Goal: Task Accomplishment & Management: Manage account settings

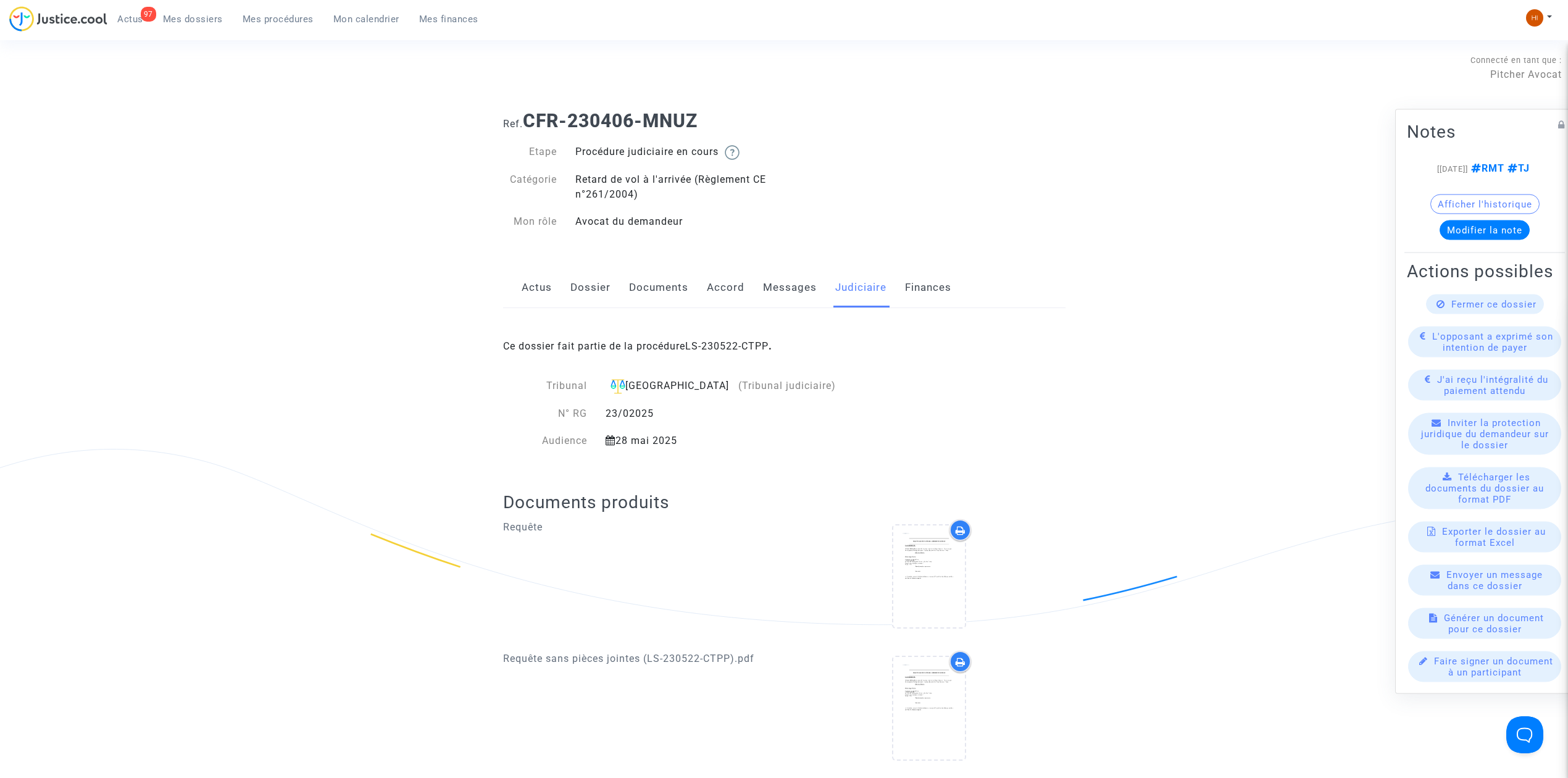
click at [268, 29] on div "97 Actus Mes dossiers Mes procédures Mon calendrier Mes finances" at bounding box center [249, 23] width 479 height 34
click at [277, 18] on span "Mes procédures" at bounding box center [278, 19] width 71 height 11
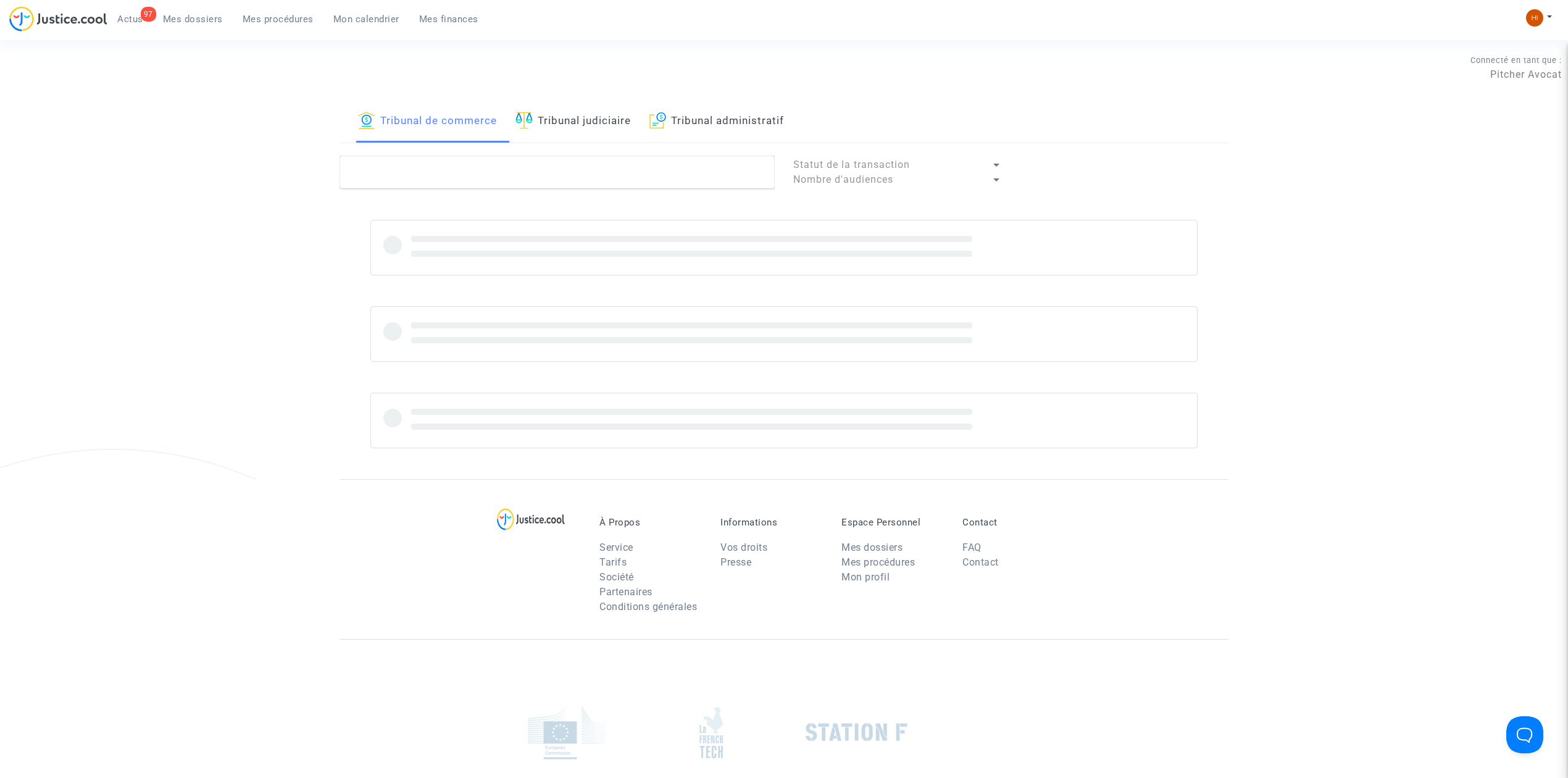
drag, startPoint x: 571, startPoint y: 130, endPoint x: 586, endPoint y: 174, distance: 46.5
click at [571, 129] on link "Tribunal judiciaire" at bounding box center [573, 122] width 116 height 42
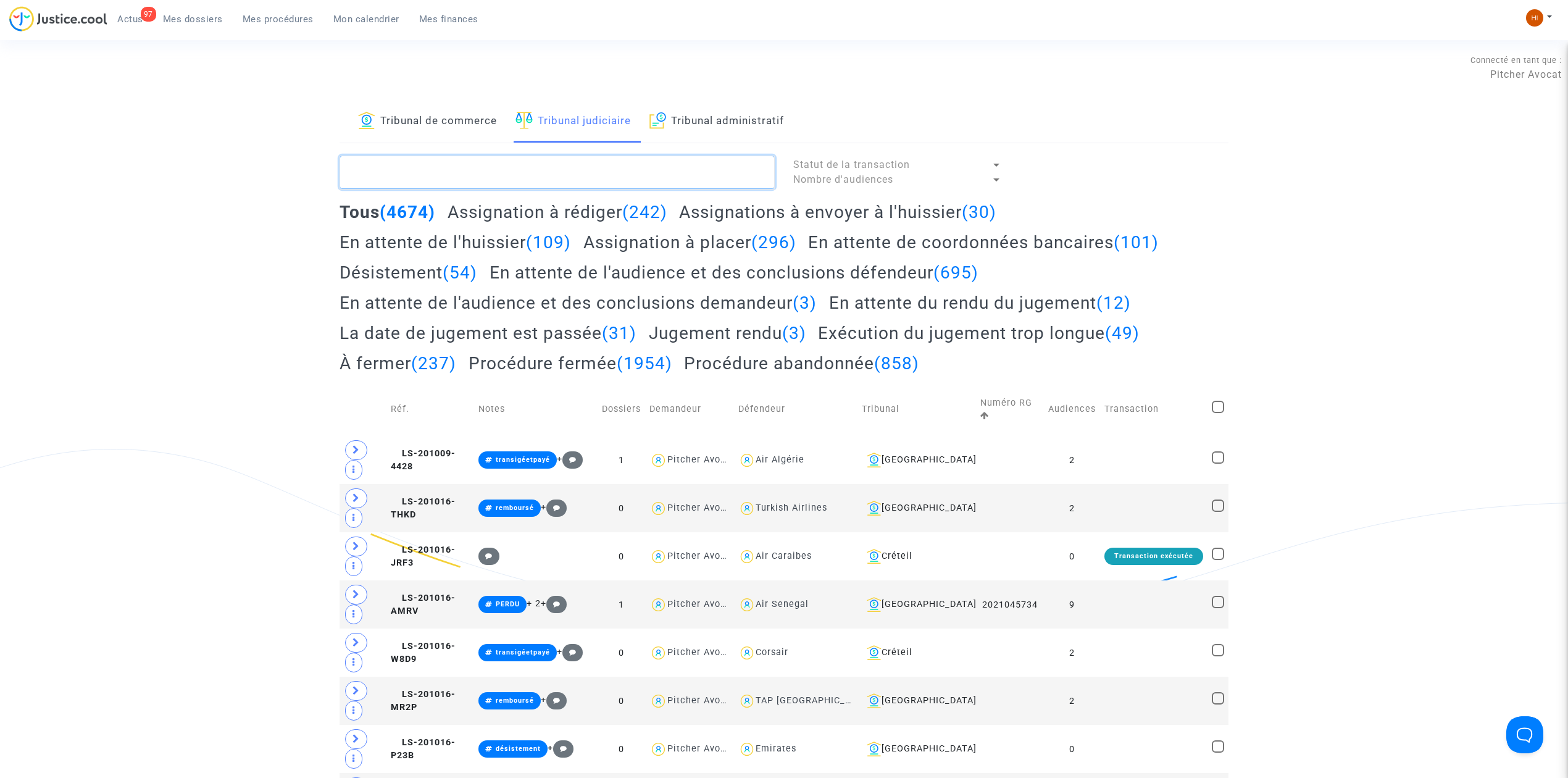
click at [589, 176] on textarea at bounding box center [558, 172] width 435 height 34
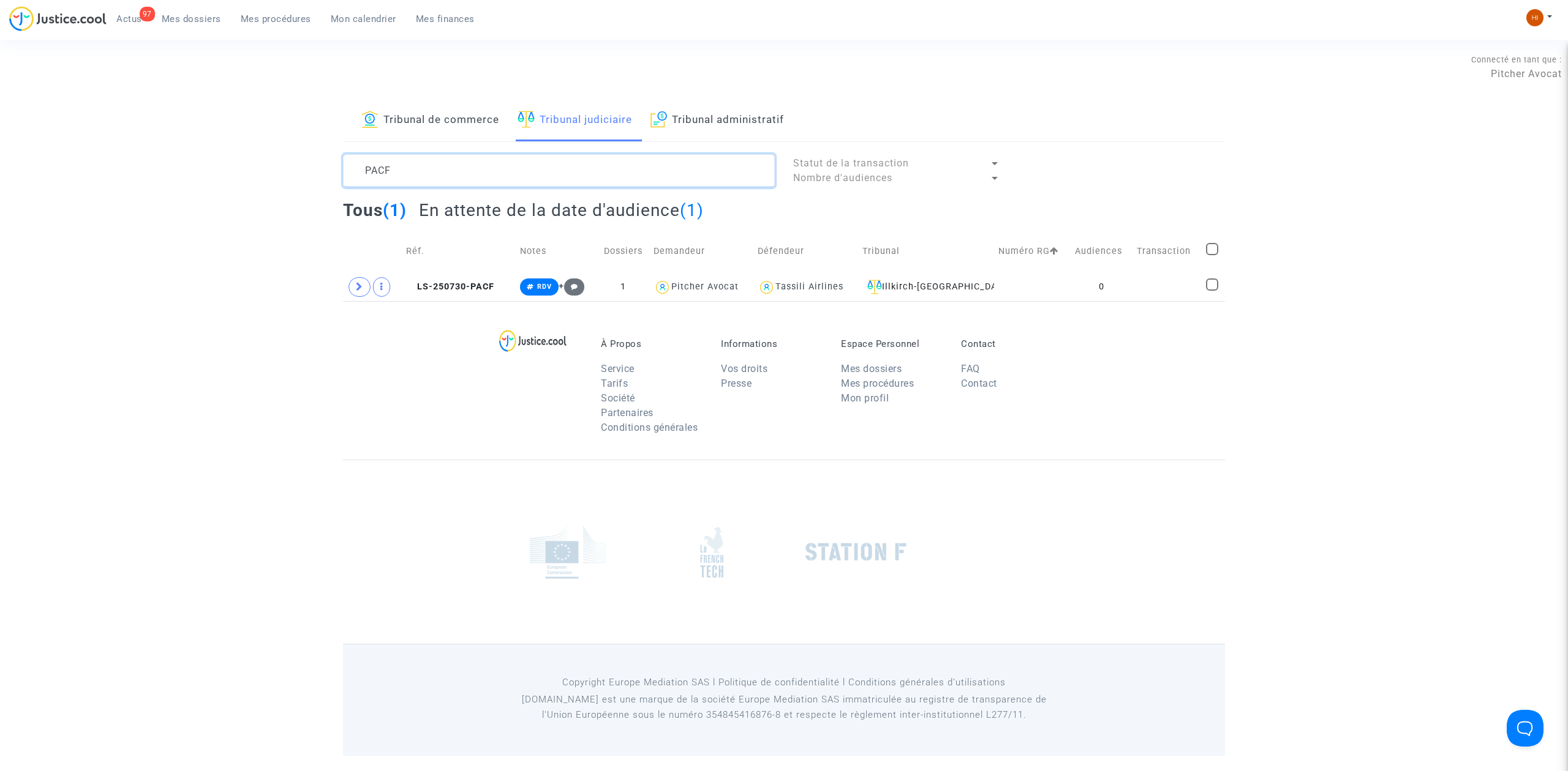
type textarea "PACF"
click at [471, 303] on div "À Propos Service Tarifs Société Partenaires Conditions générales Informations V…" at bounding box center [784, 380] width 882 height 159
click at [1162, 296] on td at bounding box center [1166, 287] width 69 height 28
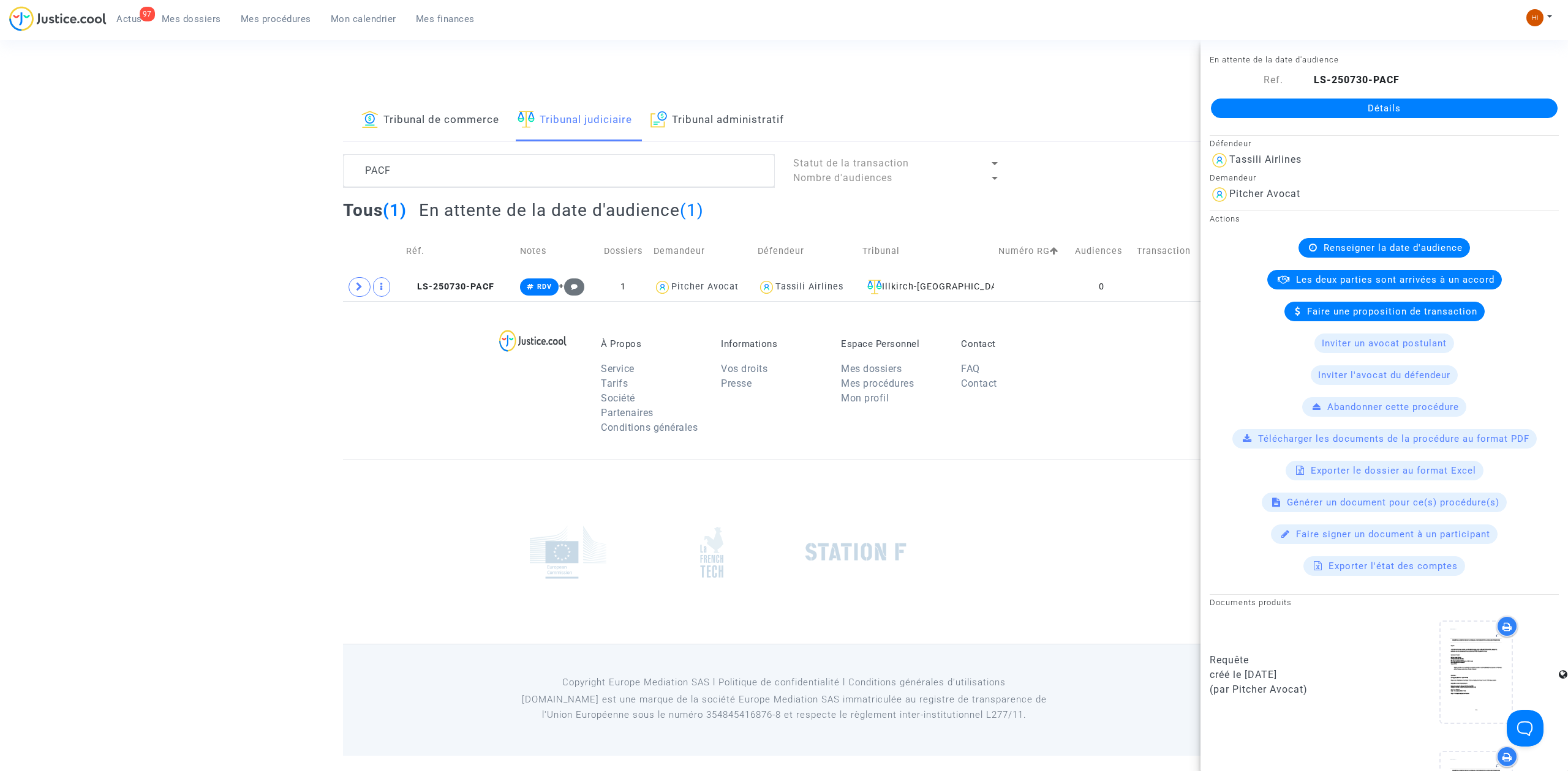
click at [1449, 97] on div "Détails" at bounding box center [1384, 109] width 367 height 42
click at [1443, 102] on link "Détails" at bounding box center [1384, 108] width 346 height 19
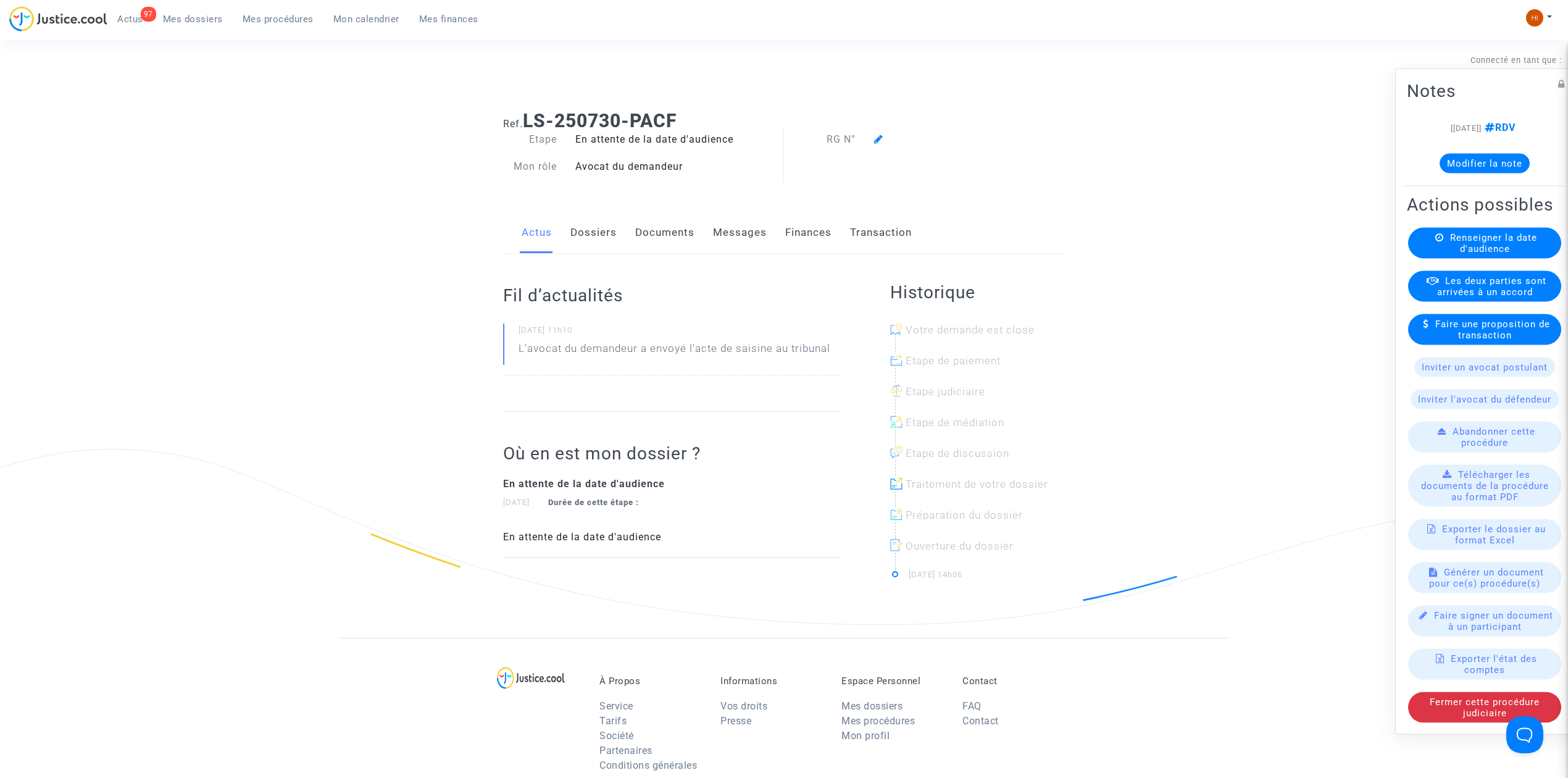
click at [667, 233] on link "Documents" at bounding box center [665, 233] width 59 height 41
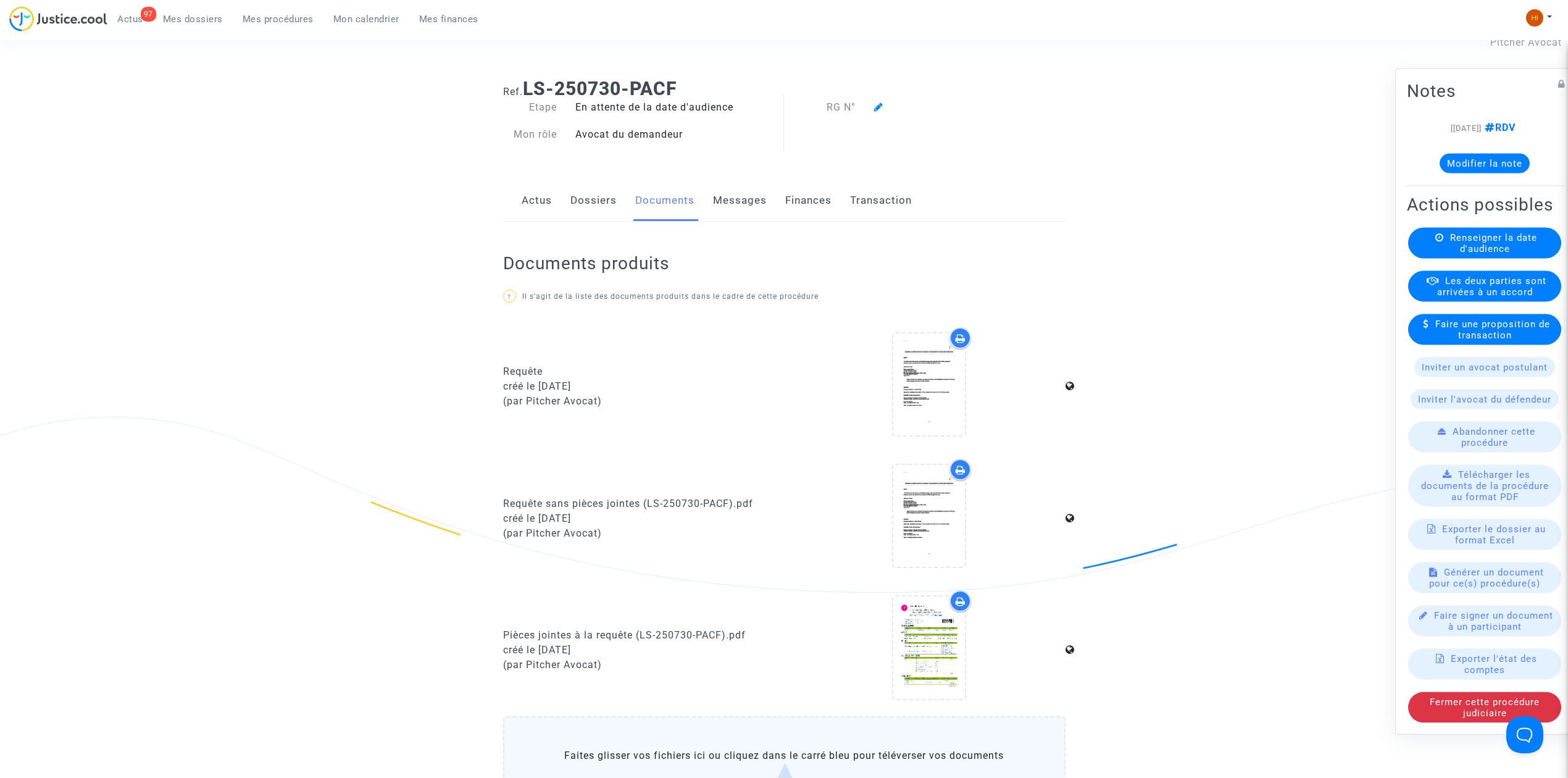
scroll to position [82, 0]
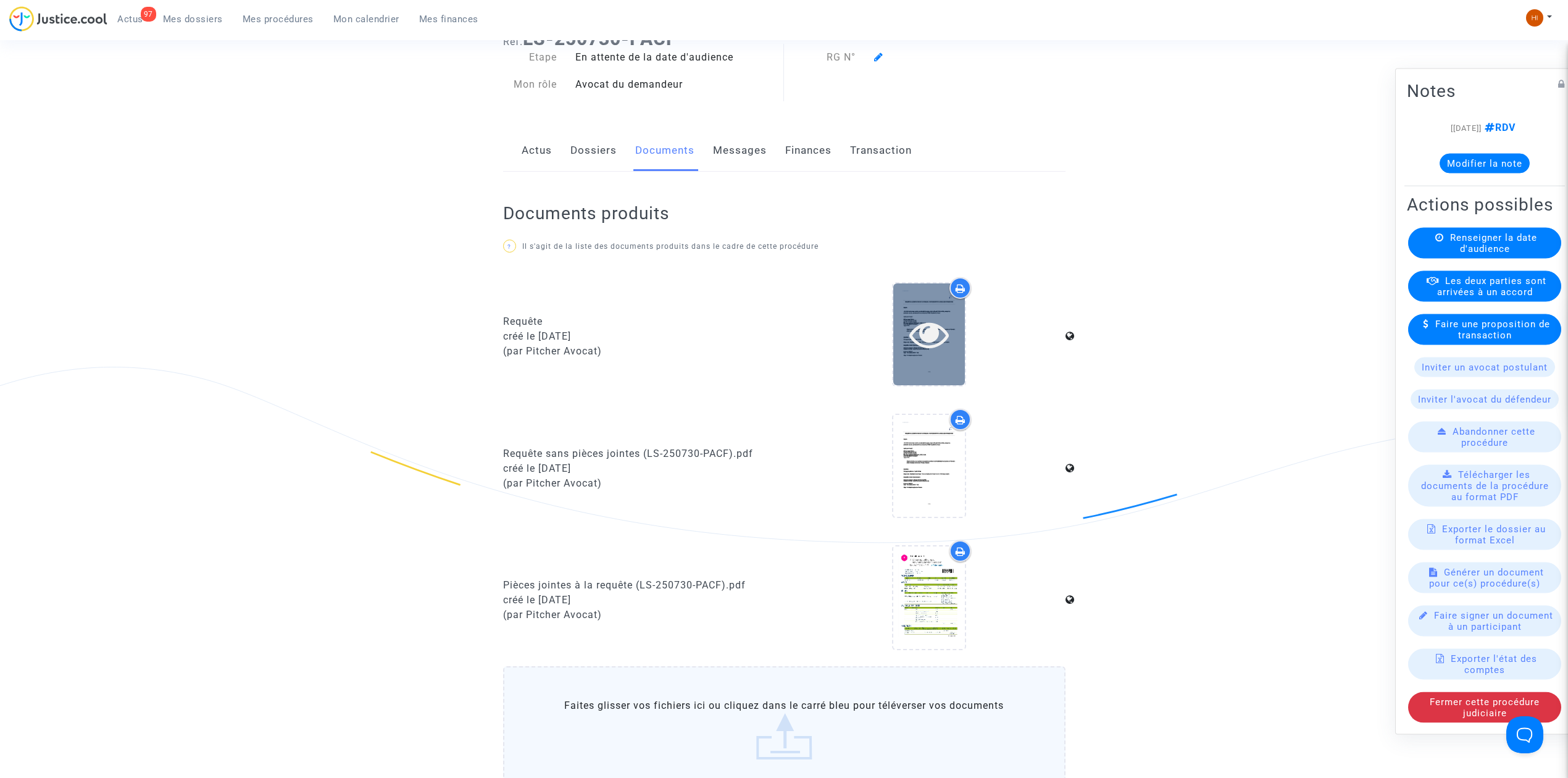
click at [954, 327] on div at bounding box center [929, 334] width 72 height 40
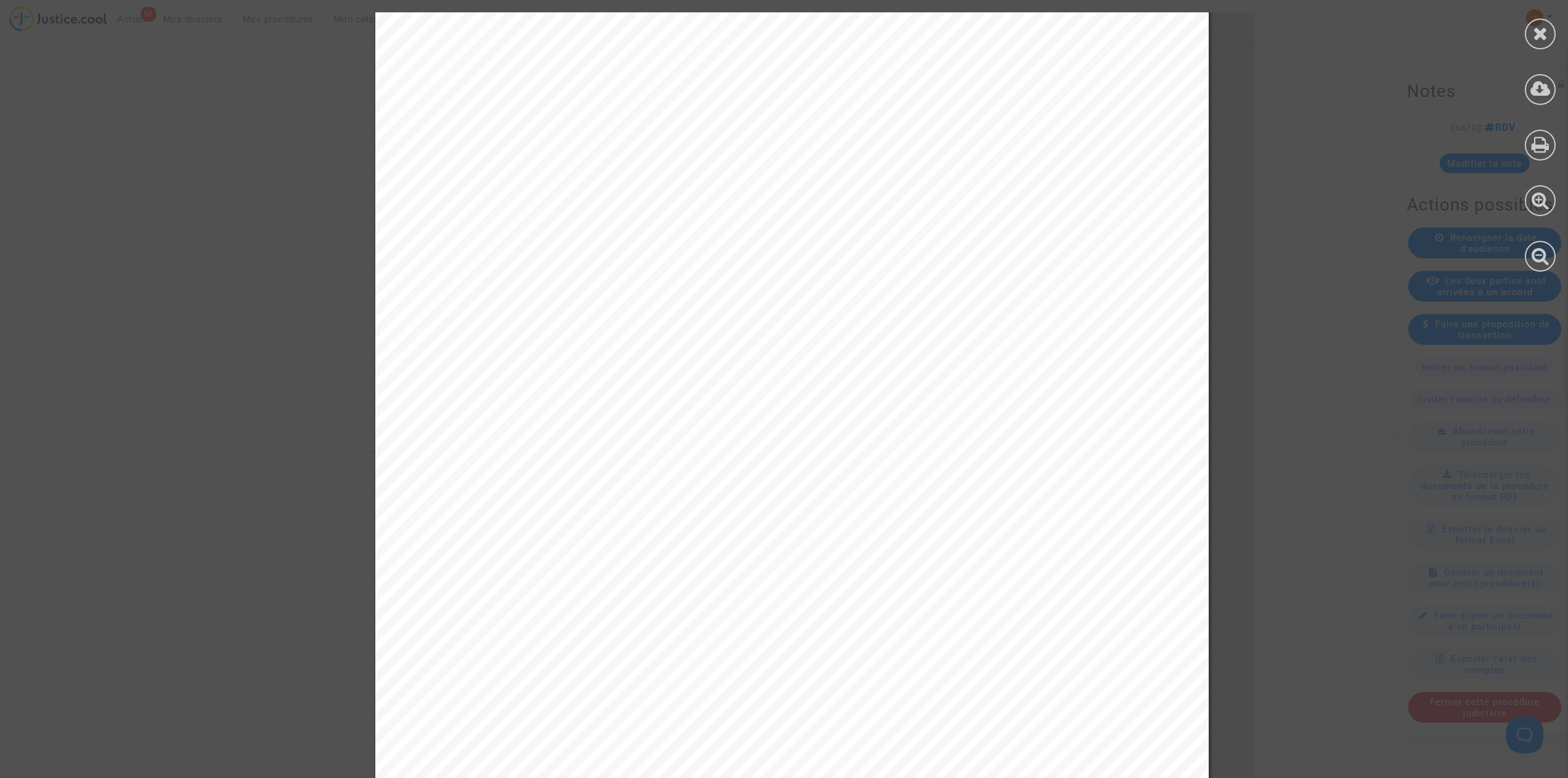
scroll to position [576, 0]
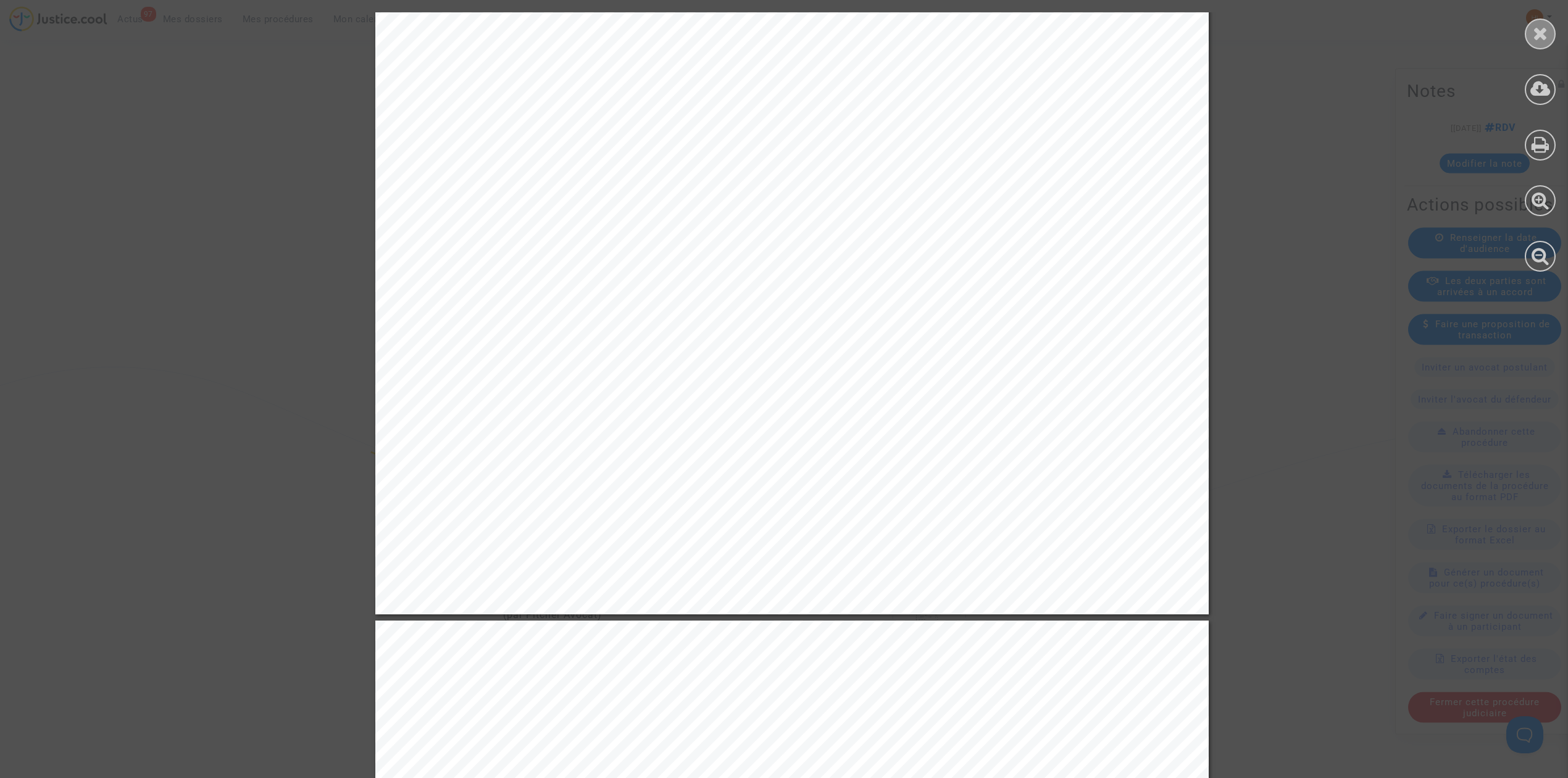
click at [1539, 21] on div at bounding box center [1540, 34] width 31 height 31
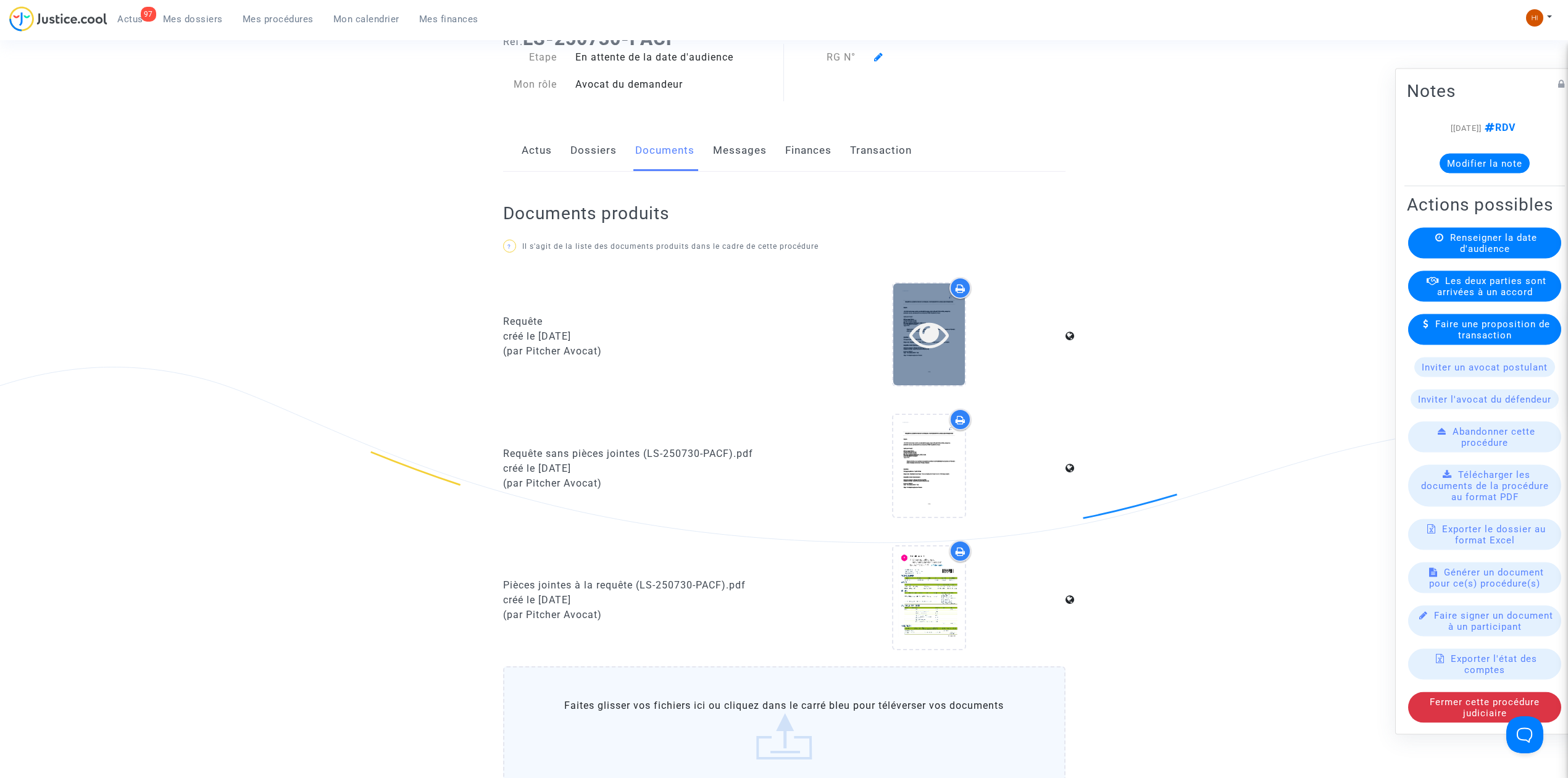
click at [920, 326] on icon at bounding box center [929, 334] width 40 height 40
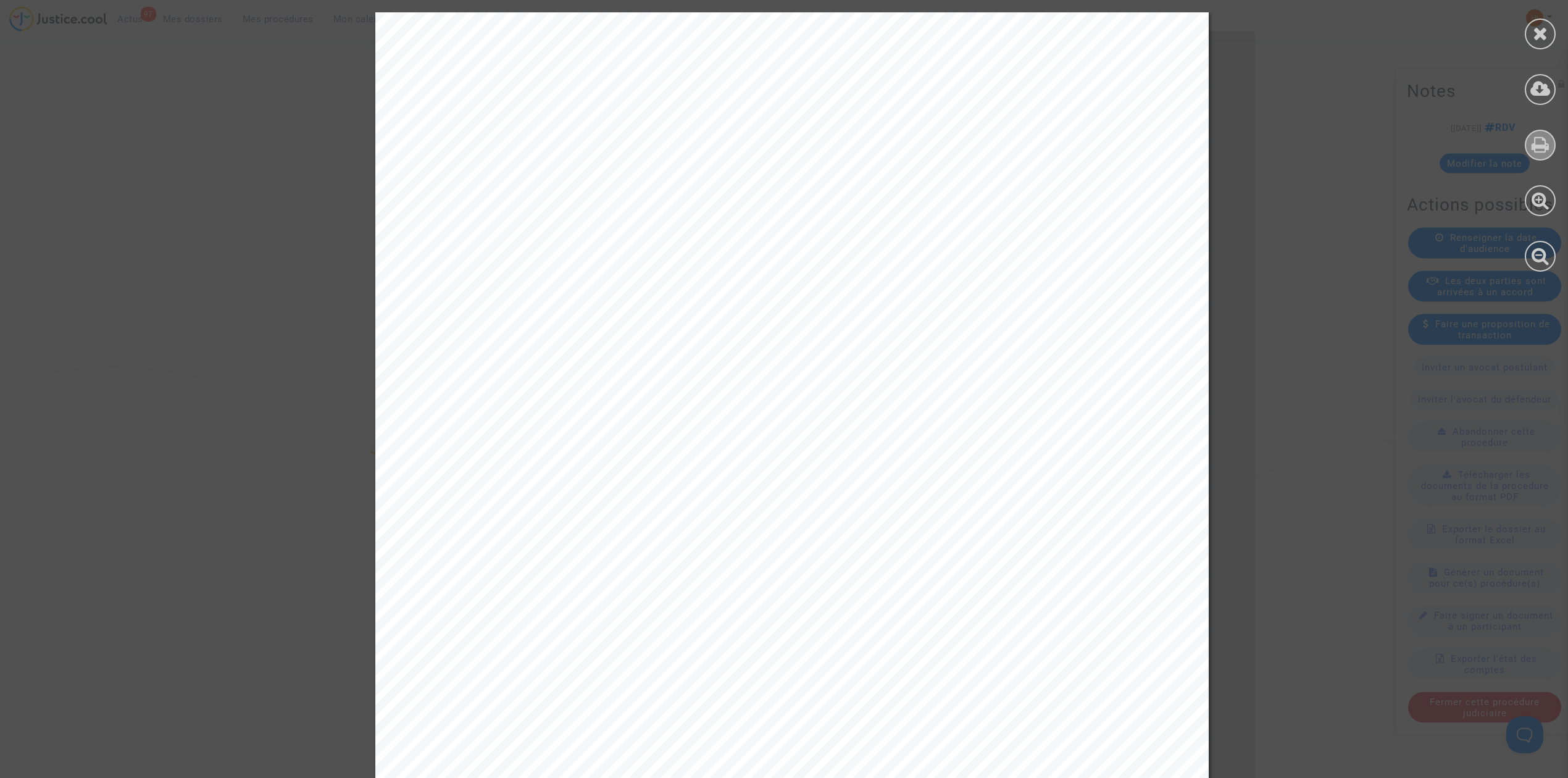
click at [1535, 137] on icon at bounding box center [1540, 144] width 18 height 19
click at [1532, 34] on div at bounding box center [1540, 34] width 31 height 31
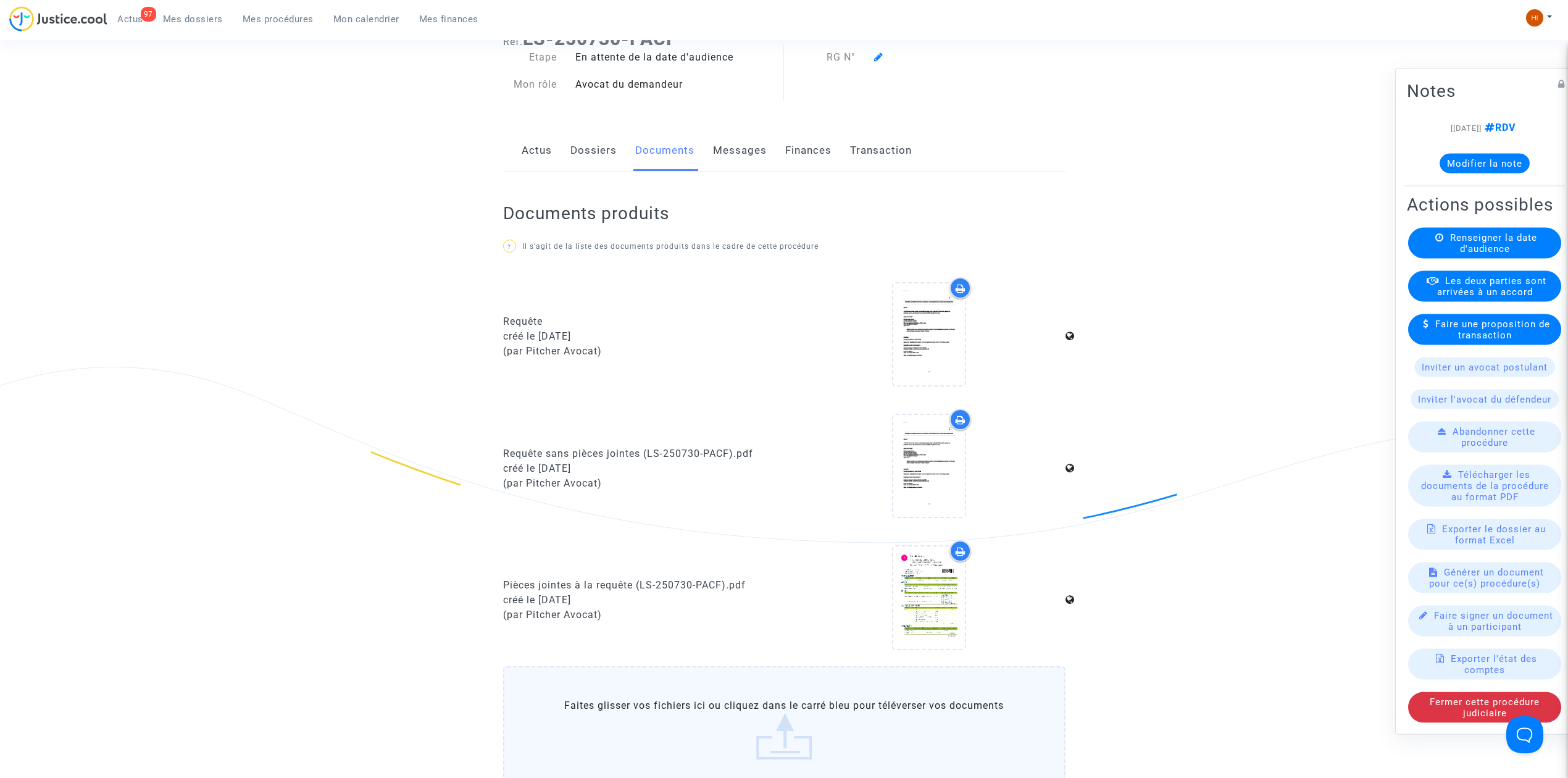
drag, startPoint x: 287, startPoint y: 24, endPoint x: 385, endPoint y: 30, distance: 98.2
click at [287, 24] on span "Mes procédures" at bounding box center [278, 19] width 71 height 11
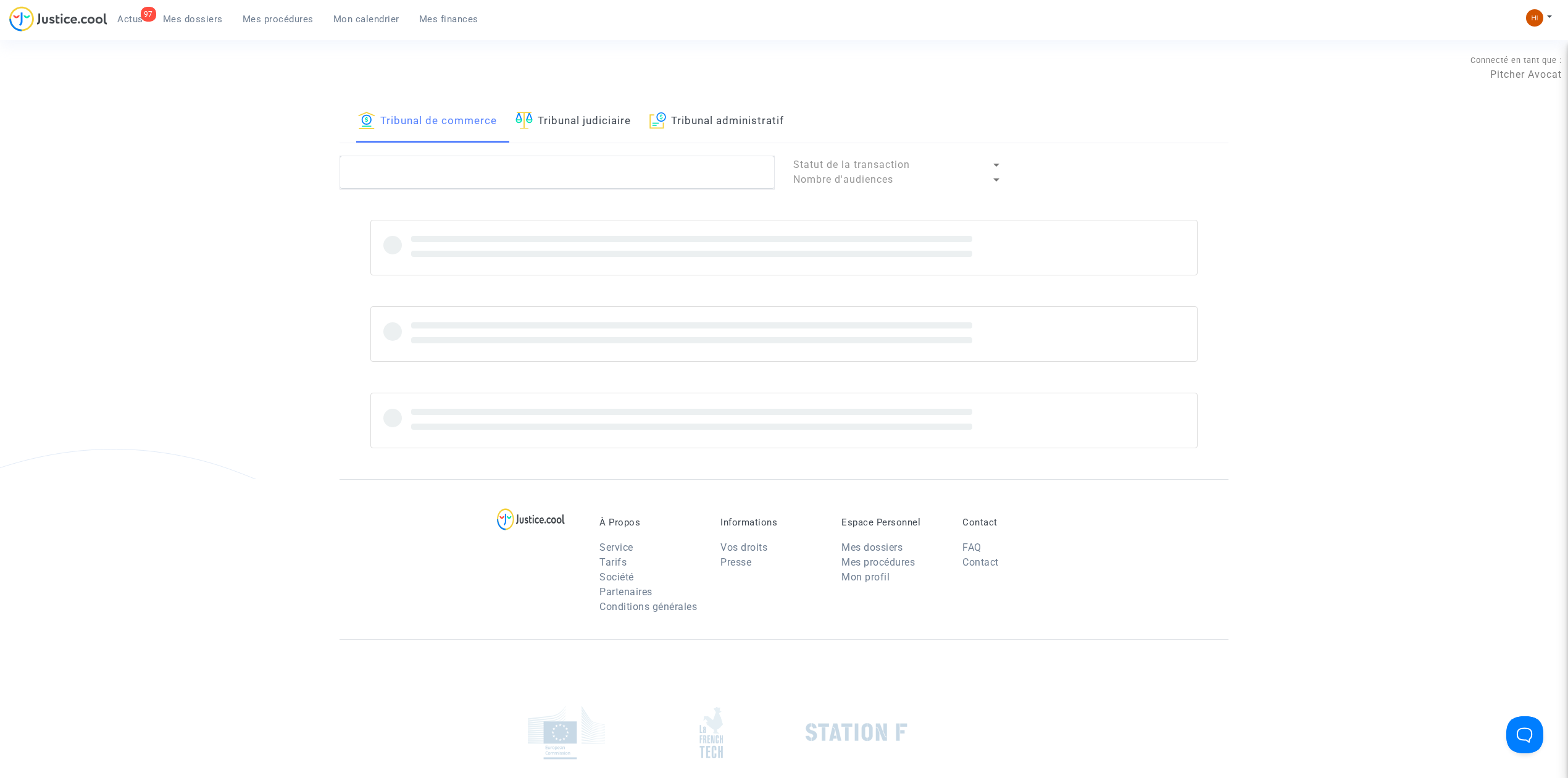
click at [561, 128] on link "Tribunal judiciaire" at bounding box center [573, 122] width 116 height 42
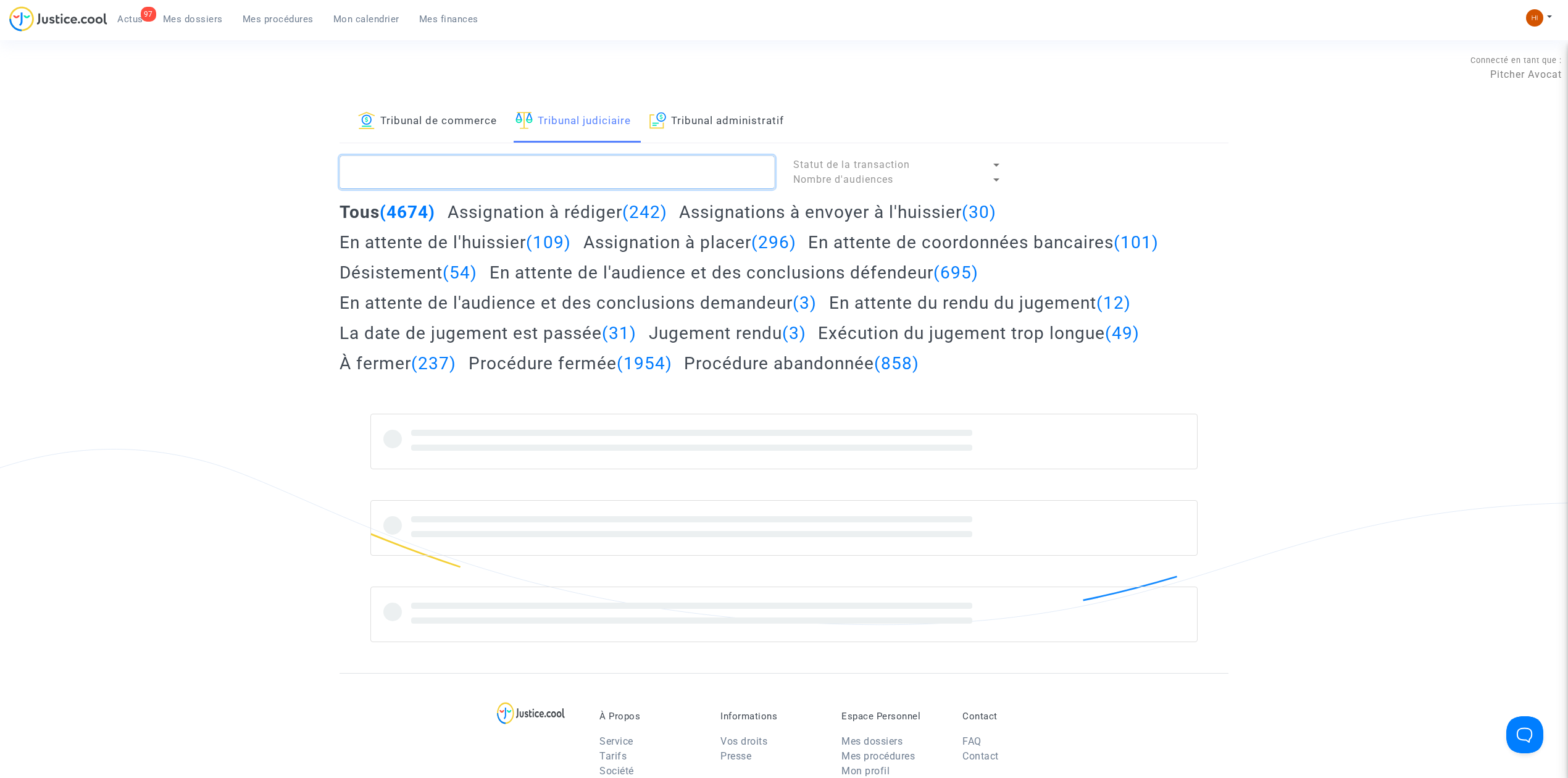
click at [575, 173] on textarea at bounding box center [558, 172] width 435 height 34
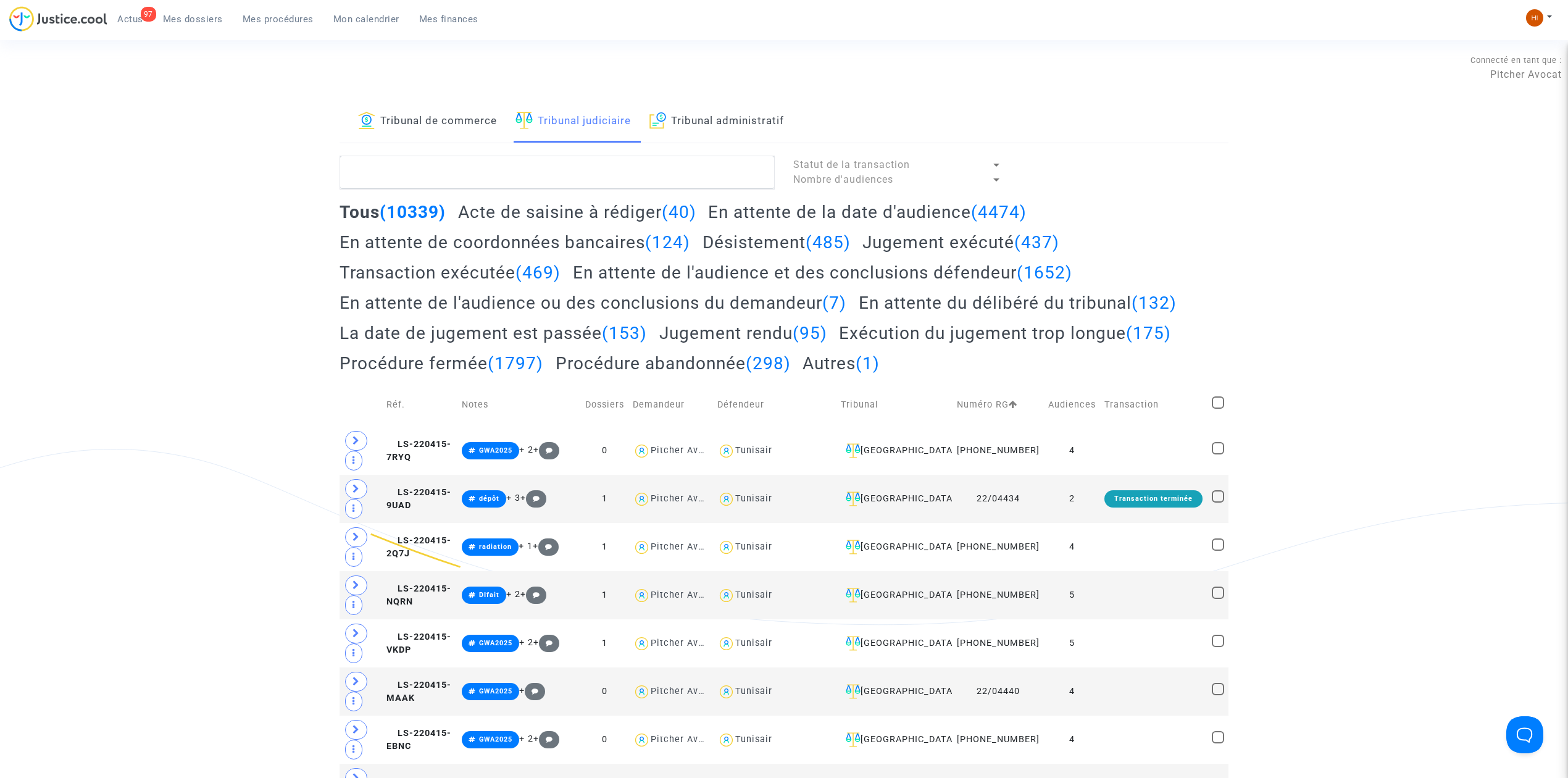
click at [183, 18] on span "Mes dossiers" at bounding box center [192, 19] width 60 height 11
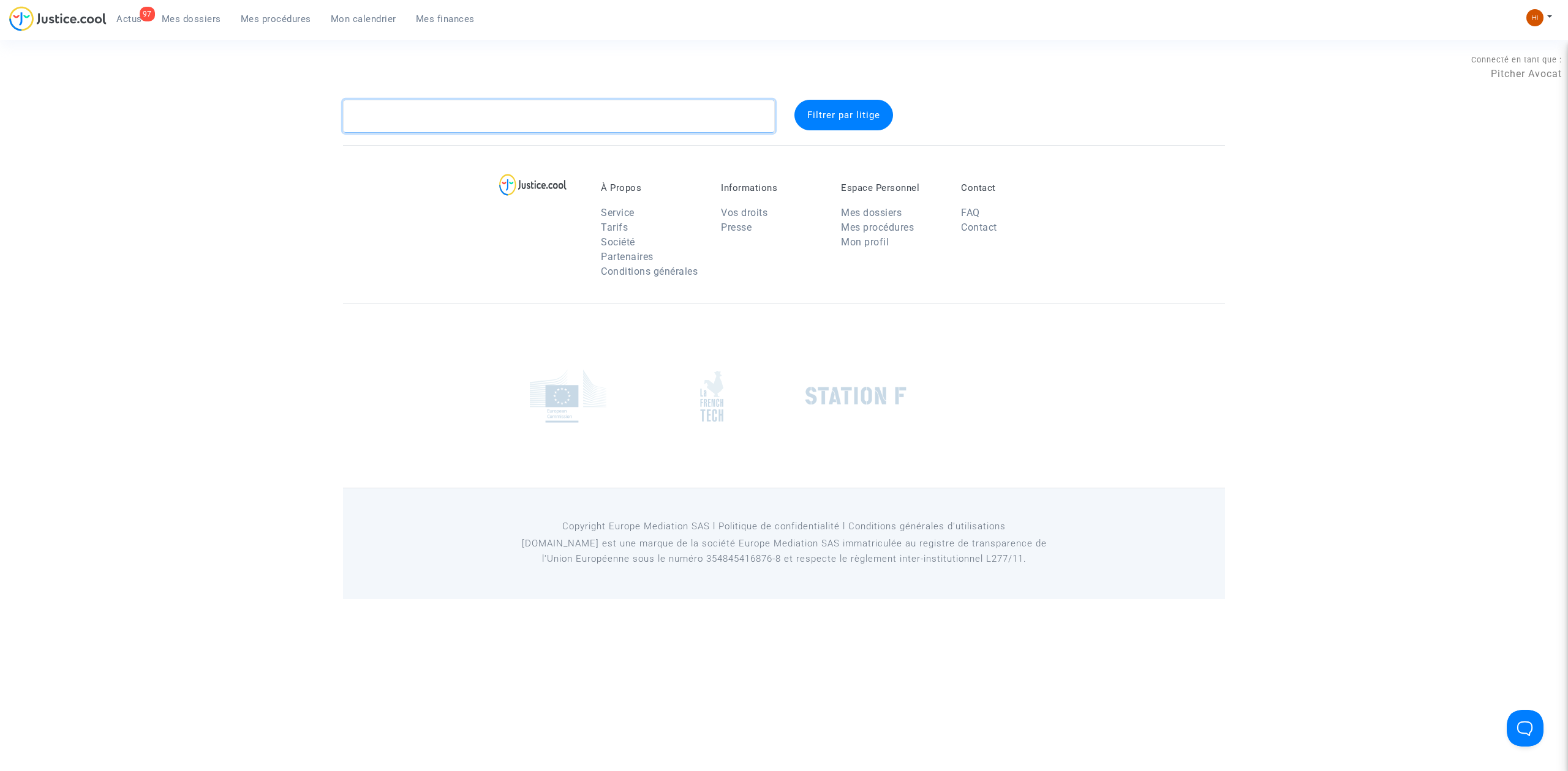
click at [459, 122] on textarea at bounding box center [559, 116] width 432 height 33
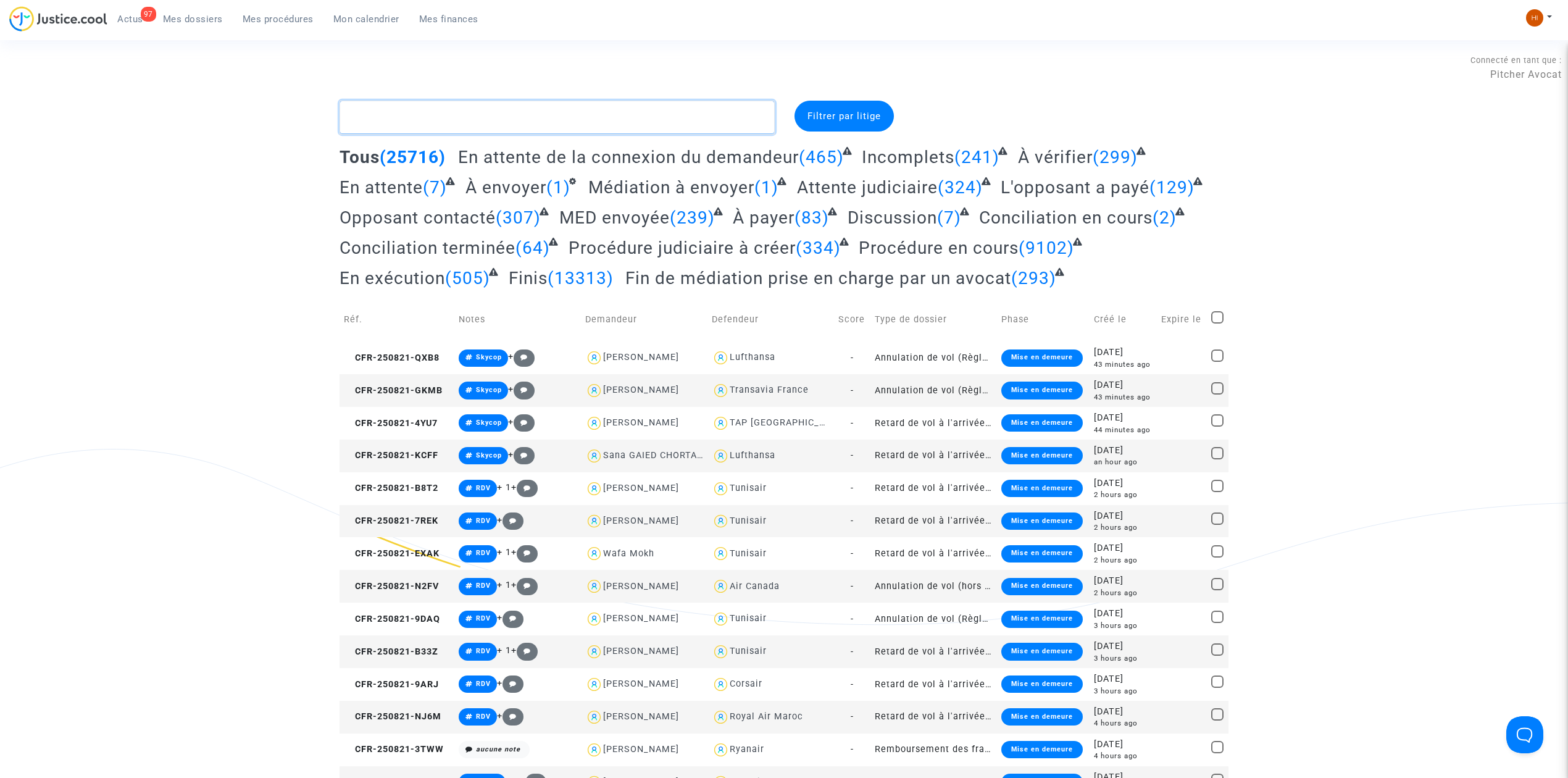
paste textarea "CFR-230406-MNUZ"
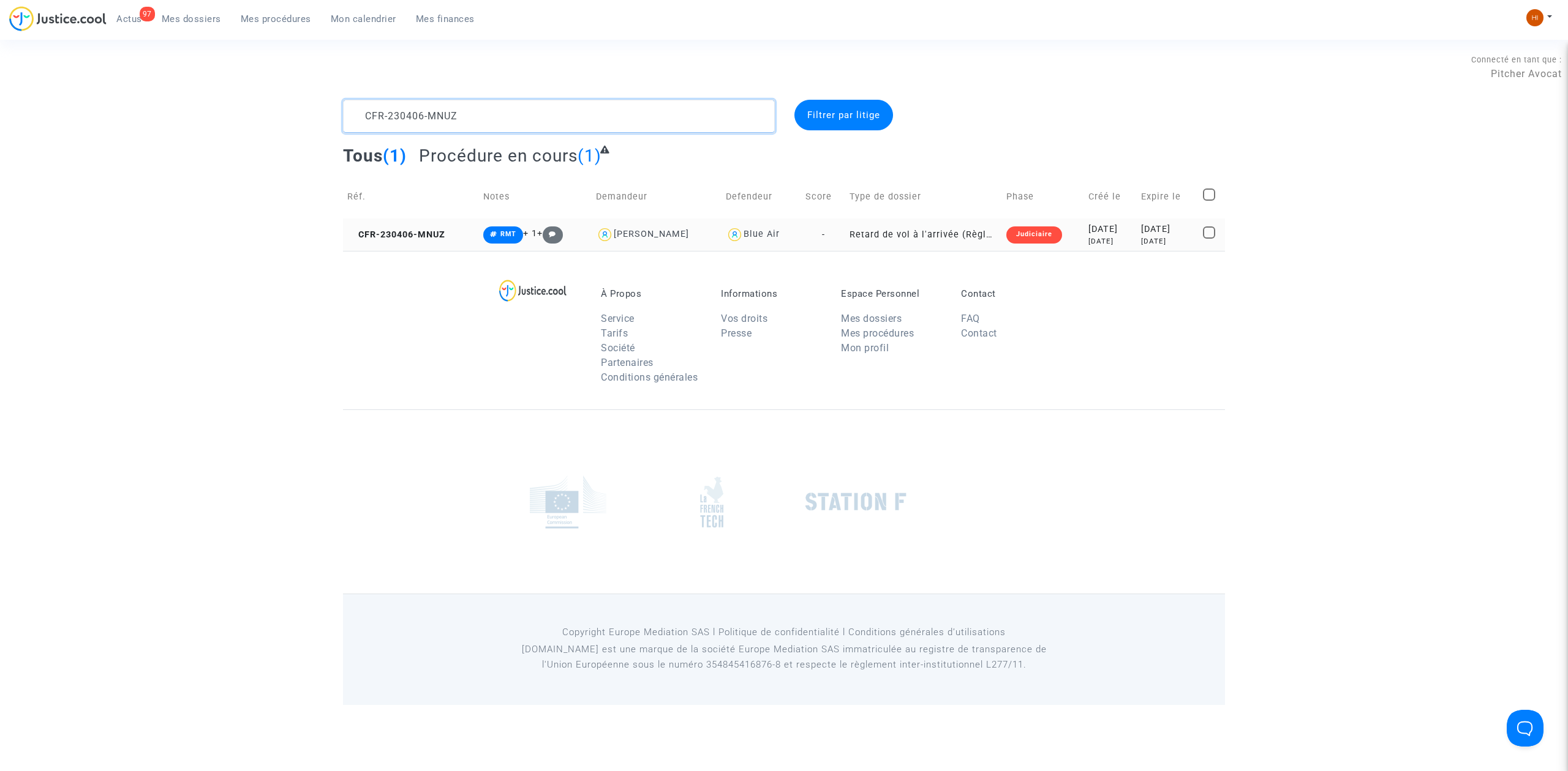
type textarea "CFR-230406-MNUZ"
click at [417, 240] on copy "CFR-230406-MNUZ" at bounding box center [396, 234] width 98 height 10
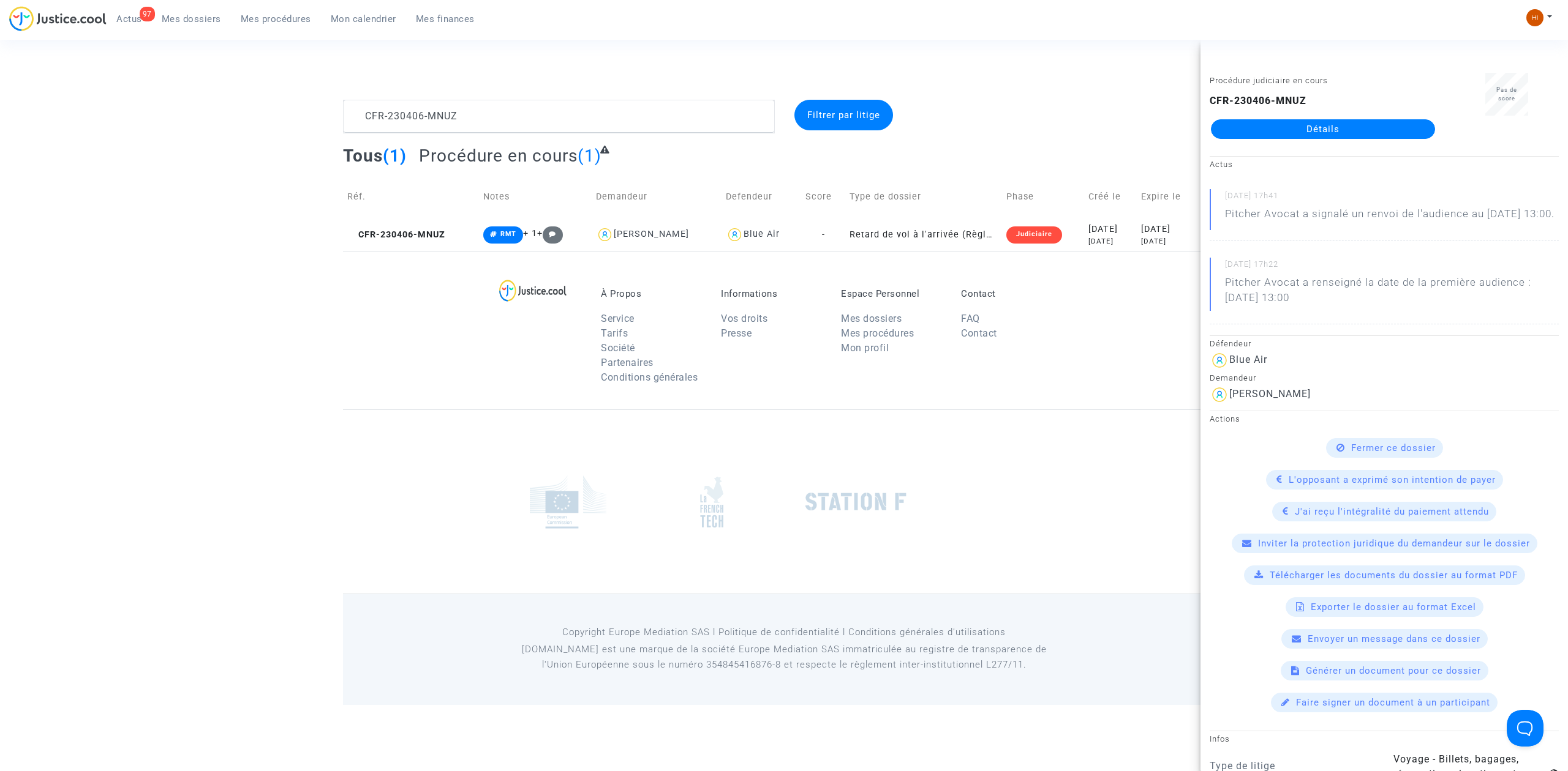
click at [1236, 115] on div "CFR-230406-MNUZ Détails" at bounding box center [1323, 116] width 227 height 45
click at [1257, 135] on link "Détails" at bounding box center [1323, 129] width 224 height 19
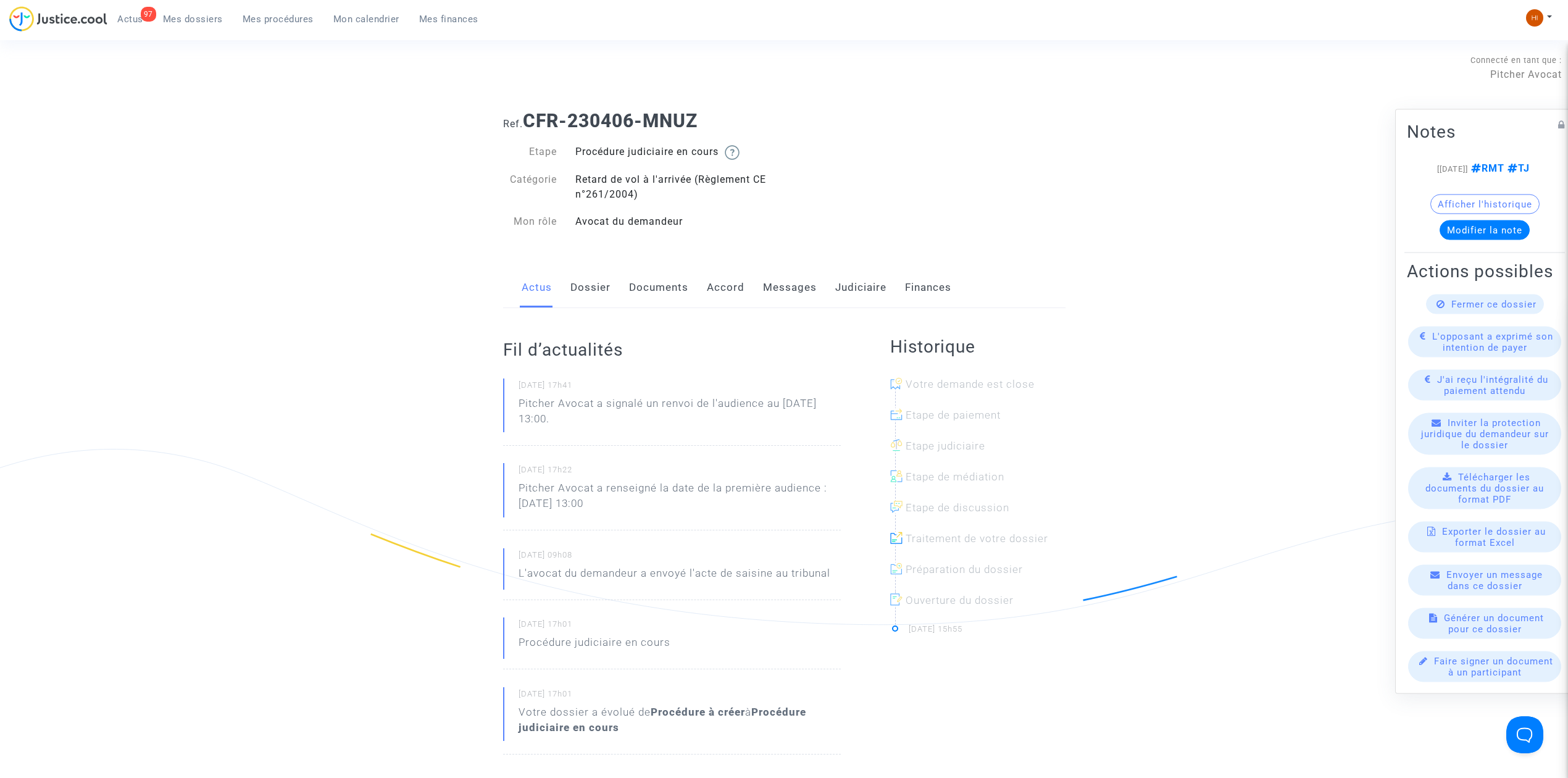
click at [854, 297] on link "Judiciaire" at bounding box center [860, 288] width 51 height 41
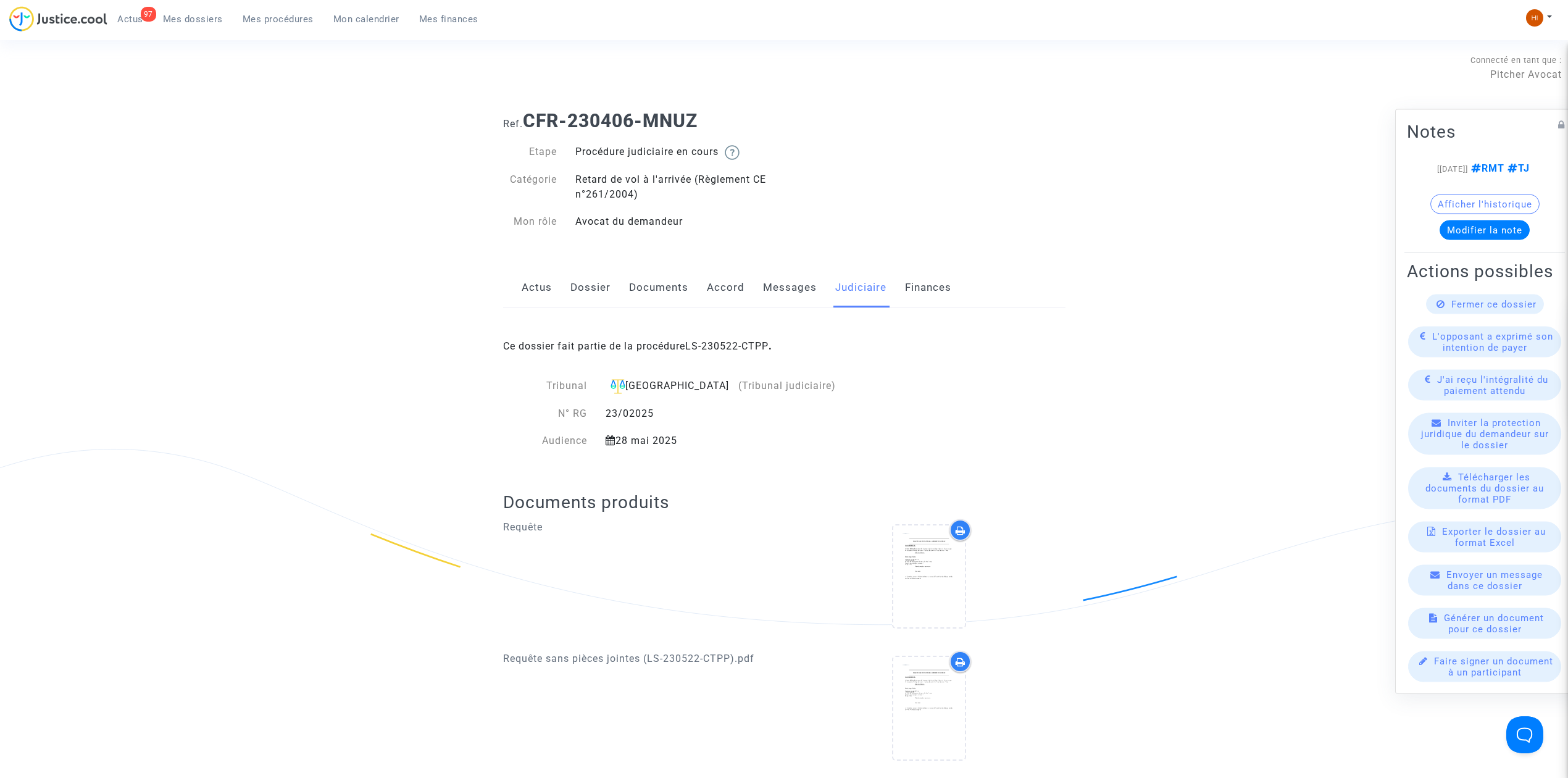
click at [736, 354] on div "Ce dossier fait partie de la procédure LS-230522-CTPP ." at bounding box center [784, 337] width 563 height 58
click at [739, 347] on link "LS-230522-CTPP" at bounding box center [726, 346] width 84 height 12
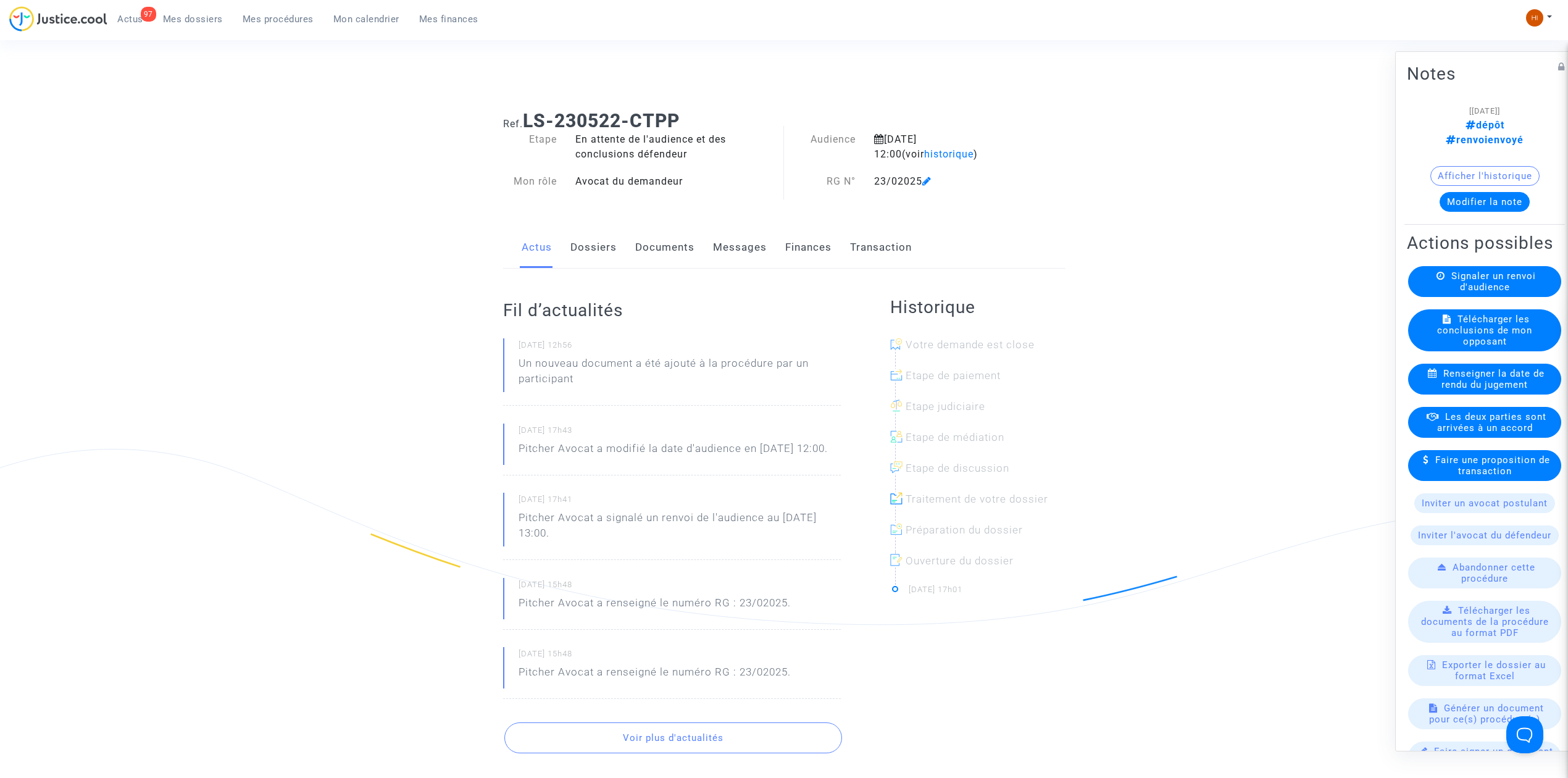
click at [606, 255] on link "Dossiers" at bounding box center [593, 247] width 46 height 41
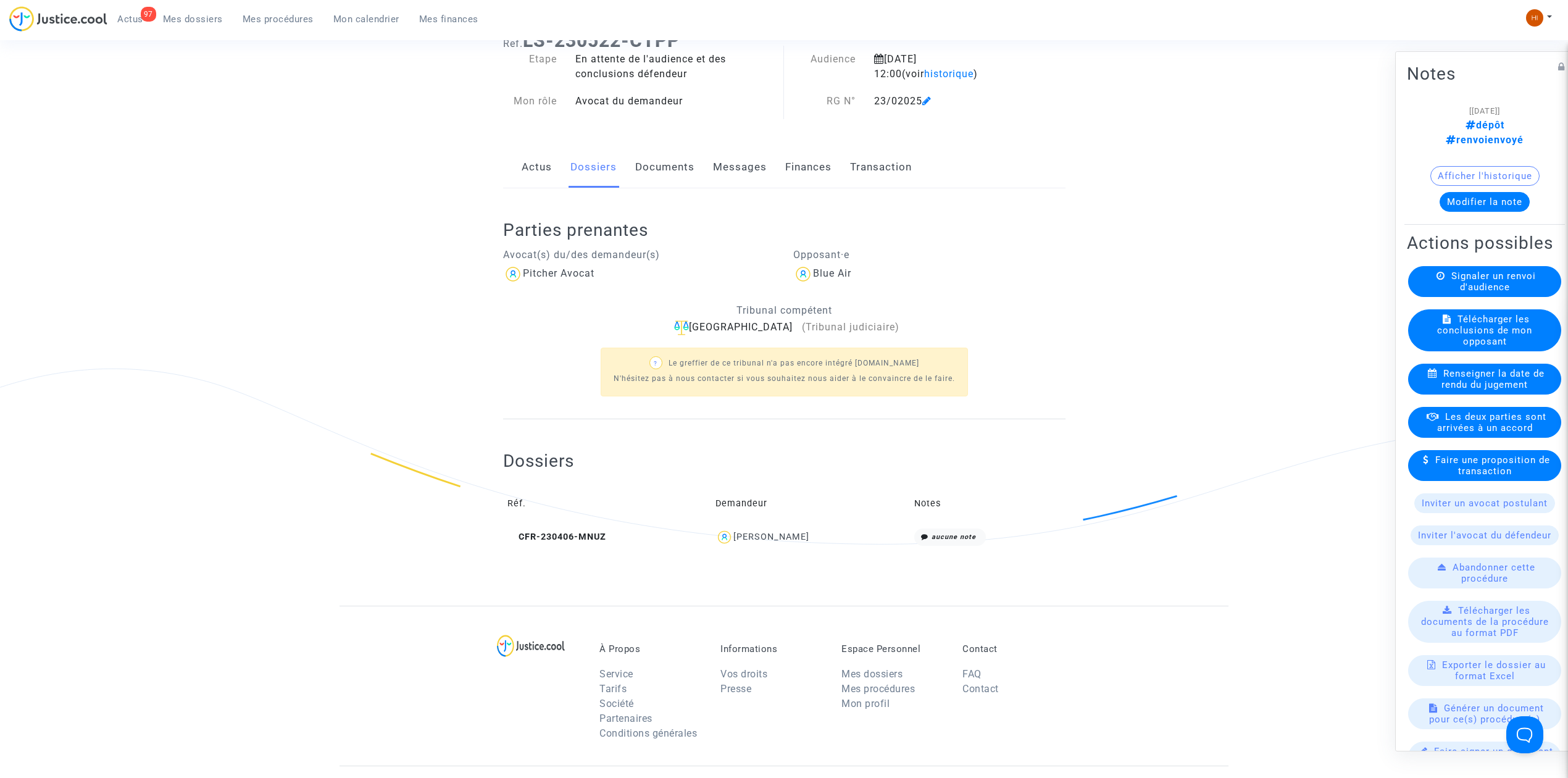
scroll to position [82, 0]
click at [574, 529] on td "CFR-230406-MNUZ" at bounding box center [607, 535] width 208 height 26
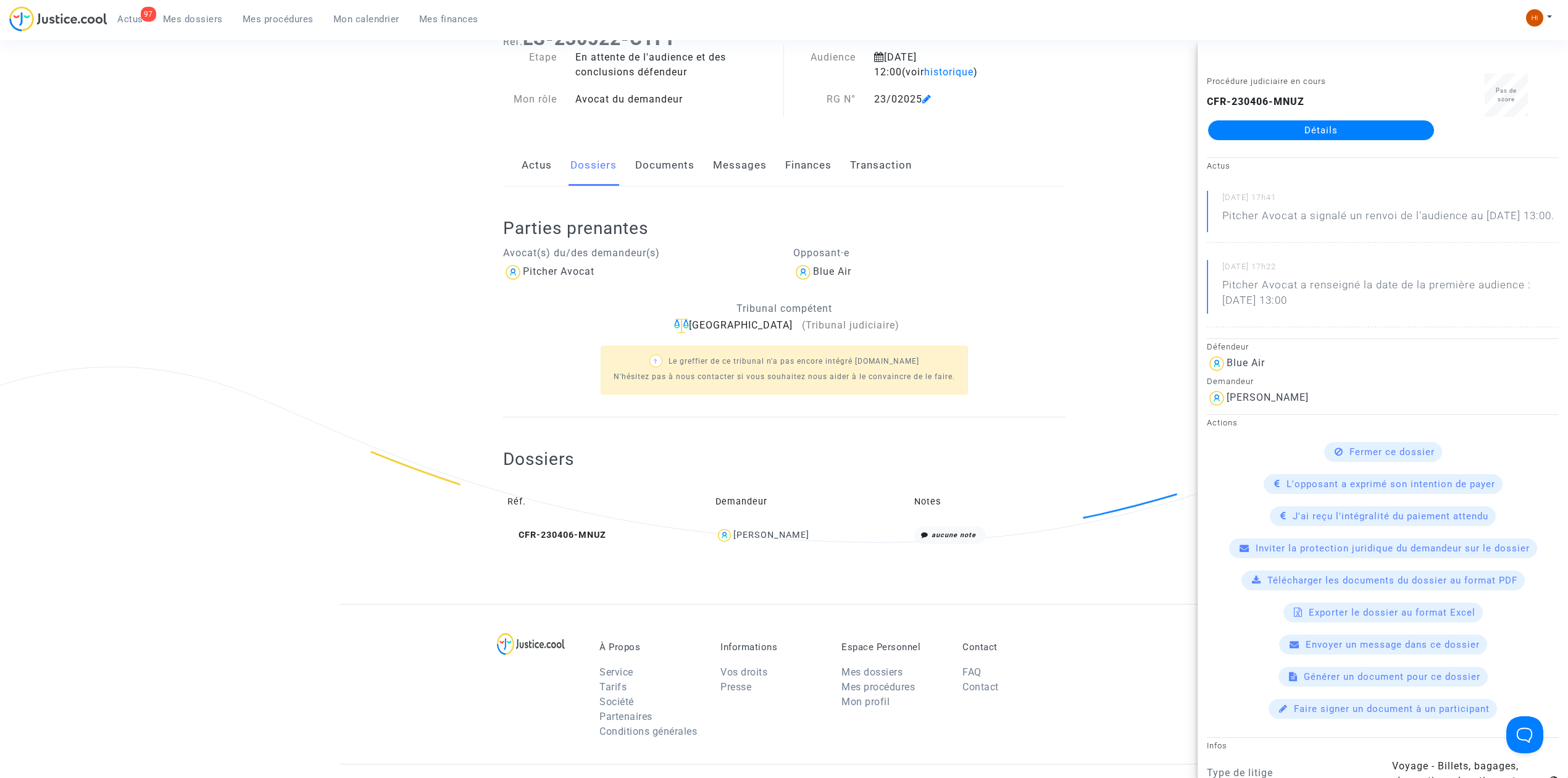
click at [653, 158] on link "Documents" at bounding box center [665, 165] width 59 height 41
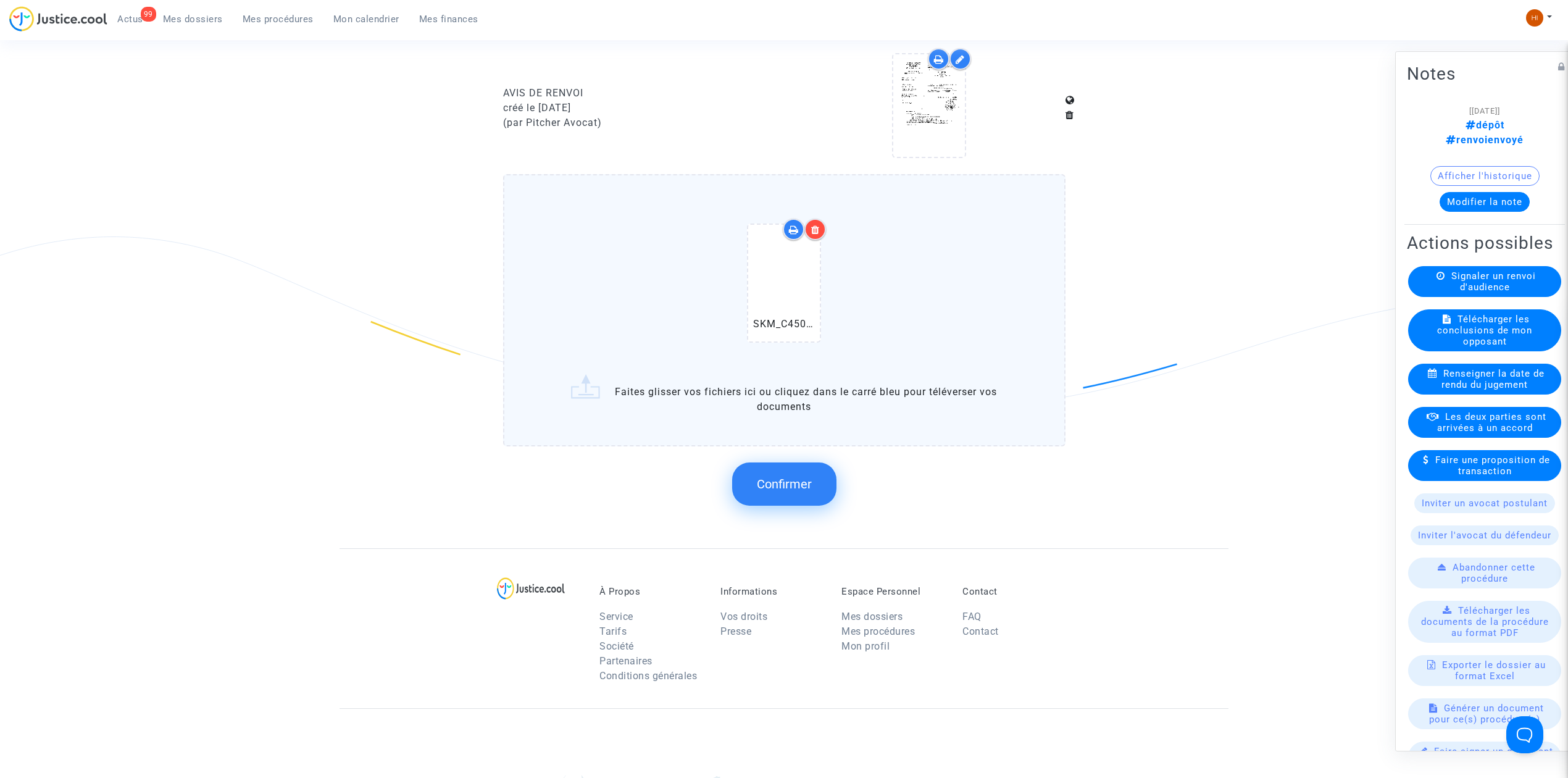
scroll to position [1153, 0]
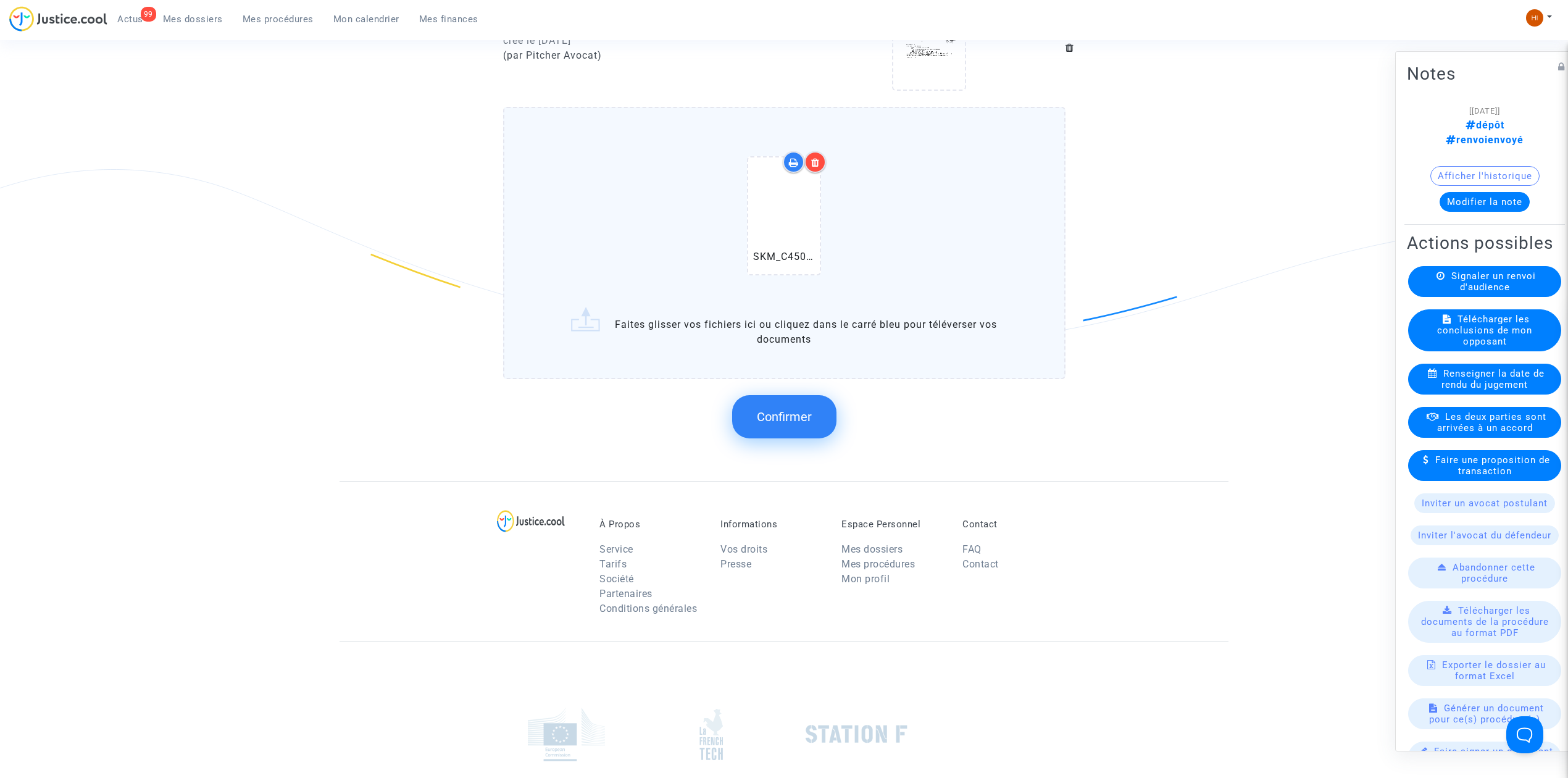
click at [793, 409] on span "Confirmer" at bounding box center [784, 417] width 55 height 15
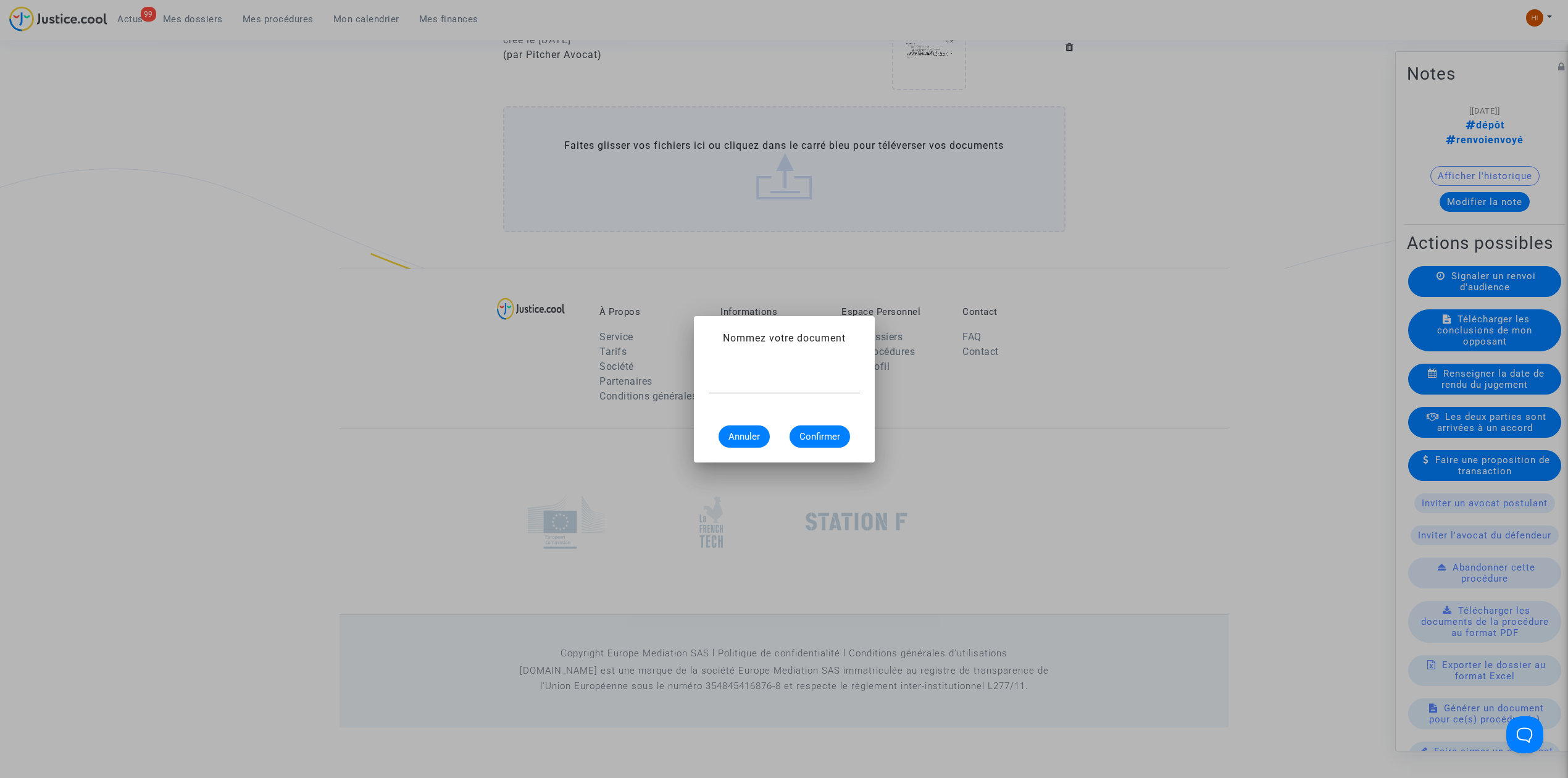
scroll to position [0, 0]
type input "RADIATION"
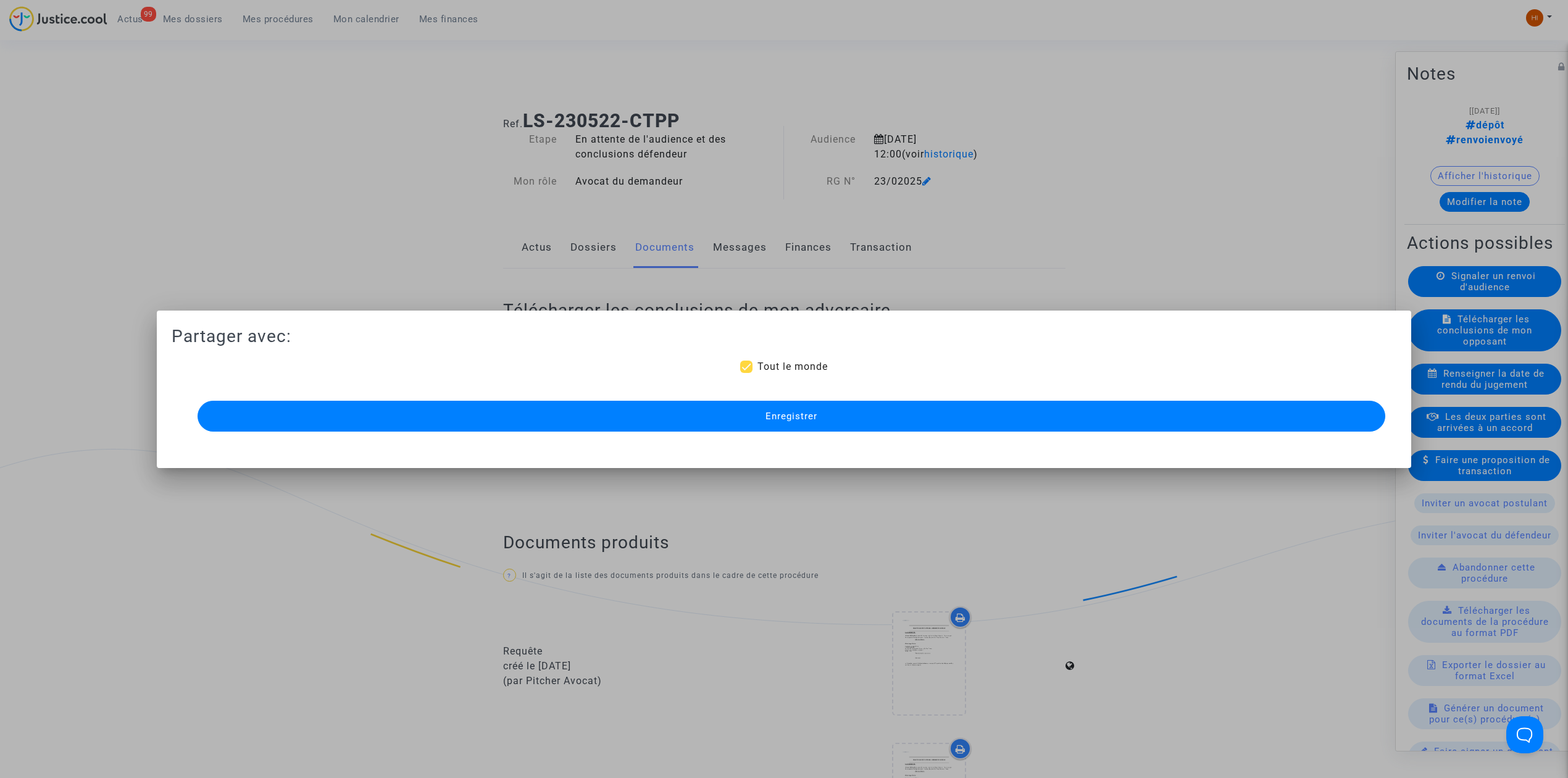
scroll to position [1097, 0]
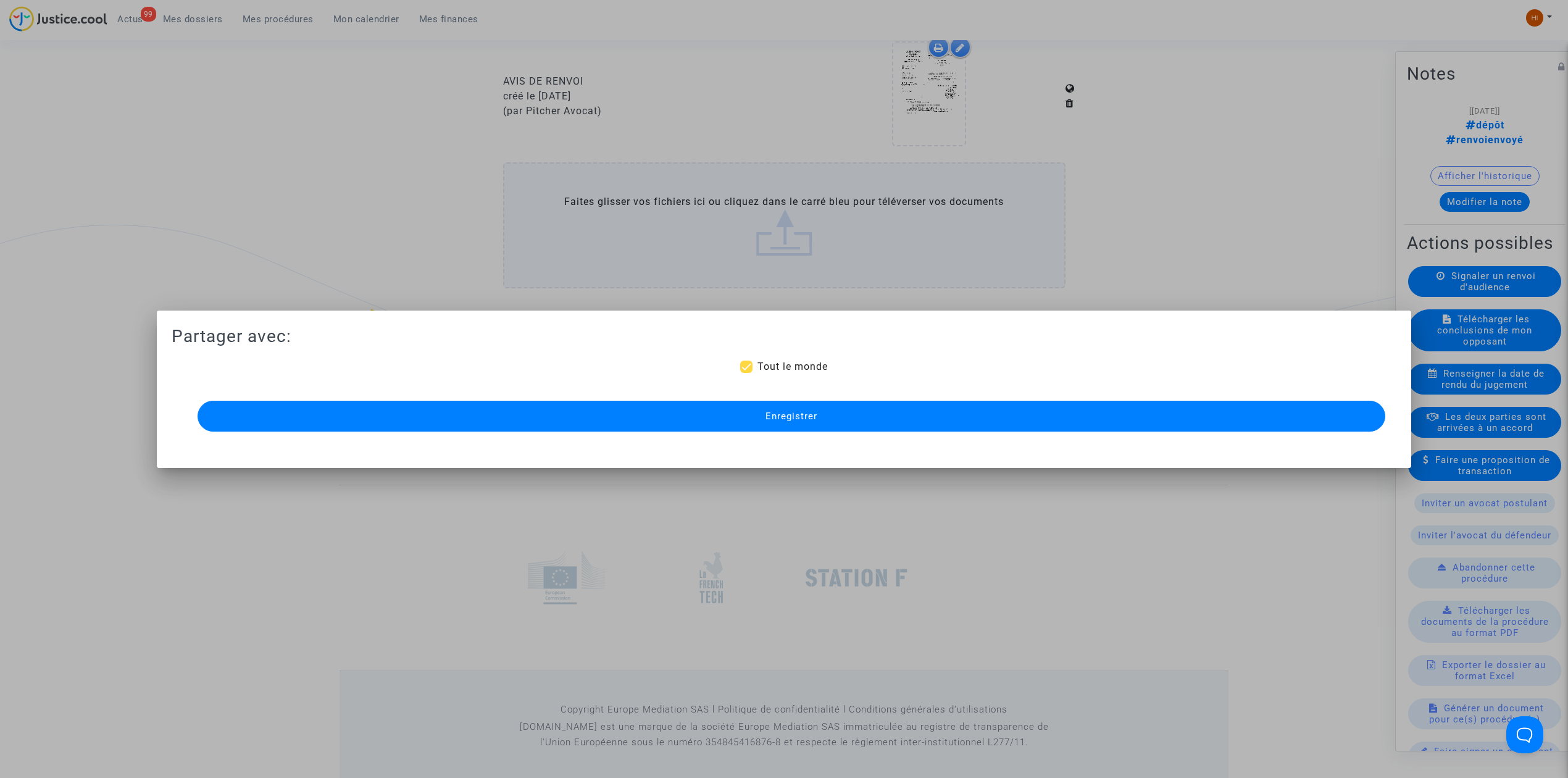
click at [788, 415] on span "Enregistrer" at bounding box center [791, 416] width 51 height 11
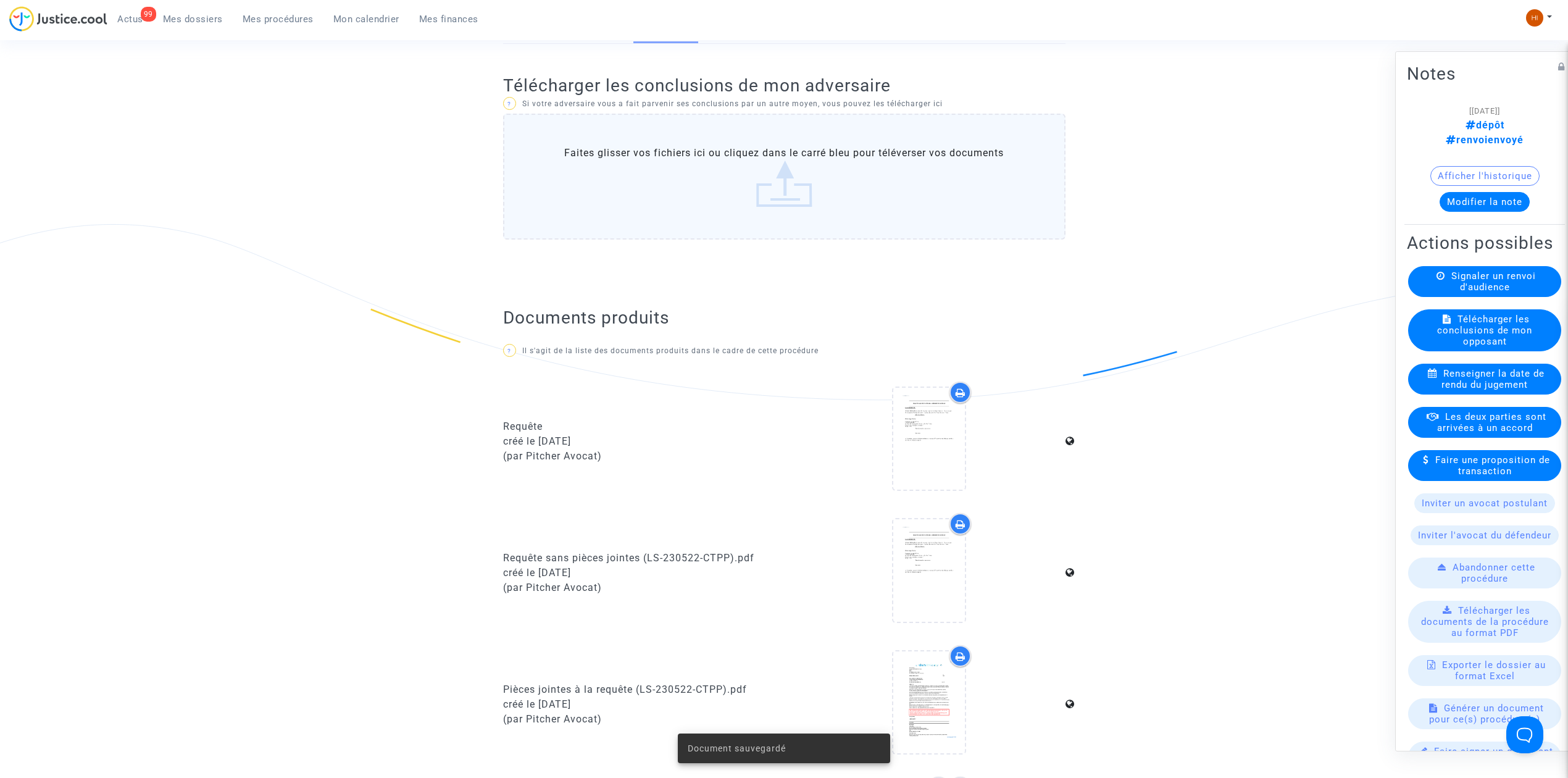
scroll to position [0, 0]
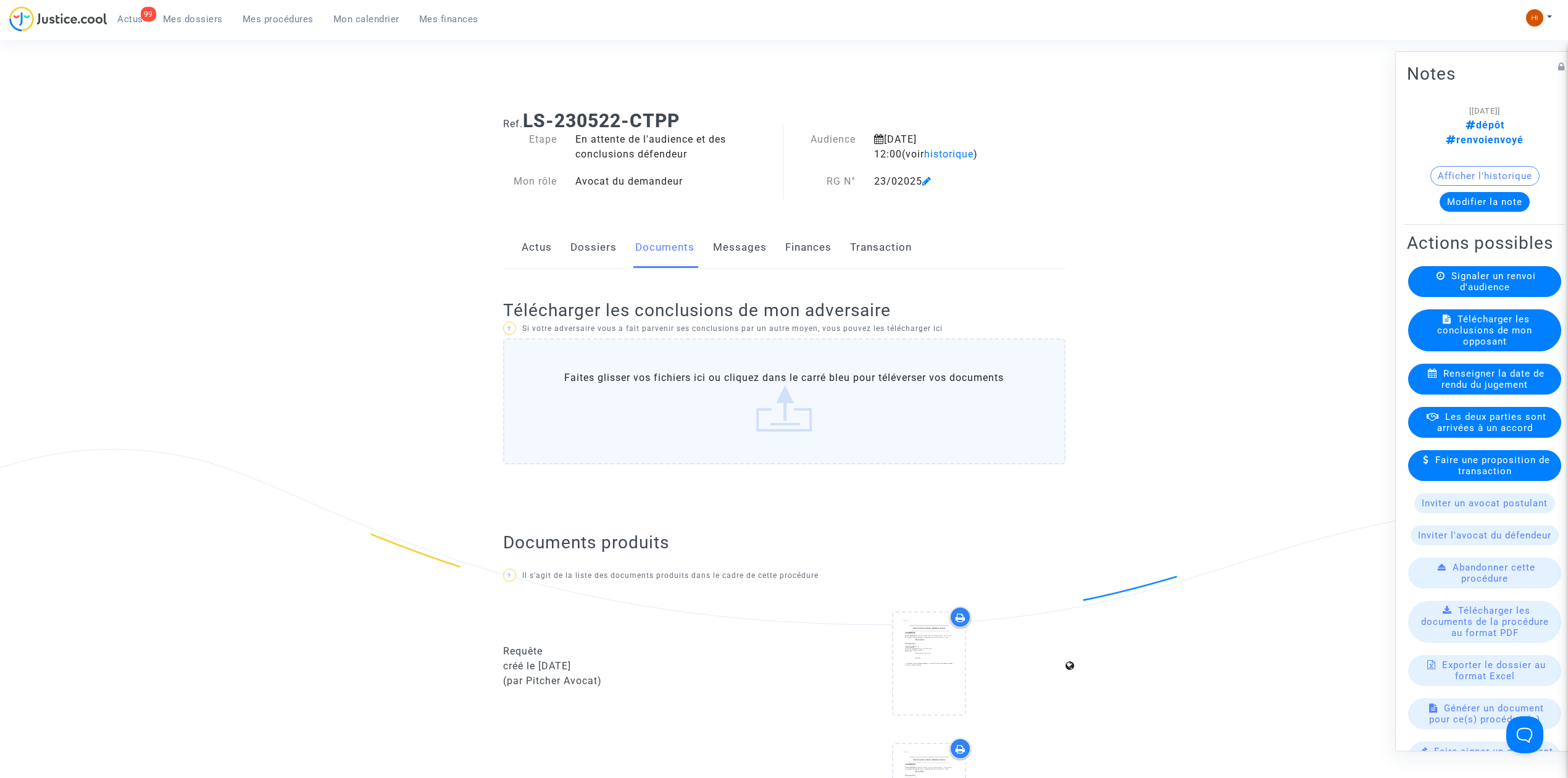
click at [600, 253] on link "Dossiers" at bounding box center [593, 247] width 46 height 41
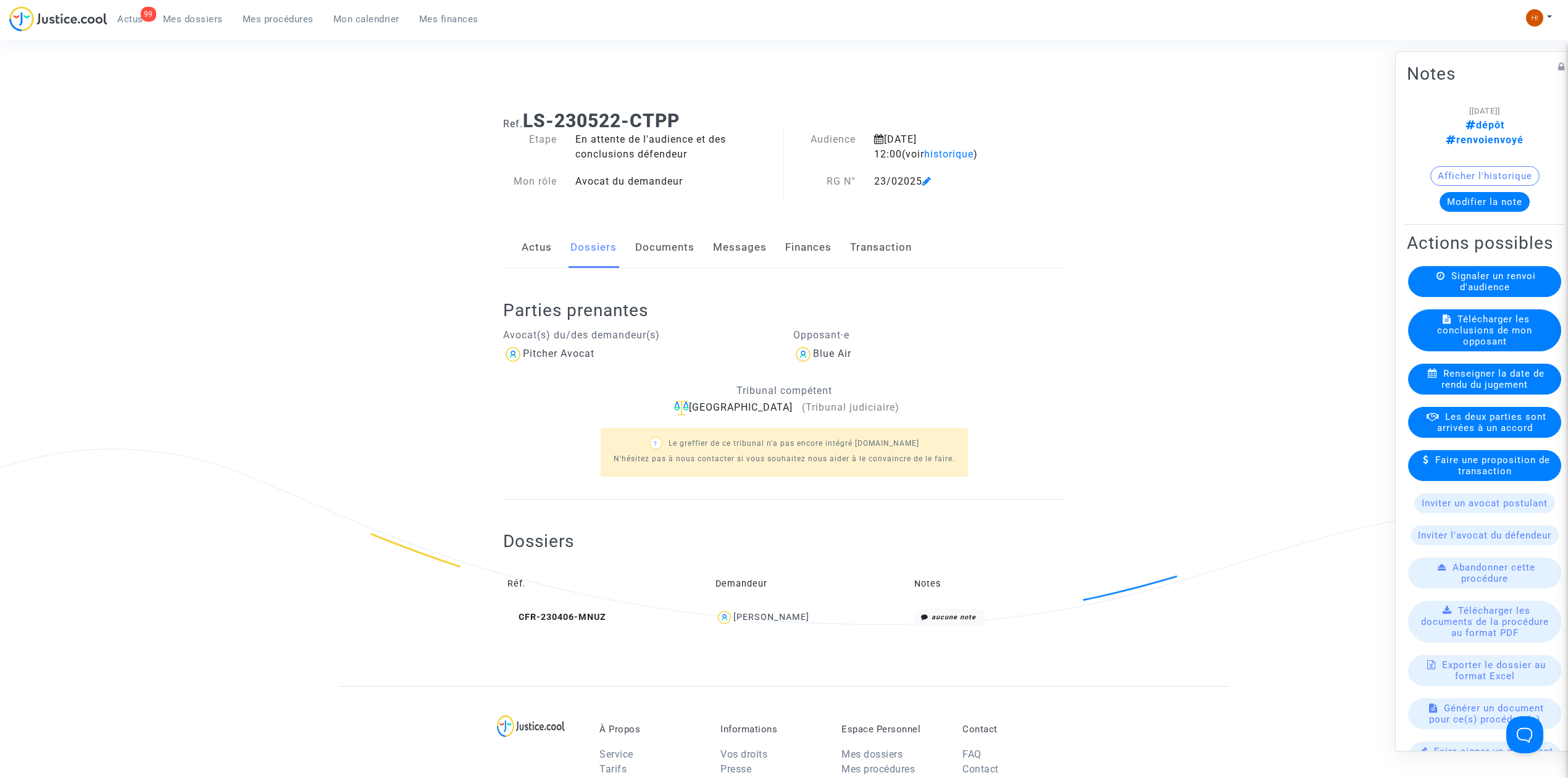
click at [677, 243] on link "Documents" at bounding box center [665, 247] width 59 height 41
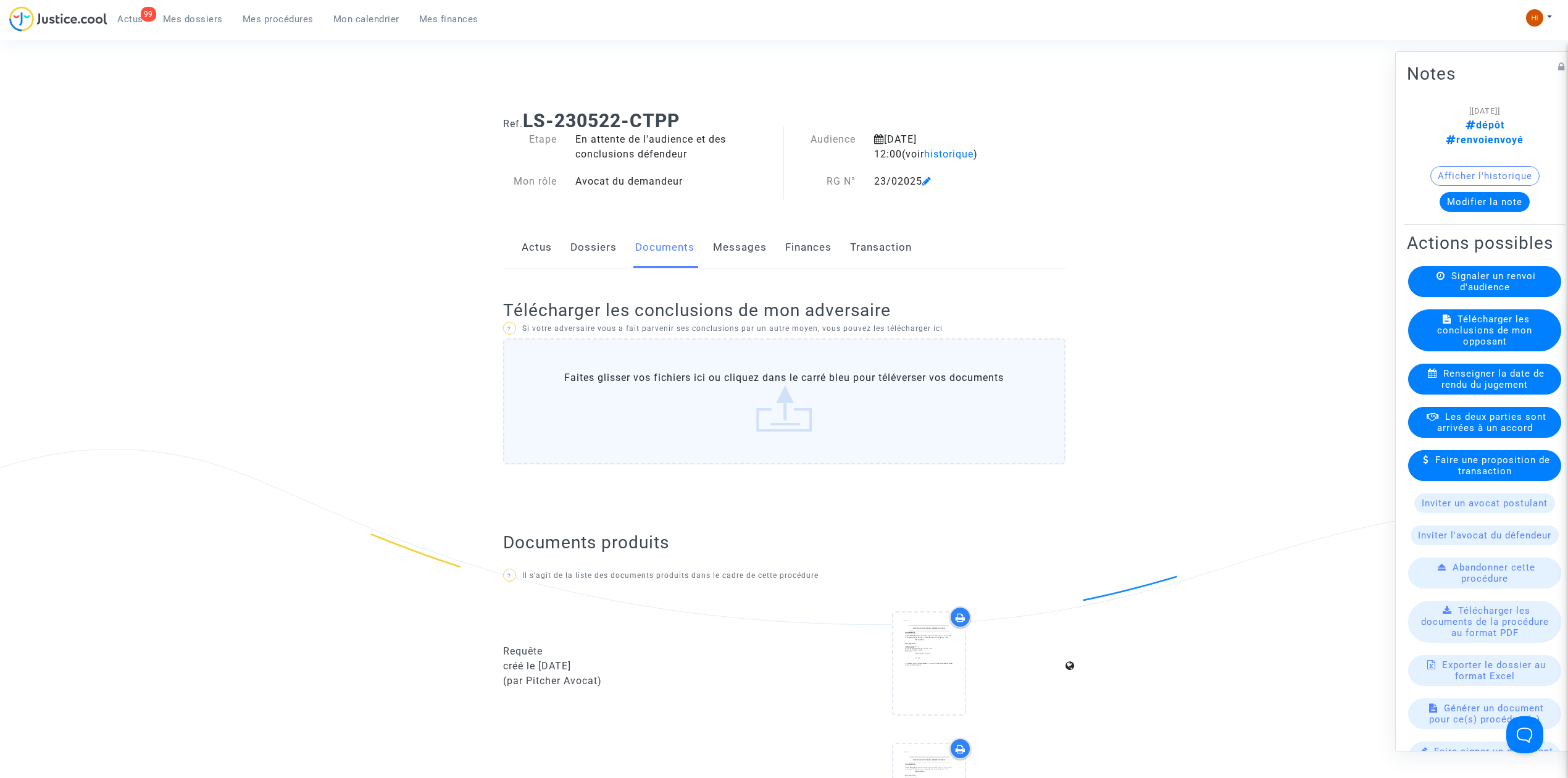
click at [607, 252] on link "Dossiers" at bounding box center [593, 247] width 46 height 41
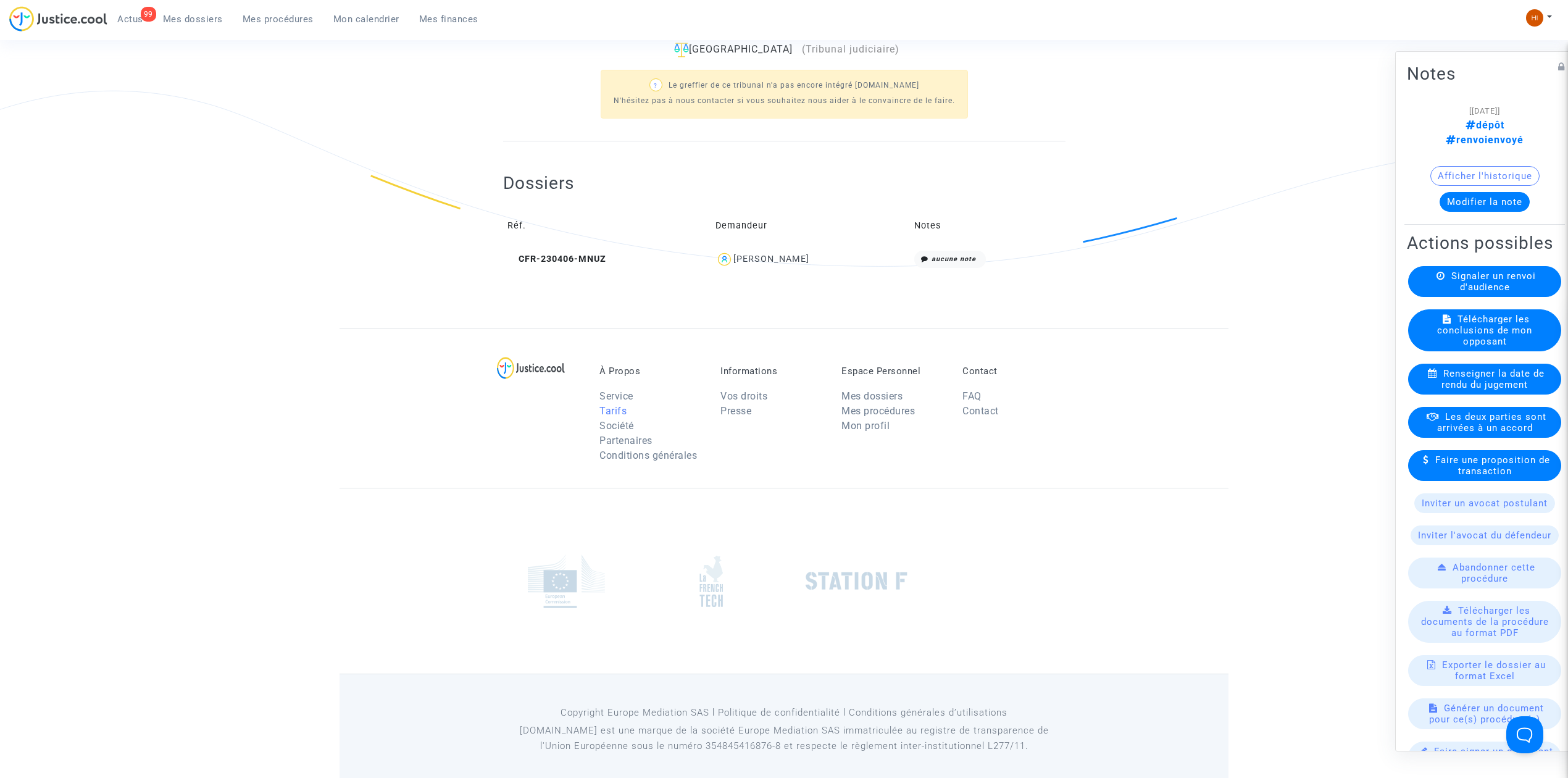
scroll to position [368, 0]
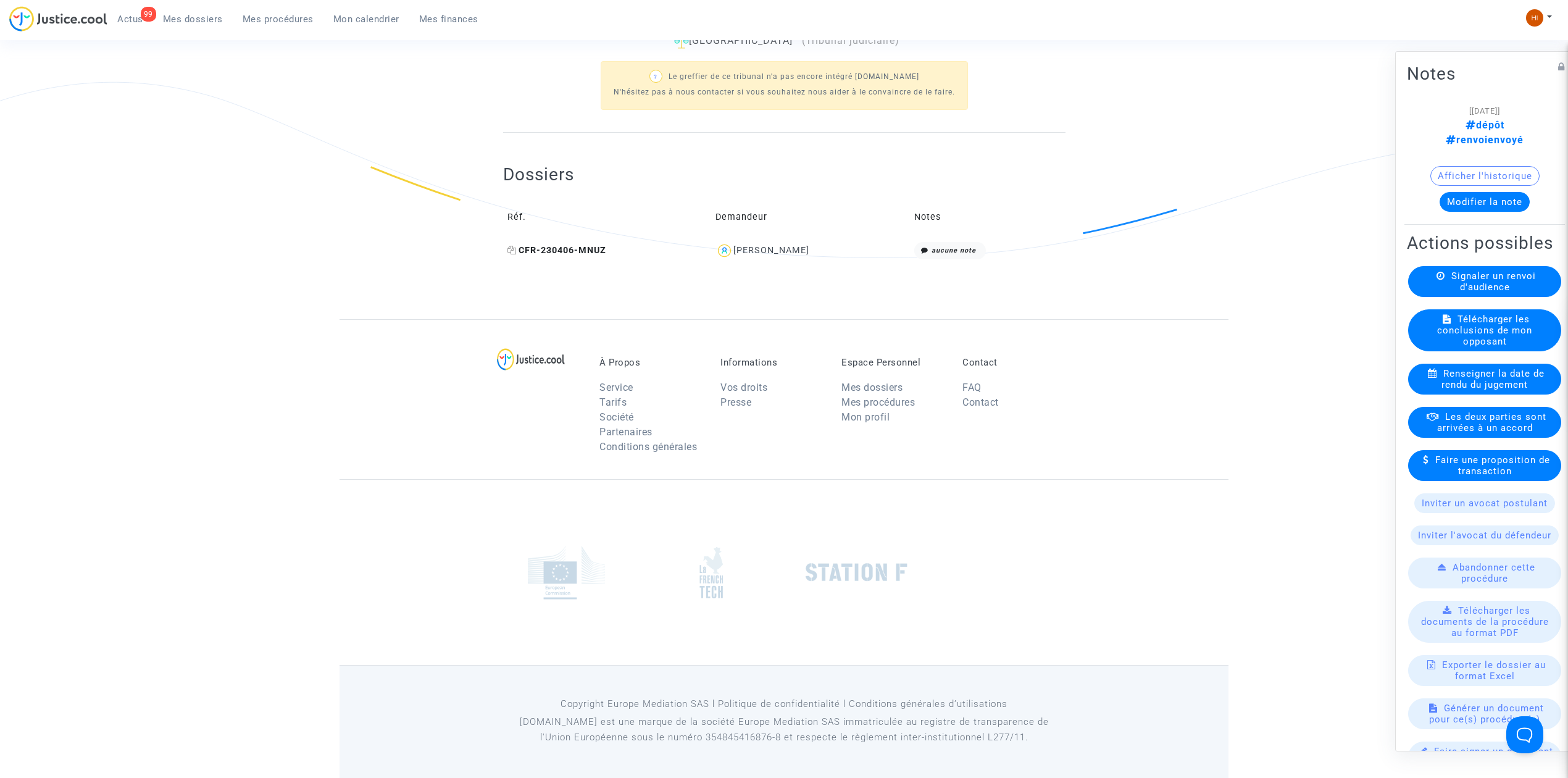
click at [586, 246] on span "CFR-230406-MNUZ" at bounding box center [557, 251] width 99 height 10
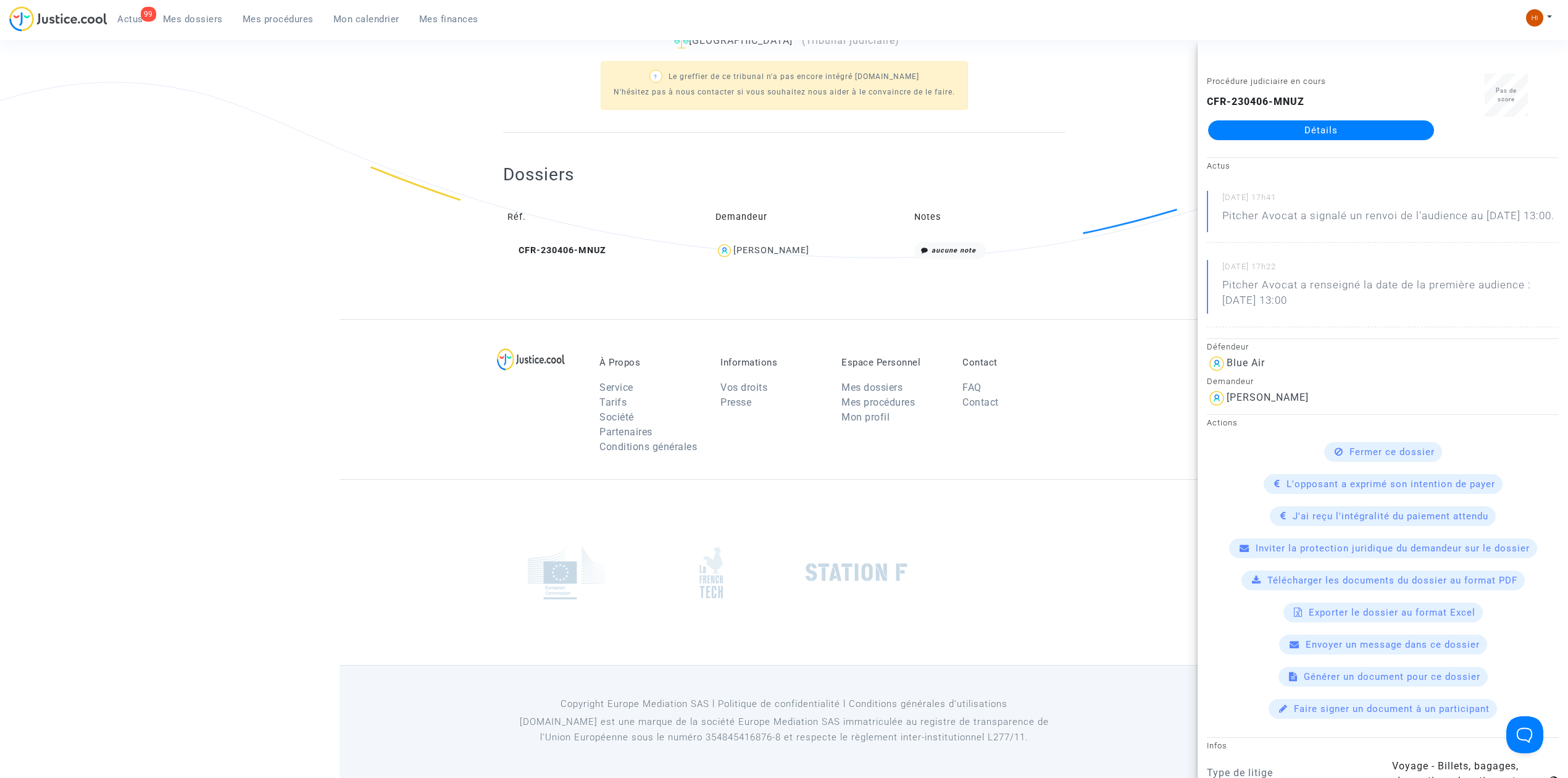
click at [1373, 457] on span "Fermer ce dossier" at bounding box center [1392, 451] width 85 height 11
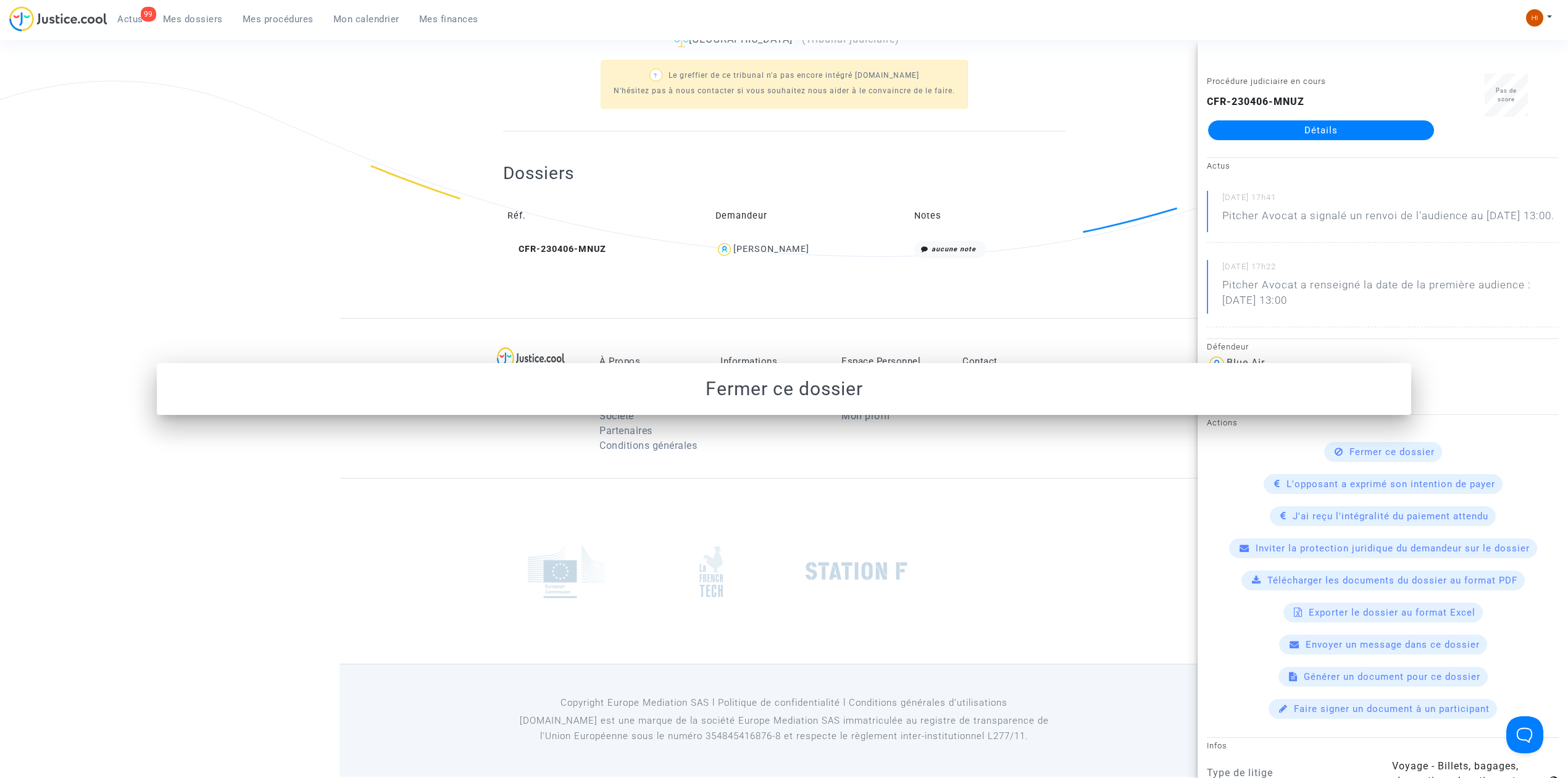
scroll to position [0, 0]
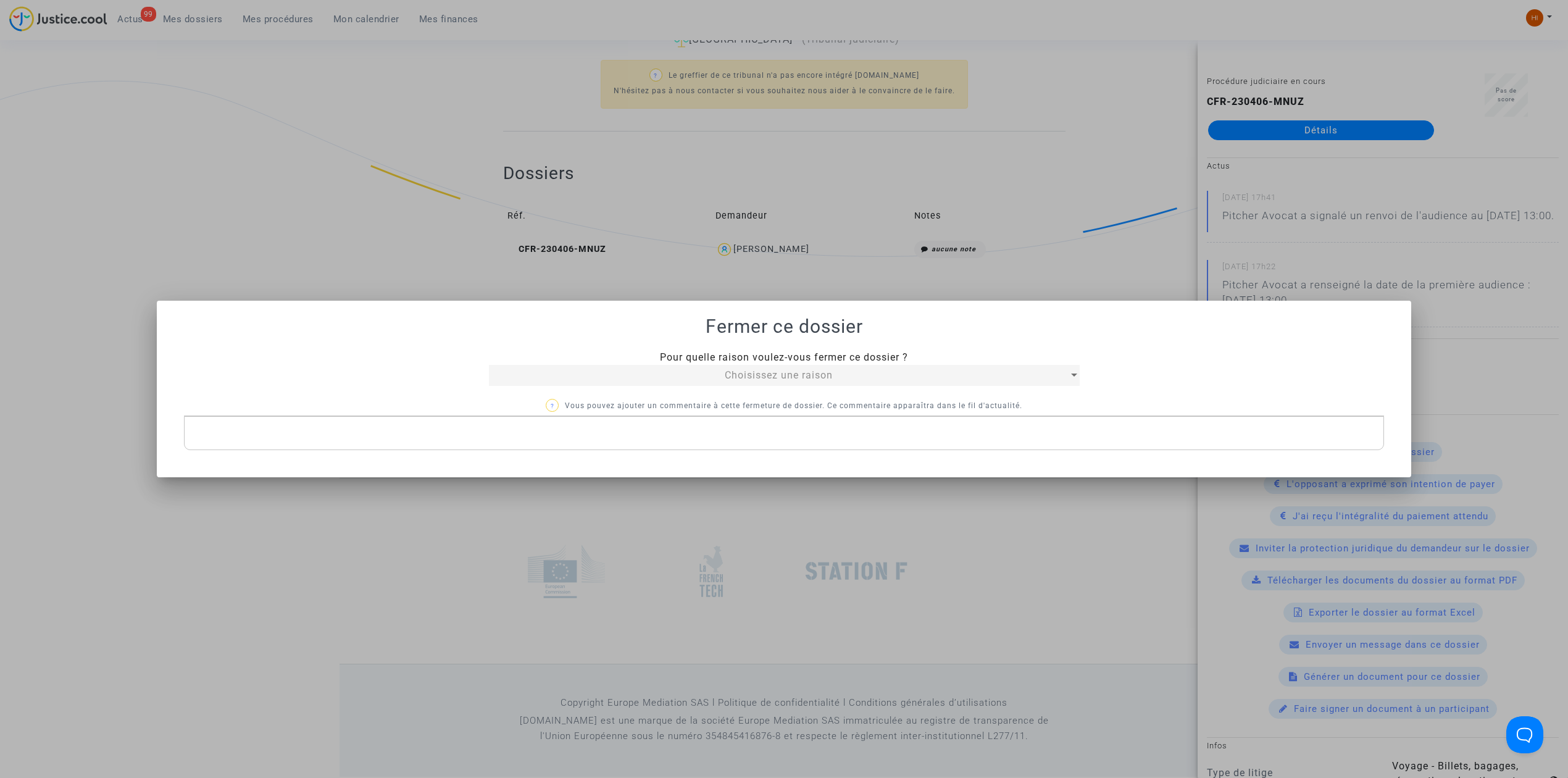
click at [762, 378] on span "Choisissez une raison" at bounding box center [779, 375] width 108 height 12
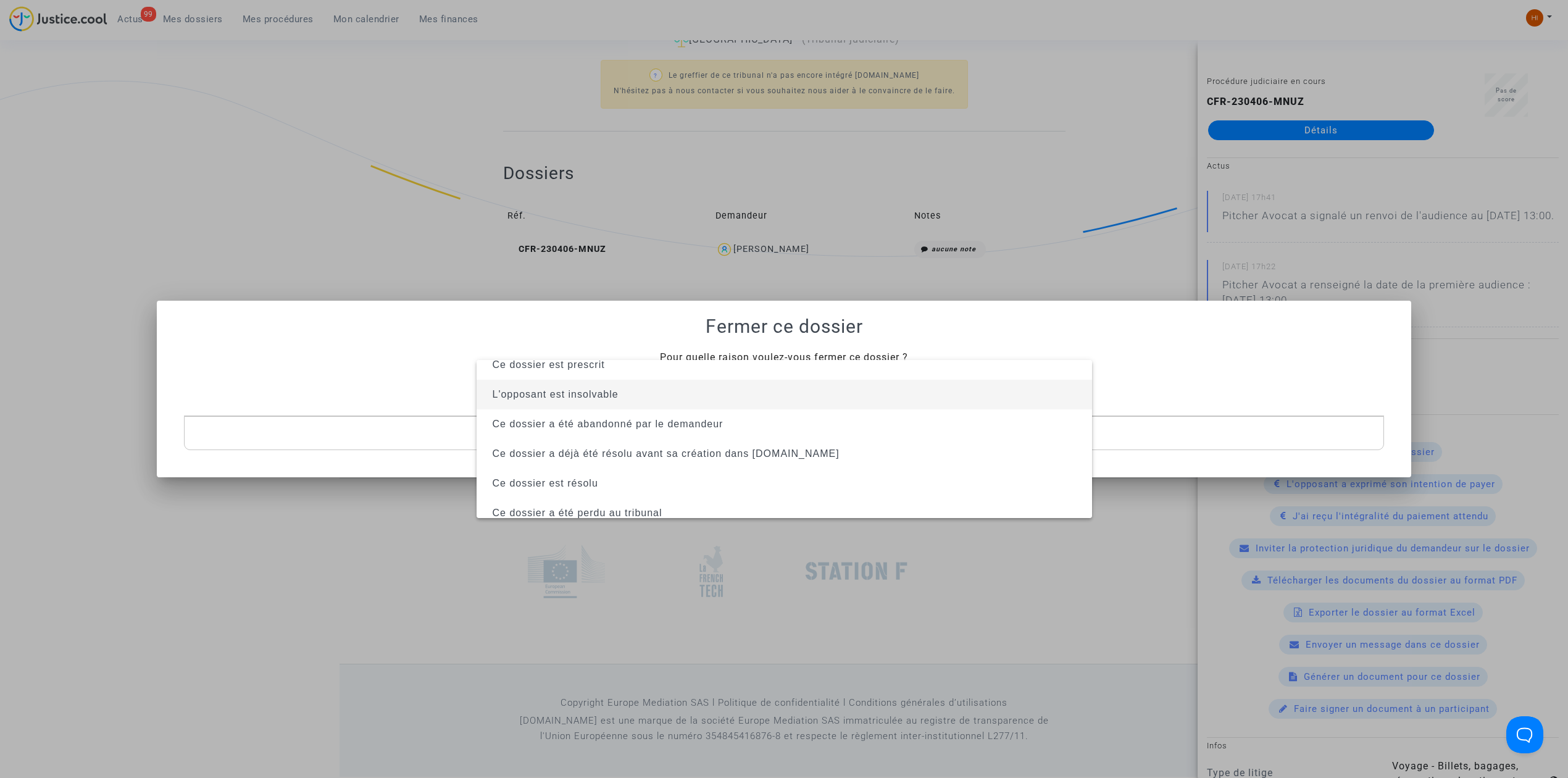
scroll to position [79, 0]
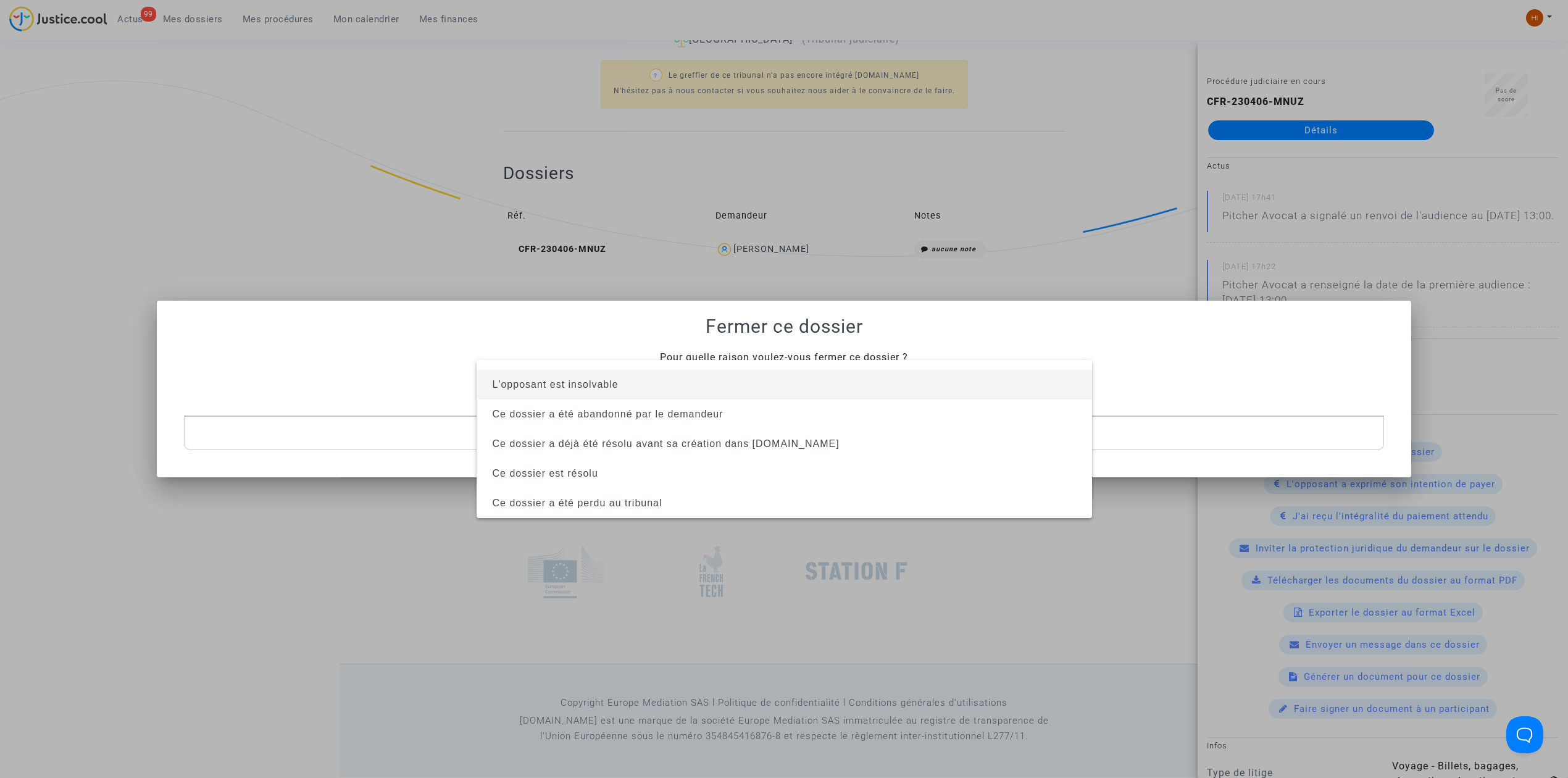
click at [777, 388] on span "L'opposant est insolvable" at bounding box center [784, 384] width 595 height 30
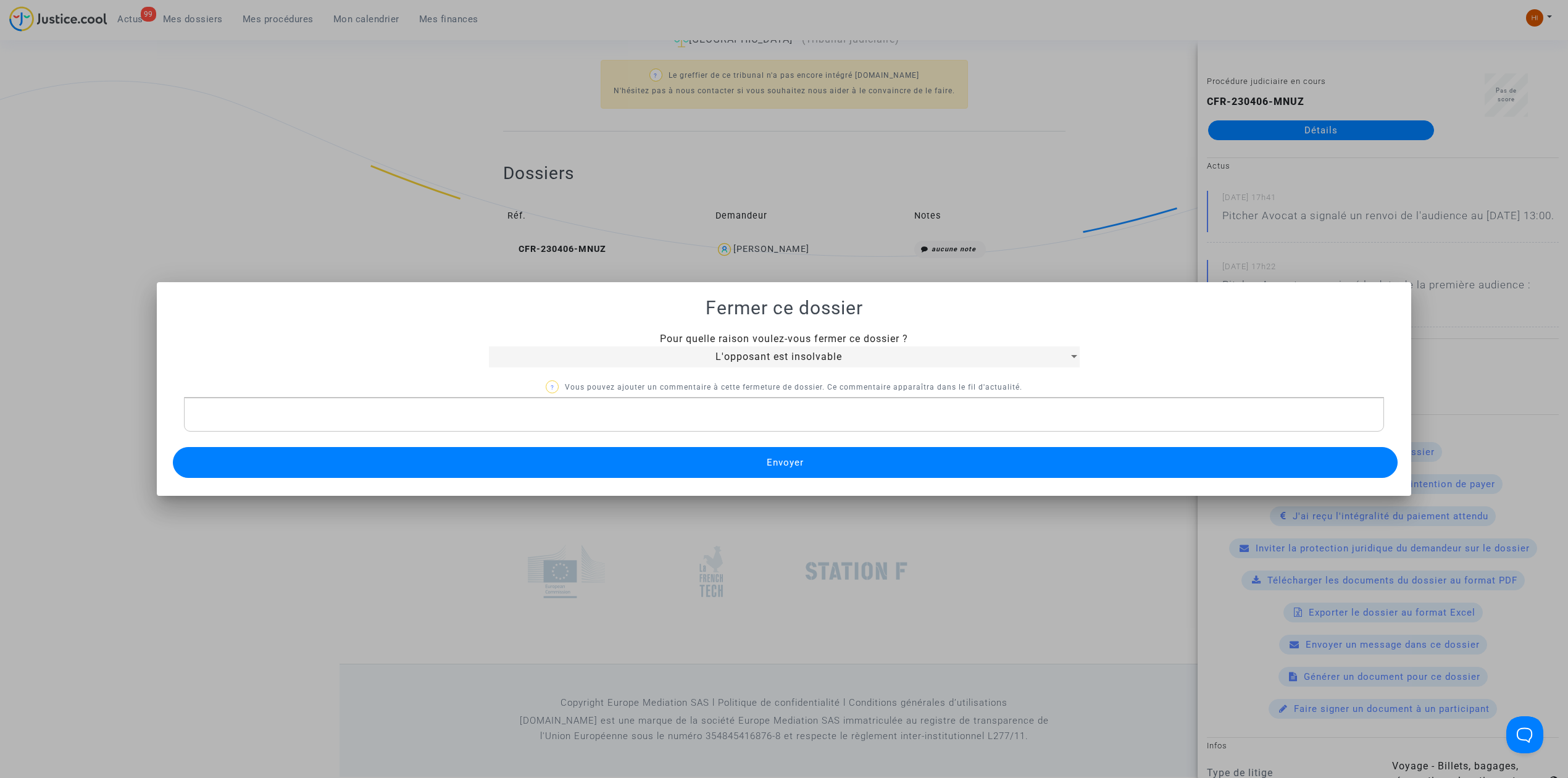
click at [777, 464] on span "Envoyer" at bounding box center [785, 462] width 37 height 11
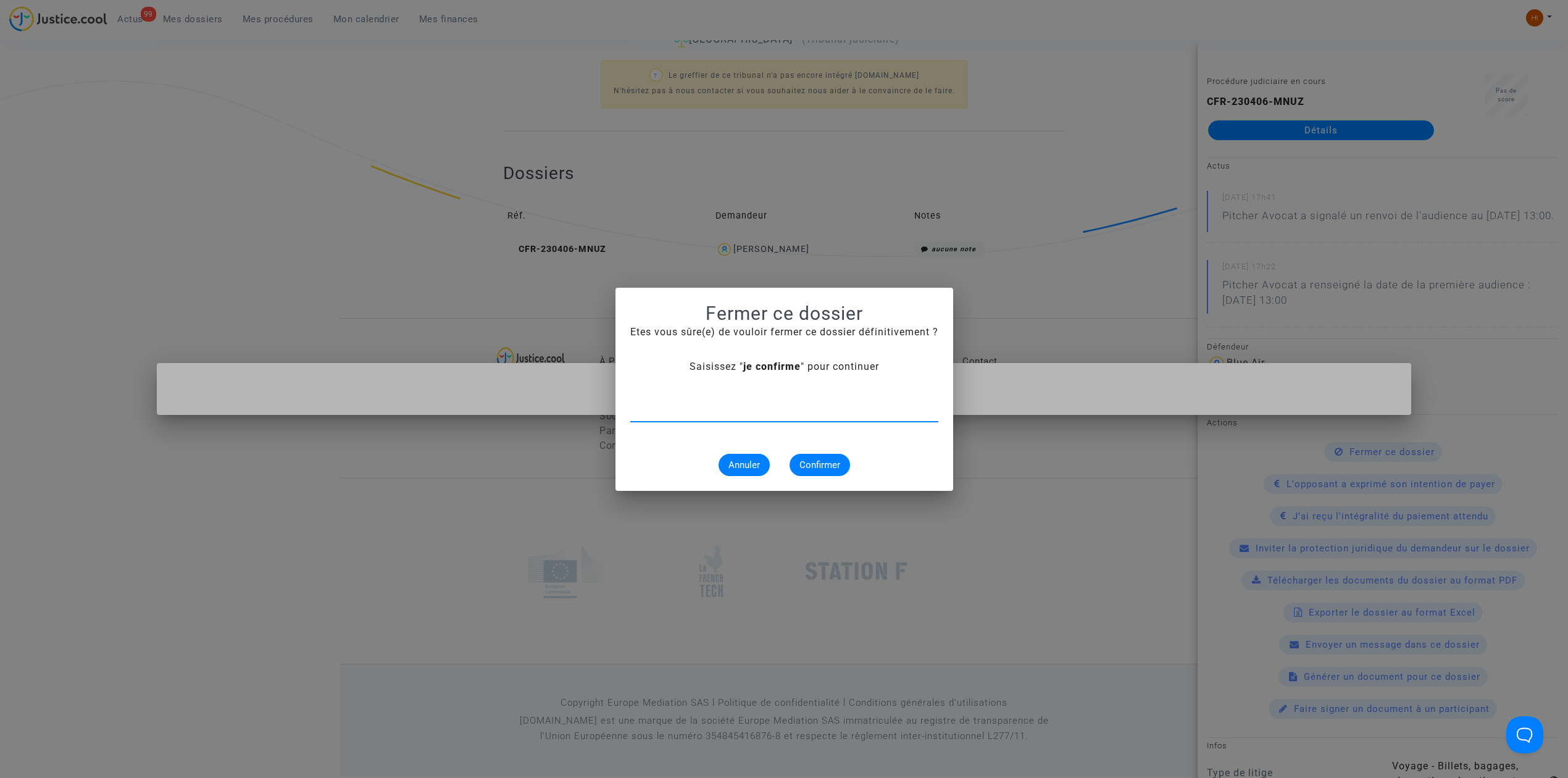
click at [777, 464] on div "Annuler Confirmer" at bounding box center [784, 465] width 308 height 22
type input "je confirme"
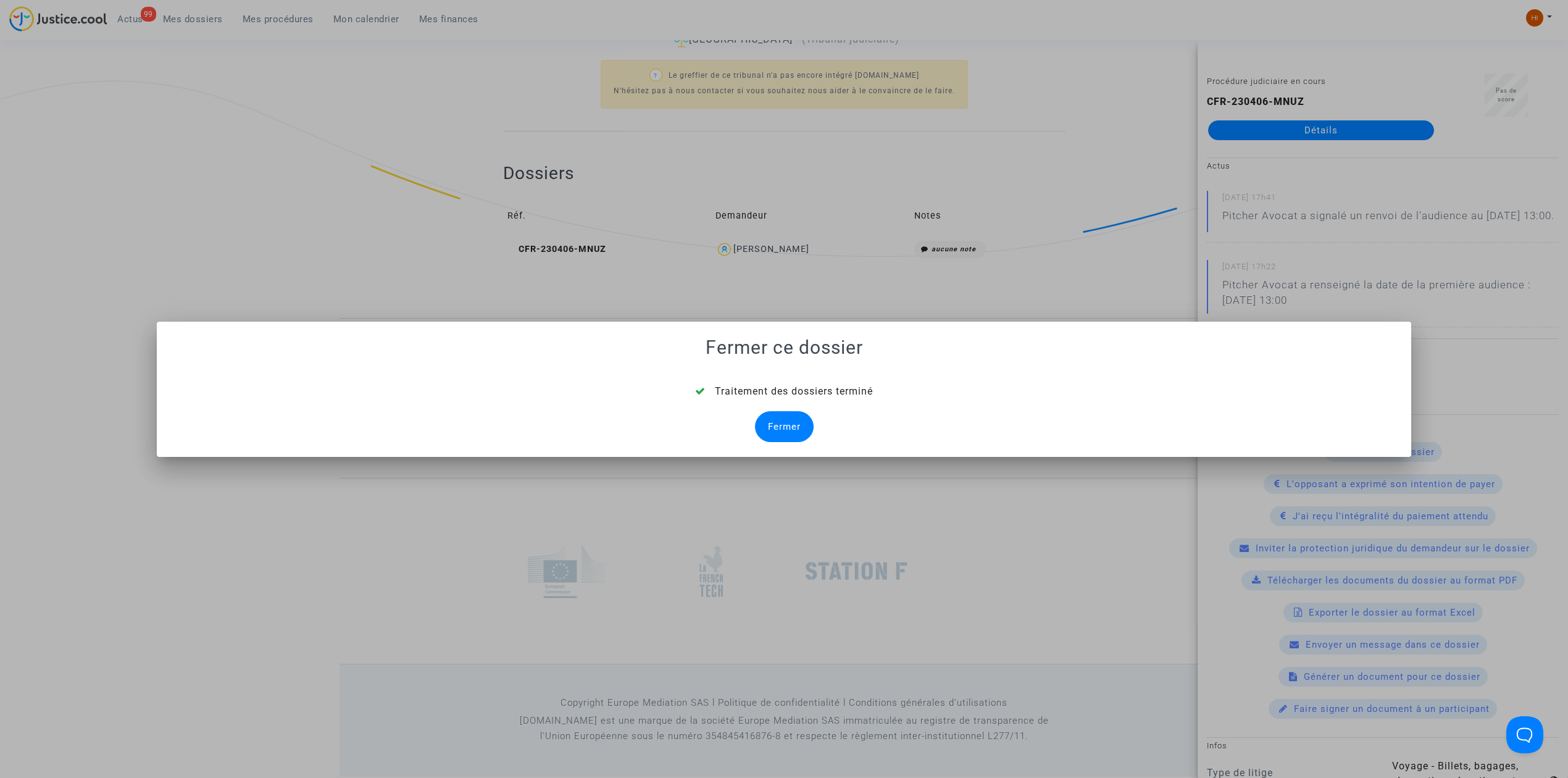
click at [908, 237] on div at bounding box center [784, 389] width 1568 height 778
click at [771, 426] on div "Fermer" at bounding box center [784, 426] width 59 height 31
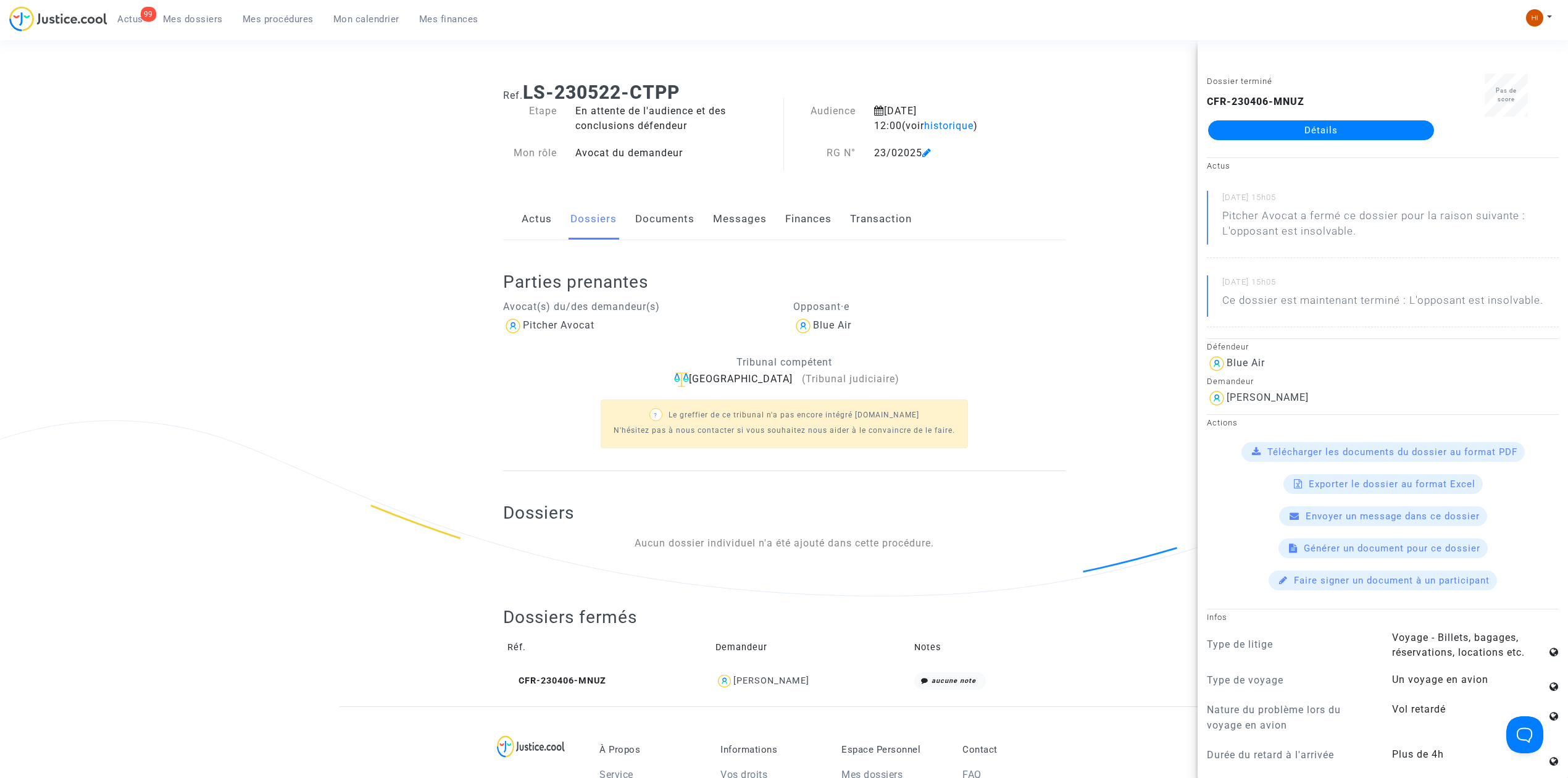
scroll to position [0, 0]
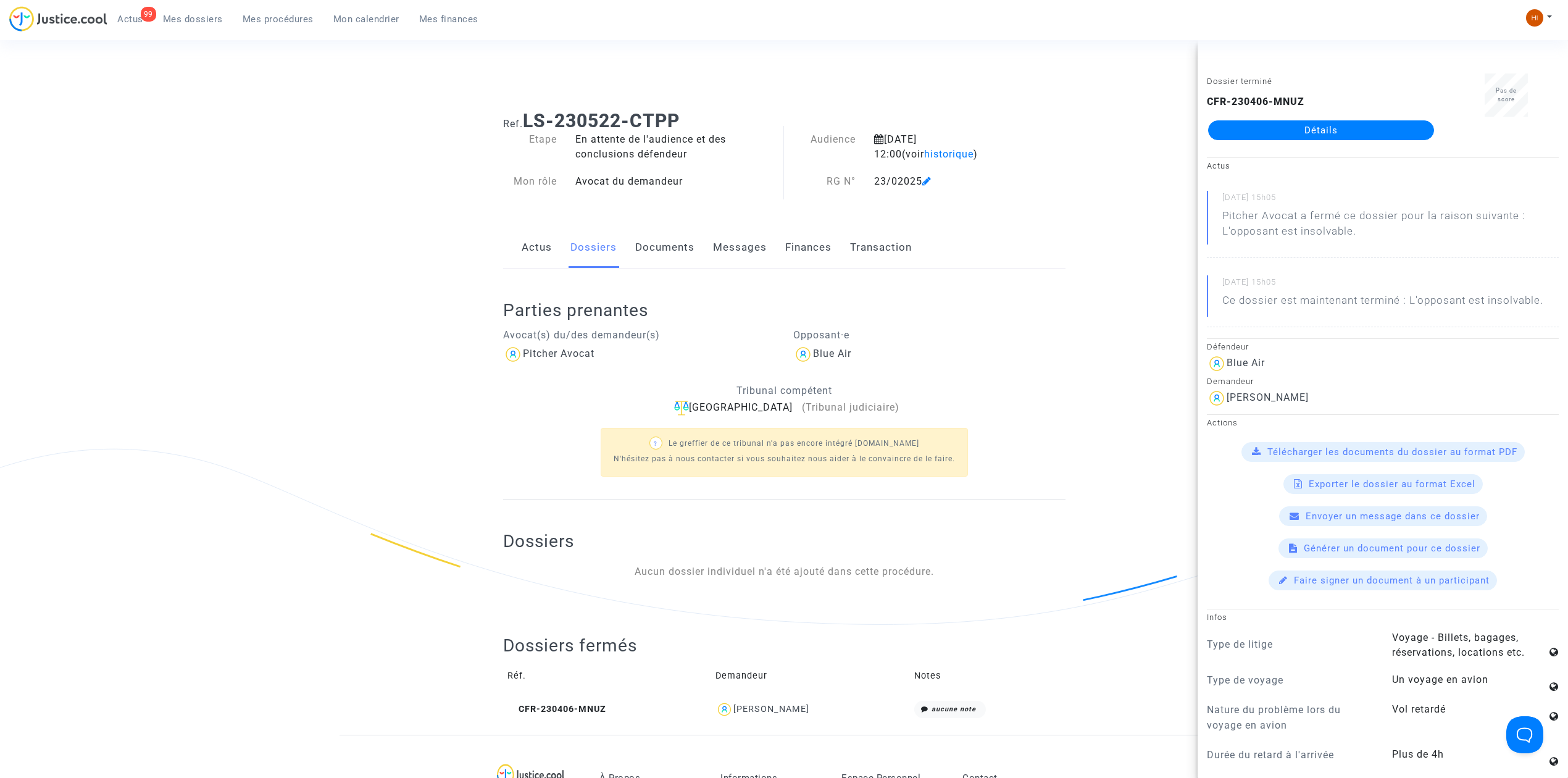
click at [964, 181] on div "23/02025" at bounding box center [945, 181] width 161 height 15
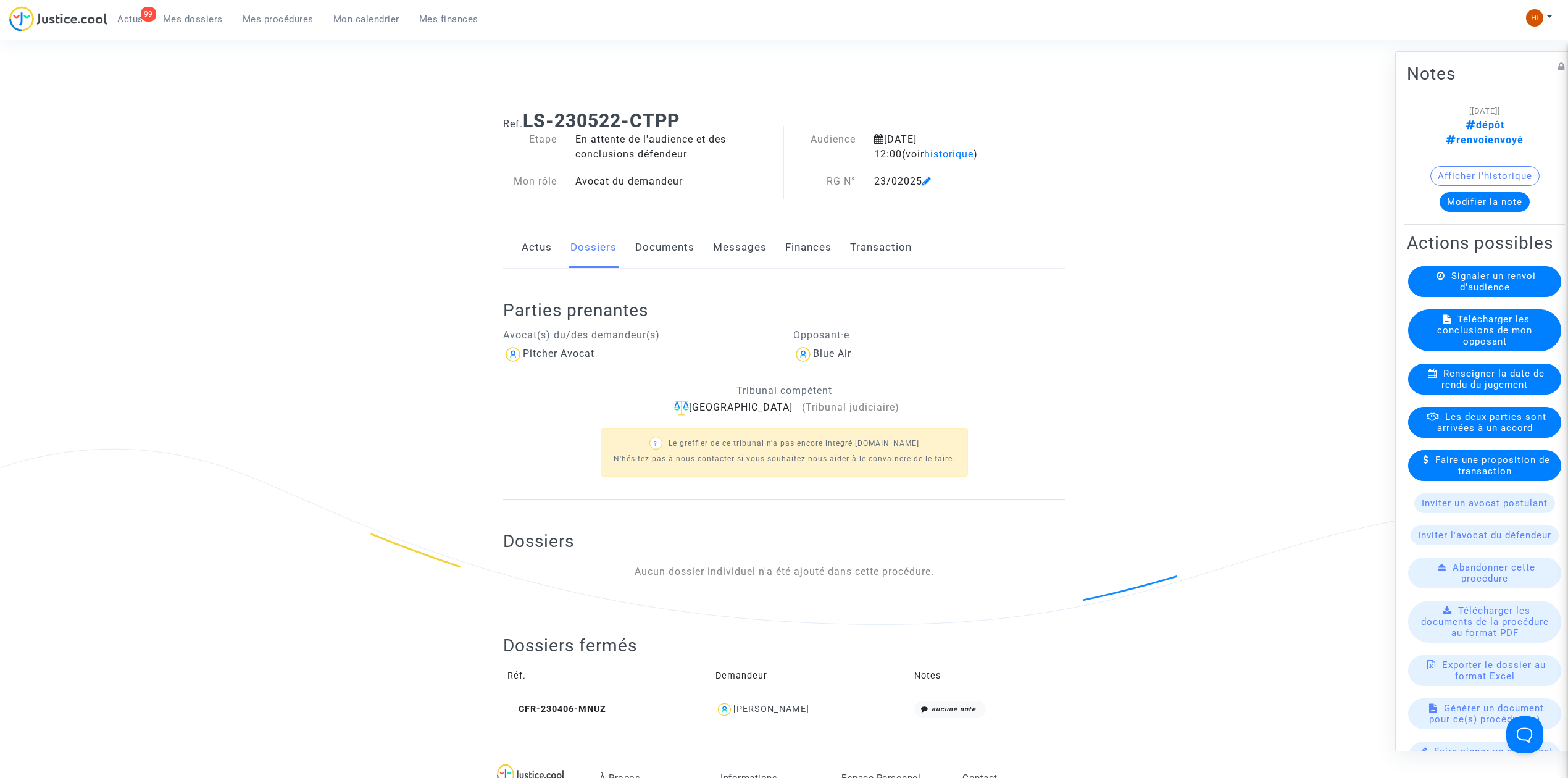
click at [1459, 192] on button "Modifier la note" at bounding box center [1484, 202] width 90 height 19
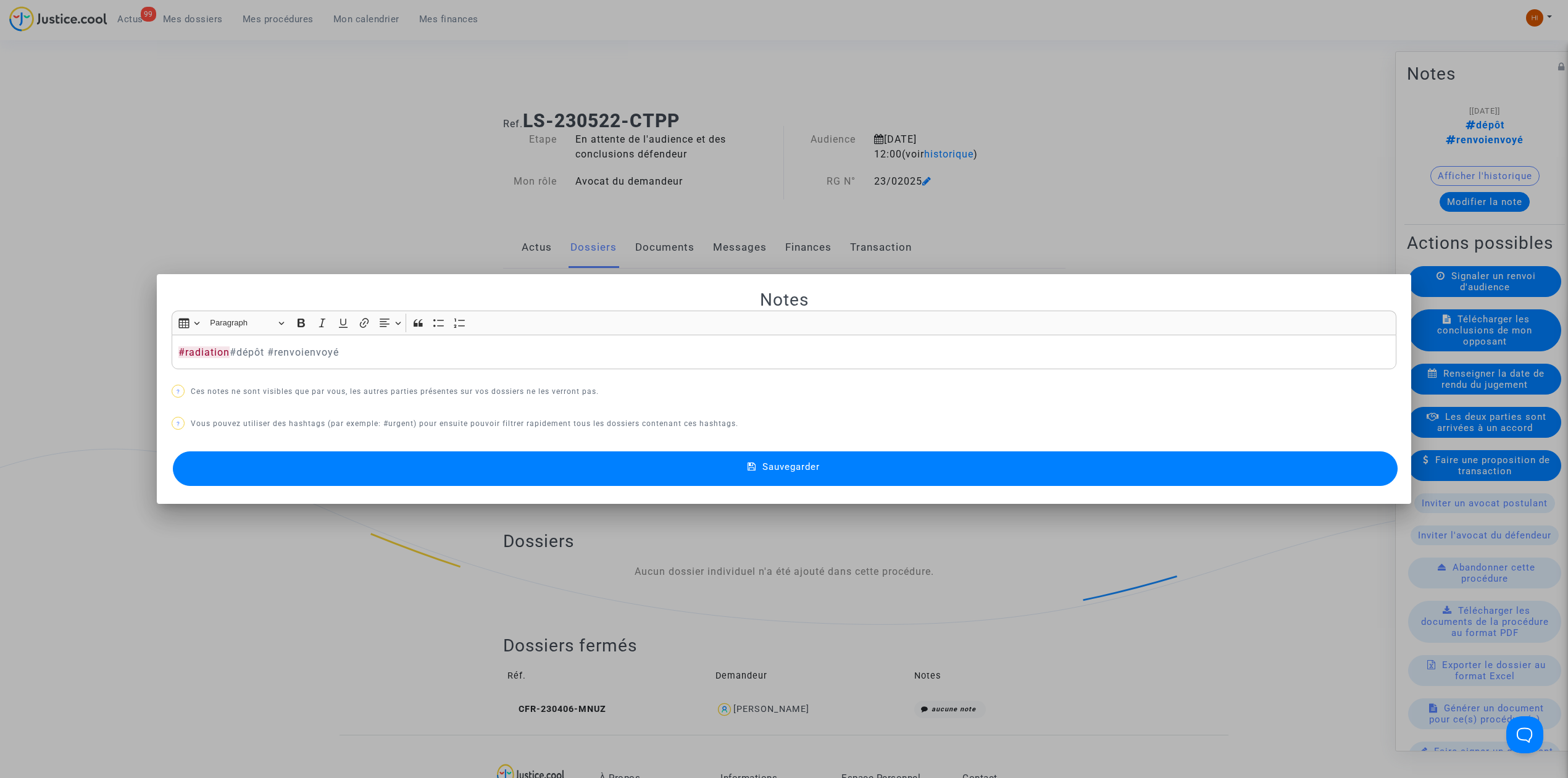
click at [455, 485] on button "Sauvegarder" at bounding box center [785, 468] width 1225 height 35
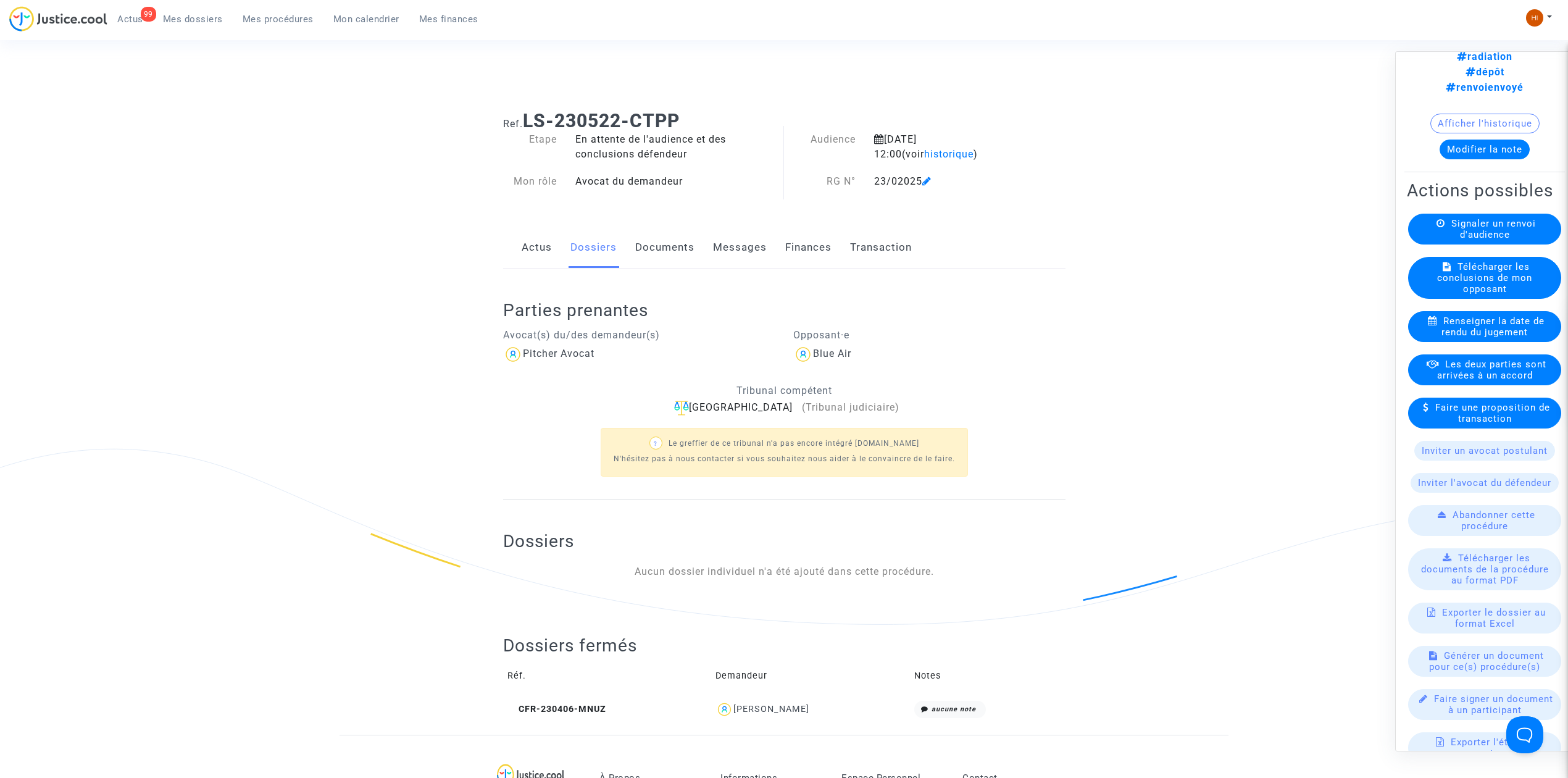
scroll to position [168, 0]
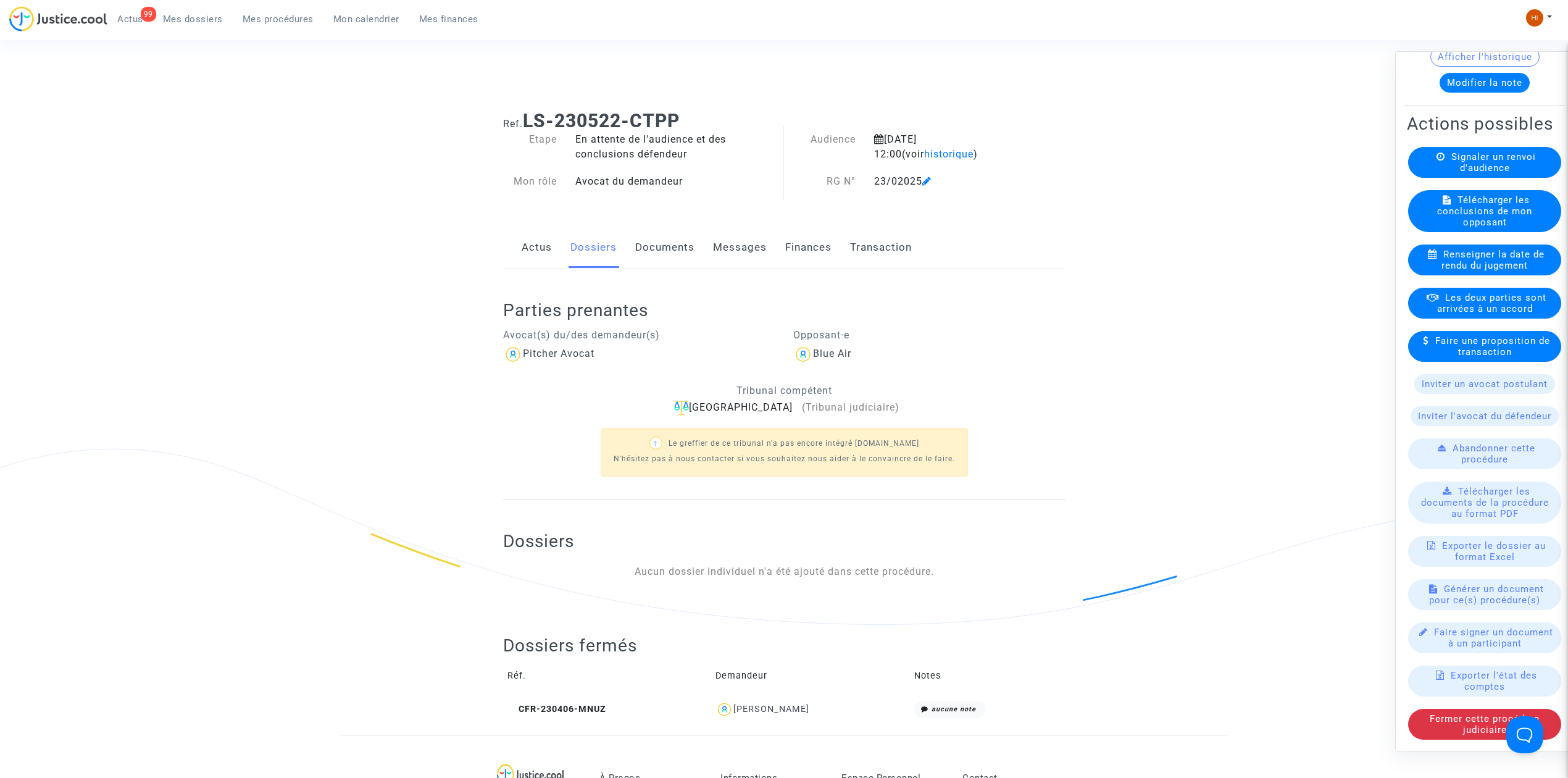
drag, startPoint x: 1464, startPoint y: 737, endPoint x: 1189, endPoint y: 674, distance: 282.1
click at [1464, 739] on div "Notes [21/08/2025] radiation dépôt renvoienvoyé Afficher l'historique Modifier …" at bounding box center [1488, 402] width 186 height 700
click at [1445, 712] on div "Fermer cette procédure judiciaire" at bounding box center [1485, 724] width 154 height 31
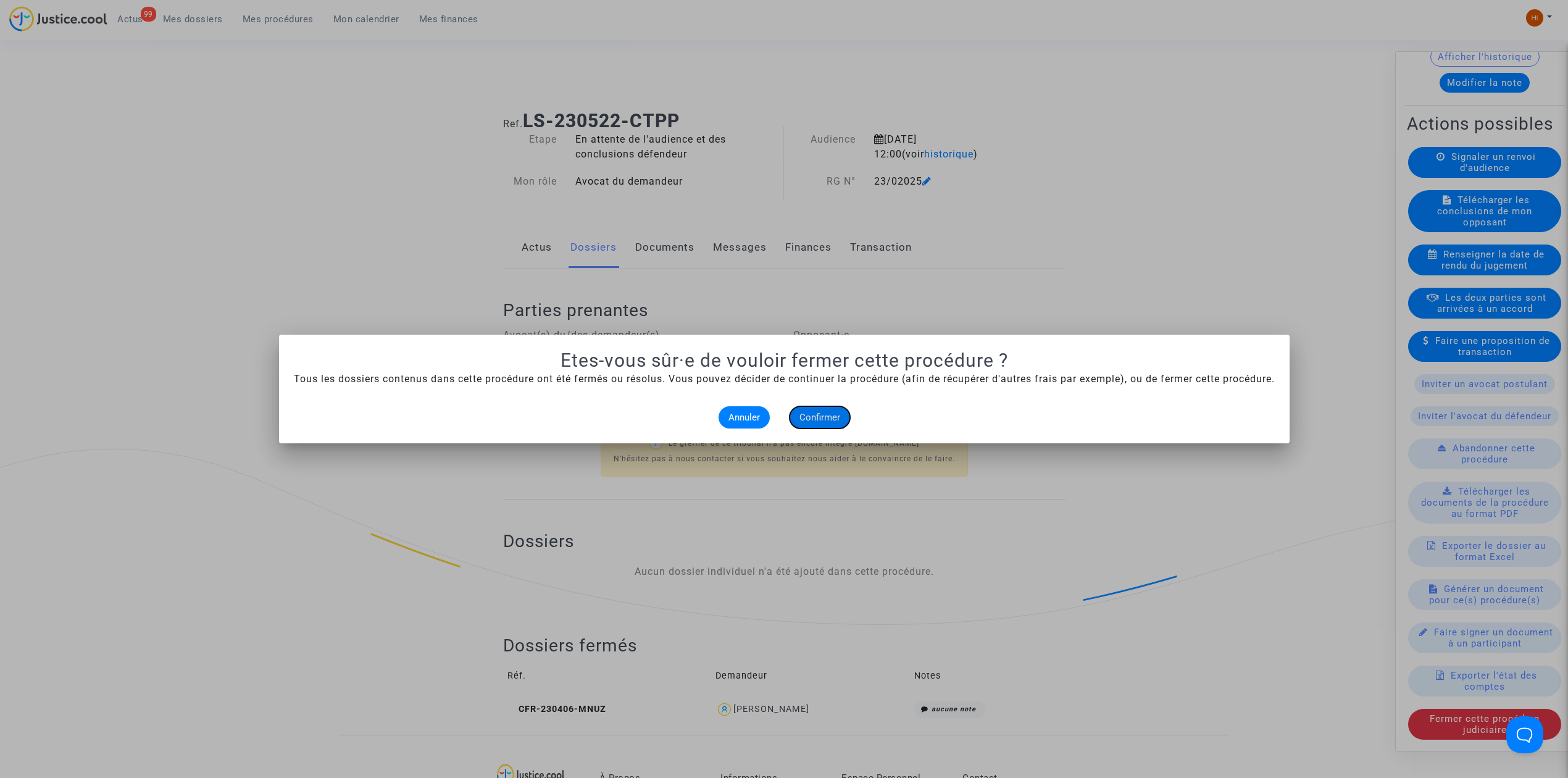
click at [789, 407] on button "Confirmer" at bounding box center [820, 418] width 61 height 22
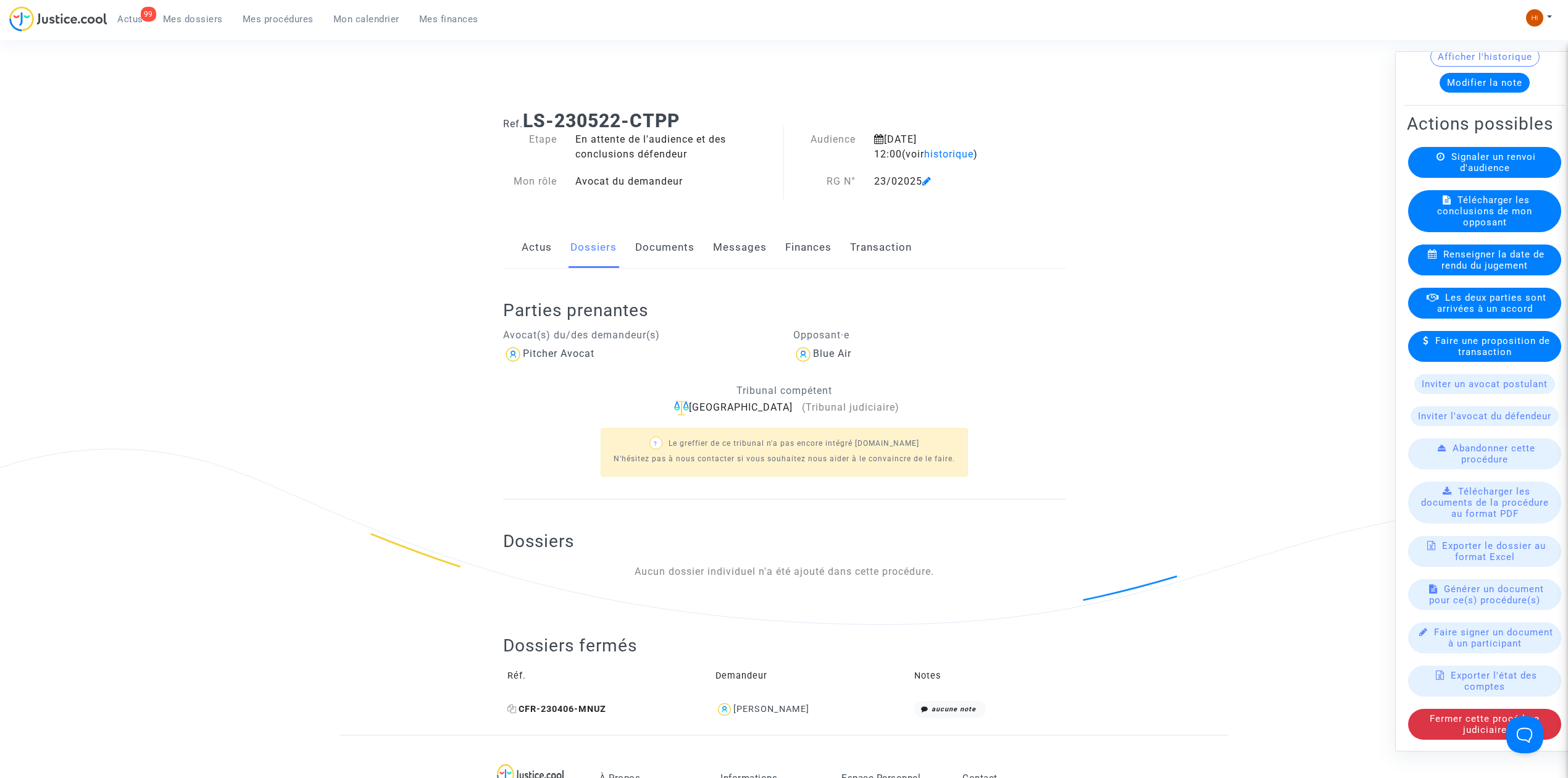
click at [511, 708] on icon at bounding box center [512, 709] width 9 height 8
click at [676, 260] on link "Documents" at bounding box center [665, 247] width 59 height 41
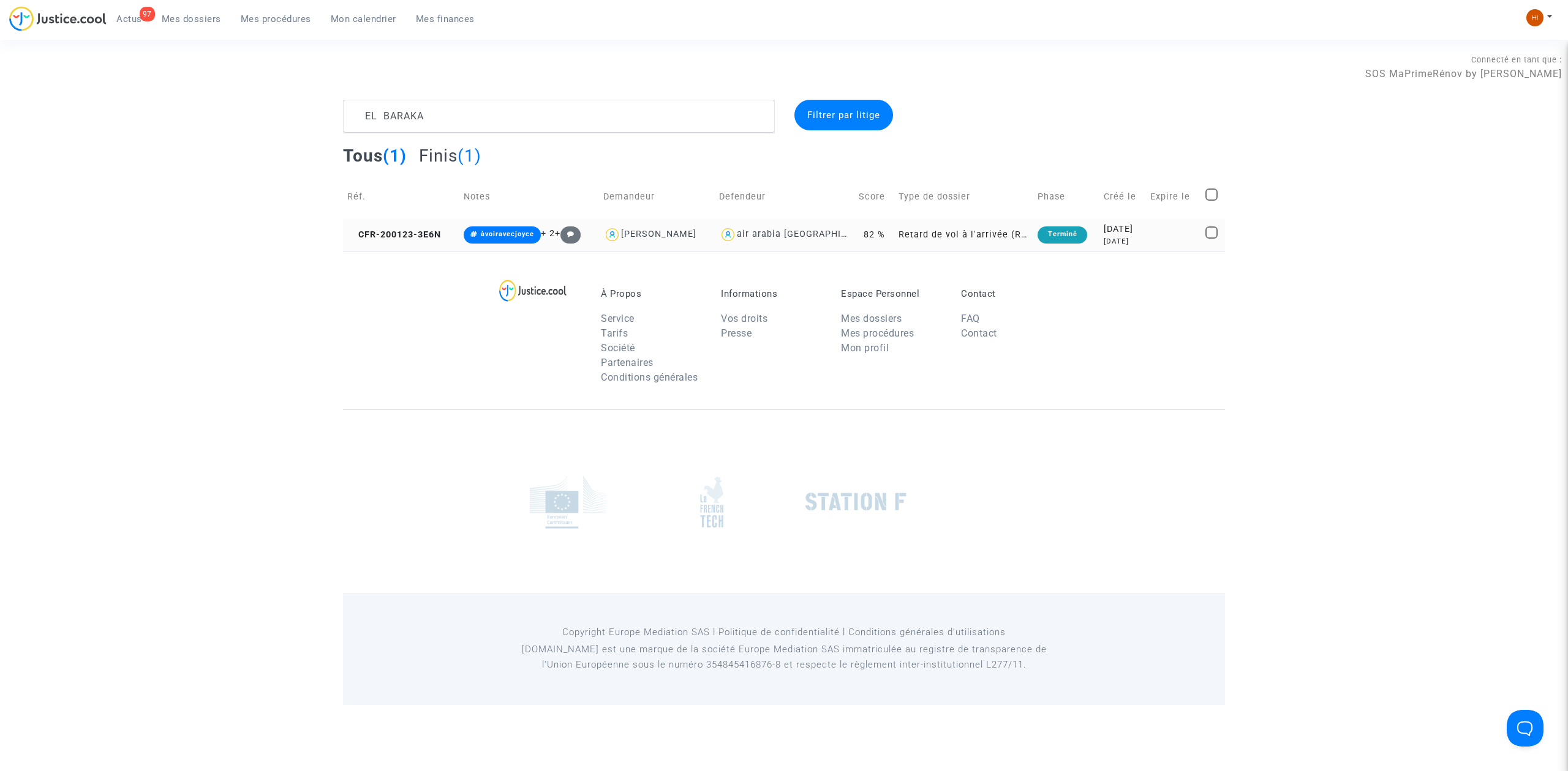
click at [409, 241] on td "CFR-200123-3E6N" at bounding box center [401, 234] width 116 height 33
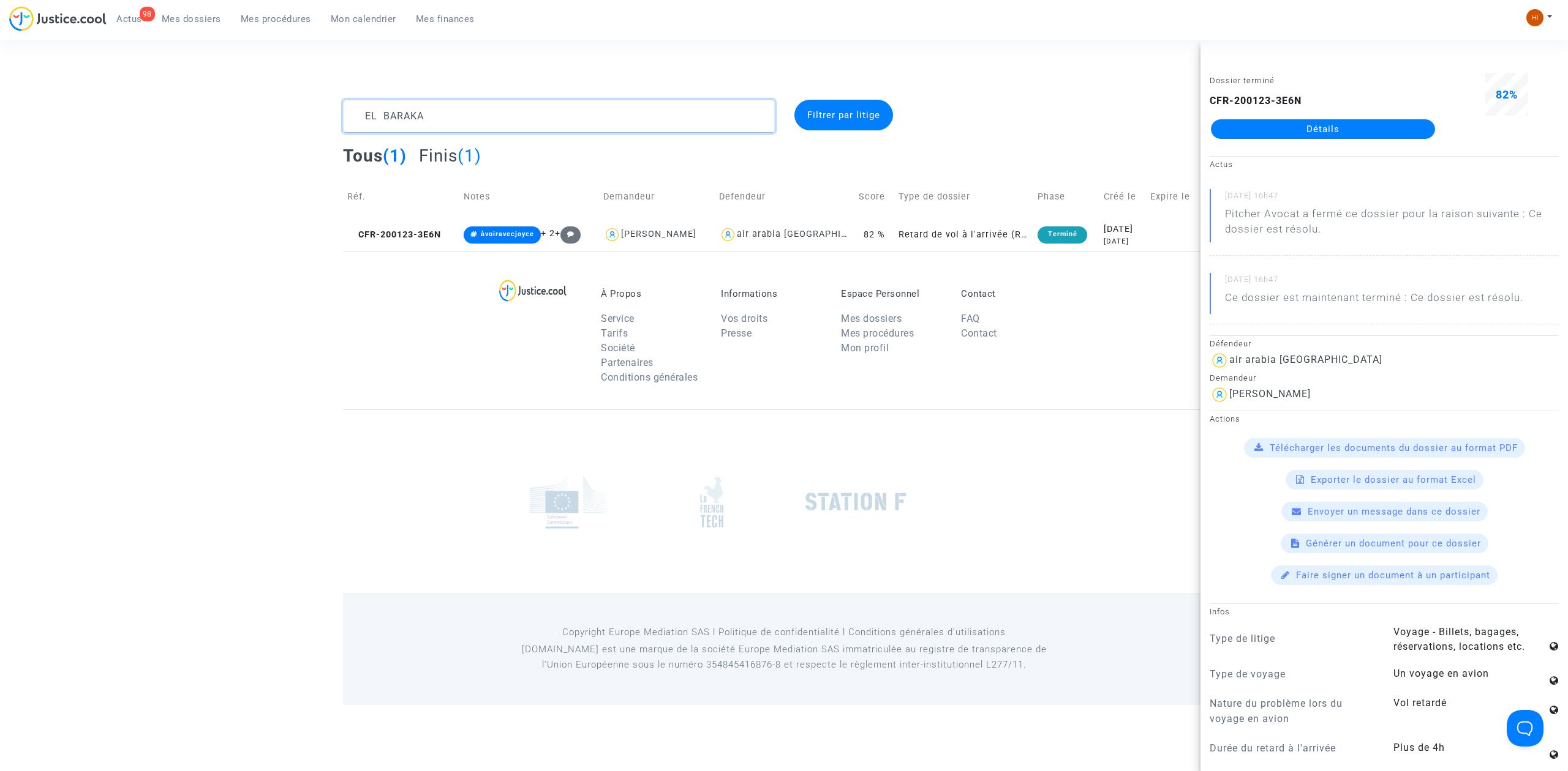
drag, startPoint x: 459, startPoint y: 110, endPoint x: 228, endPoint y: 96, distance: 231.4
click at [312, 114] on div "EL BARAKA Filtrer par litige Tous (1) Finis (1) Réf. Notes Demandeur Defendeur …" at bounding box center [784, 175] width 1568 height 151
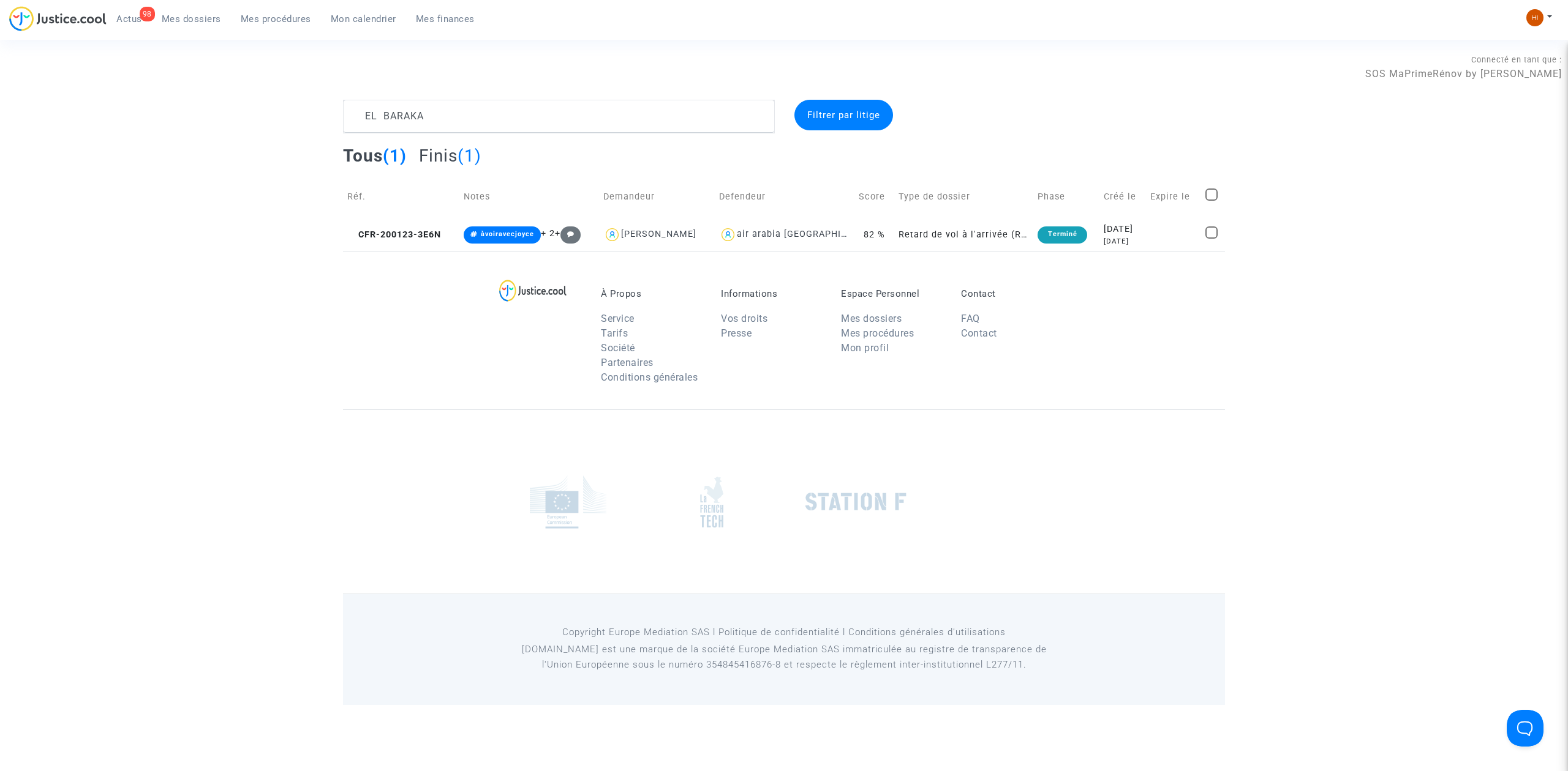
click at [278, 18] on span "Mes procédures" at bounding box center [276, 18] width 70 height 11
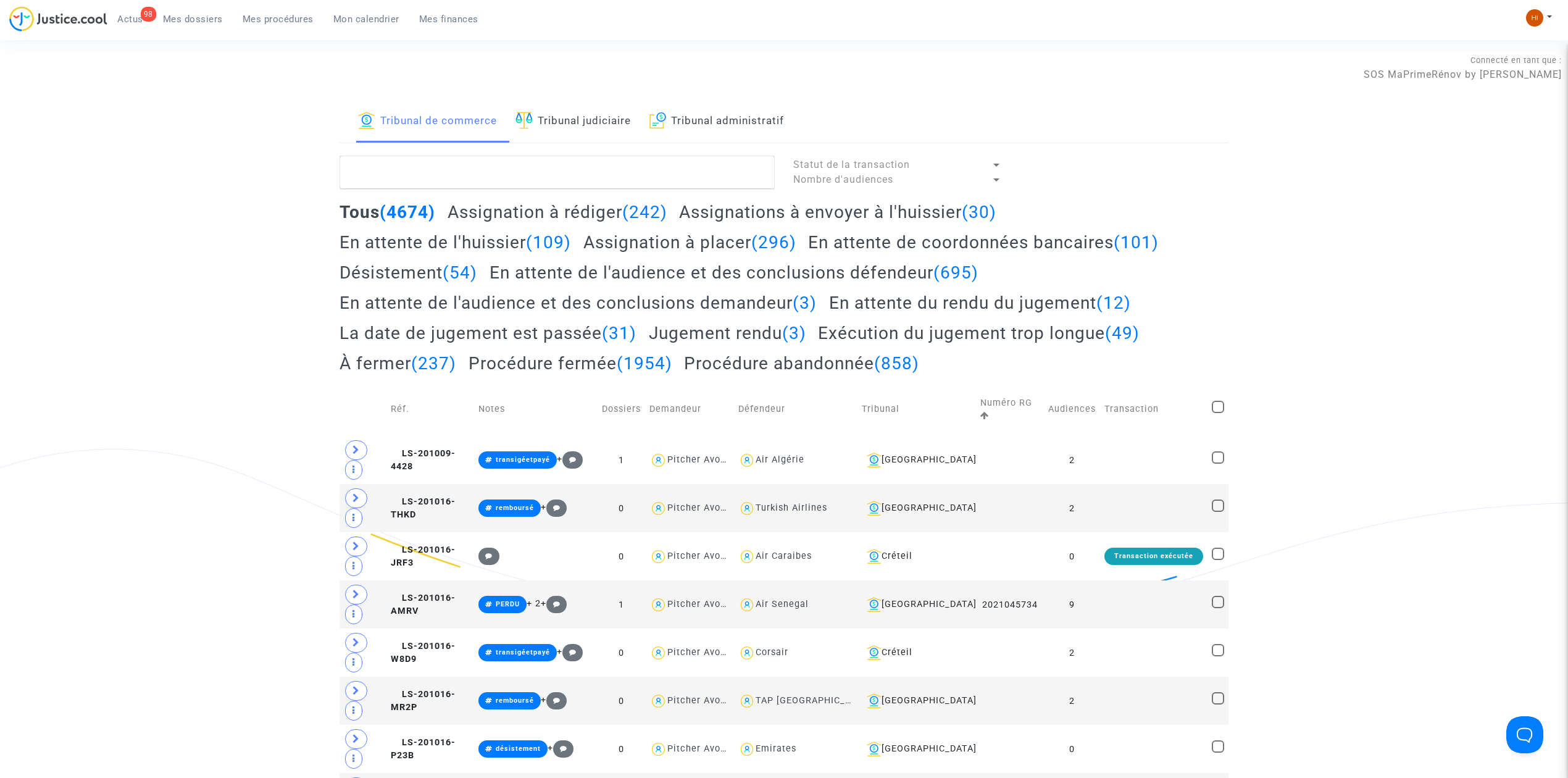
click at [593, 122] on link "Tribunal judiciaire" at bounding box center [573, 122] width 116 height 42
click at [565, 168] on textarea at bounding box center [558, 172] width 435 height 34
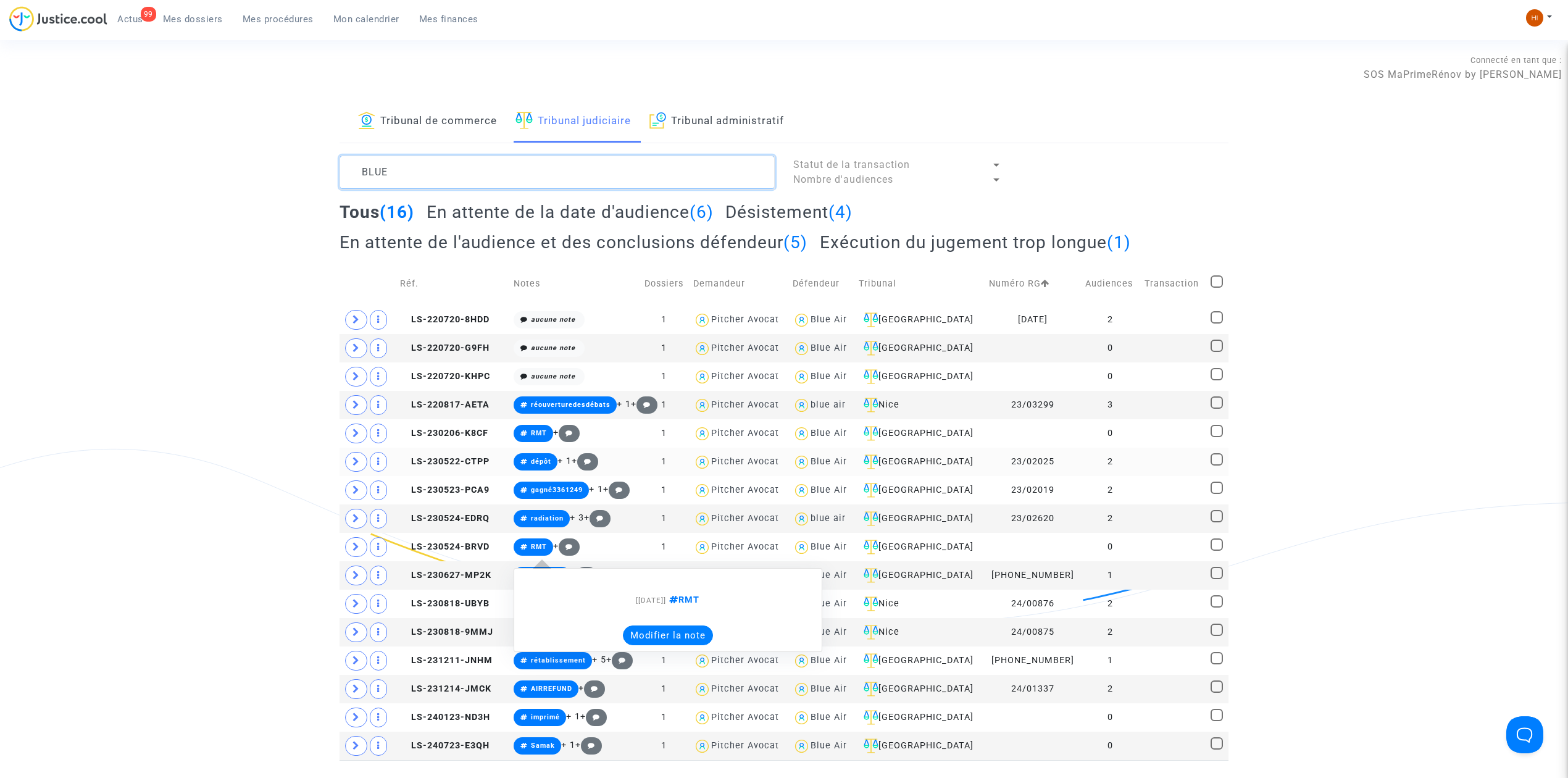
type textarea "BLUE"
click at [1162, 461] on td at bounding box center [1173, 462] width 66 height 29
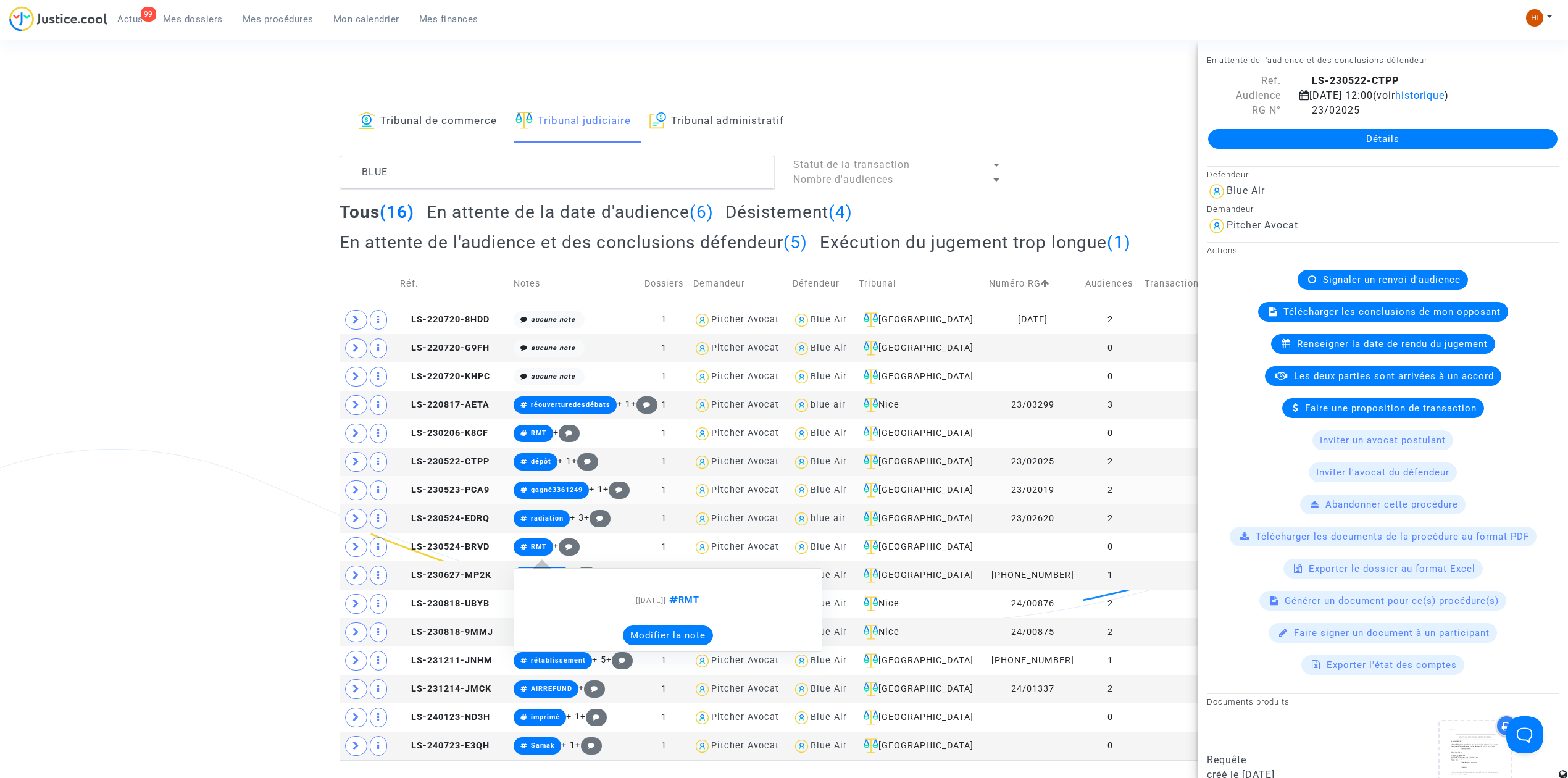
click at [1075, 500] on td "23/02019" at bounding box center [1032, 490] width 96 height 29
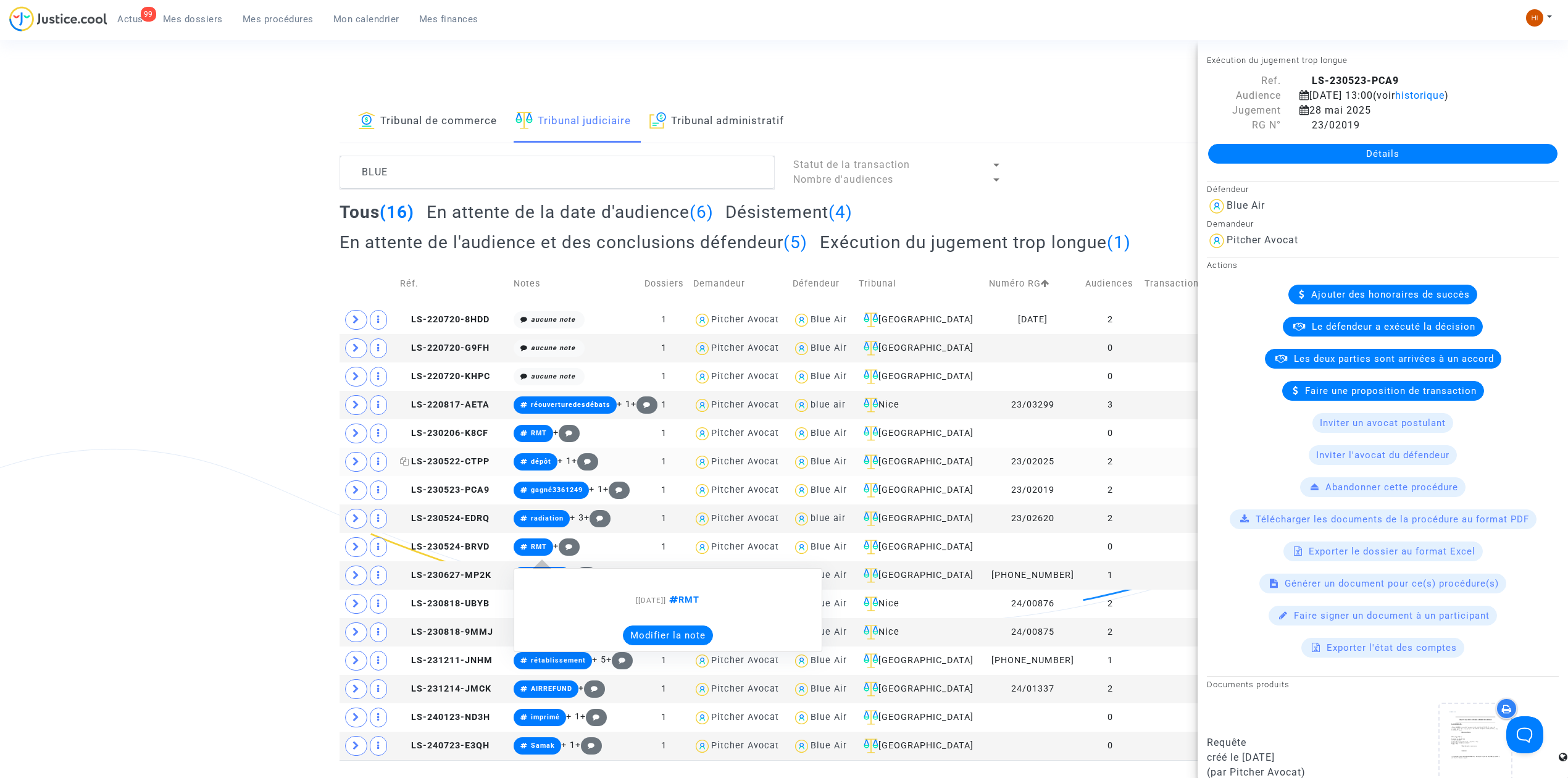
click at [470, 462] on span "LS-230522-CTPP" at bounding box center [445, 462] width 89 height 10
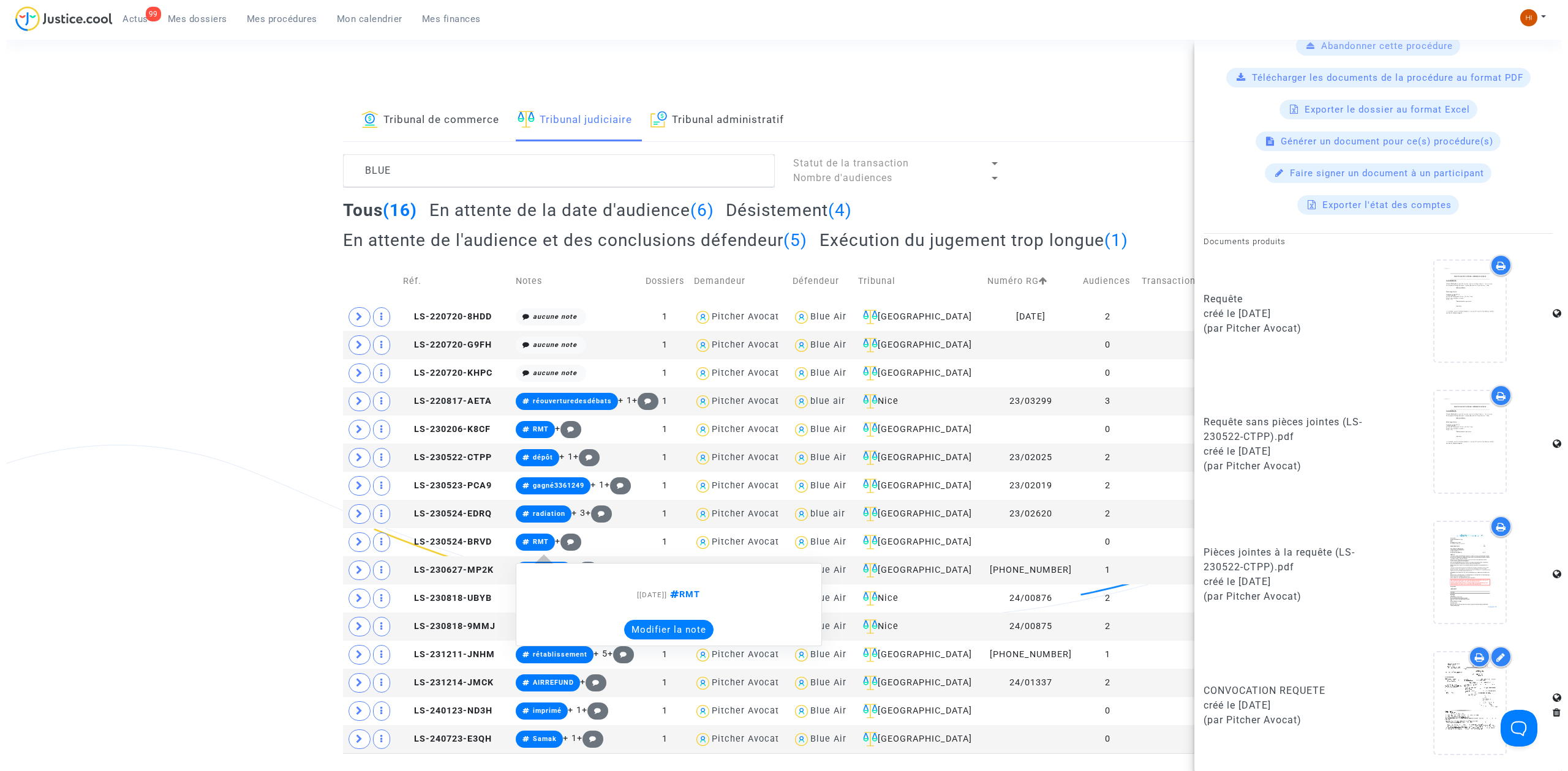
scroll to position [490, 0]
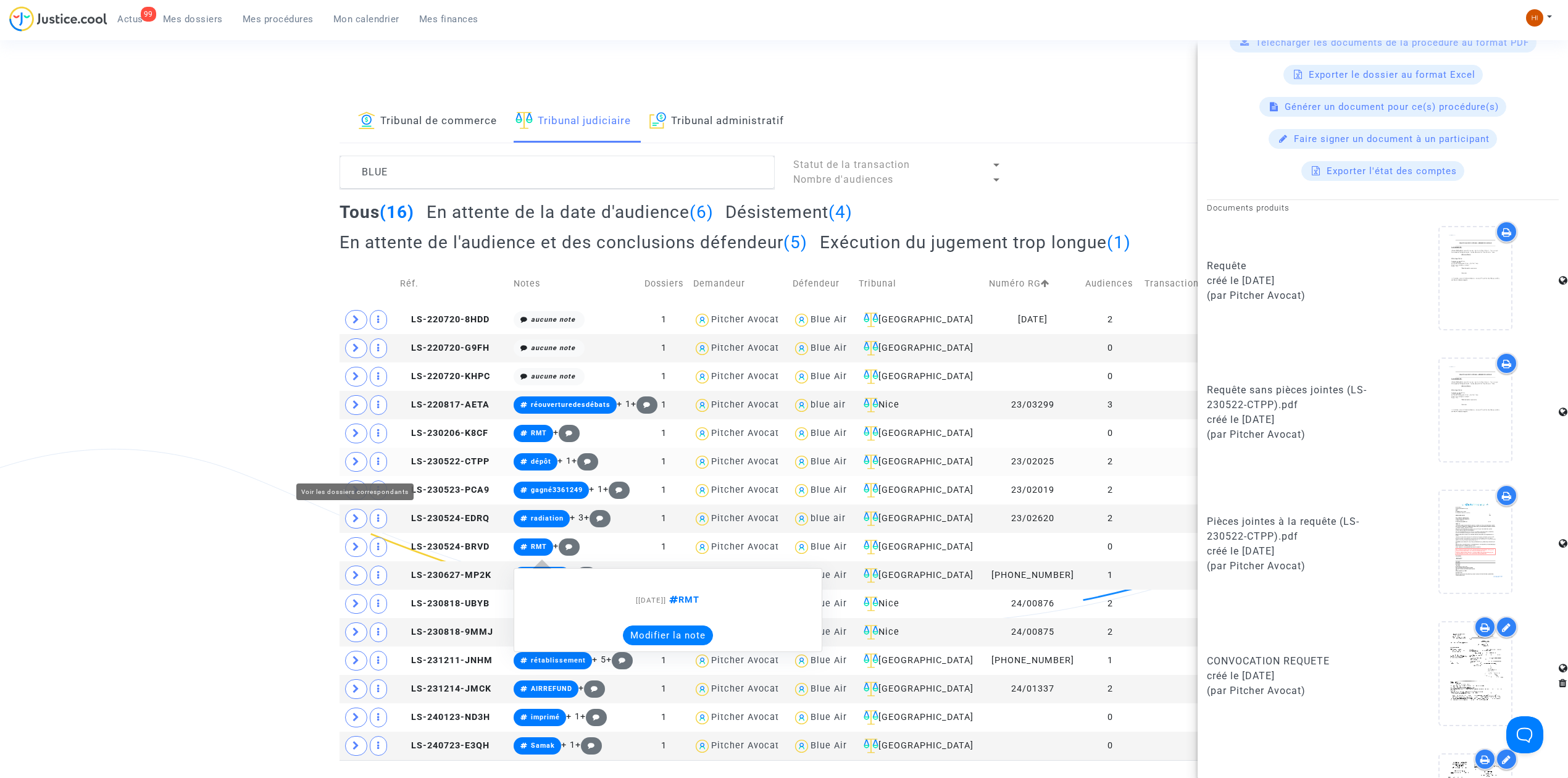
click at [354, 462] on icon at bounding box center [356, 462] width 8 height 9
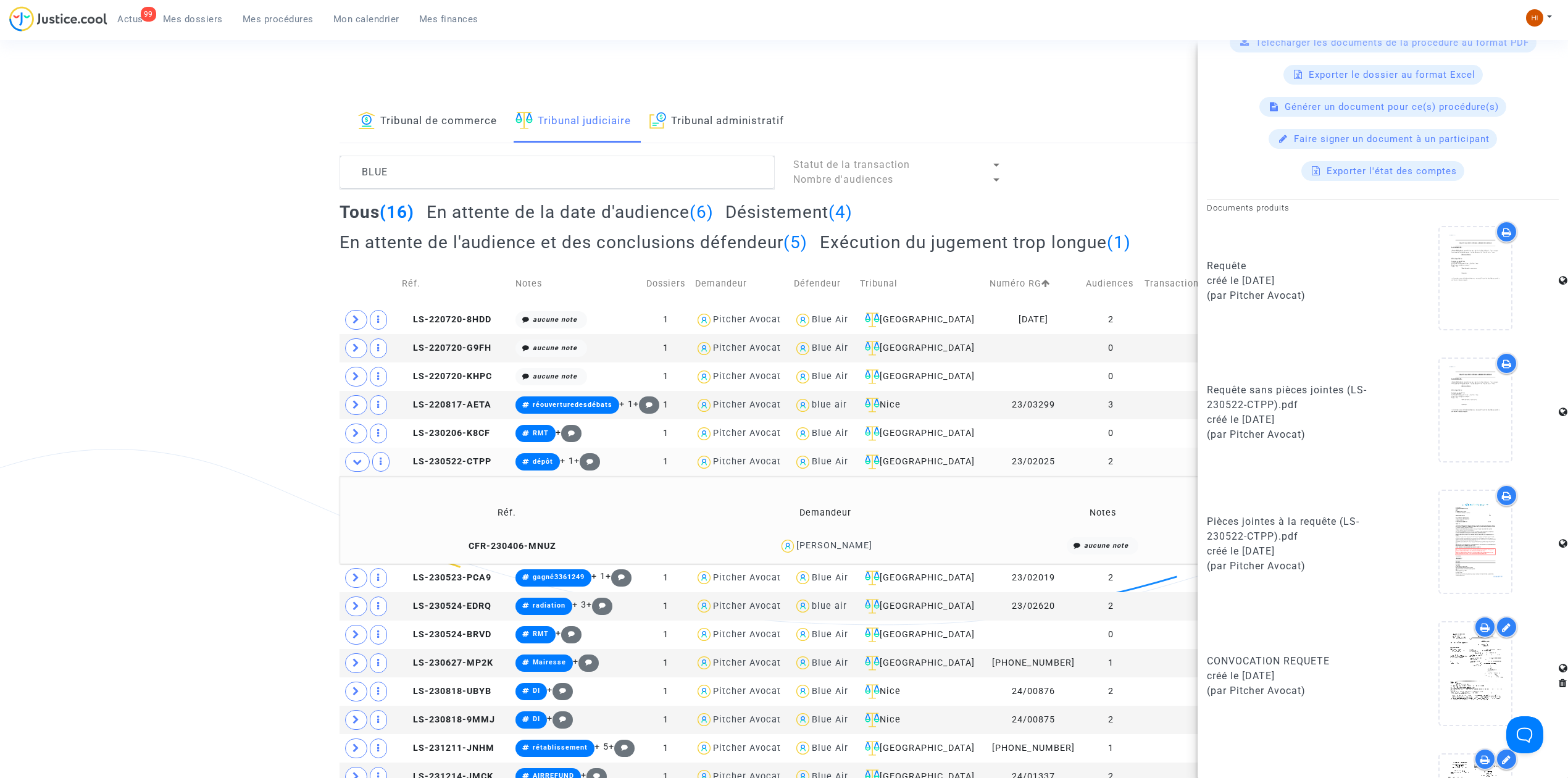
click at [188, 11] on link "Mes dossiers" at bounding box center [193, 19] width 79 height 19
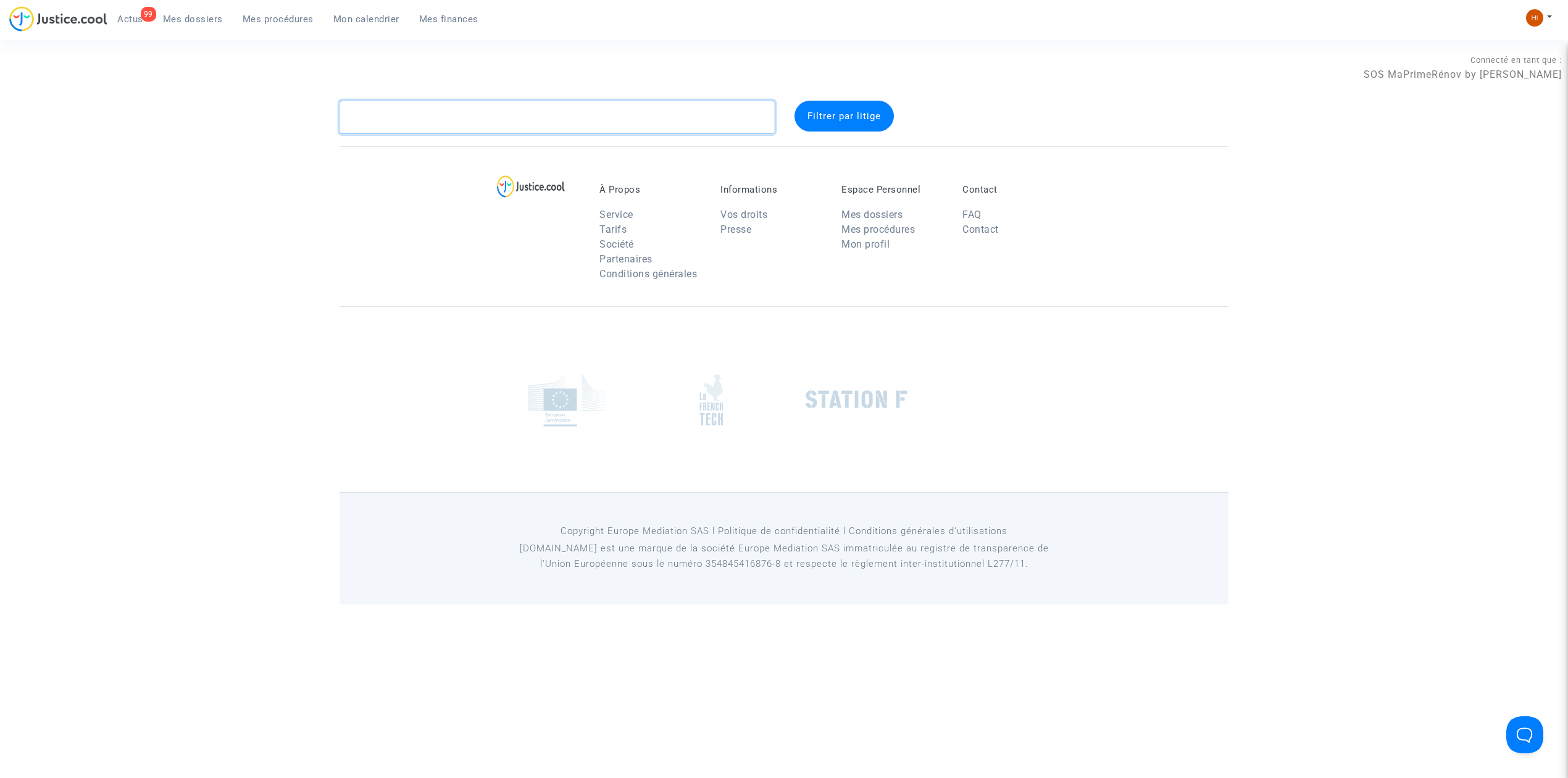
click at [418, 123] on textarea at bounding box center [558, 117] width 435 height 34
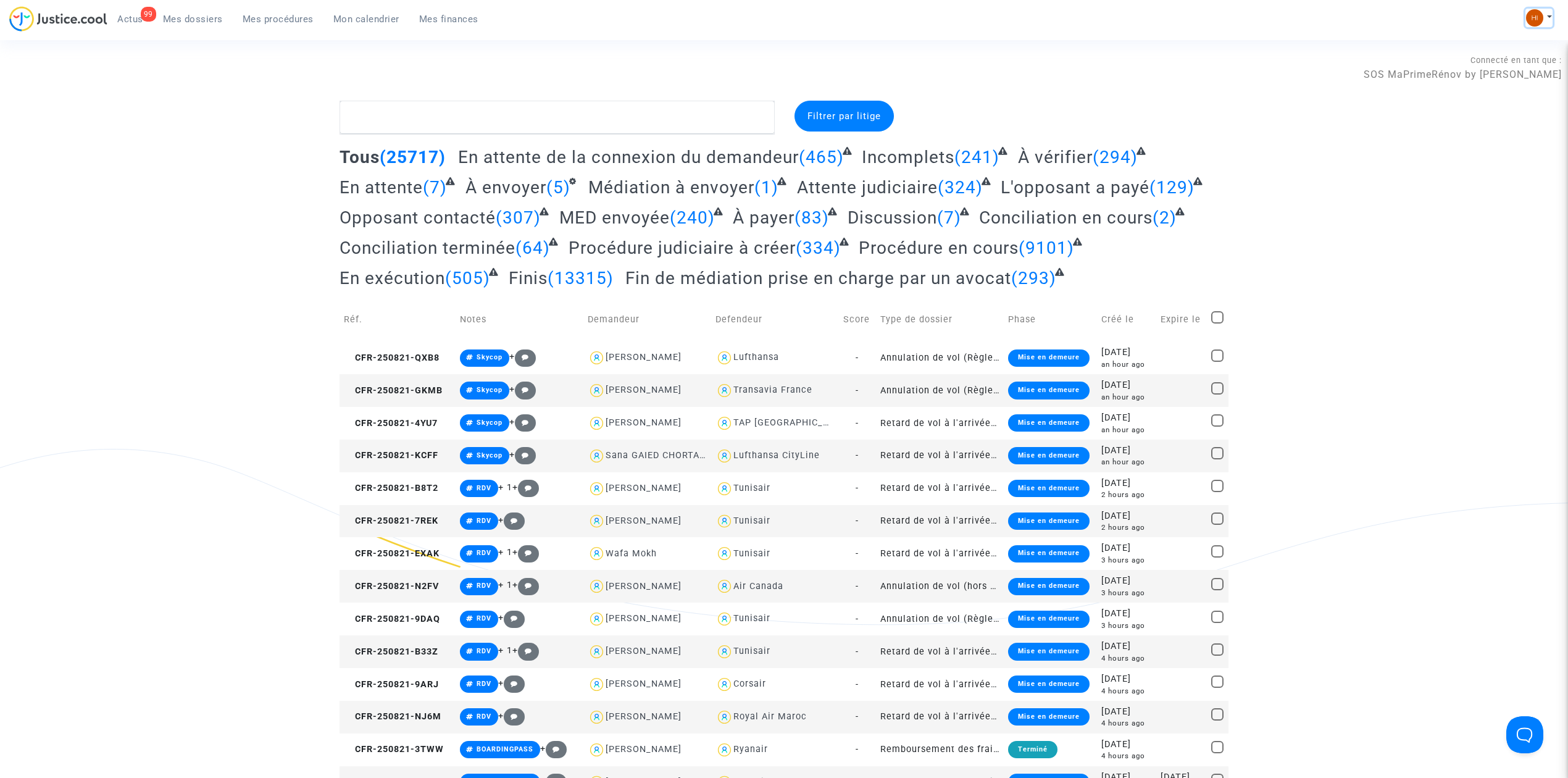
click at [1535, 18] on img at bounding box center [1534, 18] width 17 height 17
drag, startPoint x: 1509, startPoint y: 61, endPoint x: 289, endPoint y: 628, distance: 1345.3
click at [1509, 61] on link "Changer de compte" at bounding box center [1490, 63] width 125 height 19
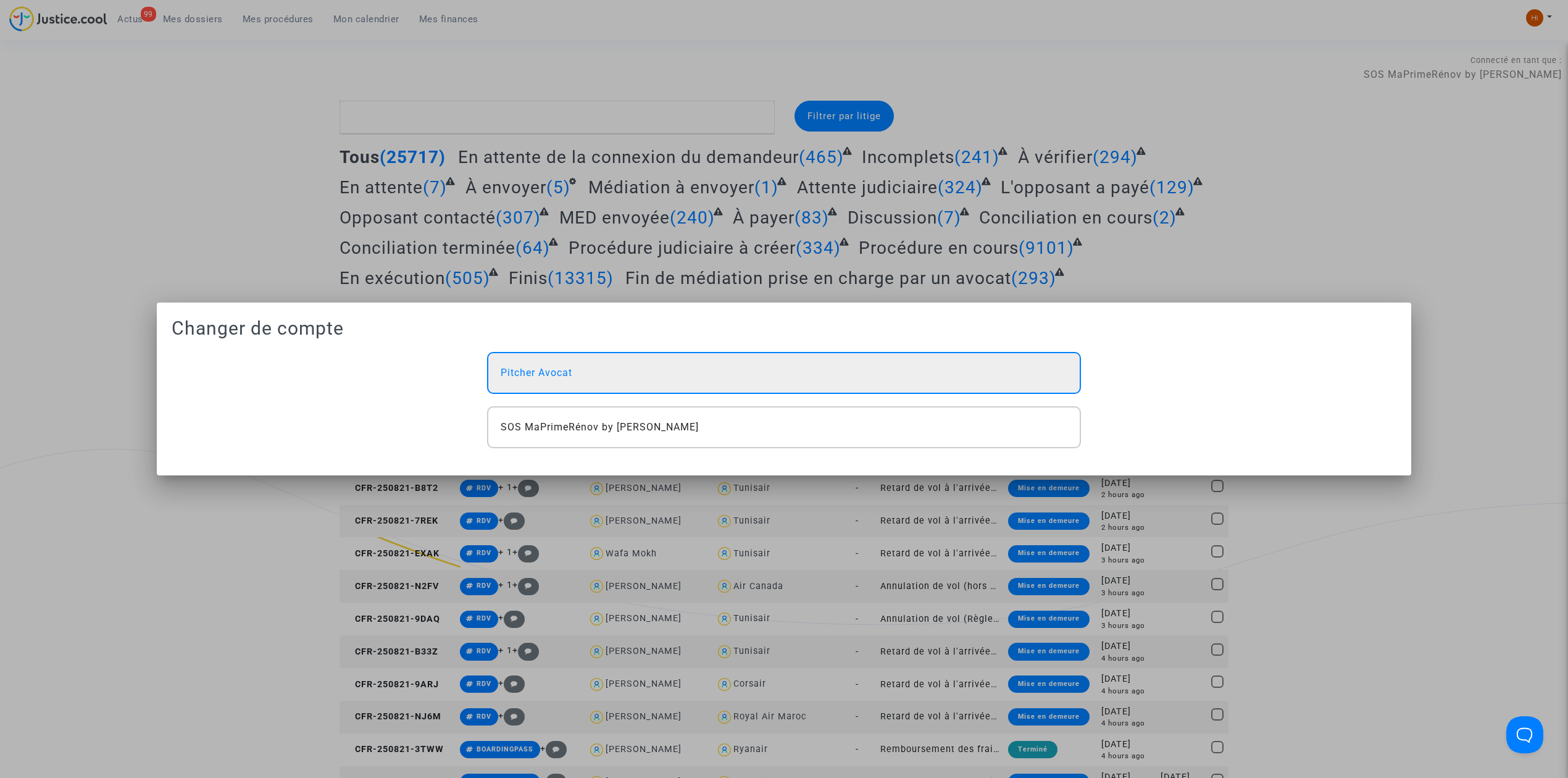
click at [757, 379] on div "Pitcher Avocat" at bounding box center [784, 373] width 594 height 42
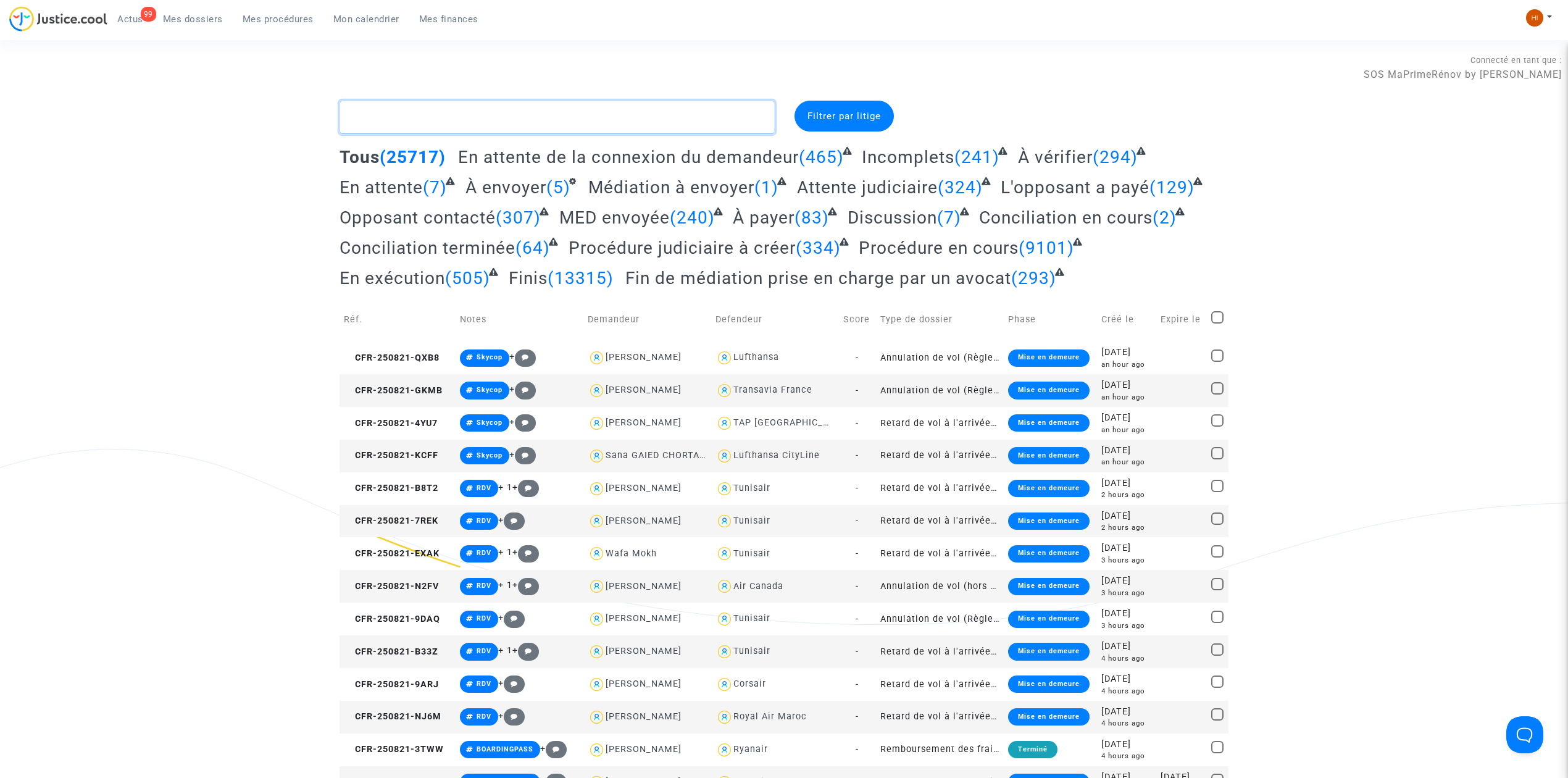
click at [477, 105] on textarea at bounding box center [558, 117] width 435 height 34
type textarea "Z"
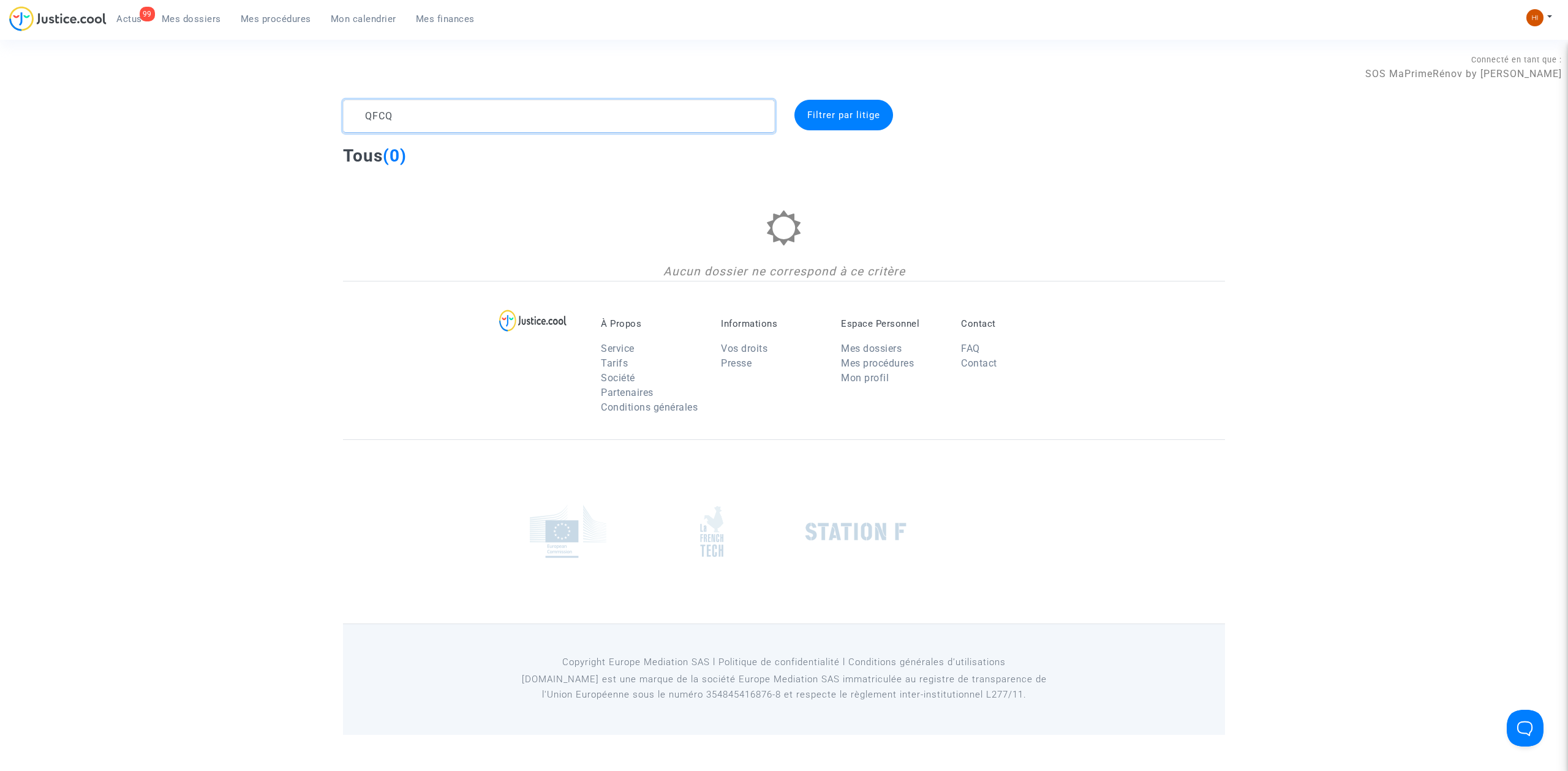
type textarea "QFCQ"
click at [289, 13] on span "Mes procédures" at bounding box center [276, 18] width 70 height 11
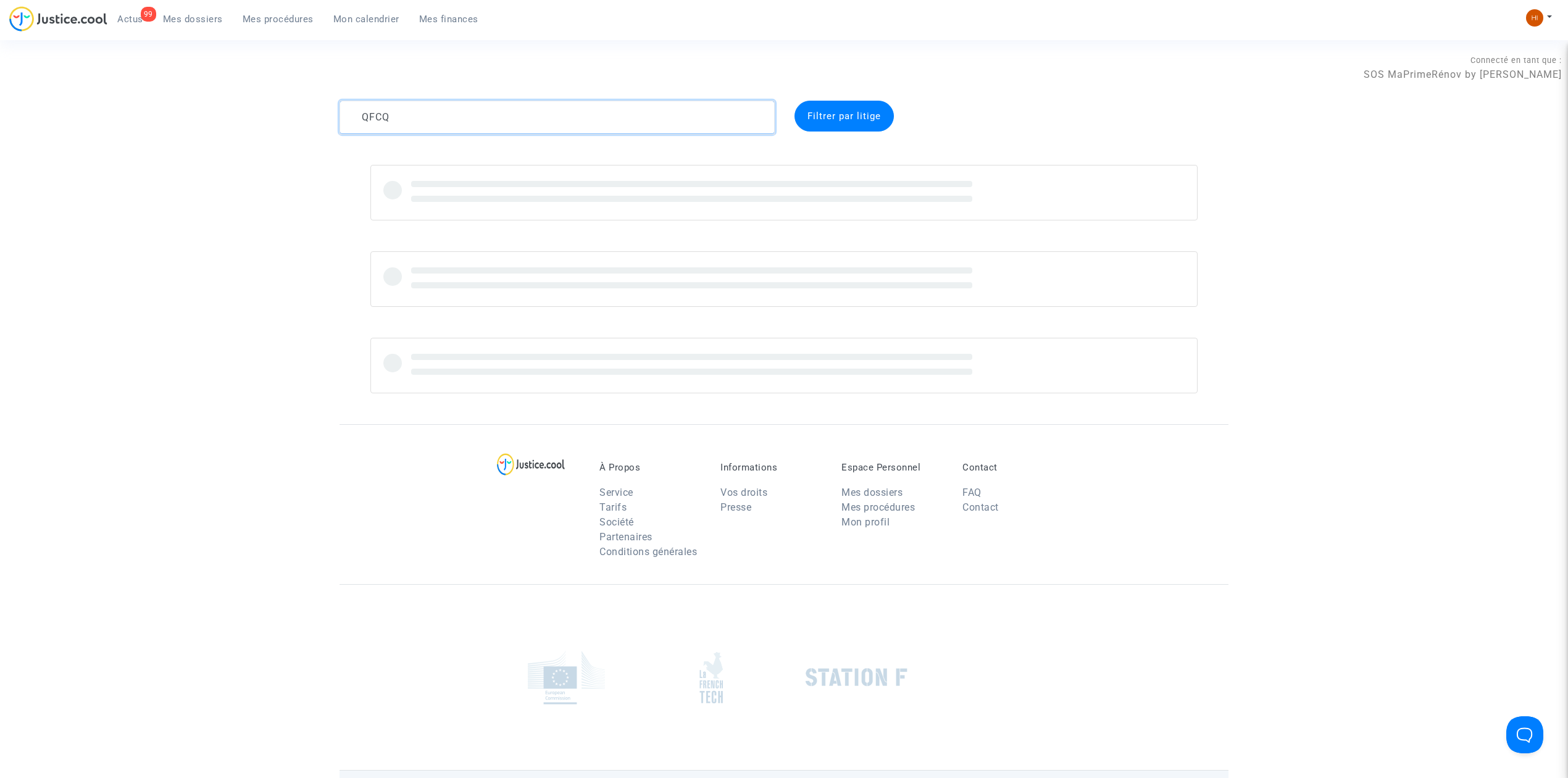
drag, startPoint x: 569, startPoint y: 123, endPoint x: 311, endPoint y: 123, distance: 258.0
click at [324, 120] on div "QFCQ Filtrer par litige" at bounding box center [784, 246] width 1568 height 293
drag, startPoint x: 267, startPoint y: 16, endPoint x: 532, endPoint y: 93, distance: 276.0
click at [268, 16] on span "Mes procédures" at bounding box center [278, 19] width 71 height 11
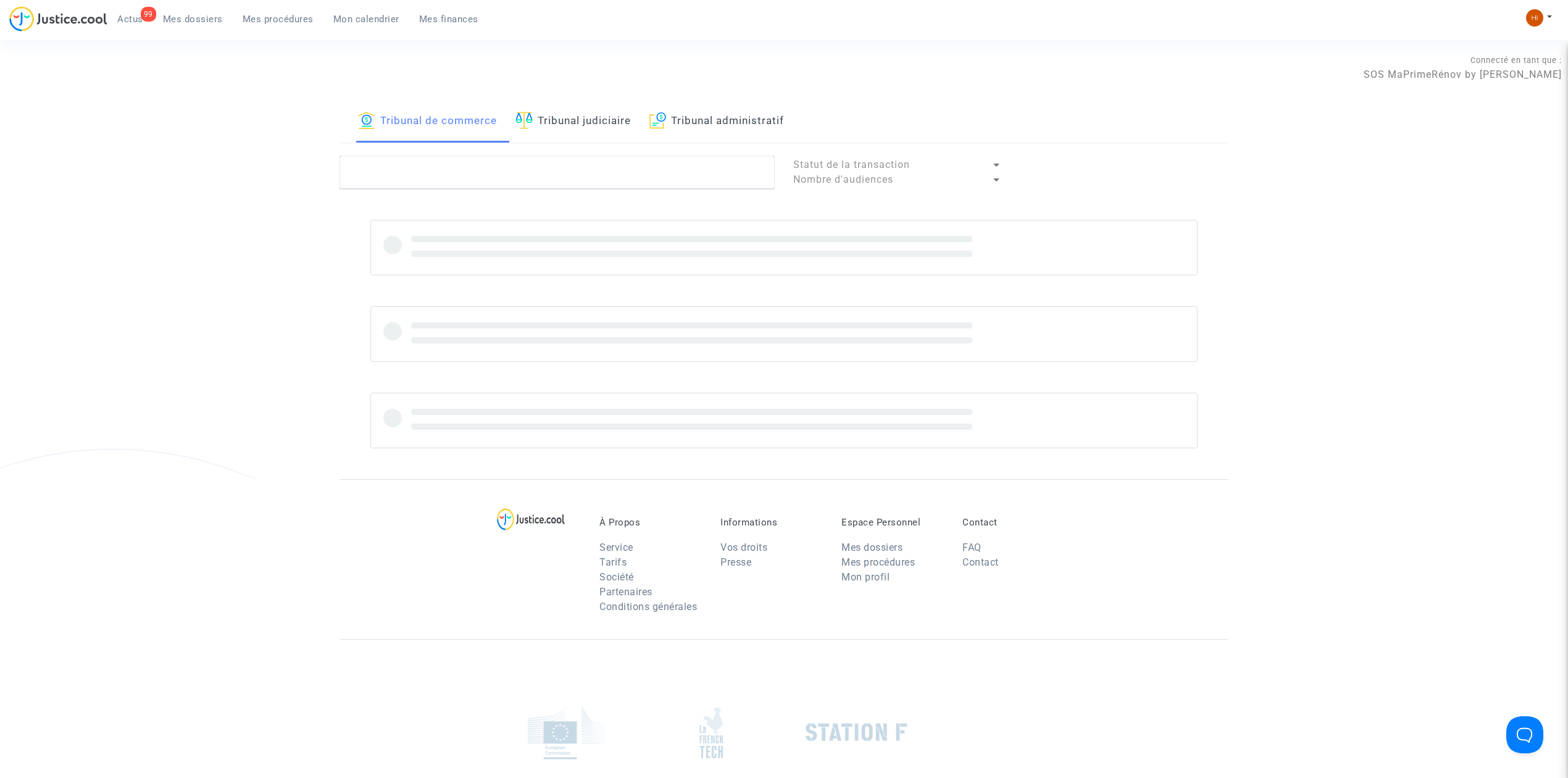
click at [675, 124] on link "Tribunal administratif" at bounding box center [717, 122] width 135 height 42
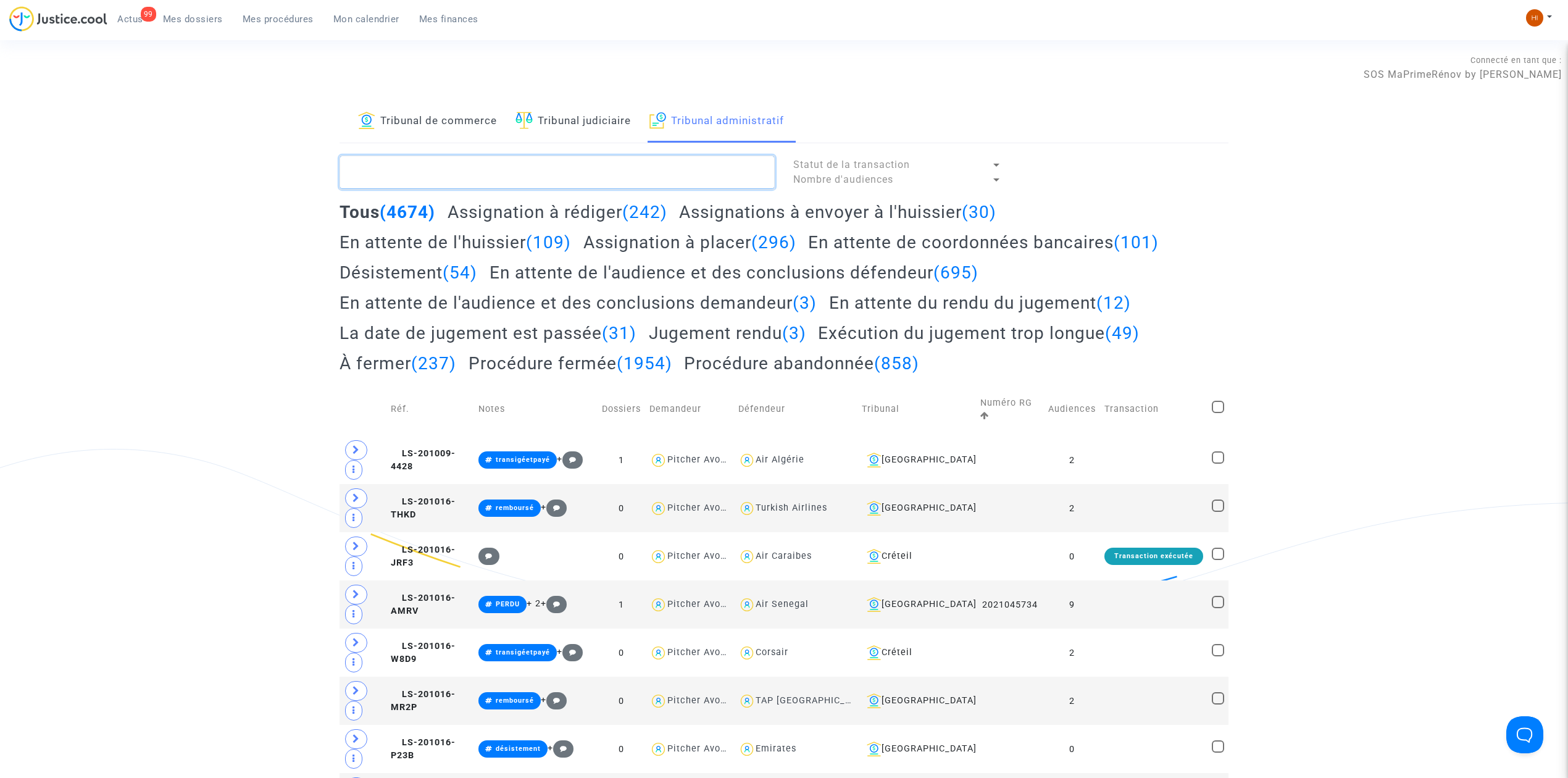
click at [671, 165] on textarea at bounding box center [558, 172] width 435 height 34
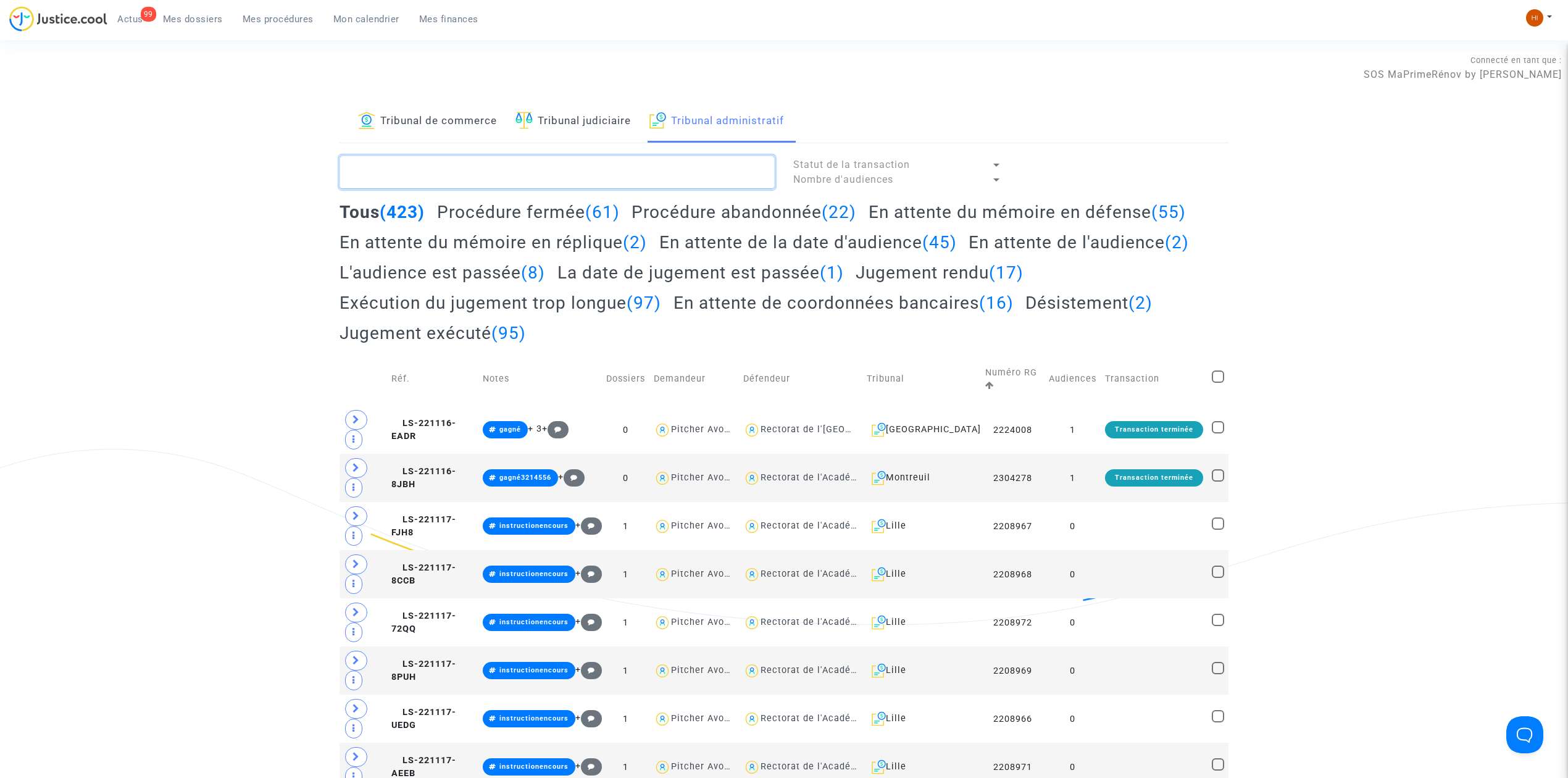
paste textarea "QFCQ"
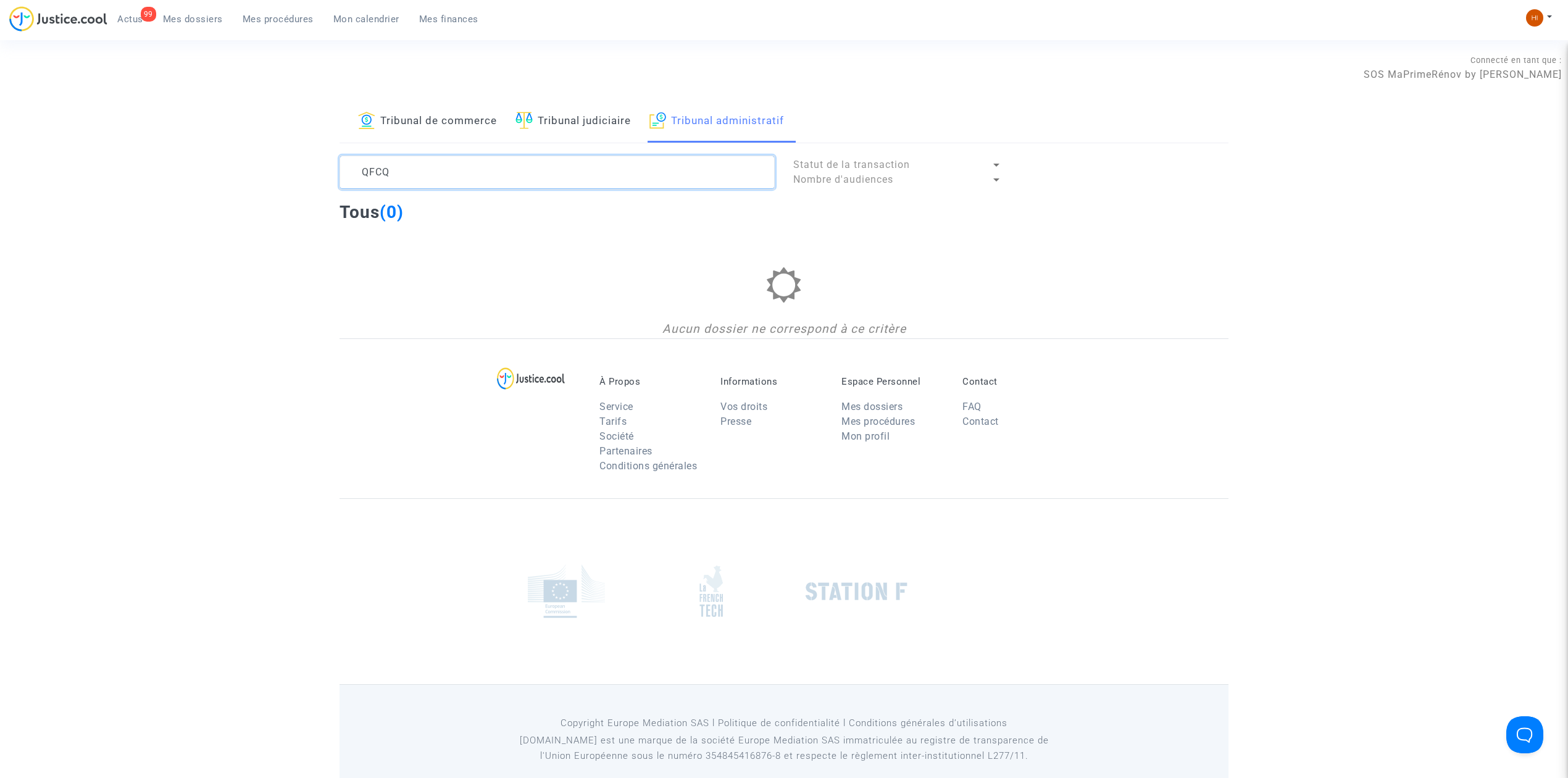
click at [358, 167] on textarea at bounding box center [558, 172] width 435 height 34
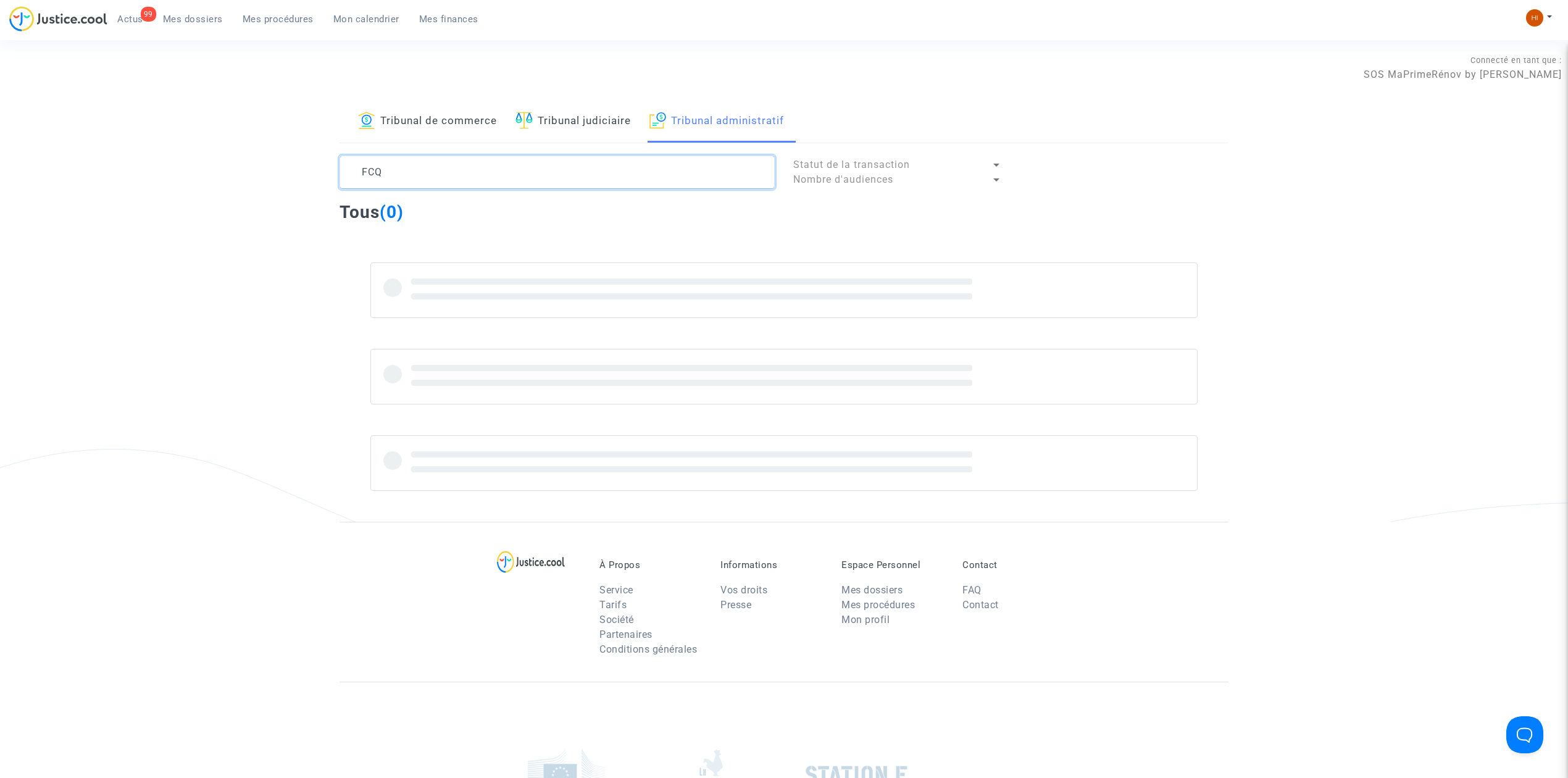
type textarea "UFCQ"
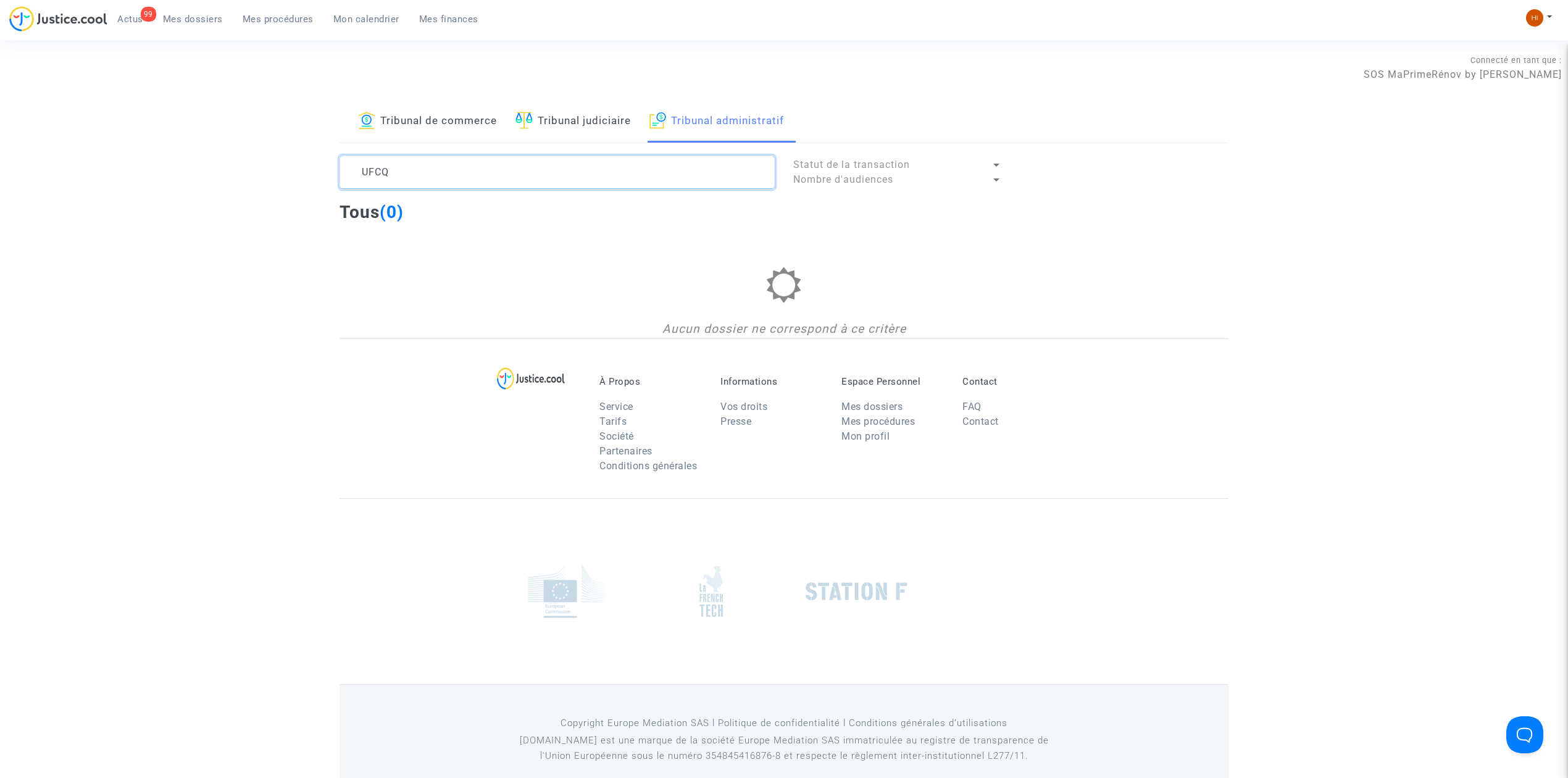
drag, startPoint x: 470, startPoint y: 166, endPoint x: 334, endPoint y: 160, distance: 136.1
click at [336, 160] on div "UFCQ" at bounding box center [558, 172] width 454 height 34
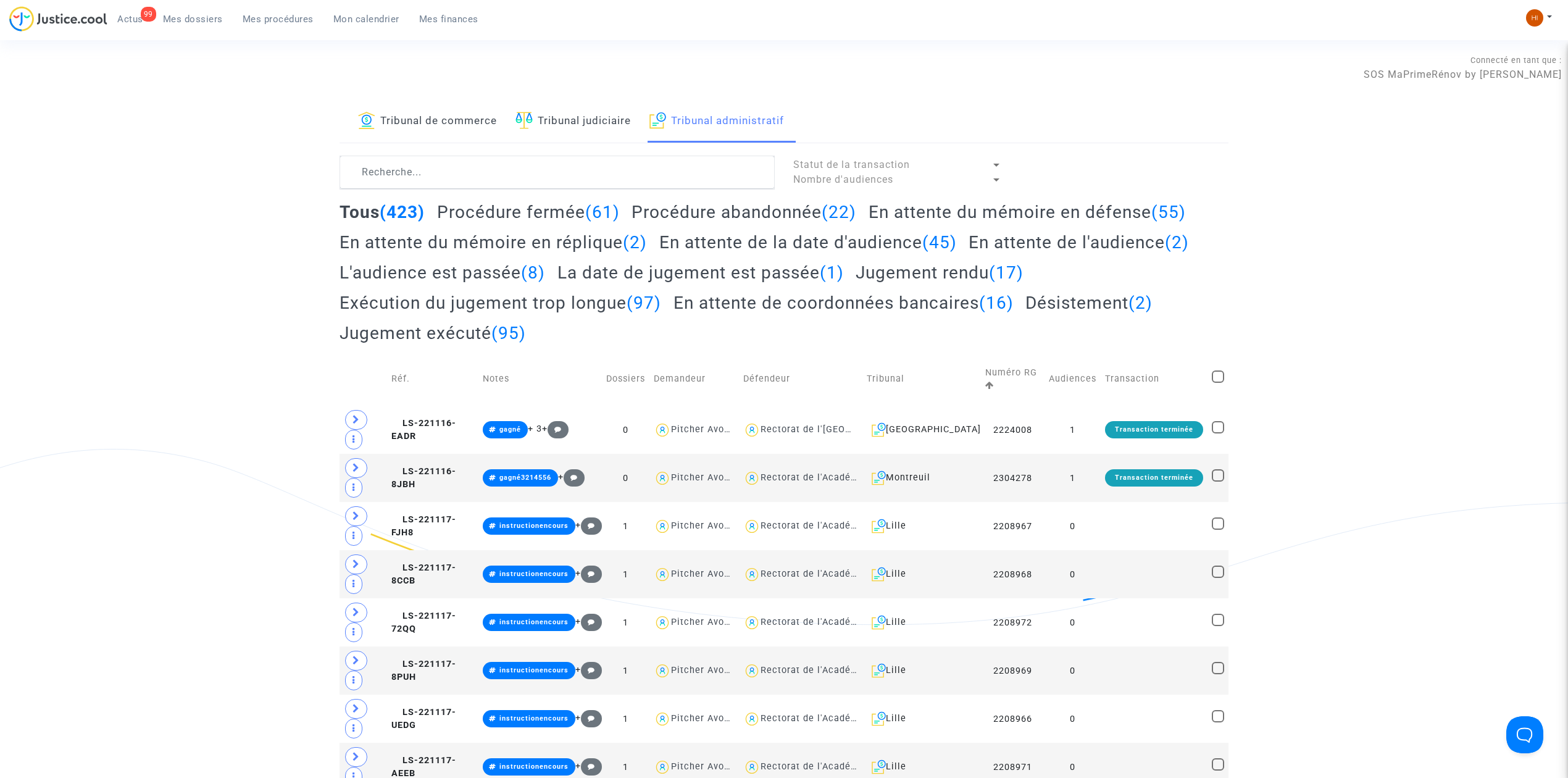
click at [203, 18] on span "Mes dossiers" at bounding box center [192, 19] width 60 height 11
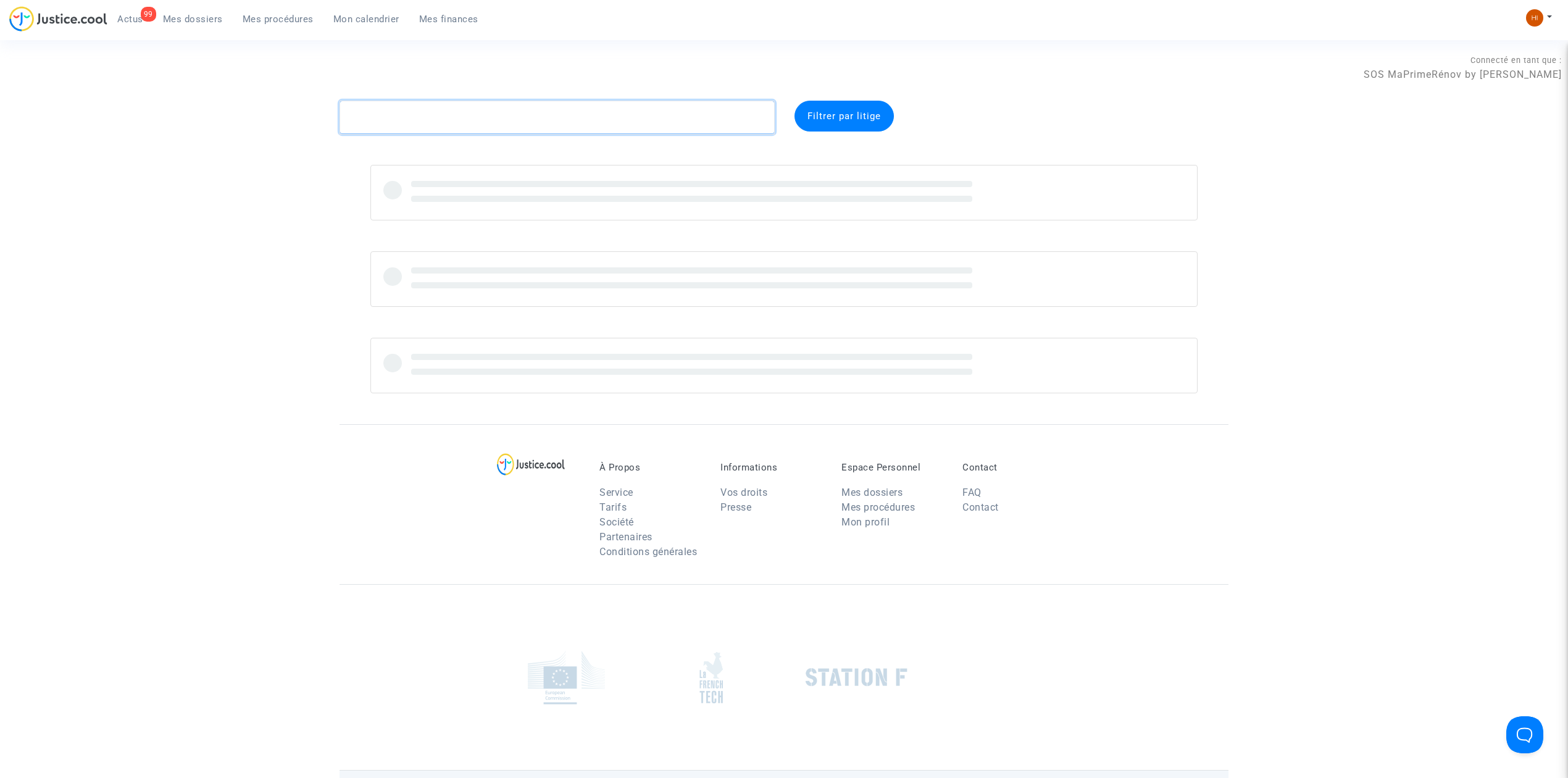
drag, startPoint x: 618, startPoint y: 122, endPoint x: 611, endPoint y: 122, distance: 7.0
click at [612, 122] on textarea at bounding box center [558, 117] width 435 height 34
paste textarea "UFCQ"
type textarea "UFCQ"
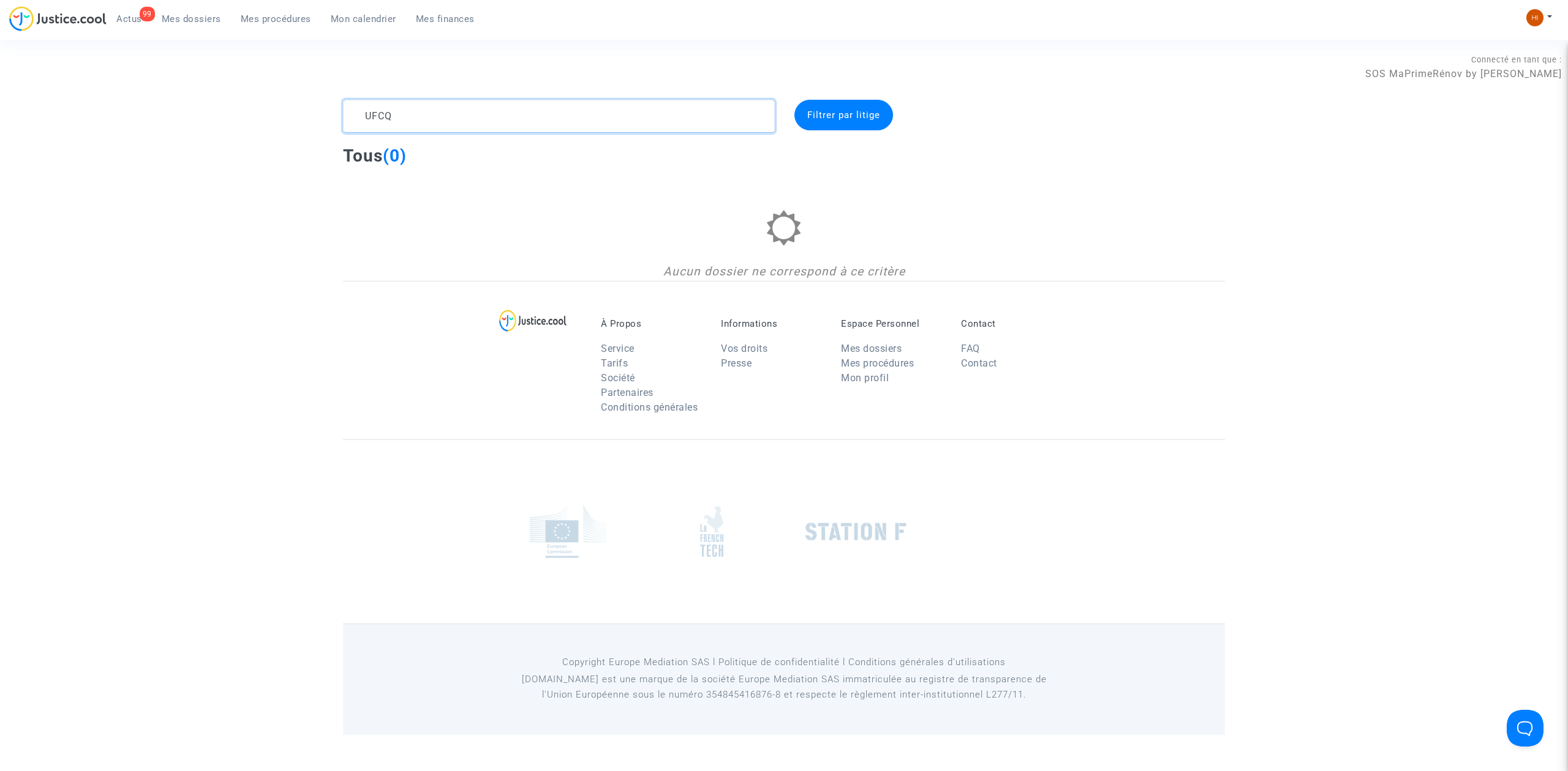
drag, startPoint x: 554, startPoint y: 118, endPoint x: 376, endPoint y: 161, distance: 183.1
click at [197, 158] on div "UFCQ Filtrer par litige Tous (0) Aucun dossier ne correspond à ce critère" at bounding box center [784, 190] width 1568 height 181
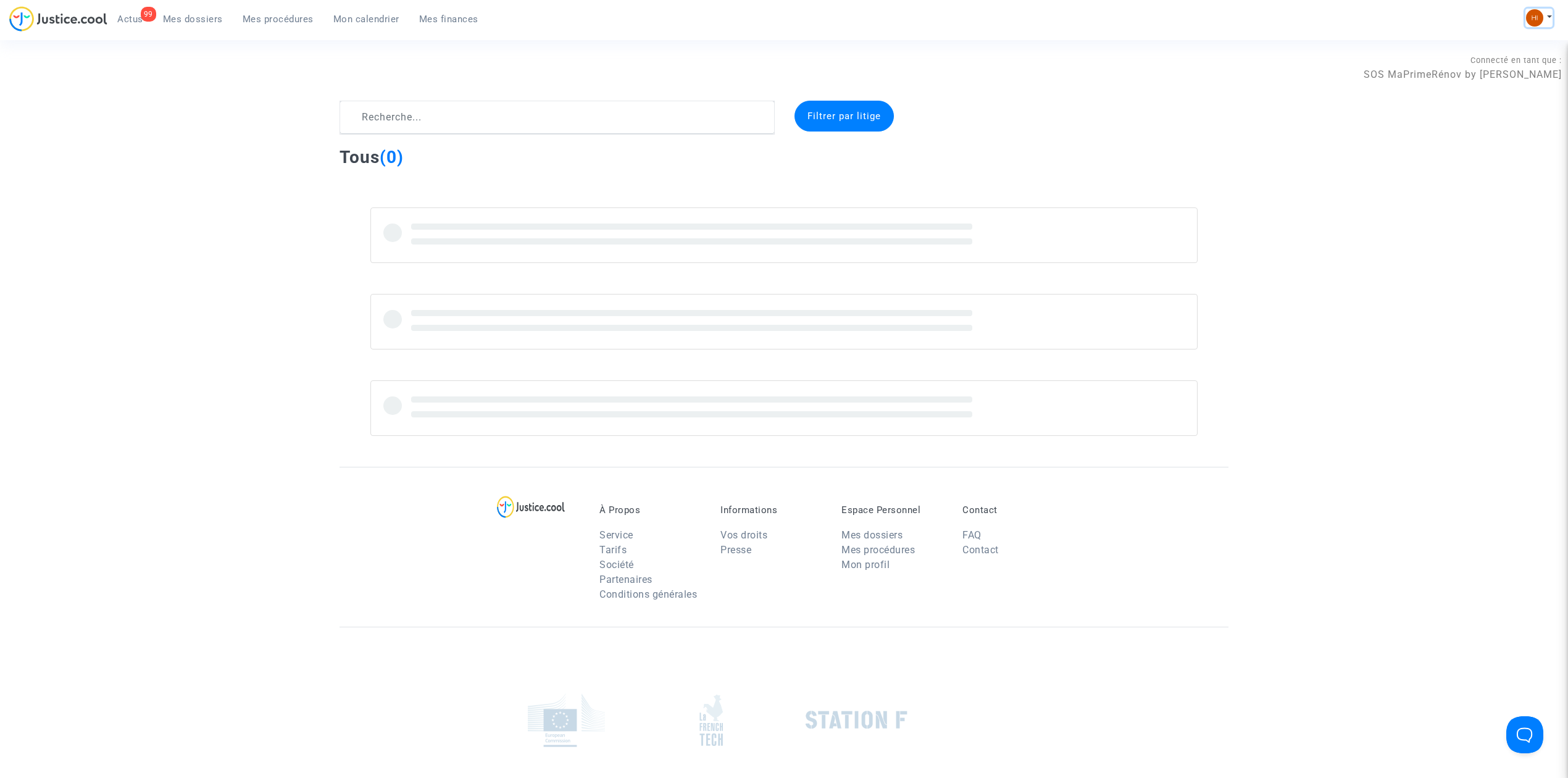
click at [1526, 20] on button at bounding box center [1539, 18] width 27 height 19
click at [1500, 73] on link "Paramètres" at bounding box center [1490, 83] width 125 height 19
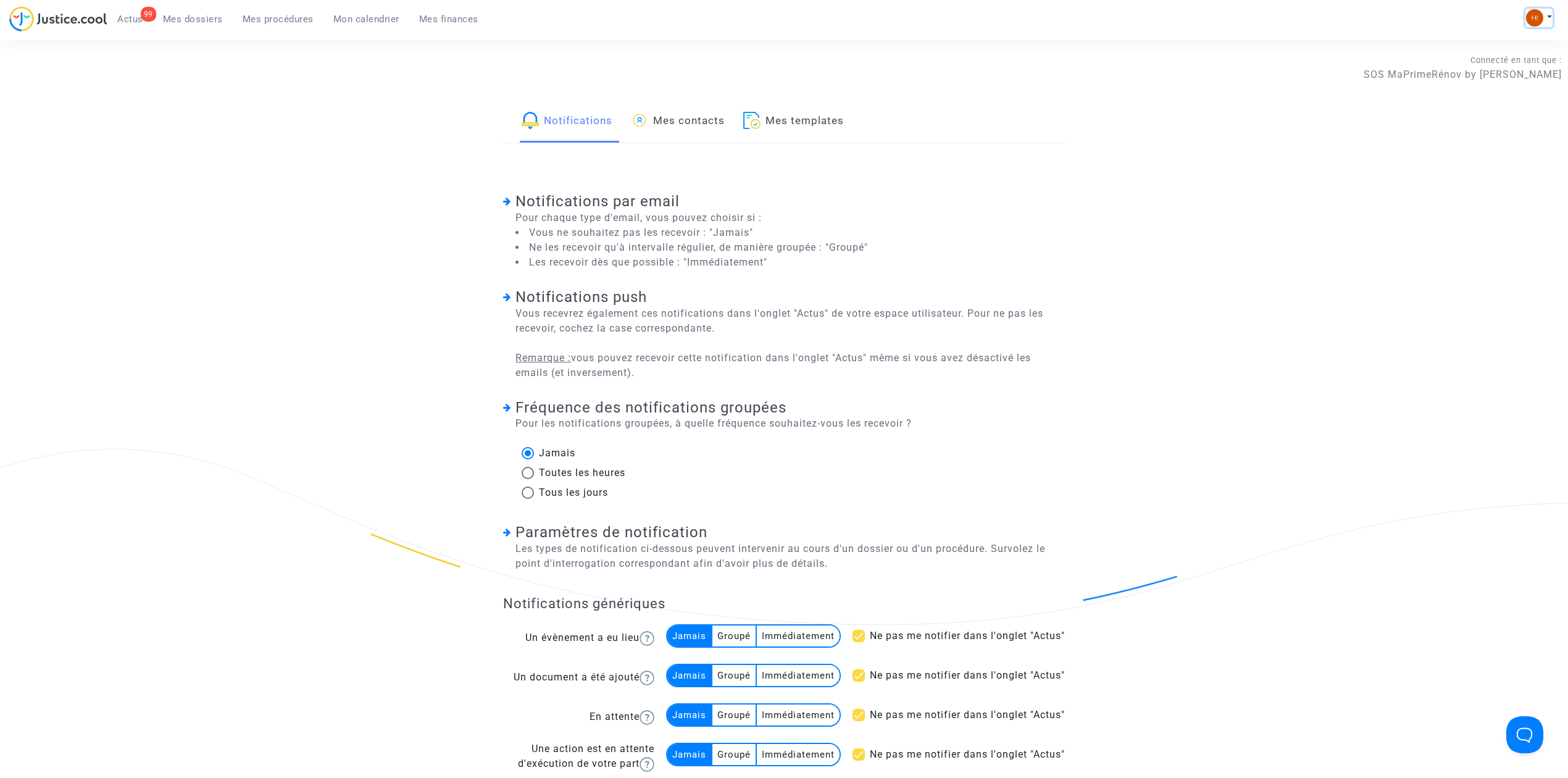
click at [1549, 19] on button at bounding box center [1539, 18] width 27 height 19
click at [1538, 14] on img at bounding box center [1534, 18] width 17 height 17
click at [1531, 13] on img at bounding box center [1534, 18] width 17 height 17
click at [1504, 57] on link "Changer de compte" at bounding box center [1490, 63] width 125 height 19
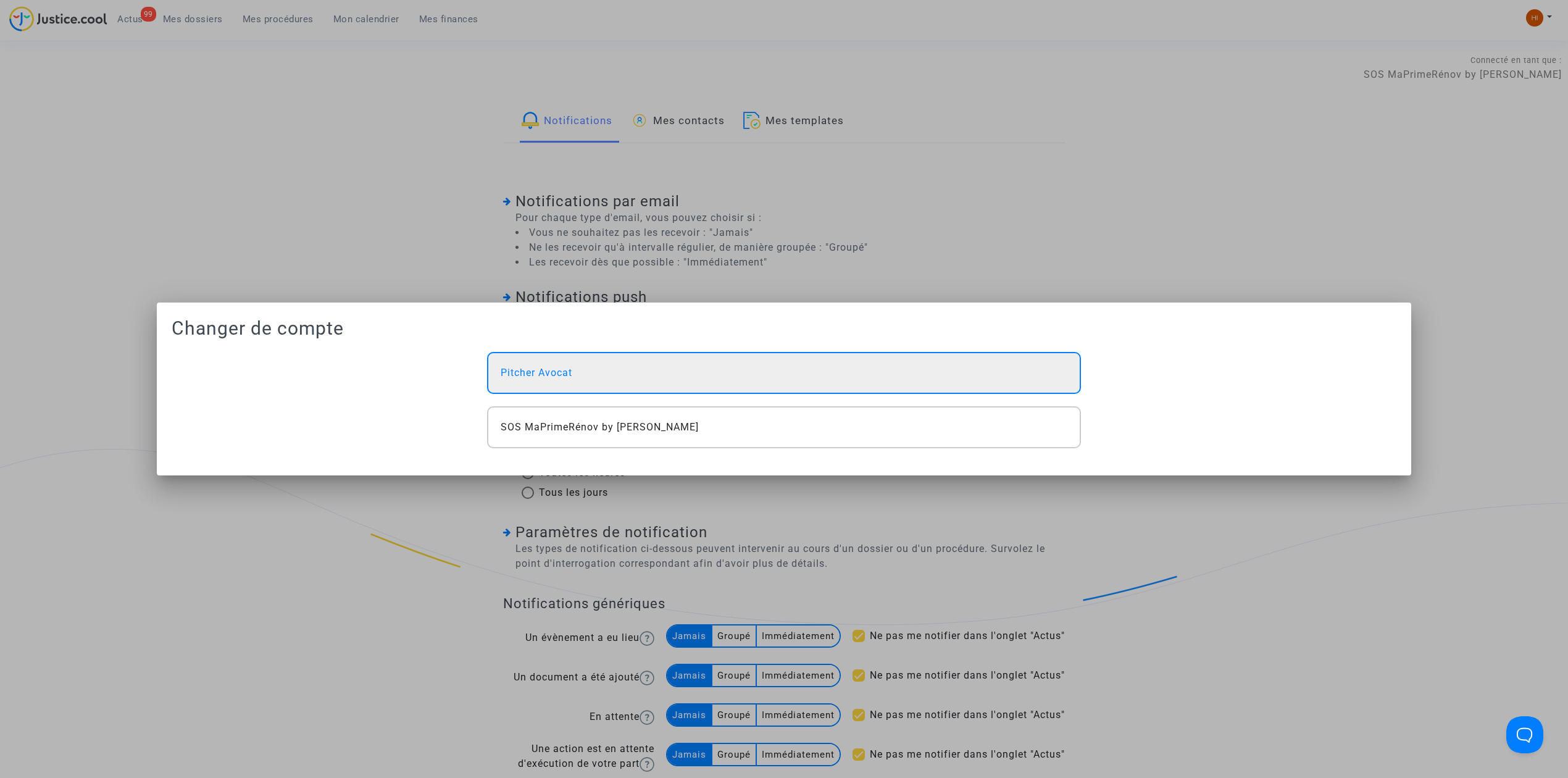
click at [674, 360] on div "Pitcher Avocat" at bounding box center [784, 373] width 594 height 42
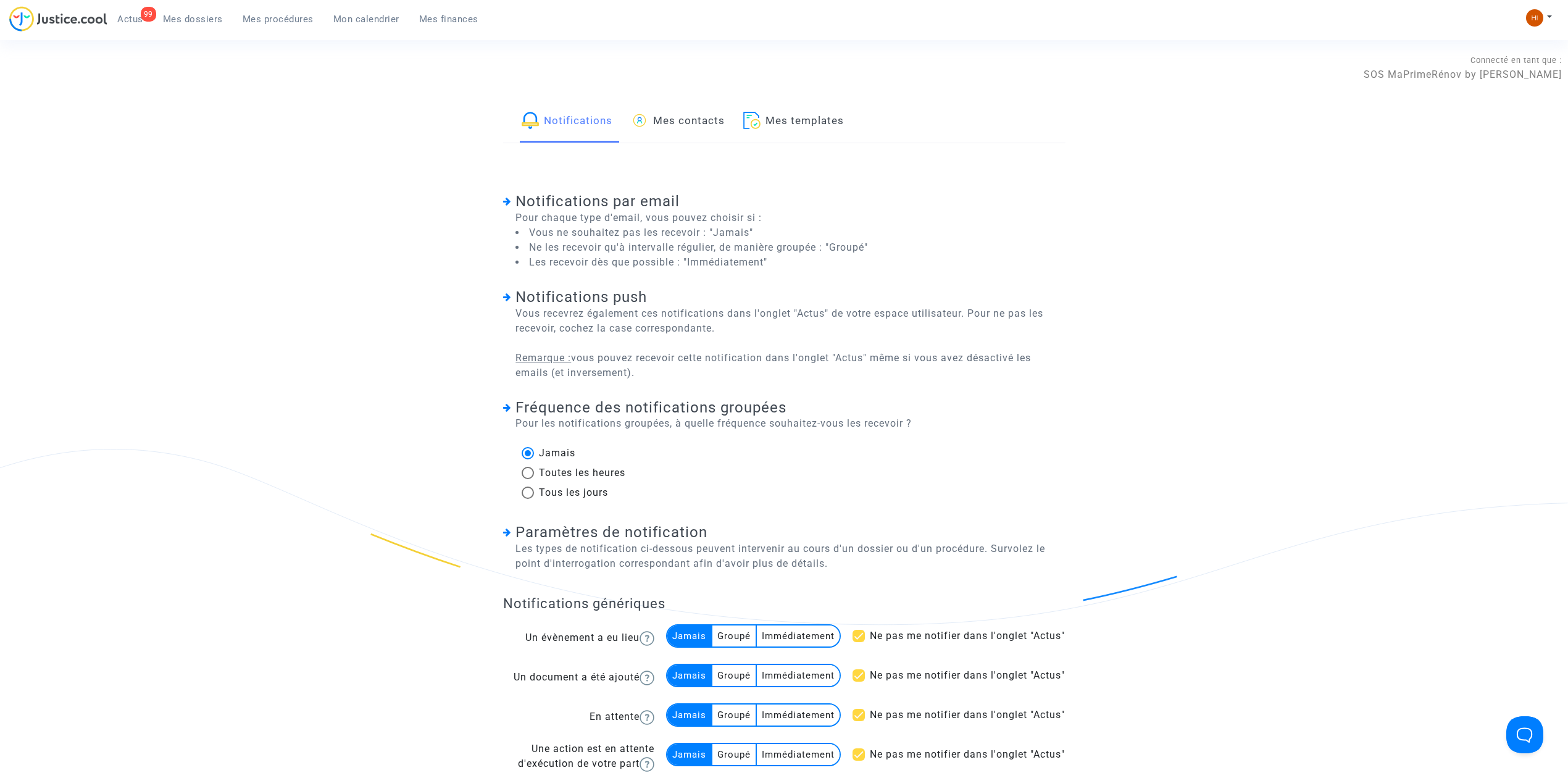
click at [193, 8] on ul "99 Actus Mes dossiers Mes procédures Mon calendrier Mes finances" at bounding box center [298, 17] width 381 height 22
click at [186, 22] on span "Mes dossiers" at bounding box center [192, 19] width 60 height 11
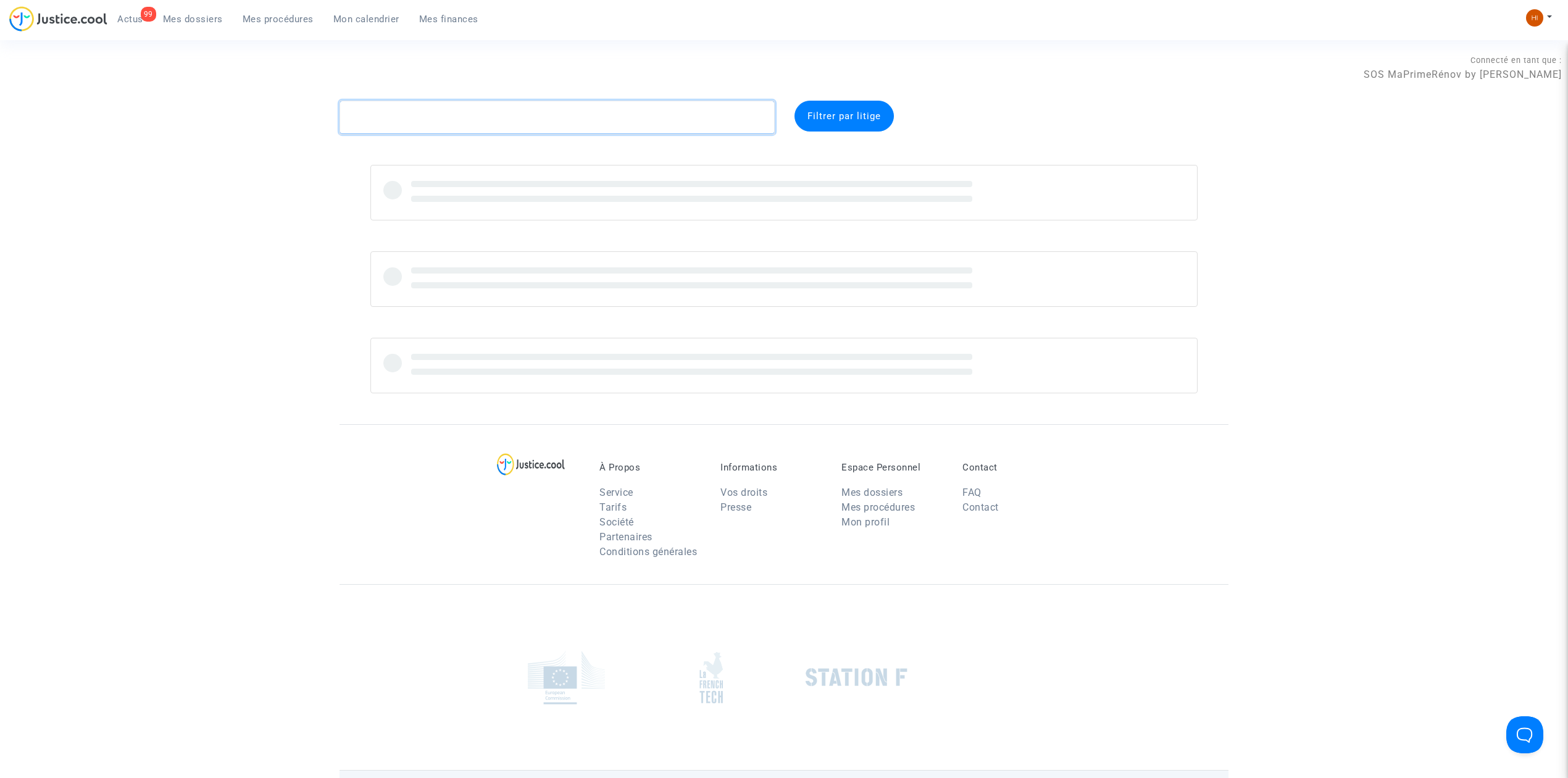
drag, startPoint x: 460, startPoint y: 122, endPoint x: 452, endPoint y: 123, distance: 8.1
click at [455, 123] on textarea at bounding box center [558, 117] width 435 height 34
paste textarea "UFCQ"
type textarea "UFCQ"
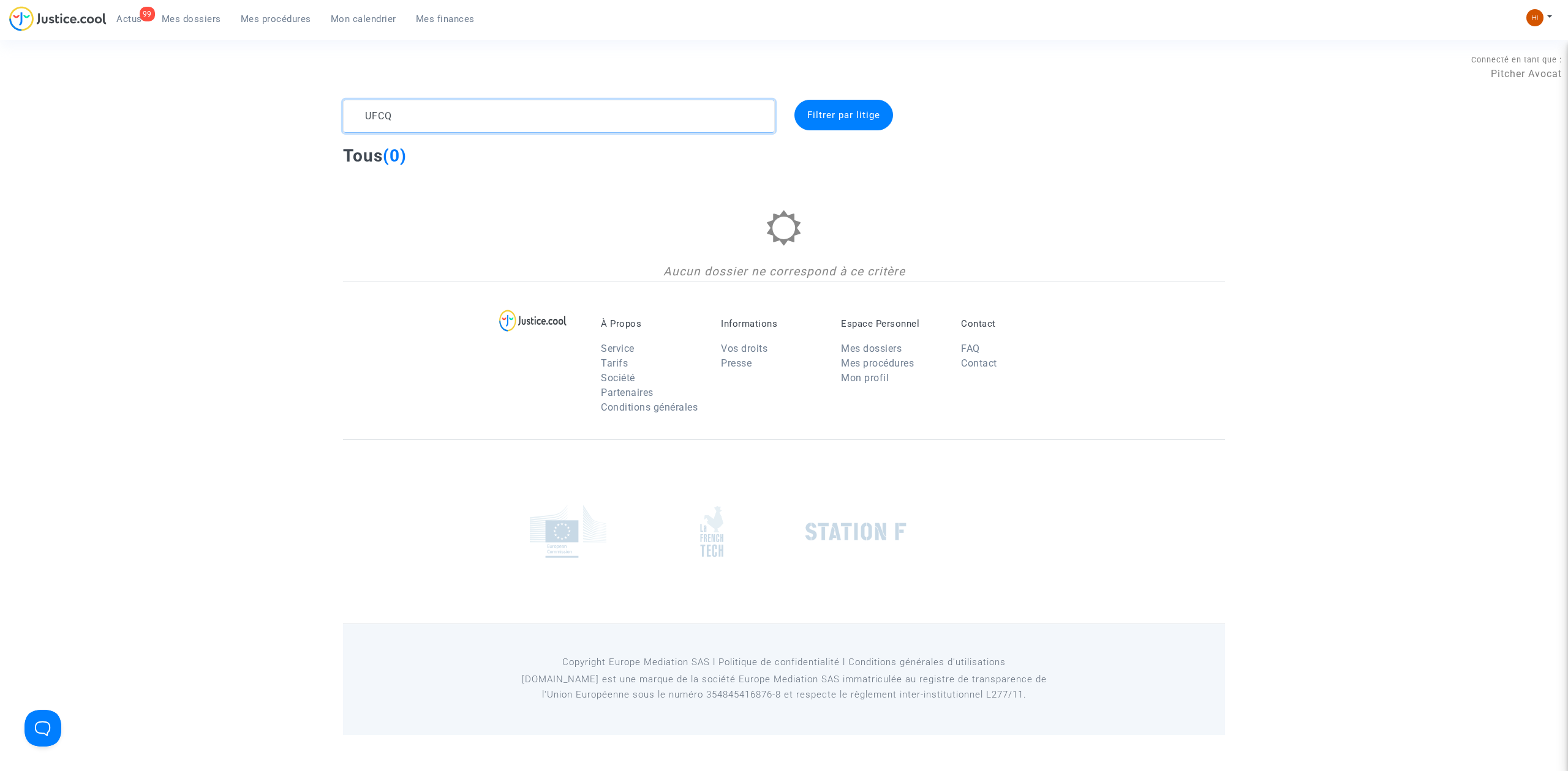
click at [561, 118] on textarea at bounding box center [559, 116] width 432 height 33
click at [293, 26] on link "Mes procédures" at bounding box center [276, 19] width 90 height 18
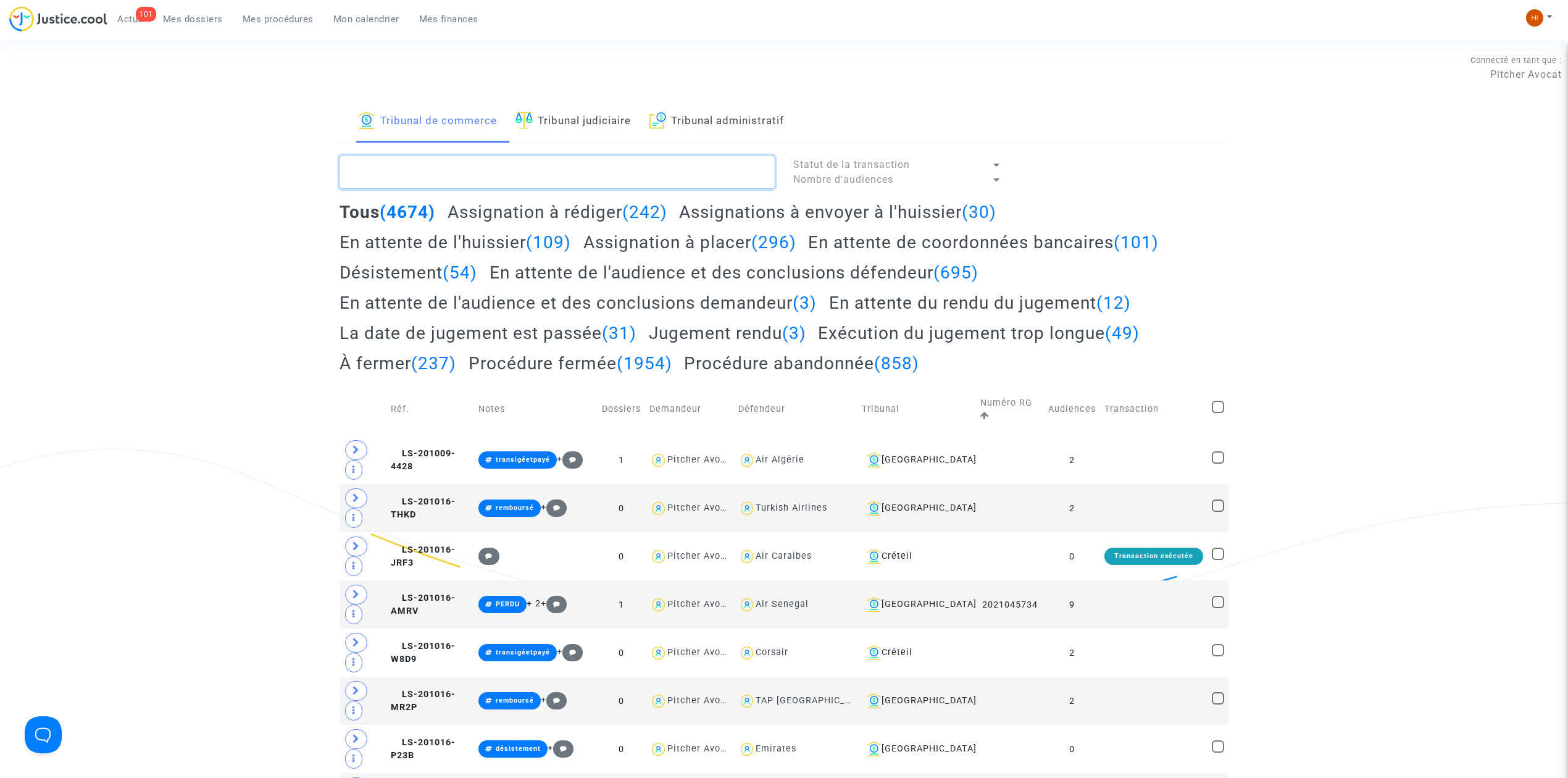
click at [448, 159] on textarea at bounding box center [558, 172] width 435 height 34
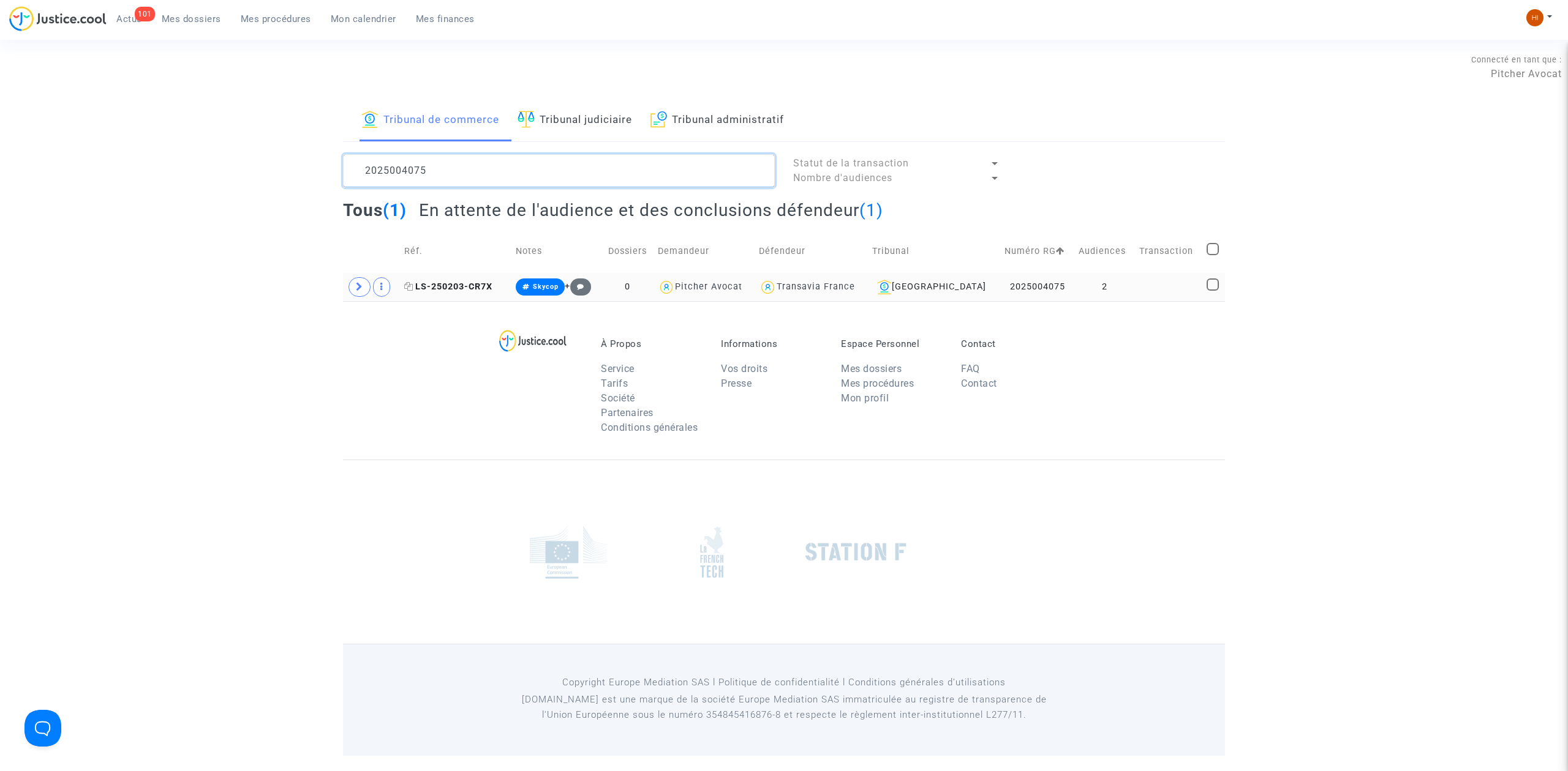
type textarea "2025004075"
click at [456, 287] on span "LS-250203-CR7X" at bounding box center [448, 287] width 88 height 10
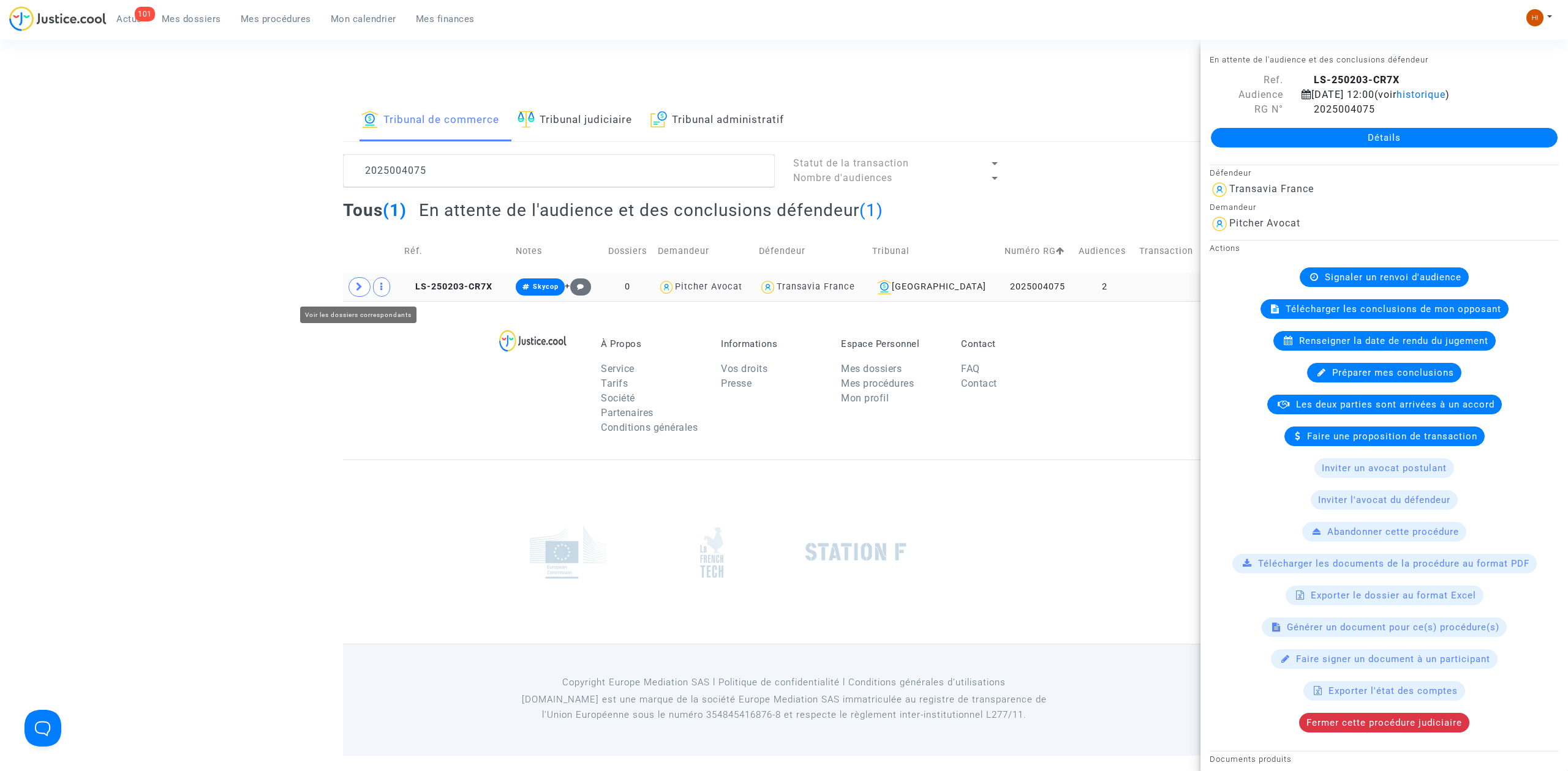
click at [363, 282] on span at bounding box center [359, 287] width 22 height 19
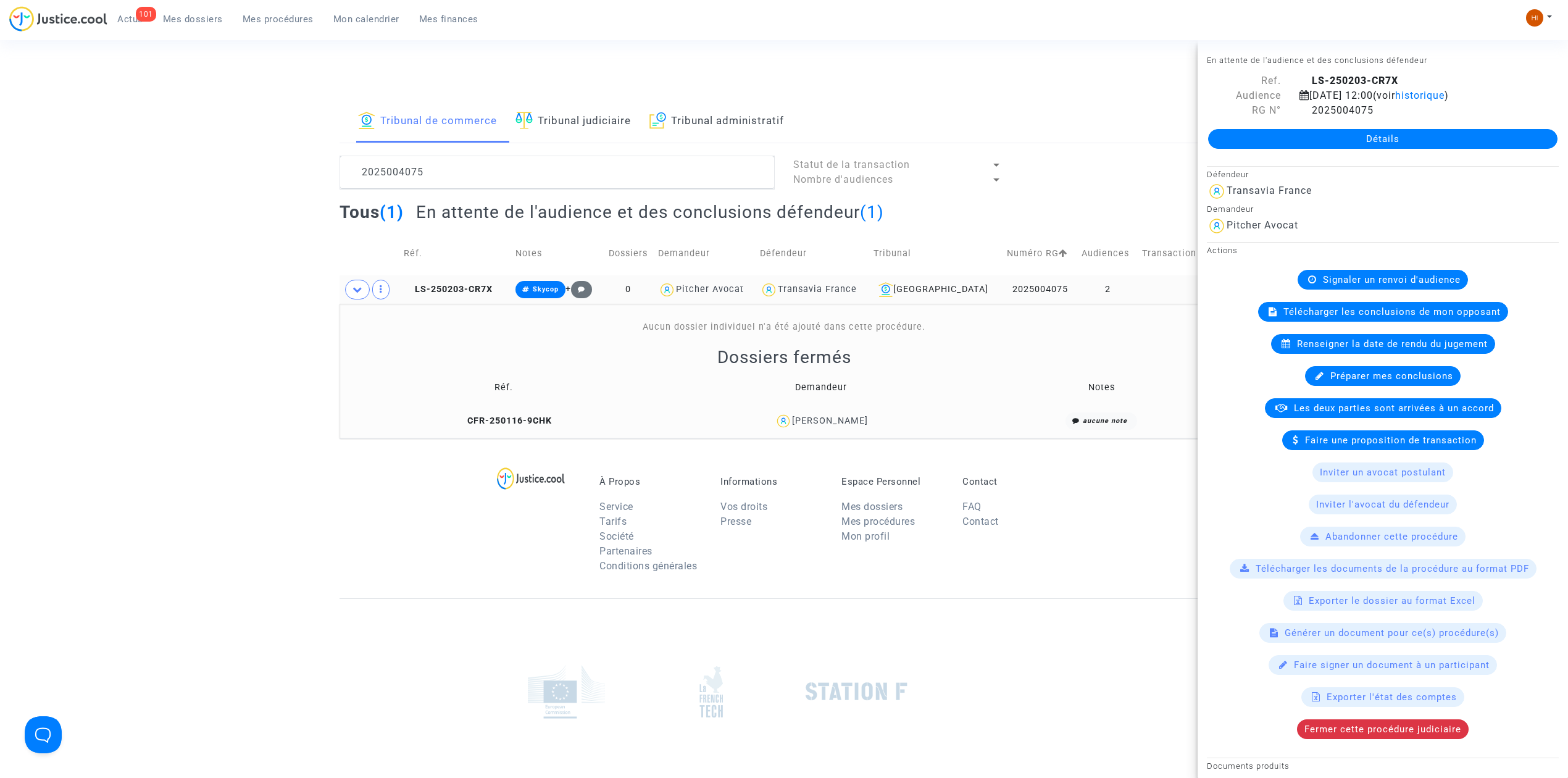
drag, startPoint x: 936, startPoint y: 419, endPoint x: 790, endPoint y: 431, distance: 146.5
click at [790, 431] on td "[PERSON_NAME]" at bounding box center [822, 421] width 315 height 26
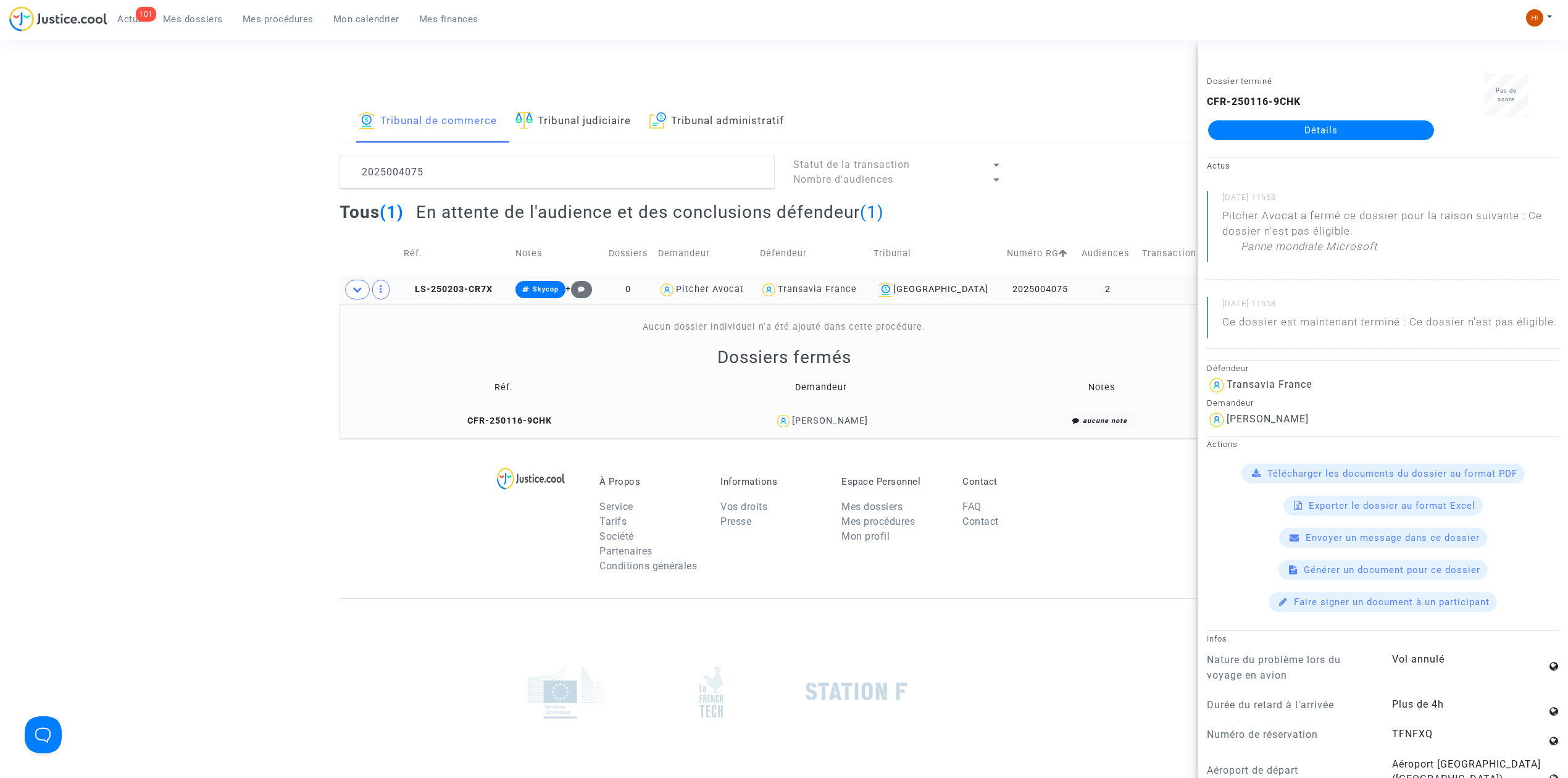
click at [531, 416] on copy "CFR-250116-9CHK" at bounding box center [504, 421] width 95 height 10
drag, startPoint x: 488, startPoint y: 292, endPoint x: 794, endPoint y: 220, distance: 314.4
click at [488, 292] on span "LS-250203-CR7X" at bounding box center [448, 289] width 89 height 10
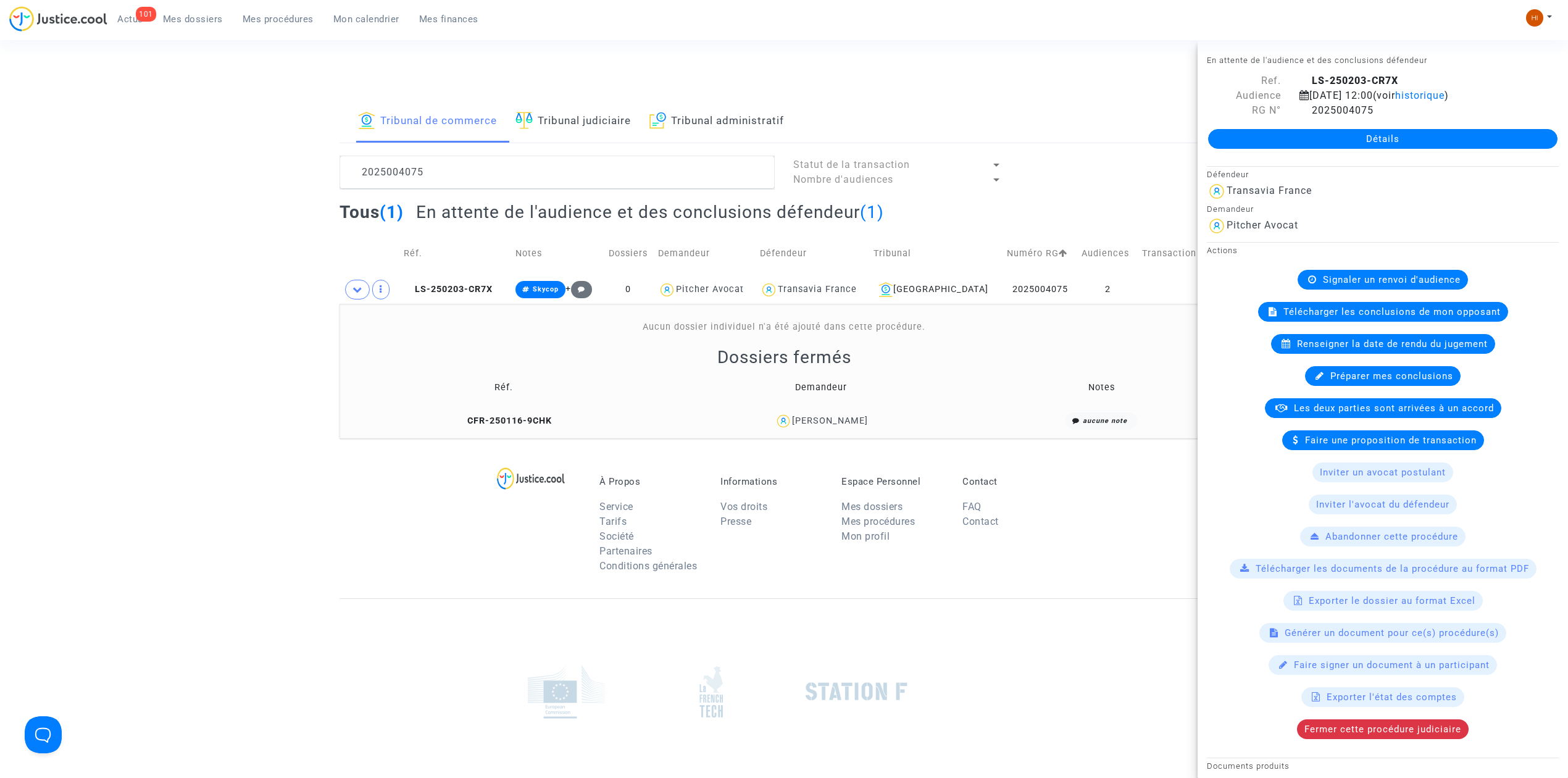
click at [1291, 137] on link "Détails" at bounding box center [1382, 138] width 349 height 19
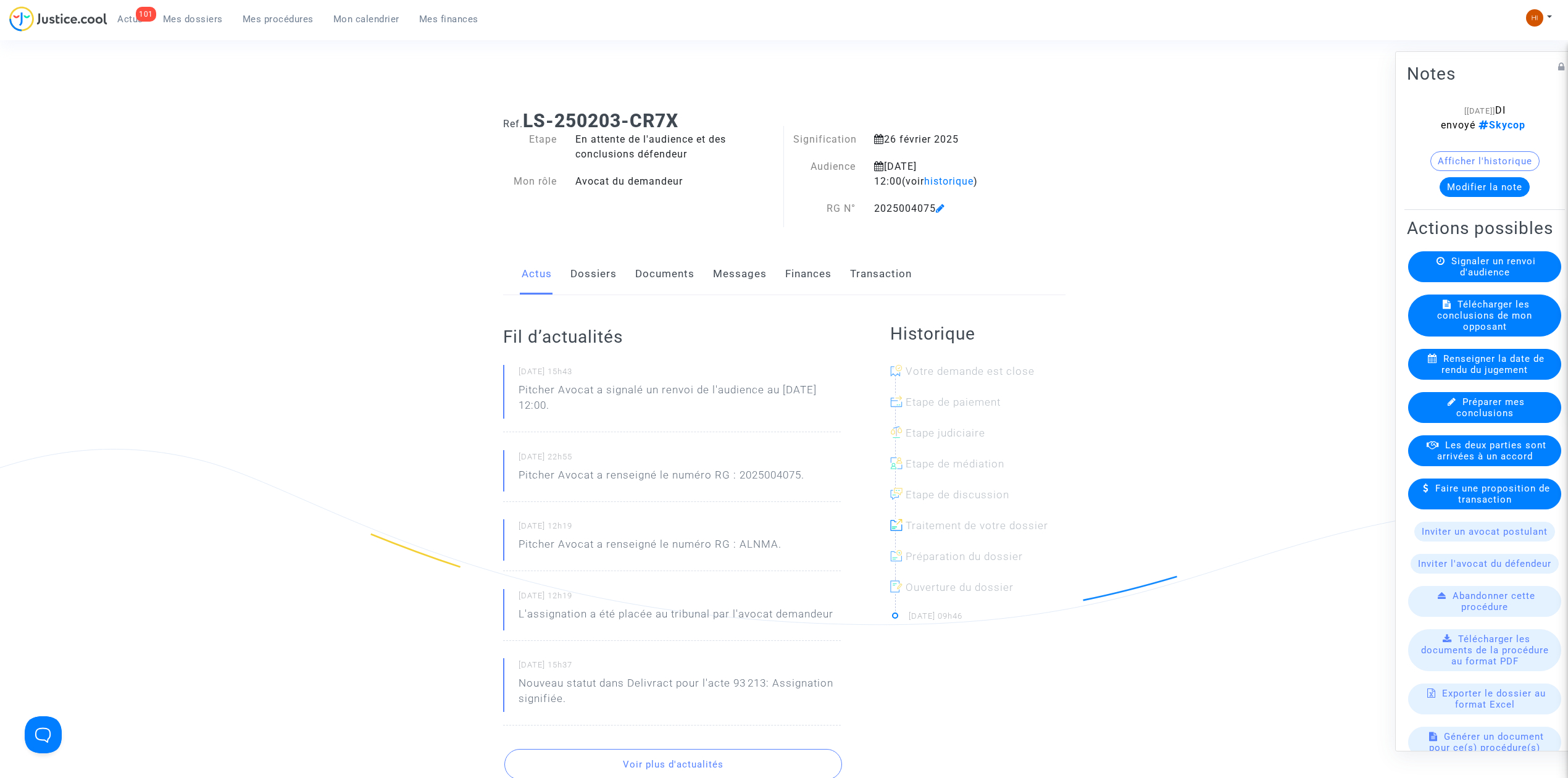
click at [675, 277] on link "Documents" at bounding box center [665, 274] width 59 height 41
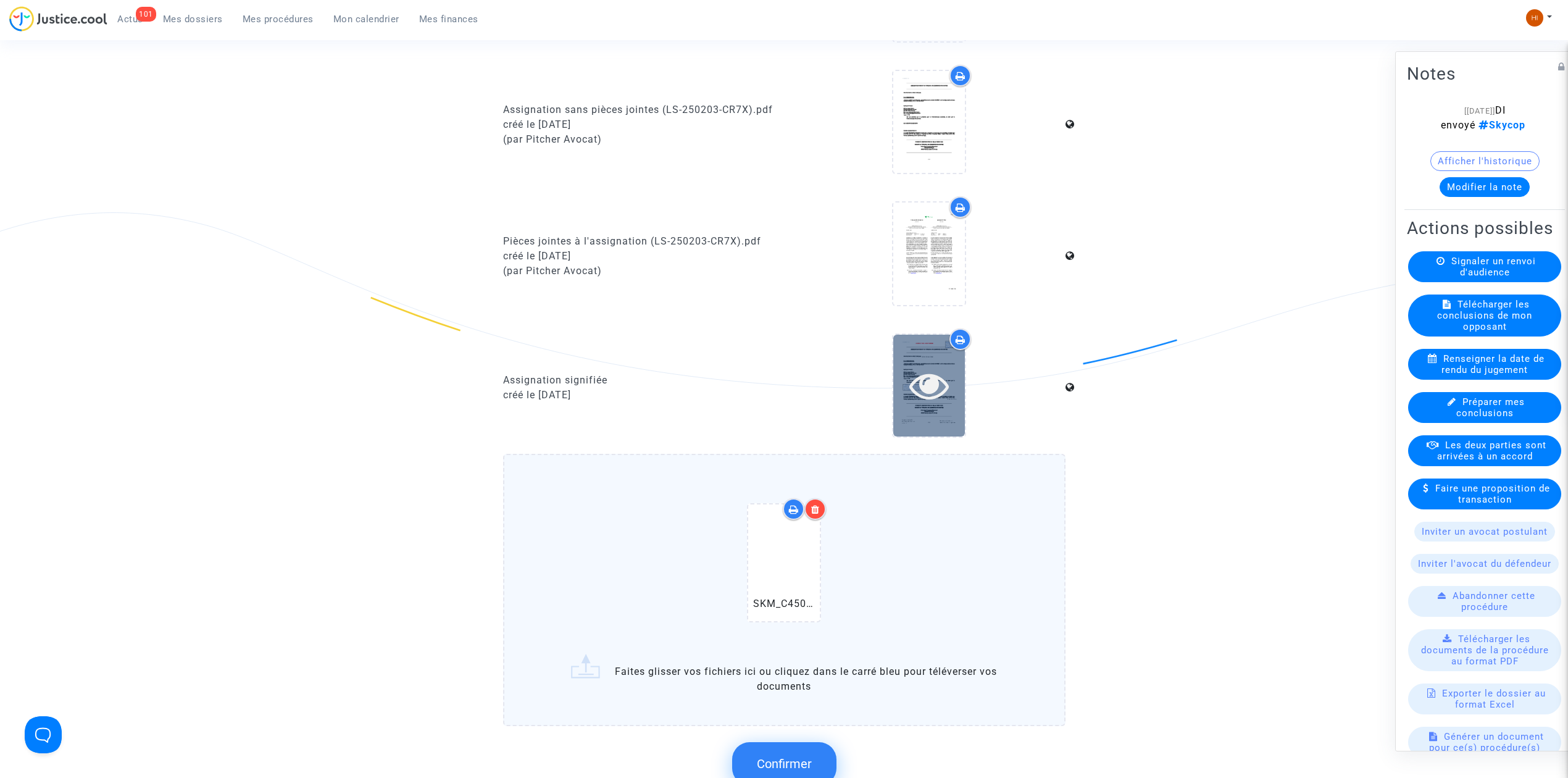
scroll to position [1235, 0]
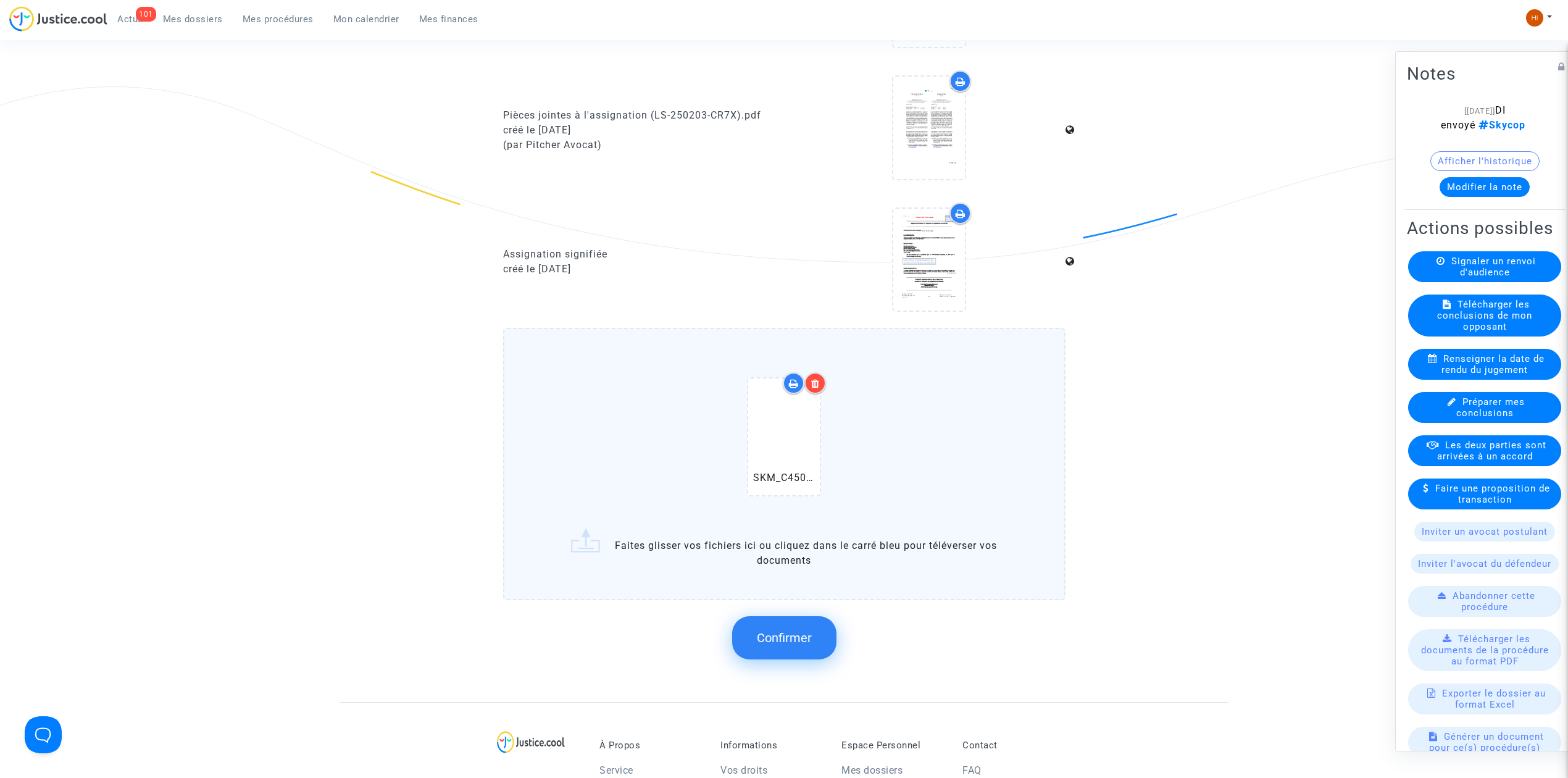
click at [779, 635] on span "Confirmer" at bounding box center [784, 638] width 55 height 15
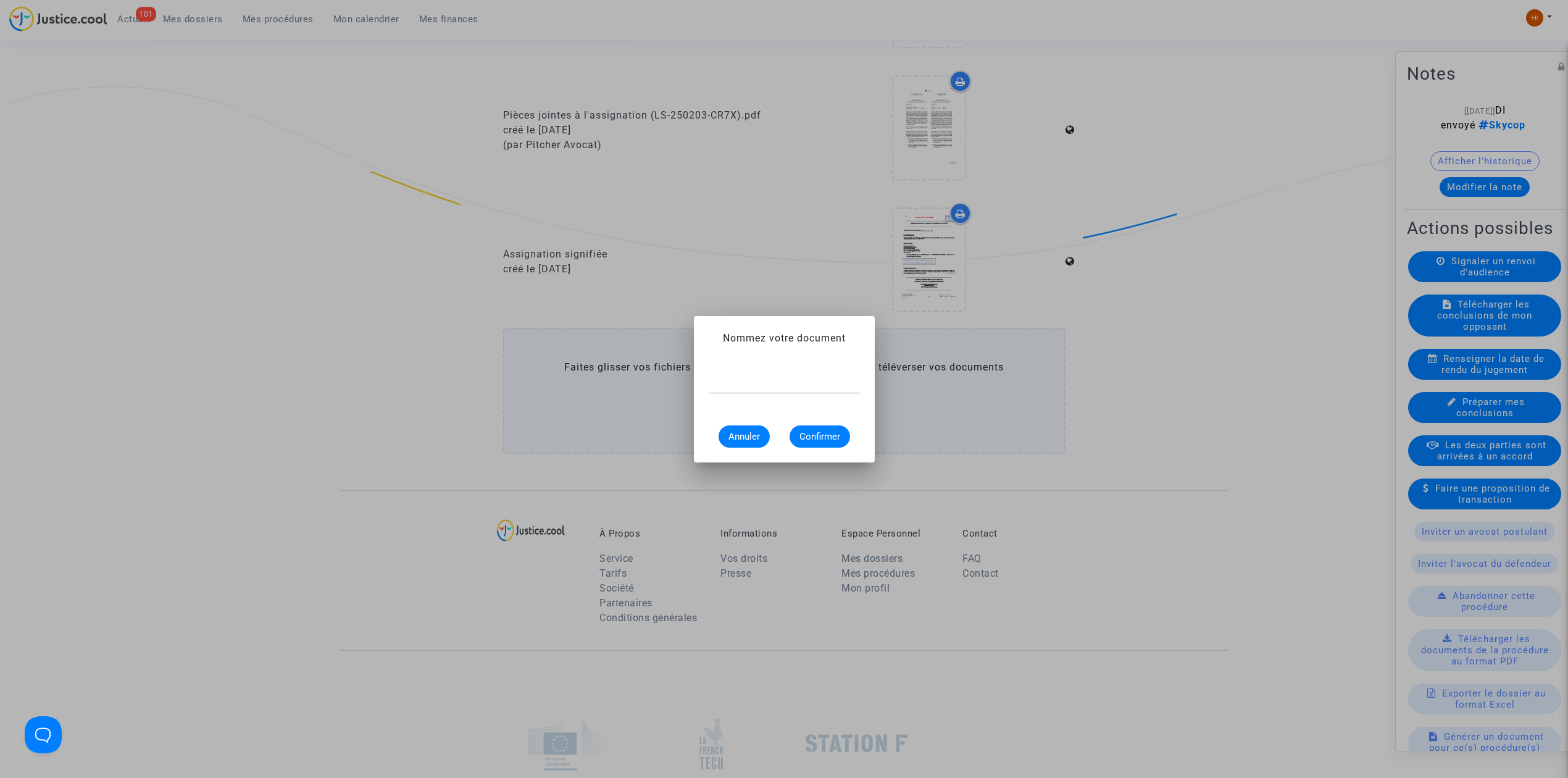
scroll to position [0, 0]
type input "RADIATION"
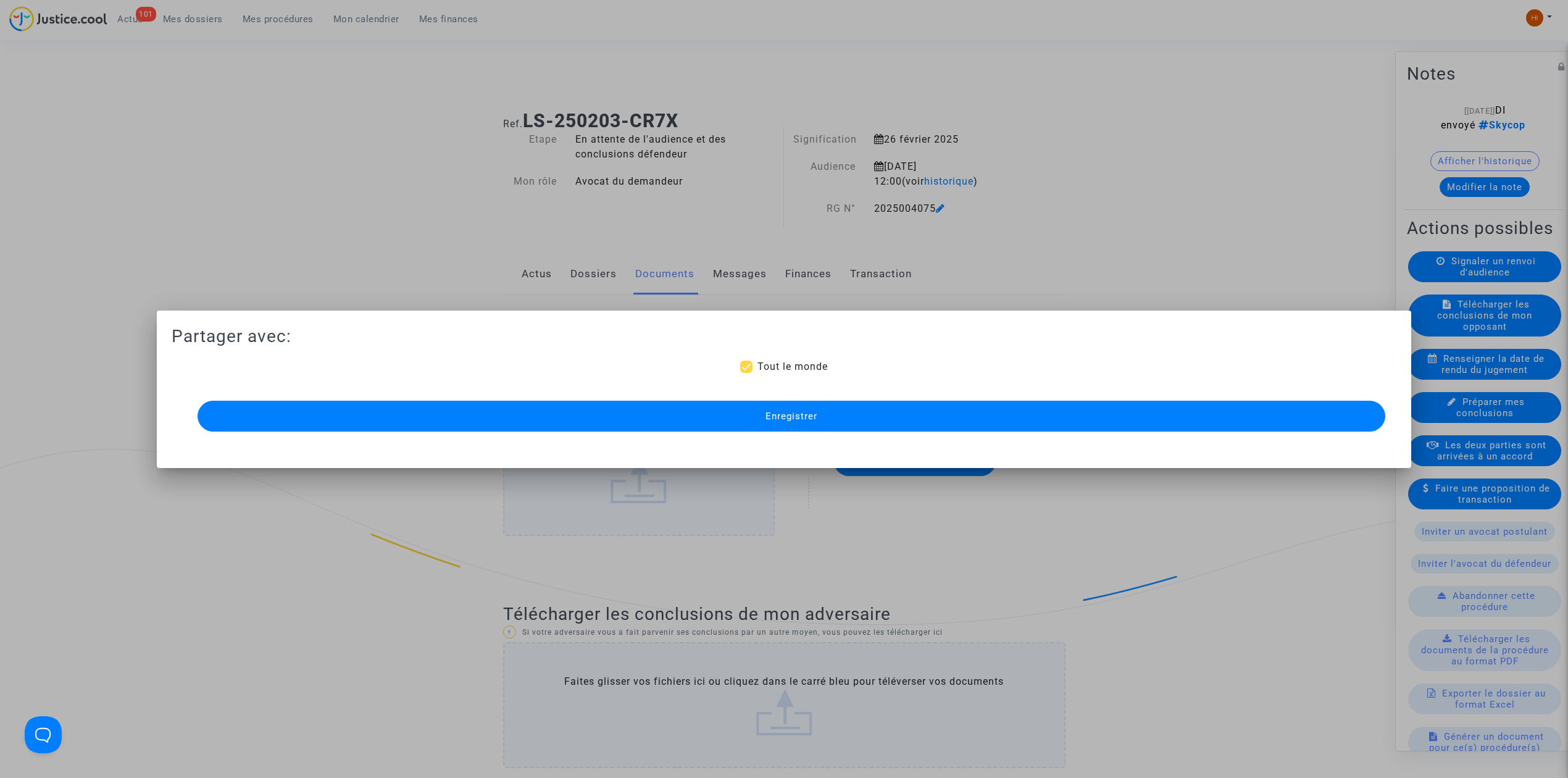
scroll to position [1235, 0]
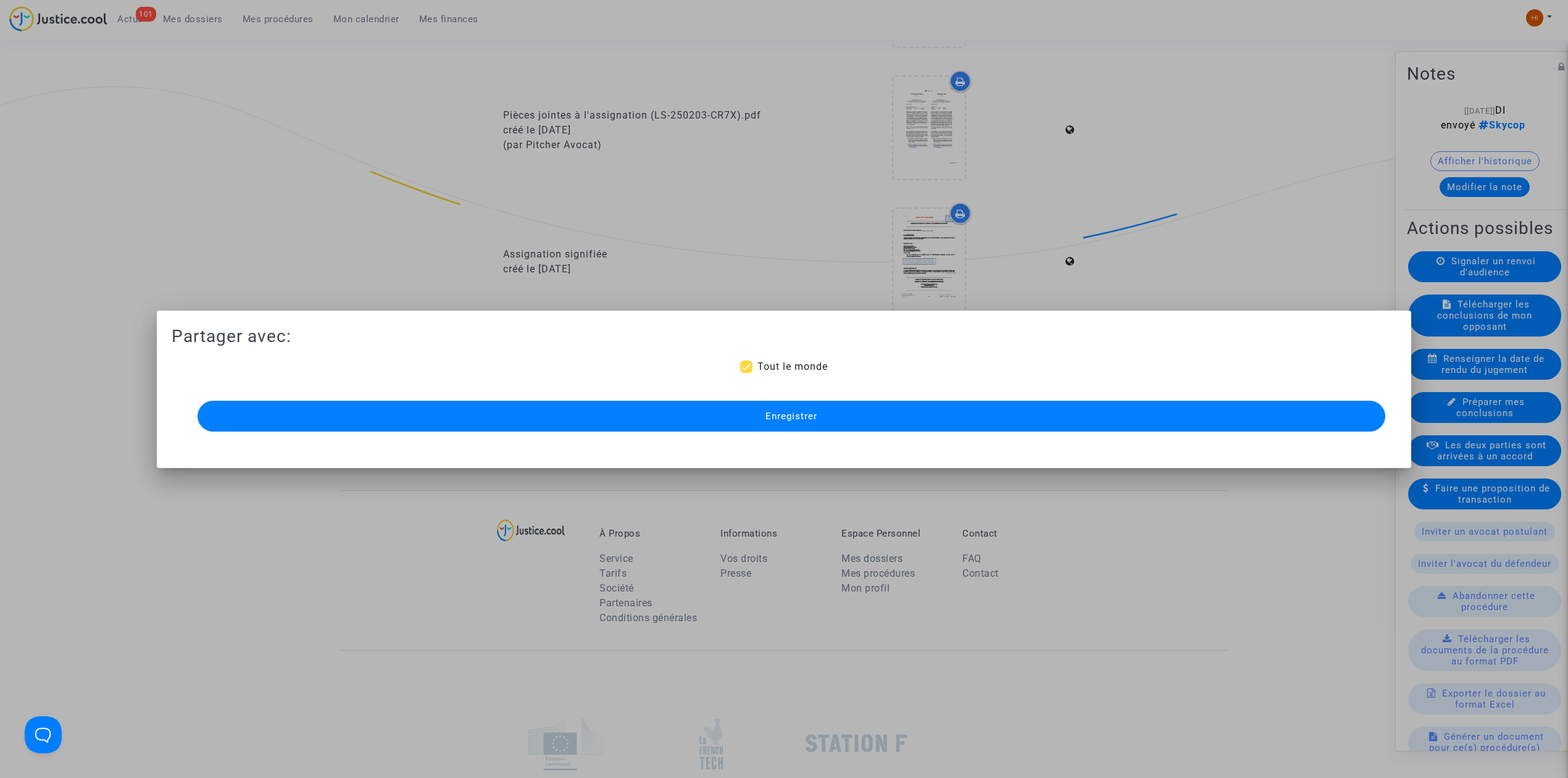
click at [1139, 418] on button "Enregistrer" at bounding box center [791, 416] width 1188 height 31
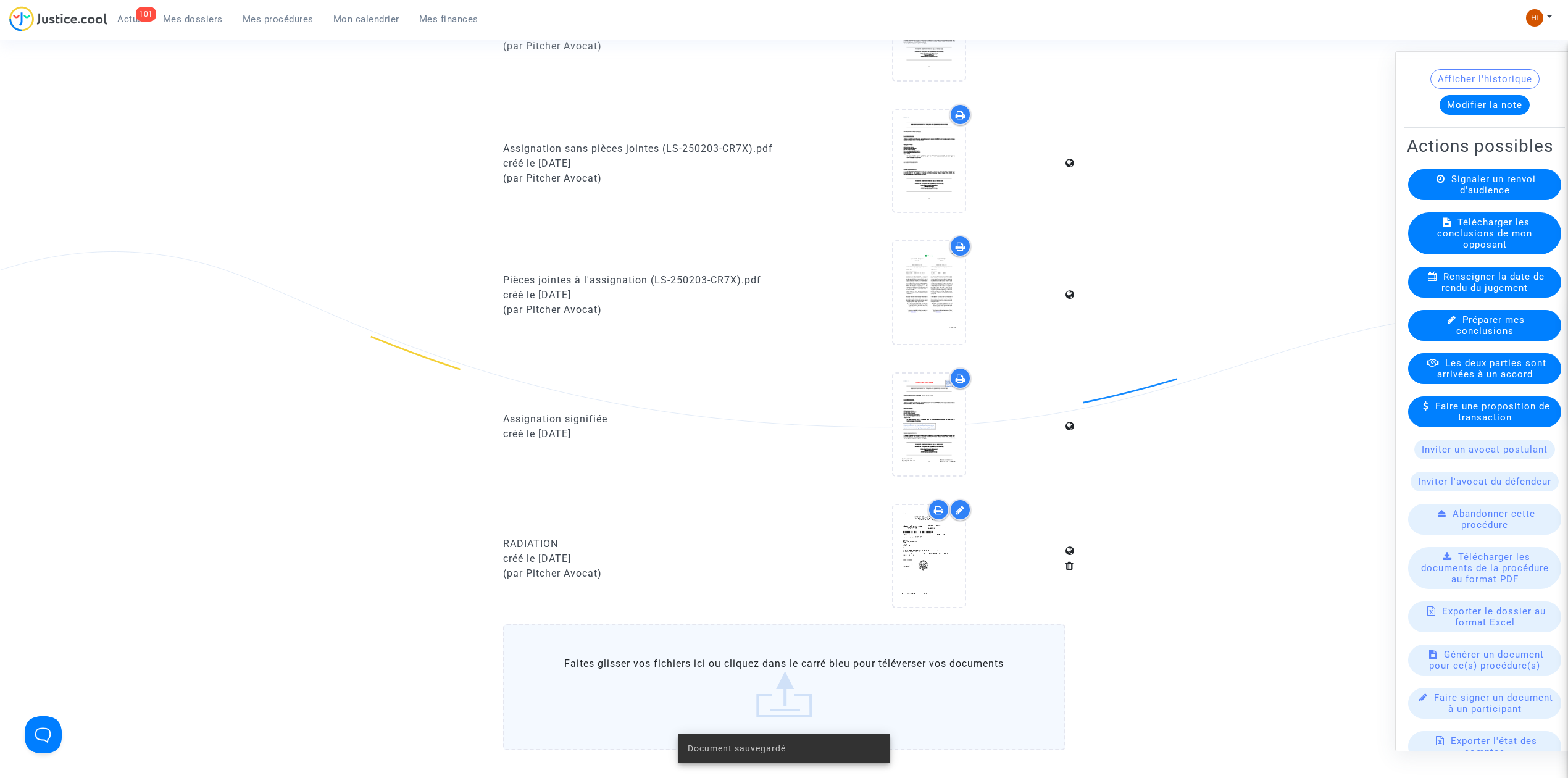
scroll to position [198, 0]
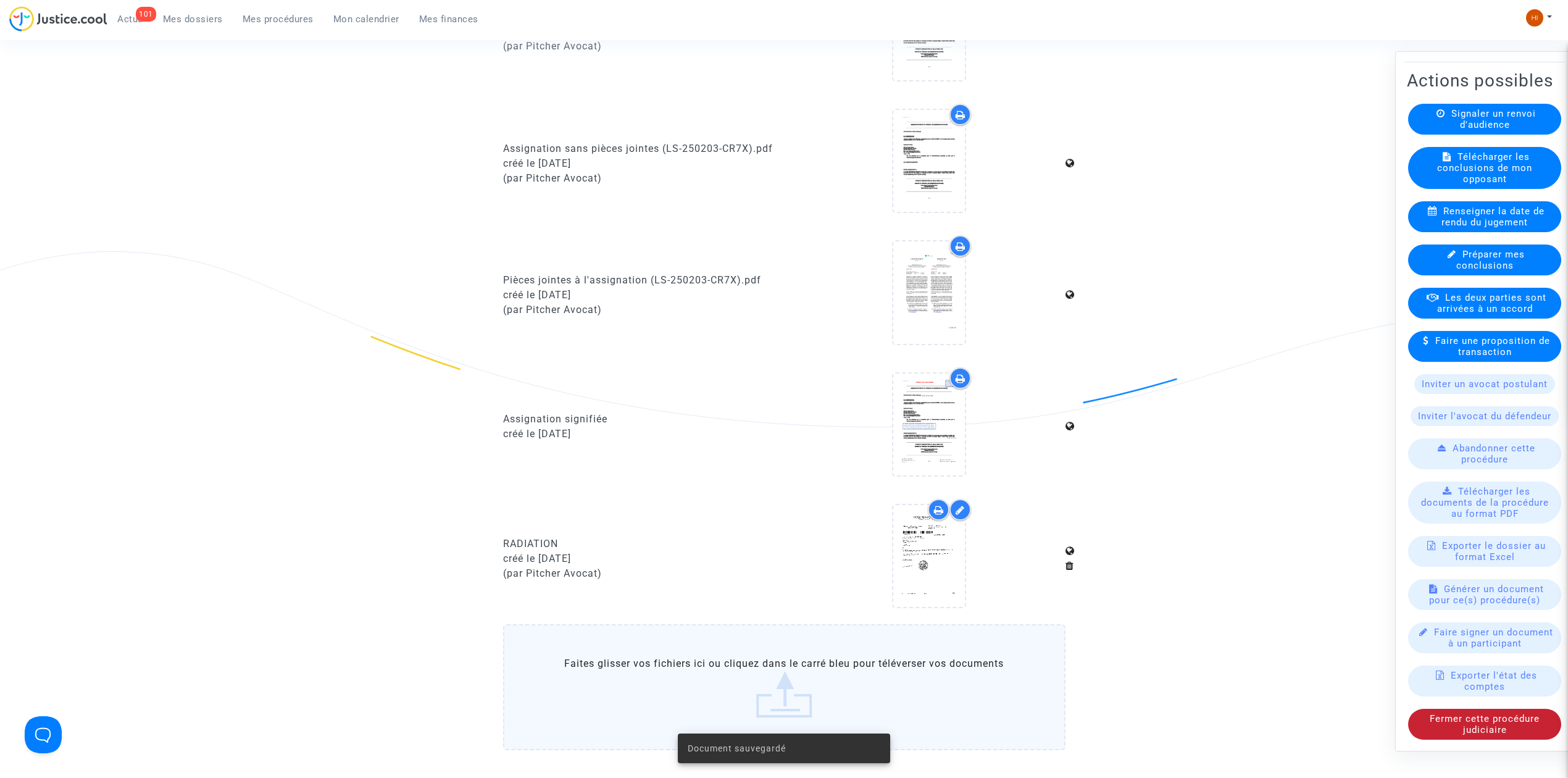
click at [1475, 725] on span "Fermer cette procédure judiciaire" at bounding box center [1484, 724] width 110 height 22
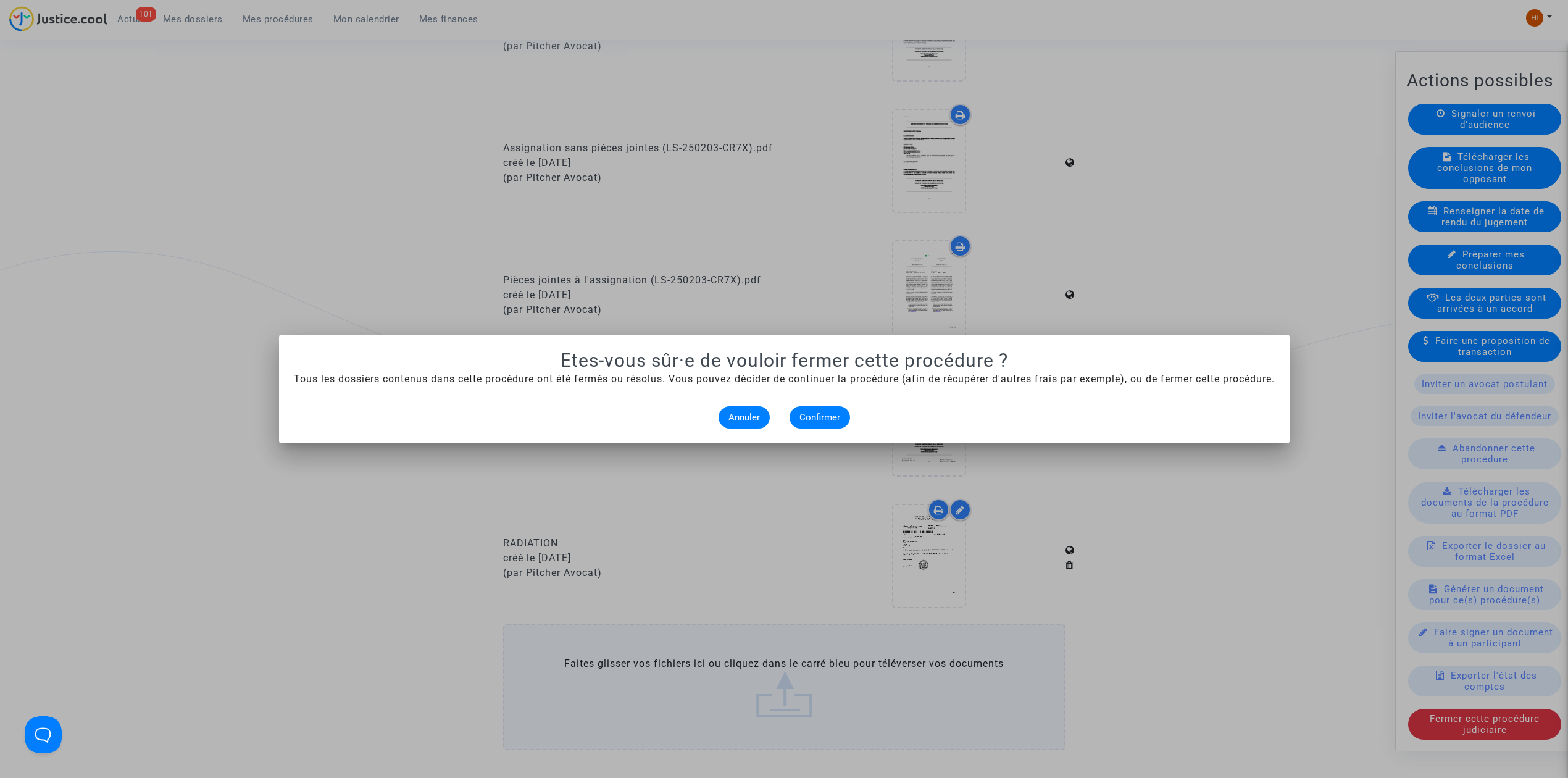
drag, startPoint x: 827, startPoint y: 402, endPoint x: 787, endPoint y: 406, distance: 40.2
click at [821, 403] on alert-dialogs "Etes-vous sûr·e de vouloir fermer cette procédure ? Tous les dossiers contenus …" at bounding box center [784, 389] width 981 height 79
click at [832, 412] on span "Confirmer" at bounding box center [820, 417] width 40 height 11
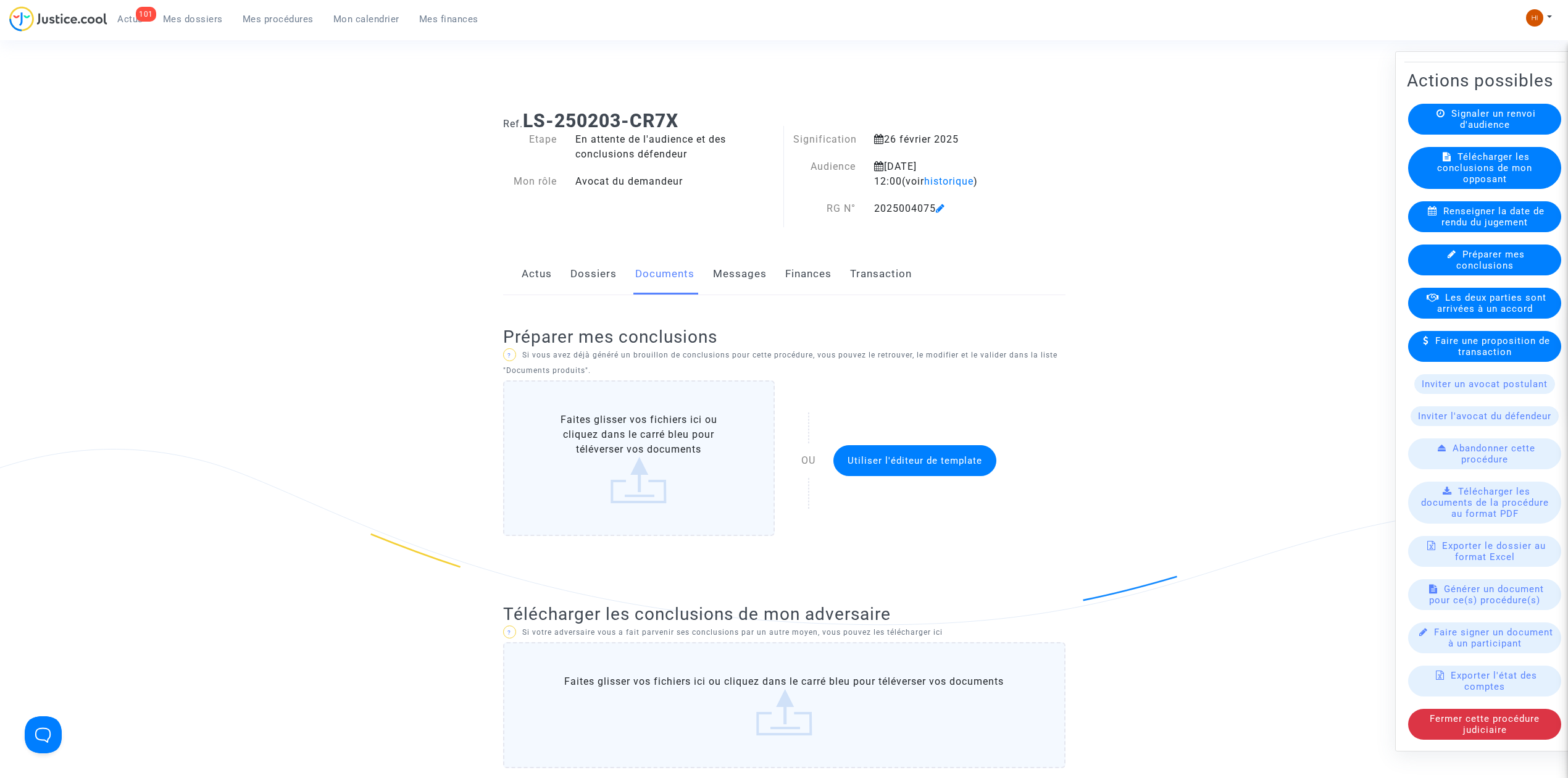
scroll to position [1070, 0]
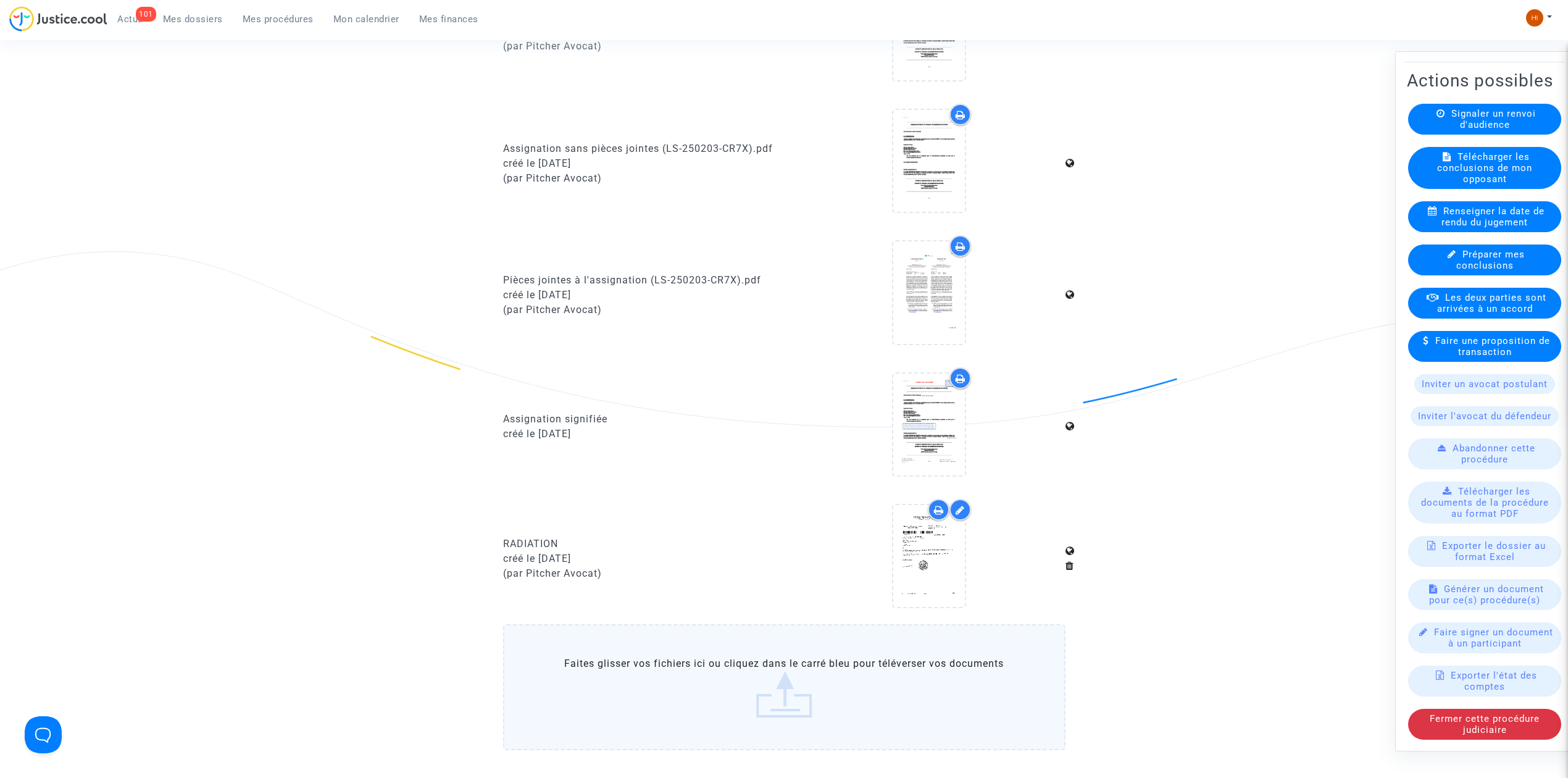
drag, startPoint x: 273, startPoint y: 22, endPoint x: 445, endPoint y: 53, distance: 174.8
click at [273, 24] on span "Mes procédures" at bounding box center [278, 19] width 71 height 11
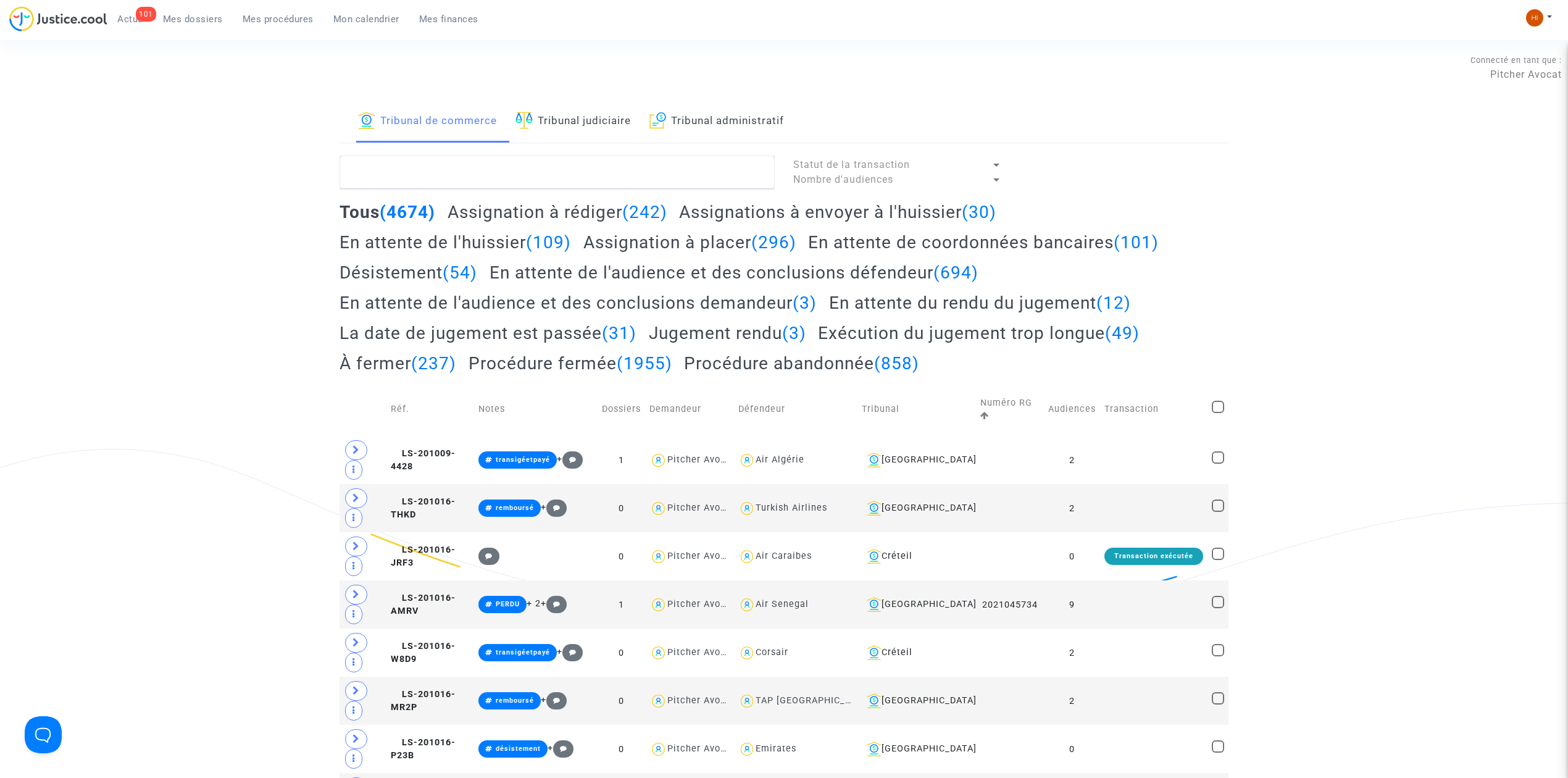
click at [547, 124] on link "Tribunal judiciaire" at bounding box center [573, 122] width 116 height 42
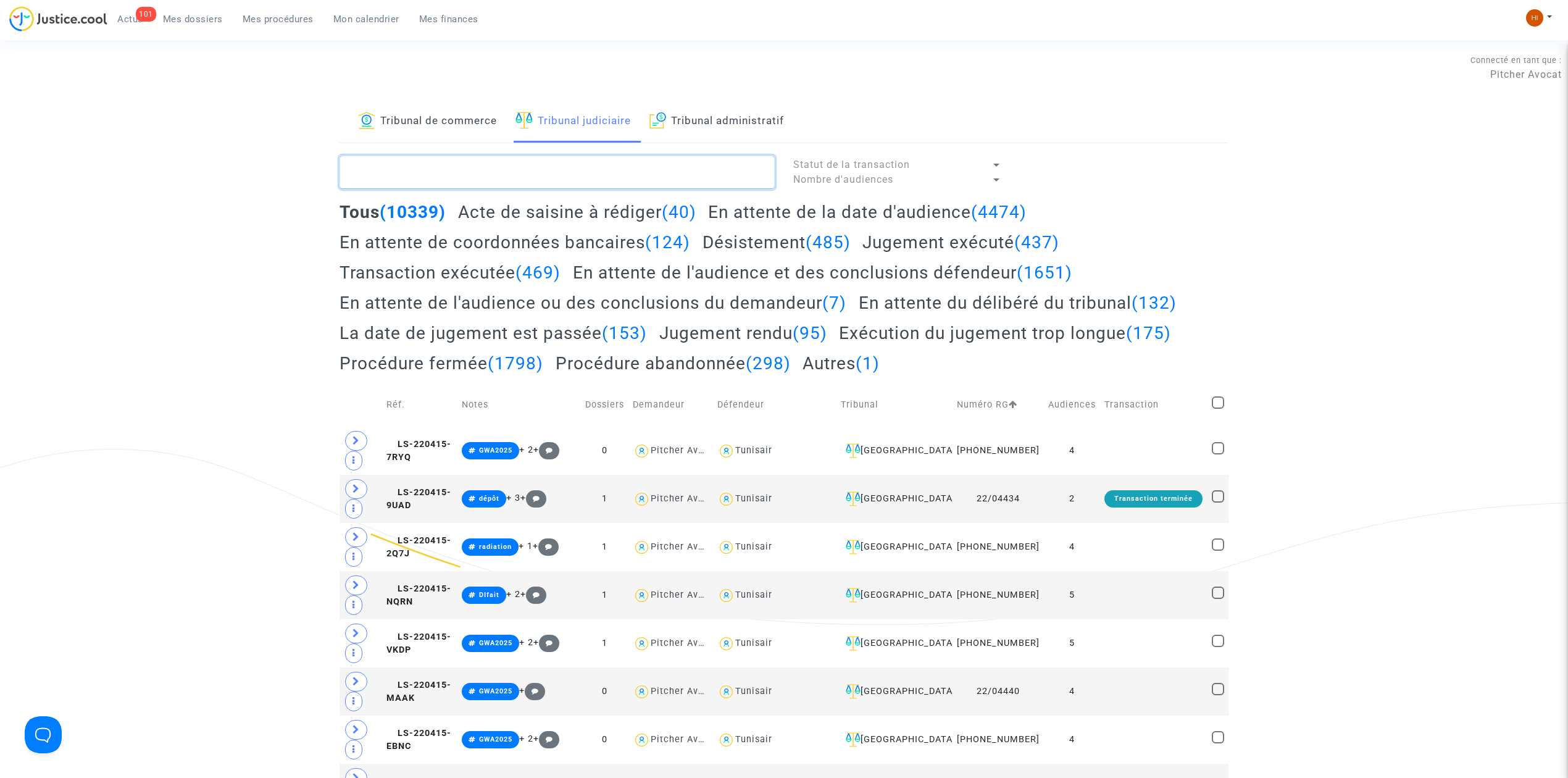
click at [412, 162] on textarea at bounding box center [558, 172] width 435 height 34
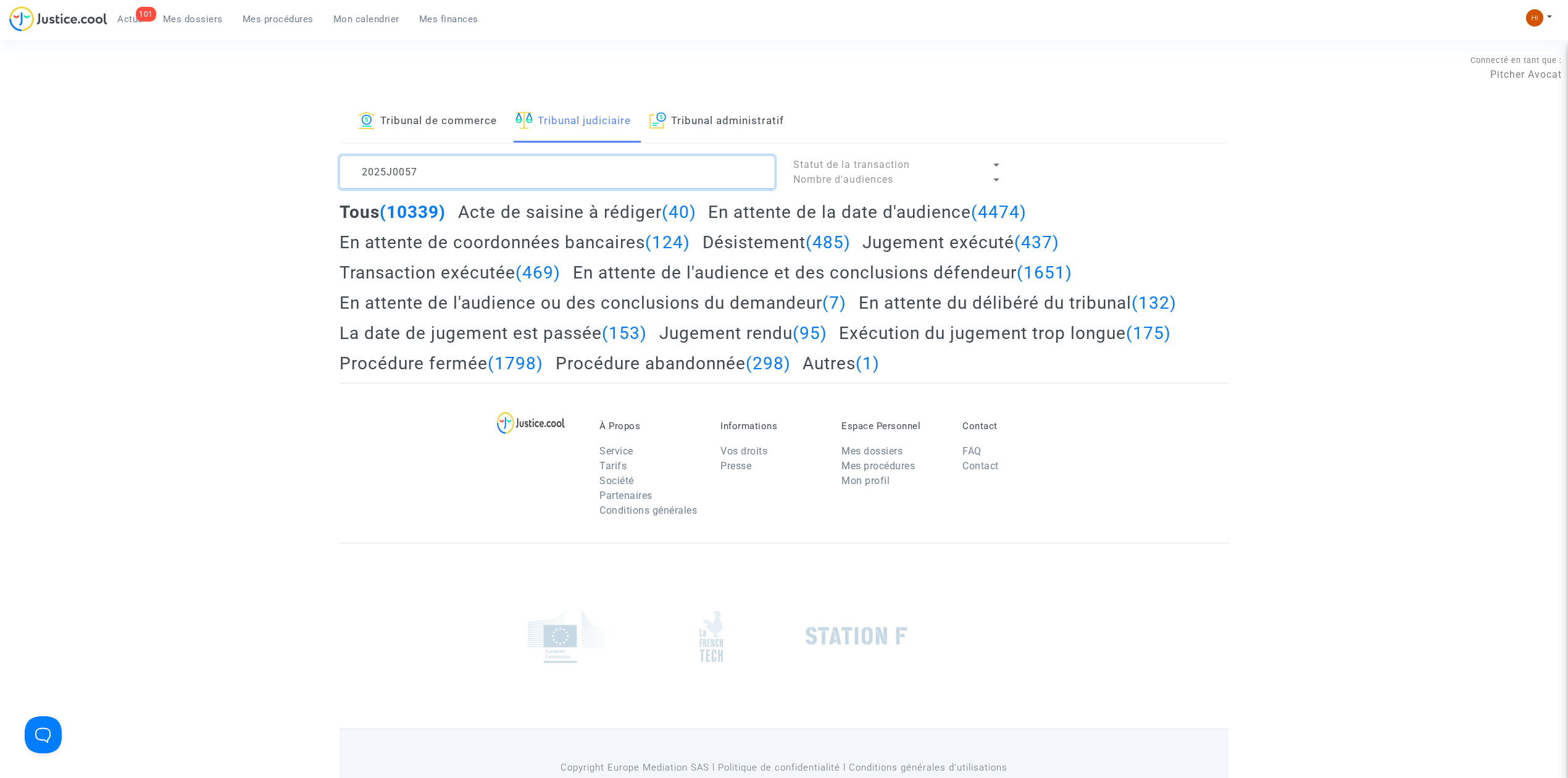
type textarea "2025J00574"
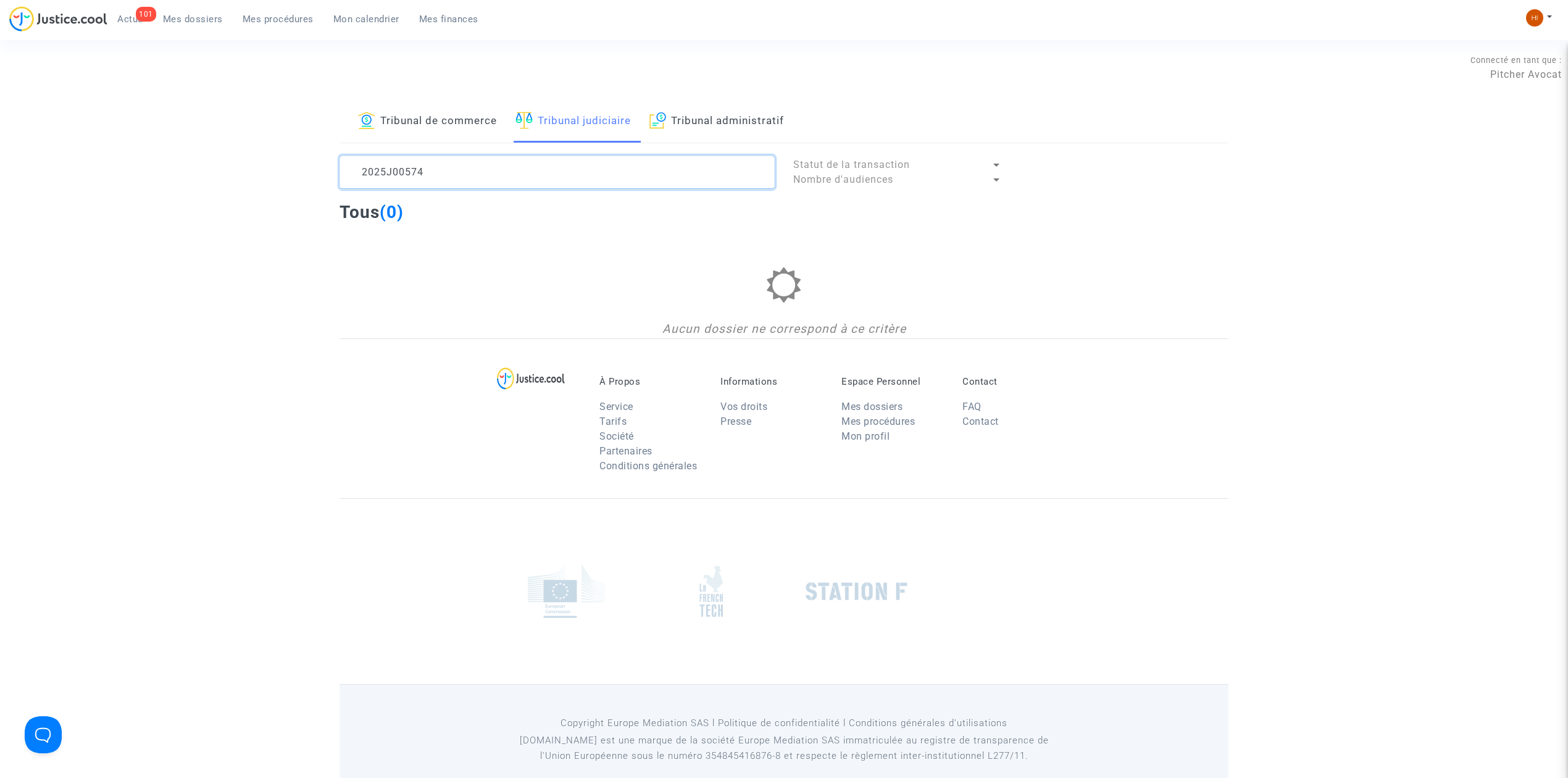
drag, startPoint x: 458, startPoint y: 156, endPoint x: 234, endPoint y: 156, distance: 224.0
click at [247, 162] on div "Tribunal de commerce Tribunal judiciaire Tribunal administratif 2025J00574 Stat…" at bounding box center [784, 219] width 1568 height 238
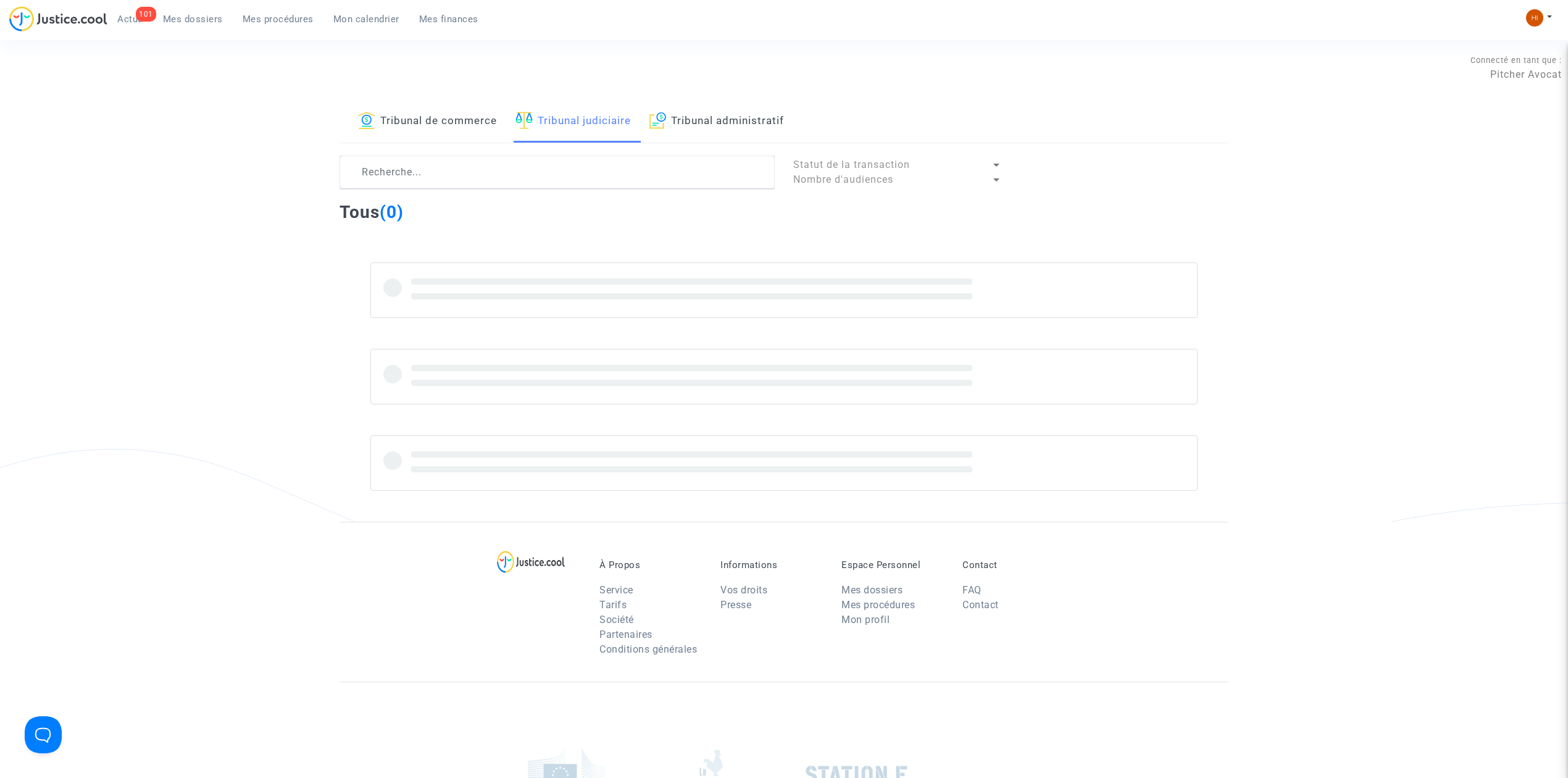
click at [460, 132] on link "Tribunal de commerce" at bounding box center [428, 122] width 139 height 42
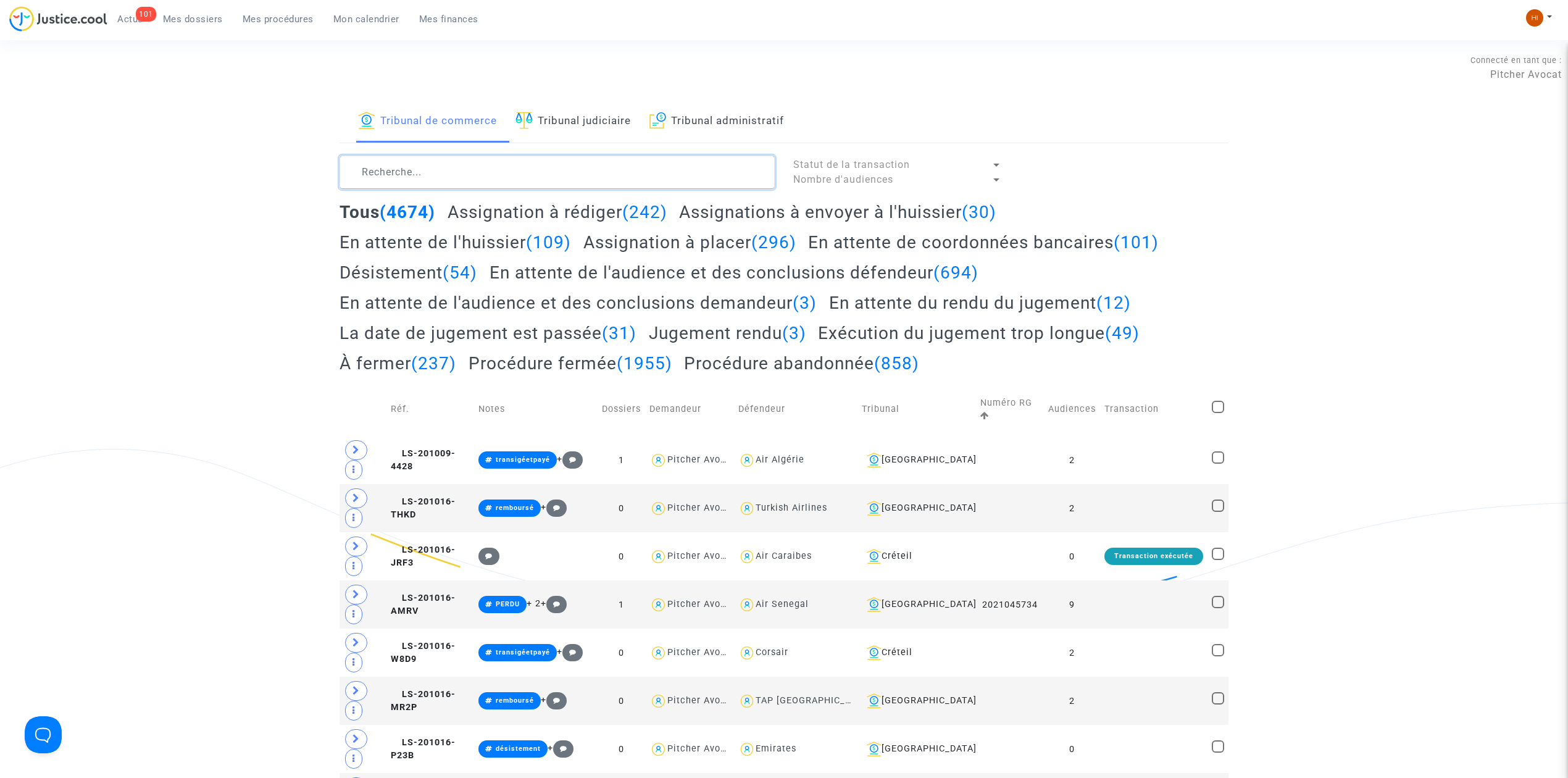
click at [445, 174] on textarea at bounding box center [558, 172] width 435 height 34
paste textarea "2025J00574"
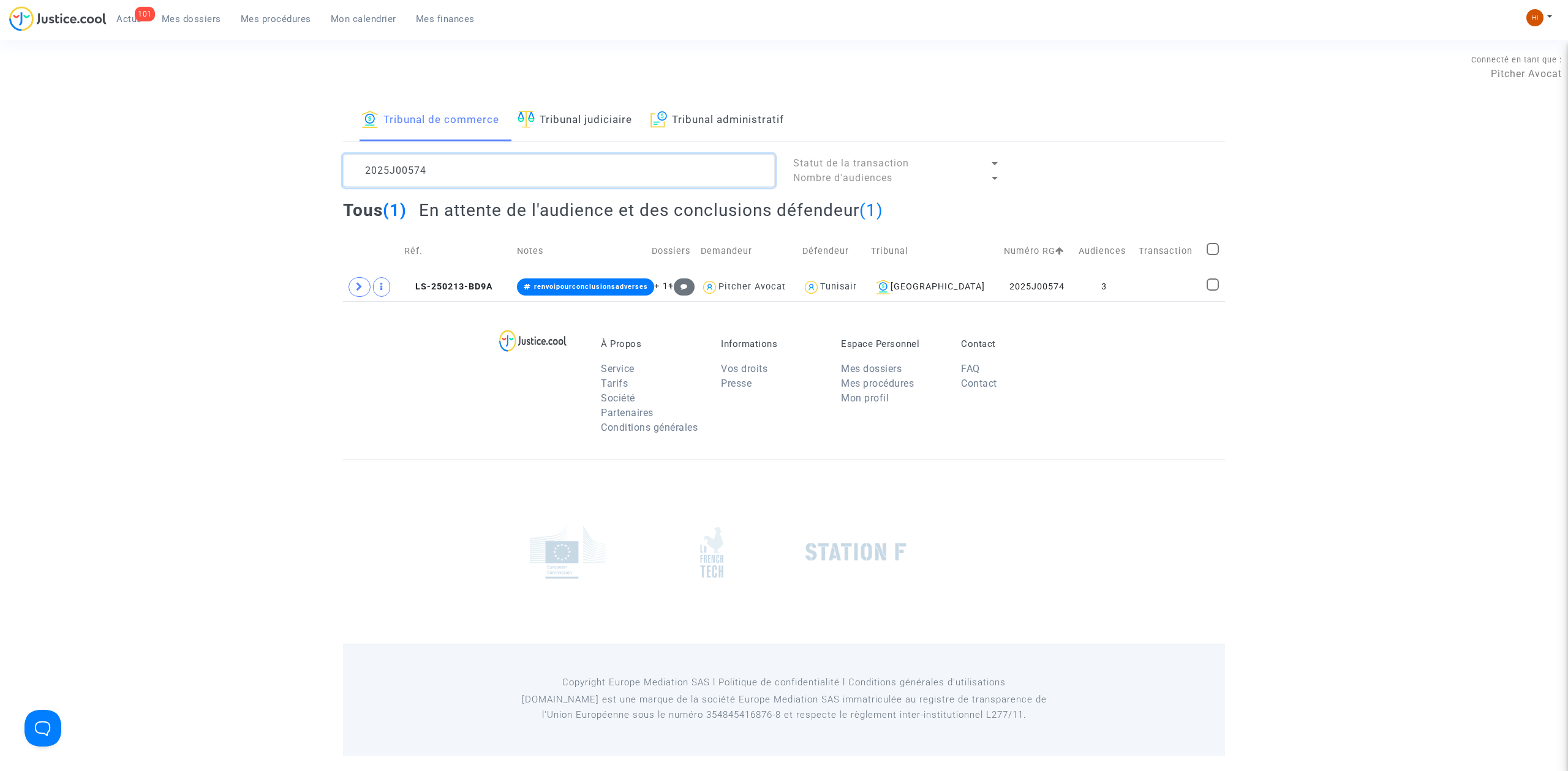
type textarea "2025J00574"
click at [340, 284] on div "2025J00574 Statut de la transaction Nombre d'audiences Tous (1) En attente de l…" at bounding box center [784, 227] width 900 height 147
click at [351, 290] on span at bounding box center [359, 287] width 22 height 19
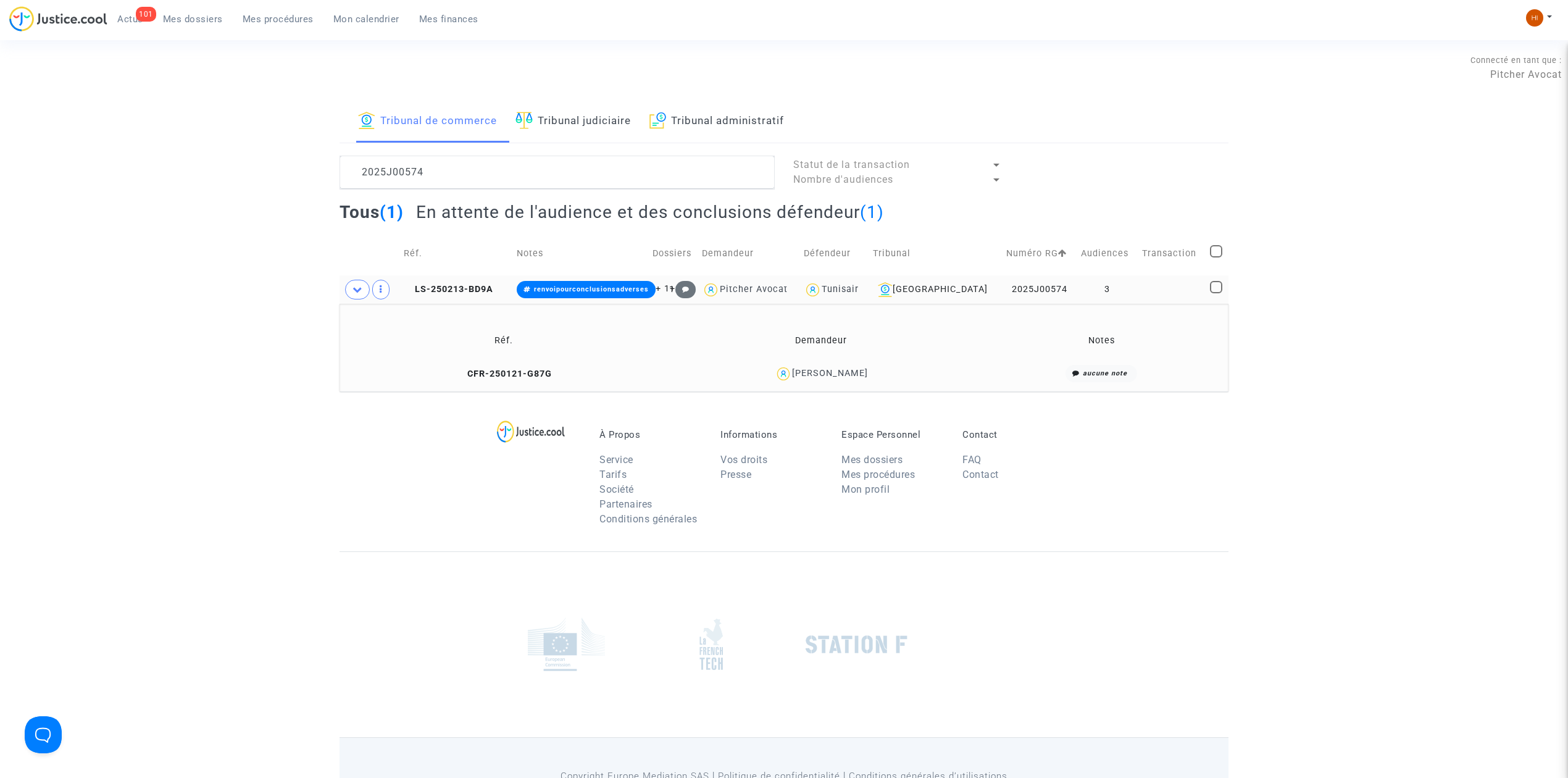
drag, startPoint x: 890, startPoint y: 379, endPoint x: 817, endPoint y: 379, distance: 73.0
click at [817, 379] on div "[PERSON_NAME]" at bounding box center [822, 374] width 305 height 18
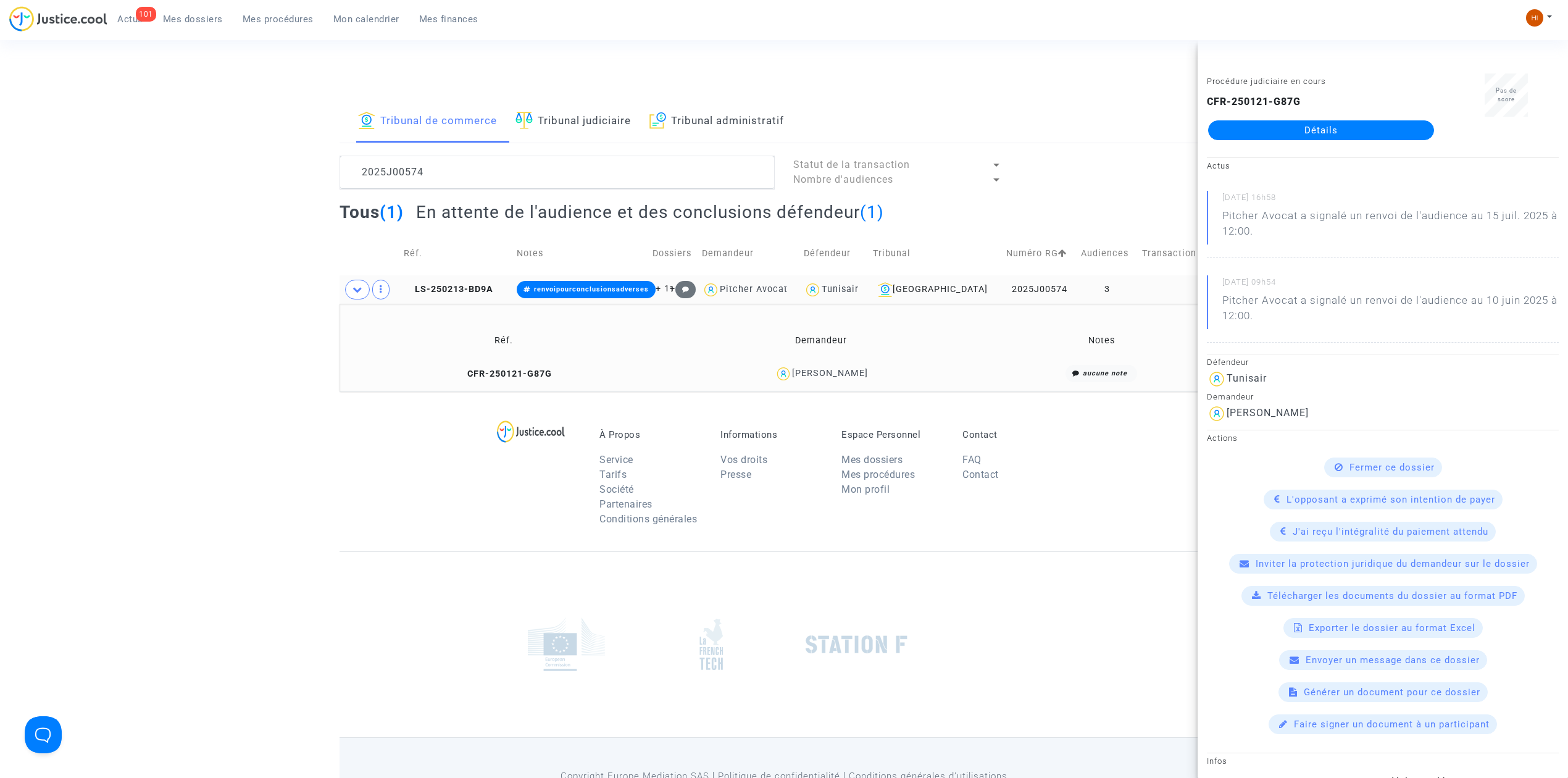
copy div "MARZOUGUI"
click at [1138, 287] on td at bounding box center [1172, 289] width 68 height 29
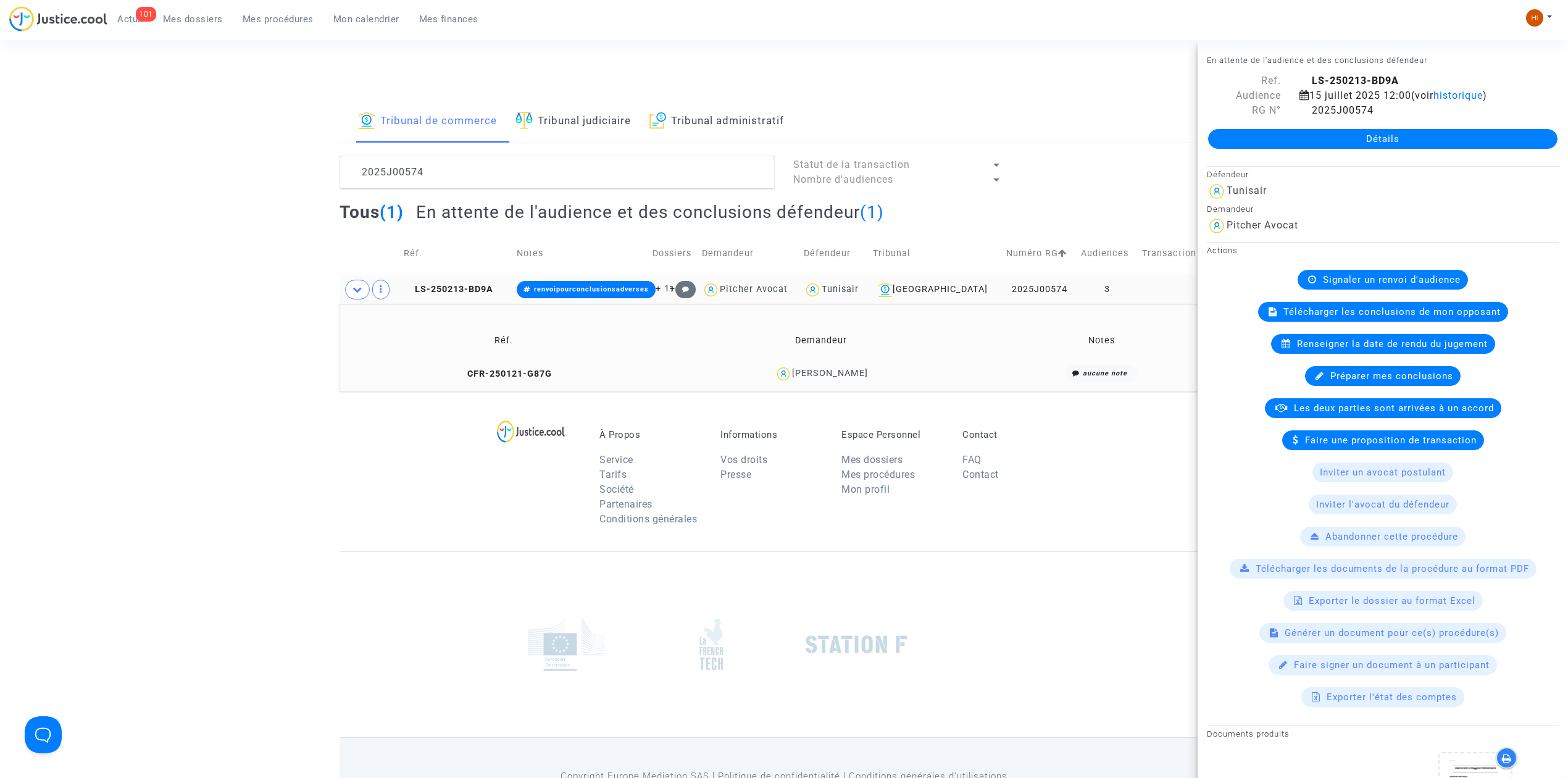
click at [1147, 279] on td at bounding box center [1172, 289] width 68 height 29
click at [1301, 114] on icon at bounding box center [1305, 110] width 10 height 10
drag, startPoint x: 936, startPoint y: 378, endPoint x: 814, endPoint y: 379, distance: 122.0
click at [814, 379] on div "[PERSON_NAME]" at bounding box center [822, 374] width 305 height 18
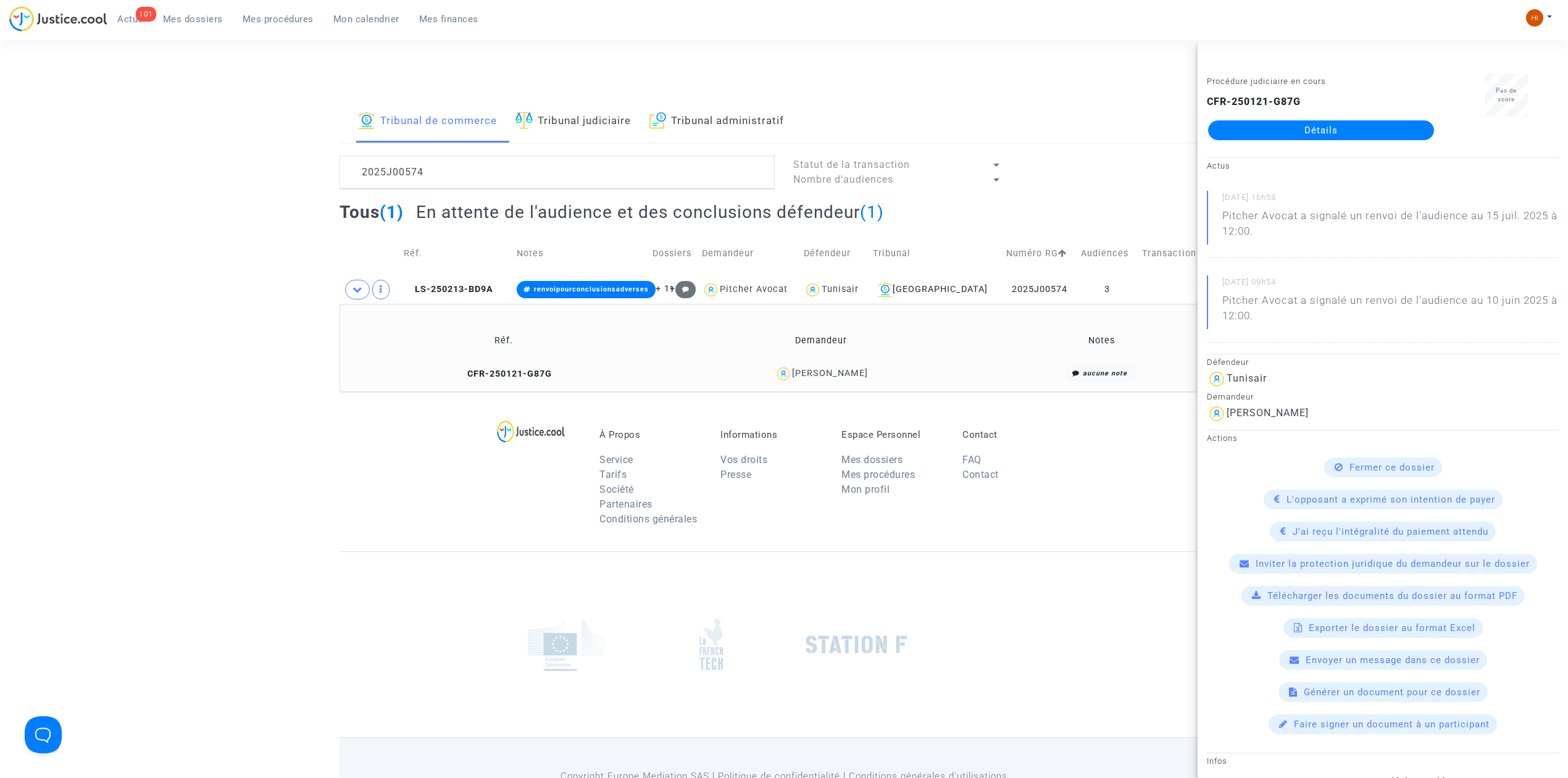
copy div "MARZOUGUI"
drag, startPoint x: 1123, startPoint y: 275, endPoint x: 1160, endPoint y: 262, distance: 39.2
click at [1121, 275] on td "3" at bounding box center [1107, 289] width 61 height 29
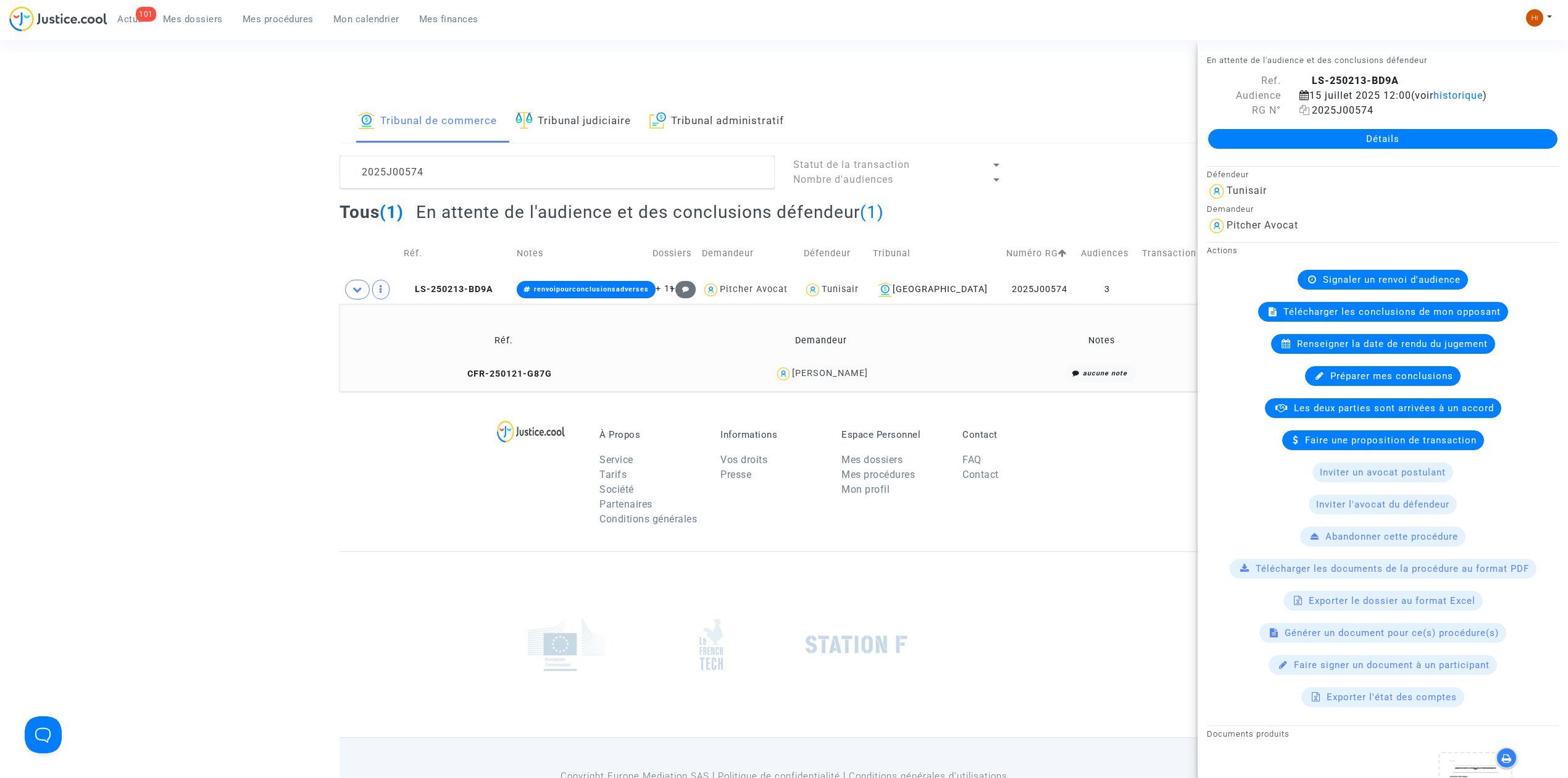
click at [1302, 109] on icon at bounding box center [1305, 110] width 10 height 10
drag, startPoint x: 457, startPoint y: 289, endPoint x: 472, endPoint y: 280, distance: 17.5
click at [457, 289] on span "LS-250213-BD9A" at bounding box center [449, 289] width 89 height 10
click at [1451, 90] on span "historique" at bounding box center [1458, 95] width 50 height 12
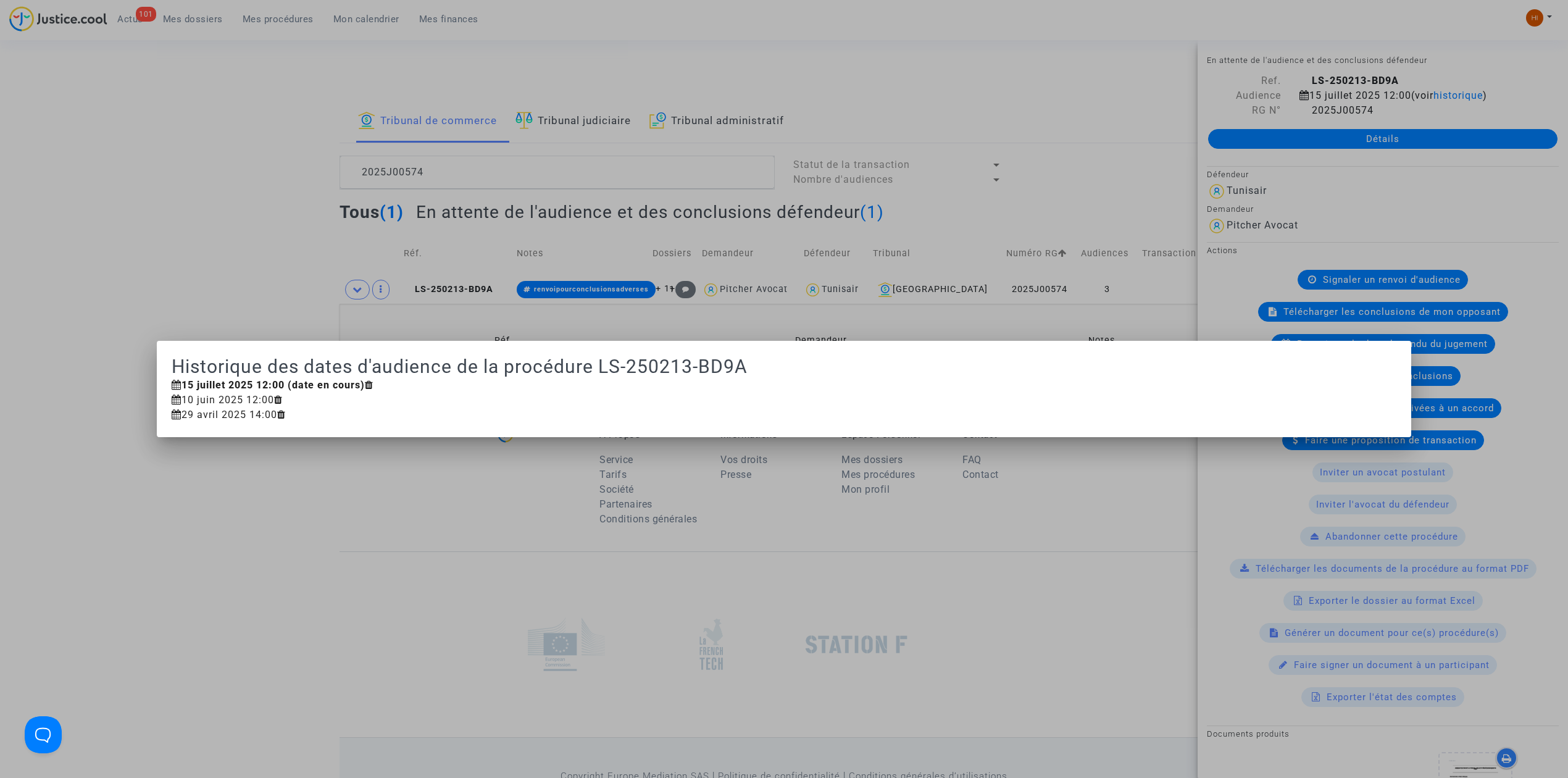
click at [126, 233] on div at bounding box center [784, 389] width 1568 height 778
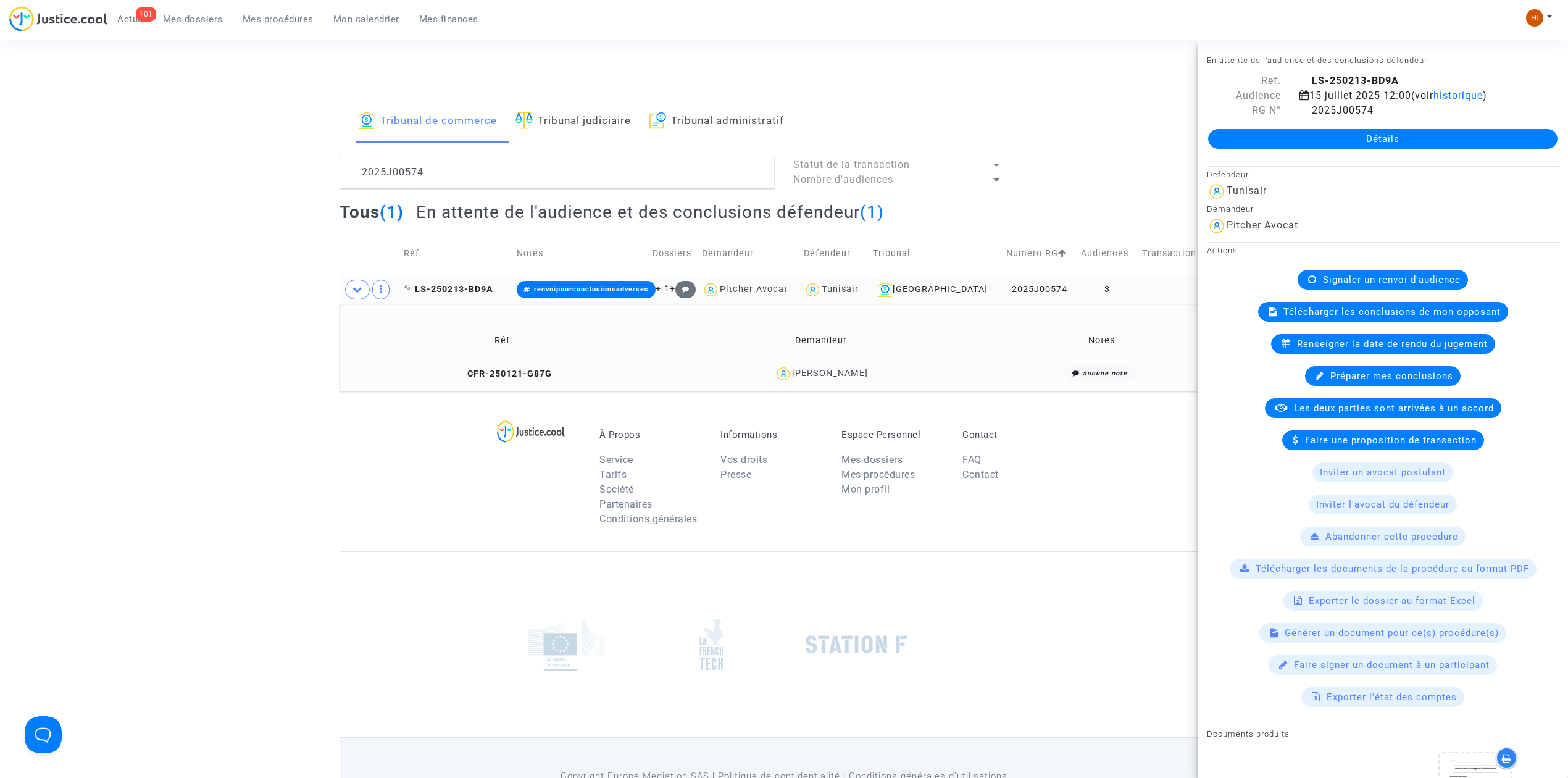
click at [472, 294] on td "LS-250213-BD9A" at bounding box center [456, 289] width 113 height 29
click at [489, 370] on span "CFR-250121-G87G" at bounding box center [504, 374] width 95 height 10
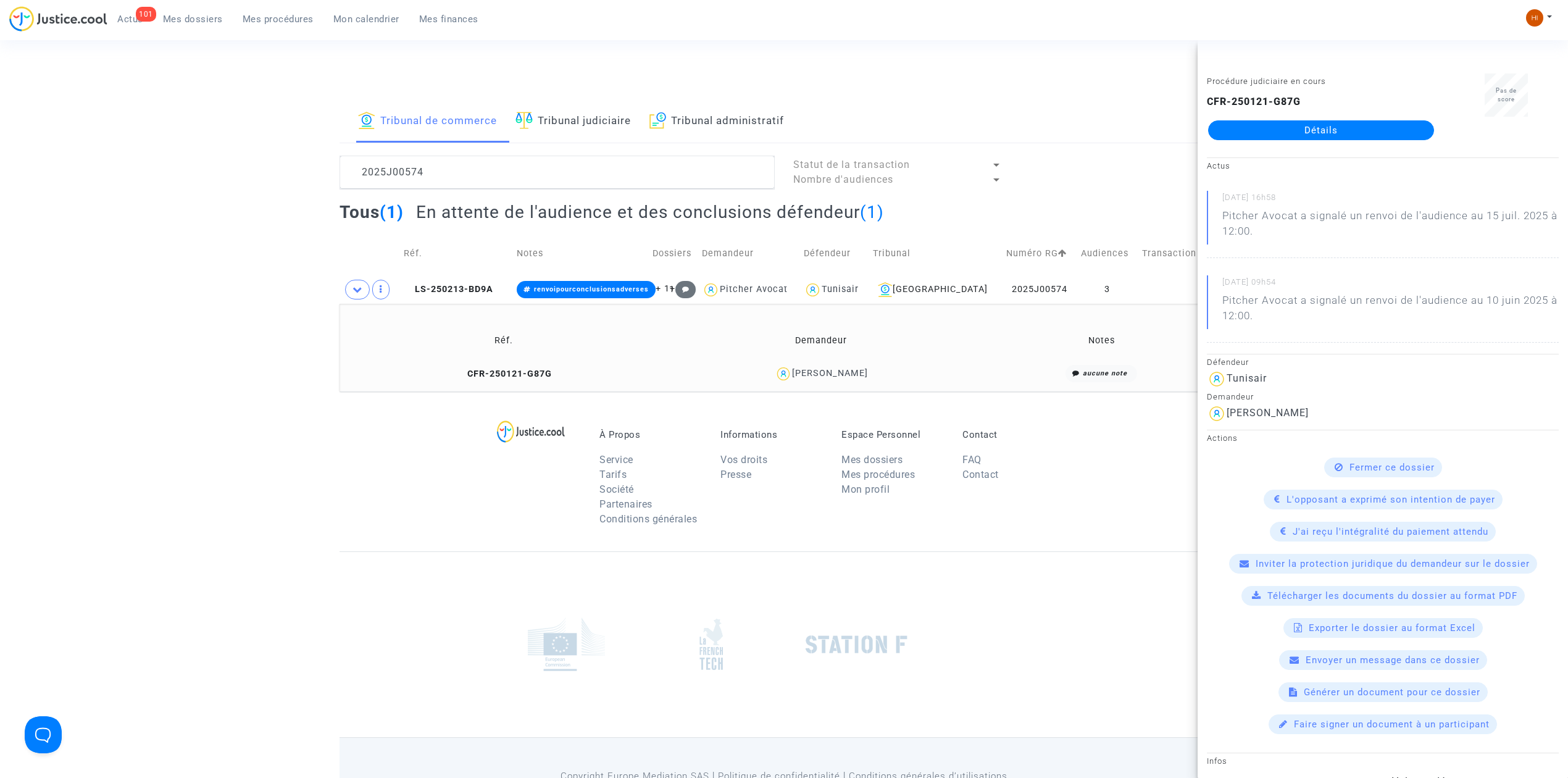
click at [1371, 136] on link "Détails" at bounding box center [1321, 130] width 226 height 19
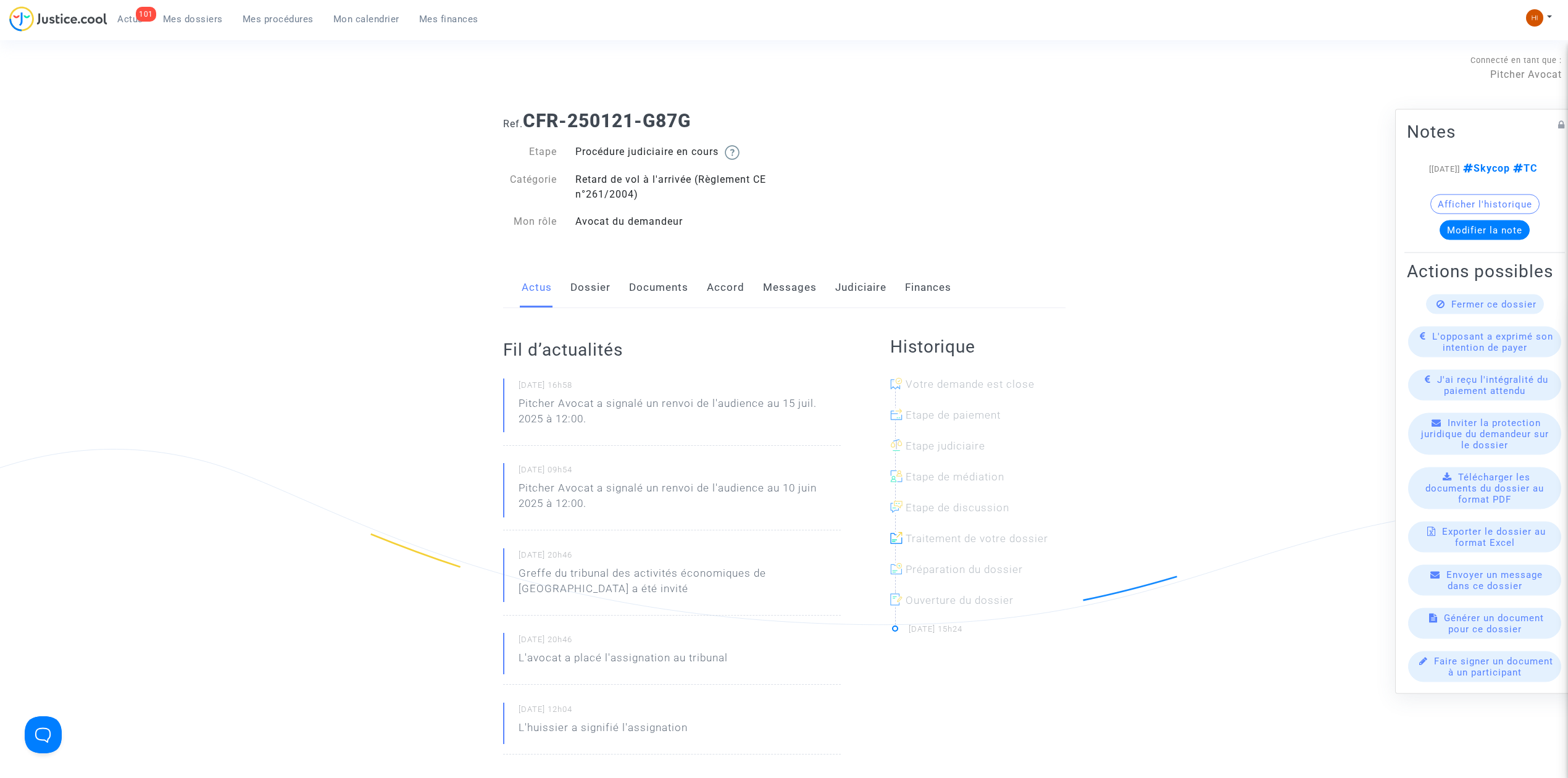
click at [577, 296] on link "Dossier" at bounding box center [590, 288] width 40 height 41
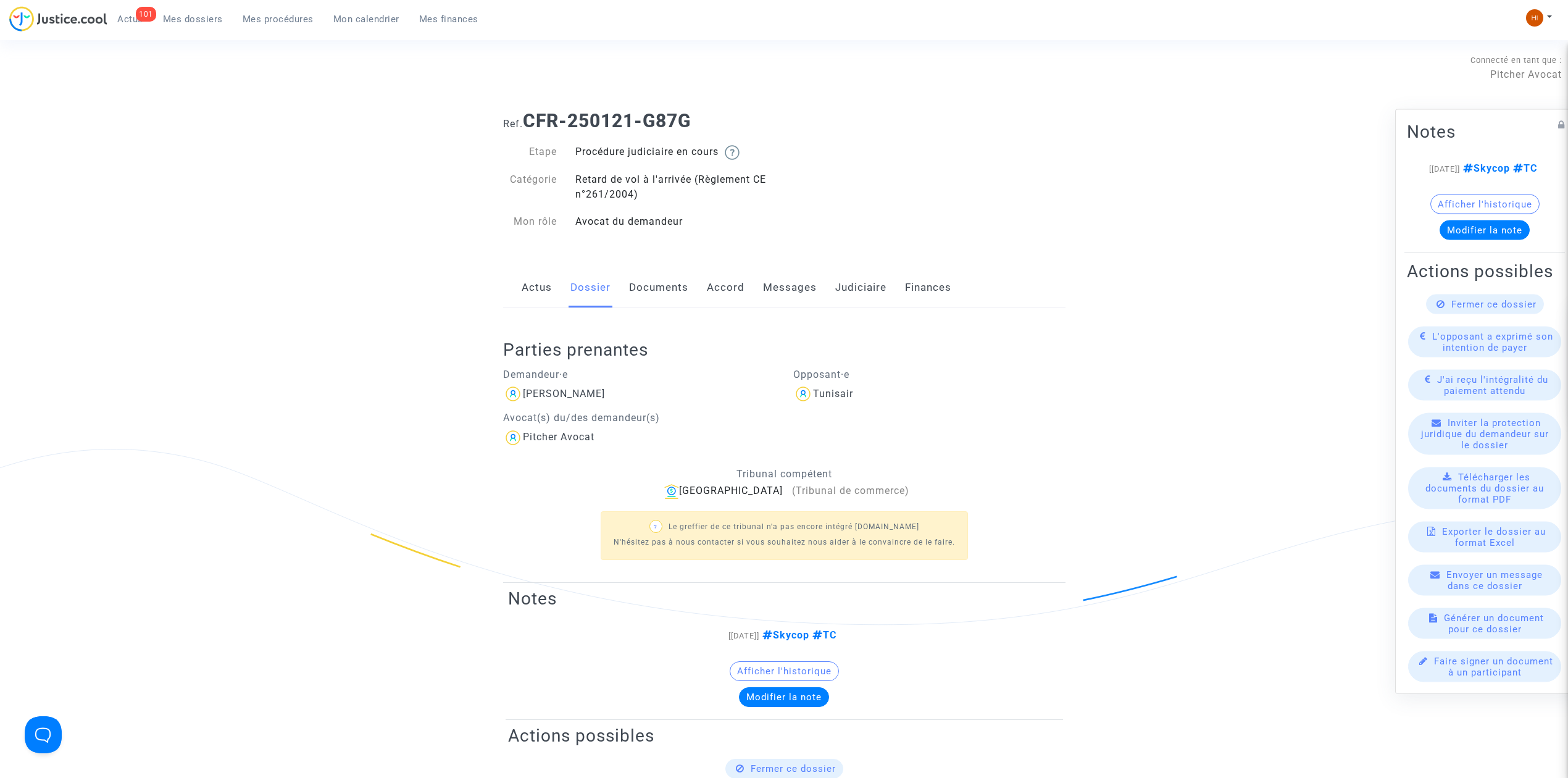
click at [844, 282] on link "Judiciaire" at bounding box center [860, 288] width 51 height 41
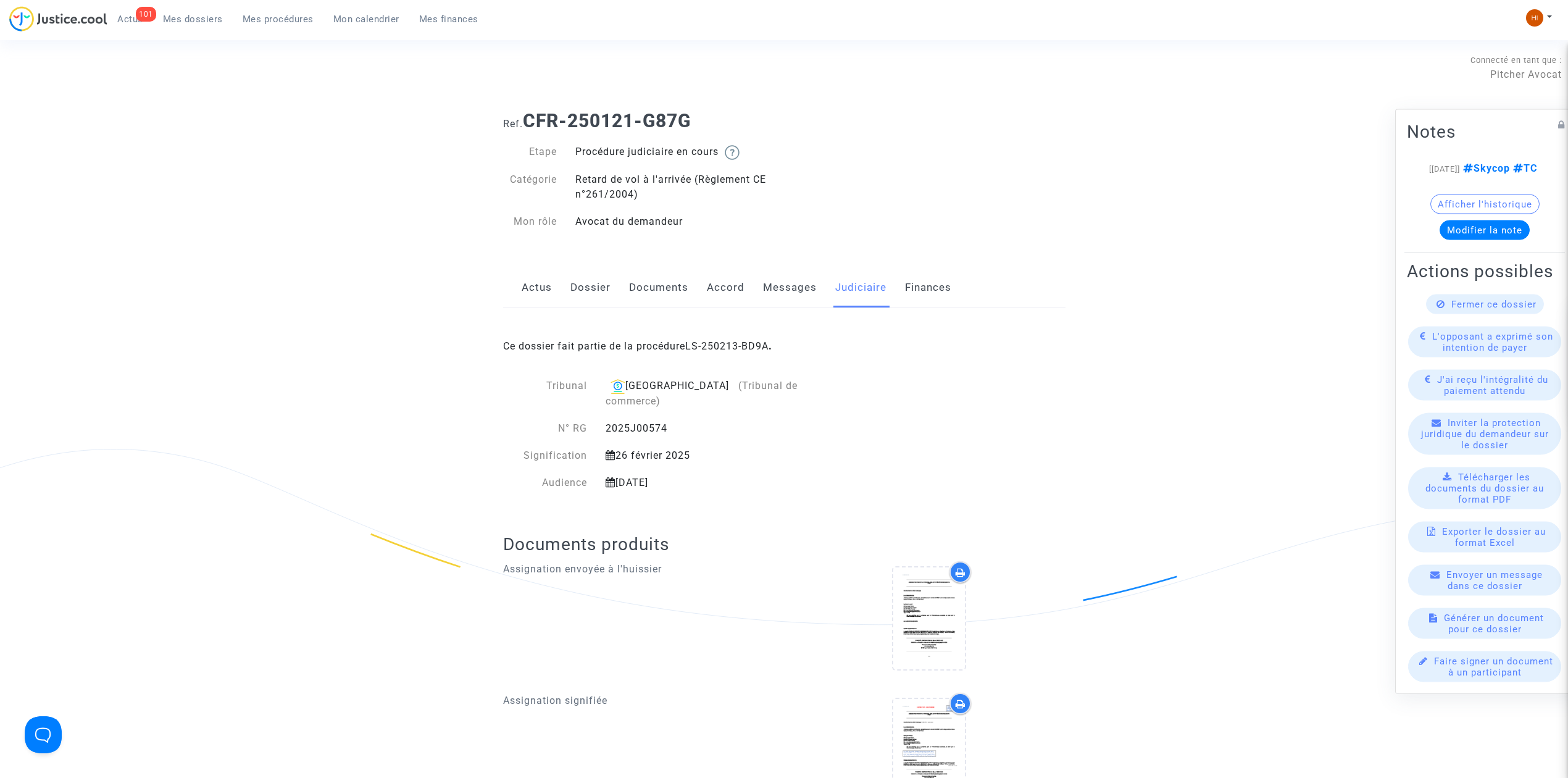
drag, startPoint x: 836, startPoint y: 347, endPoint x: 689, endPoint y: 356, distance: 147.3
click at [689, 356] on div "Ce dossier fait partie de la procédure LS-250213-BD9A ." at bounding box center [784, 337] width 563 height 58
copy span "LS-250213-BD9A ."
click at [743, 349] on link "LS-250213-BD9A" at bounding box center [726, 346] width 84 height 12
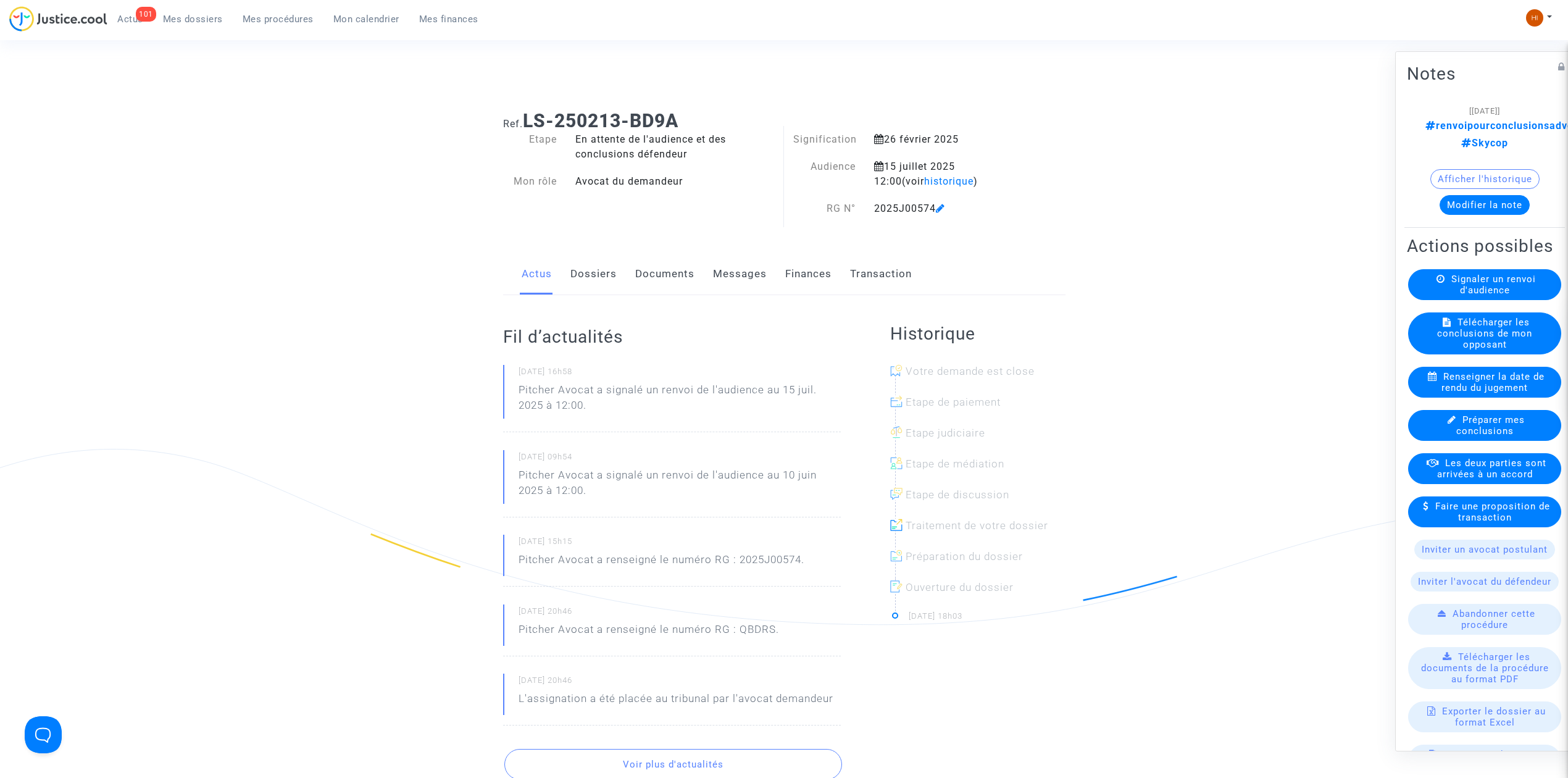
click at [594, 277] on link "Dossiers" at bounding box center [593, 274] width 46 height 41
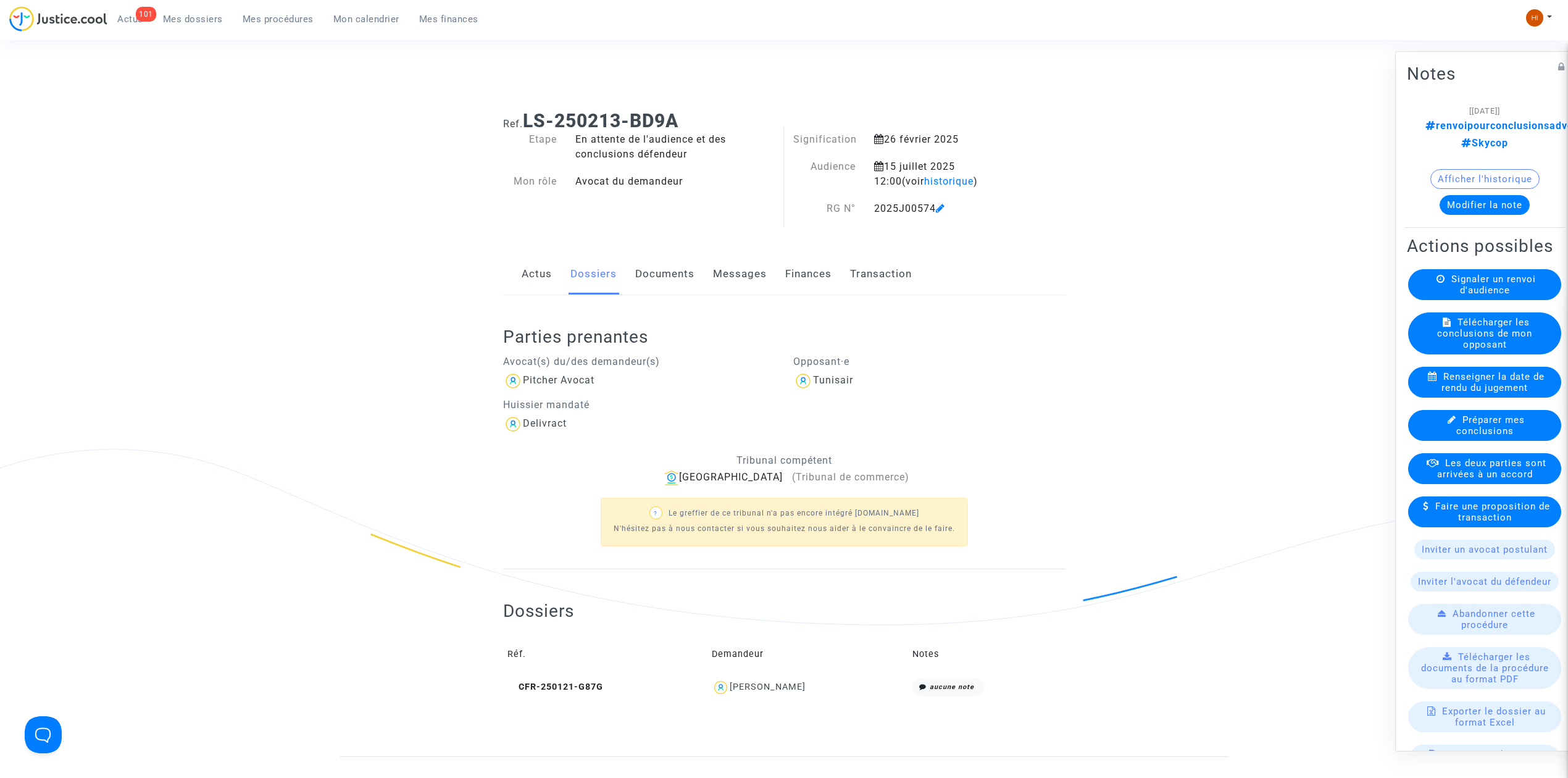
click at [642, 267] on link "Documents" at bounding box center [665, 274] width 59 height 41
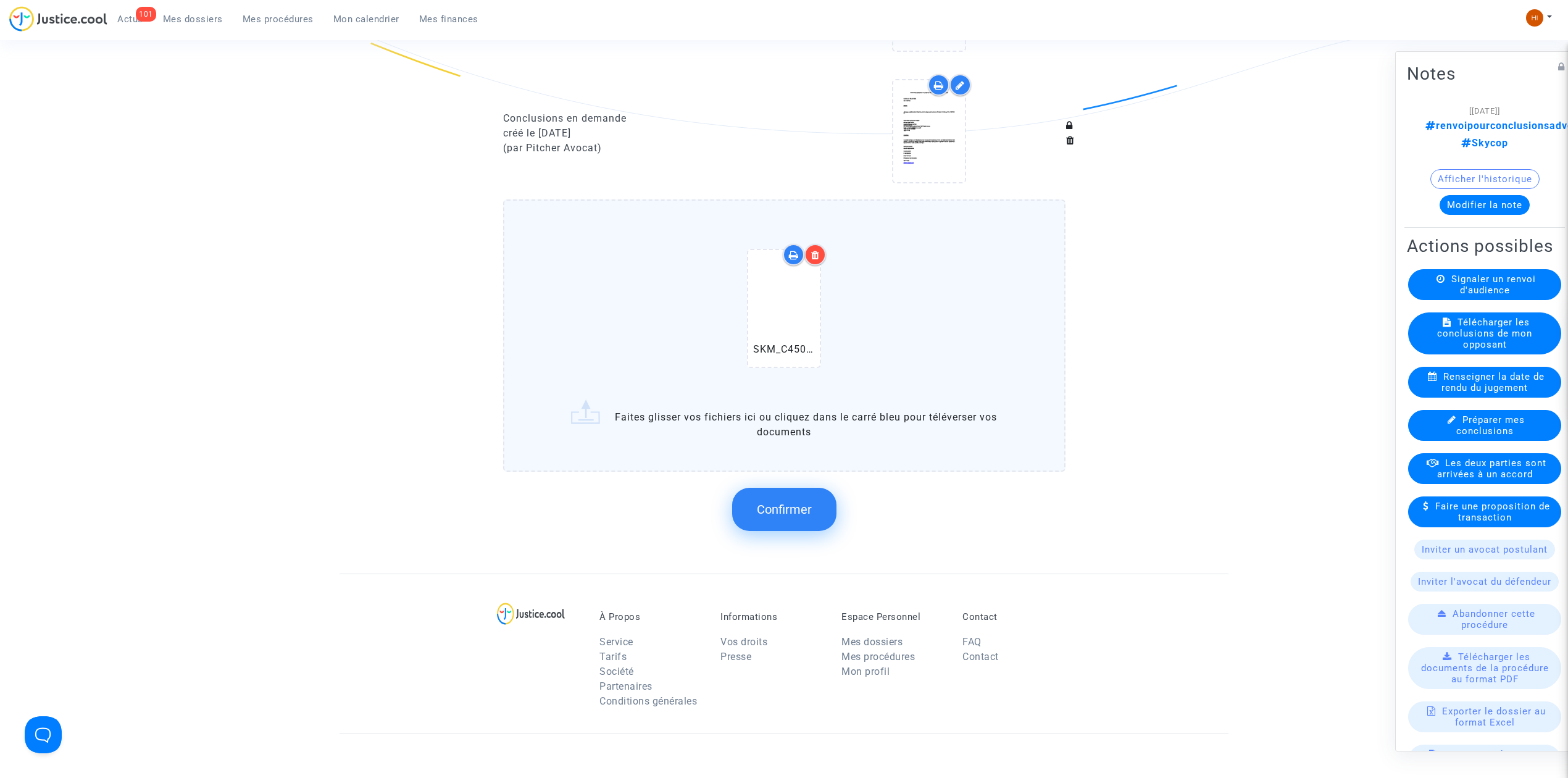
scroll to position [1483, 0]
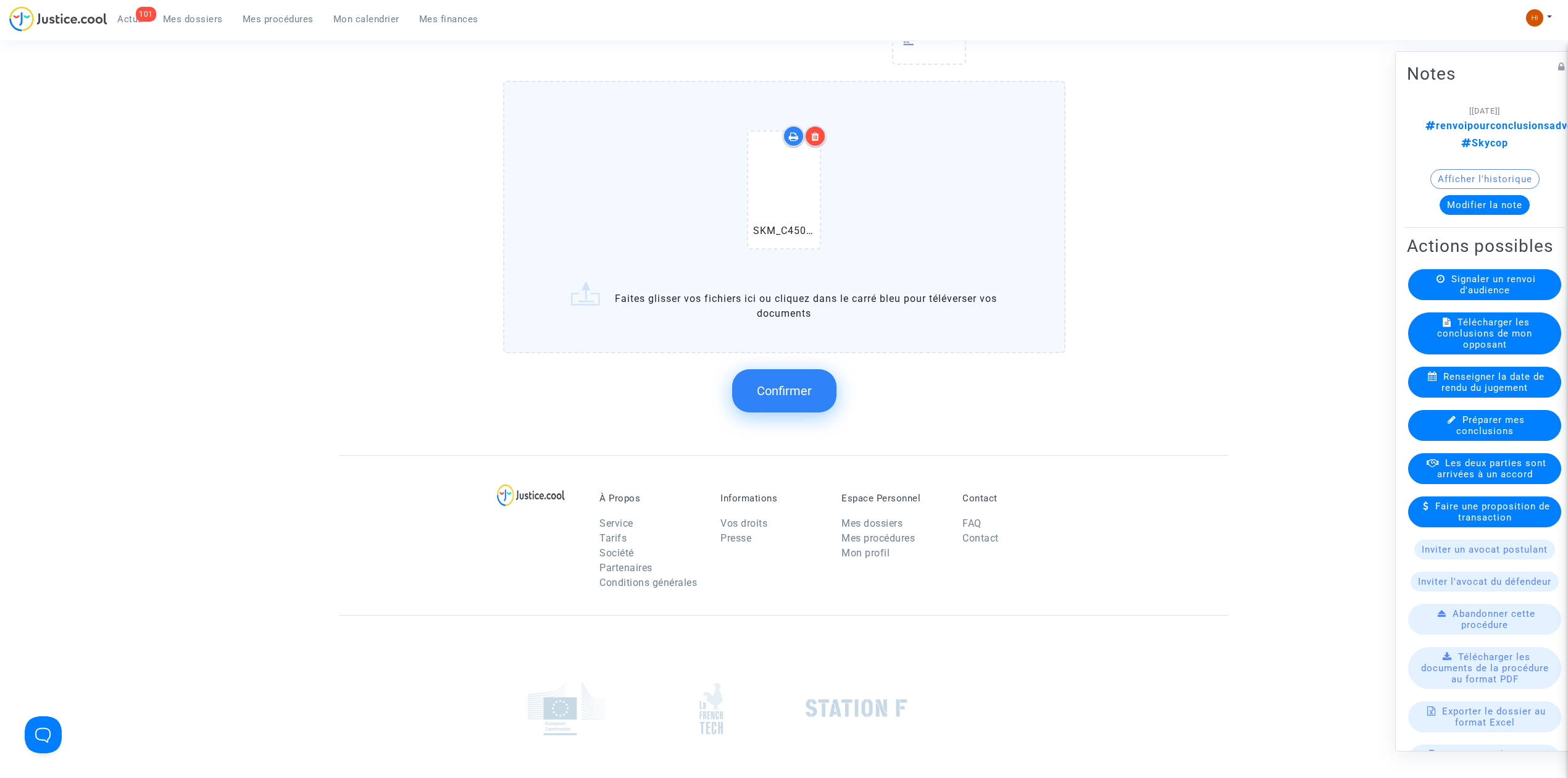
drag, startPoint x: 789, startPoint y: 386, endPoint x: 776, endPoint y: 392, distance: 14.3
click at [776, 392] on button "Confirmer" at bounding box center [784, 391] width 105 height 43
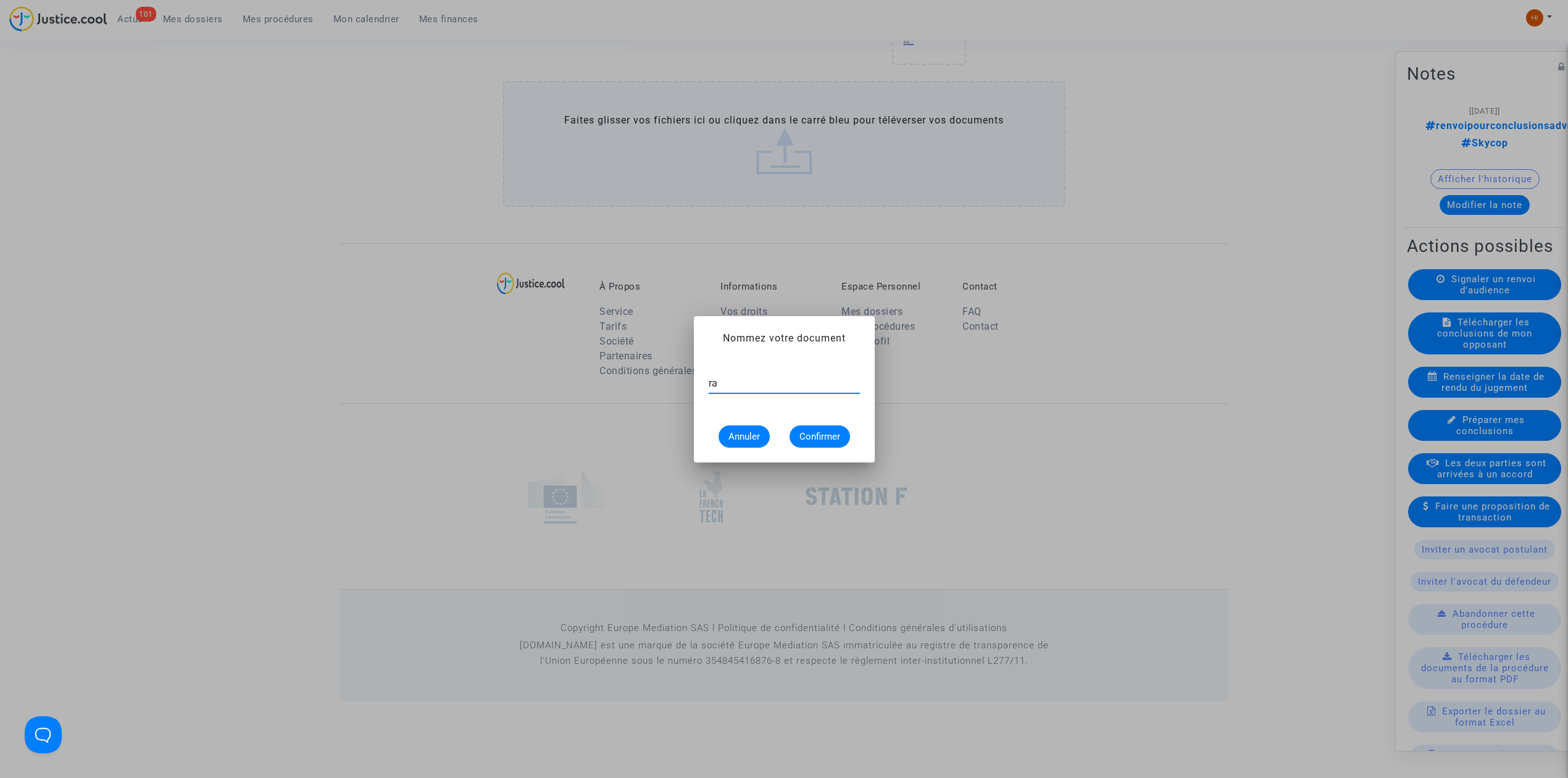
type input "r"
type input "RADIATION"
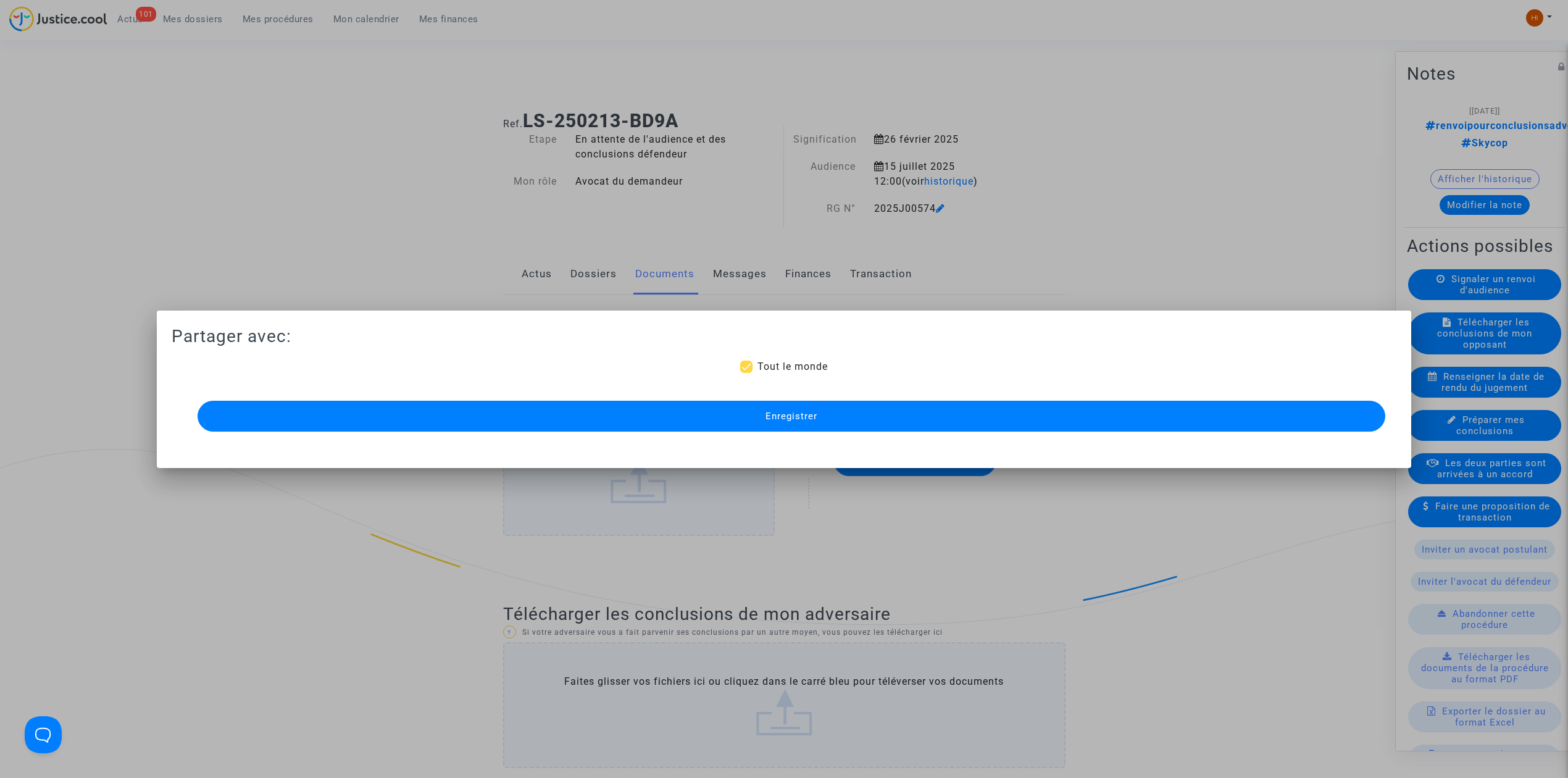
scroll to position [1400, 0]
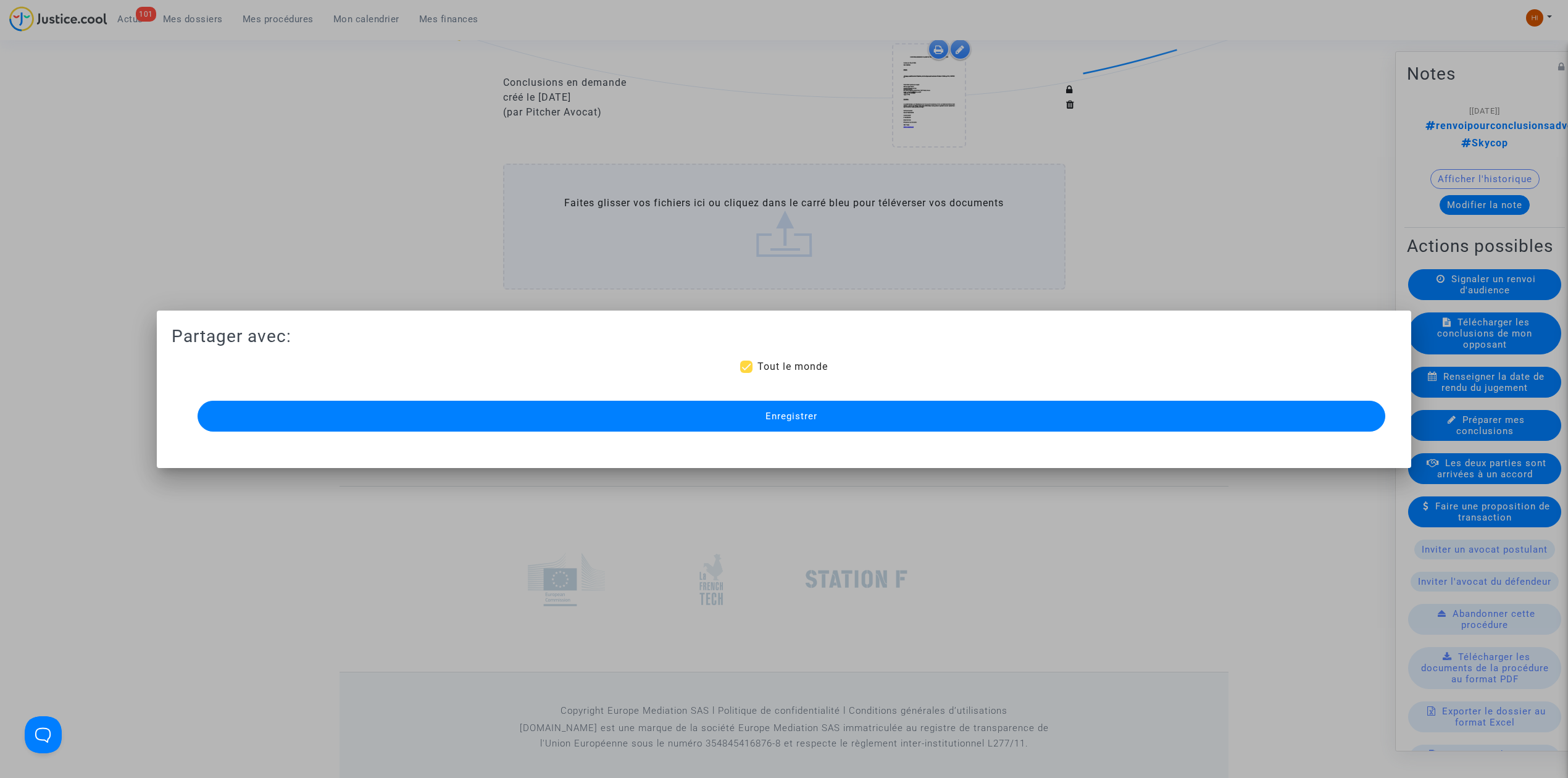
click at [876, 416] on button "Enregistrer" at bounding box center [791, 416] width 1188 height 31
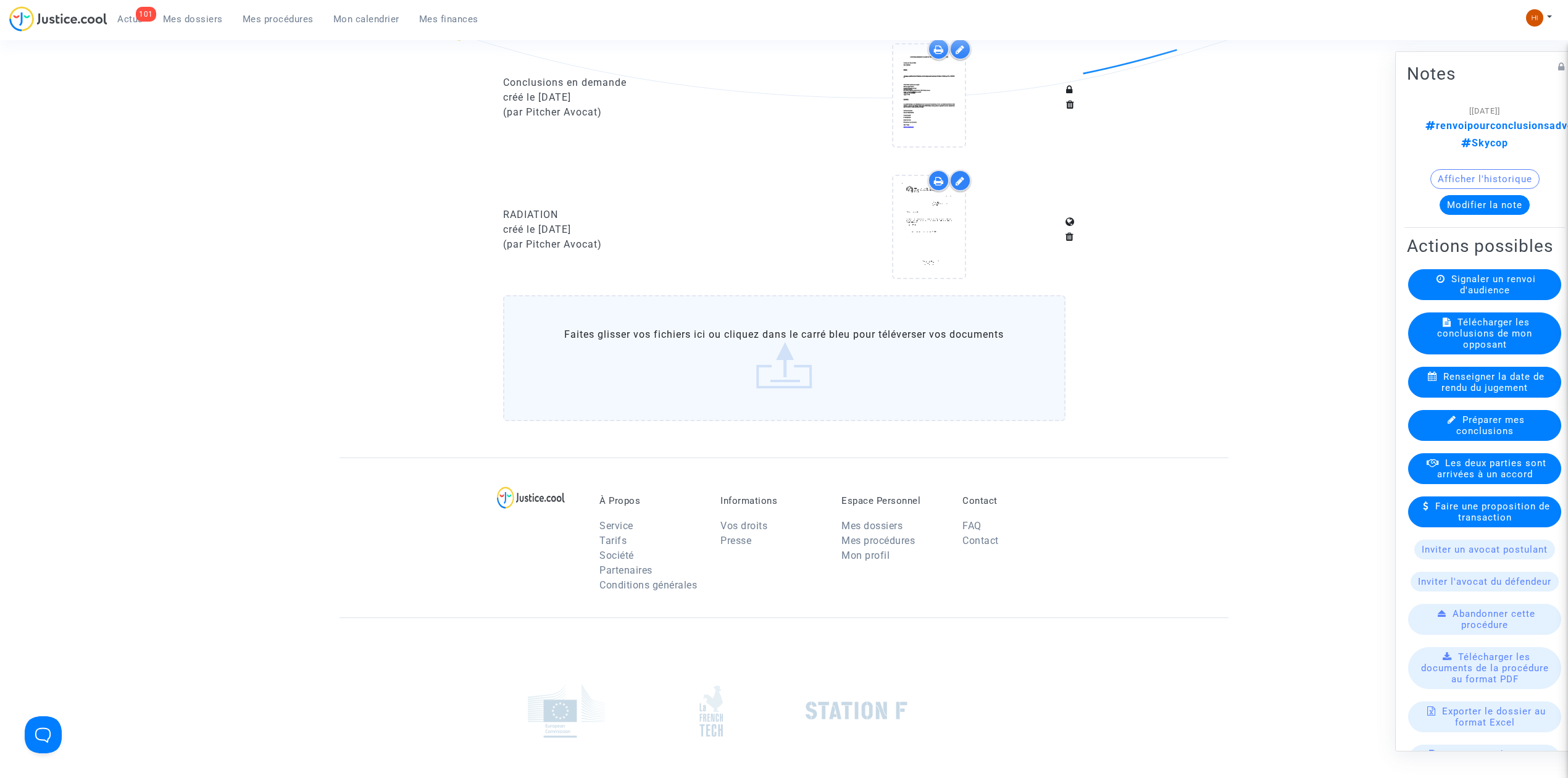
click at [1458, 201] on button "Modifier la note" at bounding box center [1484, 204] width 90 height 19
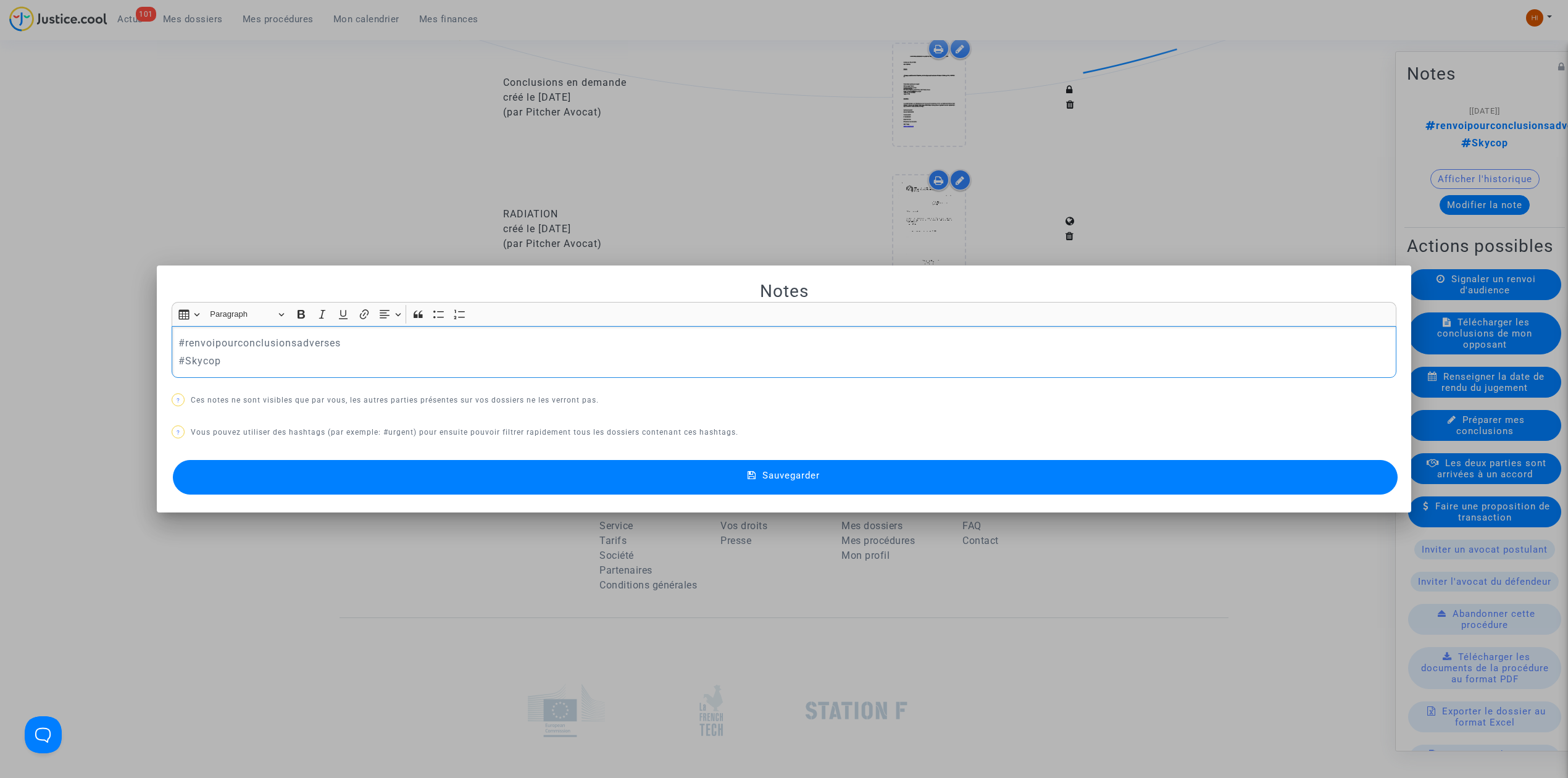
scroll to position [0, 0]
drag, startPoint x: 376, startPoint y: 343, endPoint x: 159, endPoint y: 340, distance: 217.0
click at [159, 340] on mat-dialog-container "Notes Rich Text Editor Insert table Insert table Heading Paragraph Paragraph He…" at bounding box center [784, 390] width 1254 height 248
click at [764, 483] on button "Sauvegarder" at bounding box center [785, 477] width 1225 height 35
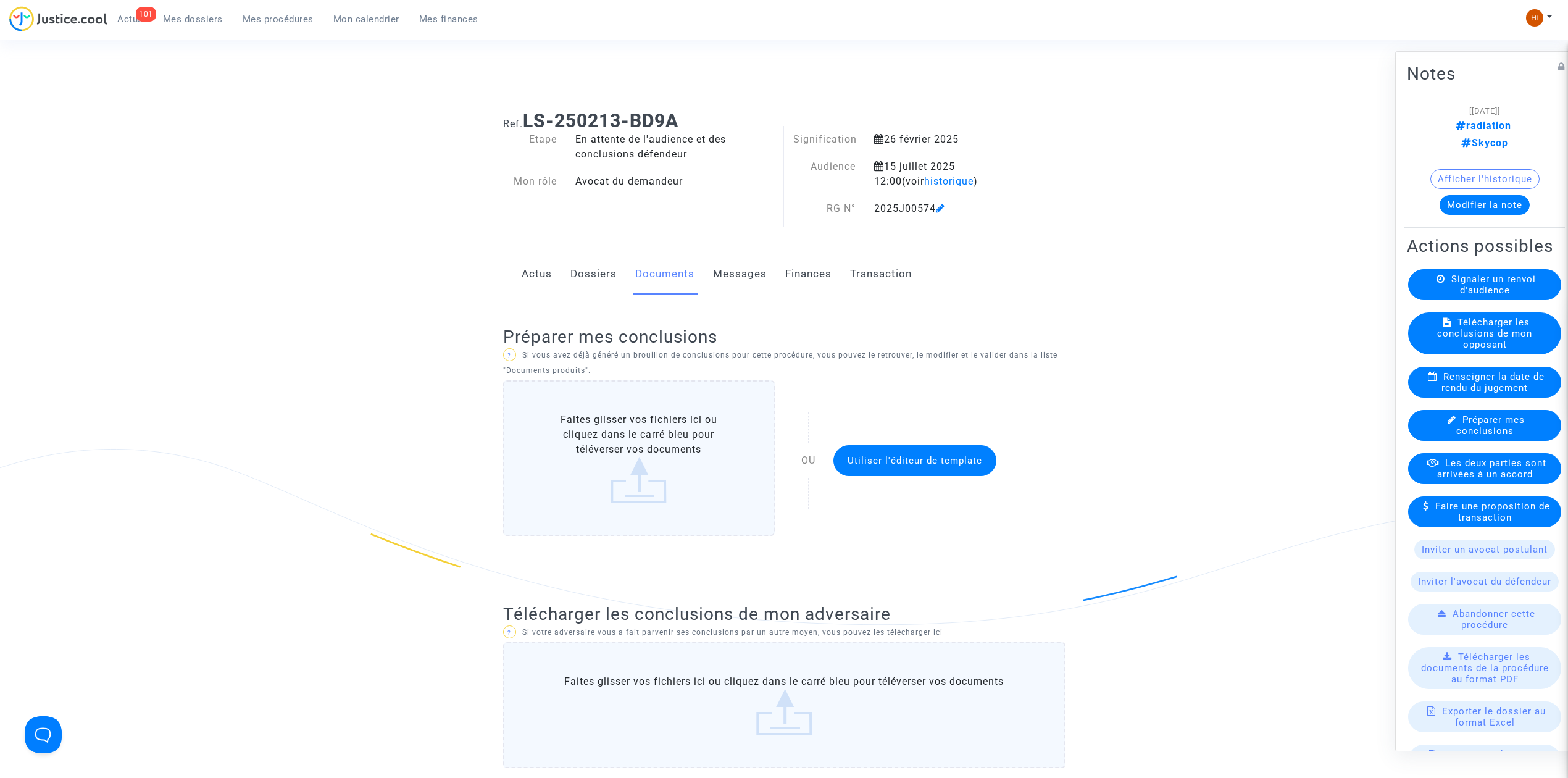
click at [748, 269] on link "Messages" at bounding box center [740, 274] width 54 height 41
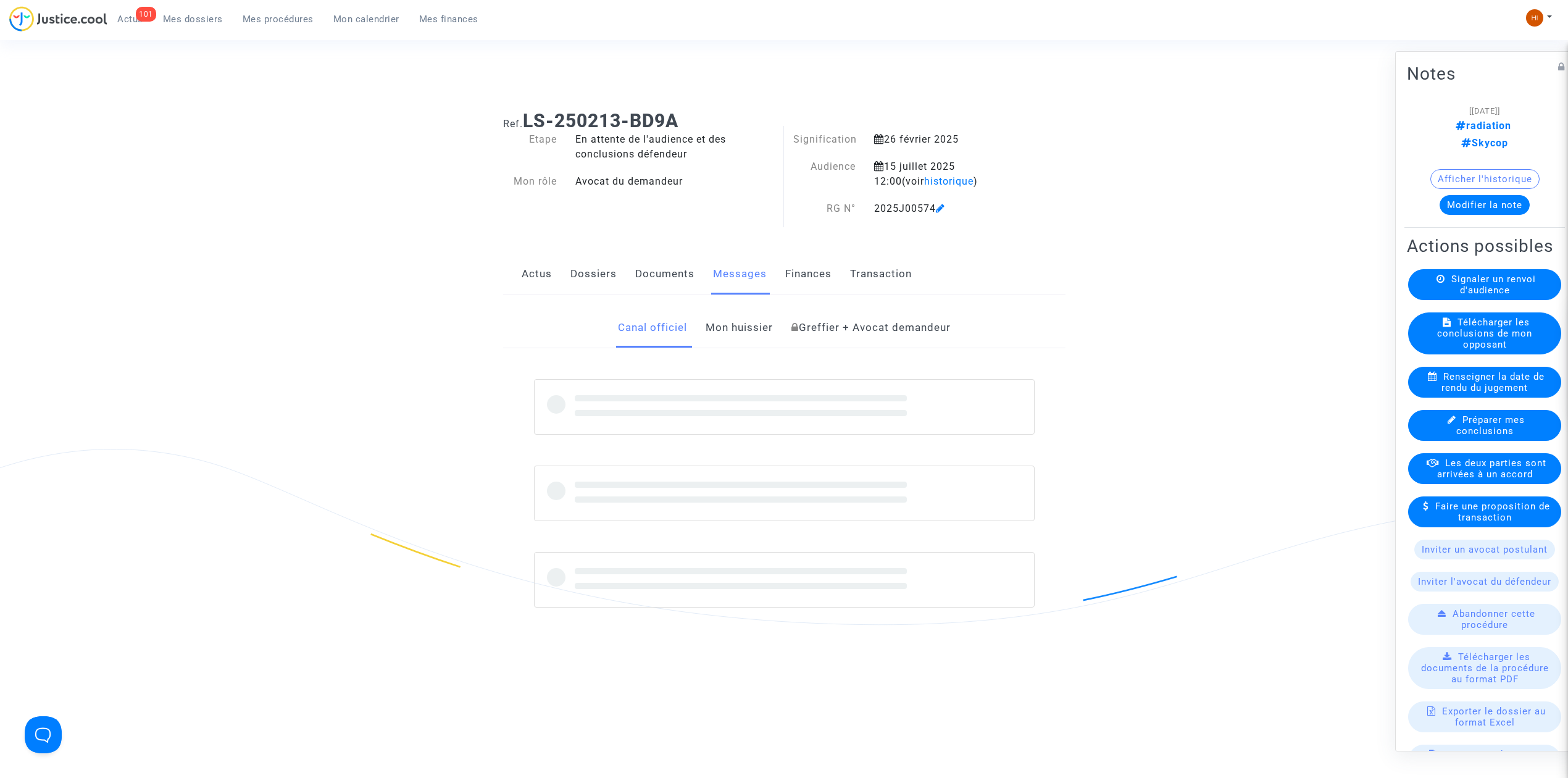
click at [646, 278] on link "Documents" at bounding box center [665, 274] width 59 height 41
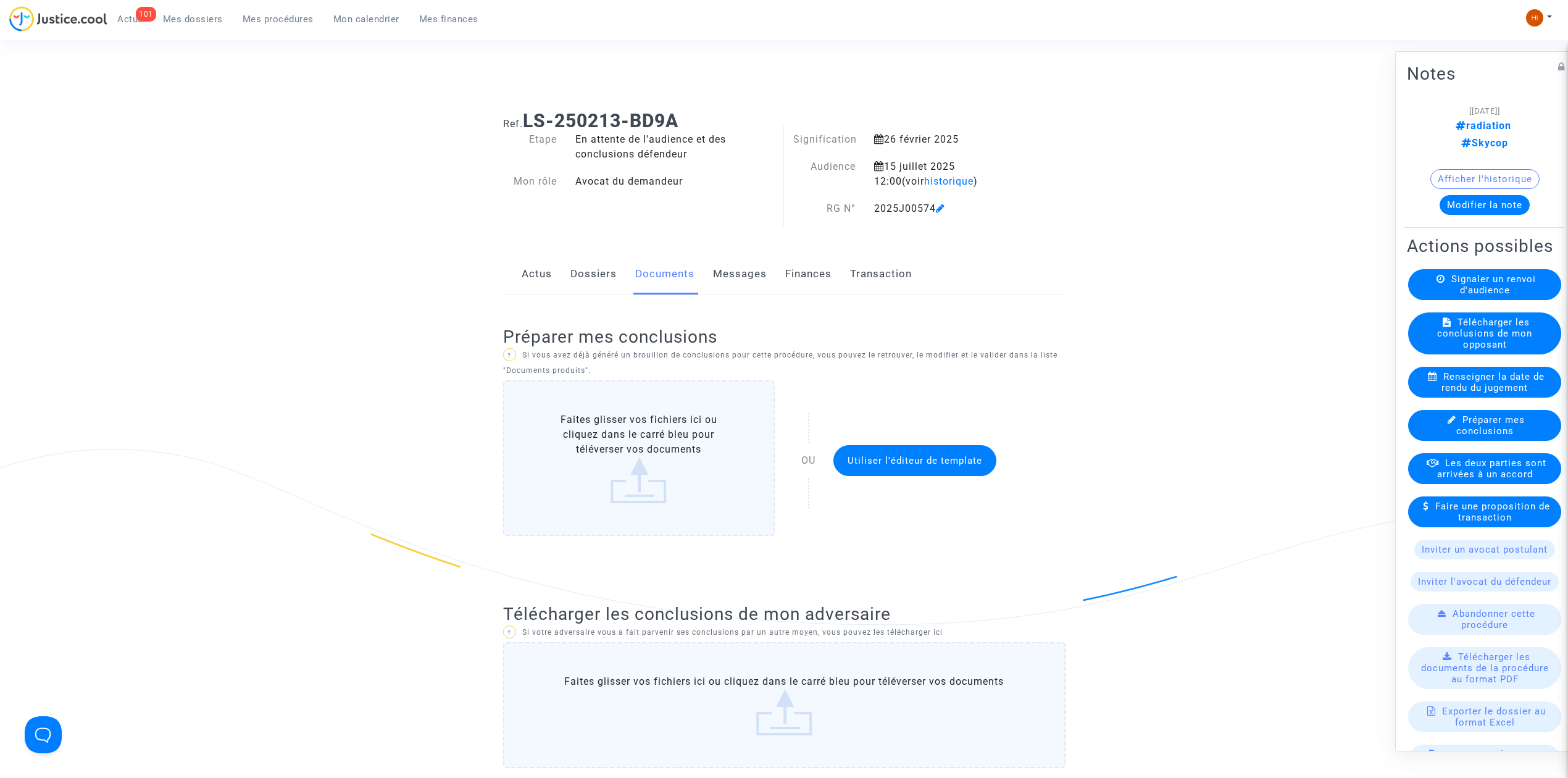
click at [609, 278] on link "Dossiers" at bounding box center [593, 274] width 46 height 41
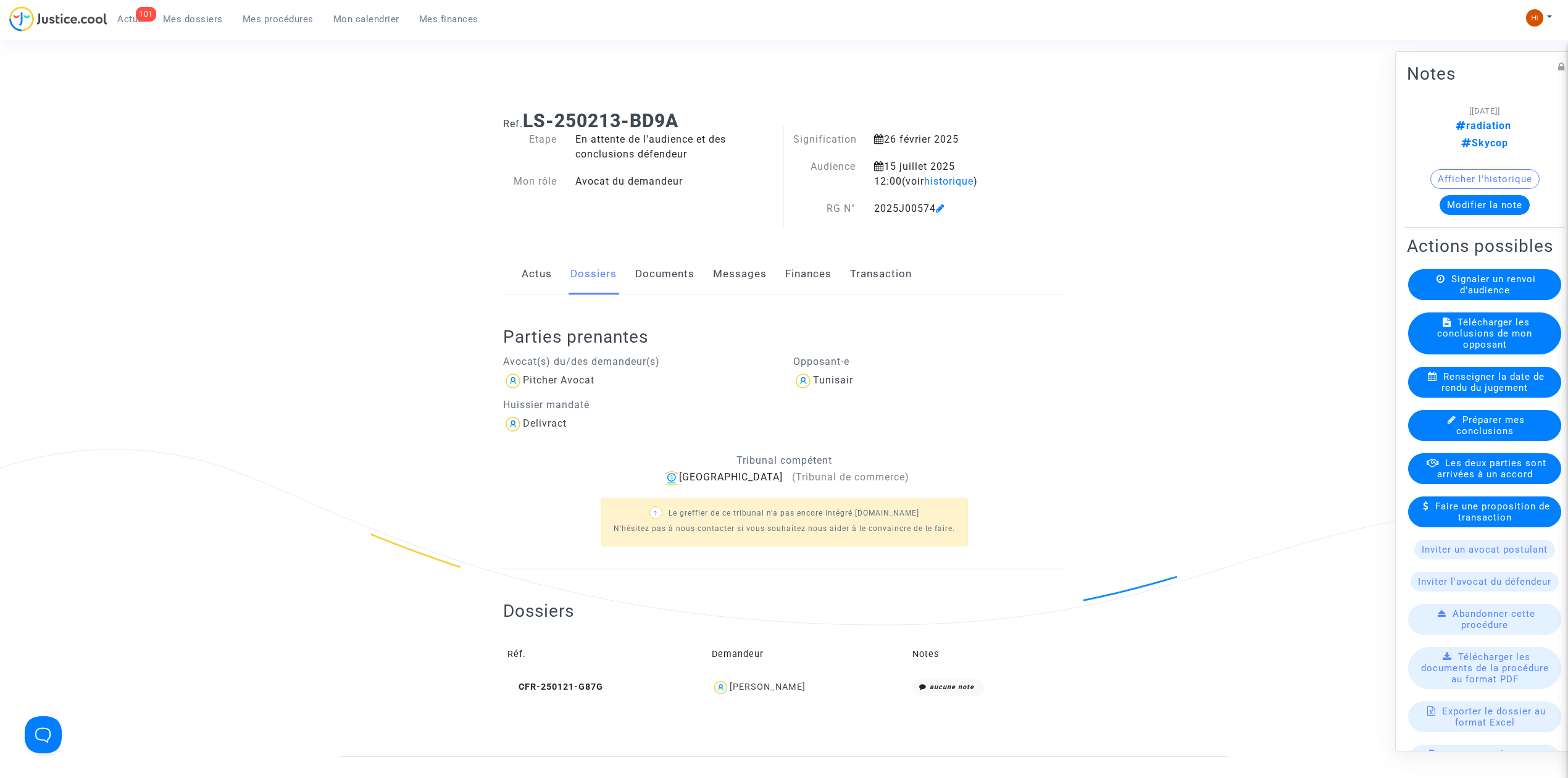
click at [510, 267] on div "Actus Dossiers Documents Messages Finances Transaction" at bounding box center [784, 274] width 563 height 41
click at [522, 267] on link "Actus" at bounding box center [537, 274] width 30 height 41
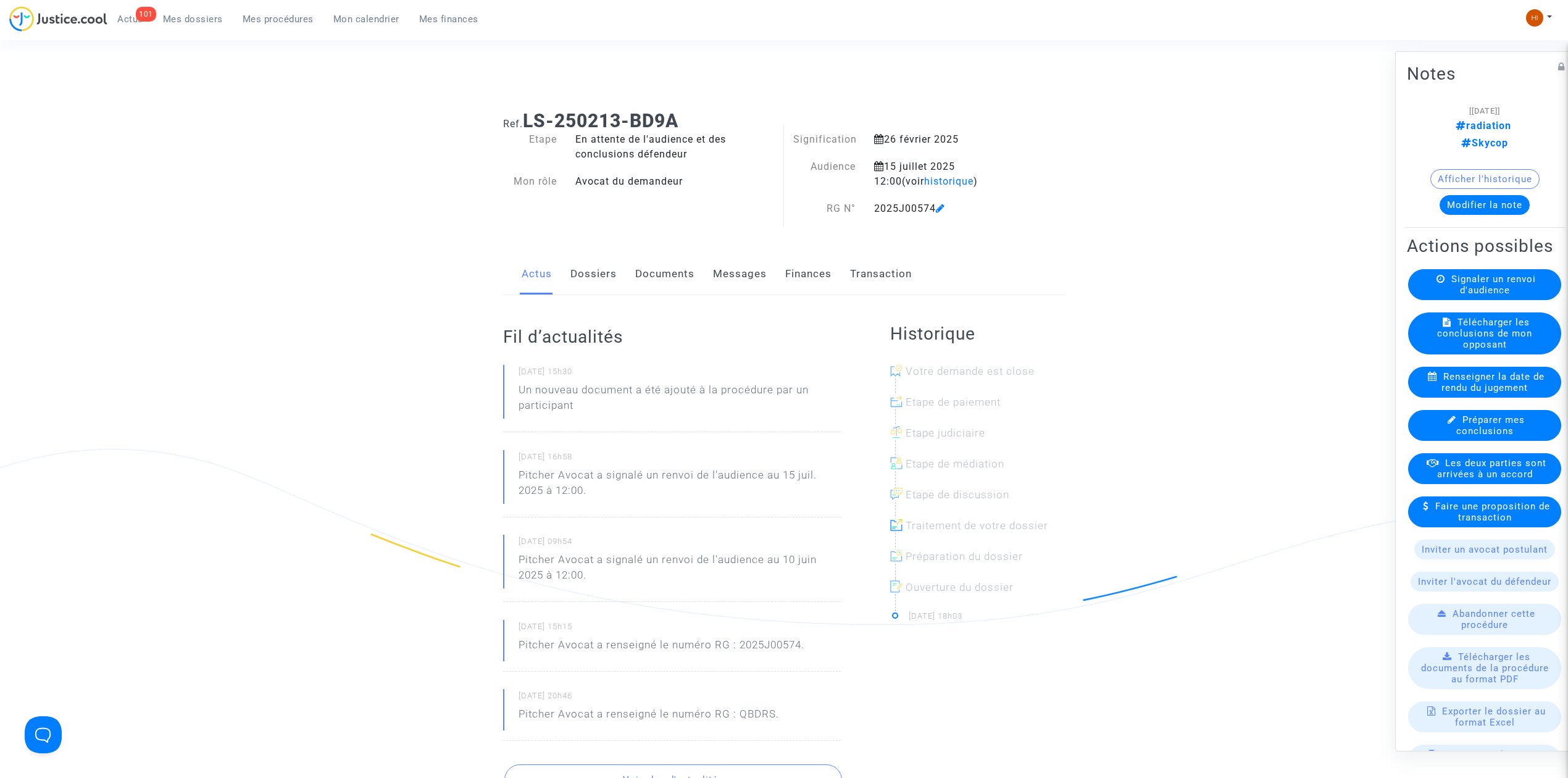
click at [386, 269] on ng-component "Ref. LS-250213-BD9A Etape En attente de l'audience et des conclusions défendeur…" at bounding box center [784, 576] width 889 height 953
click at [585, 278] on link "Dossiers" at bounding box center [593, 274] width 46 height 41
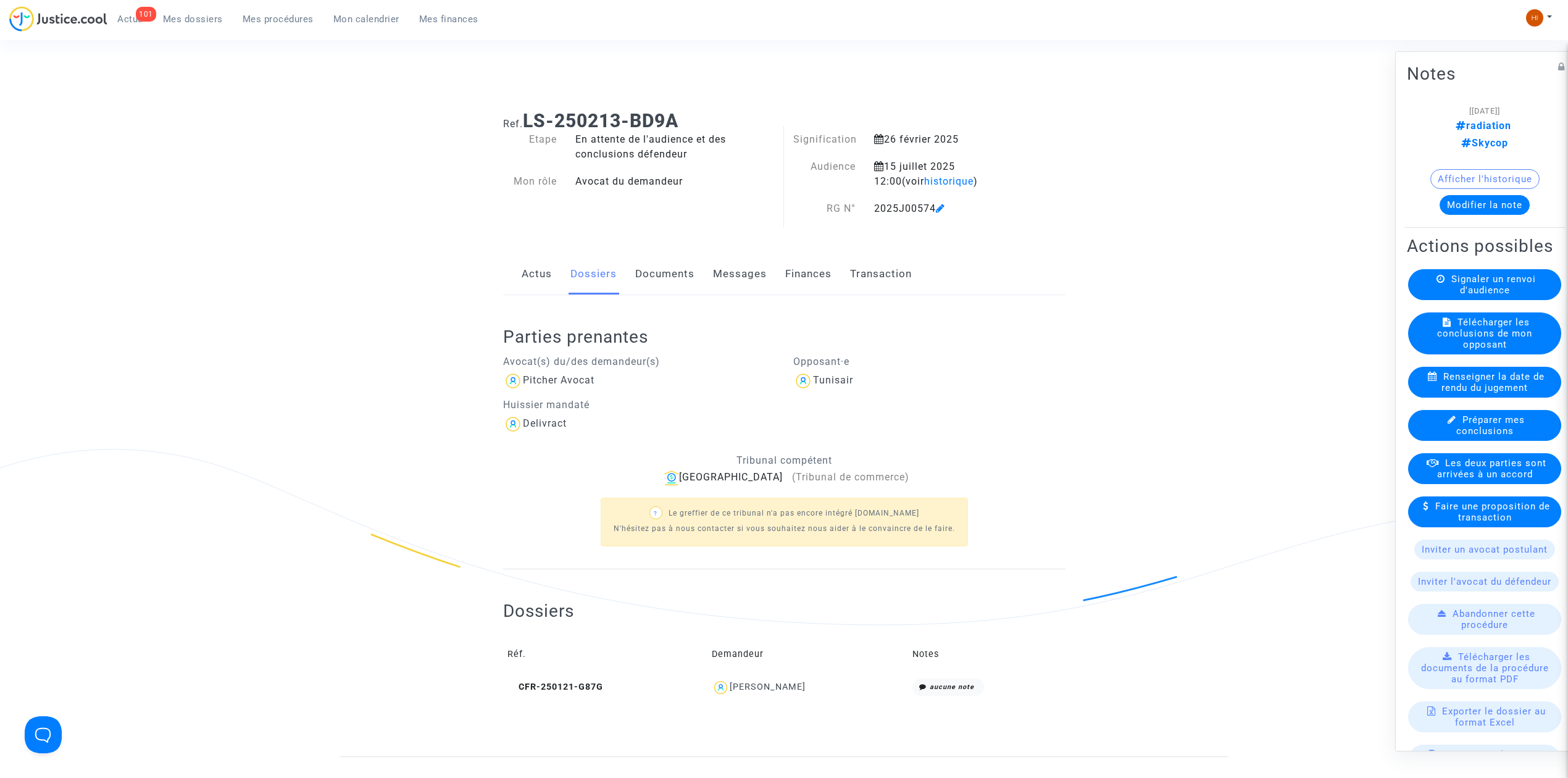
click at [531, 280] on link "Actus" at bounding box center [537, 274] width 30 height 41
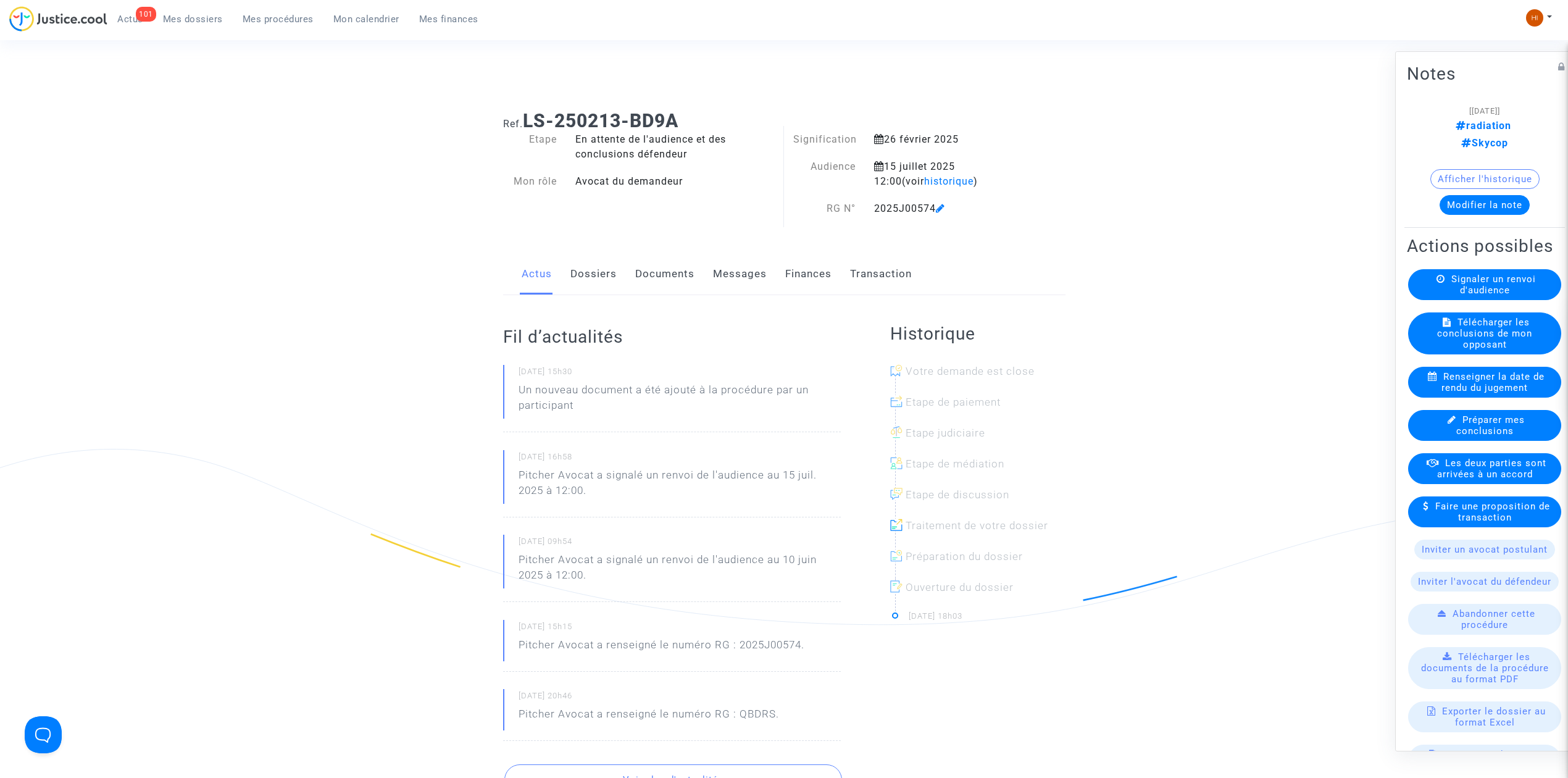
click at [582, 273] on link "Dossiers" at bounding box center [593, 274] width 46 height 41
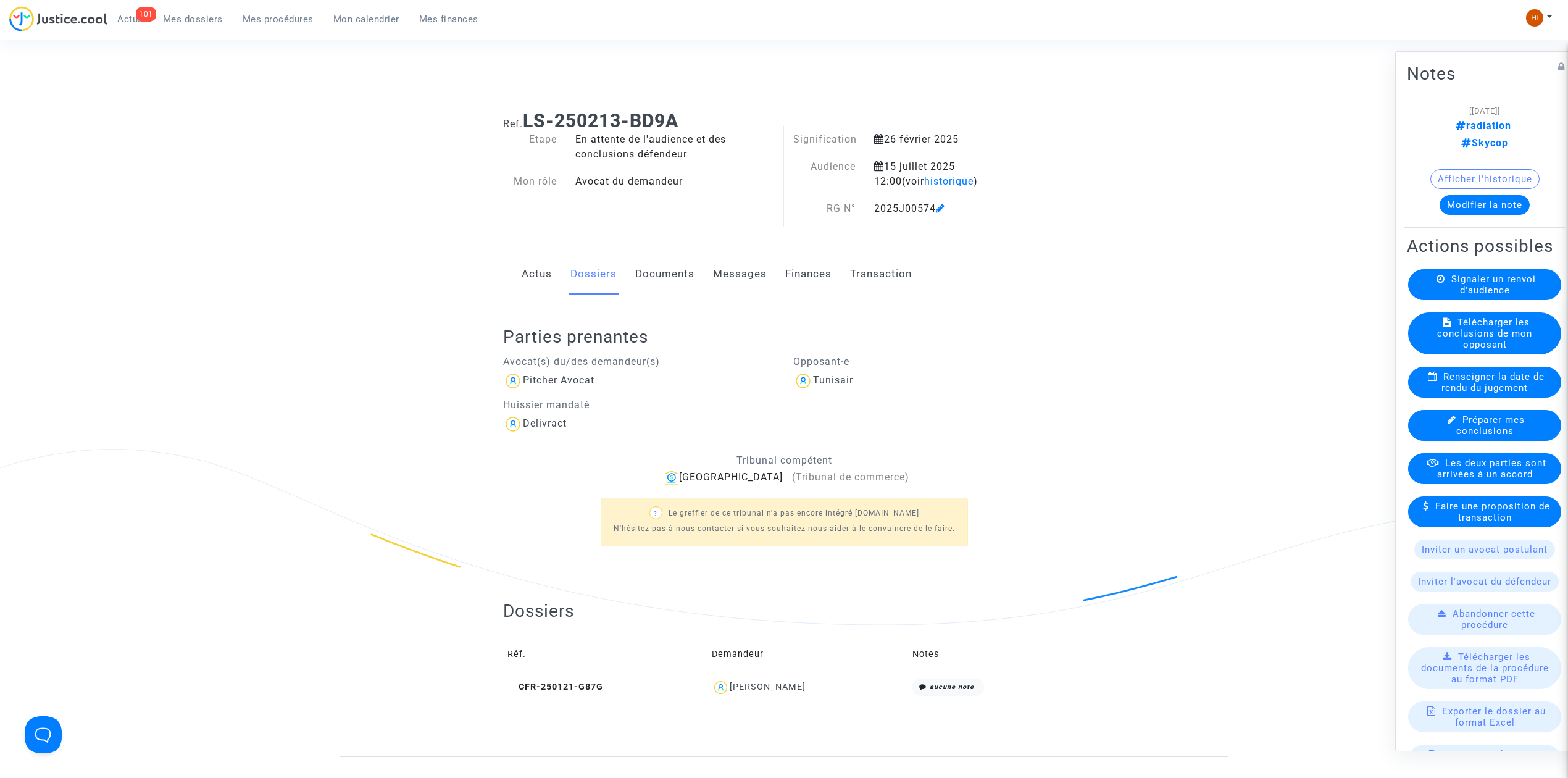
drag, startPoint x: 267, startPoint y: 20, endPoint x: 331, endPoint y: 20, distance: 64.0
click at [267, 20] on span "Mes procédures" at bounding box center [278, 19] width 71 height 11
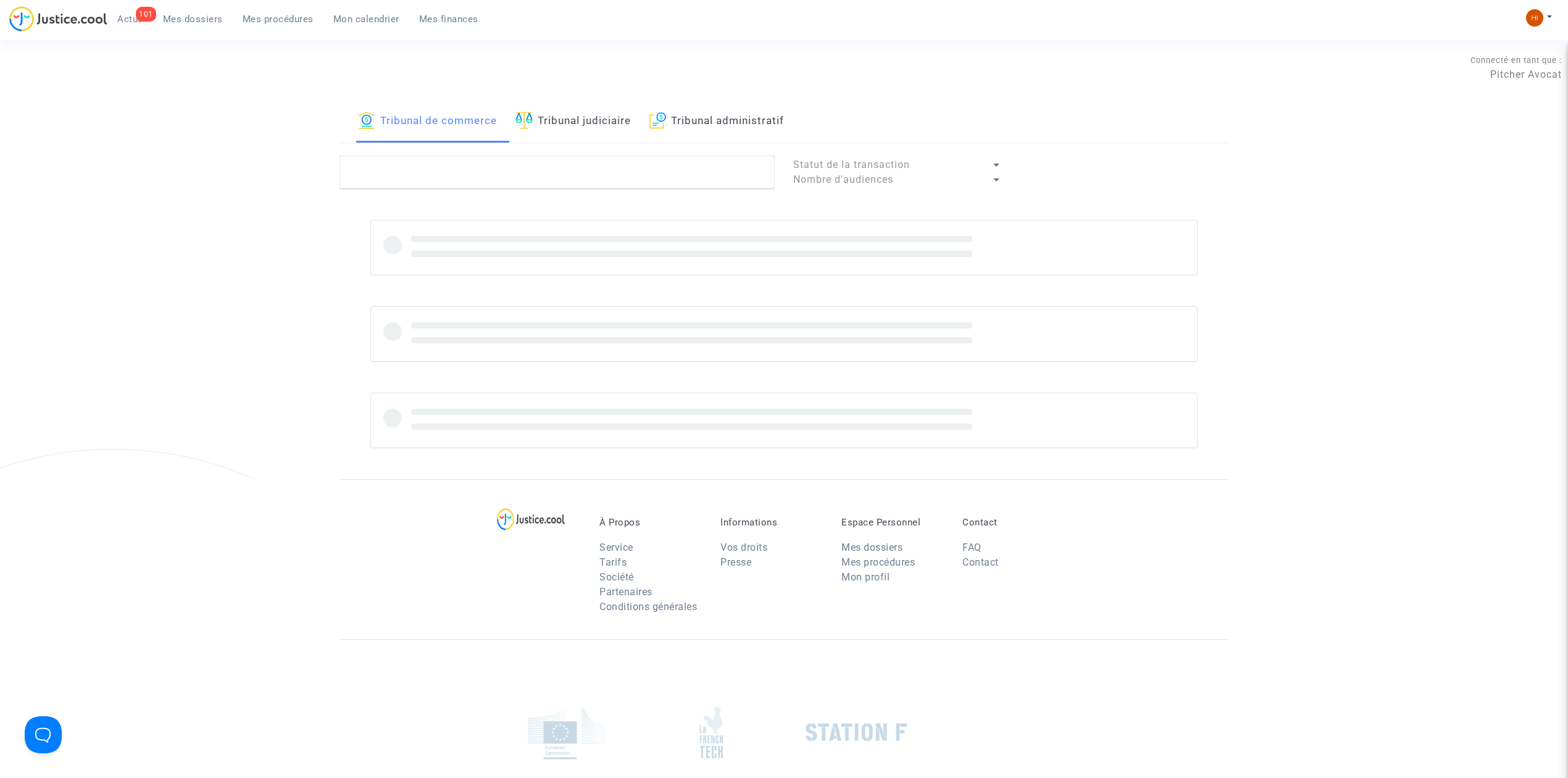
click at [584, 114] on link "Tribunal judiciaire" at bounding box center [573, 122] width 116 height 42
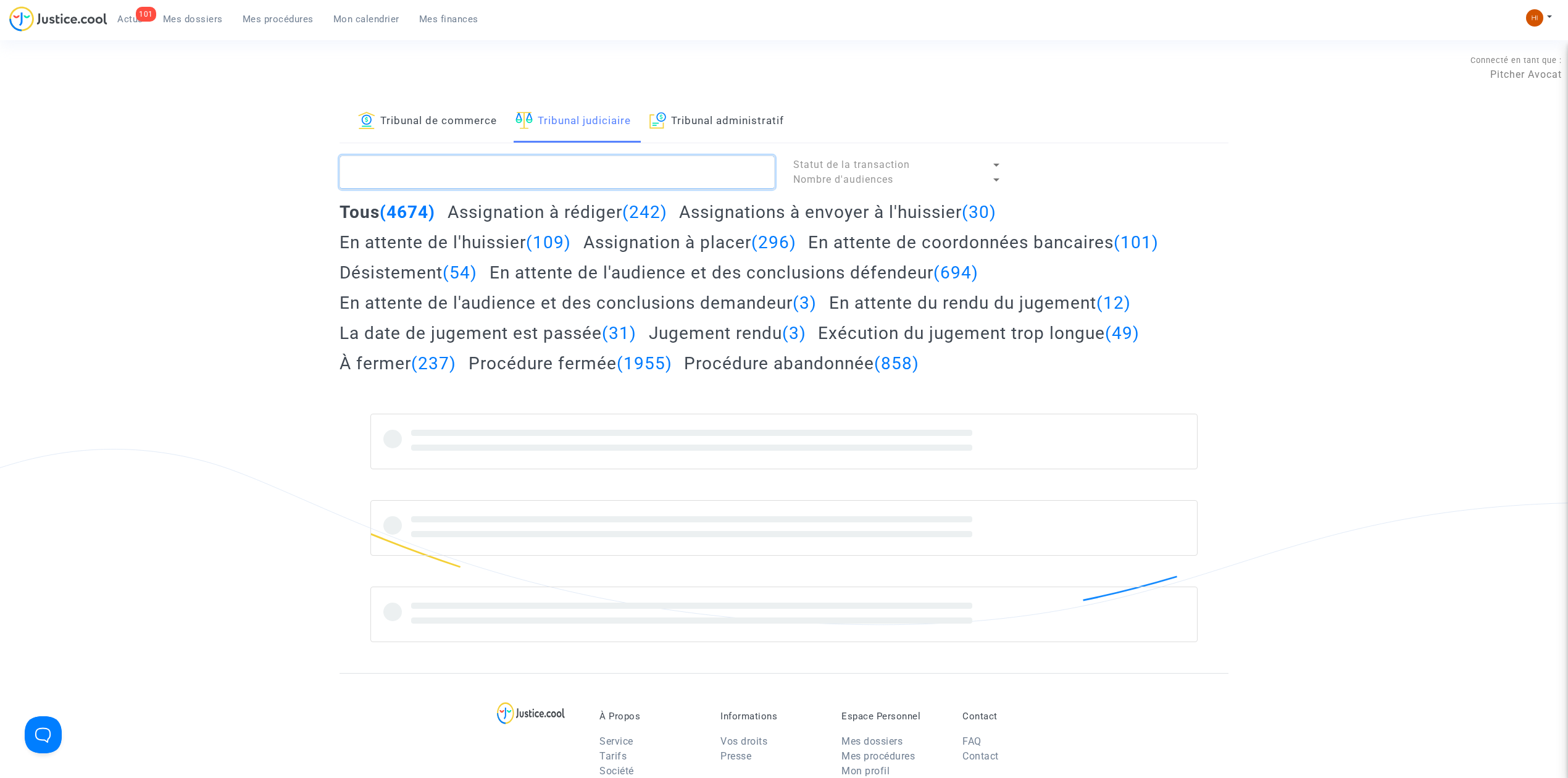
click at [572, 164] on textarea at bounding box center [558, 172] width 435 height 34
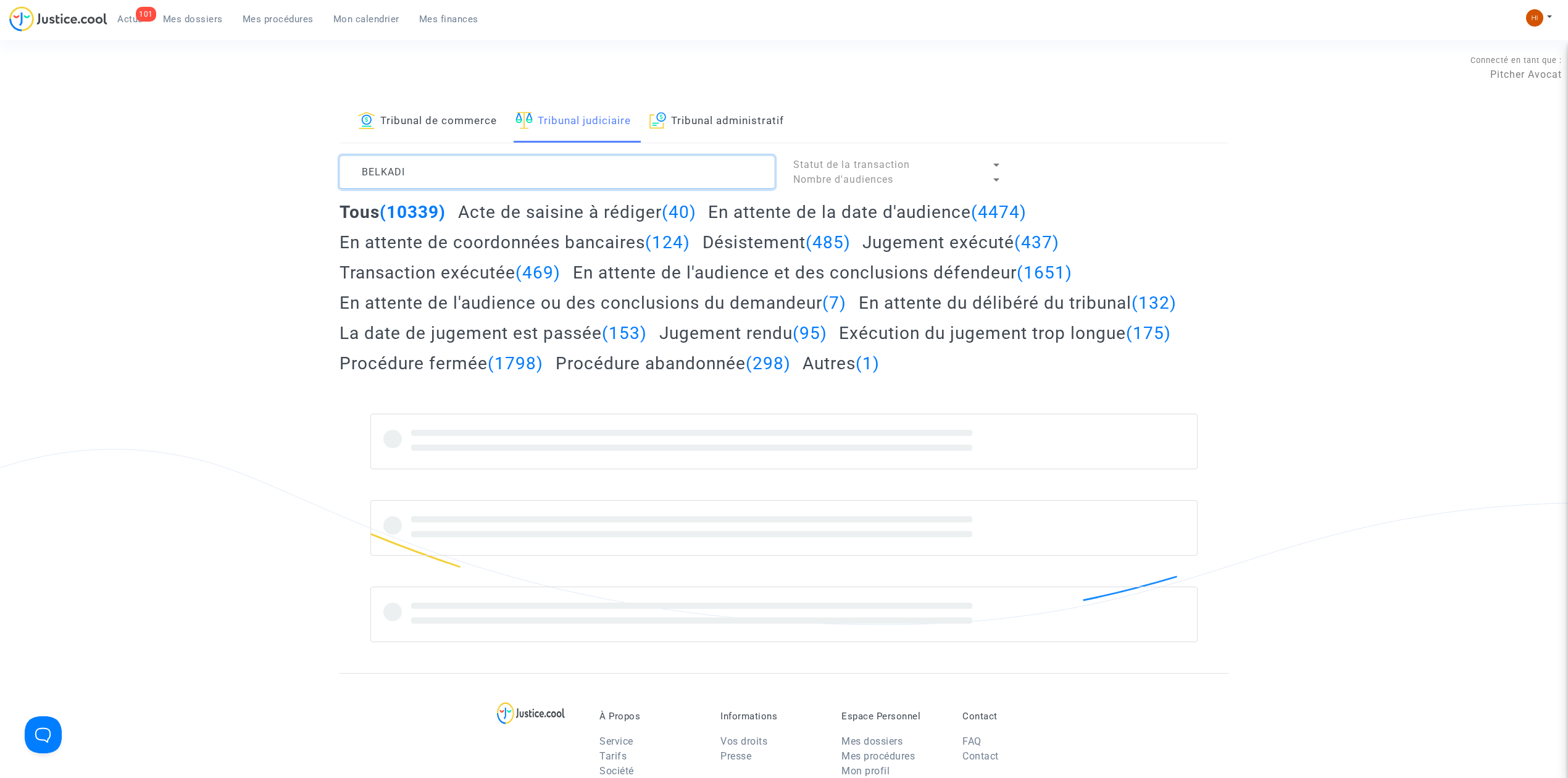
type textarea "BELKADI"
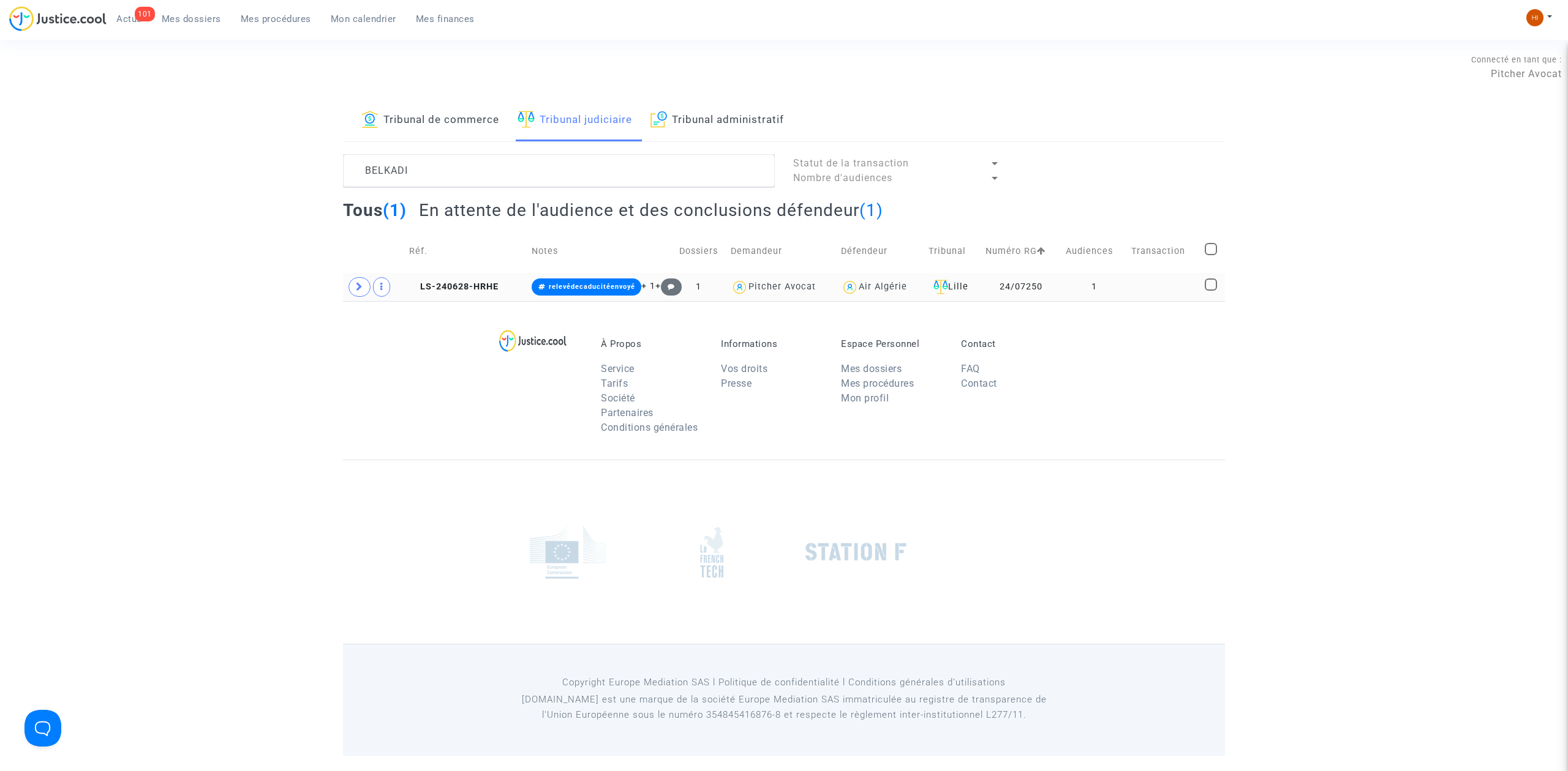
click at [471, 282] on copy "LS-240628-HRHE" at bounding box center [453, 287] width 90 height 10
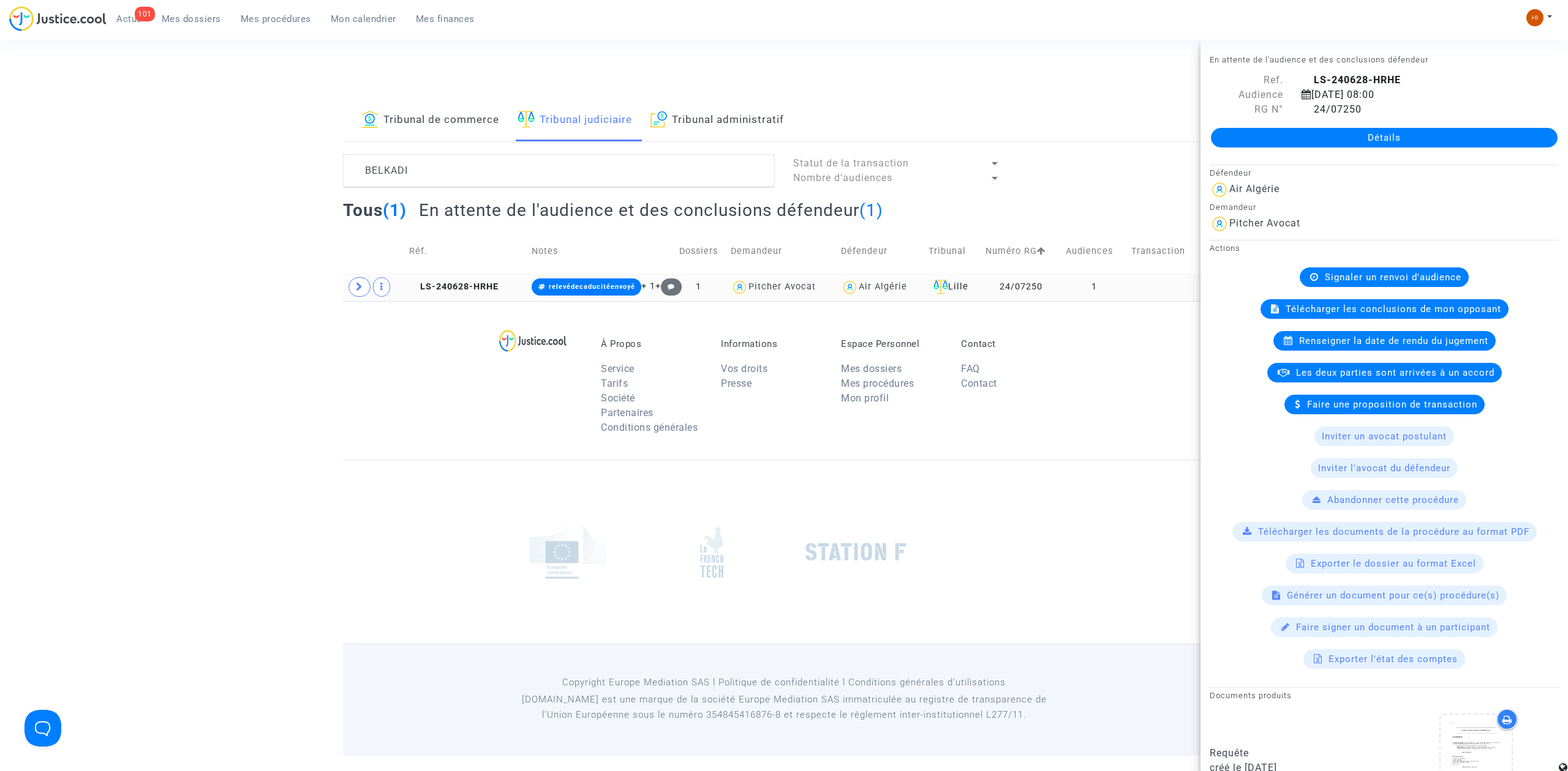
click at [344, 290] on td at bounding box center [374, 287] width 62 height 28
click at [360, 288] on icon at bounding box center [359, 286] width 8 height 9
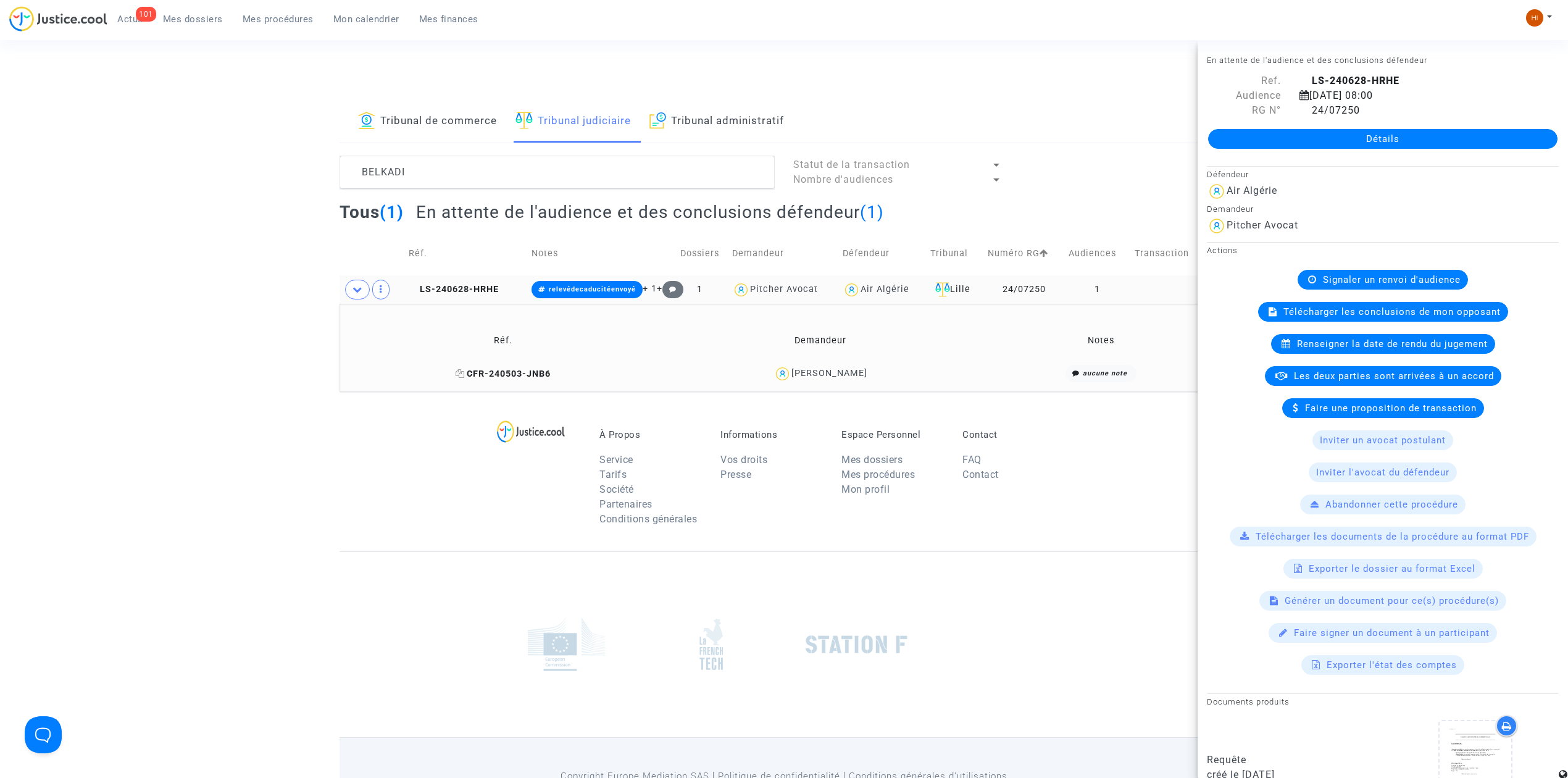
click at [515, 376] on span "CFR-240503-JNB6" at bounding box center [503, 374] width 95 height 10
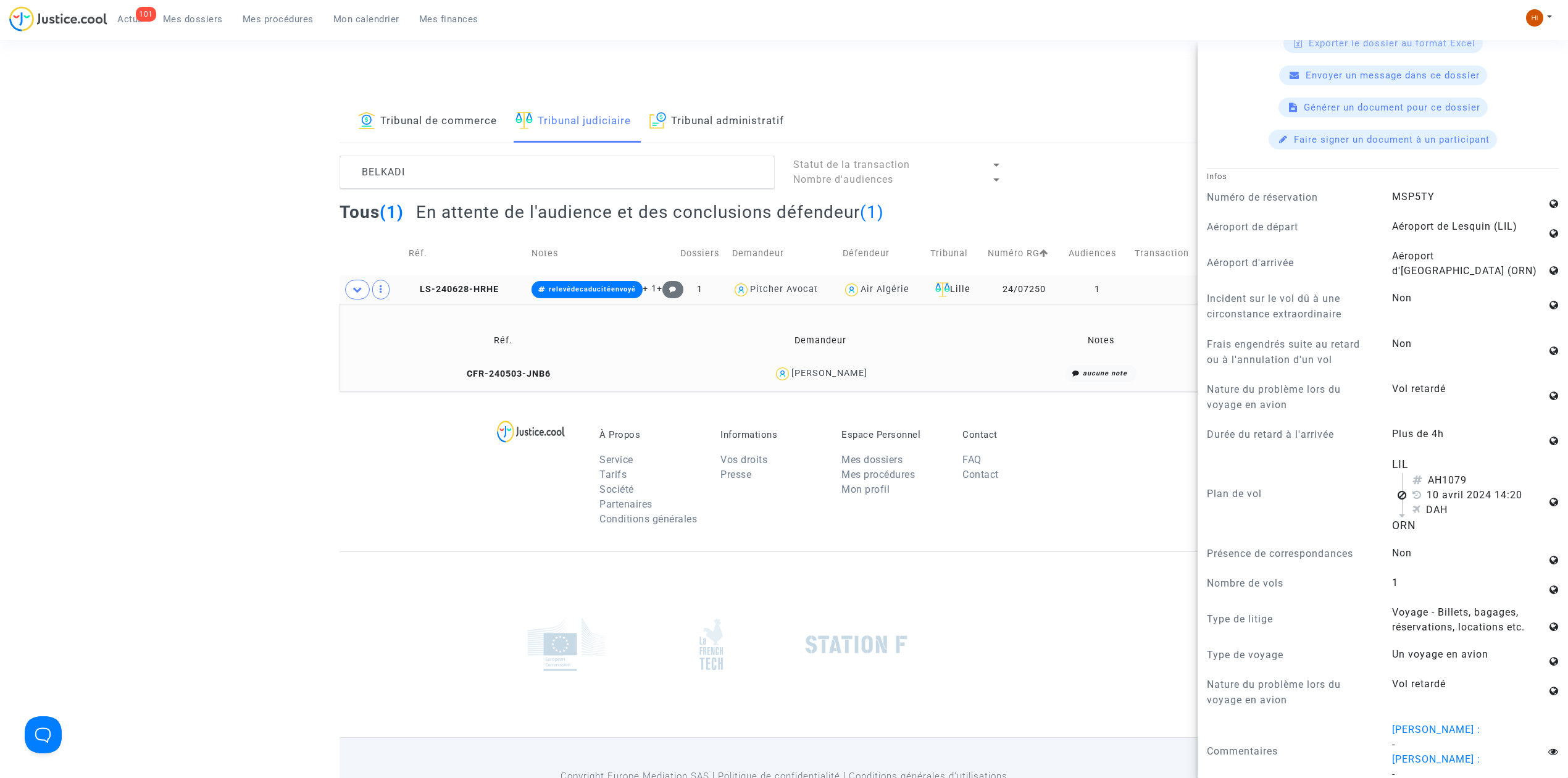
scroll to position [658, 0]
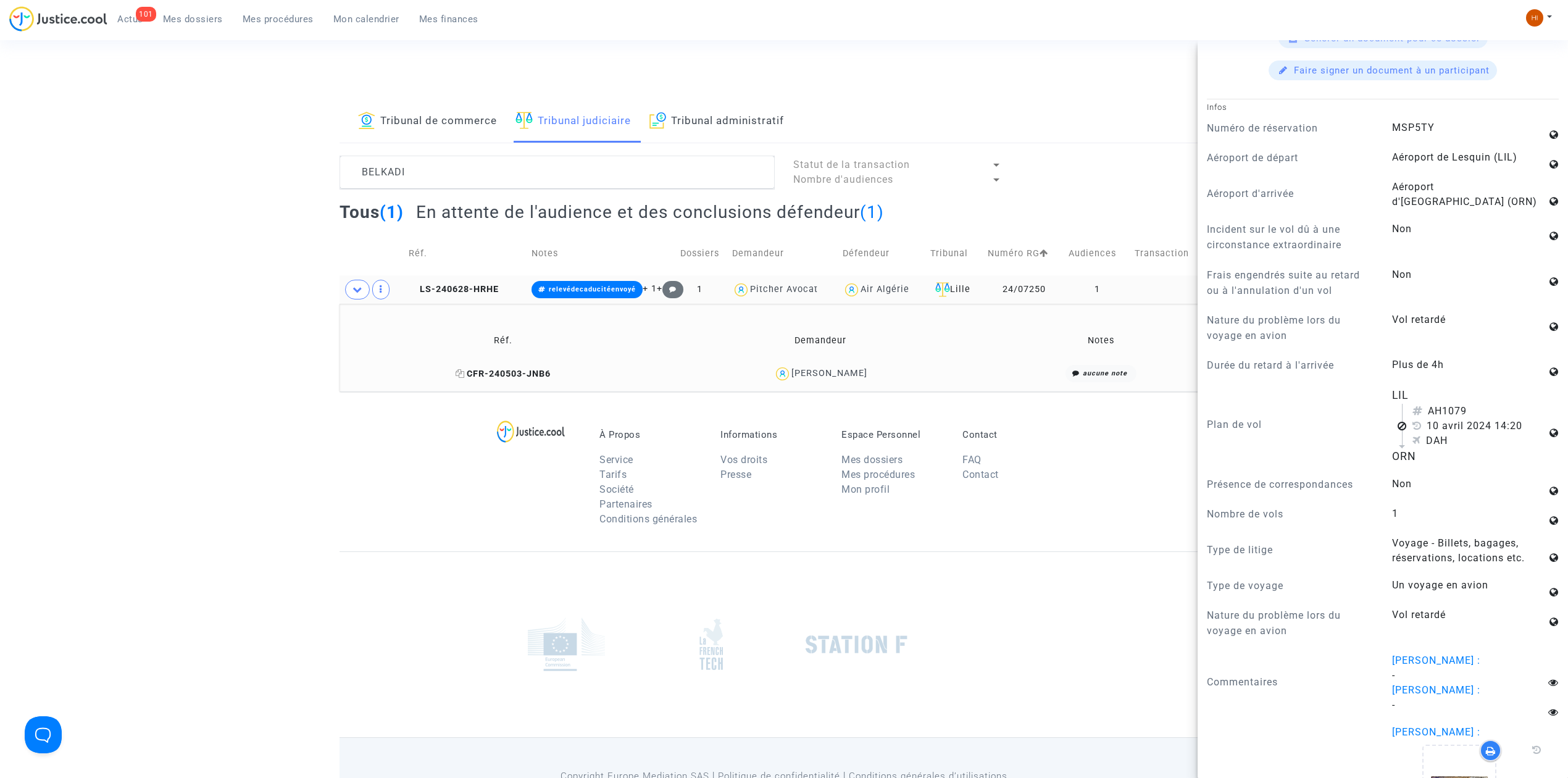
click at [455, 376] on icon at bounding box center [460, 374] width 9 height 8
click at [455, 372] on icon at bounding box center [460, 374] width 9 height 8
click at [475, 283] on td "LS-240628-HRHE" at bounding box center [466, 289] width 123 height 29
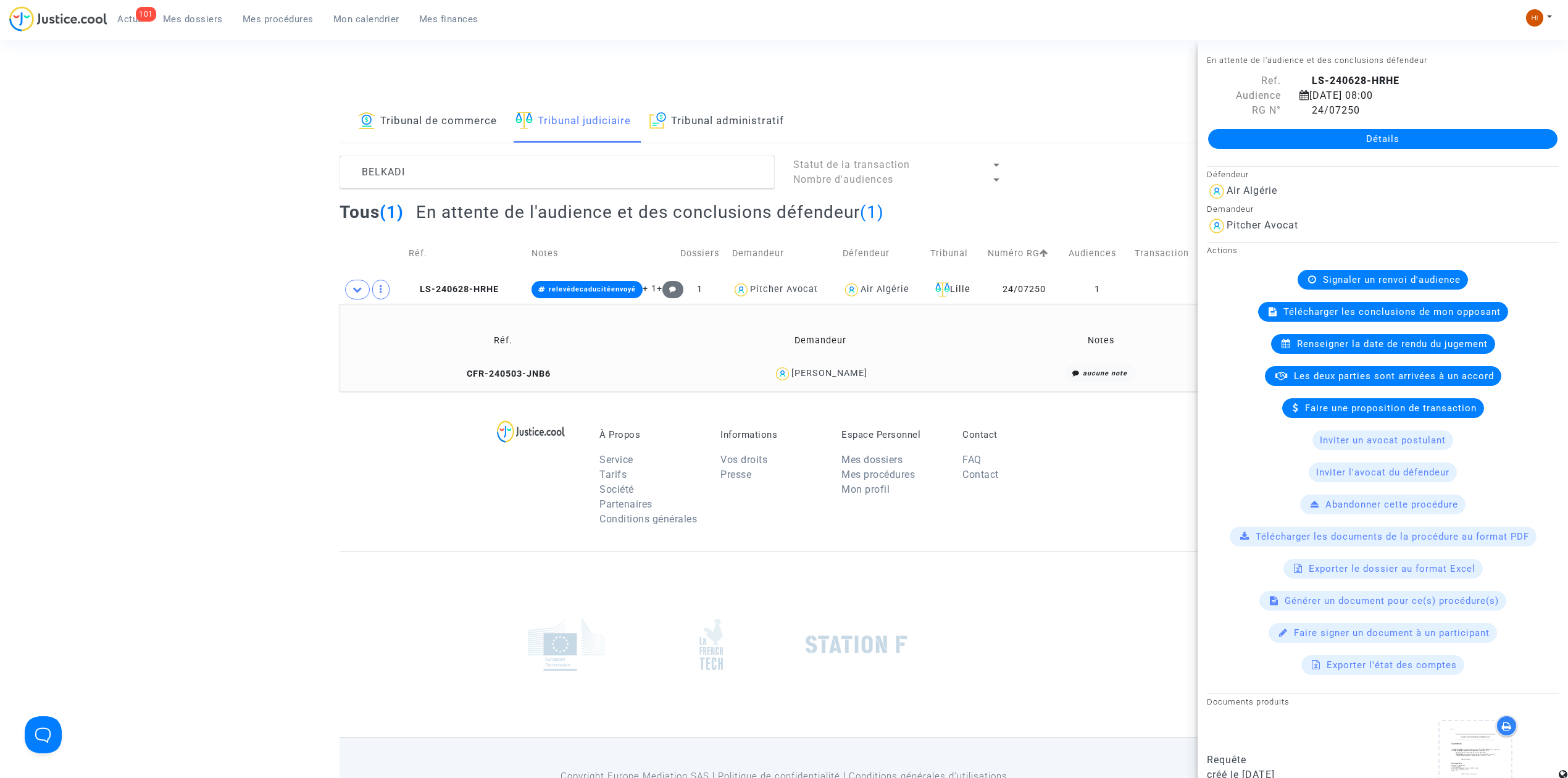
click at [1462, 125] on div "Détails" at bounding box center [1382, 139] width 370 height 42
click at [1261, 130] on link "Détails" at bounding box center [1382, 138] width 349 height 19
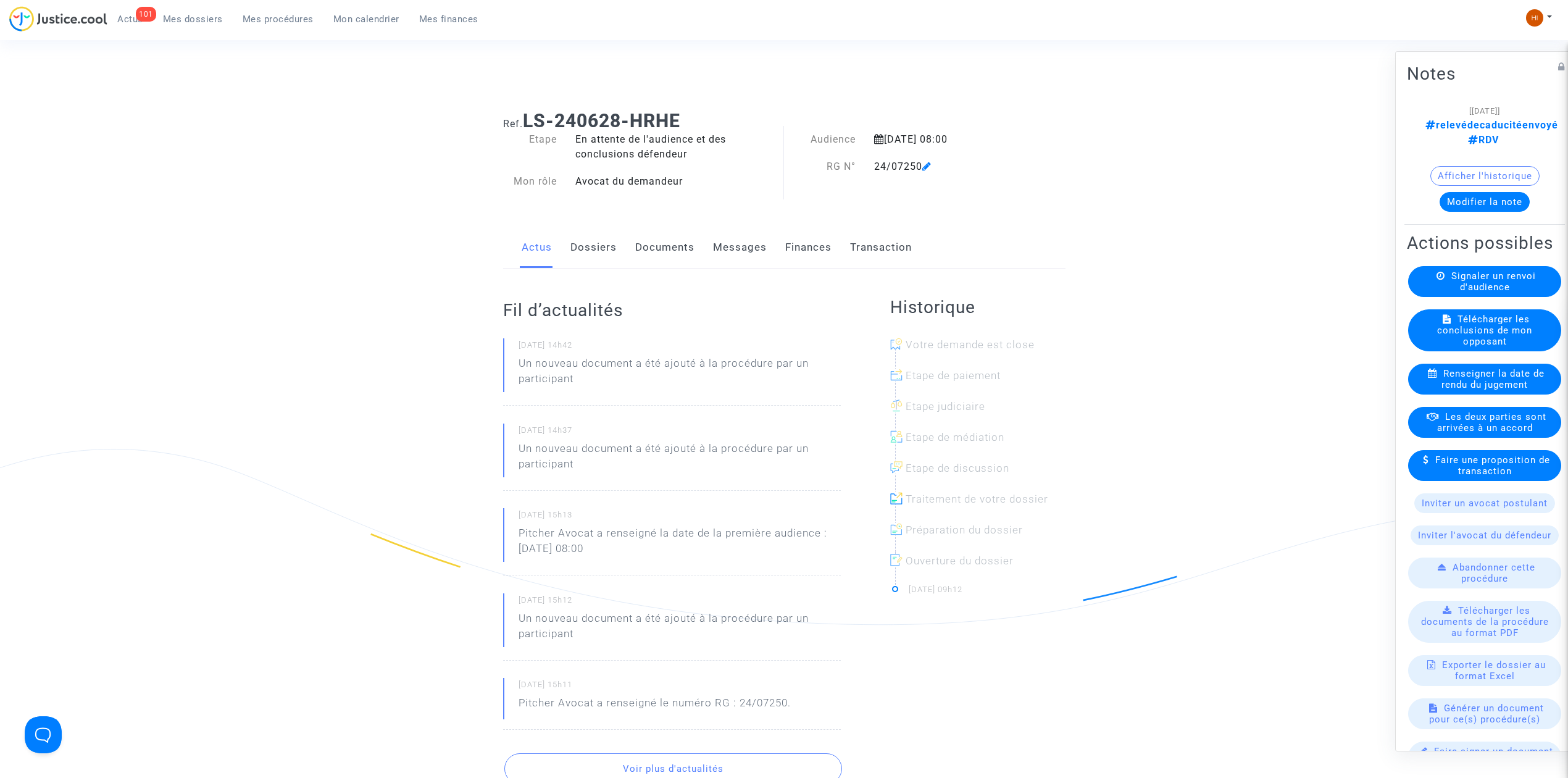
drag, startPoint x: 637, startPoint y: 233, endPoint x: 635, endPoint y: 240, distance: 7.3
click at [636, 234] on link "Documents" at bounding box center [665, 247] width 59 height 41
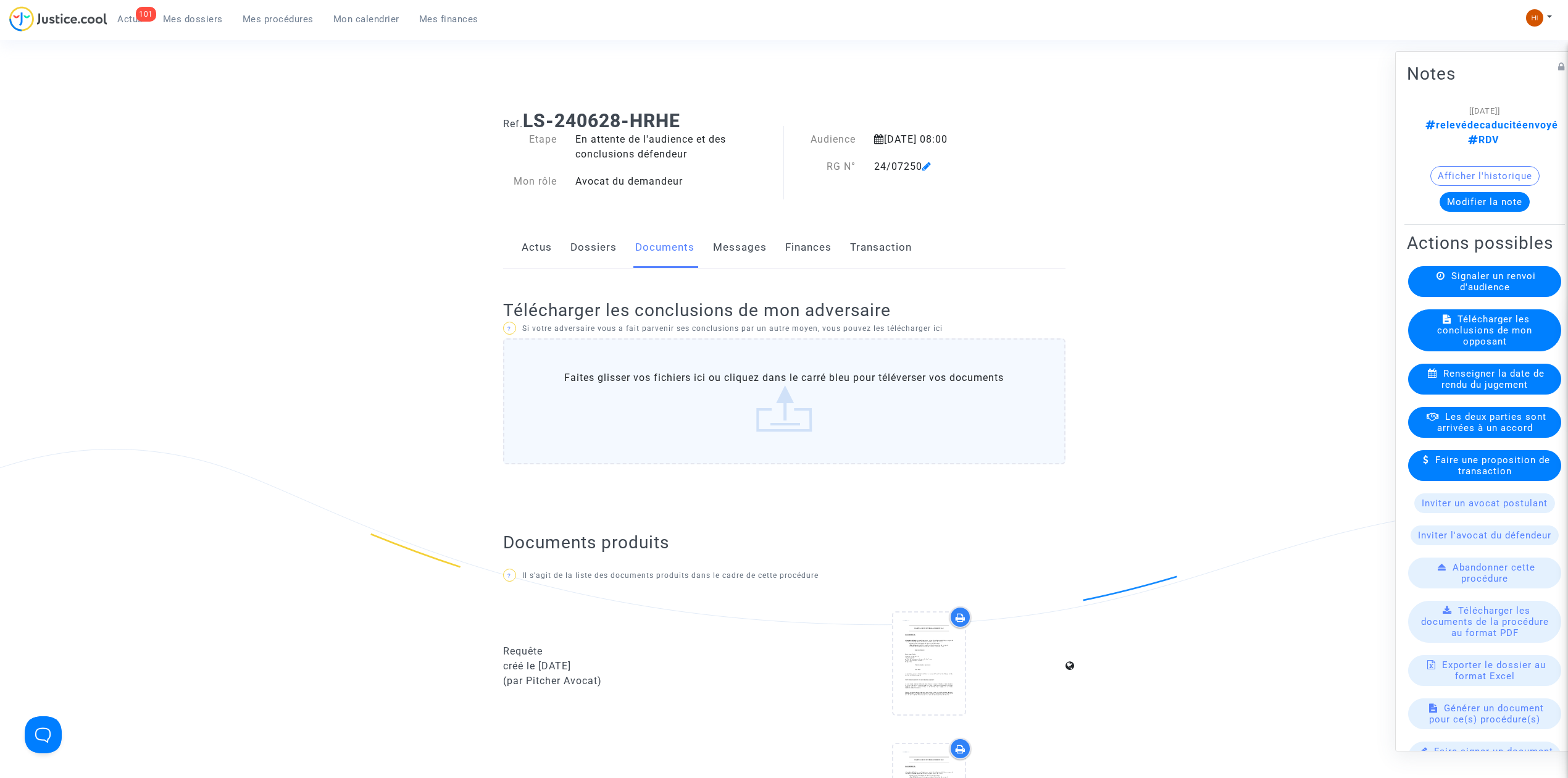
click at [653, 250] on link "Documents" at bounding box center [665, 247] width 59 height 41
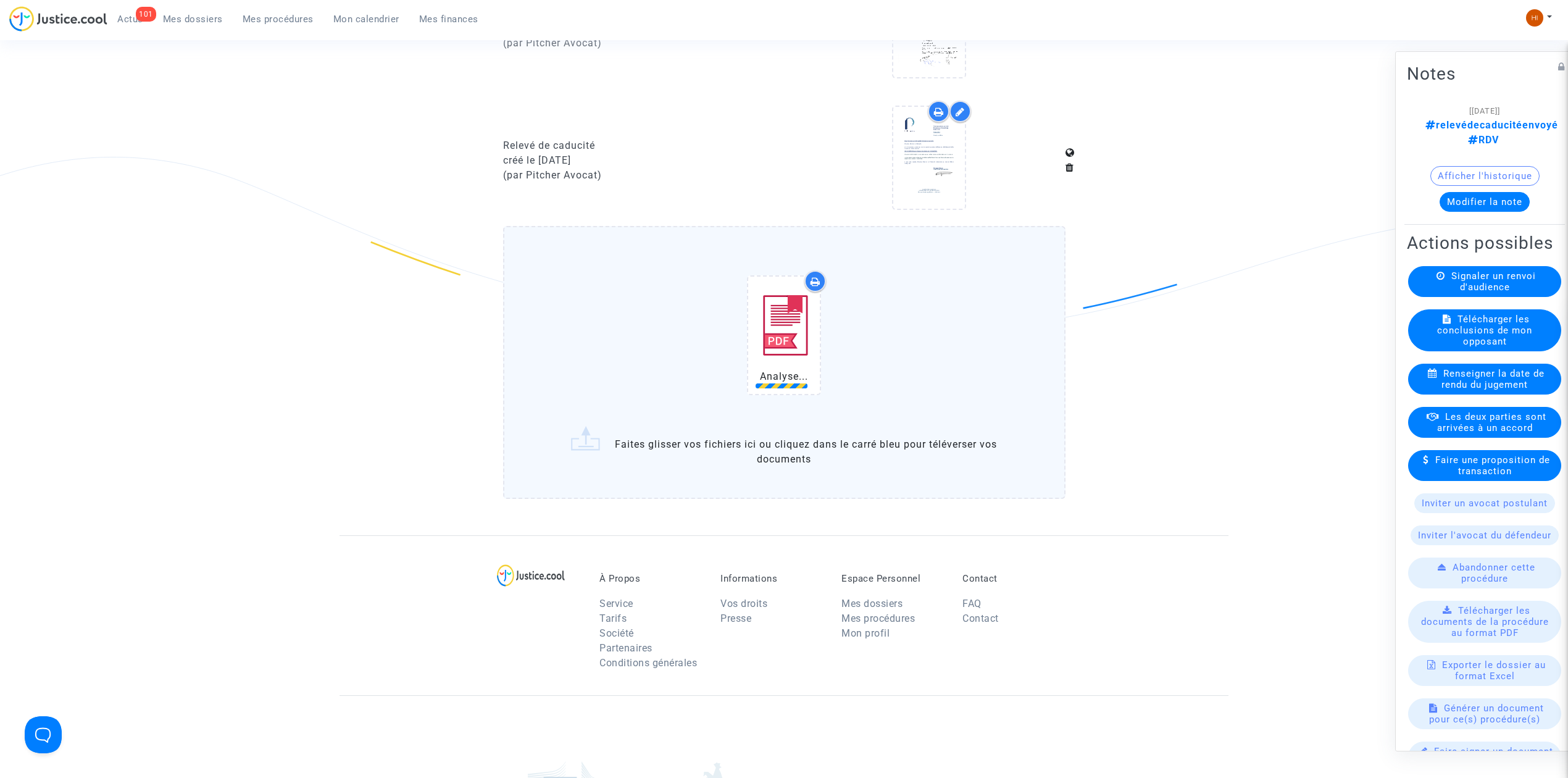
scroll to position [1374, 0]
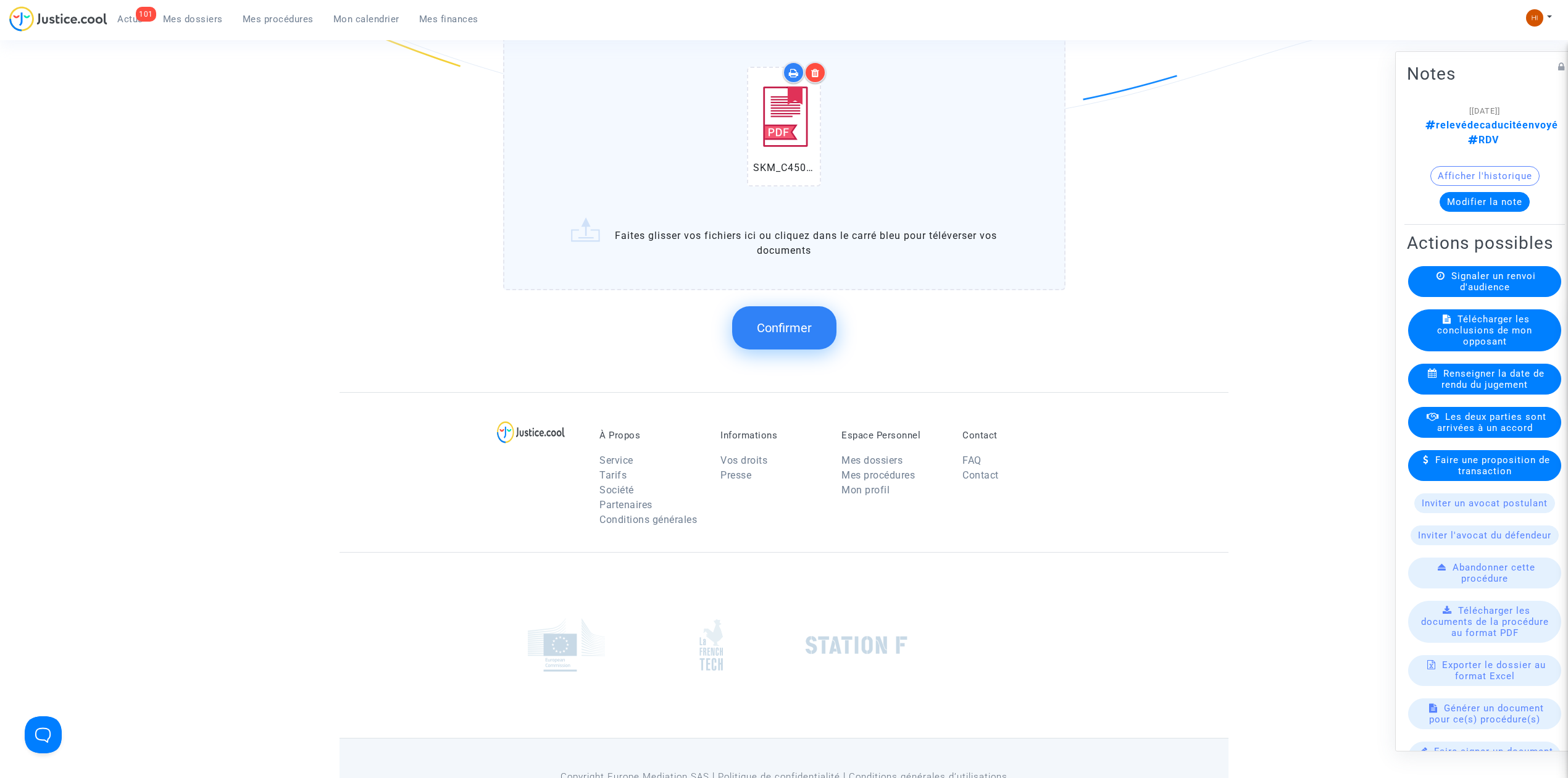
click at [803, 321] on span "Confirmer" at bounding box center [784, 328] width 55 height 15
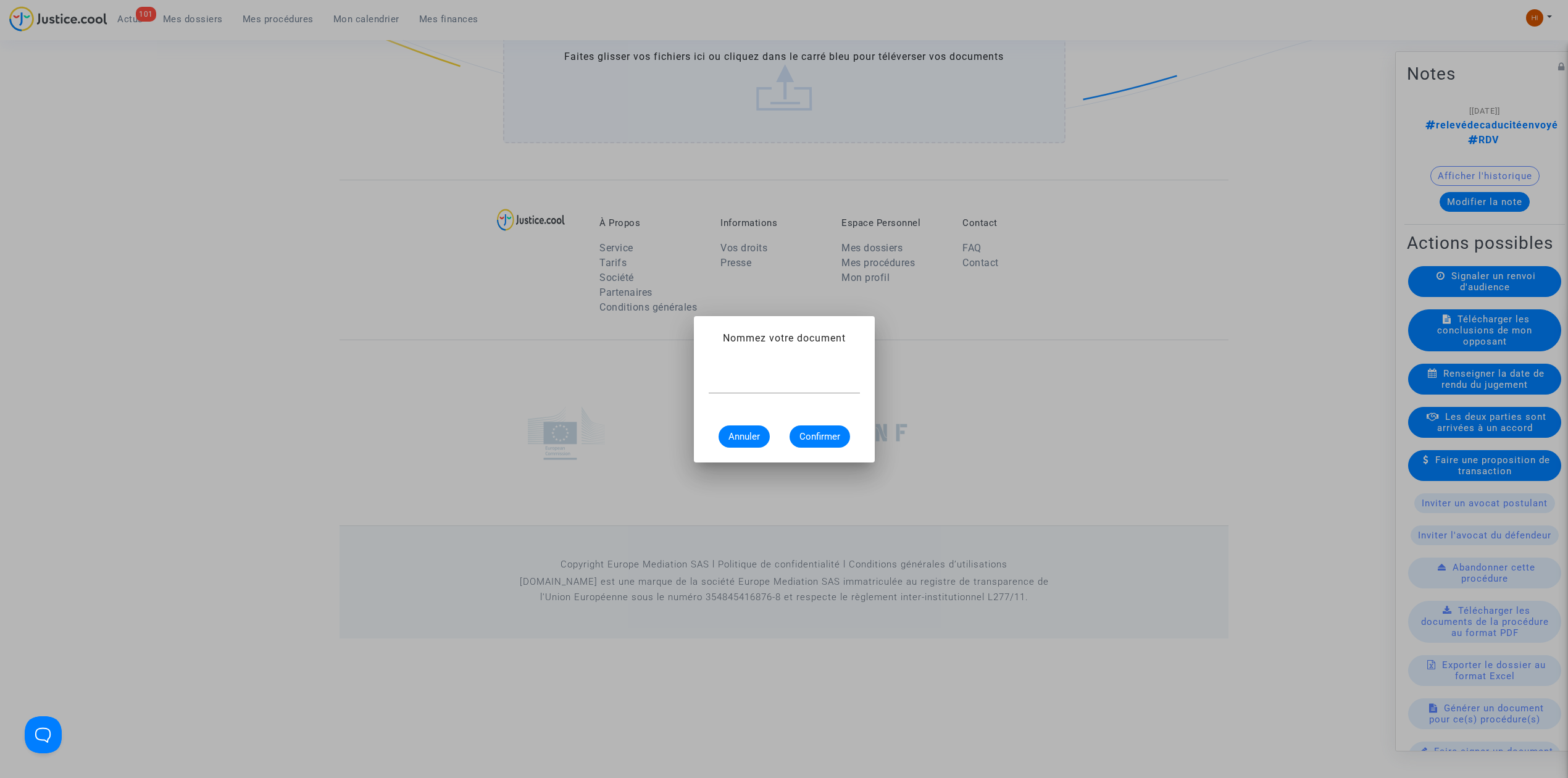
scroll to position [0, 0]
type input "o"
type input "r"
type input "ordonnance en rejet de relevé de caducité"
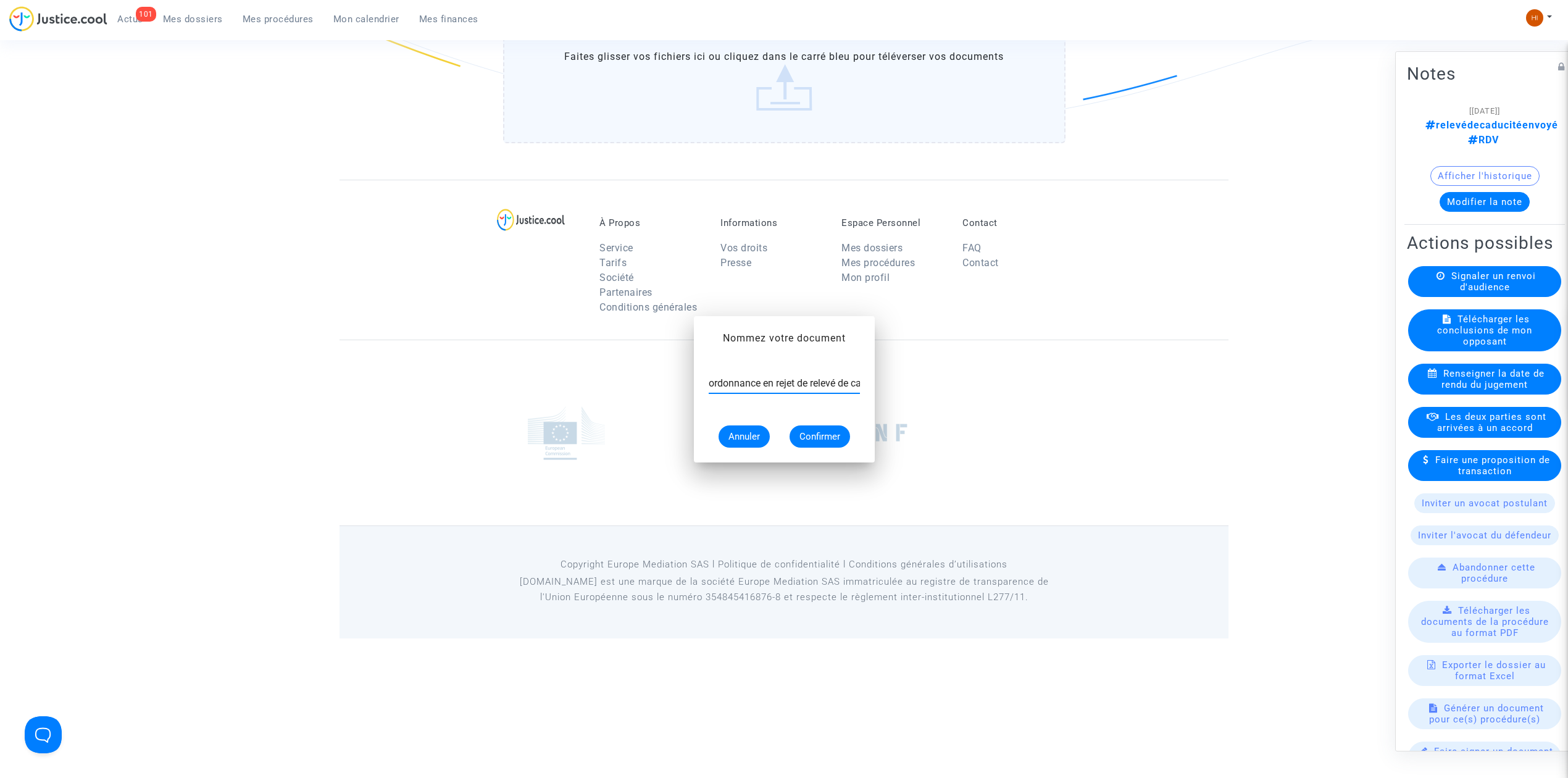
scroll to position [1228, 0]
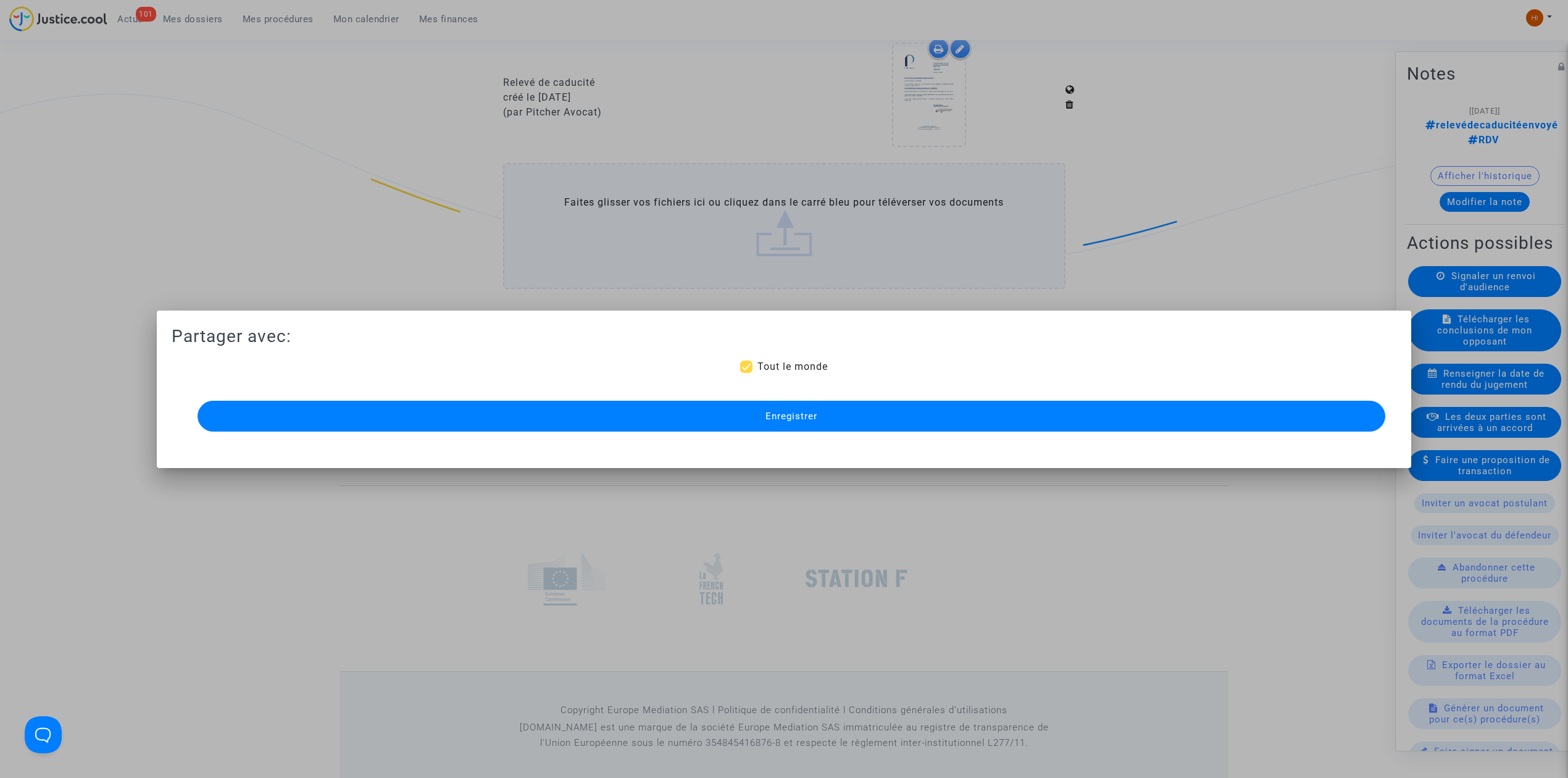
click at [830, 418] on button "Enregistrer" at bounding box center [791, 416] width 1188 height 31
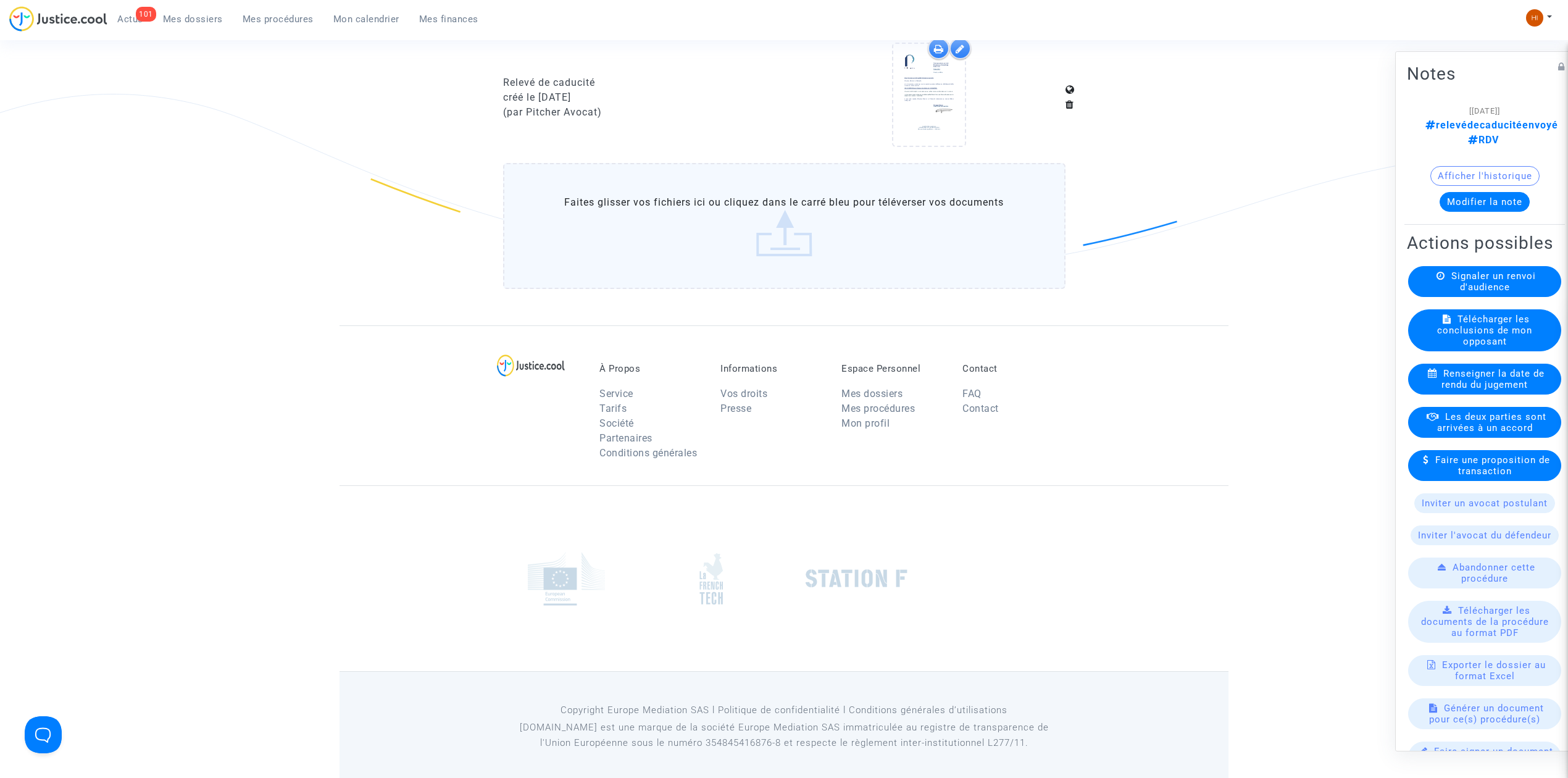
scroll to position [167, 0]
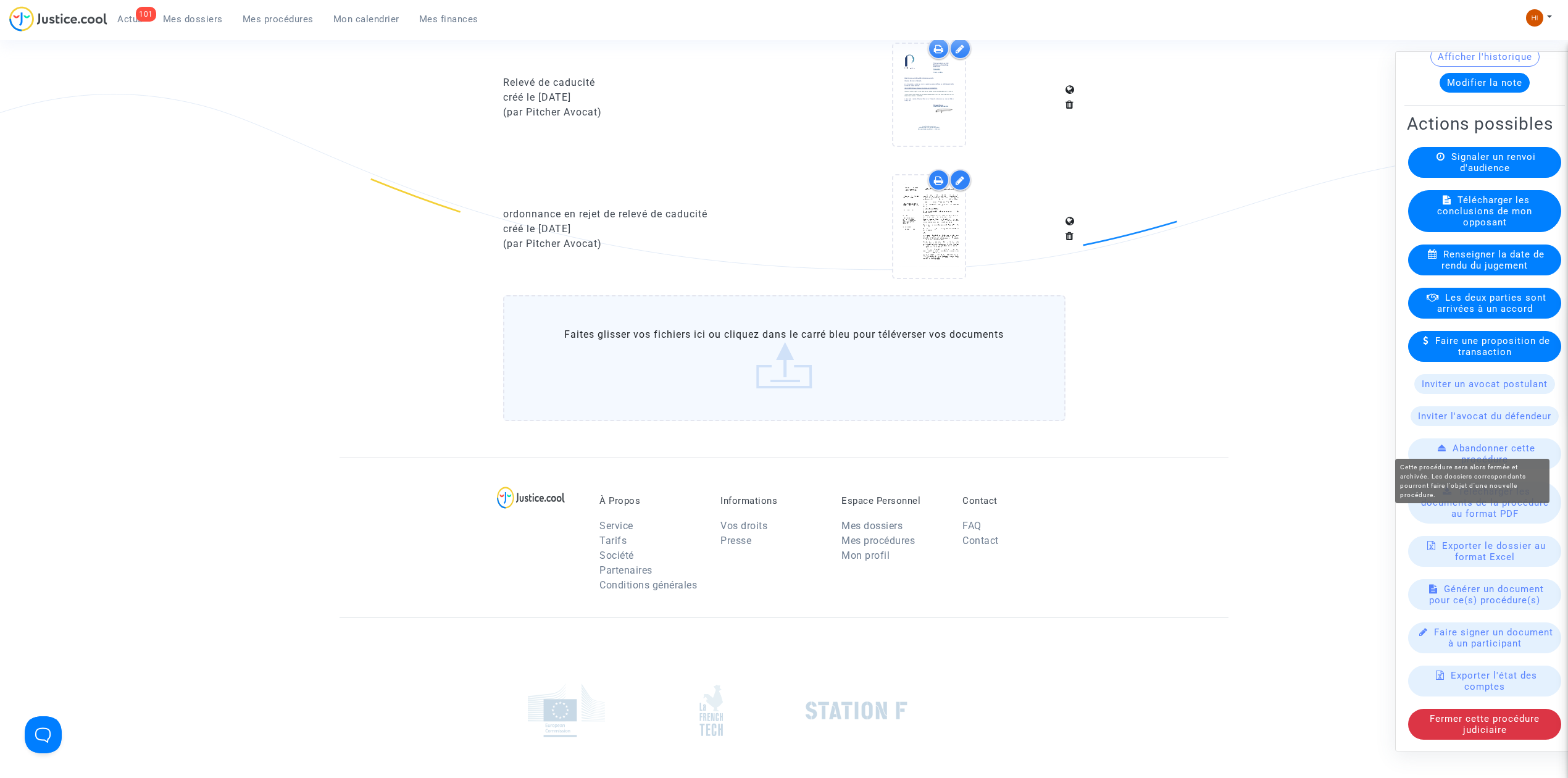
click at [1512, 441] on div "Abandonner cette procédure" at bounding box center [1485, 454] width 154 height 31
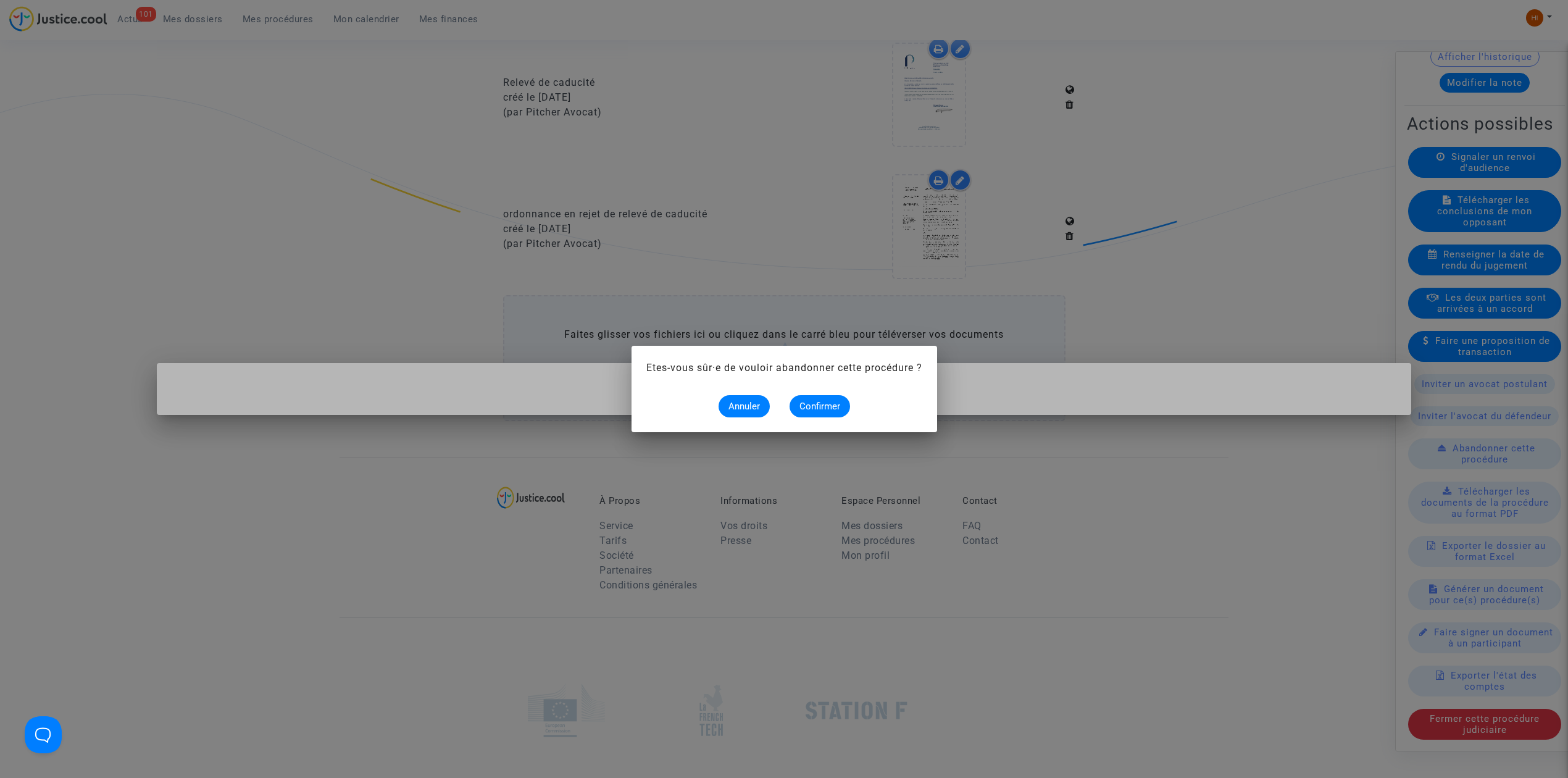
scroll to position [0, 0]
click at [775, 255] on div at bounding box center [784, 389] width 1568 height 778
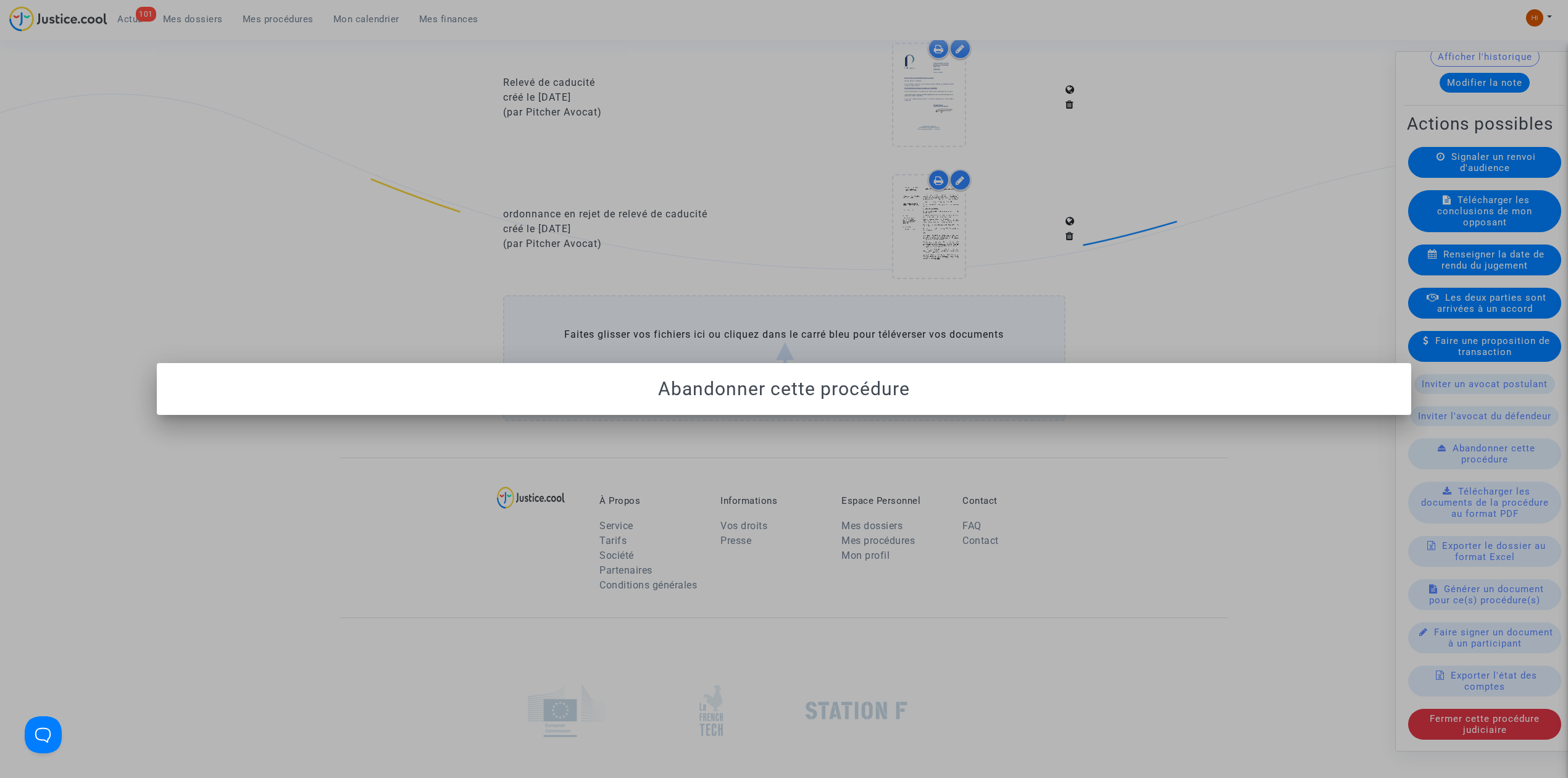
click at [1478, 403] on div at bounding box center [784, 389] width 1568 height 778
drag, startPoint x: 1080, startPoint y: 593, endPoint x: 1264, endPoint y: 287, distance: 357.1
click at [1090, 568] on div at bounding box center [784, 389] width 1568 height 778
click at [1285, 193] on div at bounding box center [784, 389] width 1568 height 778
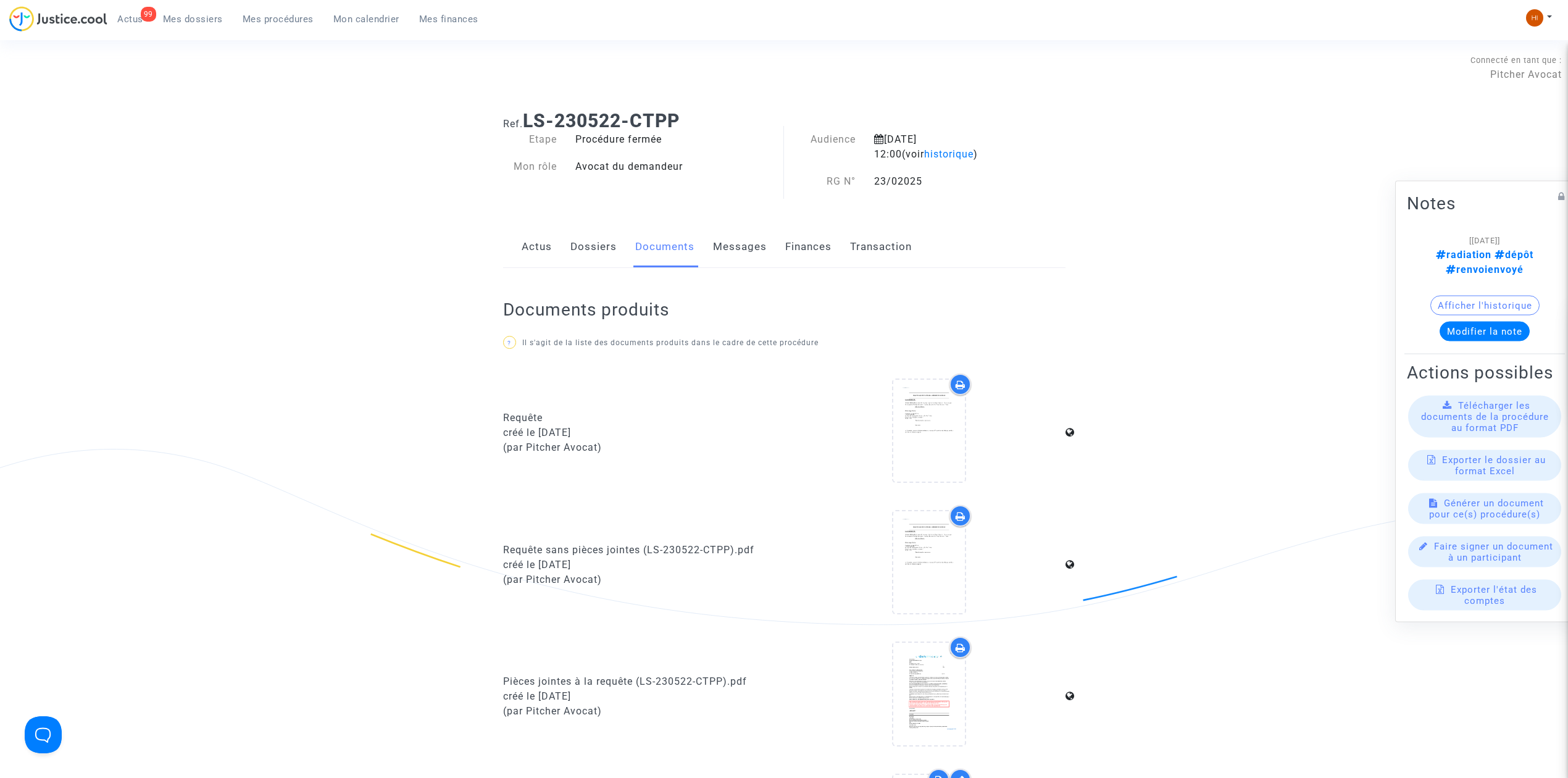
click at [256, 17] on span "Mes procédures" at bounding box center [278, 19] width 71 height 11
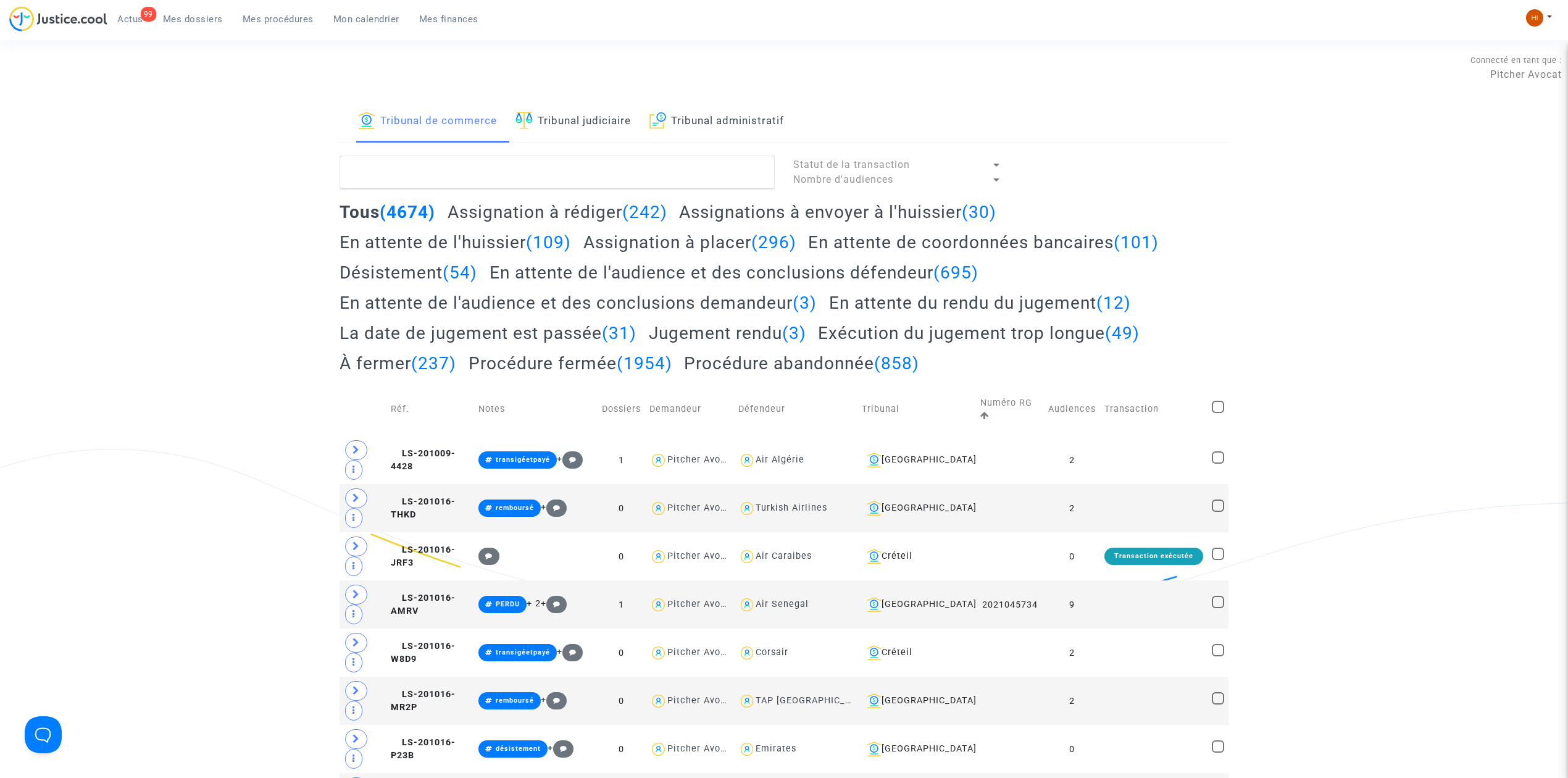
click at [630, 125] on link "Tribunal judiciaire" at bounding box center [573, 122] width 116 height 42
click at [606, 183] on textarea at bounding box center [558, 172] width 435 height 34
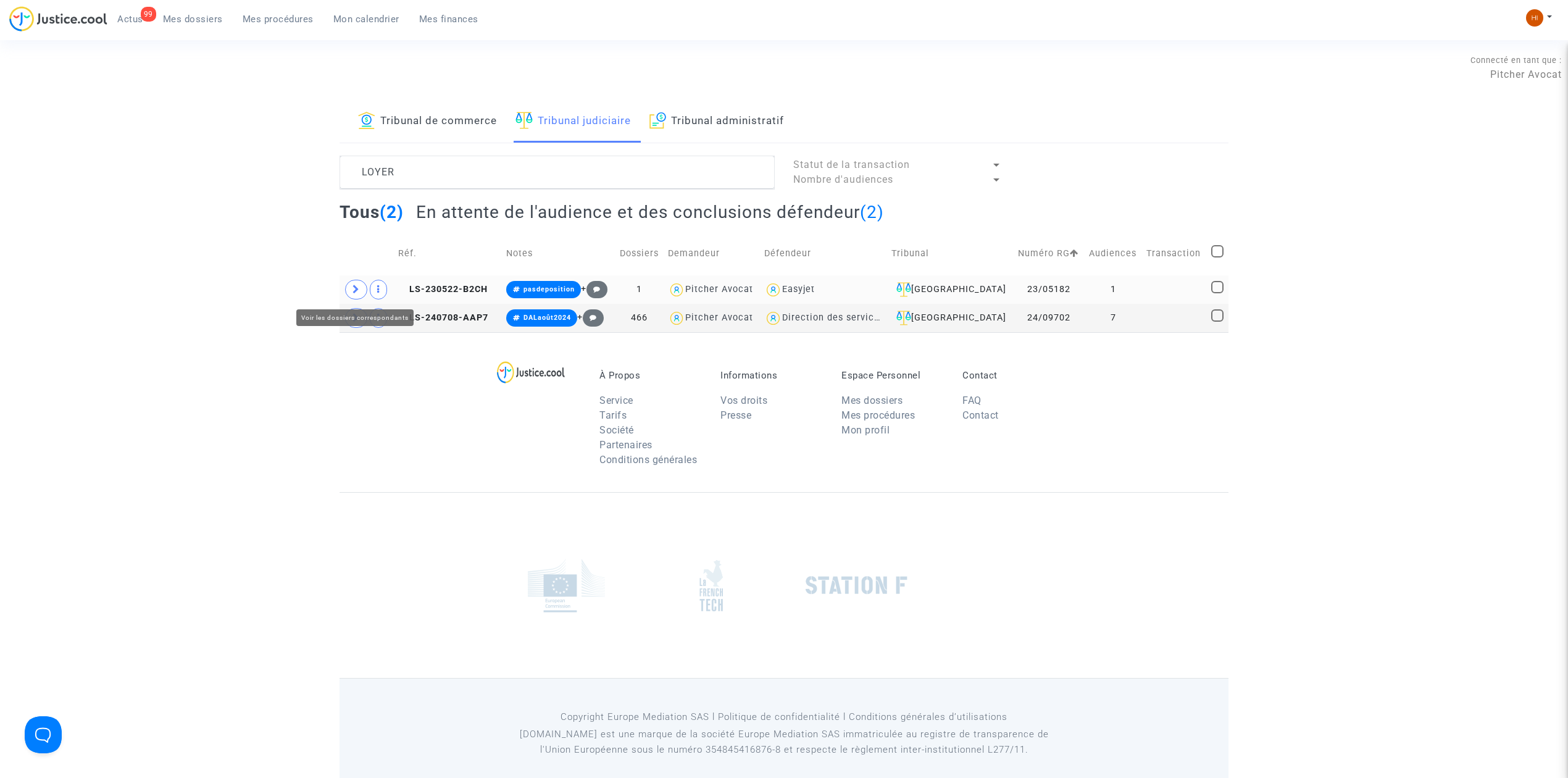
click at [346, 290] on span at bounding box center [356, 289] width 22 height 19
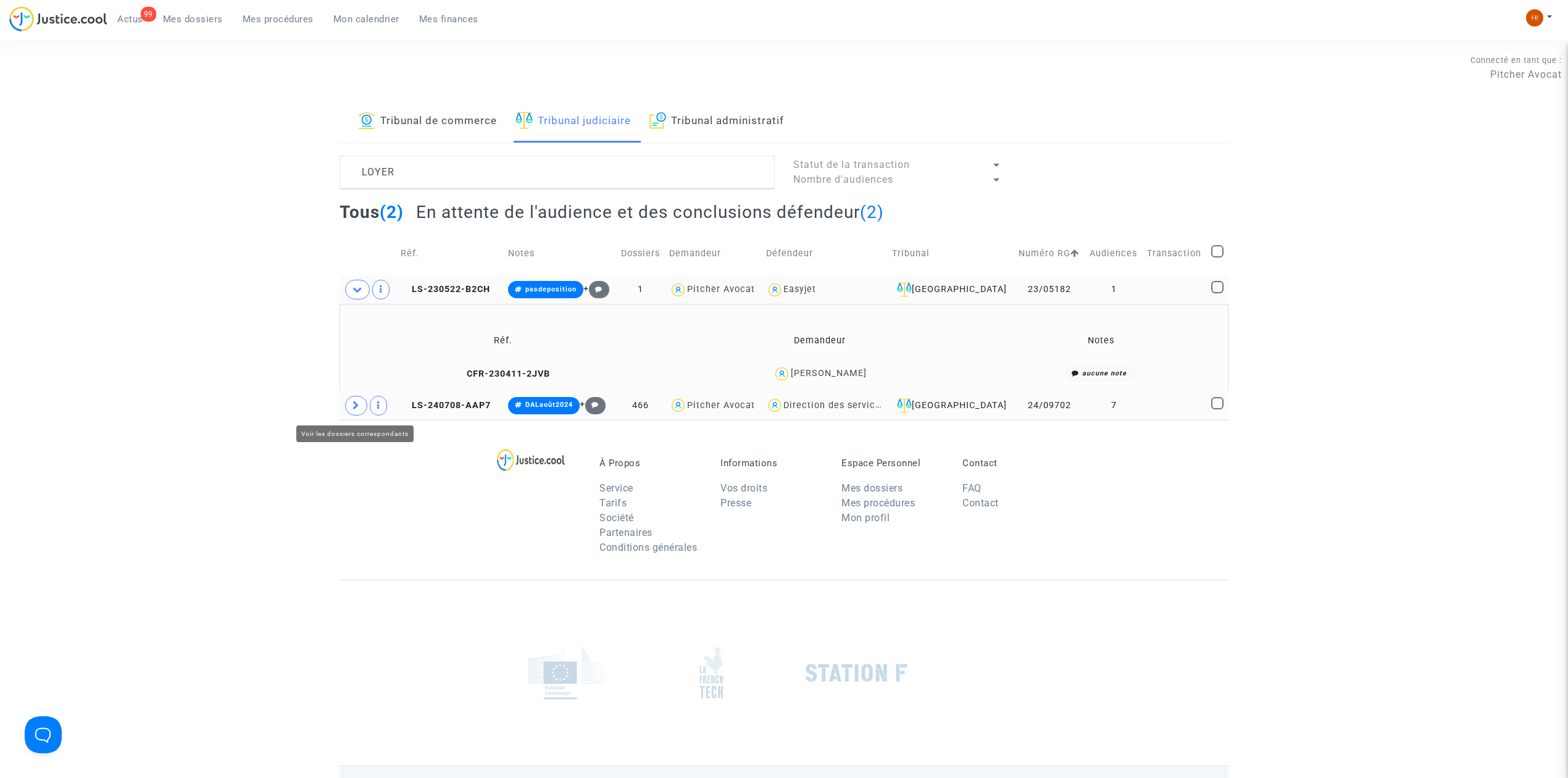
click at [354, 399] on span at bounding box center [356, 405] width 22 height 19
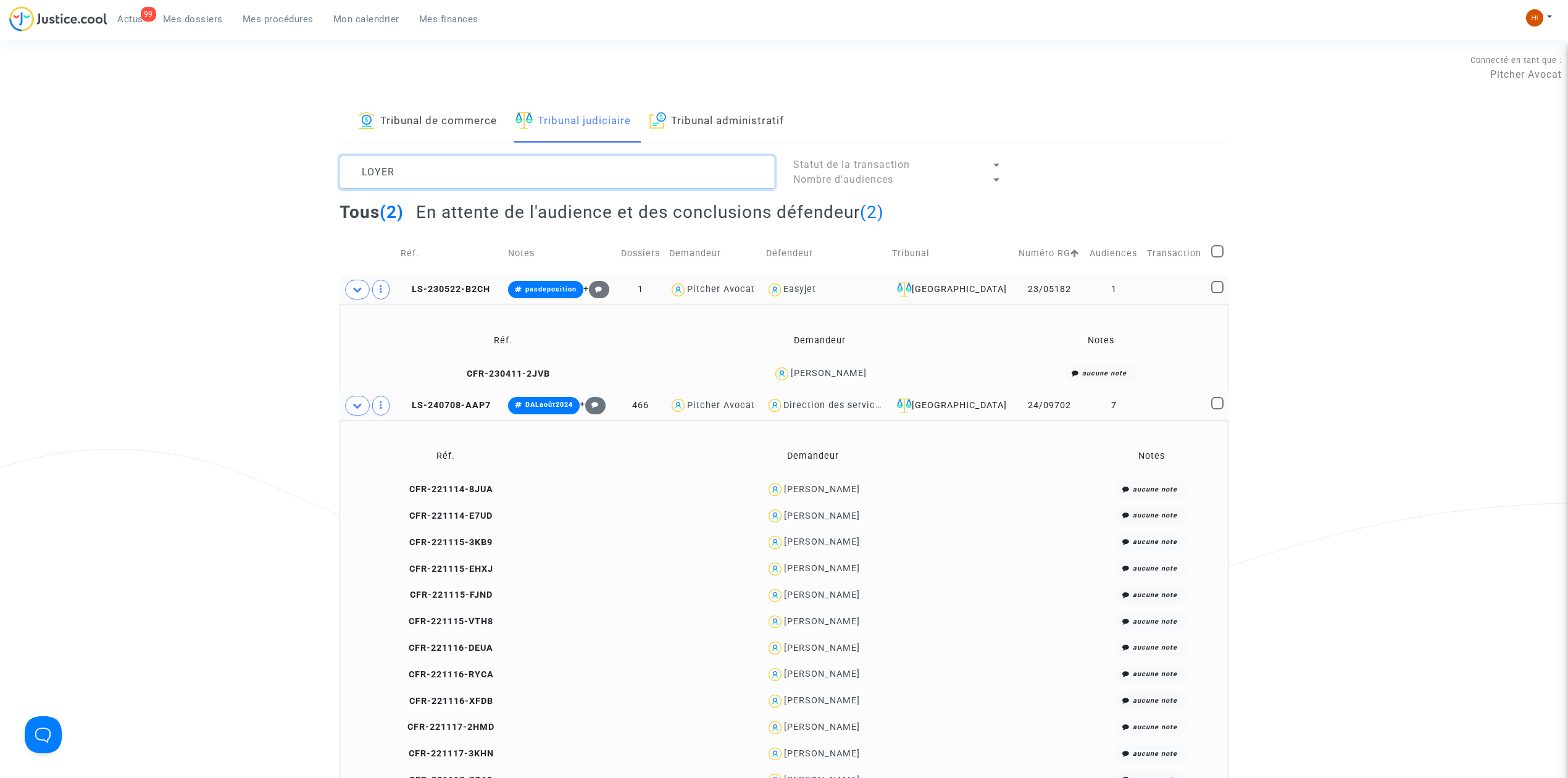
drag, startPoint x: 445, startPoint y: 171, endPoint x: 87, endPoint y: 110, distance: 363.2
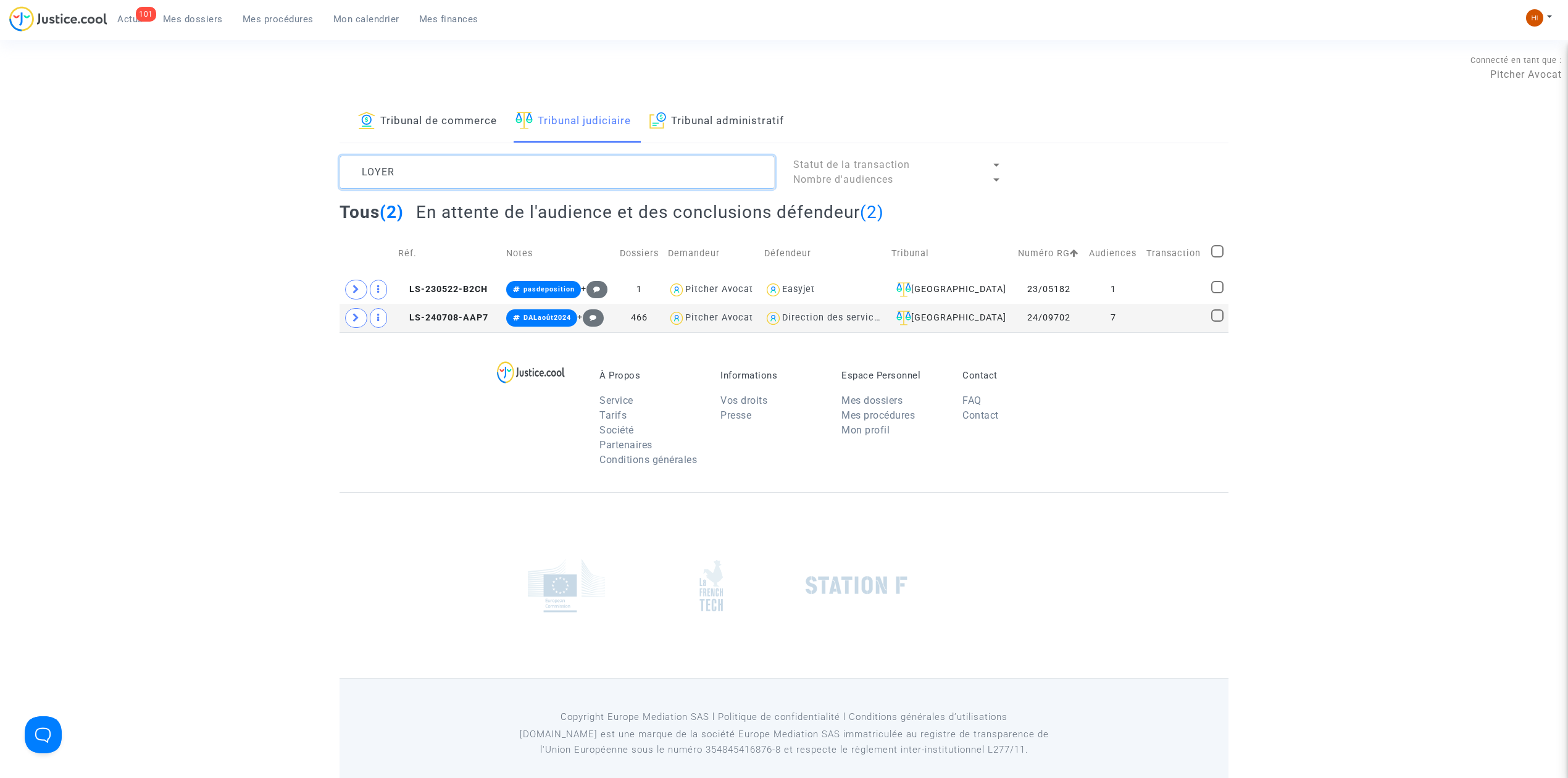
type textarea "LOYER"
click at [210, 27] on link "Mes dossiers" at bounding box center [193, 19] width 79 height 19
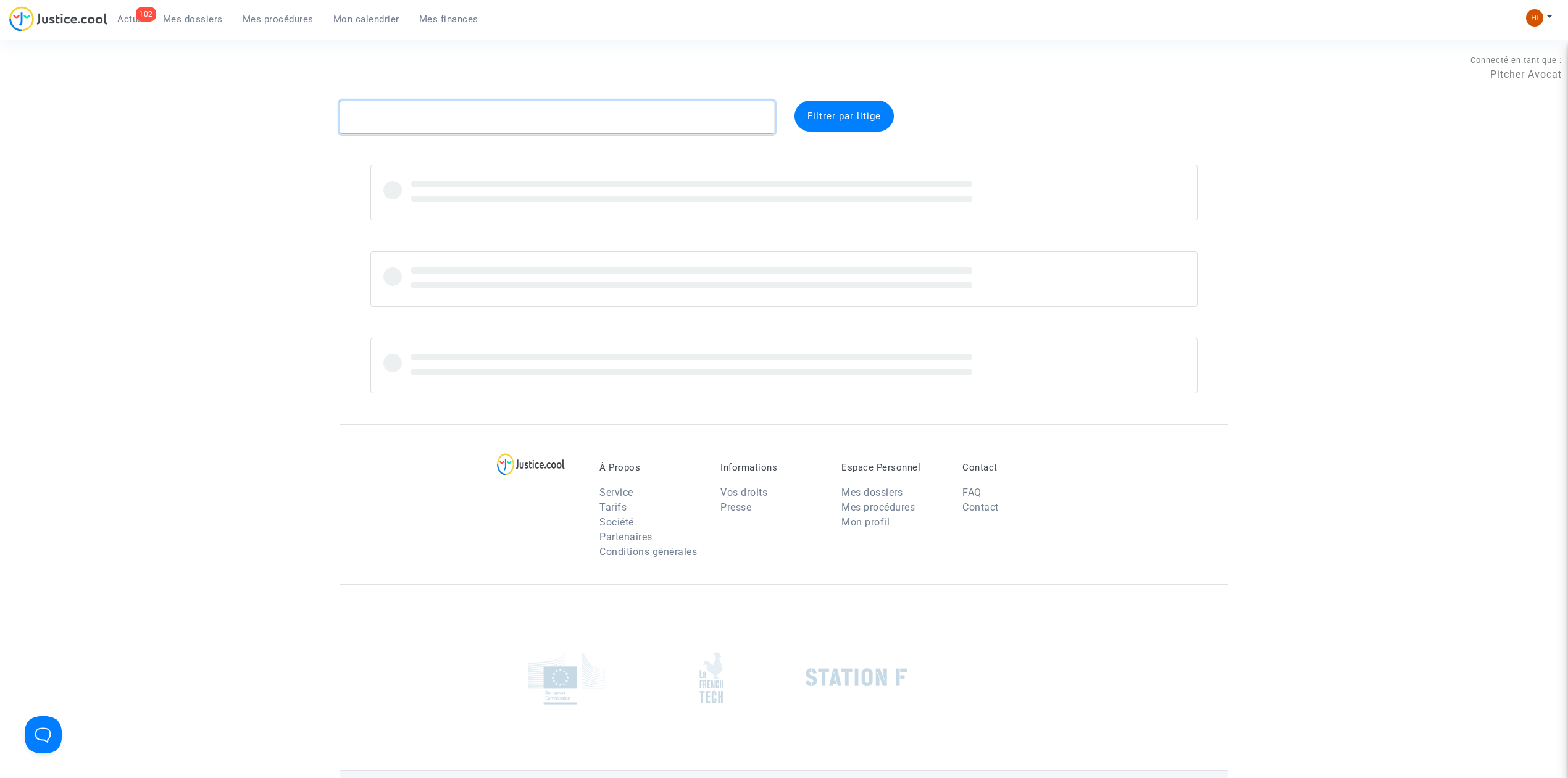
click at [473, 115] on textarea at bounding box center [558, 117] width 435 height 34
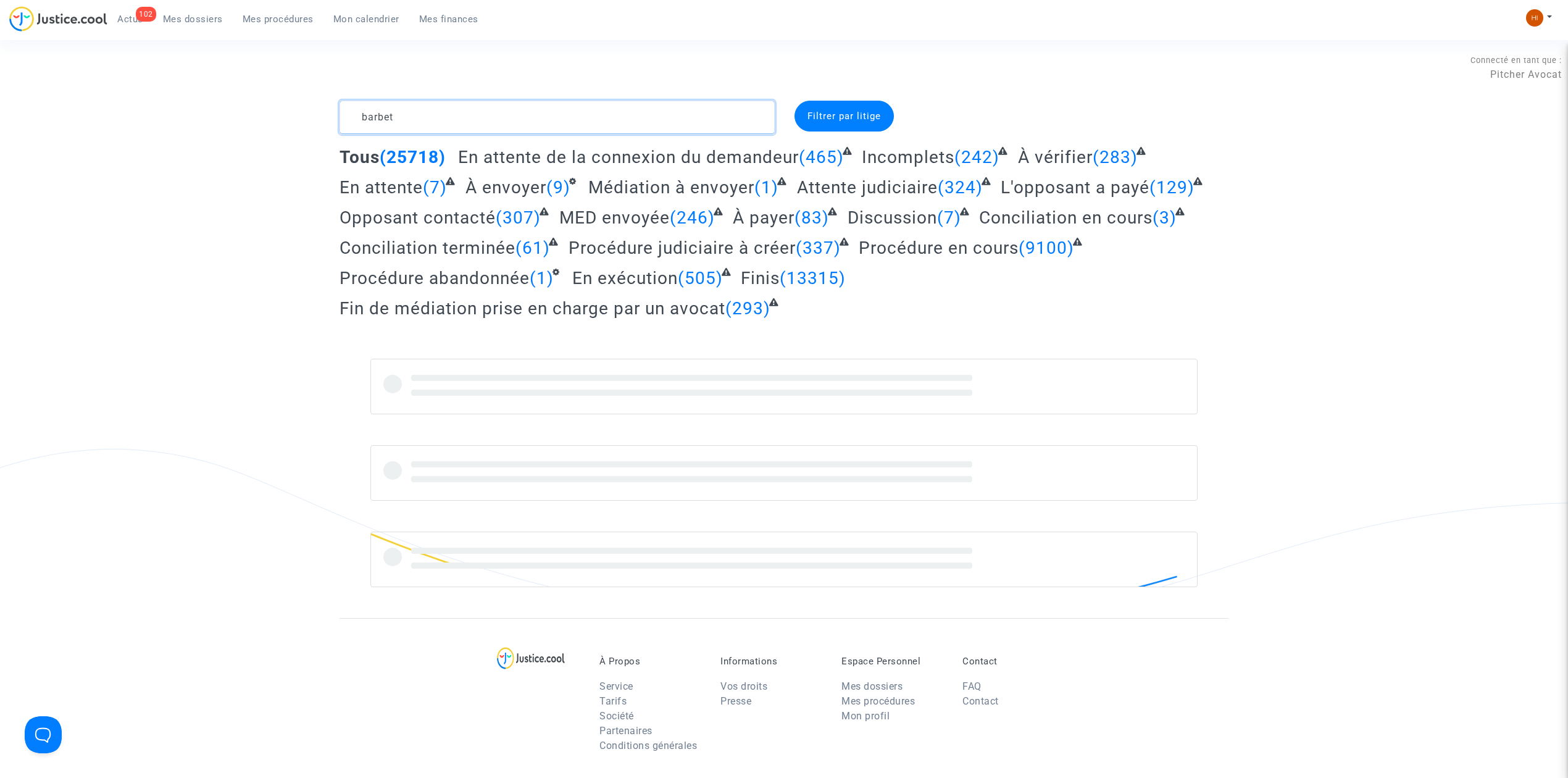
click at [453, 116] on textarea at bounding box center [558, 117] width 435 height 34
click at [365, 114] on textarea at bounding box center [558, 117] width 435 height 34
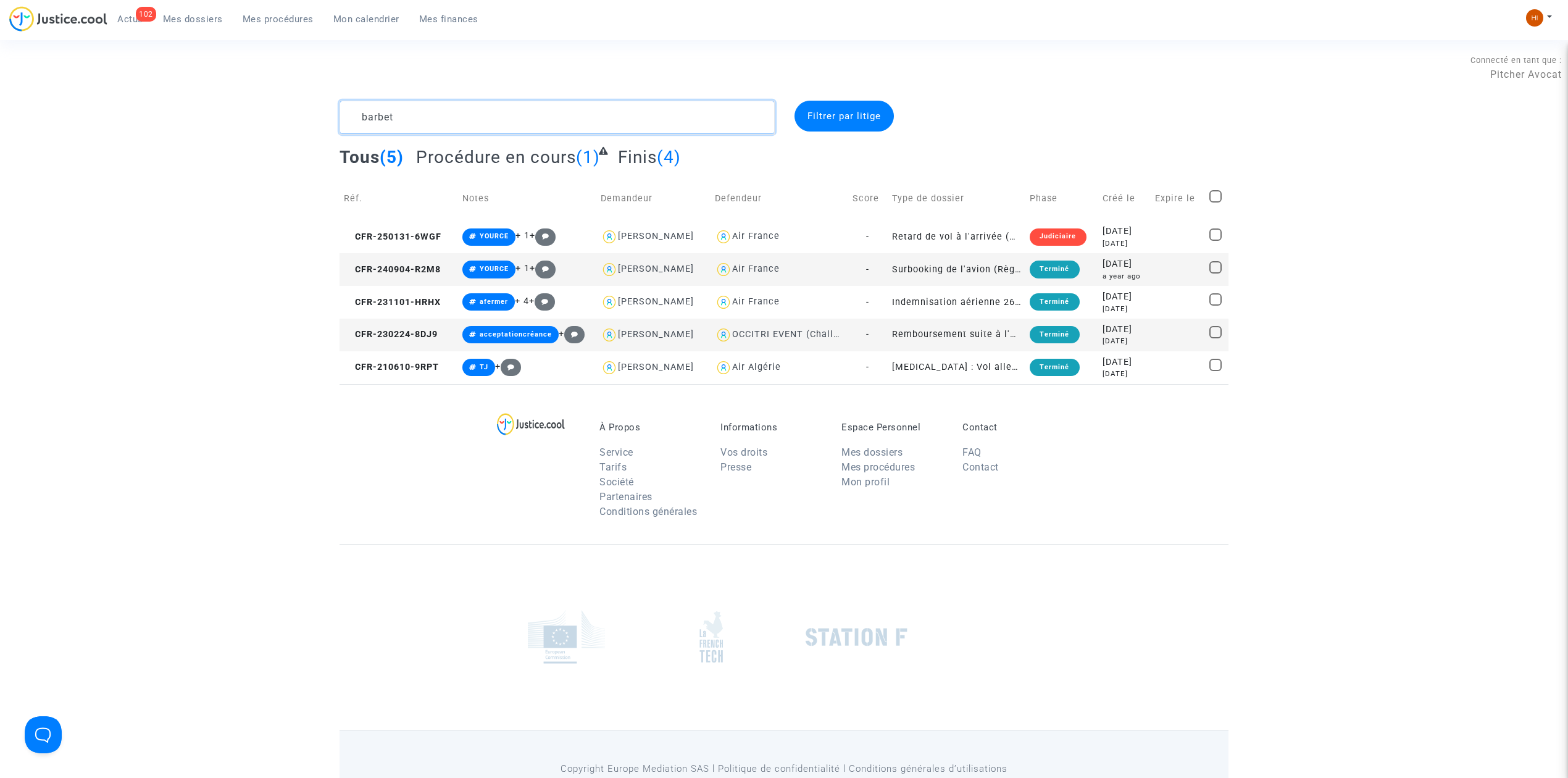
type textarea "barbet"
click at [399, 256] on td "CFR-240904-R2M8" at bounding box center [399, 269] width 119 height 33
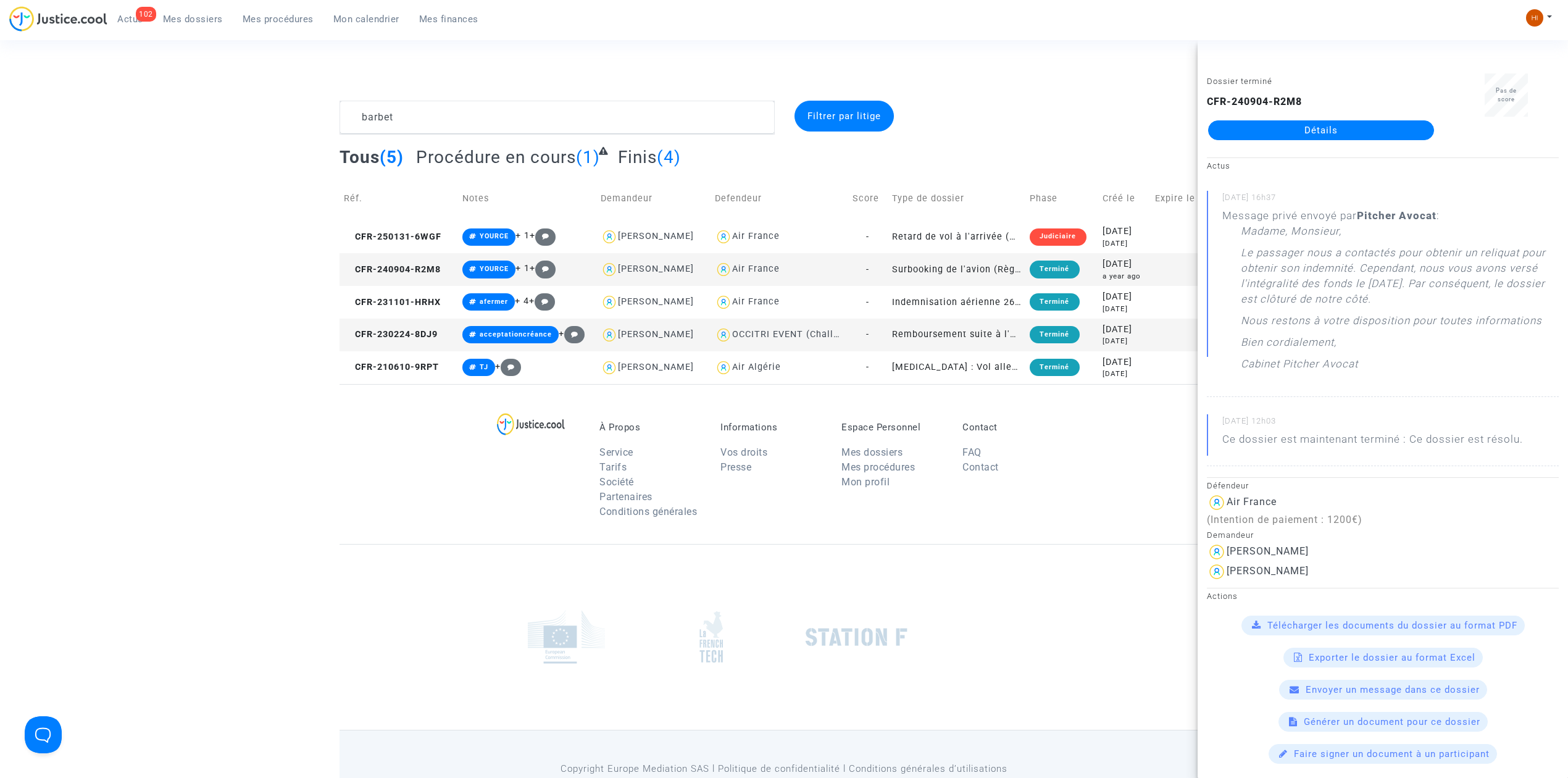
drag, startPoint x: 1361, startPoint y: 132, endPoint x: 1355, endPoint y: 139, distance: 9.2
click at [1361, 132] on link "Détails" at bounding box center [1321, 130] width 226 height 19
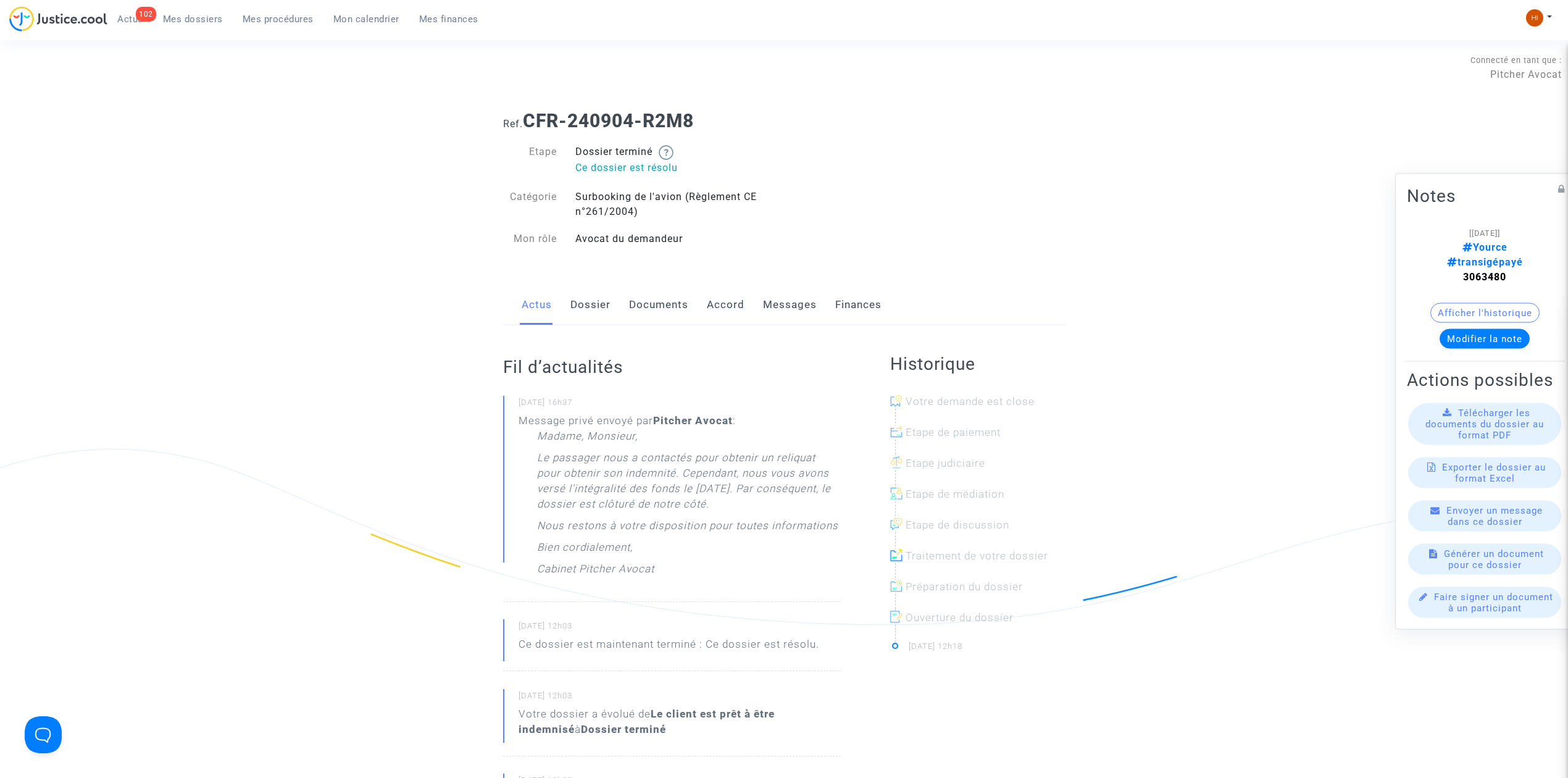
drag, startPoint x: 1534, startPoint y: 257, endPoint x: 1447, endPoint y: 262, distance: 87.1
click at [1447, 262] on note-viewer "[20/01/2025] Yource transigépayé 3063480 Afficher l'historique Modifier la note" at bounding box center [1484, 287] width 155 height 123
copy strong "3063480"
click at [573, 305] on link "Dossier" at bounding box center [590, 305] width 40 height 41
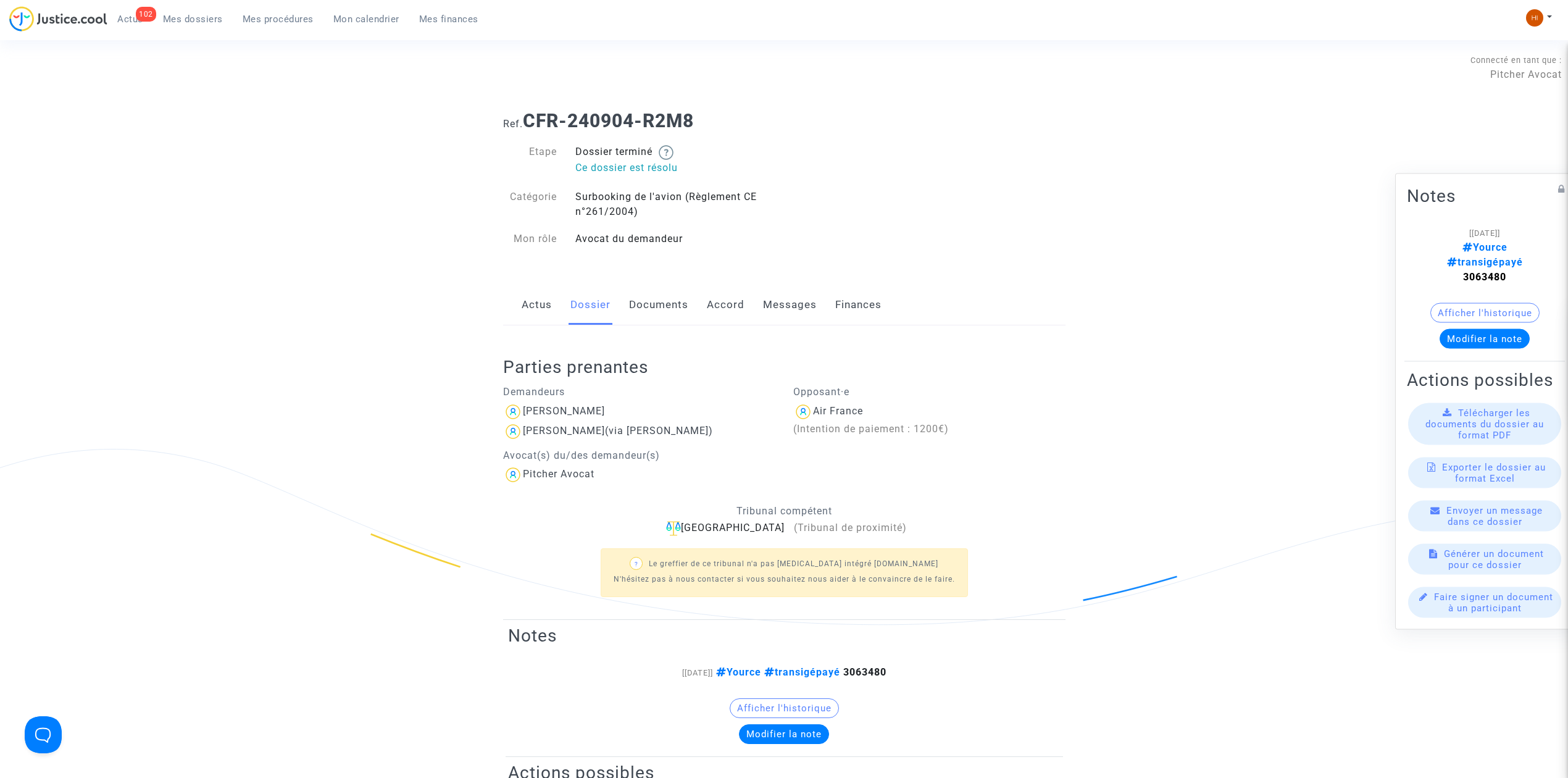
click at [530, 308] on link "Actus" at bounding box center [537, 305] width 30 height 41
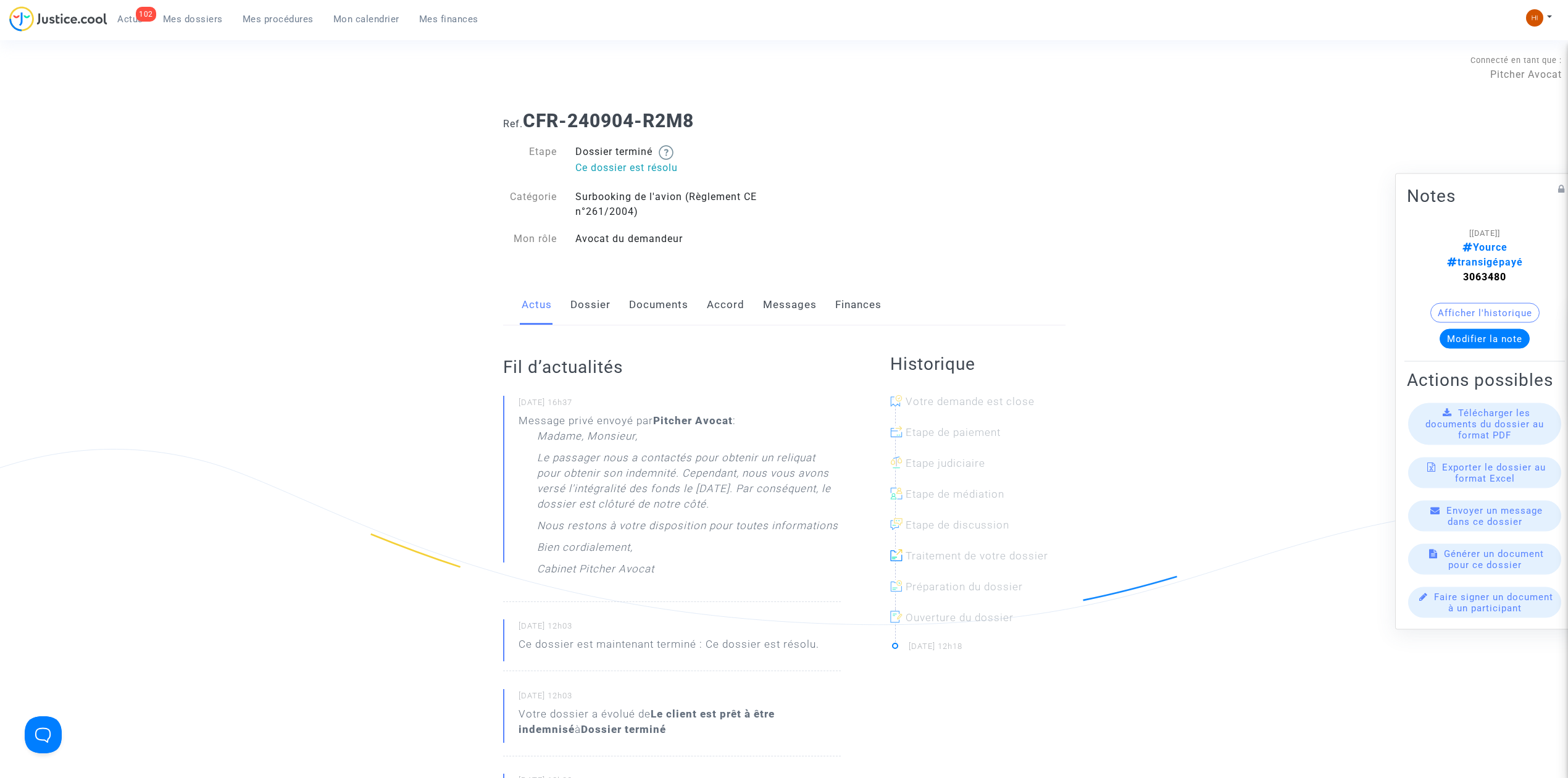
click at [594, 314] on link "Dossier" at bounding box center [590, 305] width 40 height 41
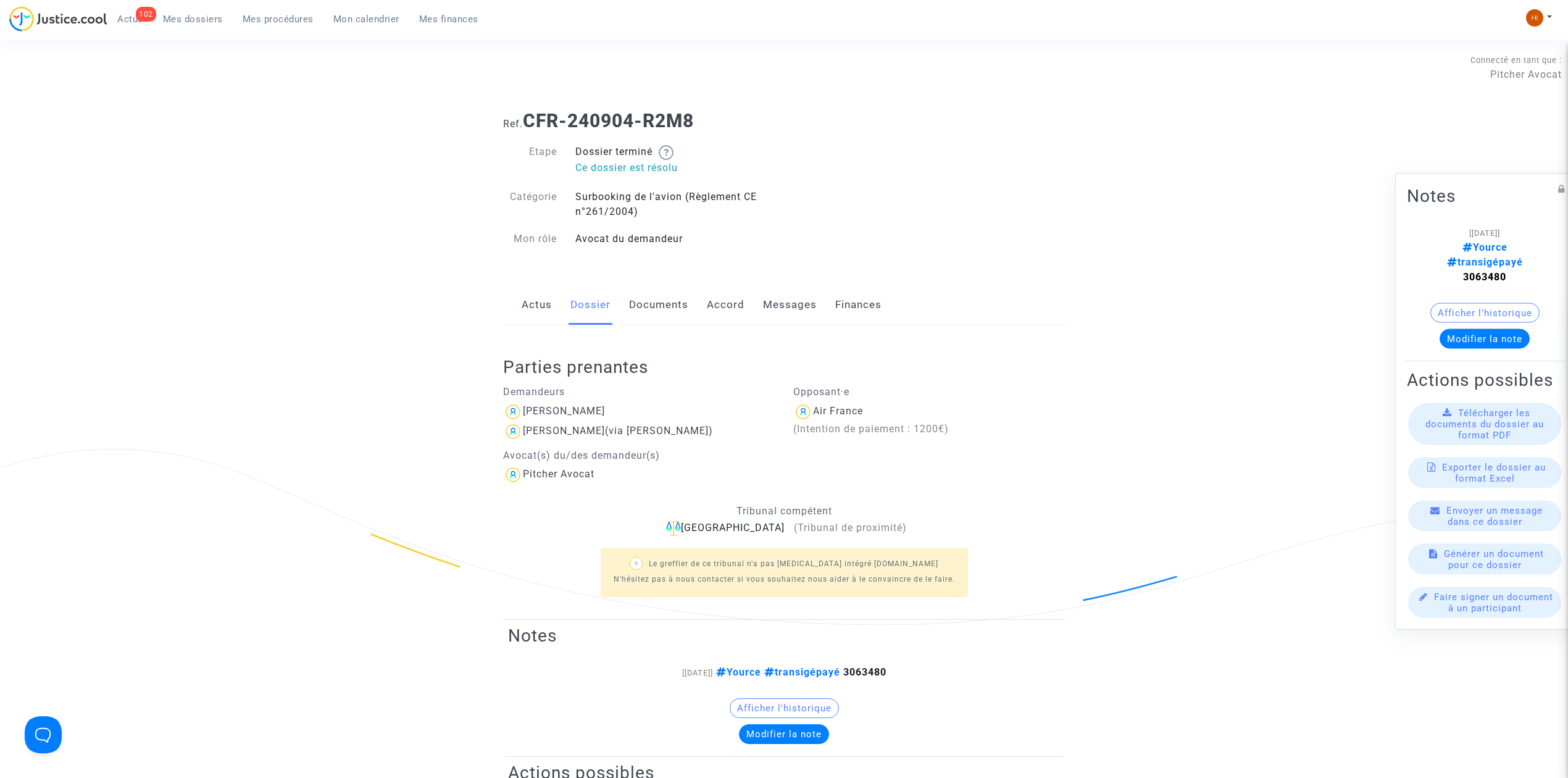
drag, startPoint x: 633, startPoint y: 400, endPoint x: 623, endPoint y: 403, distance: 10.4
click at [622, 403] on div "Demandeurs Guilhem BARBET Guilhem BARBET (via Guilhem BARBET) Avocat(s) du/des …" at bounding box center [639, 431] width 291 height 106
click at [625, 404] on div "Guilhem BARBET" at bounding box center [639, 412] width 272 height 19
drag, startPoint x: 630, startPoint y: 408, endPoint x: 564, endPoint y: 410, distance: 66.0
click at [564, 410] on div "Guilhem BARBET" at bounding box center [639, 412] width 272 height 19
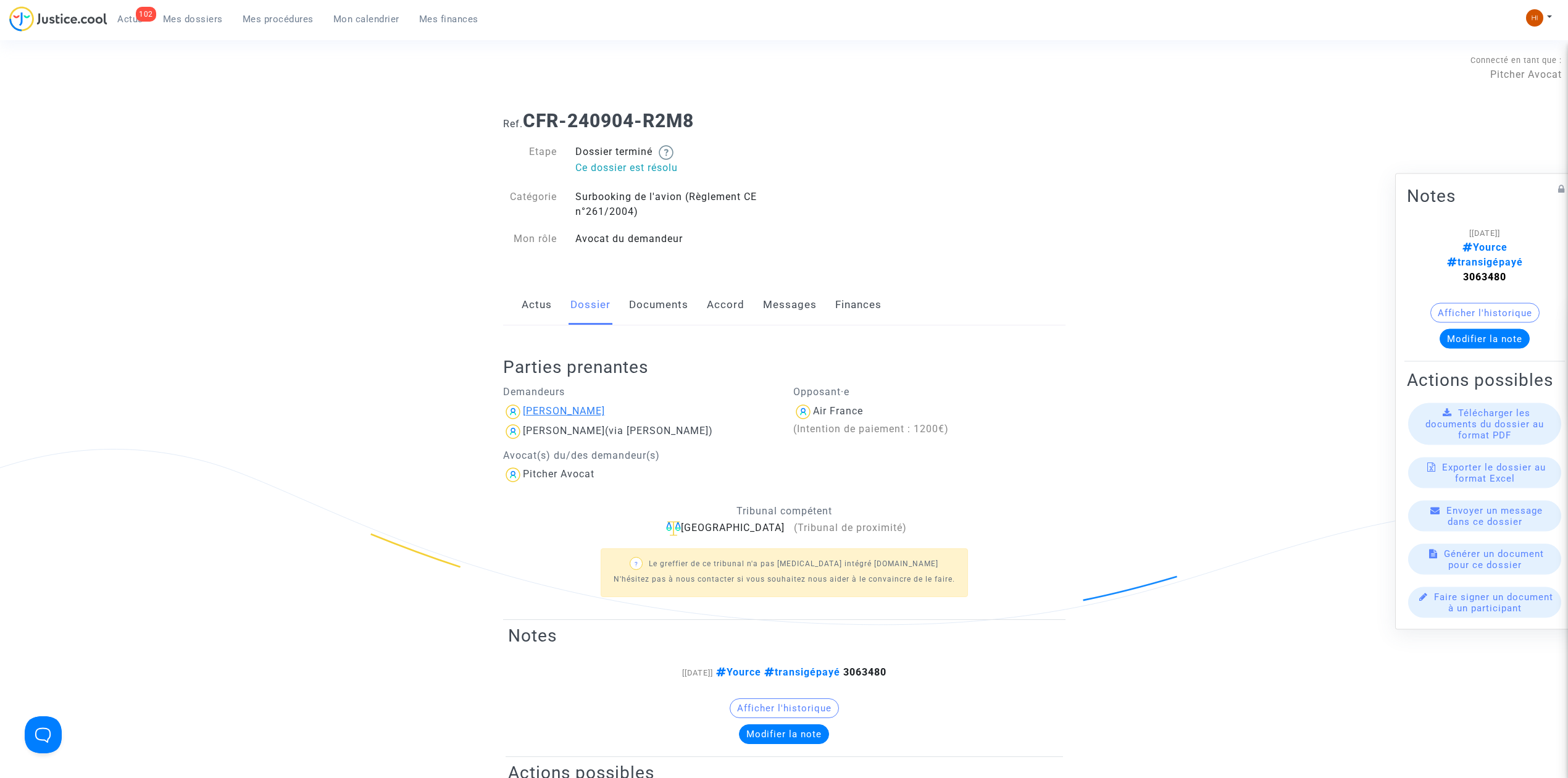
copy div "BARBET"
click at [547, 316] on link "Actus" at bounding box center [537, 305] width 30 height 41
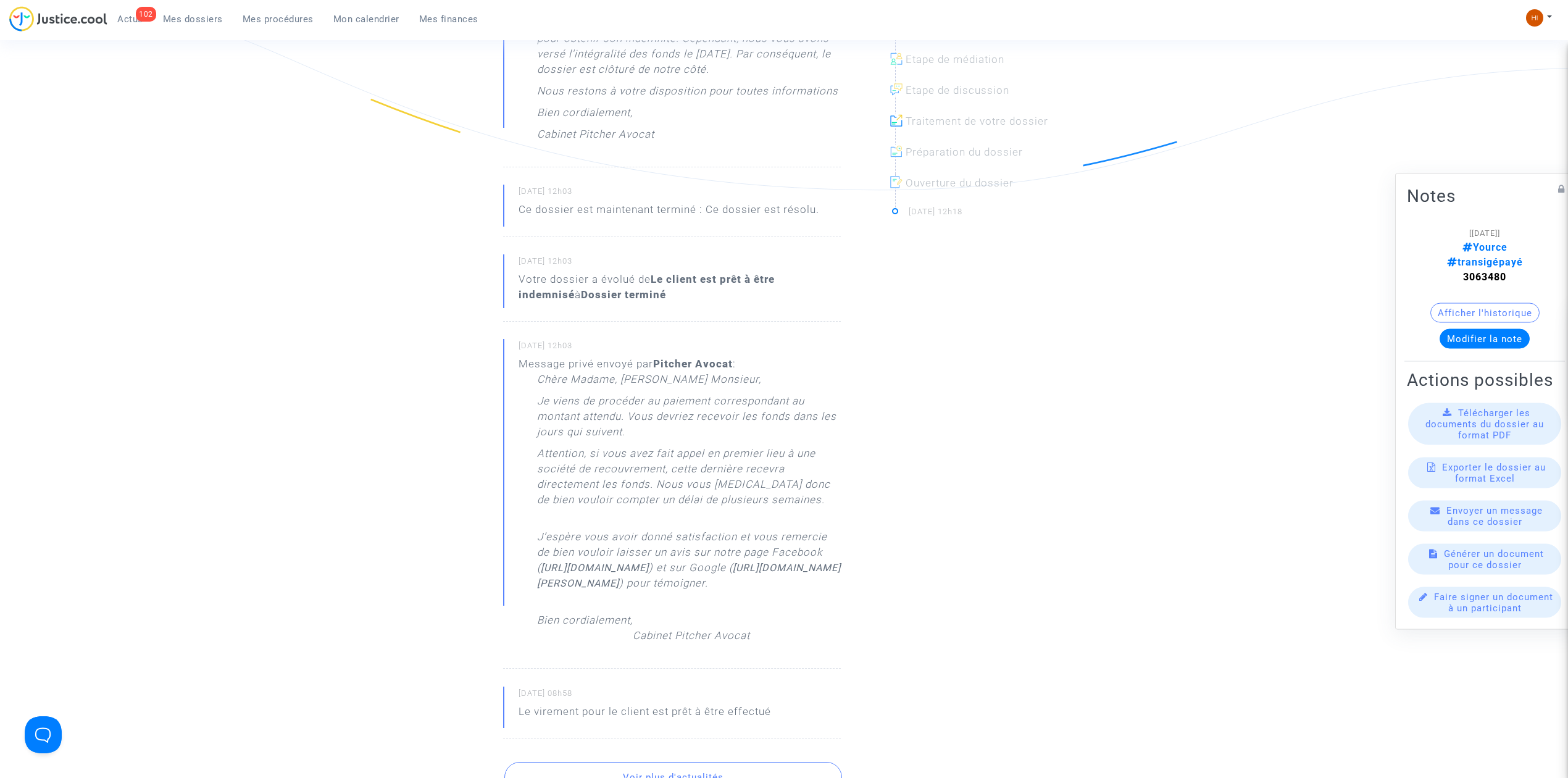
scroll to position [247, 0]
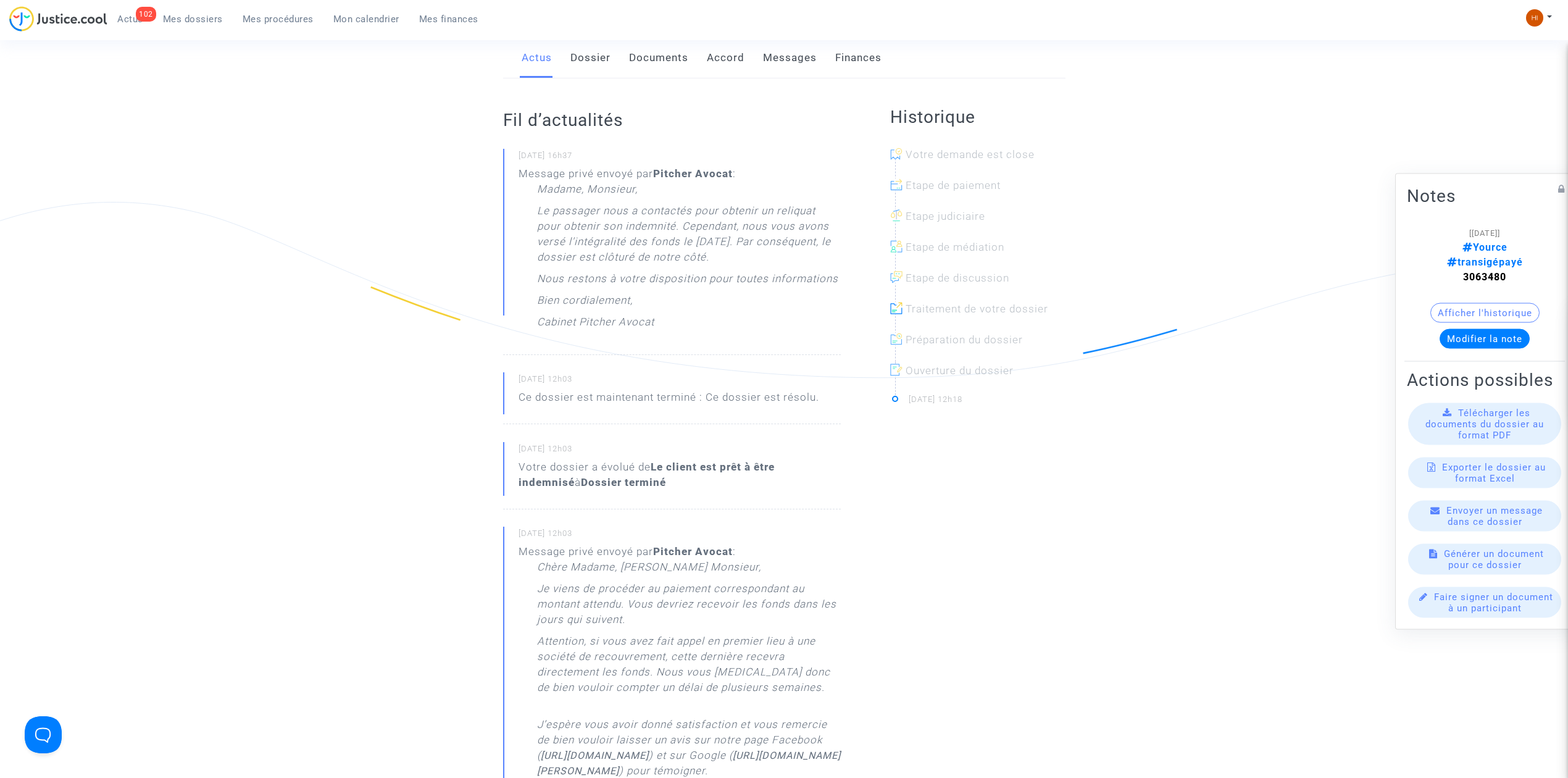
click at [790, 61] on link "Messages" at bounding box center [790, 58] width 54 height 41
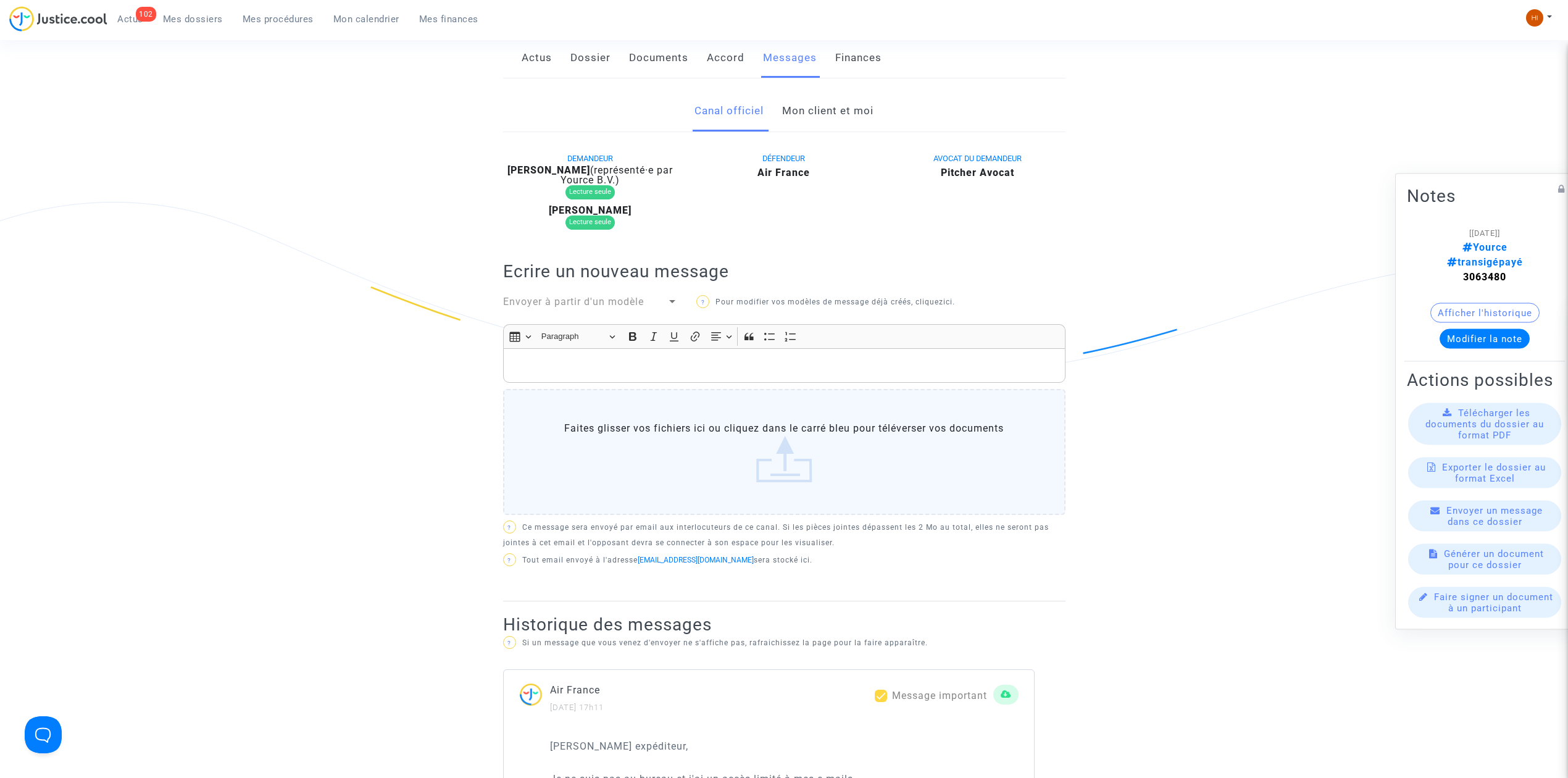
click at [847, 109] on link "Mon client et moi" at bounding box center [827, 111] width 91 height 41
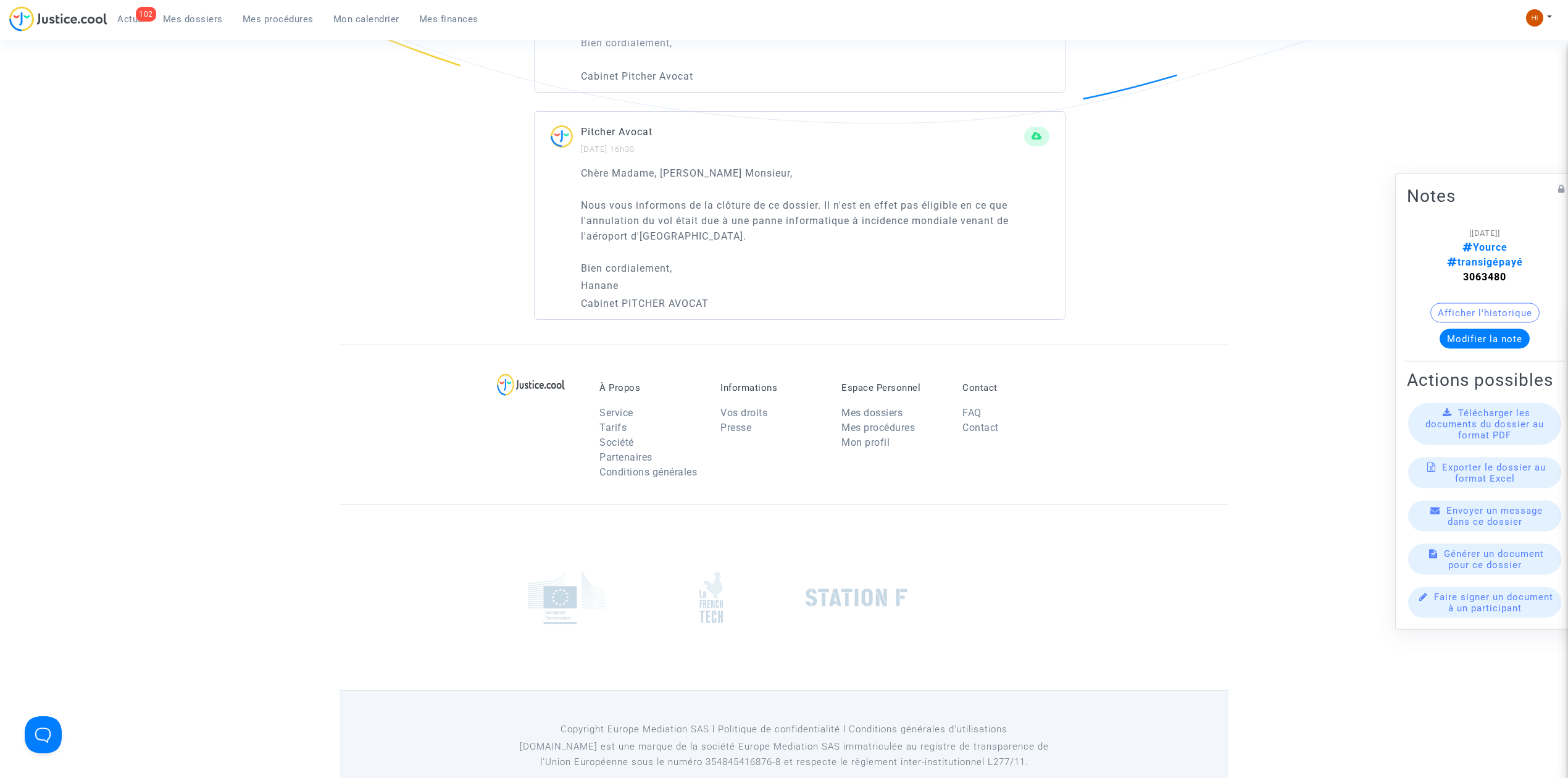
scroll to position [1417, 0]
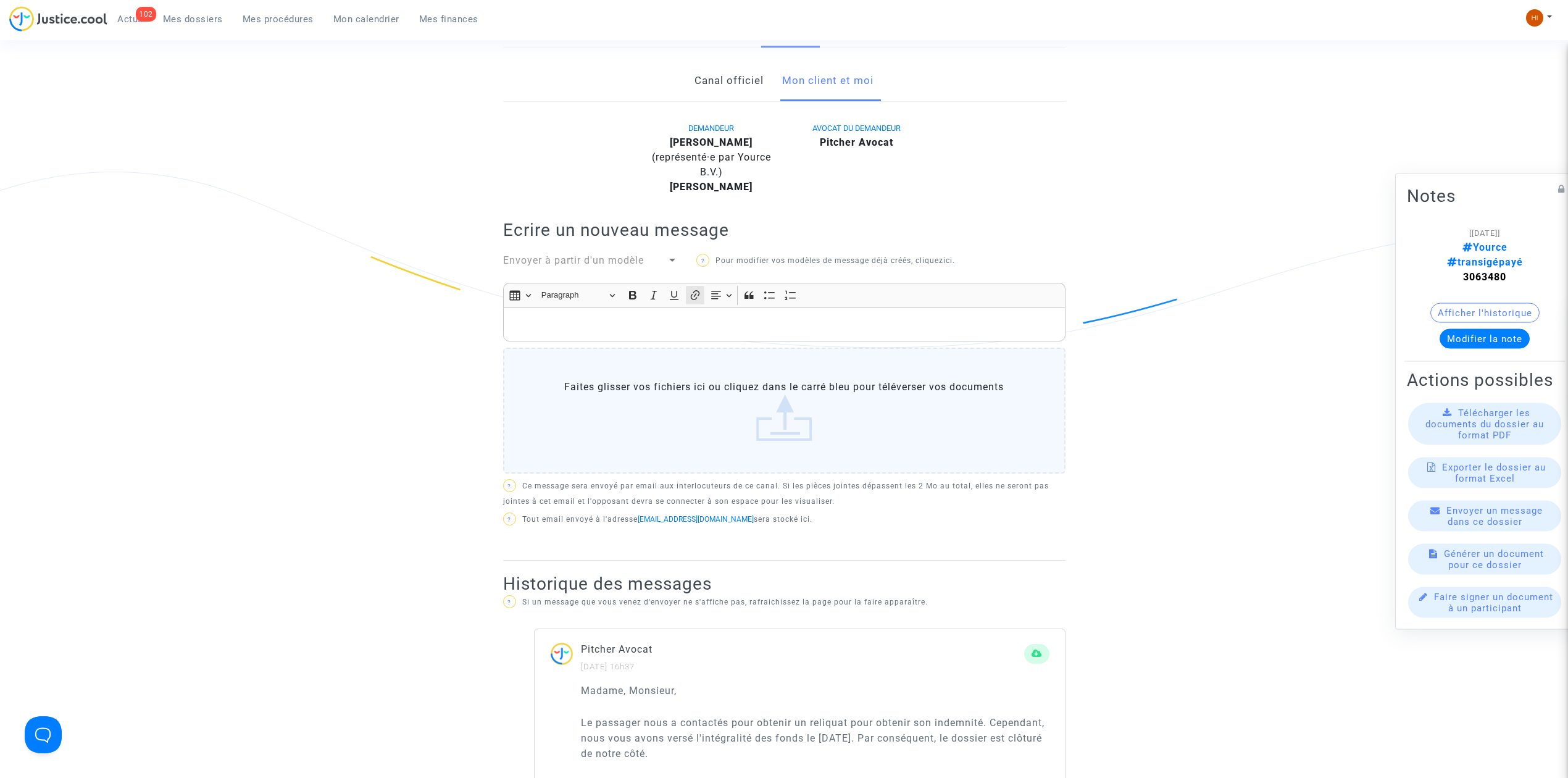
scroll to position [0, 0]
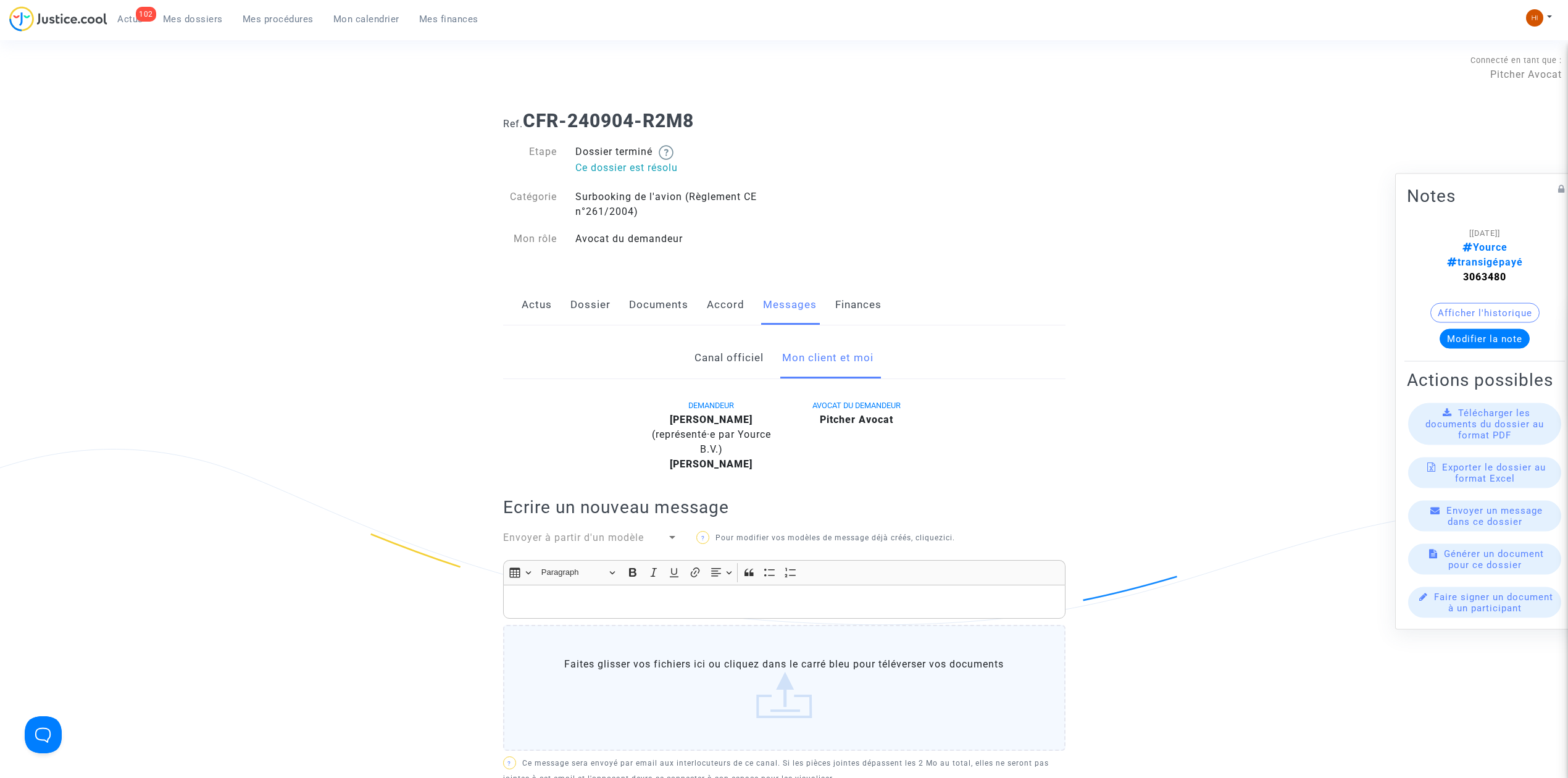
click at [596, 303] on link "Dossier" at bounding box center [590, 305] width 40 height 41
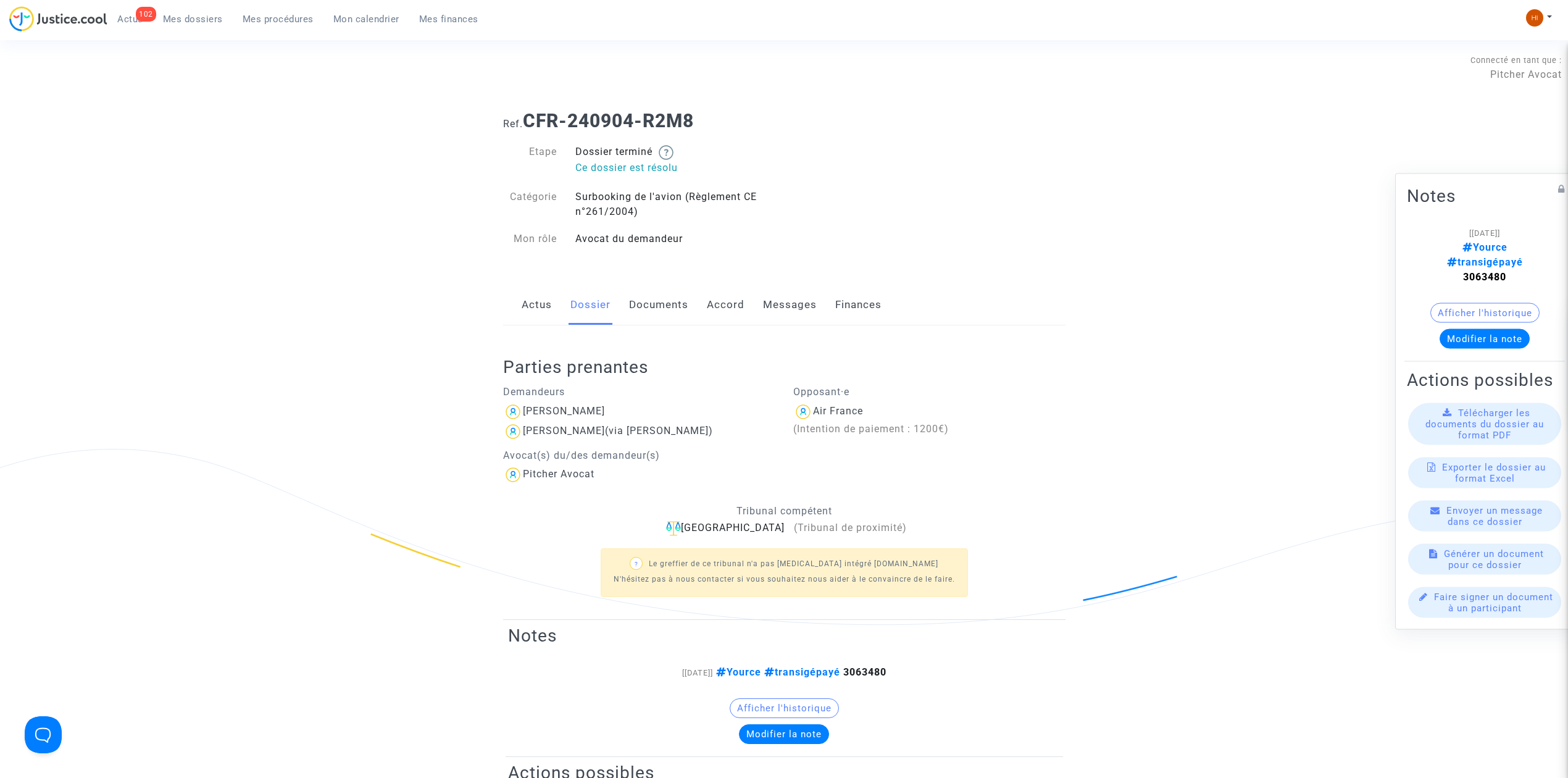
click at [532, 314] on link "Actus" at bounding box center [537, 305] width 30 height 41
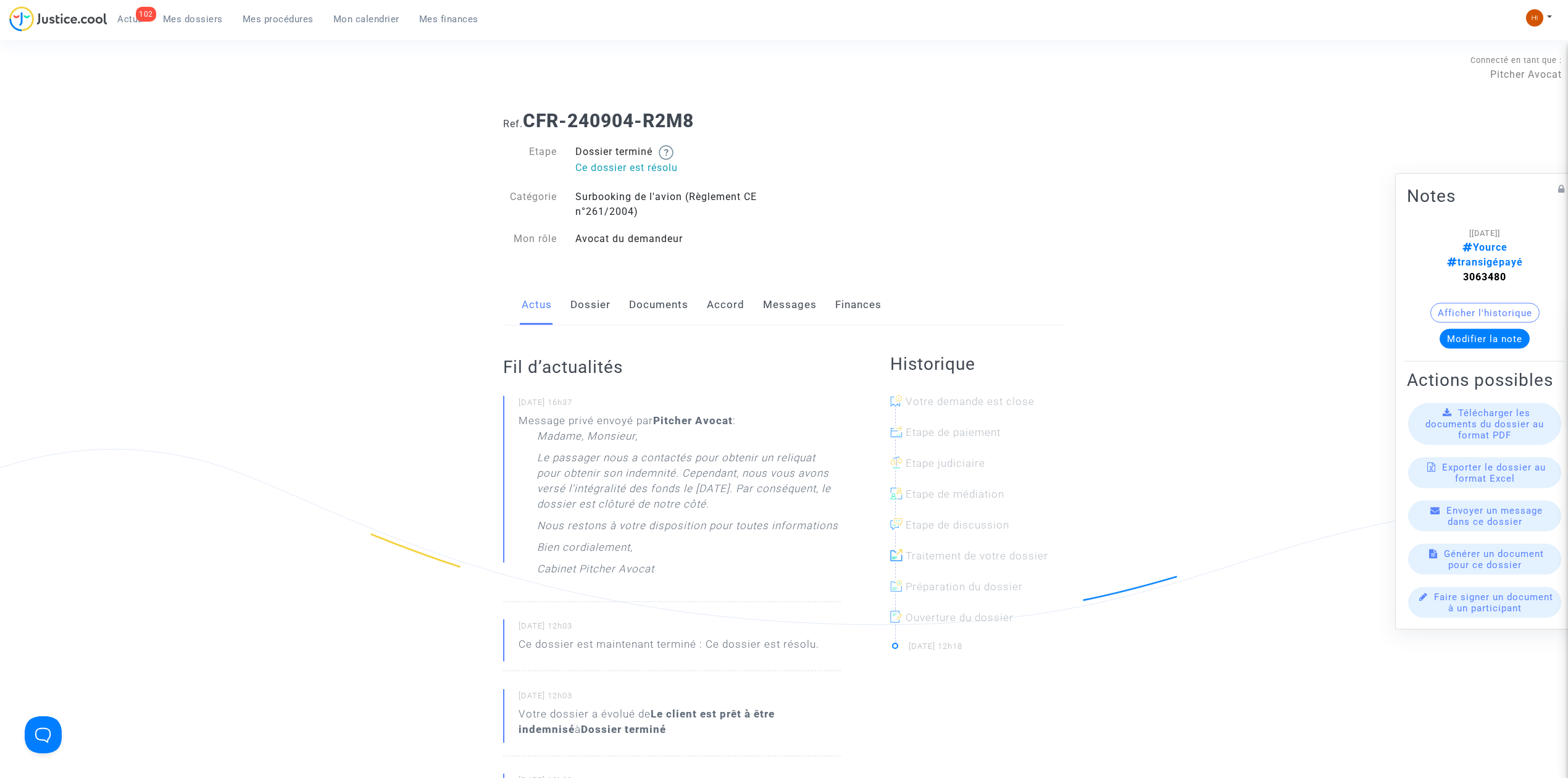
click at [584, 314] on link "Dossier" at bounding box center [590, 305] width 40 height 41
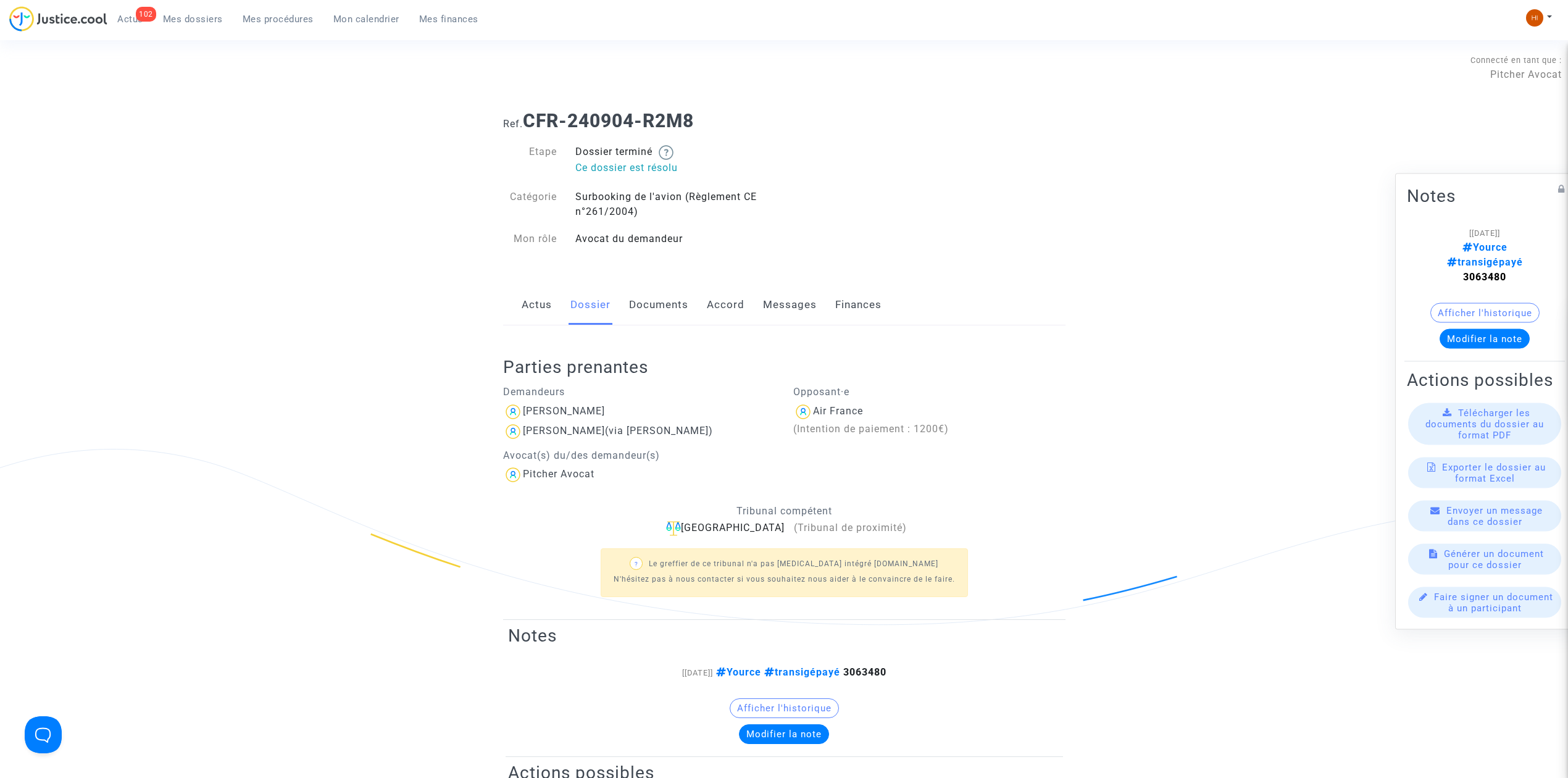
click at [538, 295] on link "Actus" at bounding box center [537, 305] width 30 height 41
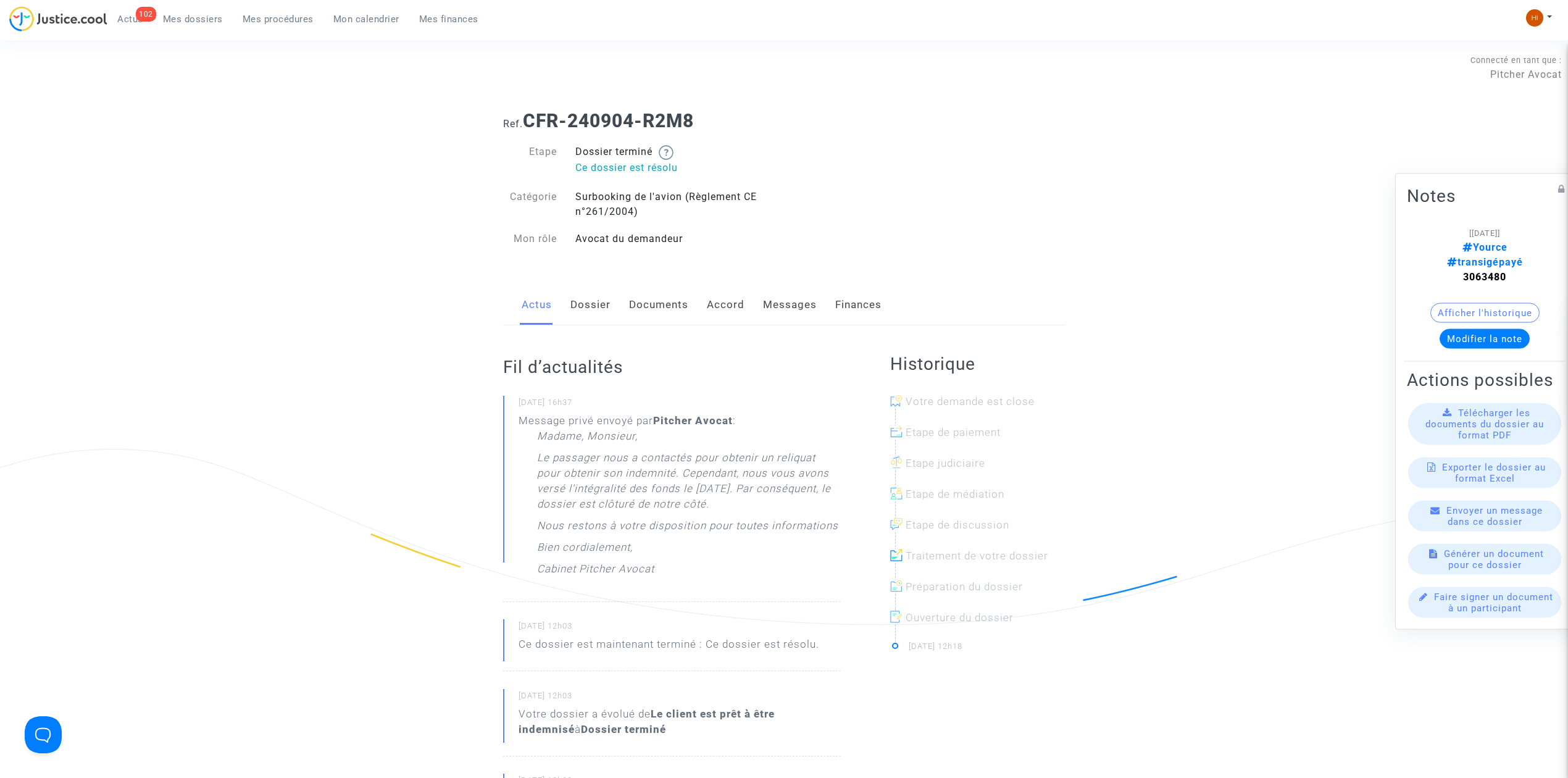
drag, startPoint x: 472, startPoint y: 344, endPoint x: 746, endPoint y: 603, distance: 377.0
click at [746, 603] on ng-component "Ref. CFR-240904-R2M8 Etape Dossier terminé Ce dossier est résolu Catégorie Surb…" at bounding box center [784, 792] width 889 height 1385
click at [396, 397] on ng-component "Ref. CFR-240904-R2M8 Etape Dossier terminé Ce dossier est résolu Catégorie Surb…" at bounding box center [784, 792] width 889 height 1385
click at [565, 302] on div "Actus Dossier Documents Accord Messages Finances" at bounding box center [784, 305] width 563 height 41
click at [583, 310] on link "Dossier" at bounding box center [590, 305] width 40 height 41
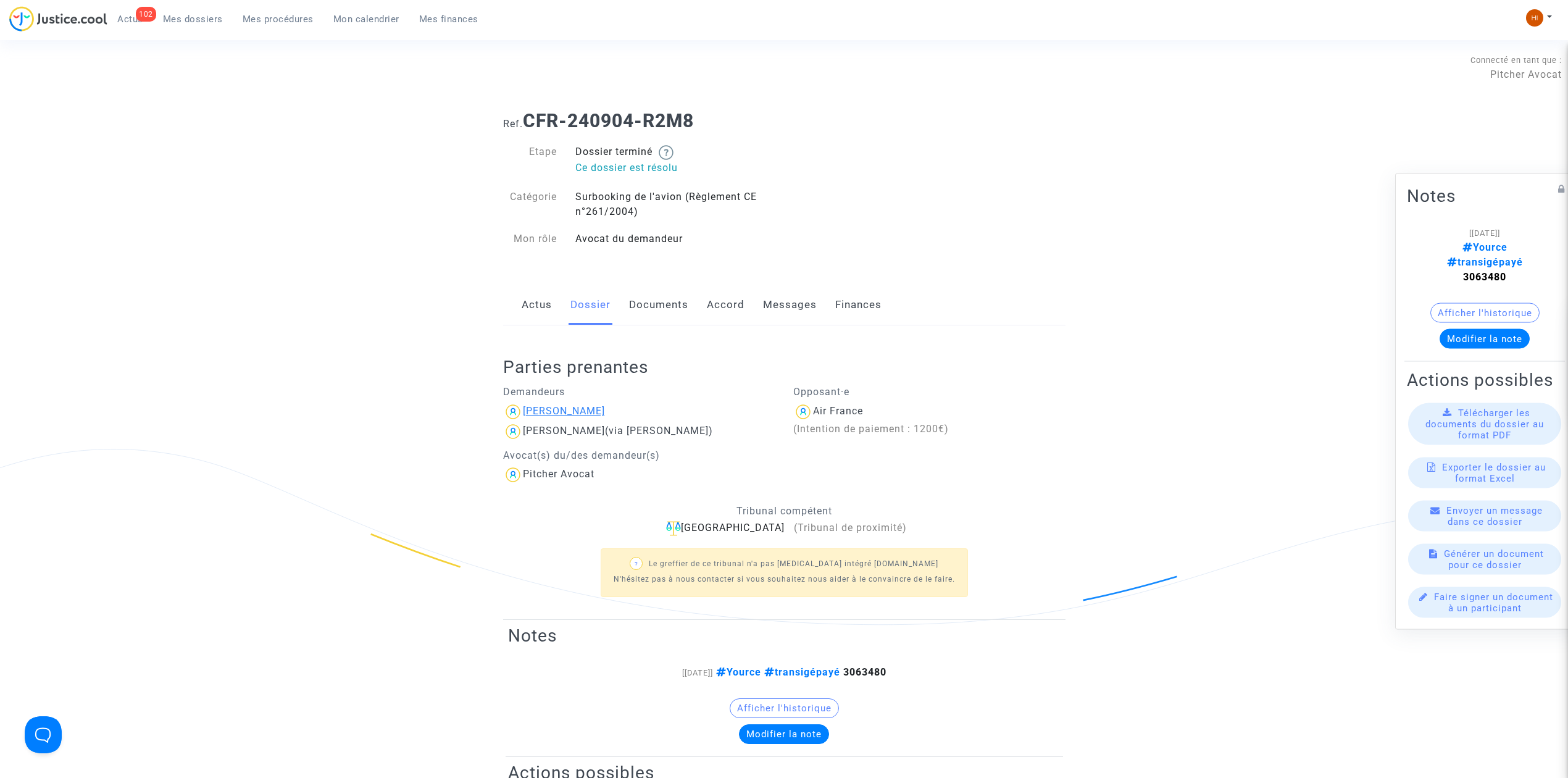
click at [573, 410] on div "Guilhem BARBET" at bounding box center [563, 411] width 82 height 12
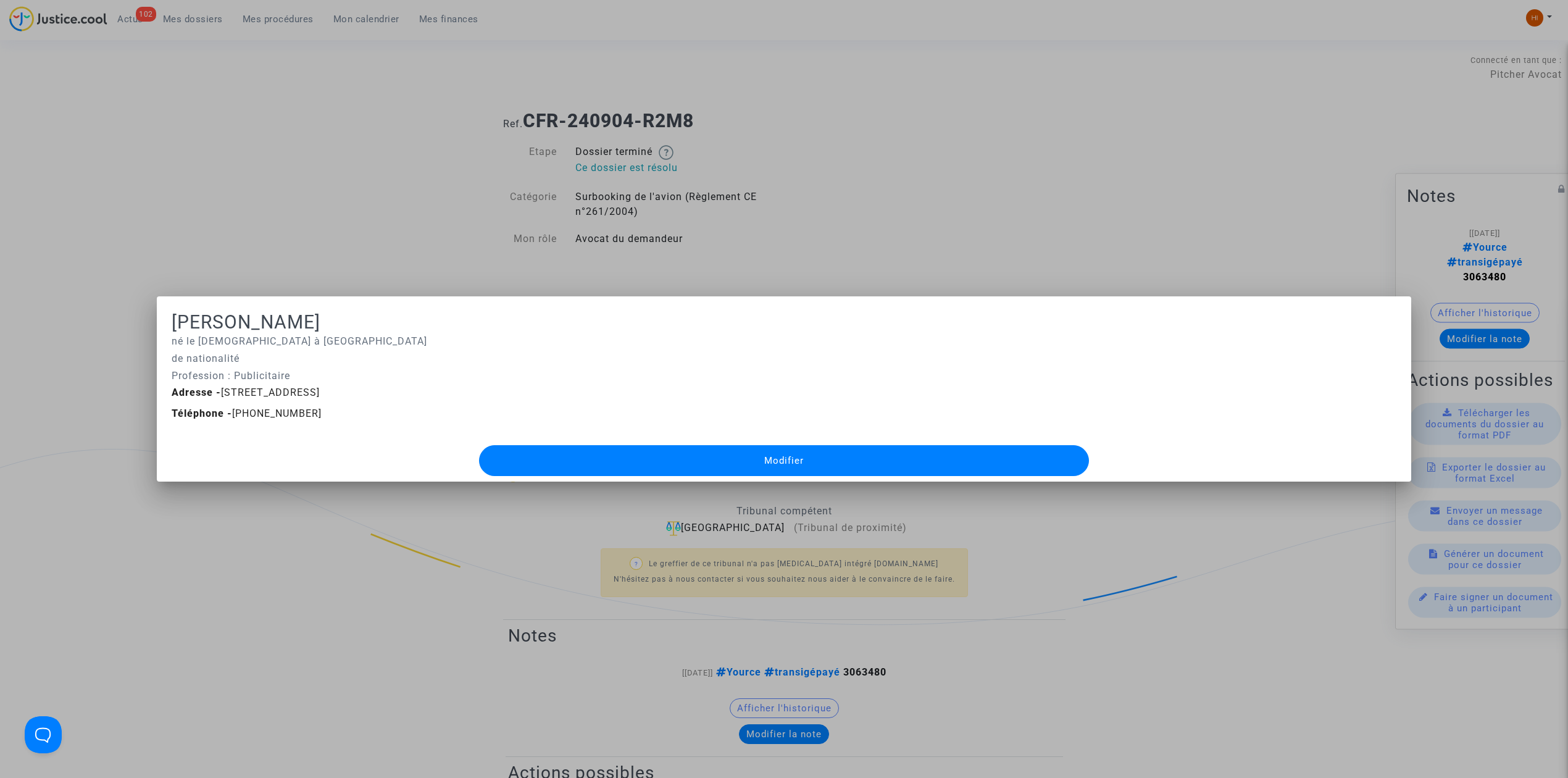
click at [351, 208] on div at bounding box center [784, 389] width 1568 height 778
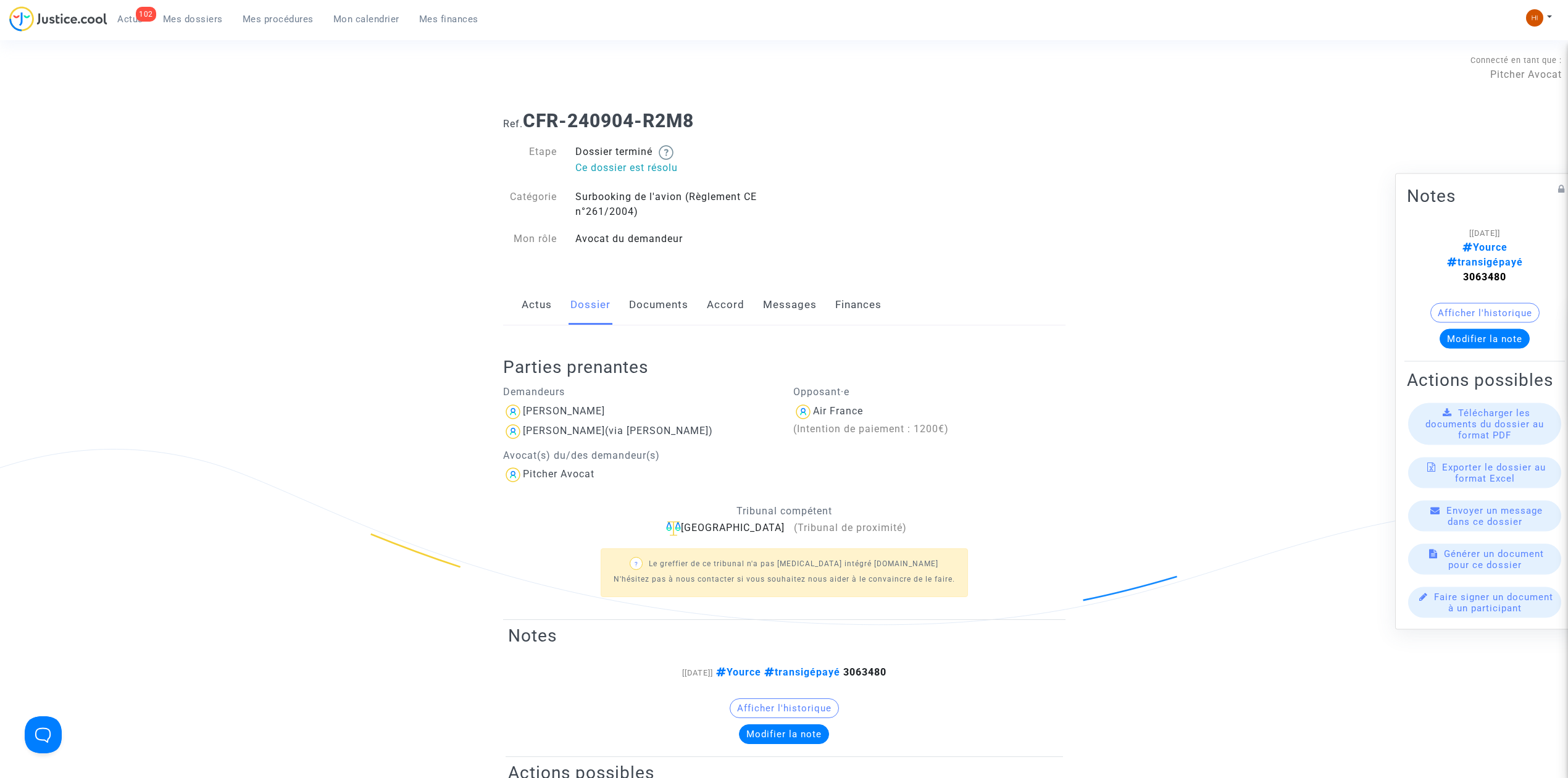
click at [1484, 329] on button "Modifier la note" at bounding box center [1484, 338] width 90 height 19
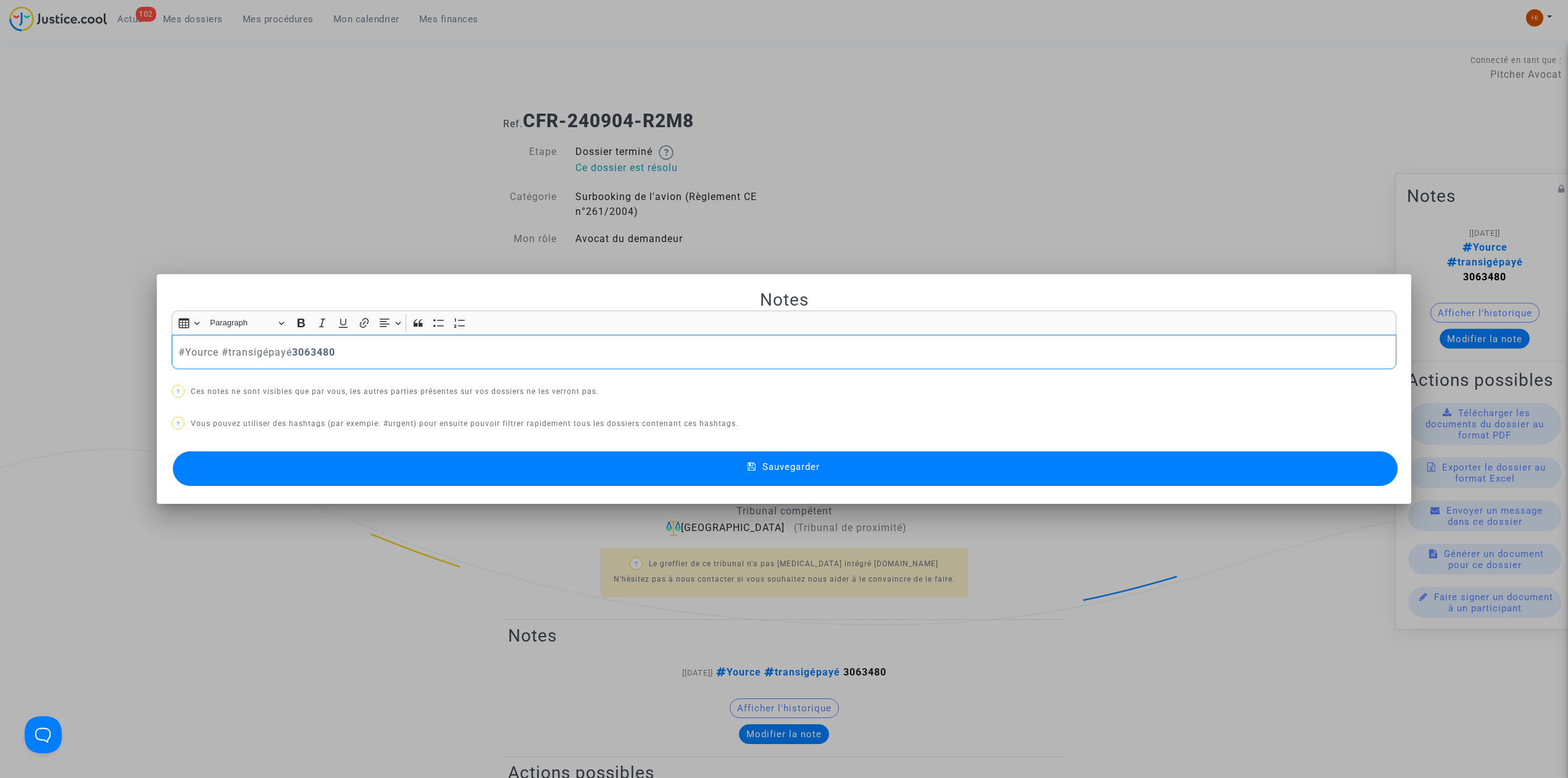
click at [557, 343] on div "#Yource #transigépayé 3063480" at bounding box center [784, 352] width 1225 height 35
click at [1136, 80] on div at bounding box center [784, 389] width 1568 height 778
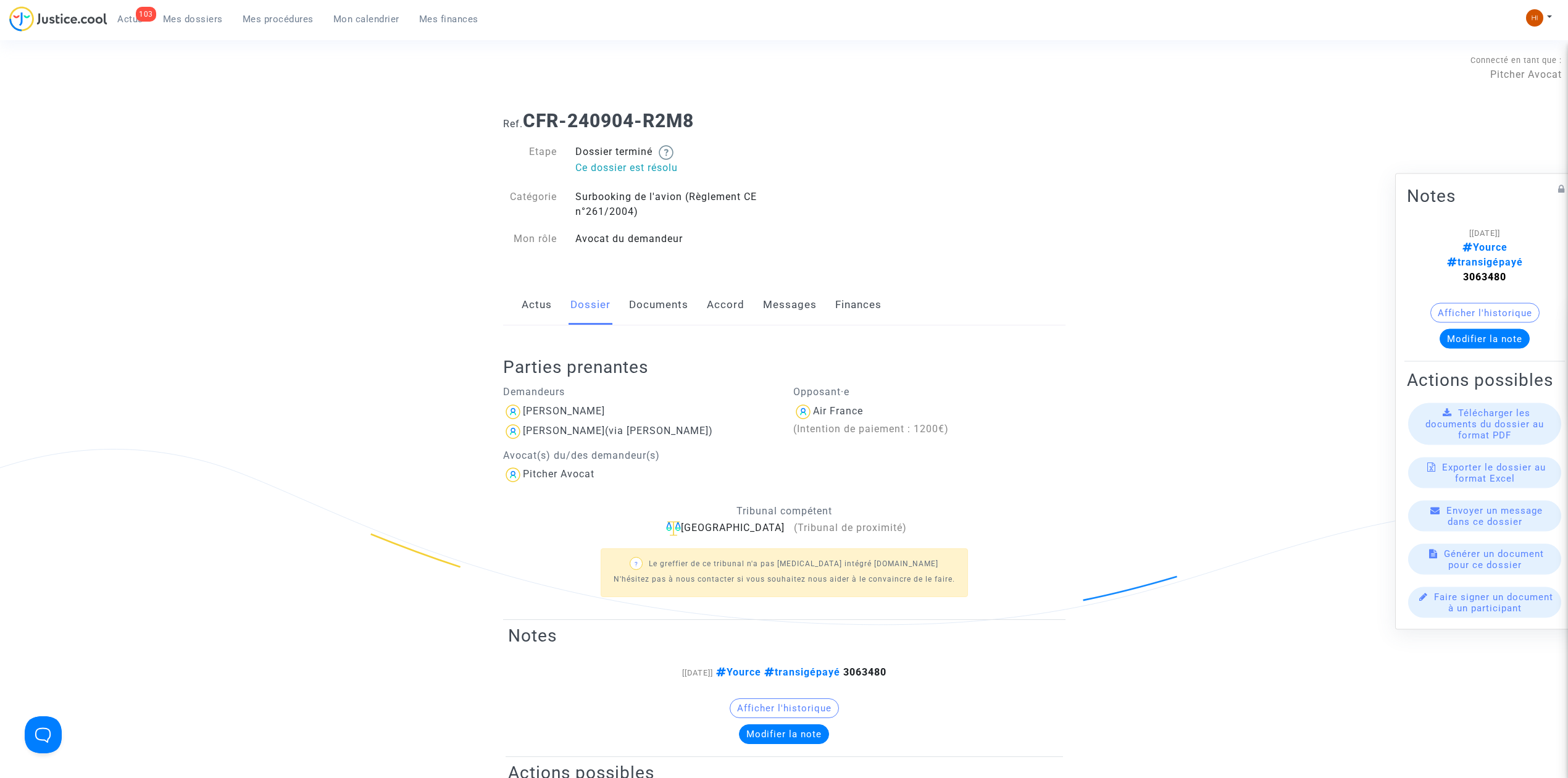
click at [795, 312] on link "Messages" at bounding box center [790, 305] width 54 height 41
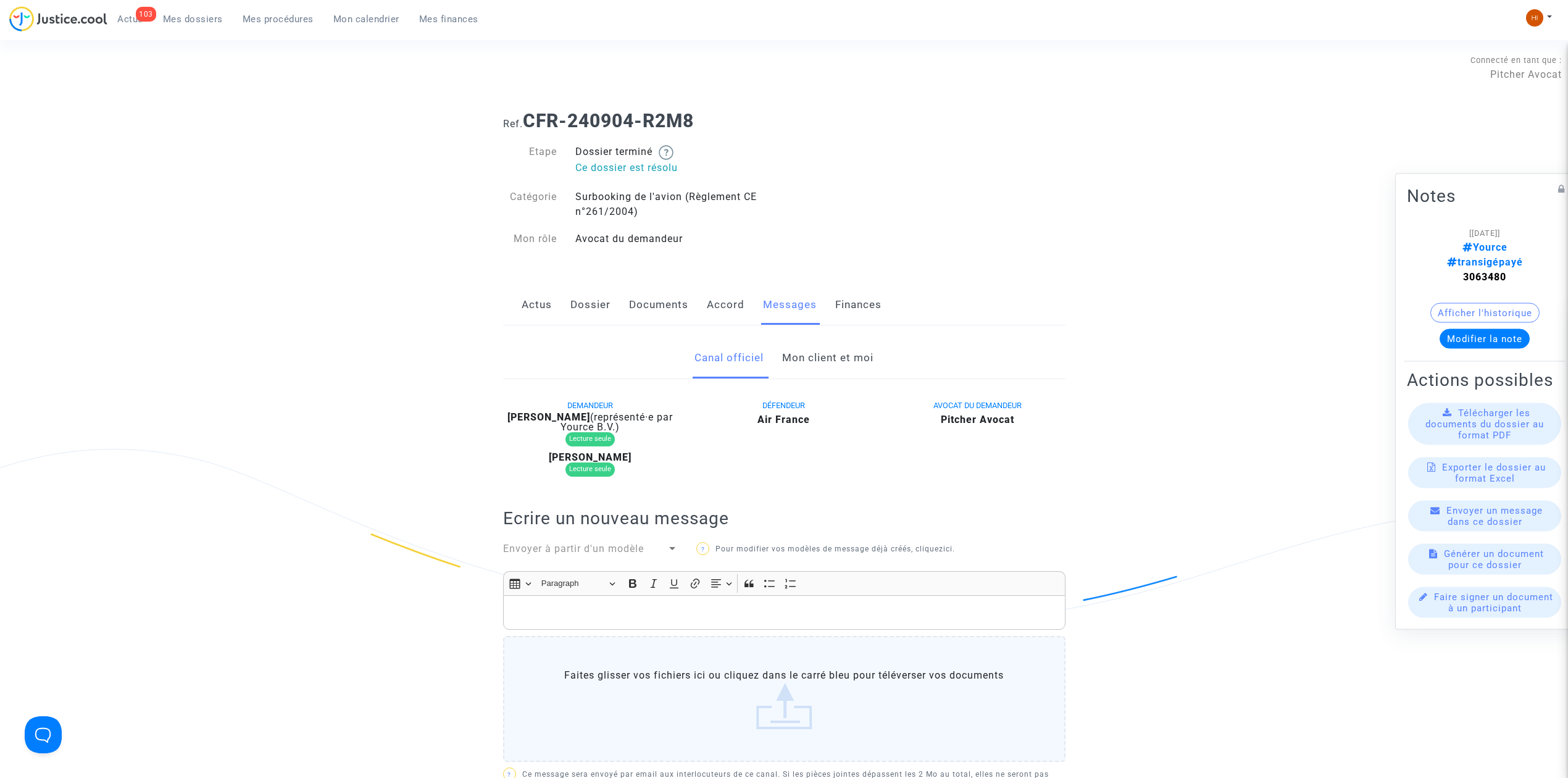
click at [800, 376] on link "Mon client et moi" at bounding box center [827, 358] width 91 height 41
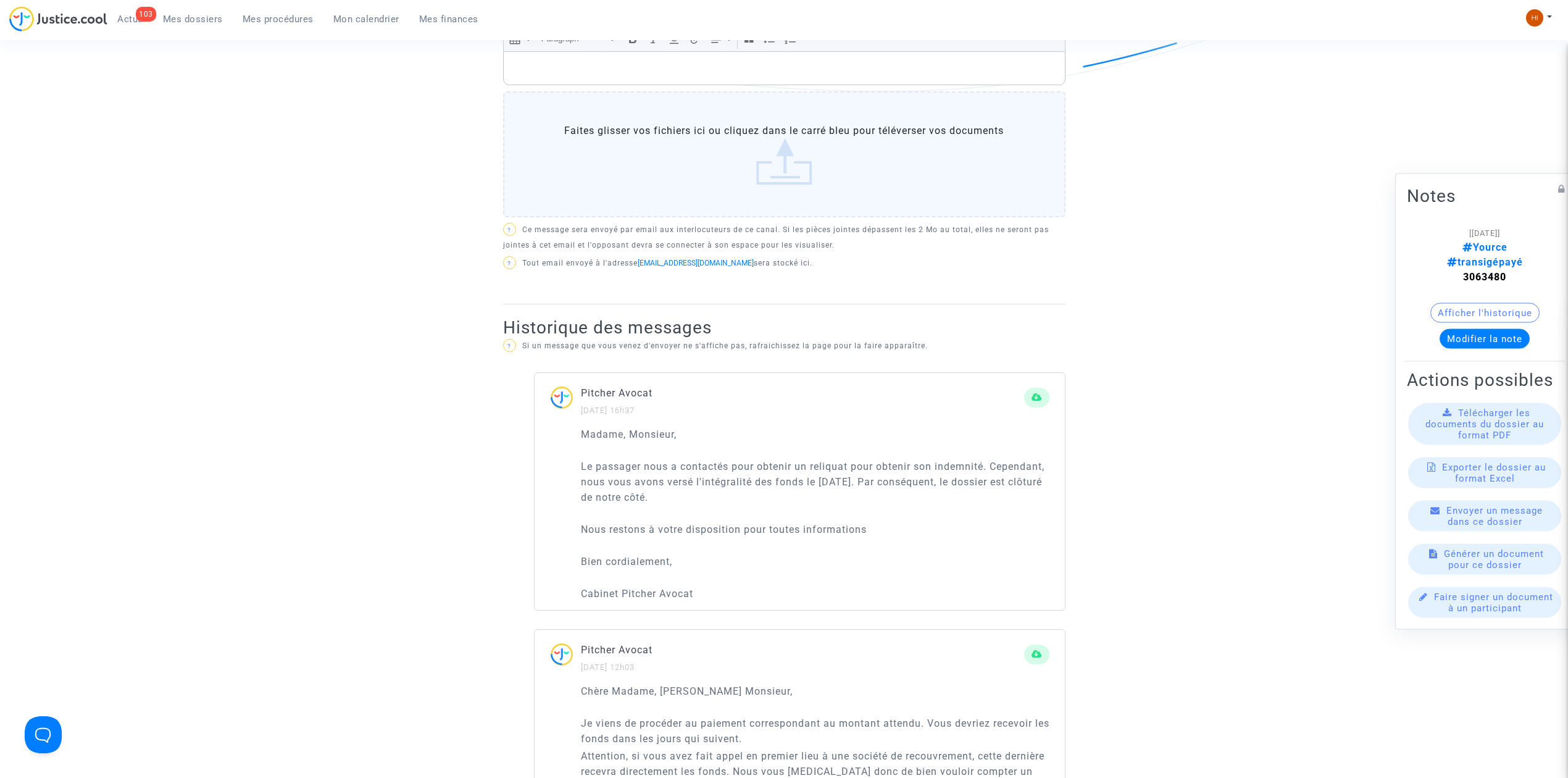
scroll to position [411, 0]
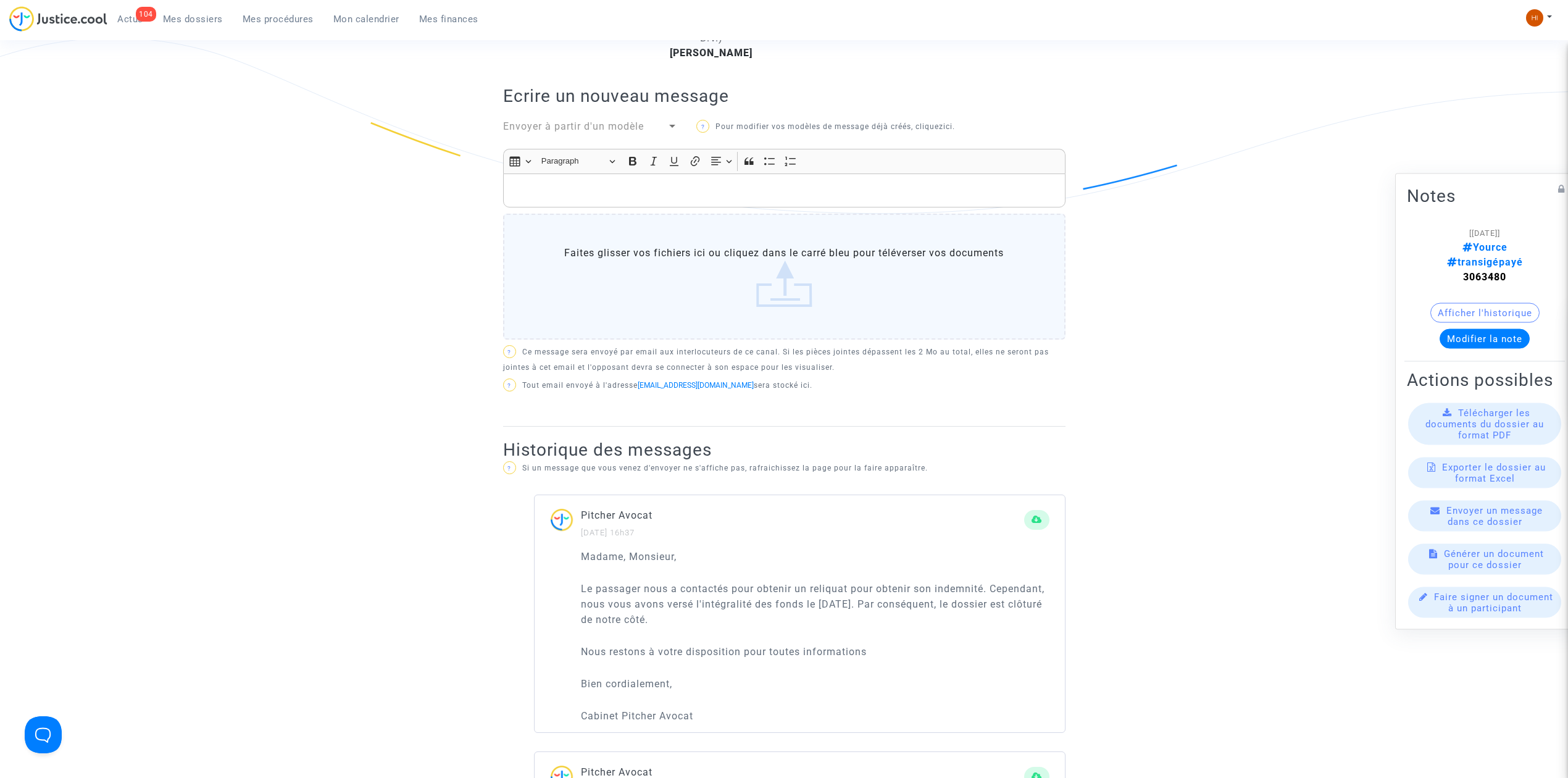
click at [807, 197] on p "Rich Text Editor, main" at bounding box center [784, 191] width 549 height 15
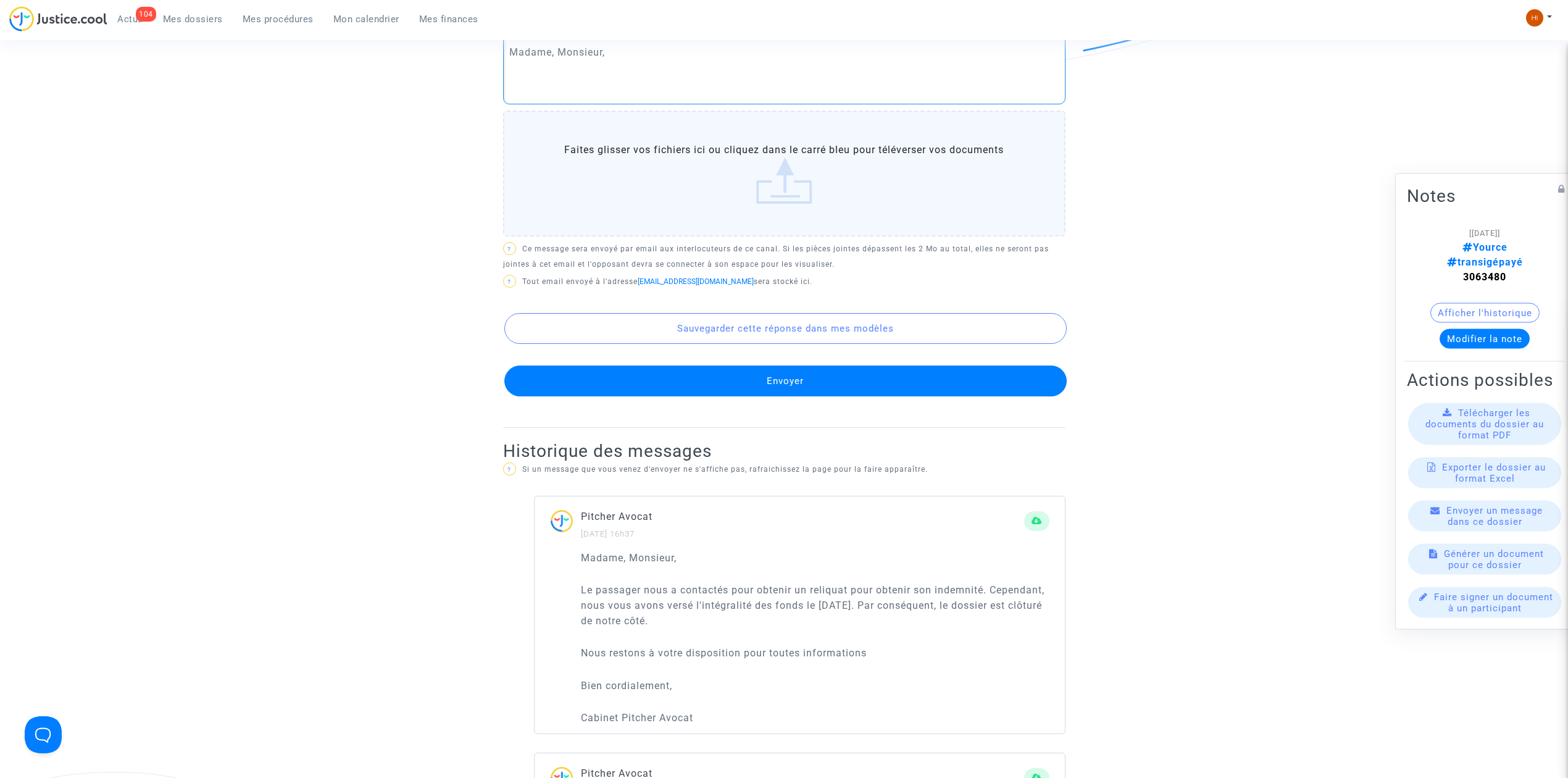
scroll to position [494, 0]
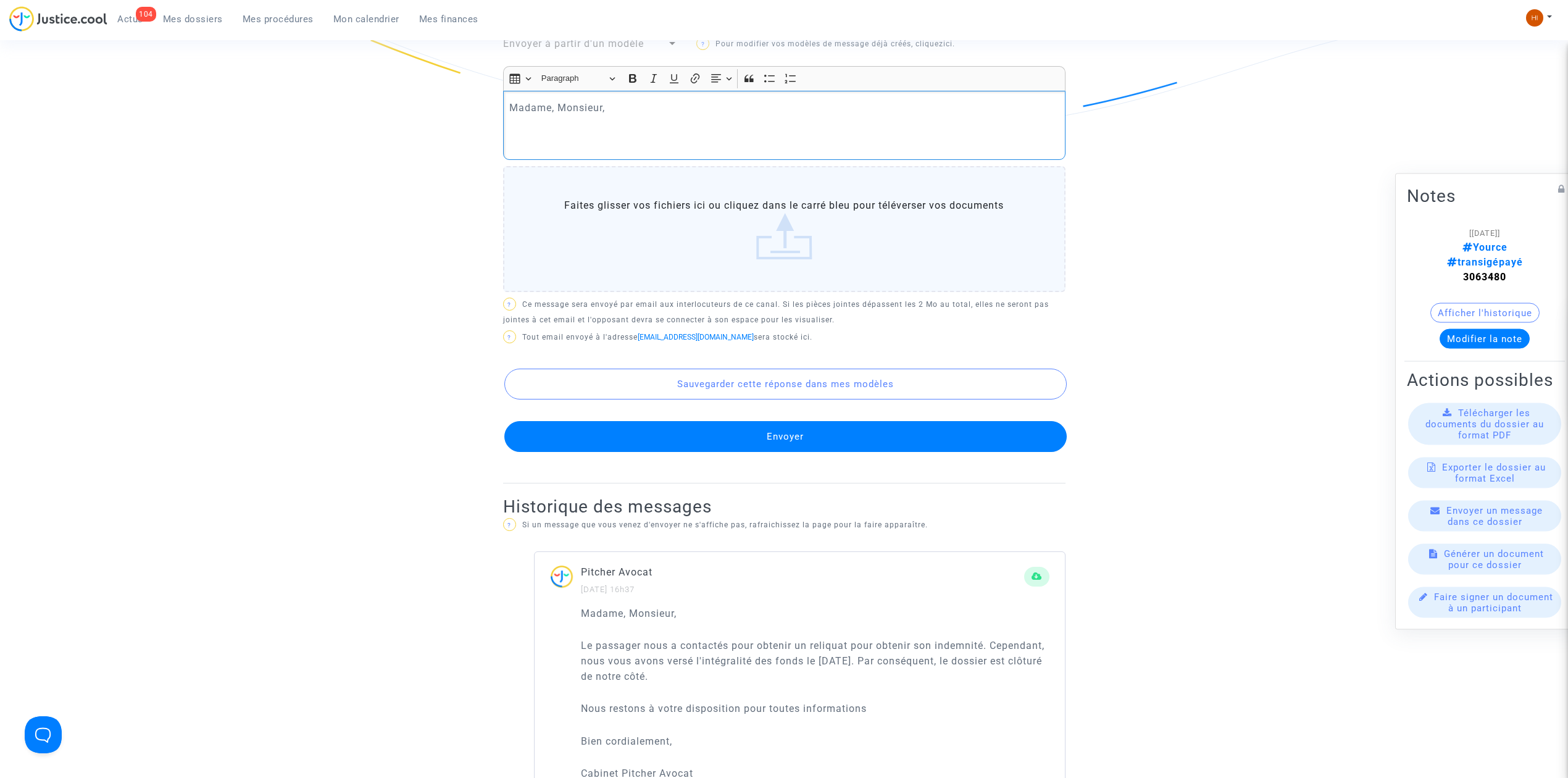
click at [690, 141] on p "Rich Text Editor, main" at bounding box center [784, 143] width 549 height 15
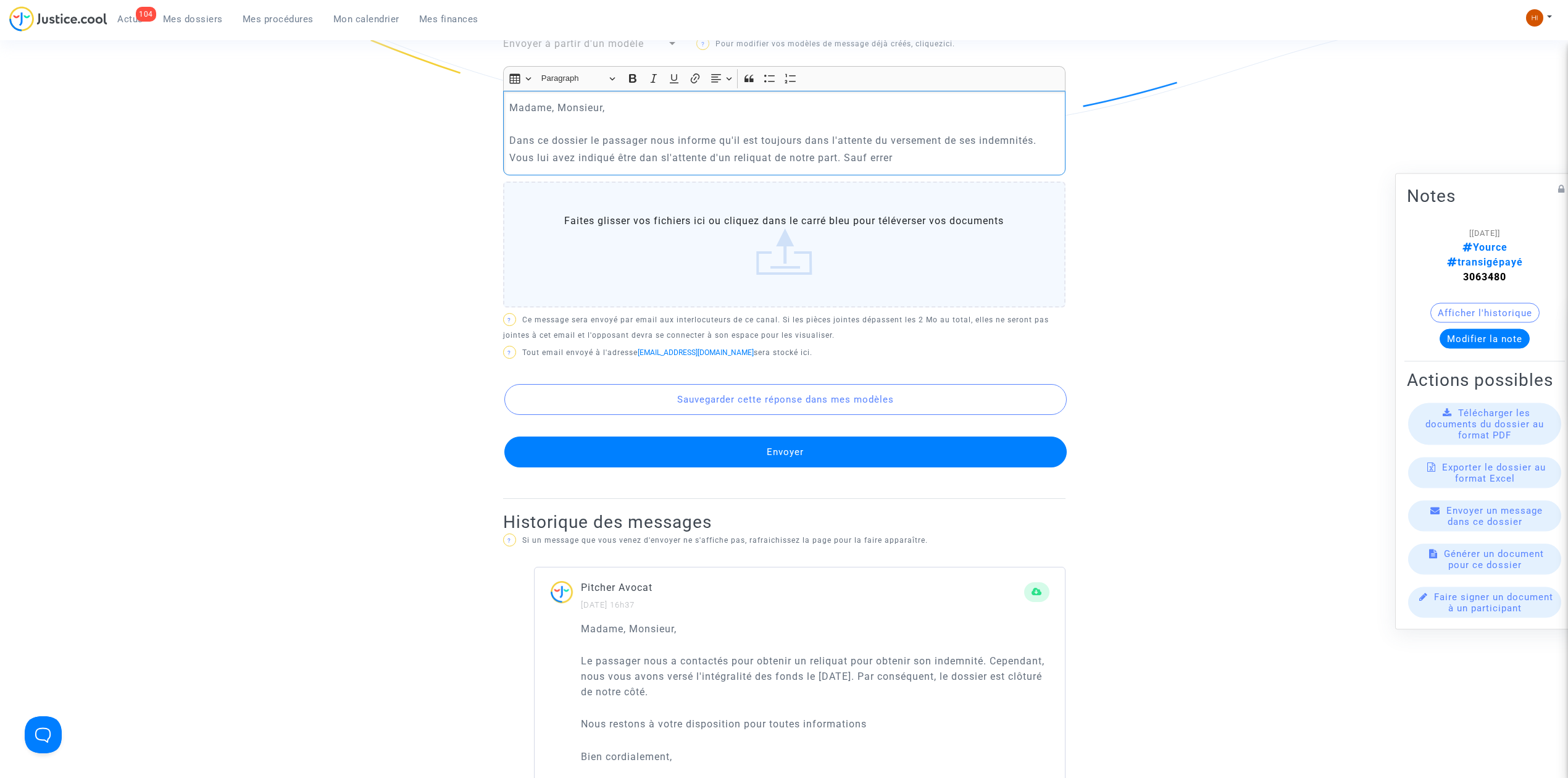
drag, startPoint x: 690, startPoint y: 141, endPoint x: 660, endPoint y: 156, distance: 33.5
click at [657, 156] on p "Vous lui avez indiqué être dan sl'attente d'un reliquat de notre part. Sauf err…" at bounding box center [784, 158] width 549 height 15
click at [660, 156] on p "Vous lui avez indiqué être dan sl'attente d'un reliquat de notre part. Sauf err…" at bounding box center [784, 158] width 549 height 15
drag, startPoint x: 680, startPoint y: 158, endPoint x: 771, endPoint y: 159, distance: 91.0
click at [682, 158] on p "Vous lui avez indiqué être dans l'attente d'un reliquat de notre part. Sauf err…" at bounding box center [784, 158] width 549 height 15
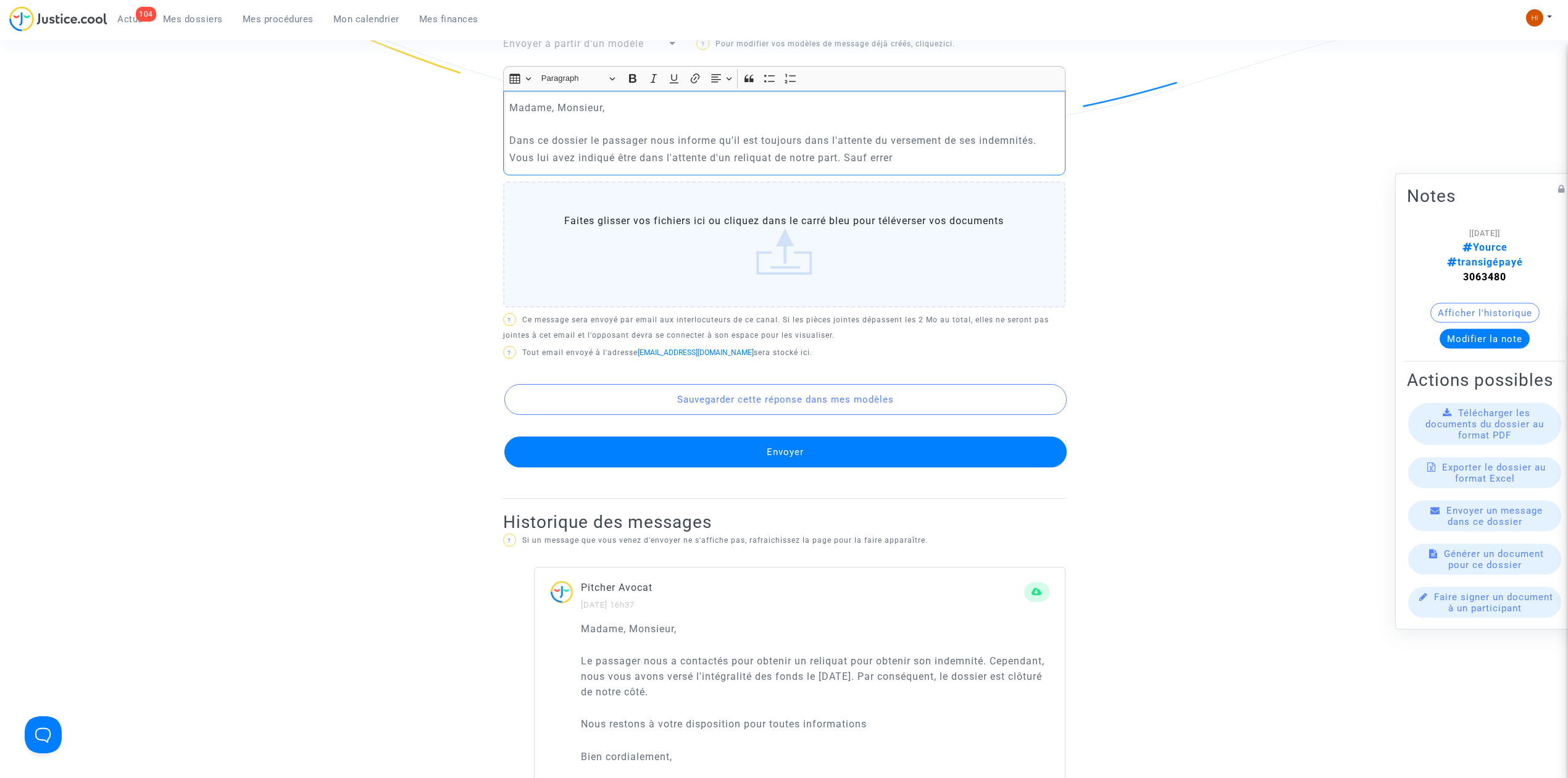
click at [823, 151] on p "Vous lui avez indiqué être dans l'attente d'un reliquat de notre part. Sauf err…" at bounding box center [784, 158] width 549 height 15
click at [911, 165] on p "Vous lui avez indiqué être dans l'attente d'un reliquat de notre part. Sauf err…" at bounding box center [784, 158] width 549 height 15
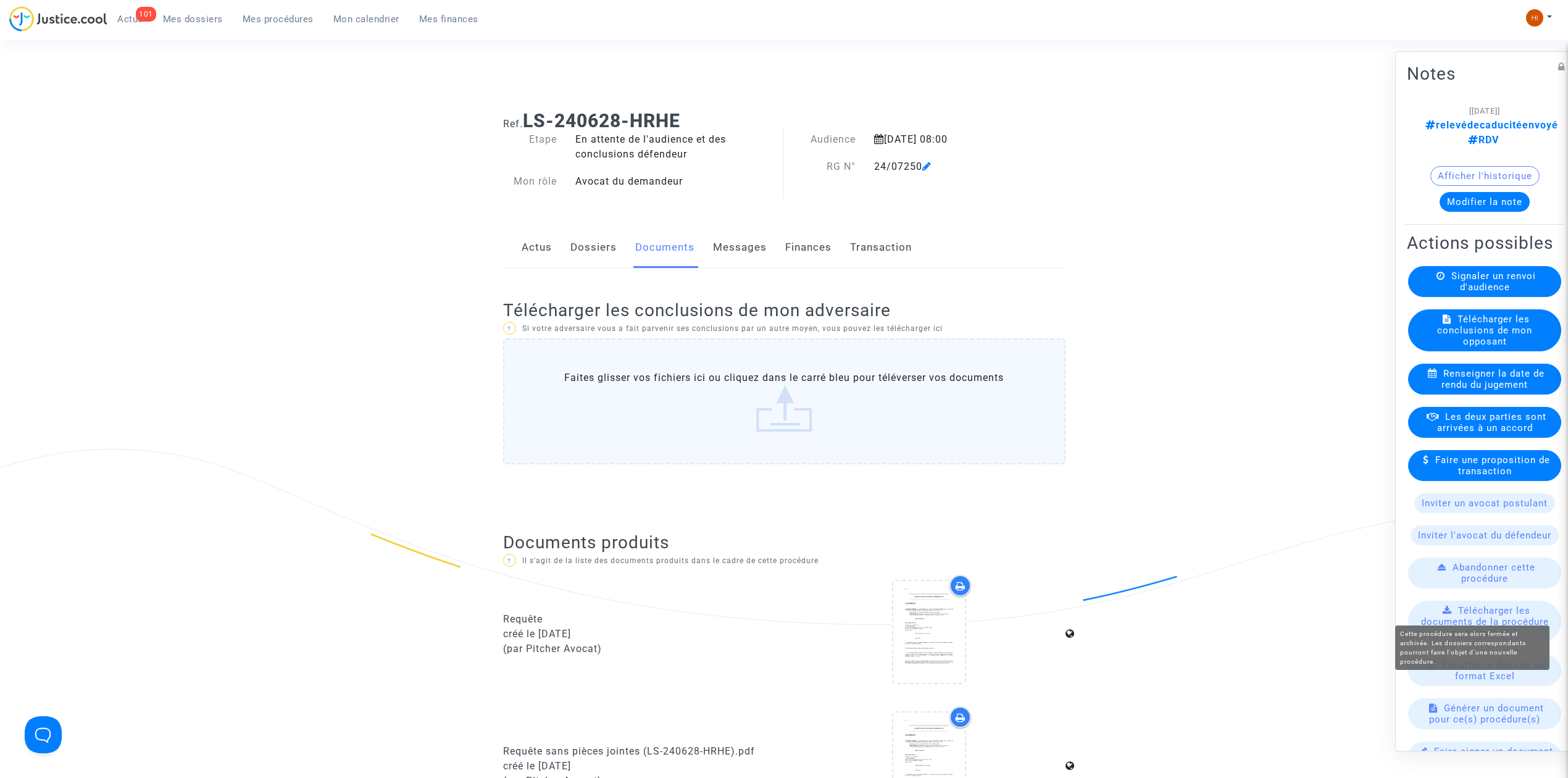
click at [1462, 584] on span "Abandonner cette procédure" at bounding box center [1494, 573] width 83 height 22
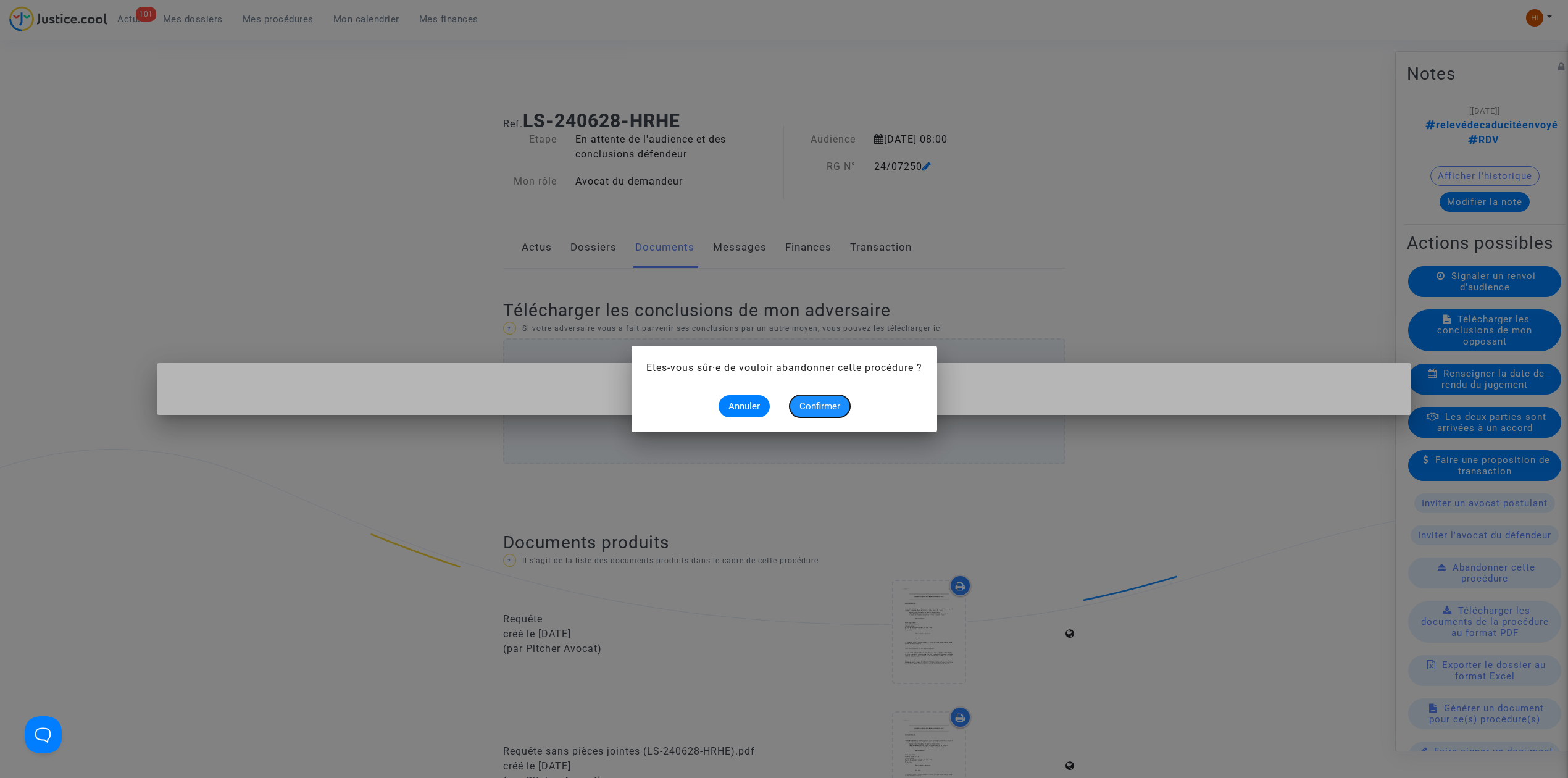
click at [811, 399] on button "Confirmer" at bounding box center [820, 406] width 61 height 22
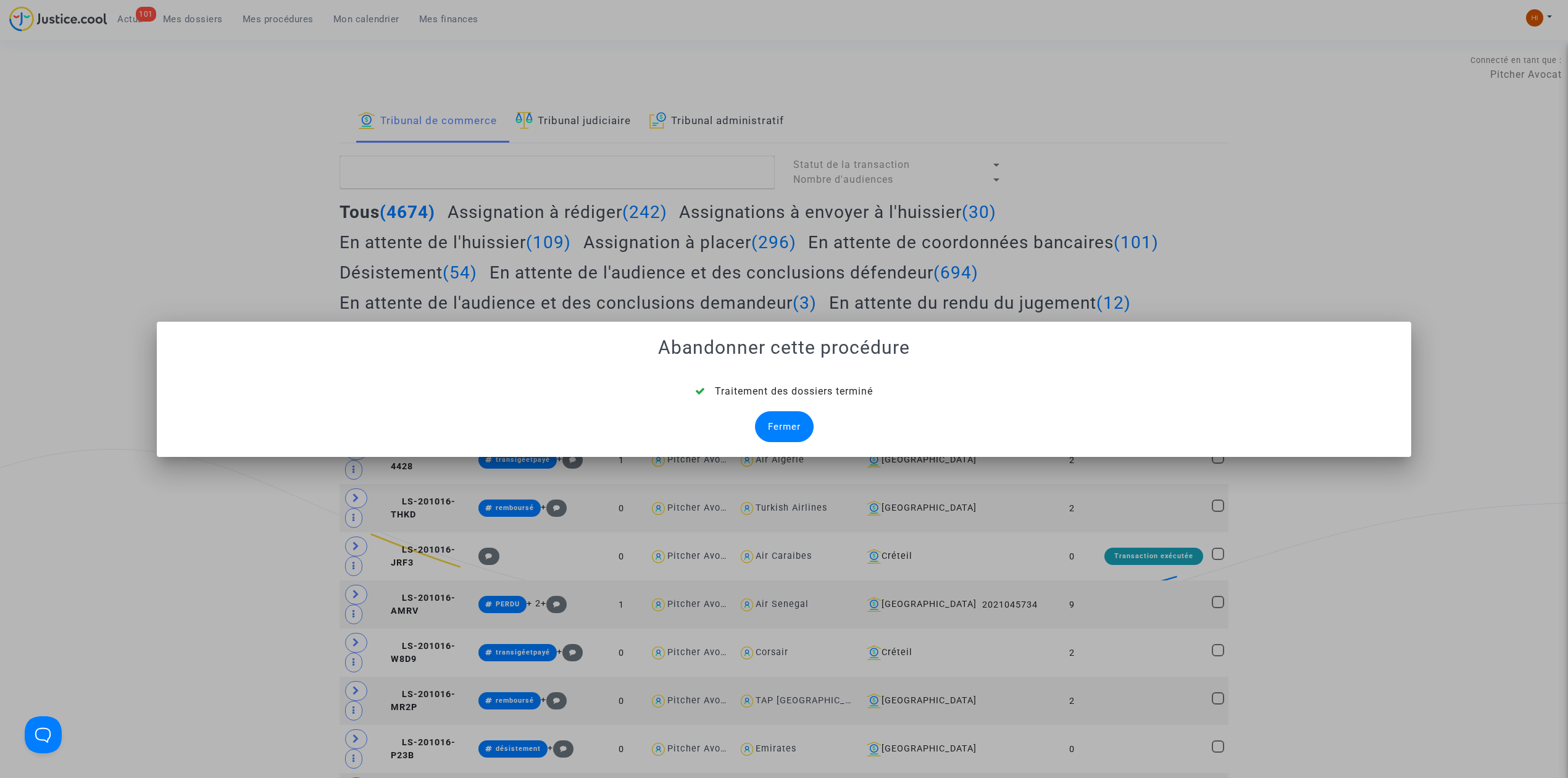
click at [774, 436] on div "Fermer" at bounding box center [784, 426] width 59 height 31
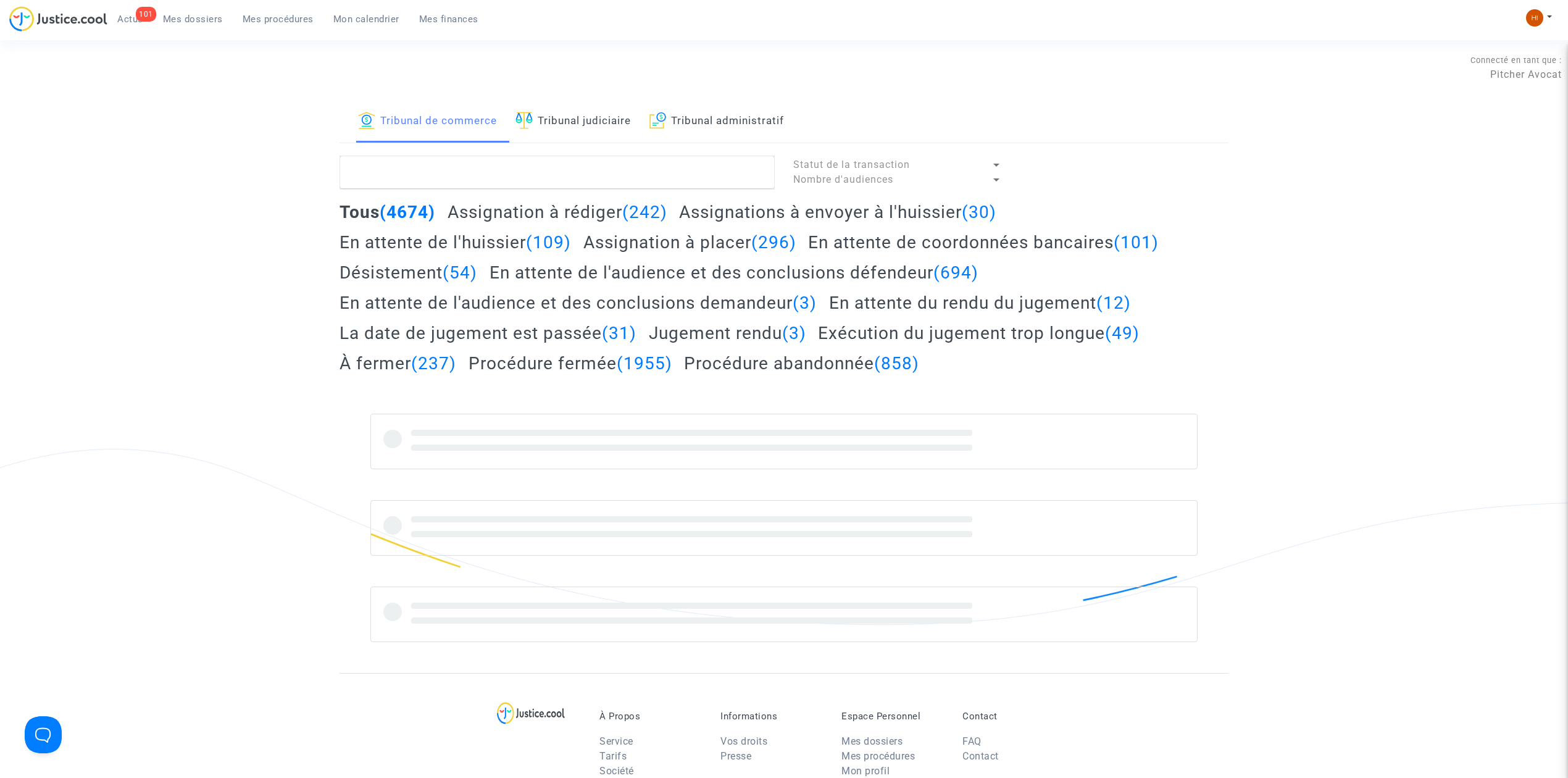
click at [572, 104] on link "Tribunal judiciaire" at bounding box center [573, 122] width 116 height 42
click at [570, 176] on textarea at bounding box center [558, 172] width 435 height 34
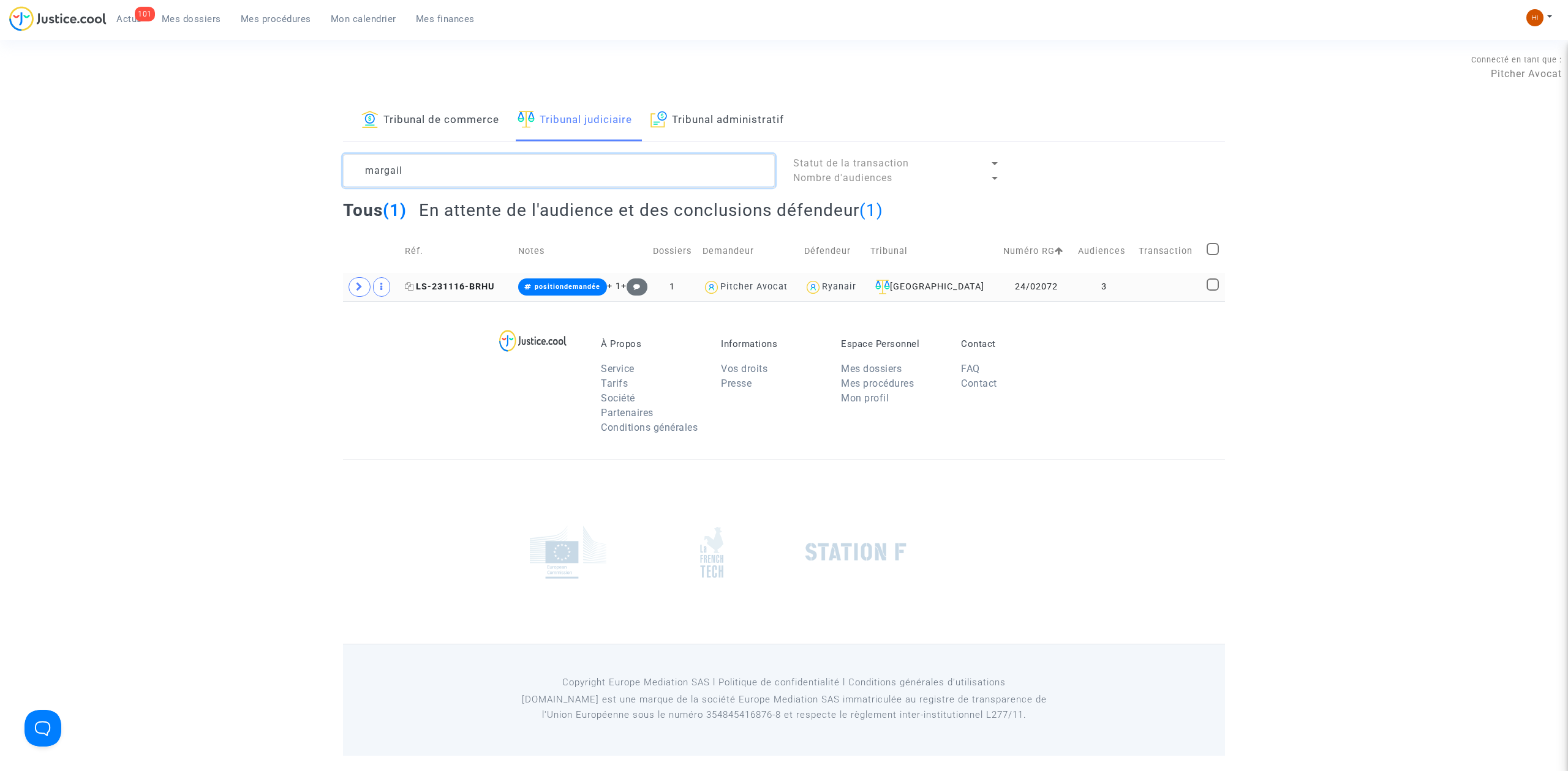
type textarea "margail"
click at [459, 288] on span "LS-231116-BRHU" at bounding box center [449, 287] width 90 height 10
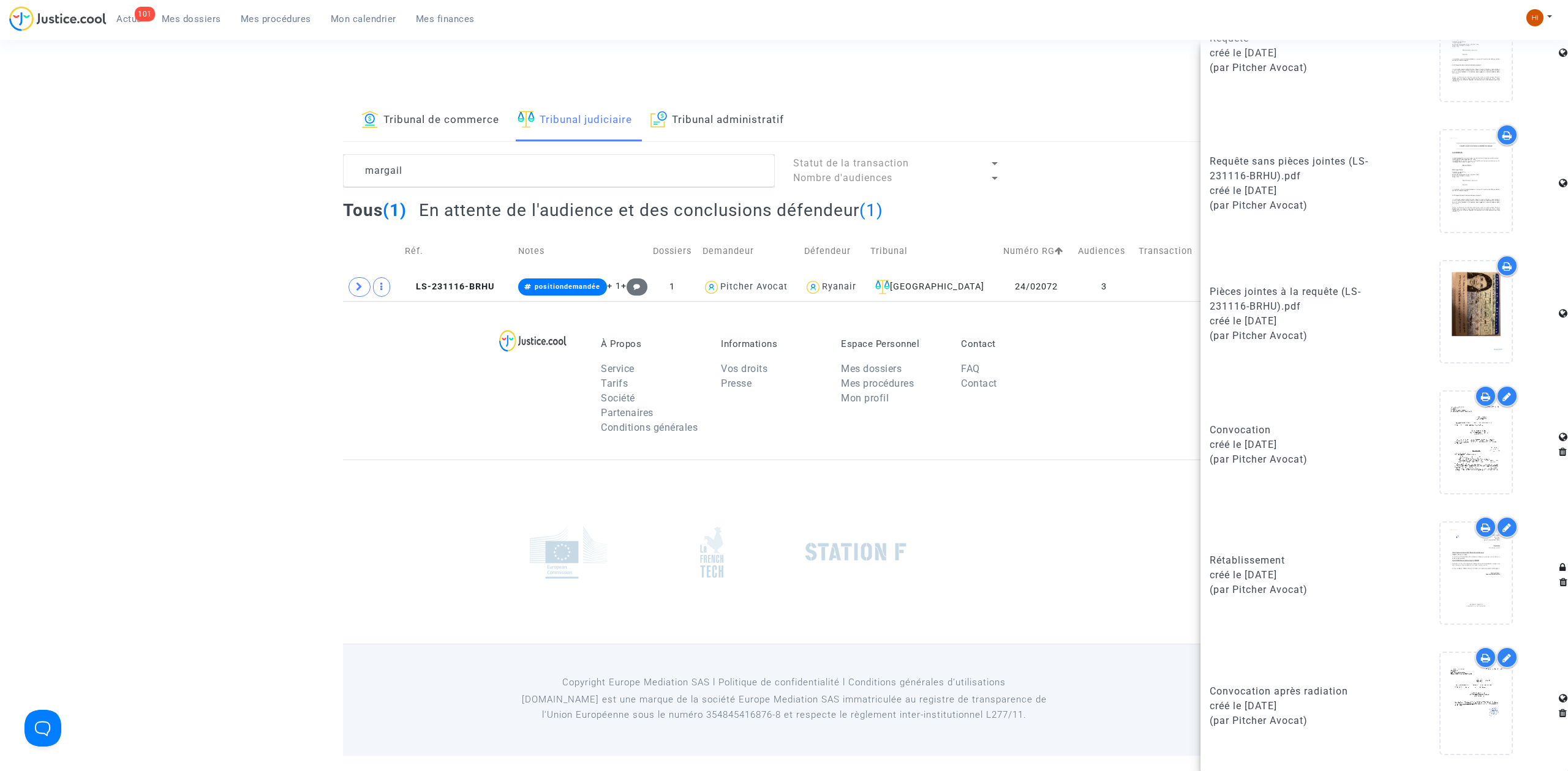
scroll to position [716, 0]
click at [471, 383] on div "À Propos Service Tarifs Société Partenaires Conditions générales Informations V…" at bounding box center [784, 380] width 882 height 159
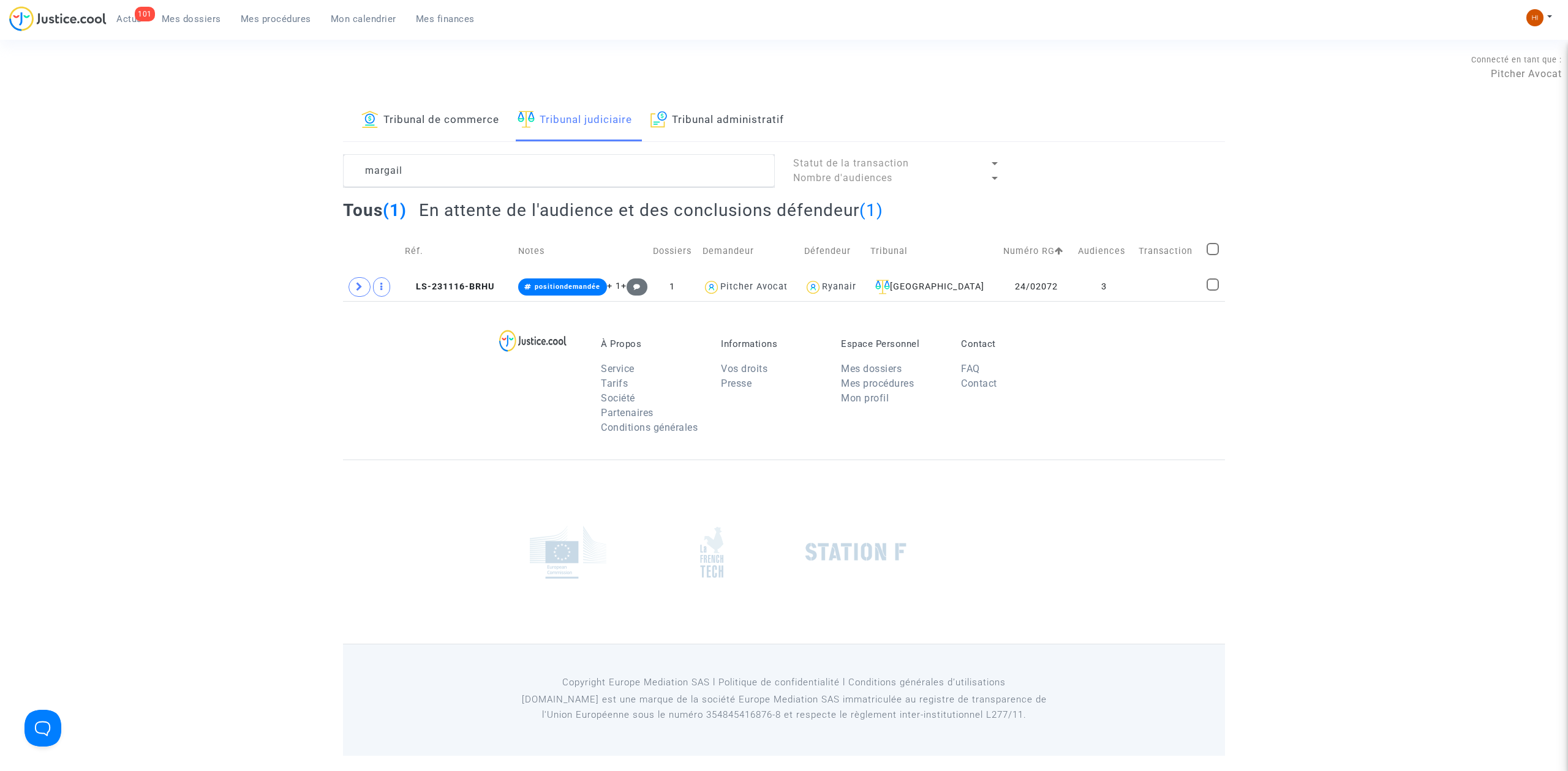
scroll to position [0, 0]
click at [459, 289] on span "LS-231116-BRHU" at bounding box center [449, 287] width 90 height 10
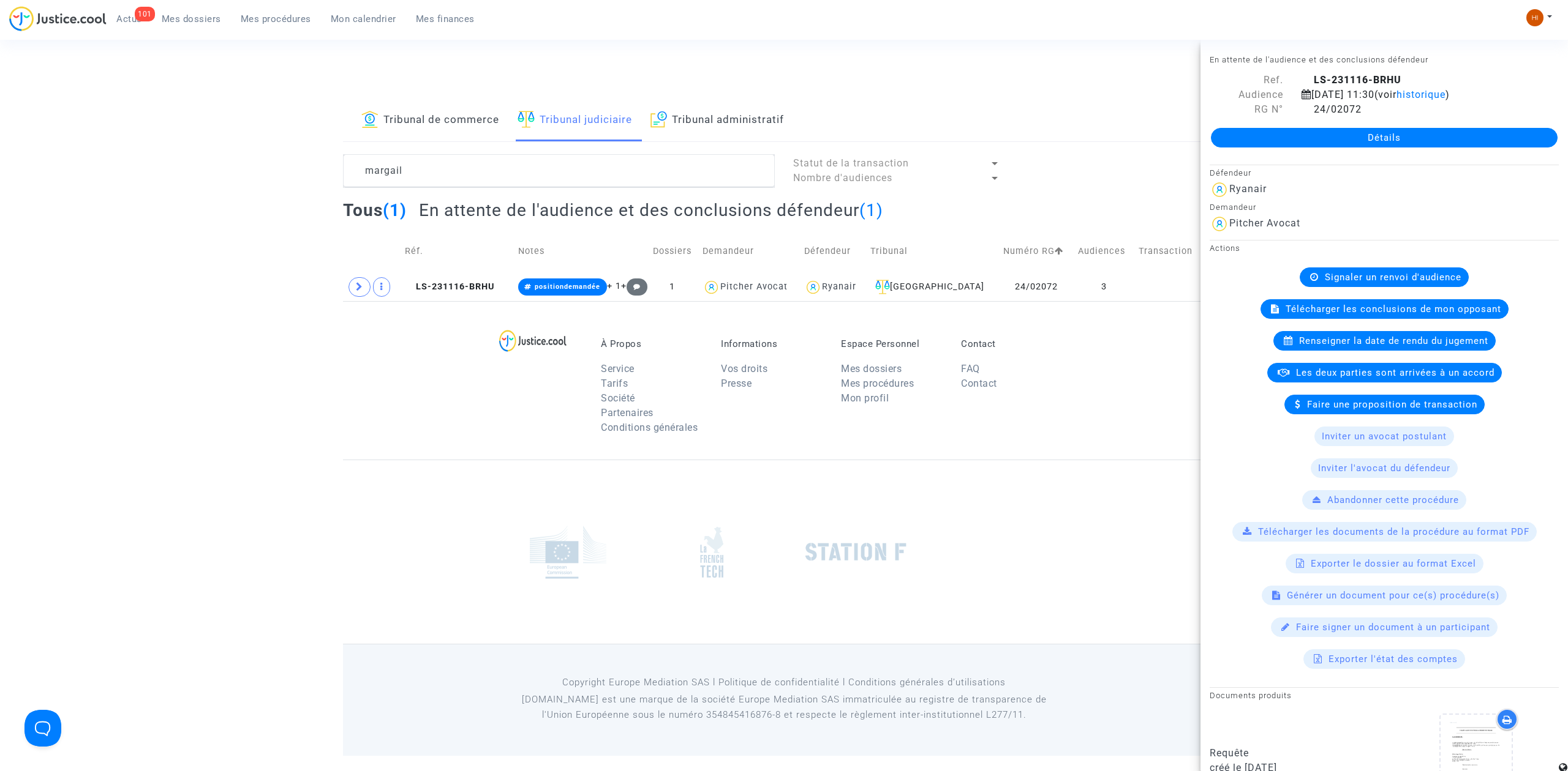
click at [302, 410] on footerbar "À Propos Service Tarifs Société Partenaires Conditions générales Informations V…" at bounding box center [784, 528] width 1568 height 454
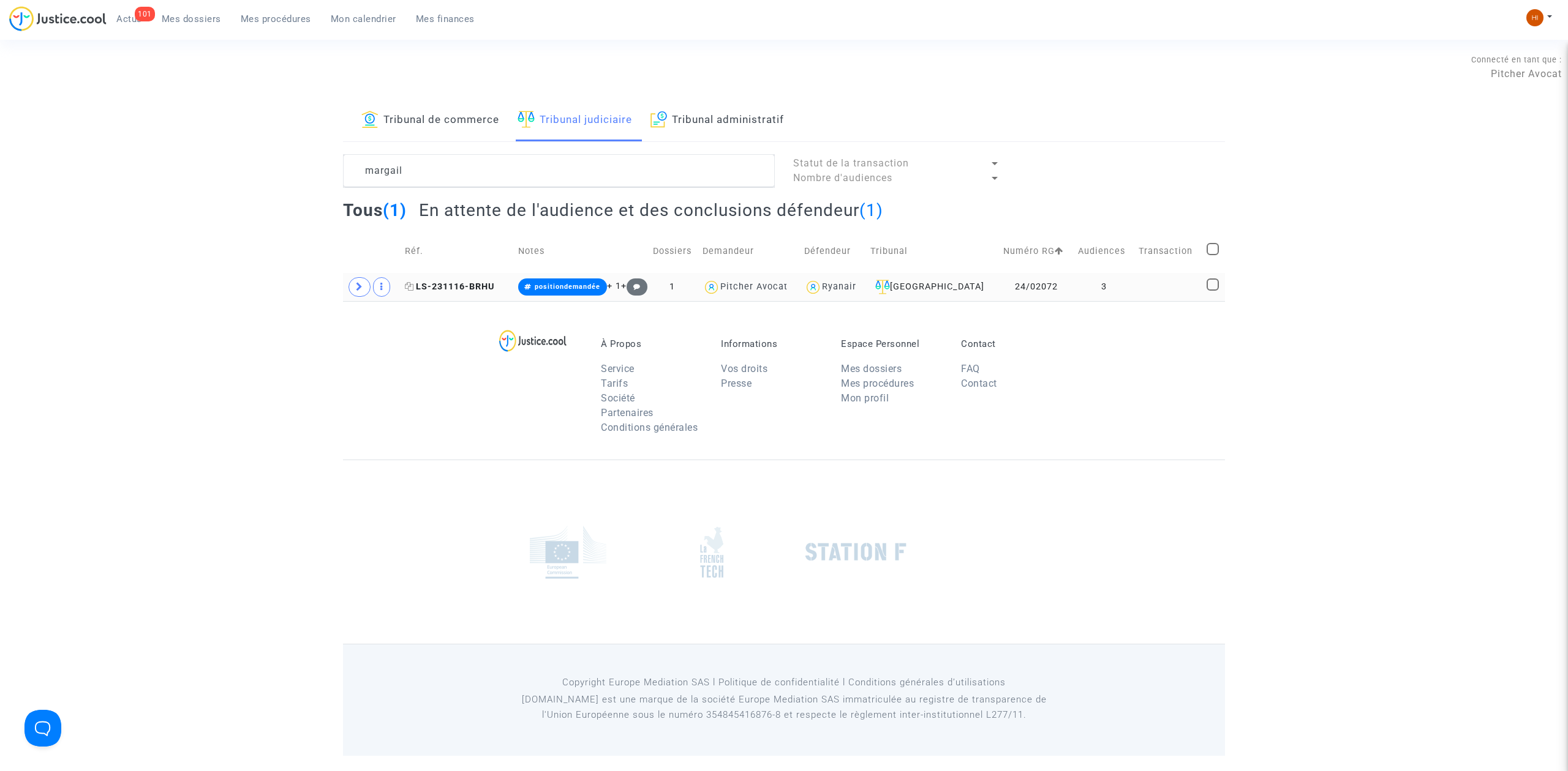
click at [476, 287] on span "LS-231116-BRHU" at bounding box center [449, 287] width 90 height 10
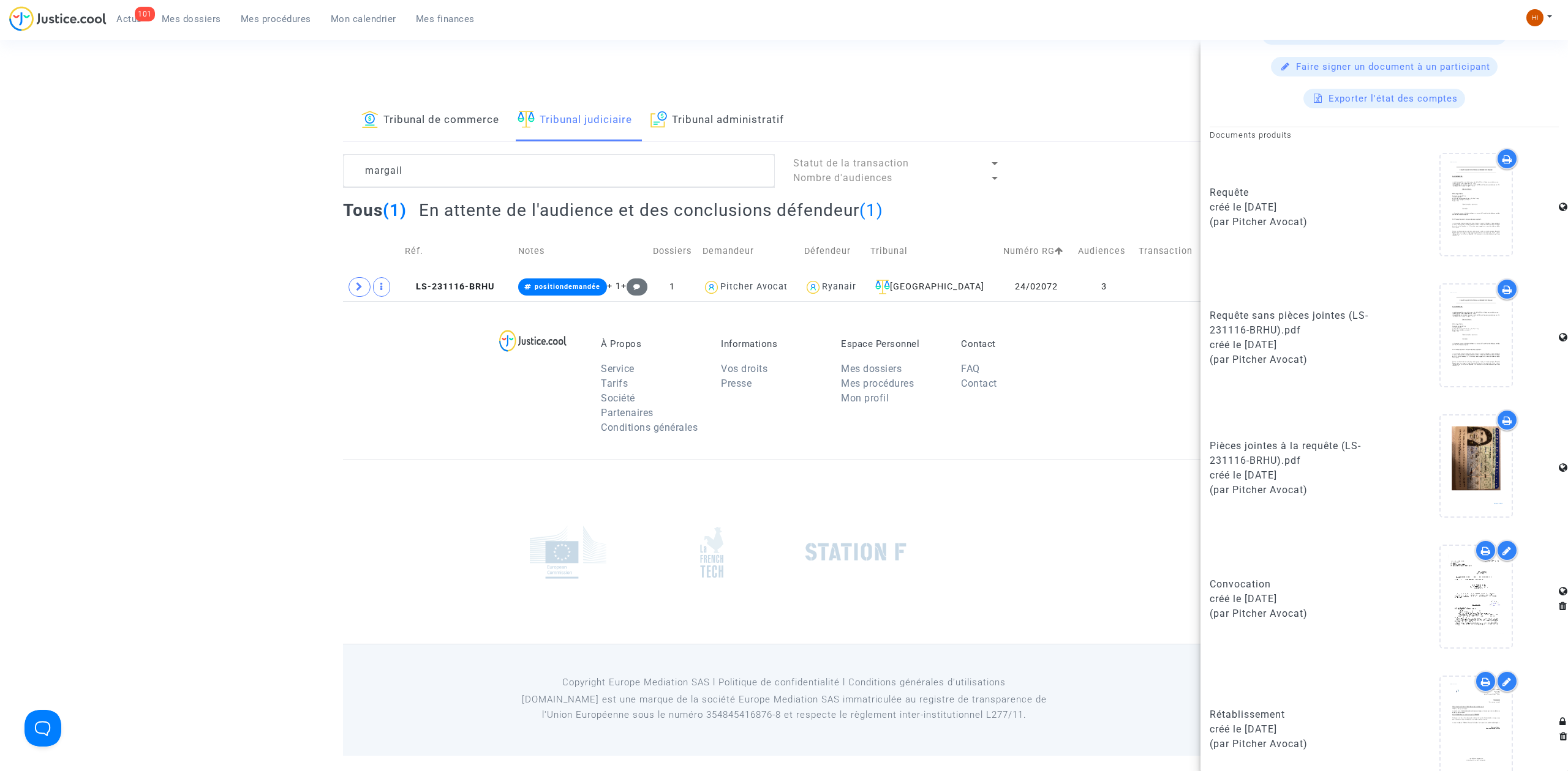
scroll to position [716, 0]
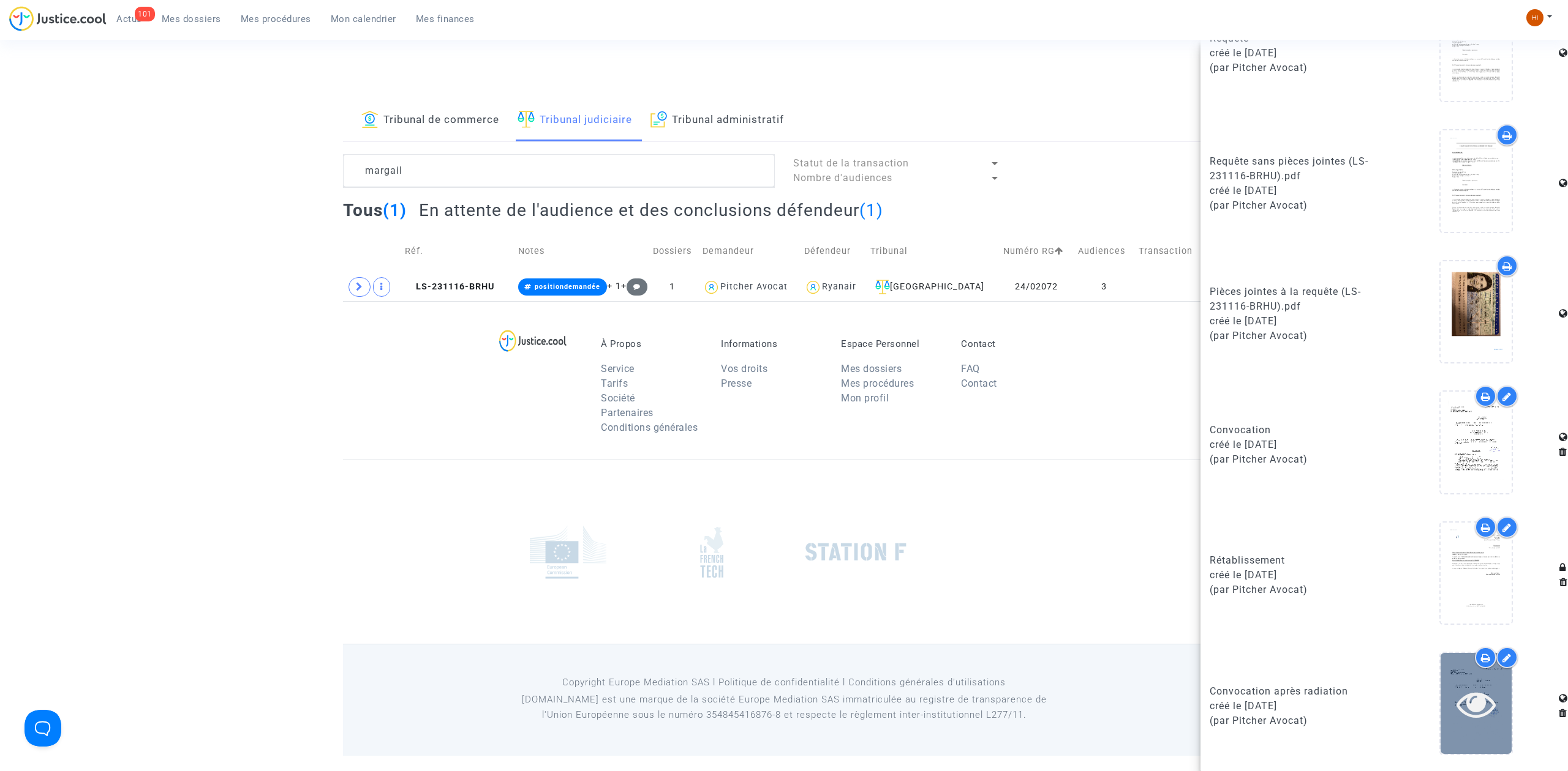
click at [1485, 711] on icon at bounding box center [1477, 703] width 40 height 39
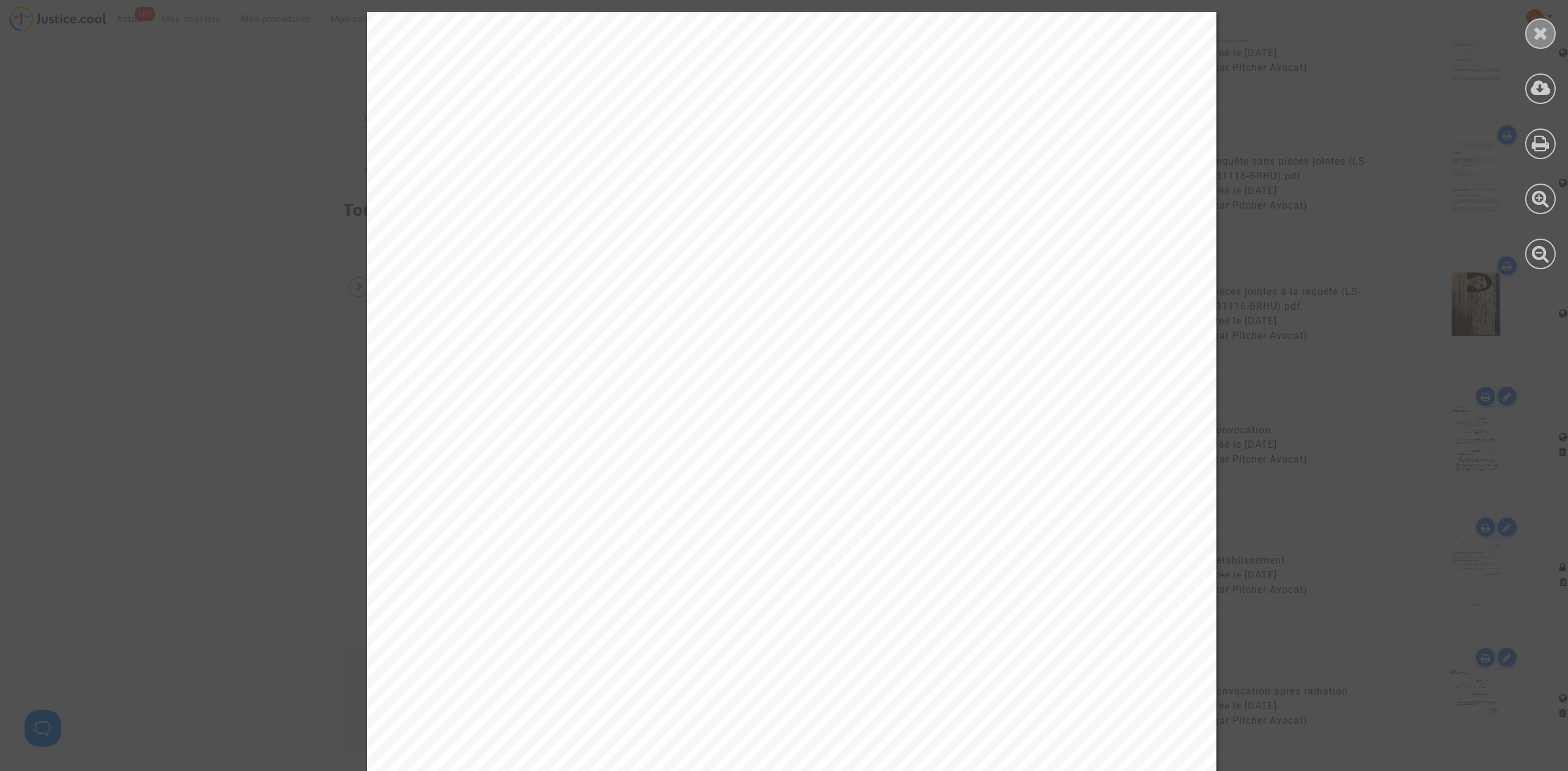
click at [1531, 42] on div at bounding box center [1540, 33] width 31 height 31
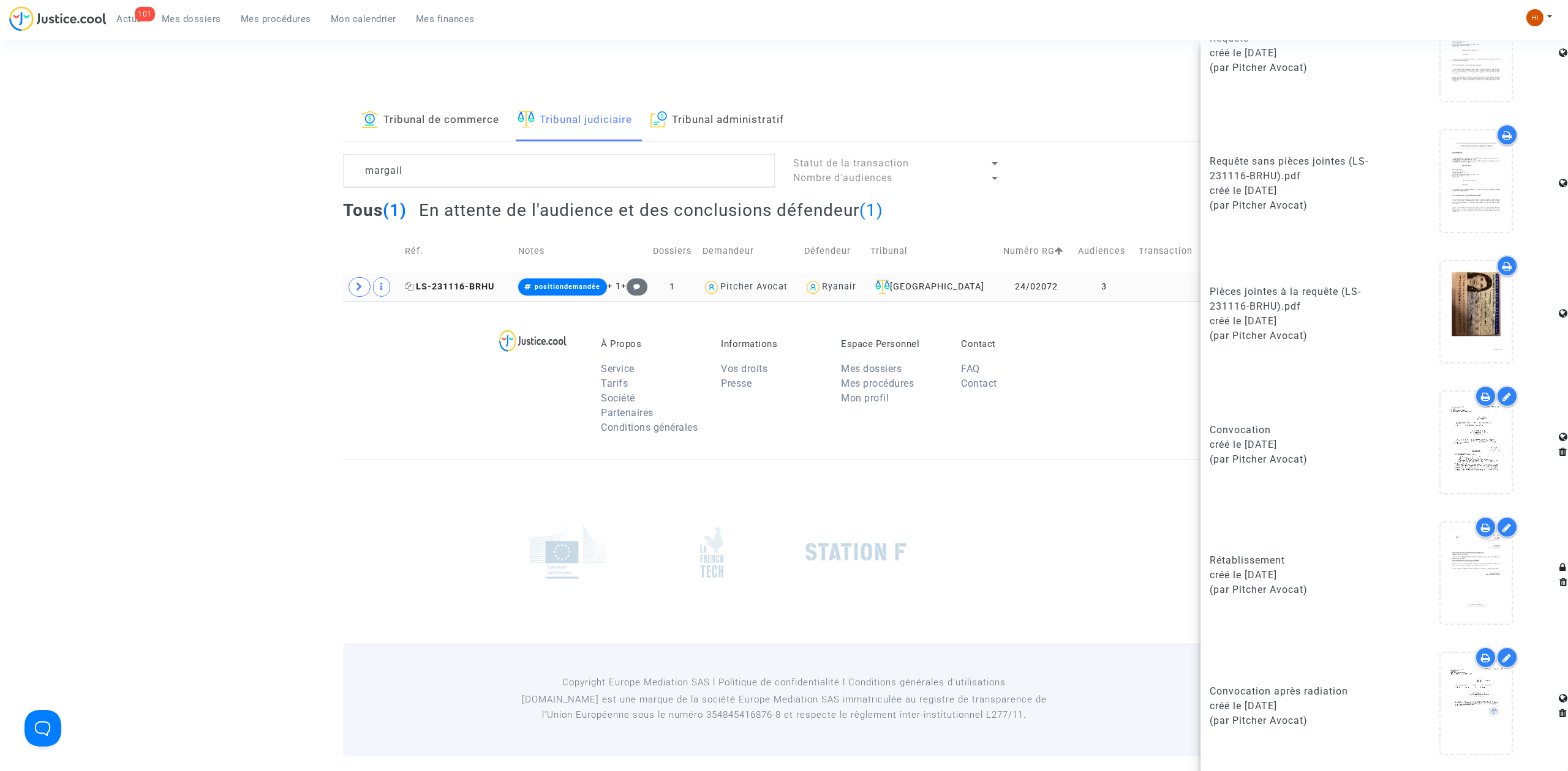
drag, startPoint x: 479, startPoint y: 291, endPoint x: 1105, endPoint y: 118, distance: 649.5
click at [479, 291] on span "LS-231116-BRHU" at bounding box center [449, 287] width 90 height 10
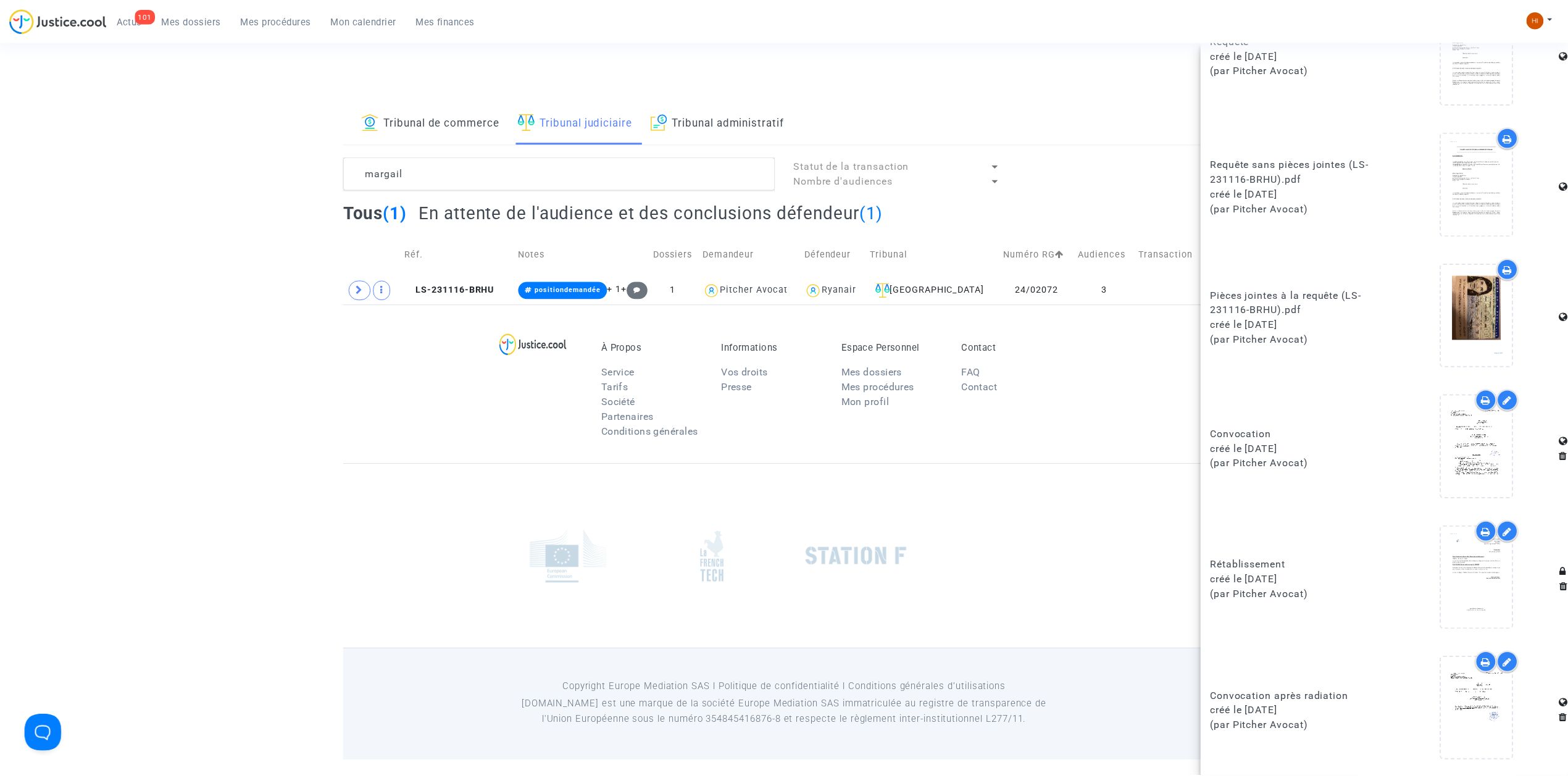
scroll to position [0, 0]
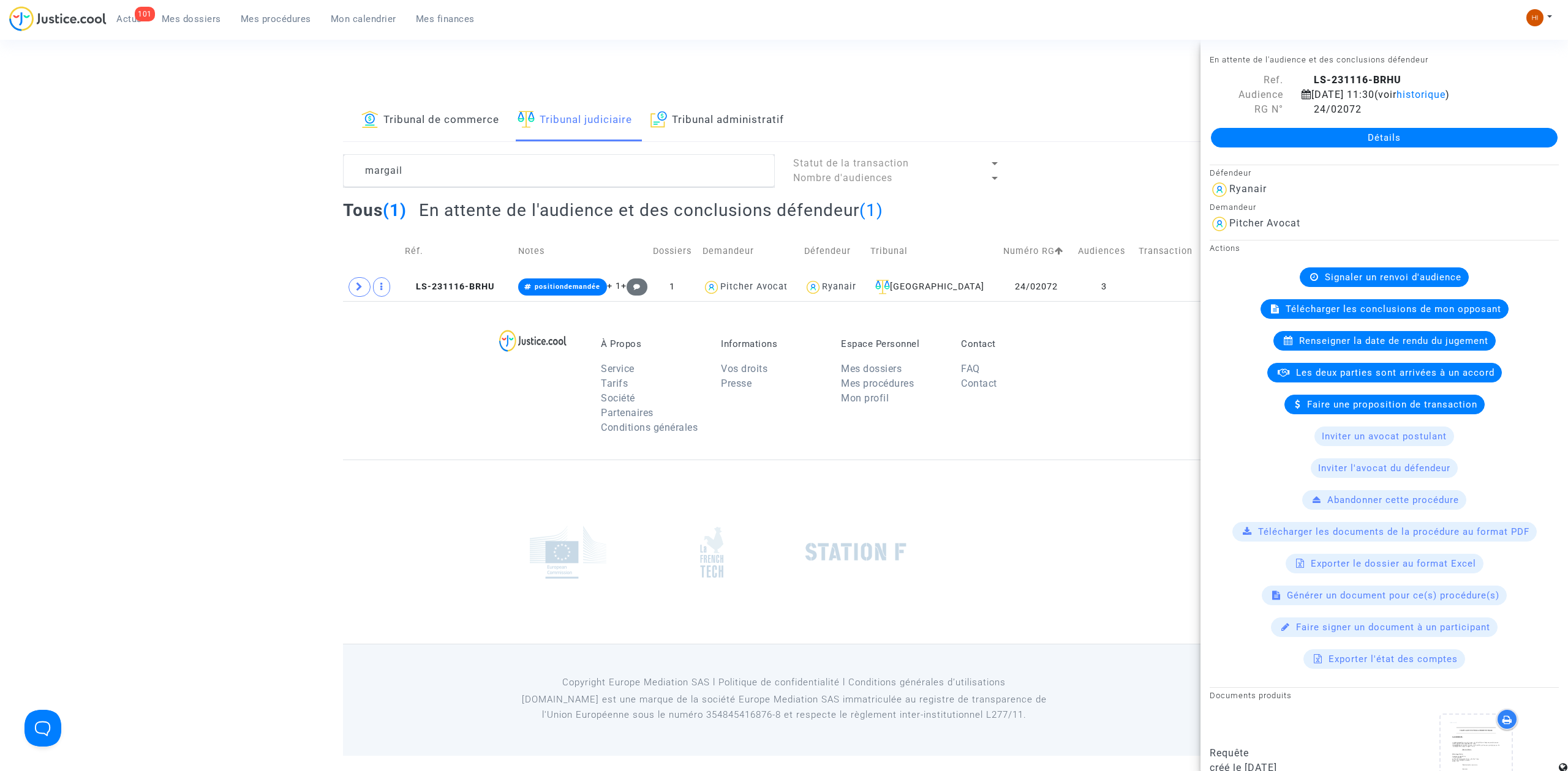
drag, startPoint x: 1273, startPoint y: 146, endPoint x: 1083, endPoint y: 152, distance: 190.1
click at [1276, 145] on link "Détails" at bounding box center [1384, 137] width 346 height 19
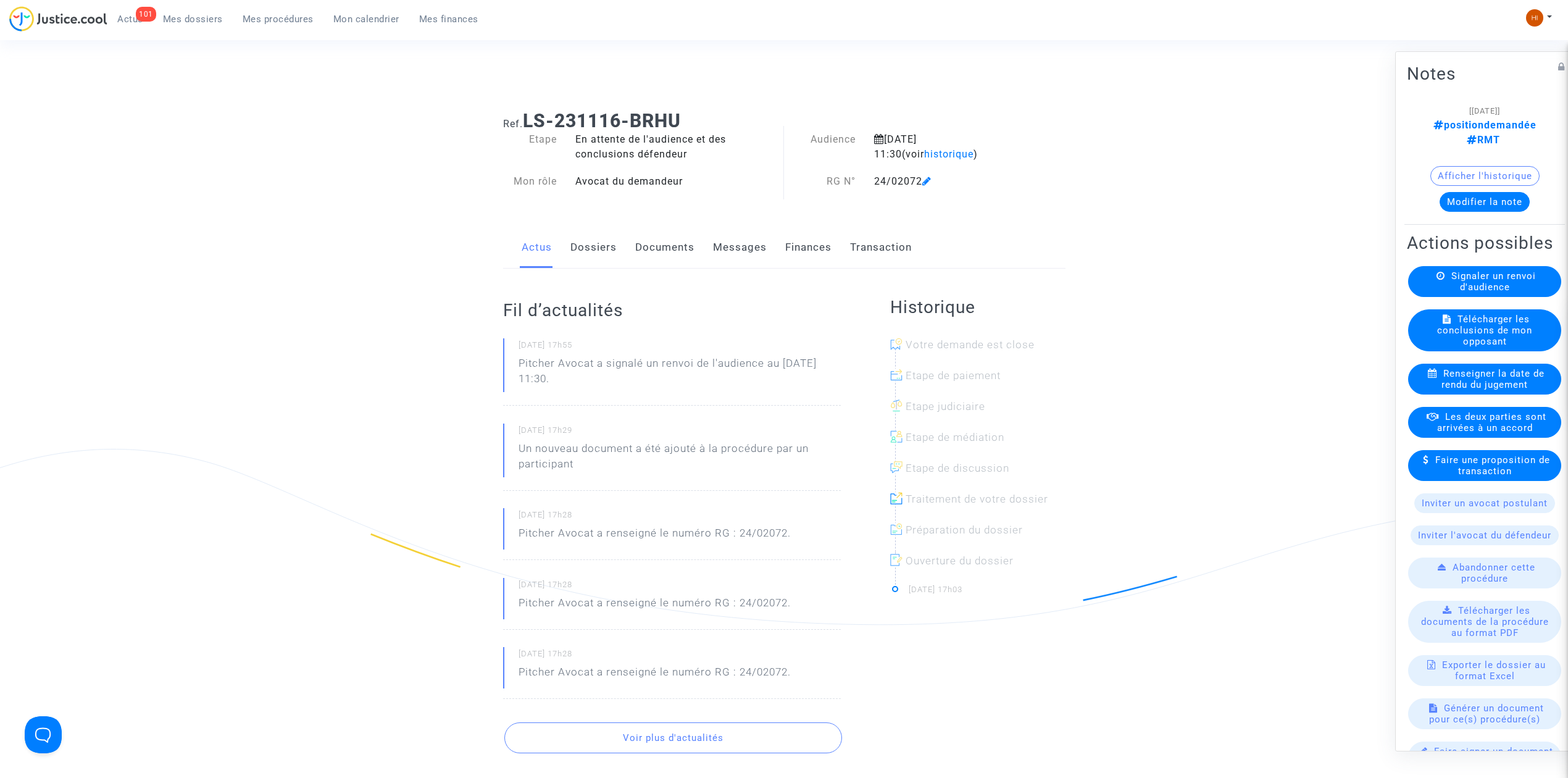
click at [653, 236] on link "Documents" at bounding box center [665, 247] width 59 height 41
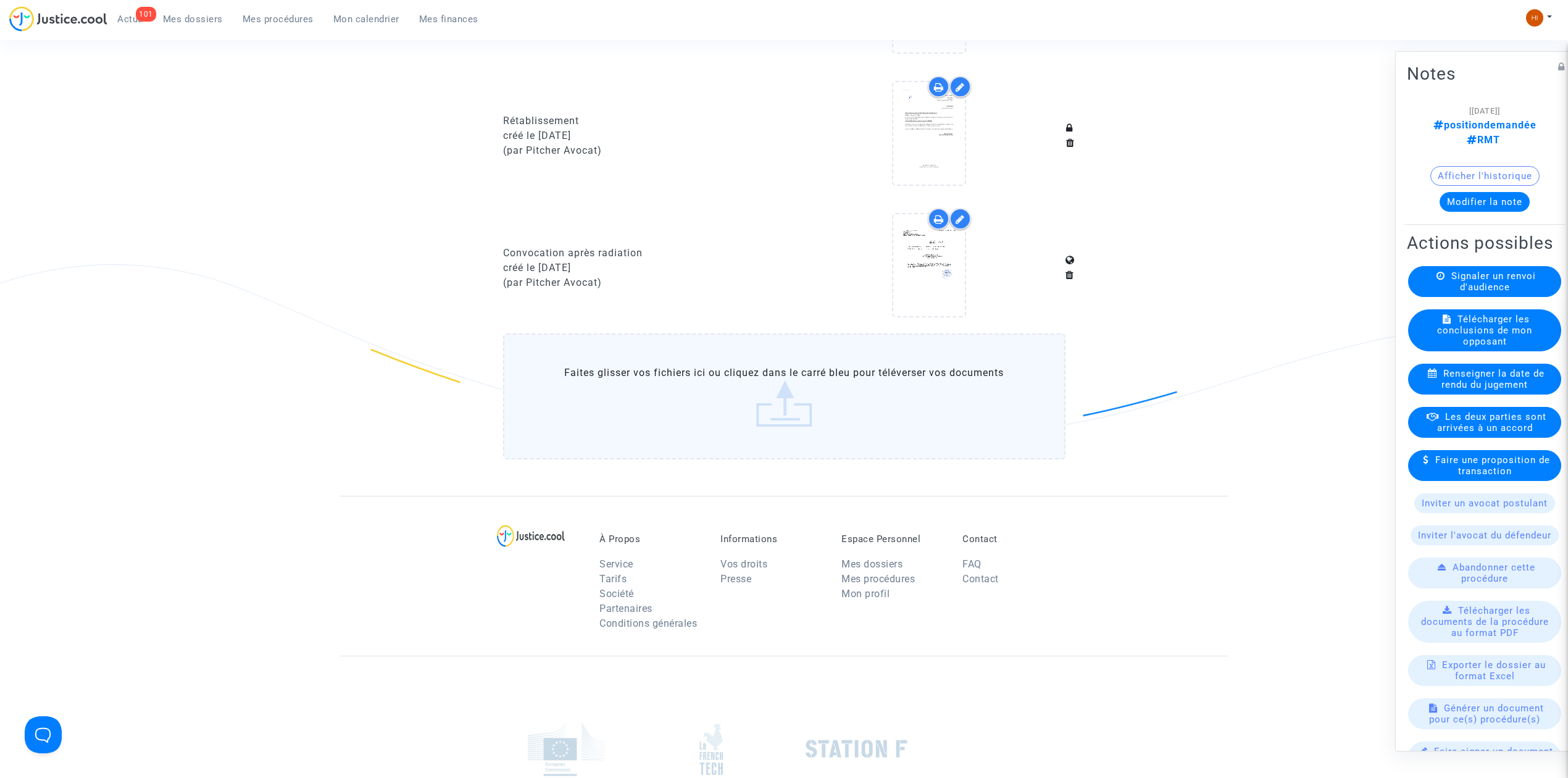
scroll to position [1070, 0]
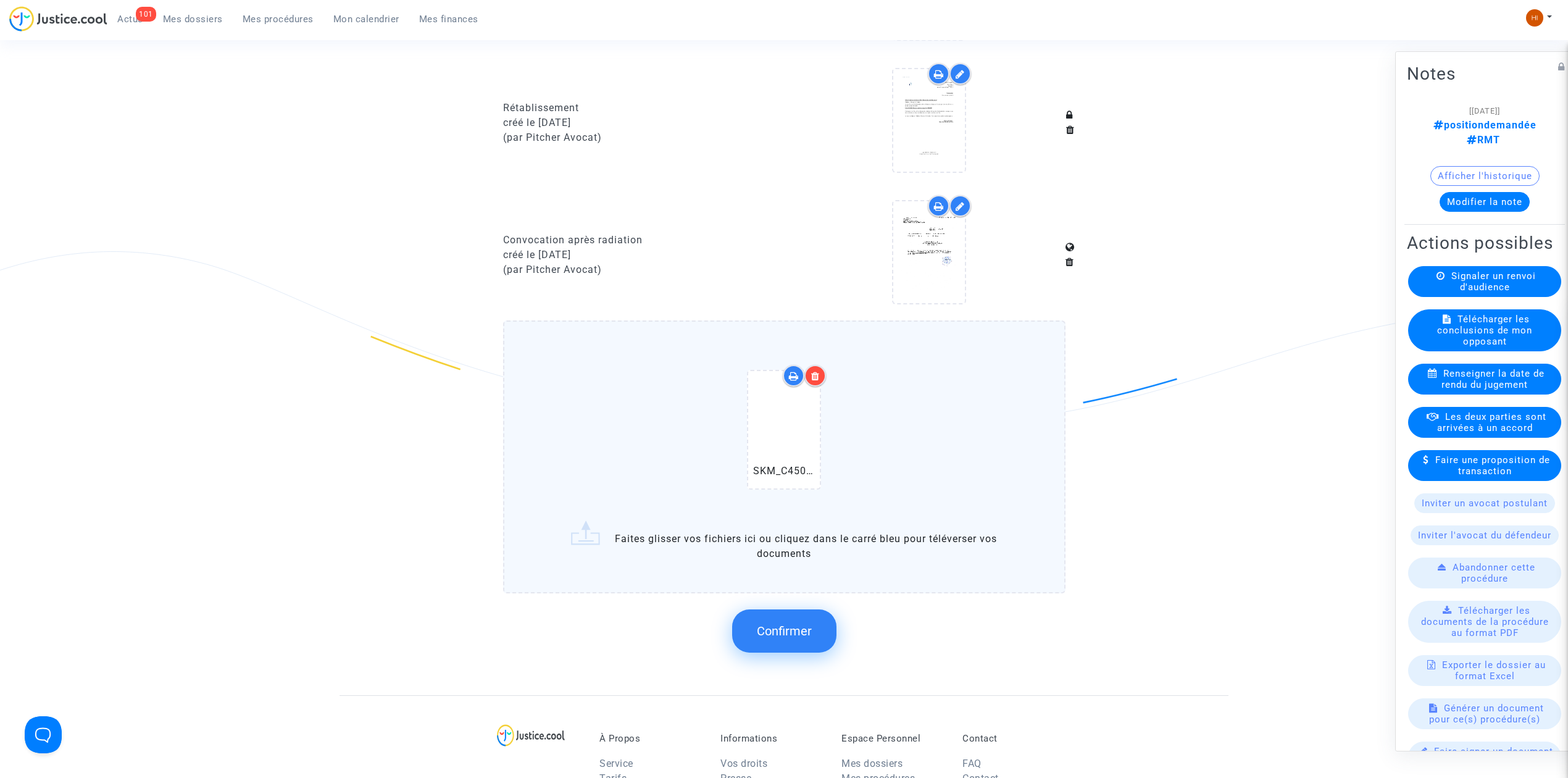
click at [791, 624] on span "Confirmer" at bounding box center [784, 631] width 55 height 15
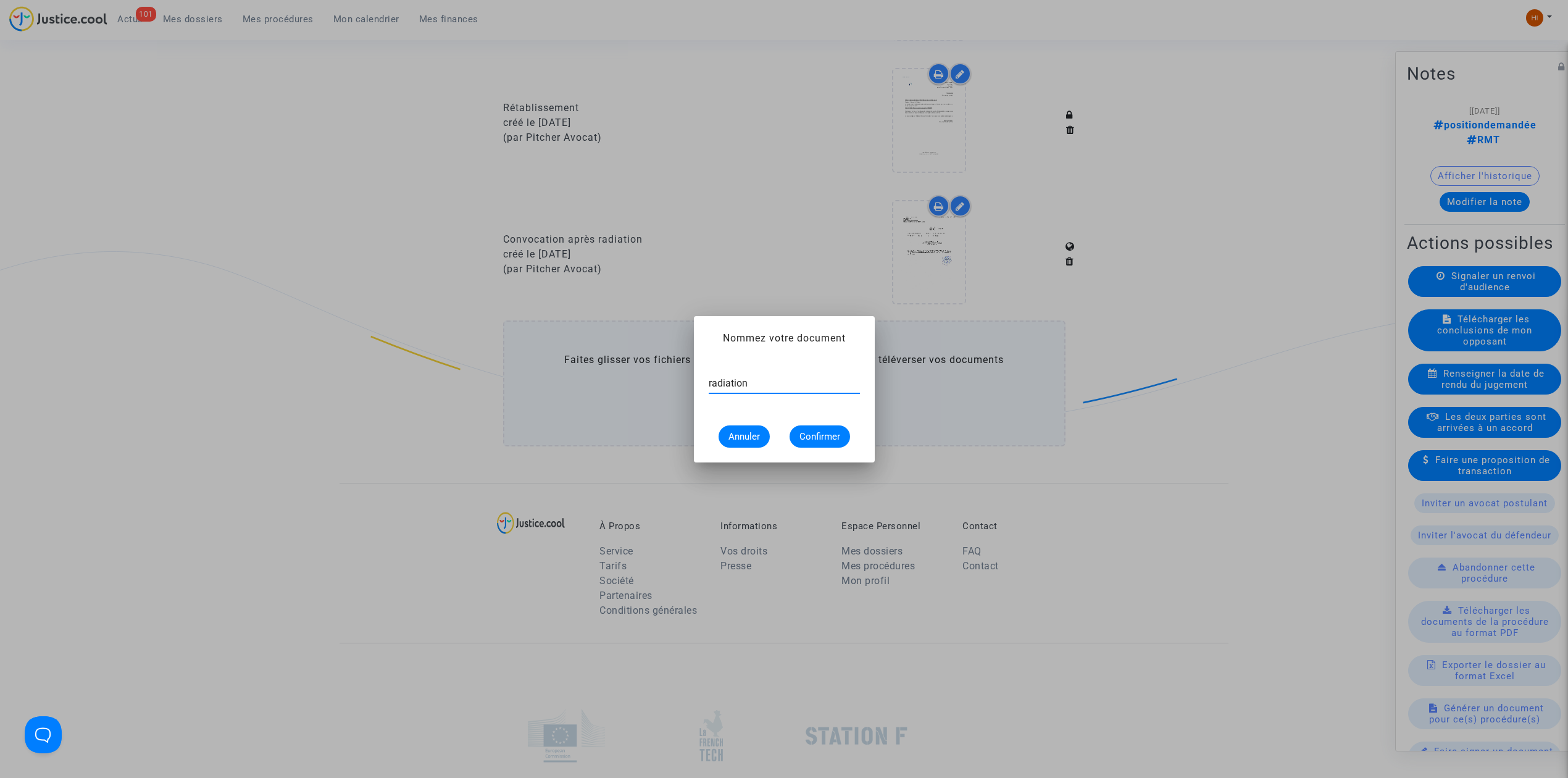
type input "radiation"
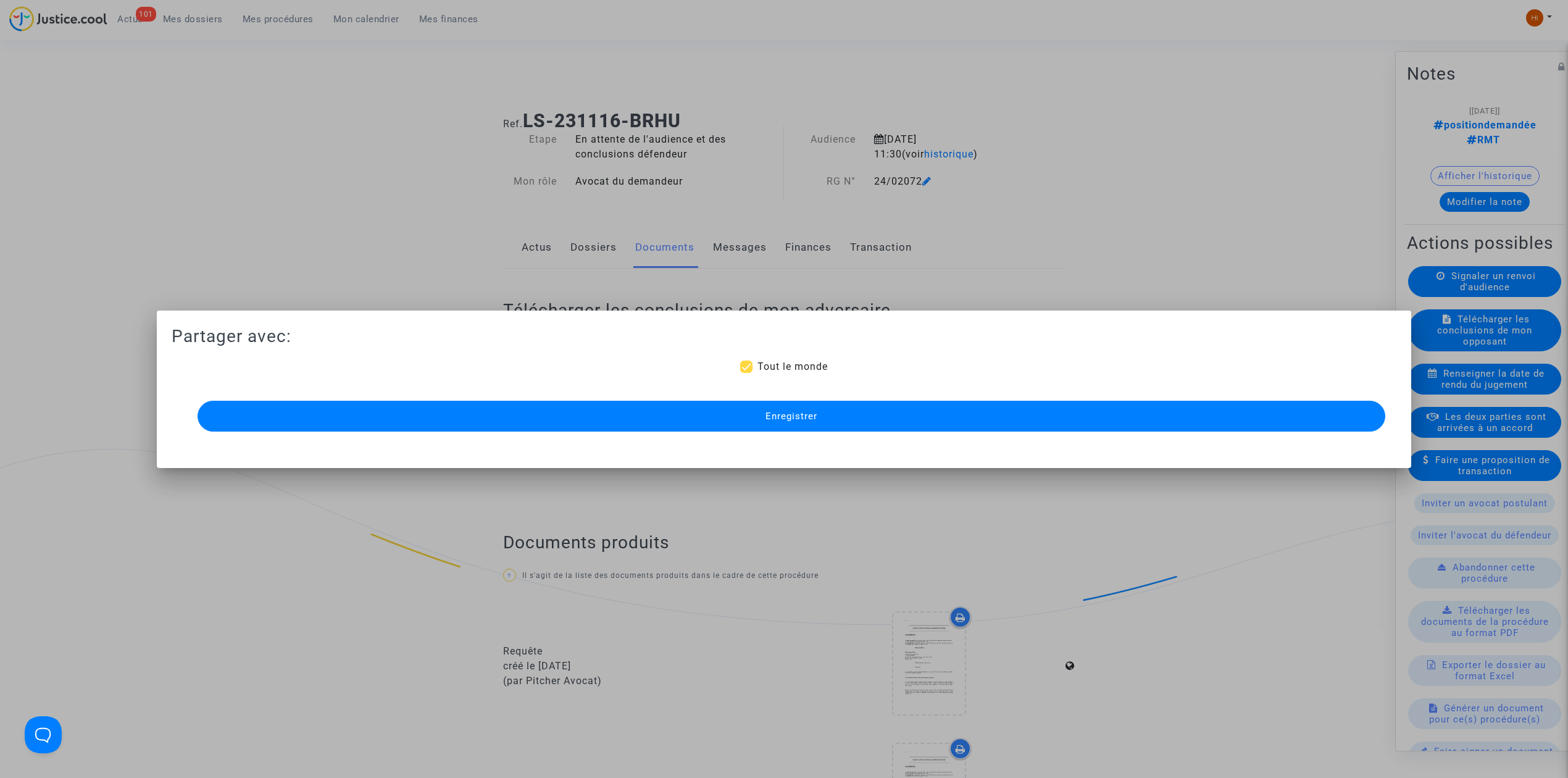
scroll to position [1070, 0]
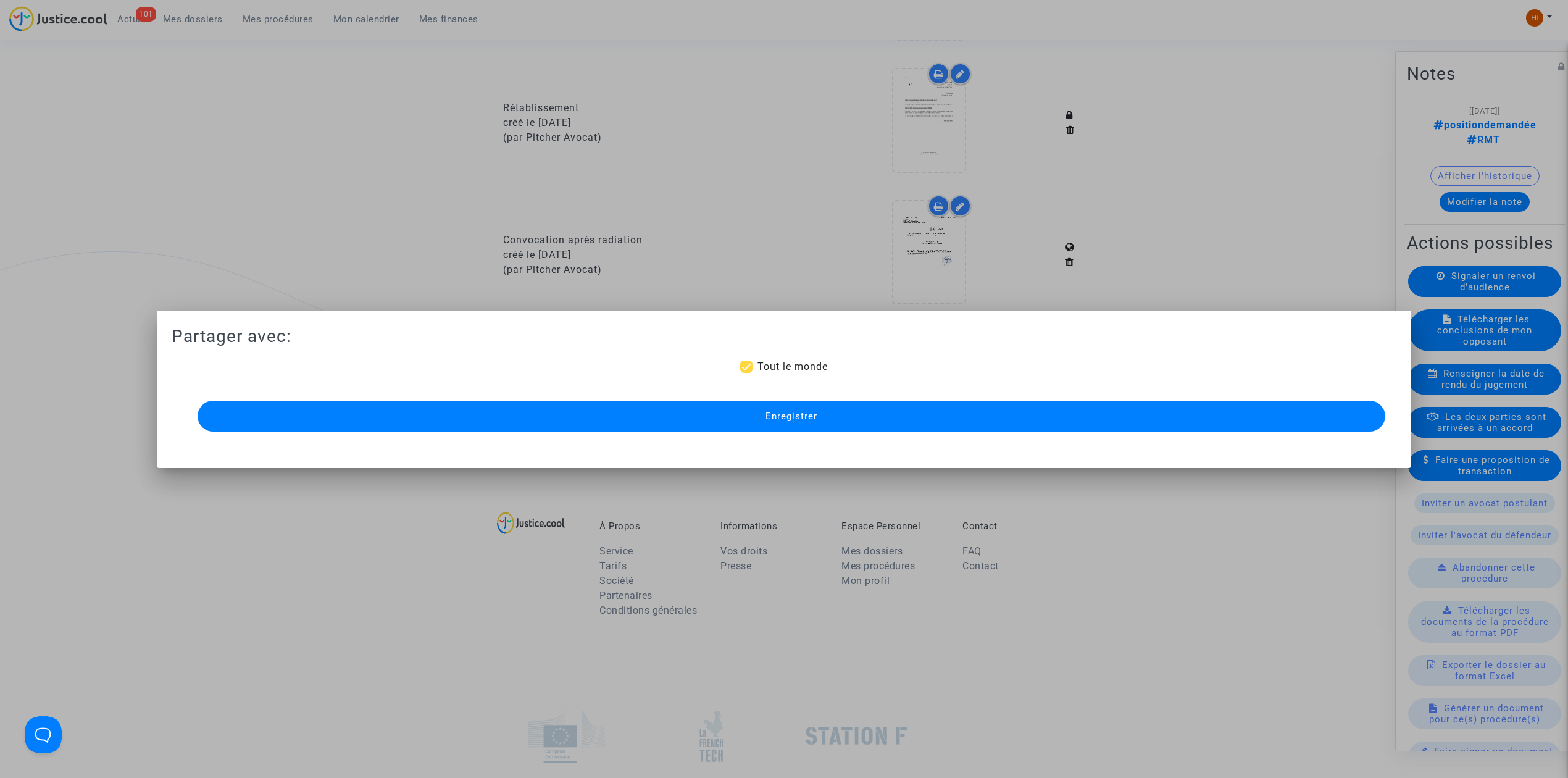
click at [1102, 398] on div "Enregistrer" at bounding box center [784, 416] width 1188 height 37
click at [1097, 419] on button "Enregistrer" at bounding box center [791, 416] width 1188 height 31
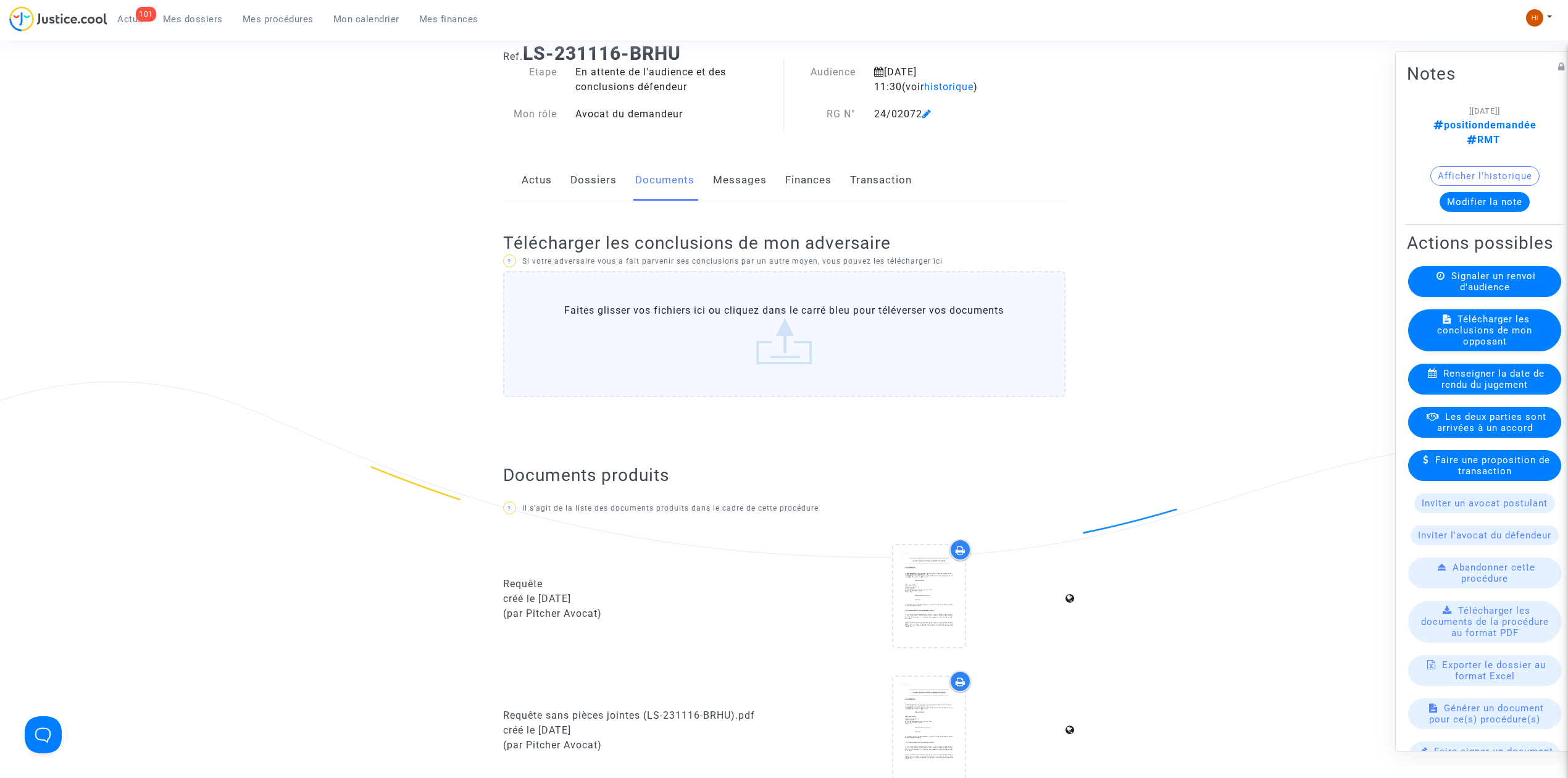
scroll to position [0, 0]
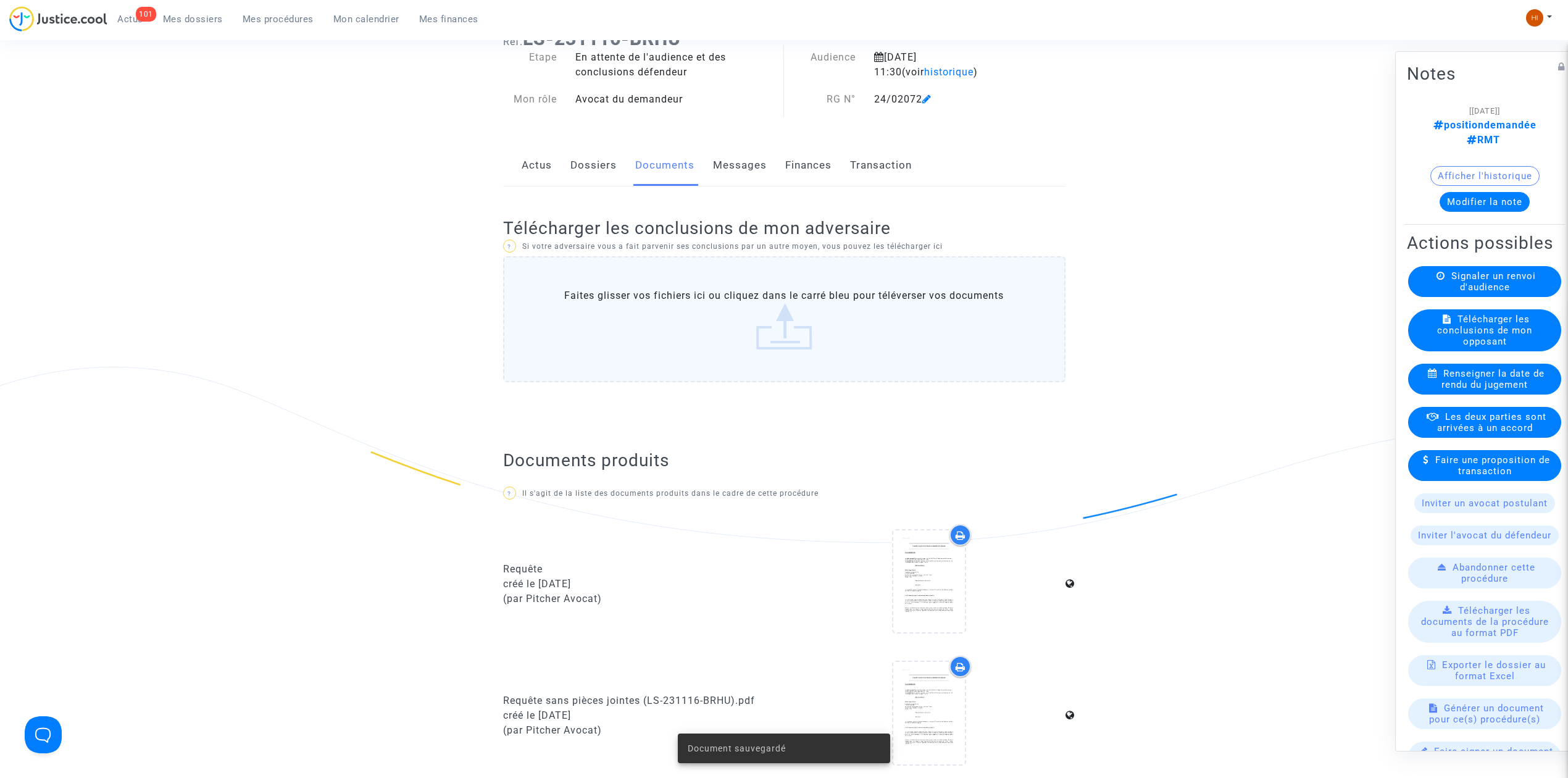
click at [585, 173] on link "Dossiers" at bounding box center [593, 165] width 46 height 41
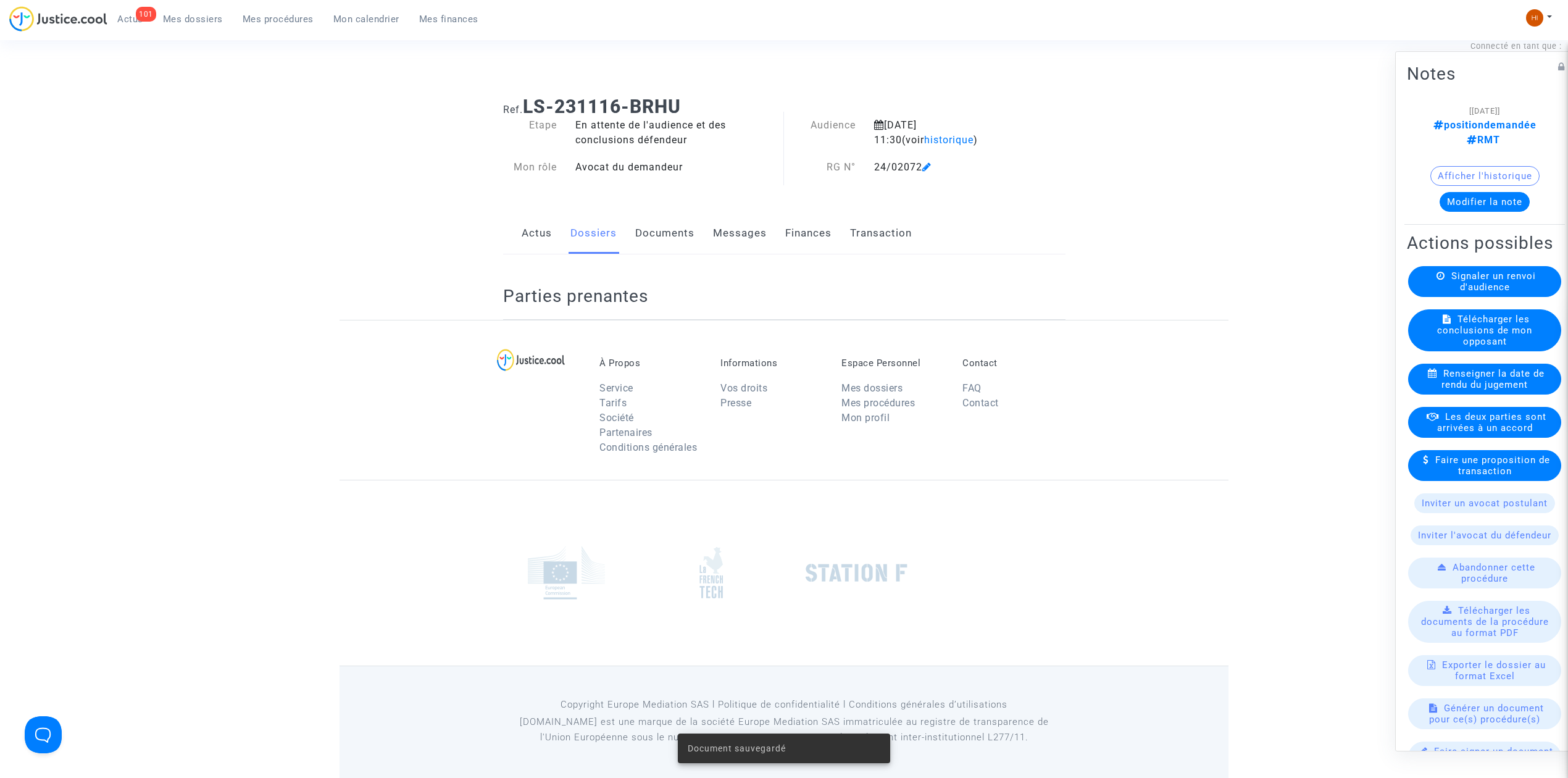
scroll to position [82, 0]
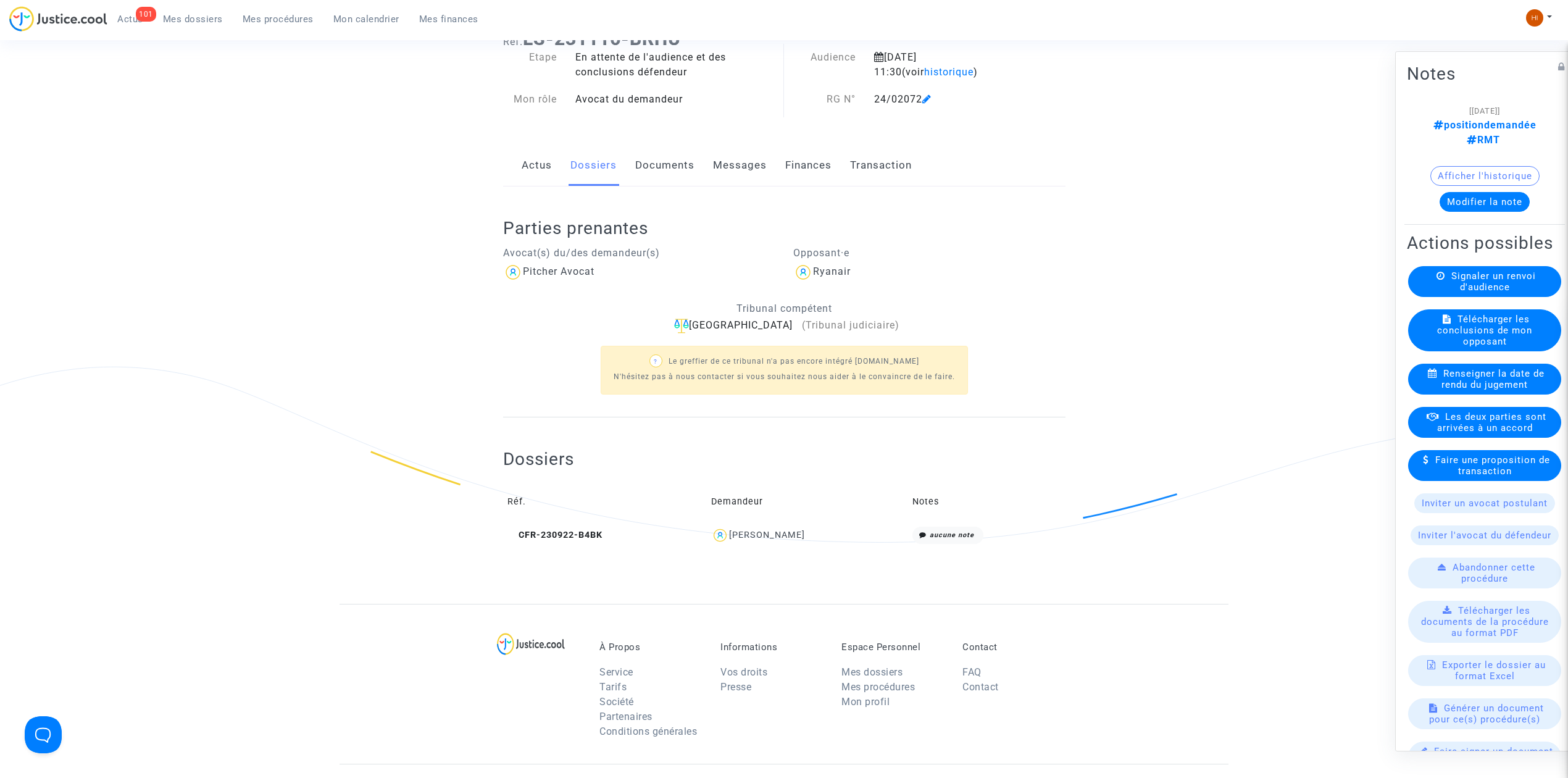
click at [831, 538] on div "cendrine margail" at bounding box center [807, 535] width 192 height 18
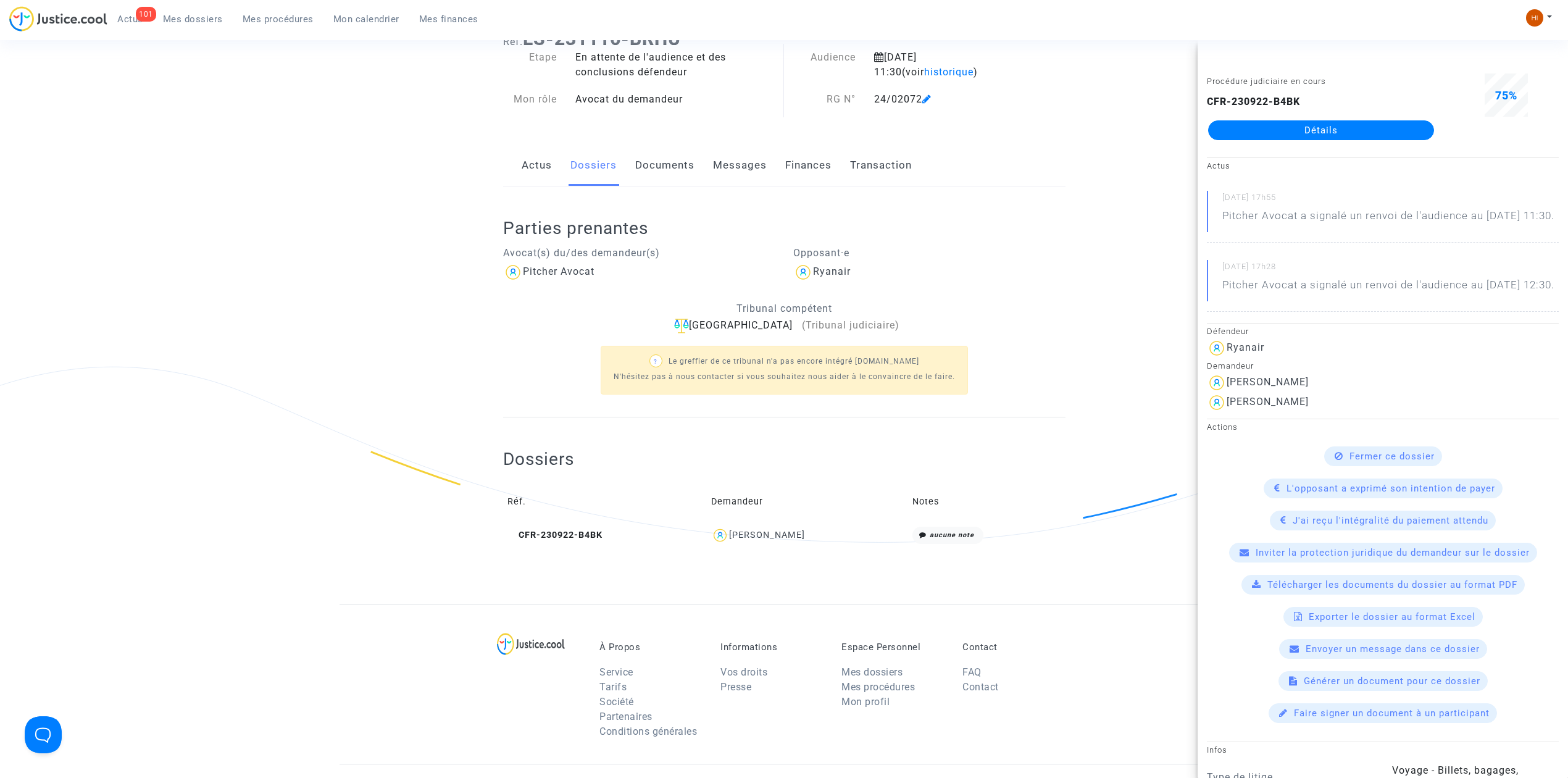
click at [668, 159] on link "Documents" at bounding box center [665, 165] width 59 height 41
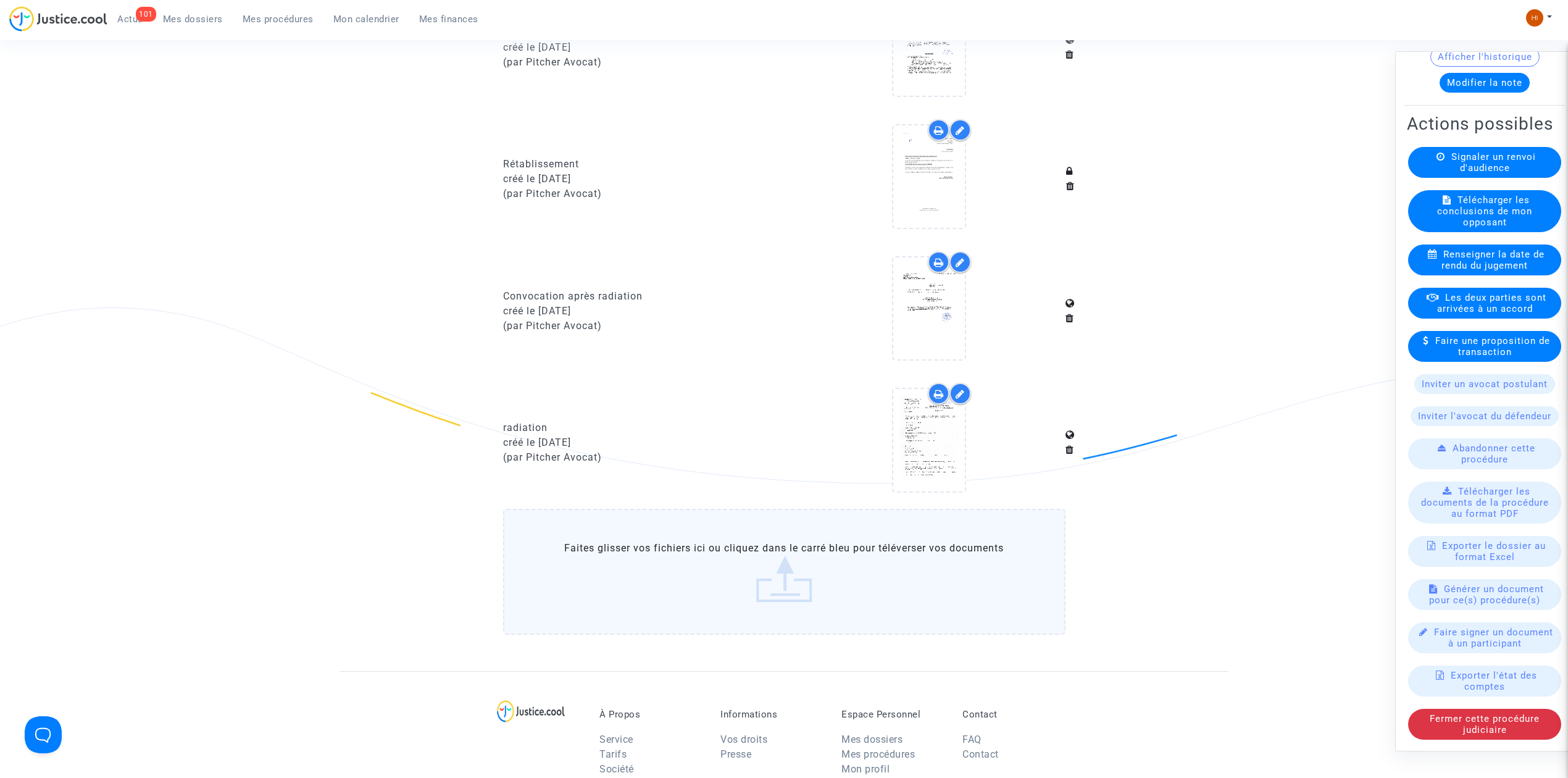
scroll to position [865, 0]
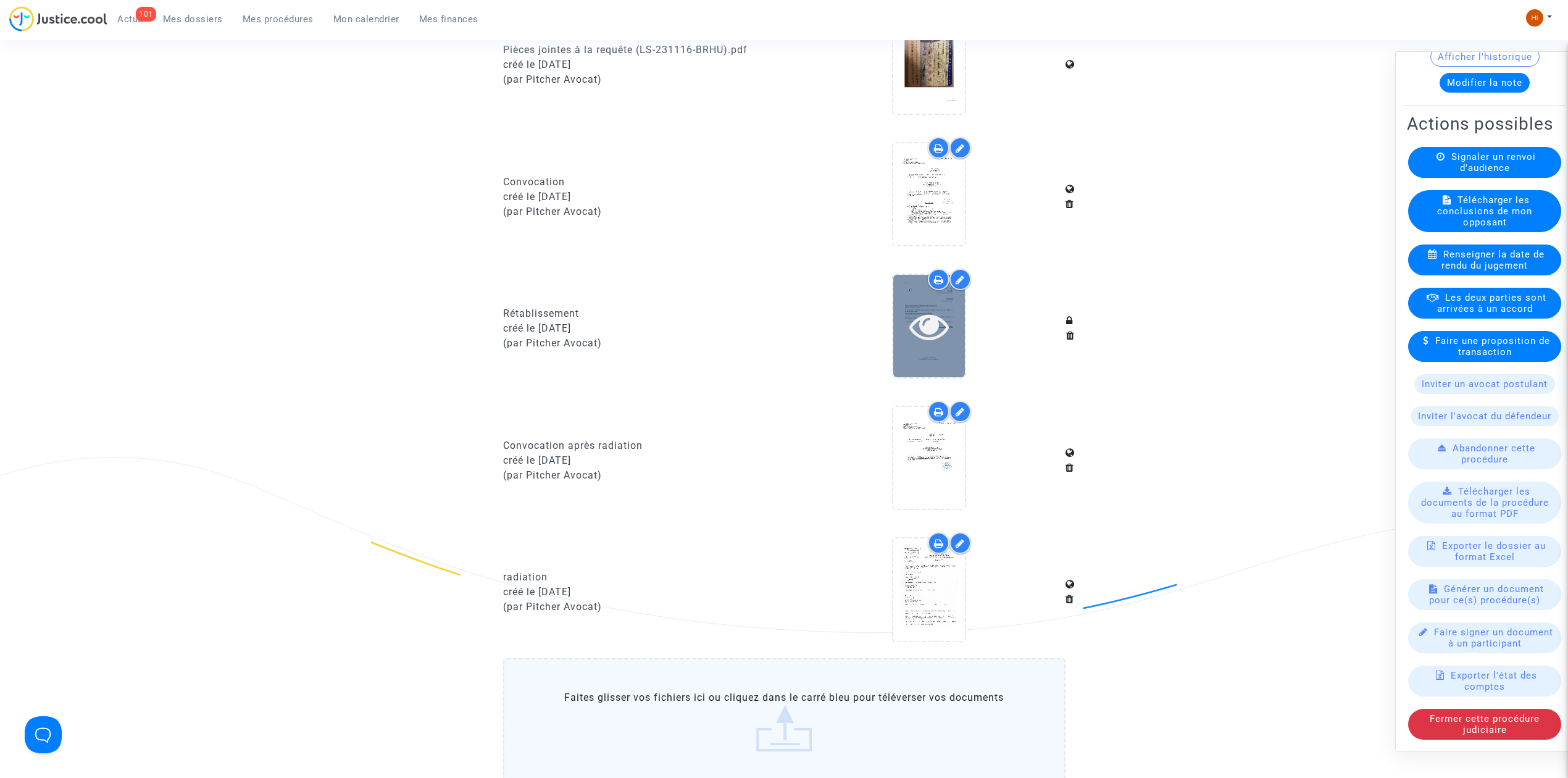
click at [929, 344] on div at bounding box center [929, 326] width 72 height 102
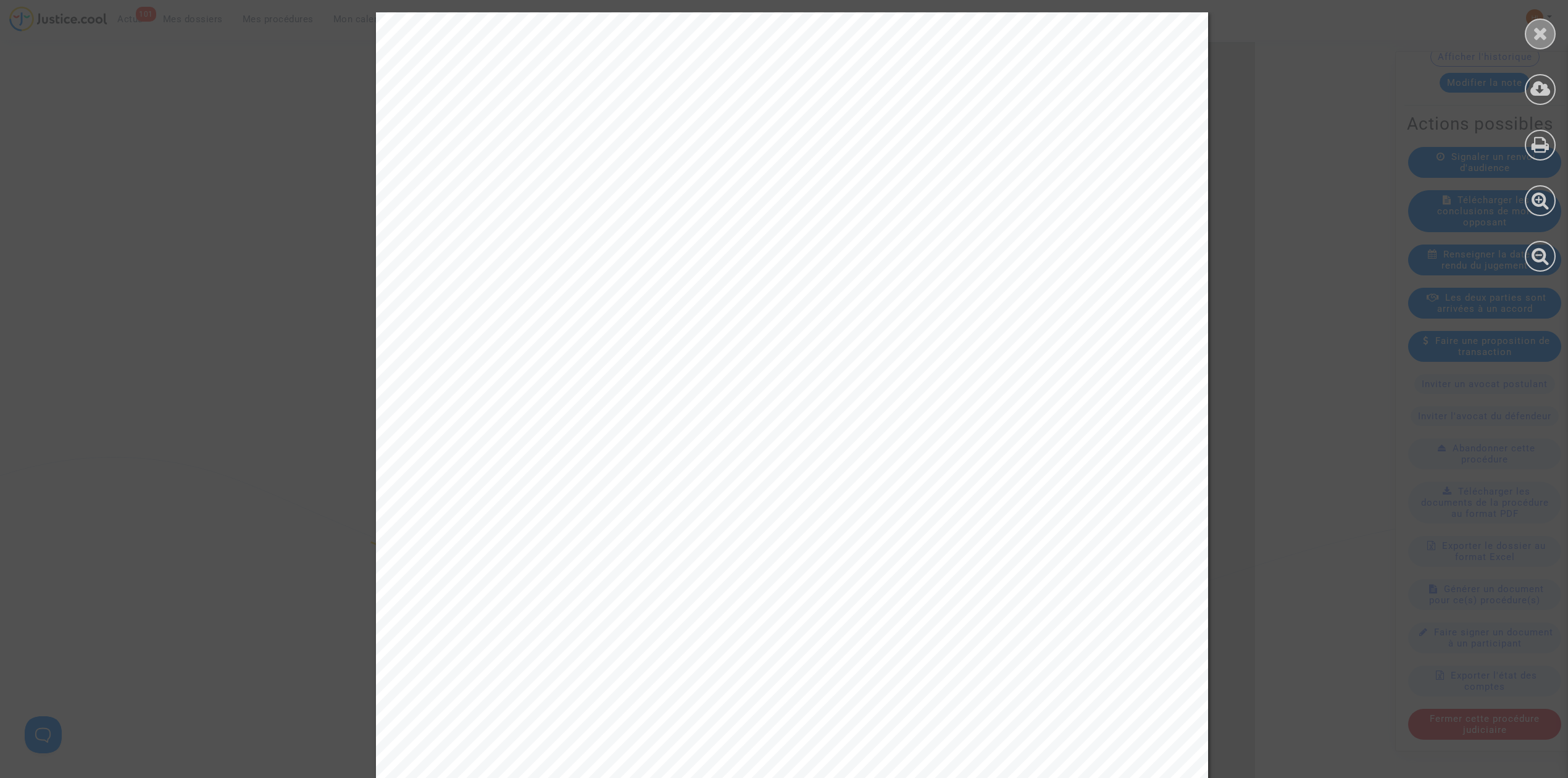
click at [1540, 29] on icon at bounding box center [1540, 34] width 15 height 19
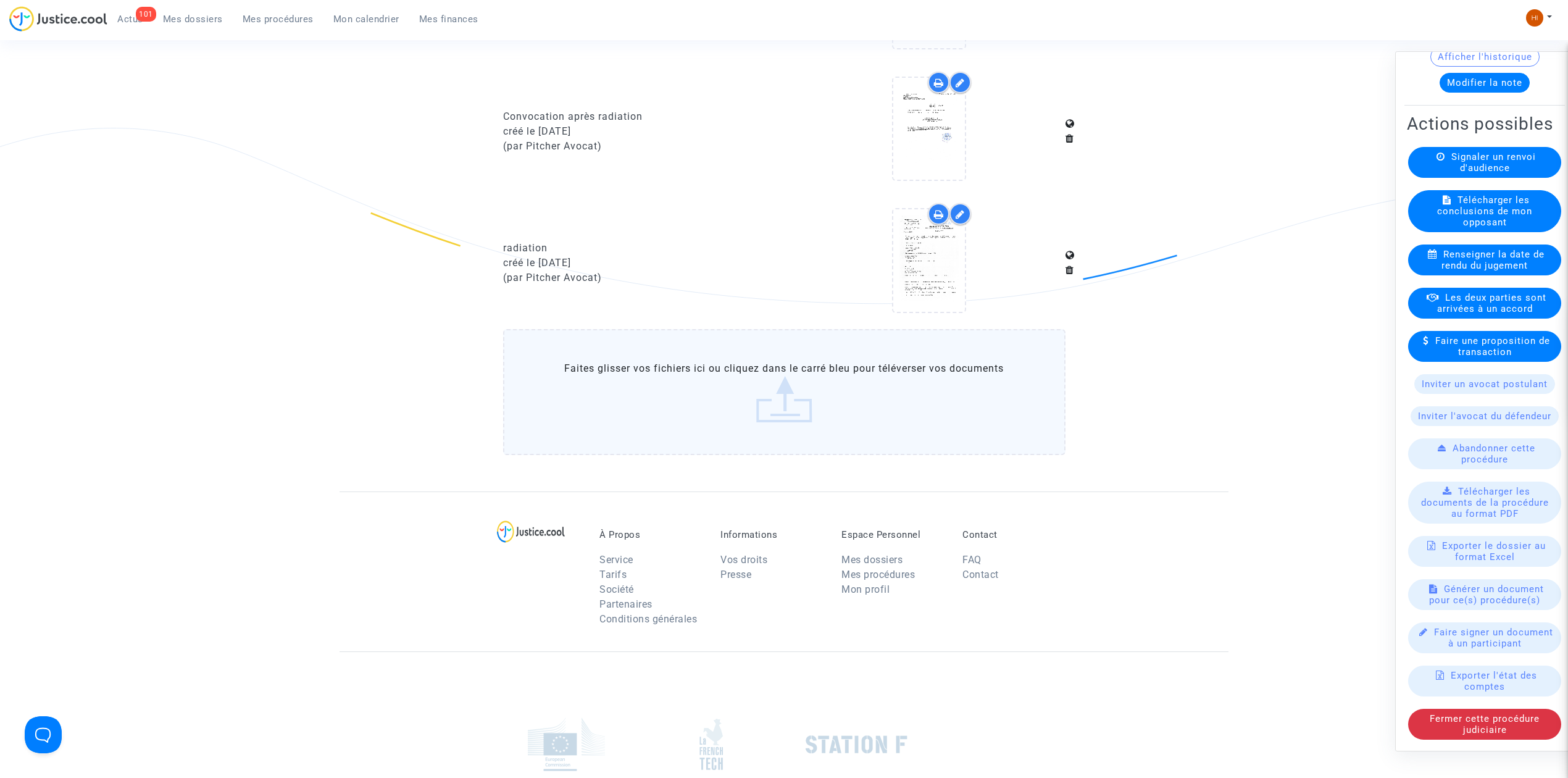
scroll to position [167, 0]
click at [1495, 584] on span "Générer un document pour ce(s) procédure(s)" at bounding box center [1486, 595] width 115 height 22
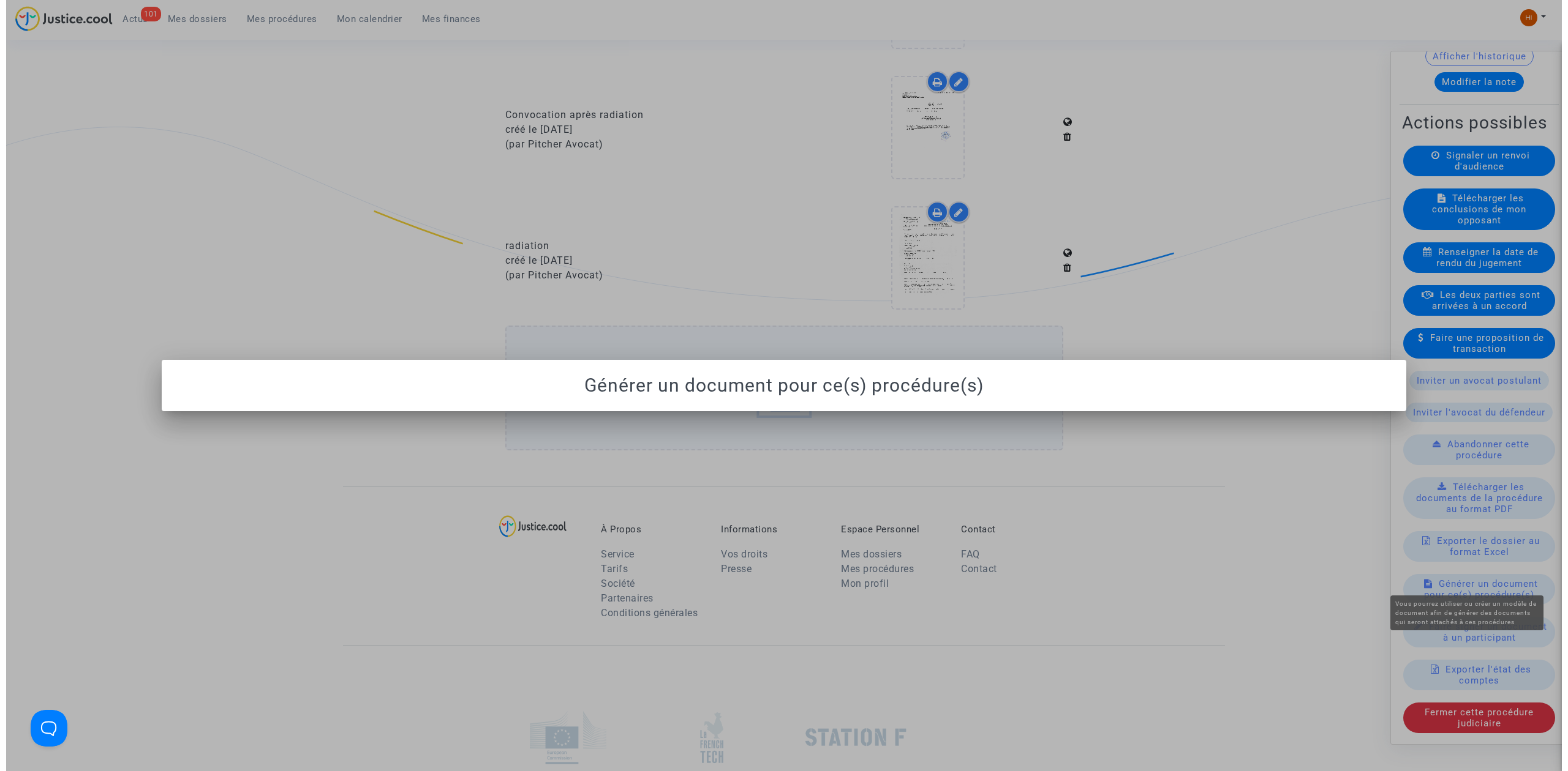
scroll to position [0, 0]
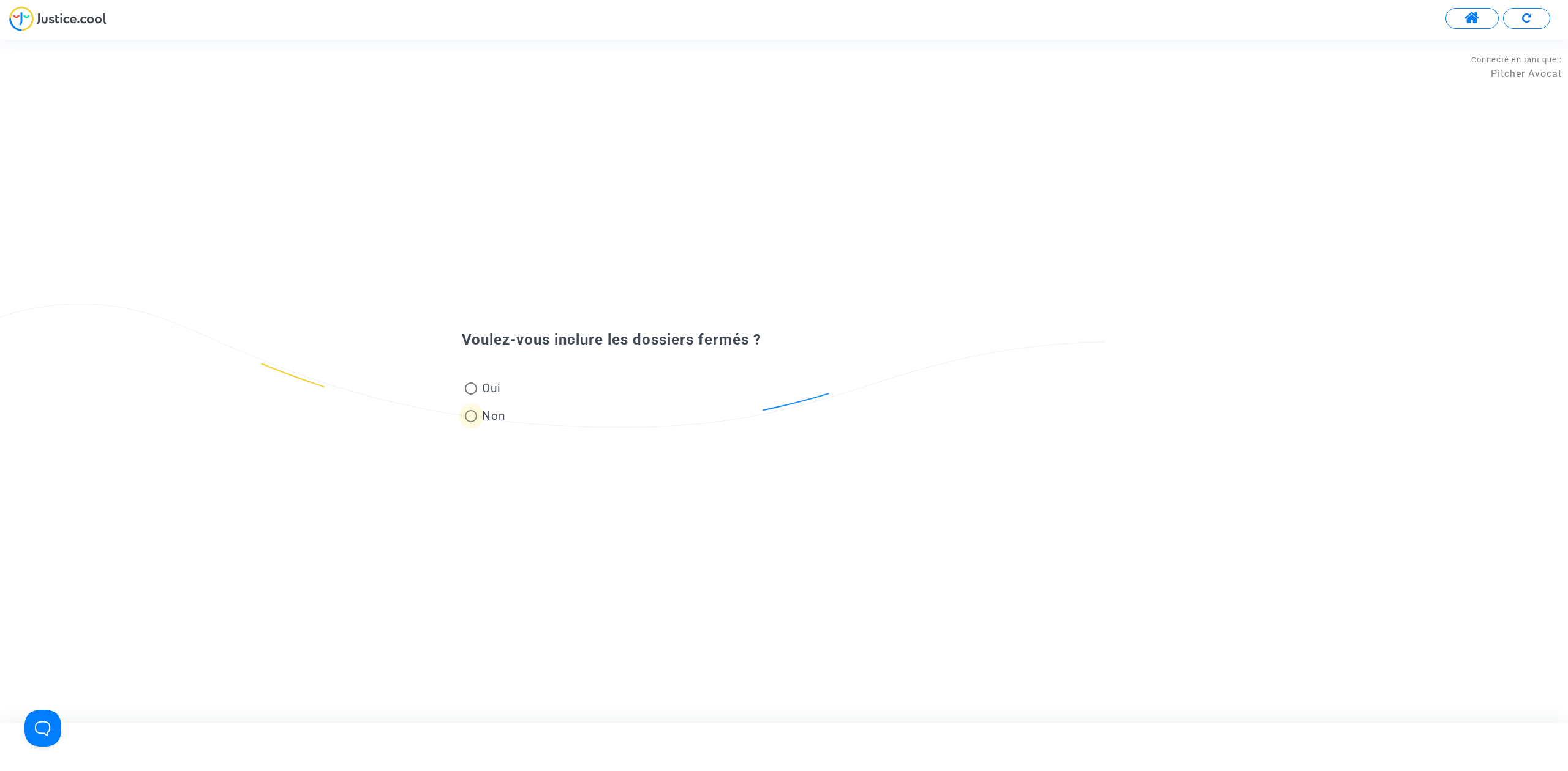
drag, startPoint x: 470, startPoint y: 409, endPoint x: 491, endPoint y: 409, distance: 21.0
click at [469, 409] on label "Non" at bounding box center [485, 416] width 41 height 17
click at [470, 422] on input "Non" at bounding box center [470, 422] width 1 height 1
radio input "true"
drag, startPoint x: 682, startPoint y: 406, endPoint x: 713, endPoint y: 371, distance: 46.8
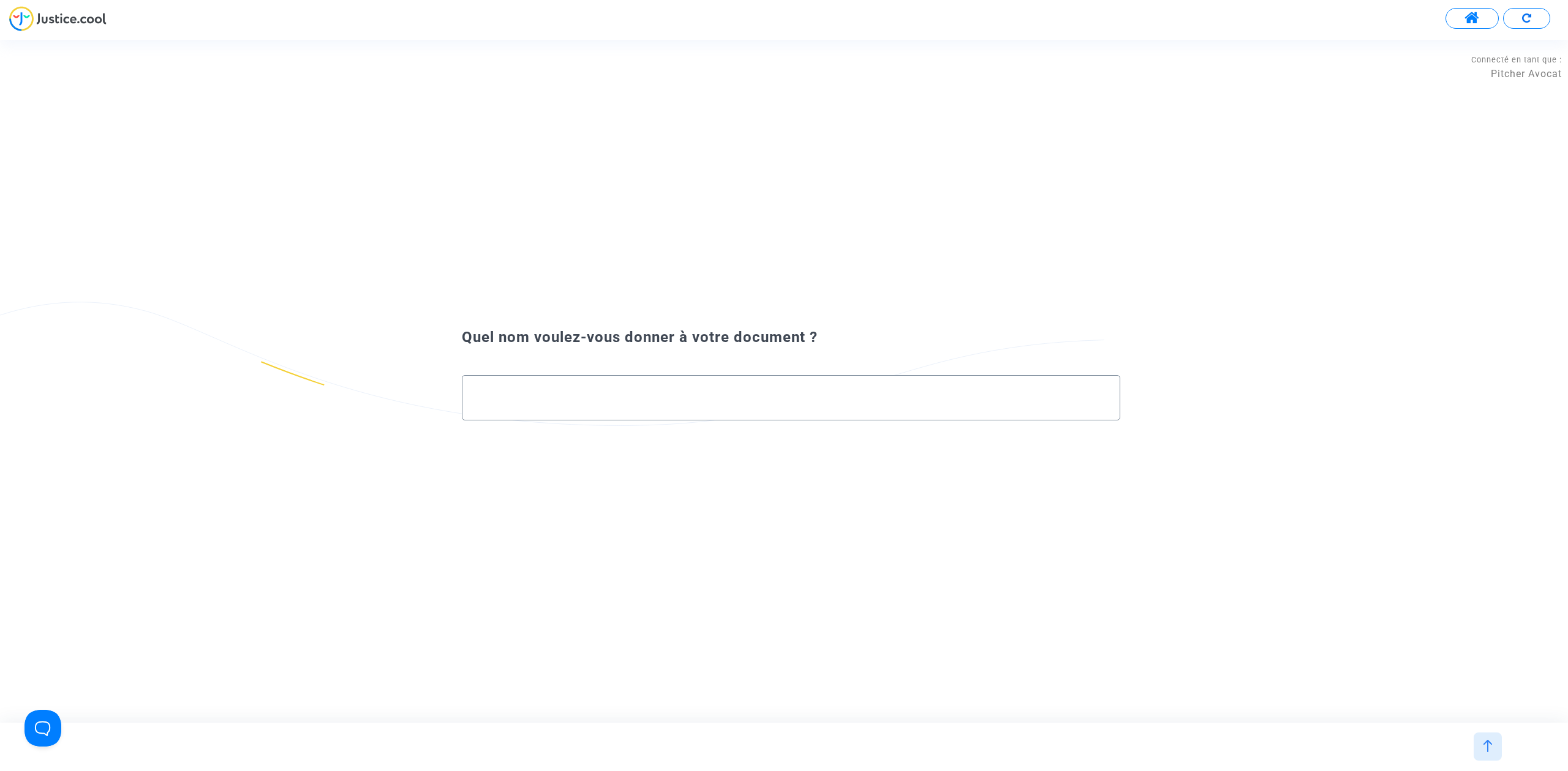
click at [694, 390] on div at bounding box center [791, 392] width 633 height 34
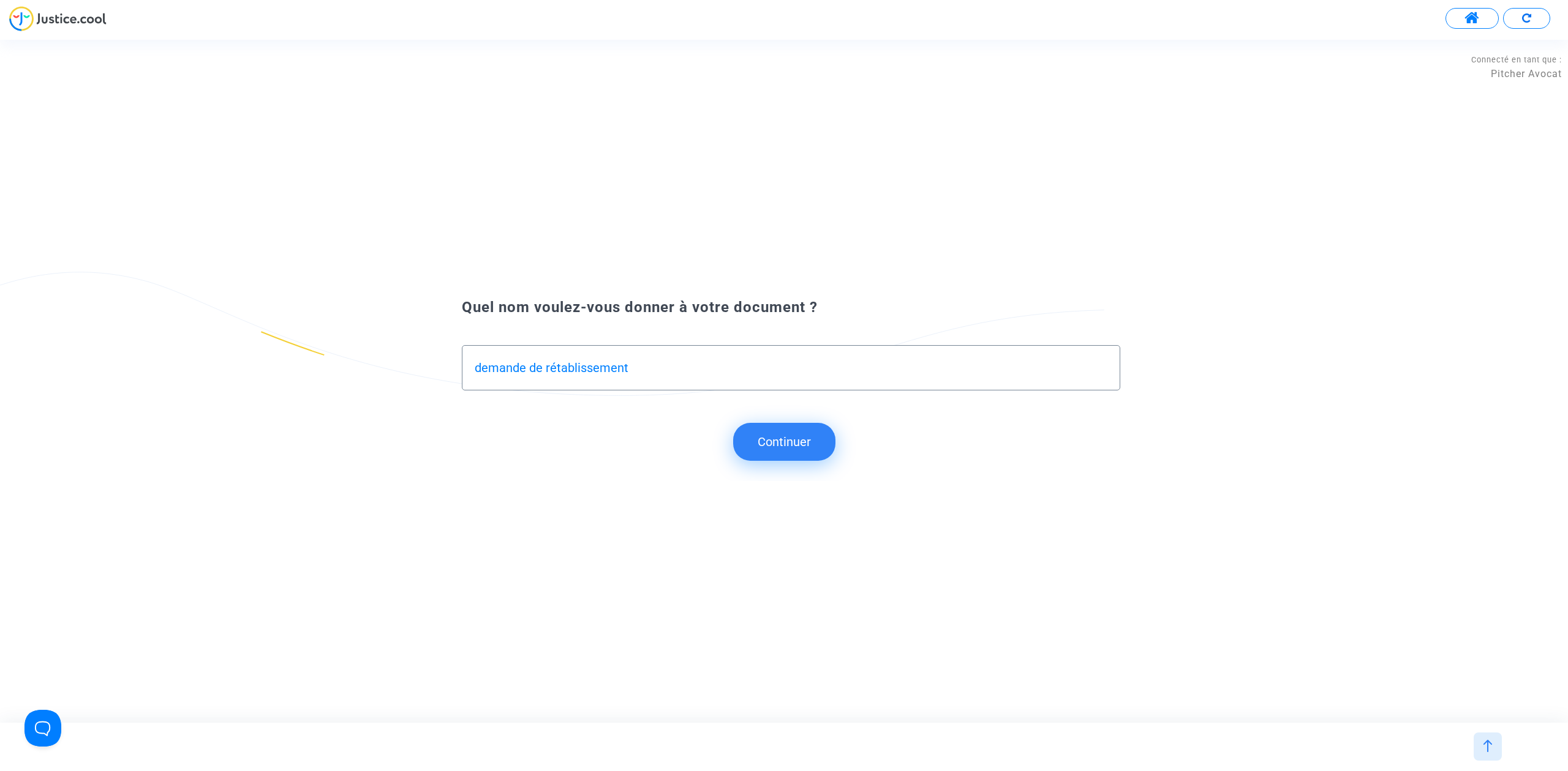
type input "demande de rétablissement"
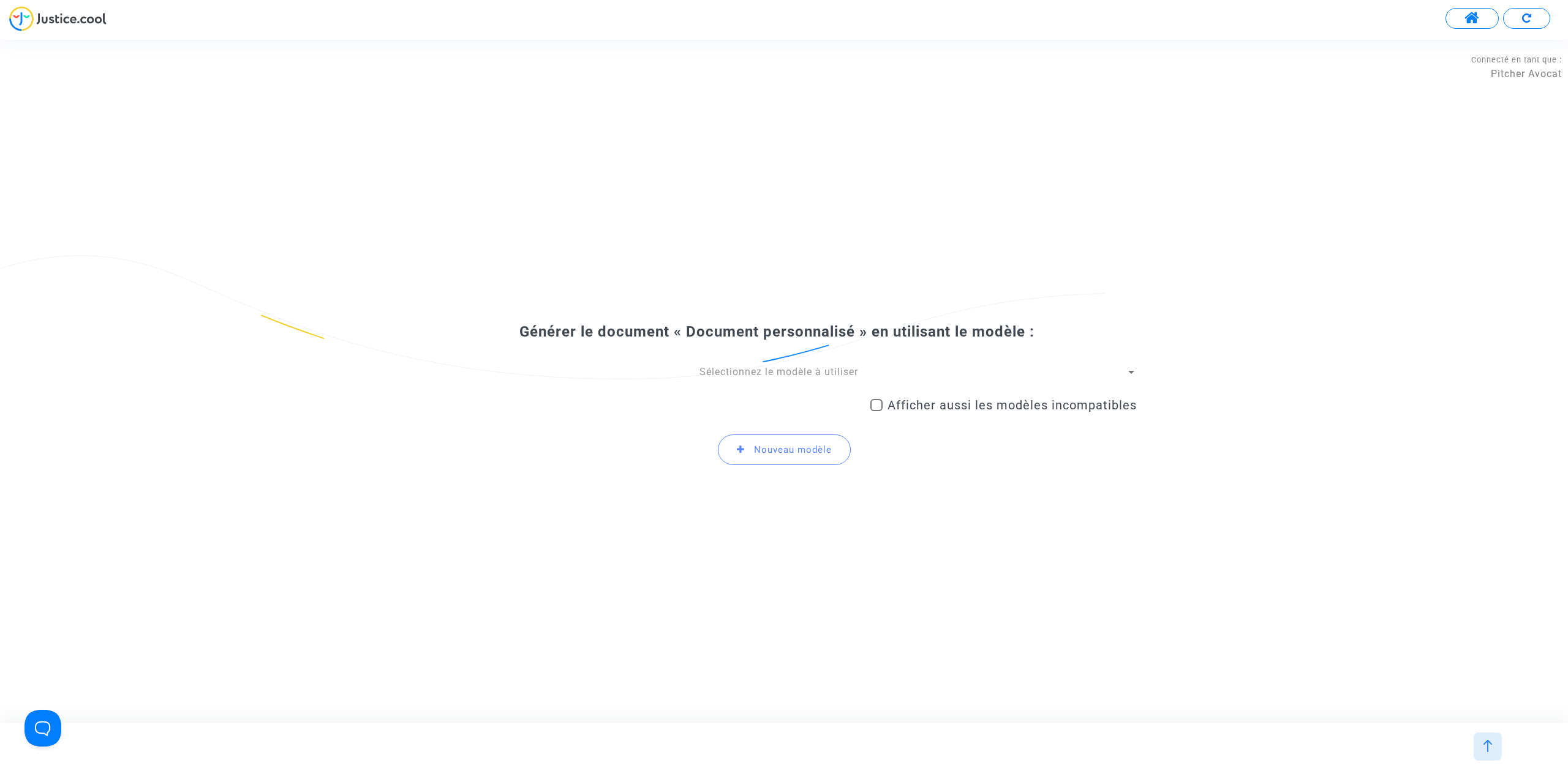
click at [713, 371] on span "Sélectionnez le modèle à utiliser" at bounding box center [779, 372] width 159 height 12
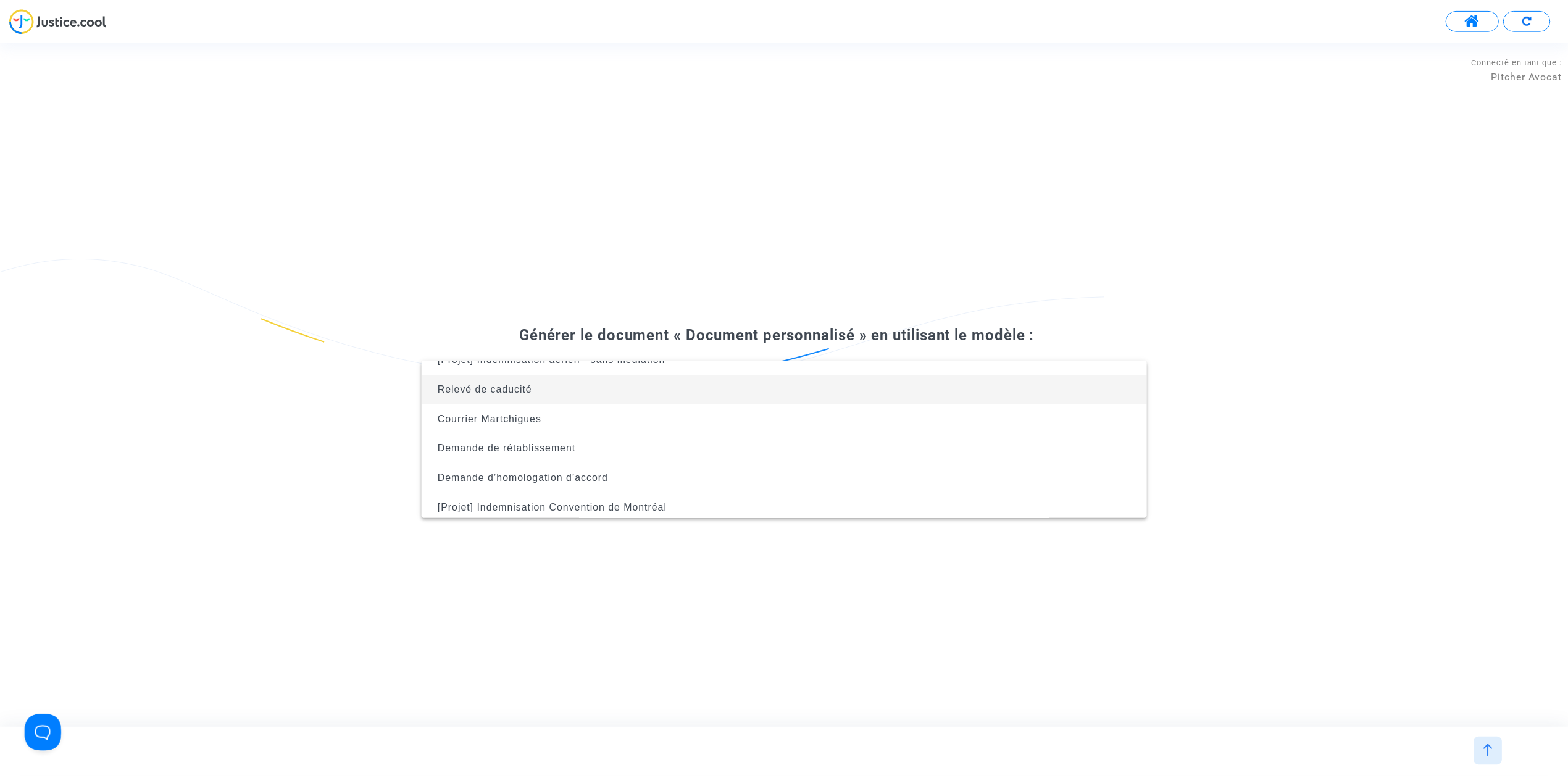
scroll to position [50, 0]
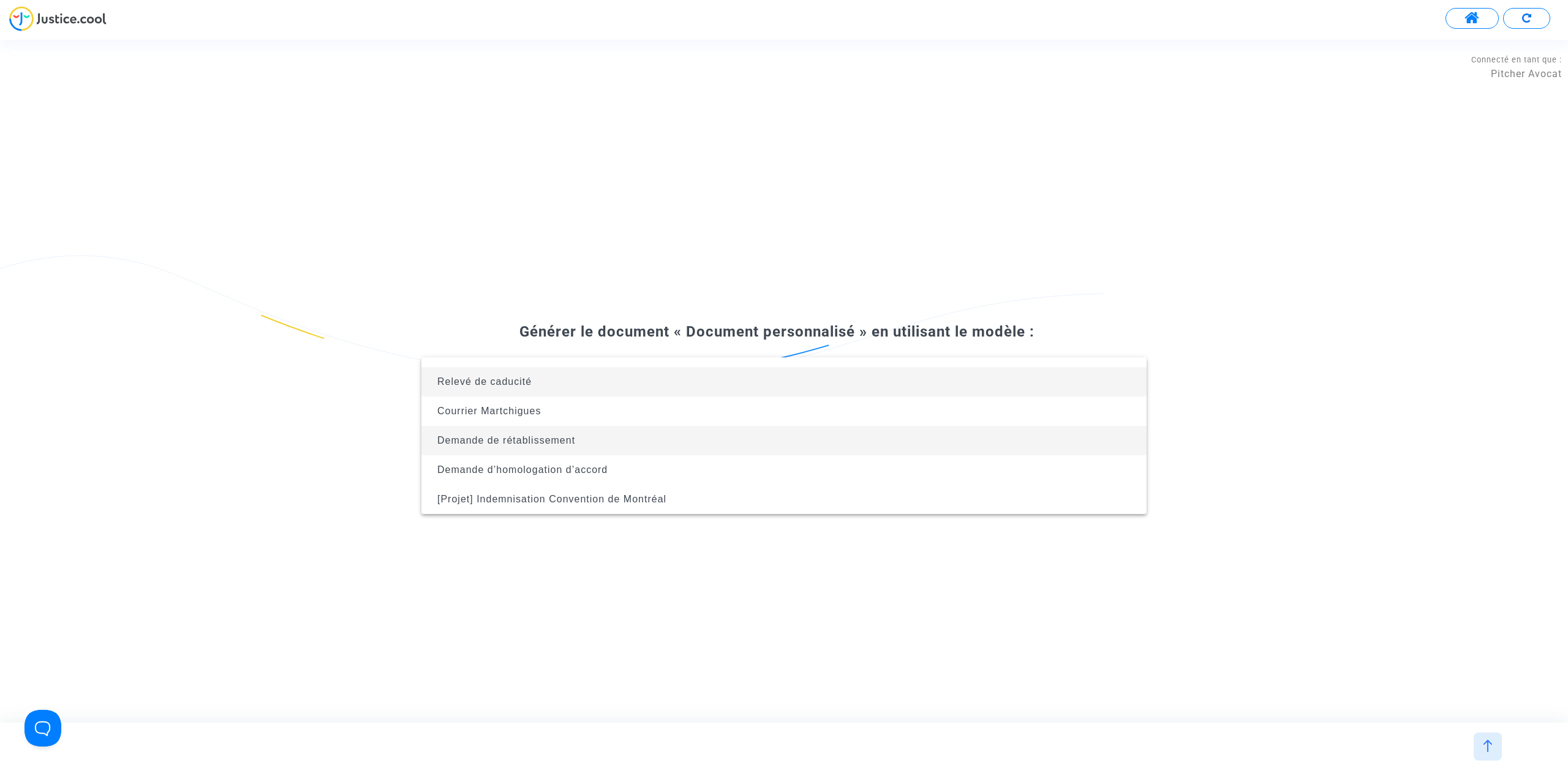
click at [712, 443] on span "Demande de rétablissement" at bounding box center [783, 440] width 705 height 29
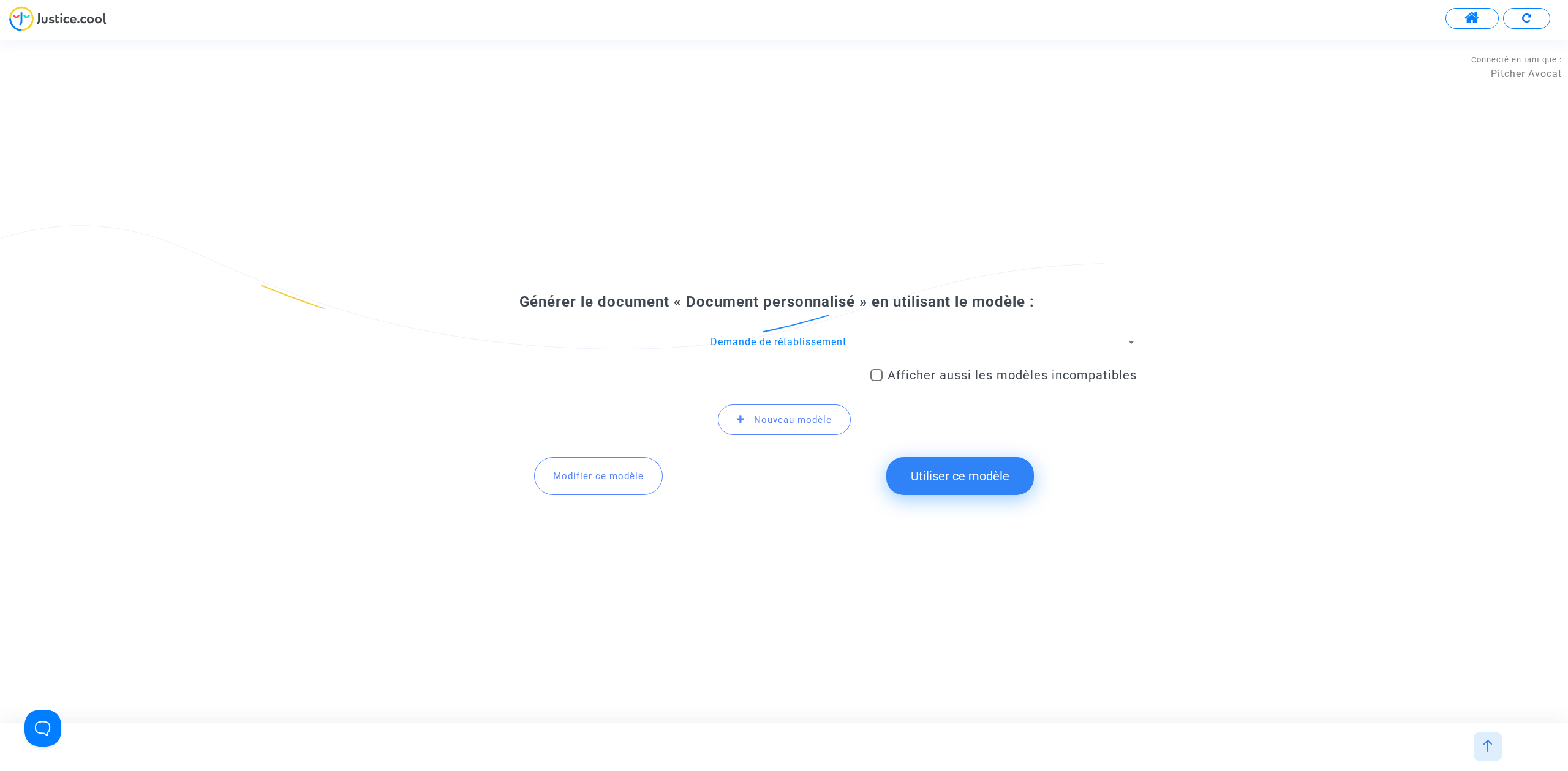
click at [988, 476] on button "Utiliser ce modèle" at bounding box center [960, 476] width 147 height 38
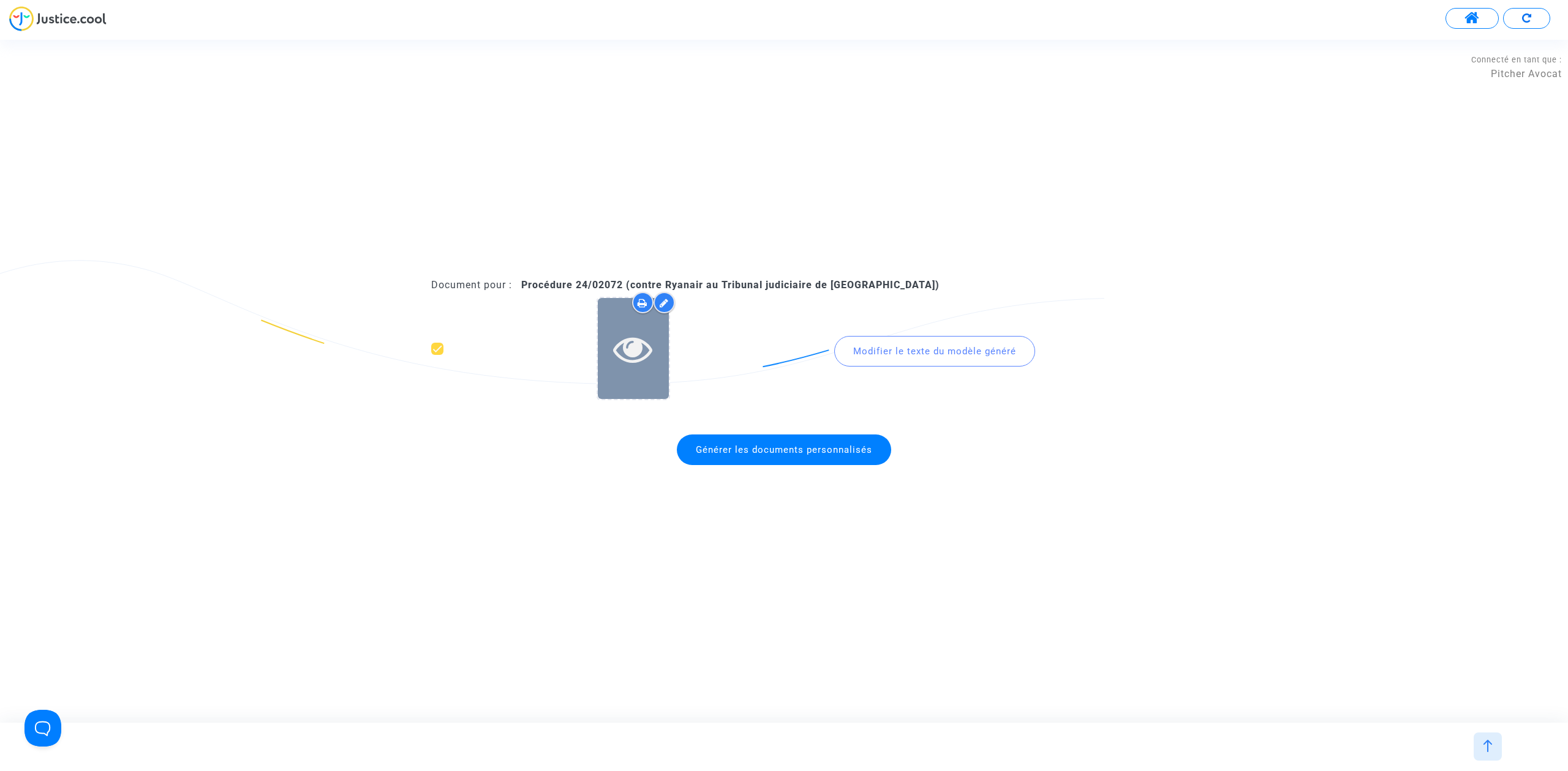
click at [637, 348] on icon at bounding box center [633, 349] width 40 height 39
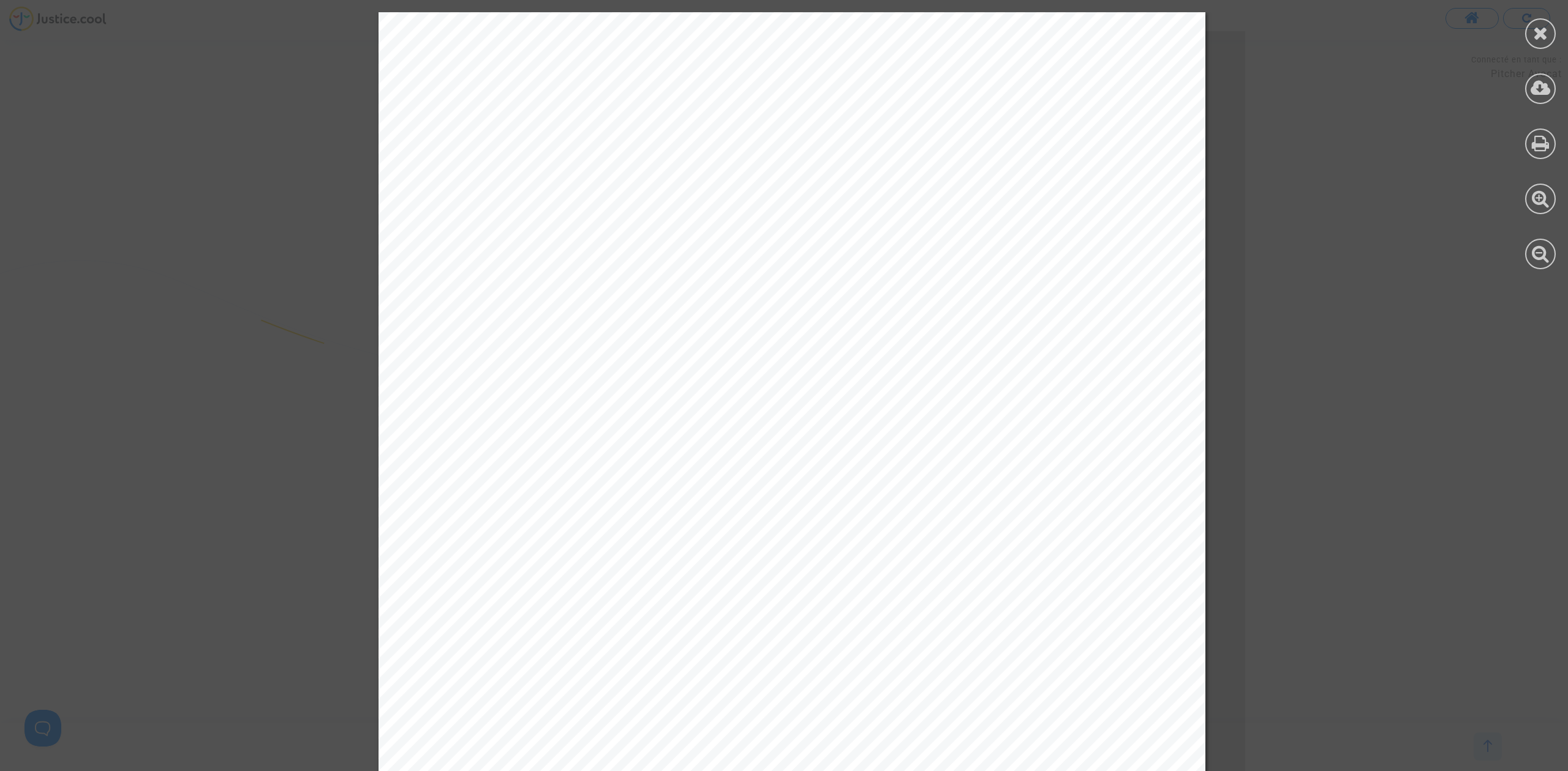
drag, startPoint x: 424, startPoint y: 40, endPoint x: 556, endPoint y: 38, distance: 132.0
click at [556, 38] on div "Me Joyce Pitcher Avocat au Barreau de Paris Tribunal judiciaire de Perpignan pl…" at bounding box center [792, 596] width 827 height 1168
drag, startPoint x: 513, startPoint y: 25, endPoint x: 525, endPoint y: 40, distance: 19.2
click at [512, 25] on div "Me Joyce Pitcher Avocat au Barreau de Paris Tribunal judiciaire de Perpignan pl…" at bounding box center [792, 596] width 827 height 1168
drag, startPoint x: 525, startPoint y: 40, endPoint x: 410, endPoint y: 42, distance: 115.0
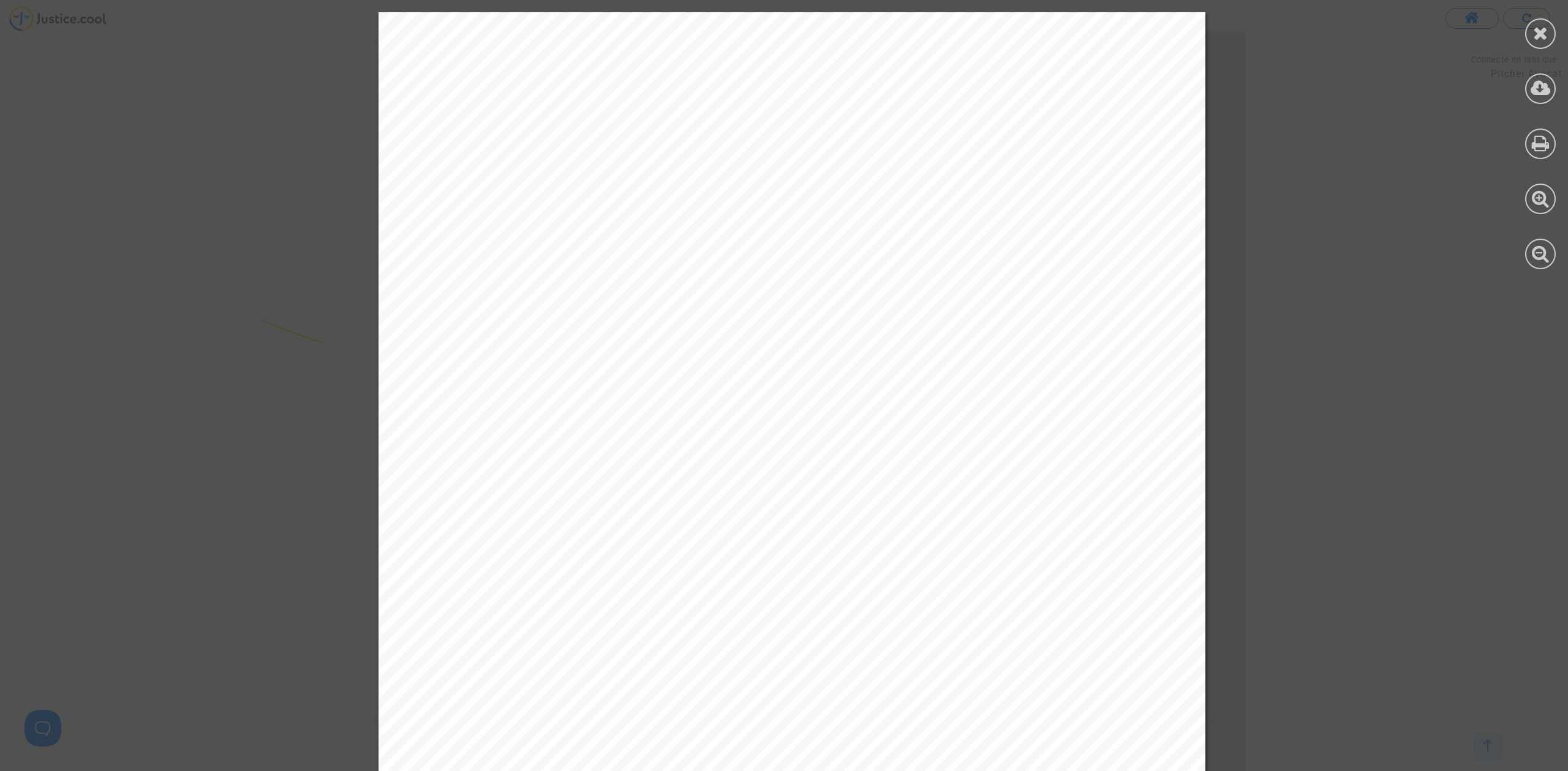
click at [410, 42] on div "Me Joyce Pitcher Avocat au Barreau de Paris Tribunal judiciaire de Perpignan pl…" at bounding box center [792, 596] width 827 height 1168
drag, startPoint x: 409, startPoint y: 42, endPoint x: 483, endPoint y: 33, distance: 74.5
click at [483, 33] on div "Me Joyce Pitcher Avocat au Barreau de Paris Tribunal judiciaire de Perpignan pl…" at bounding box center [792, 596] width 827 height 1168
copy div "-BRHU"
click at [1539, 26] on icon at bounding box center [1540, 33] width 15 height 18
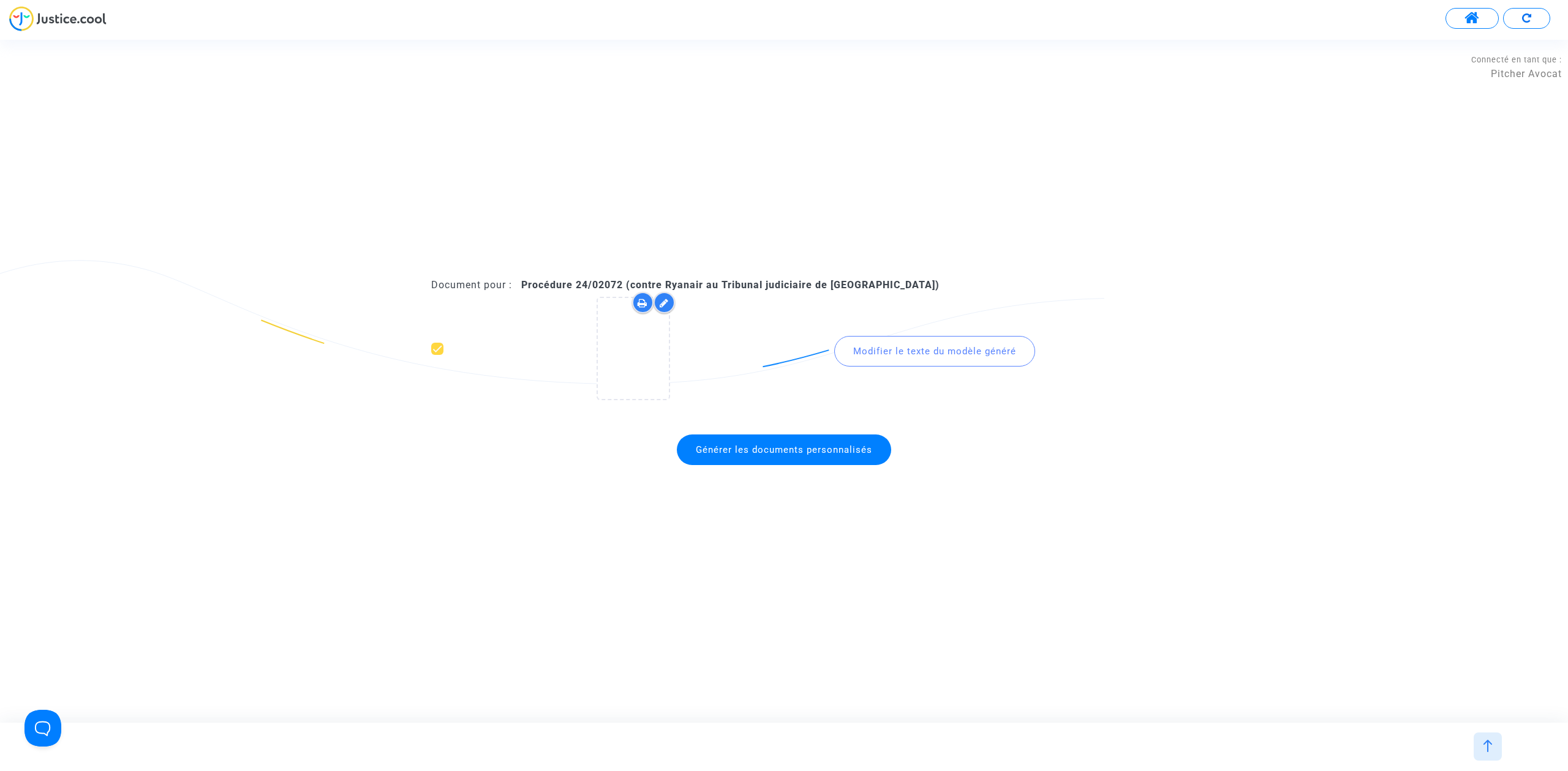
click at [740, 449] on span "Générer les documents personnalisés" at bounding box center [784, 449] width 177 height 11
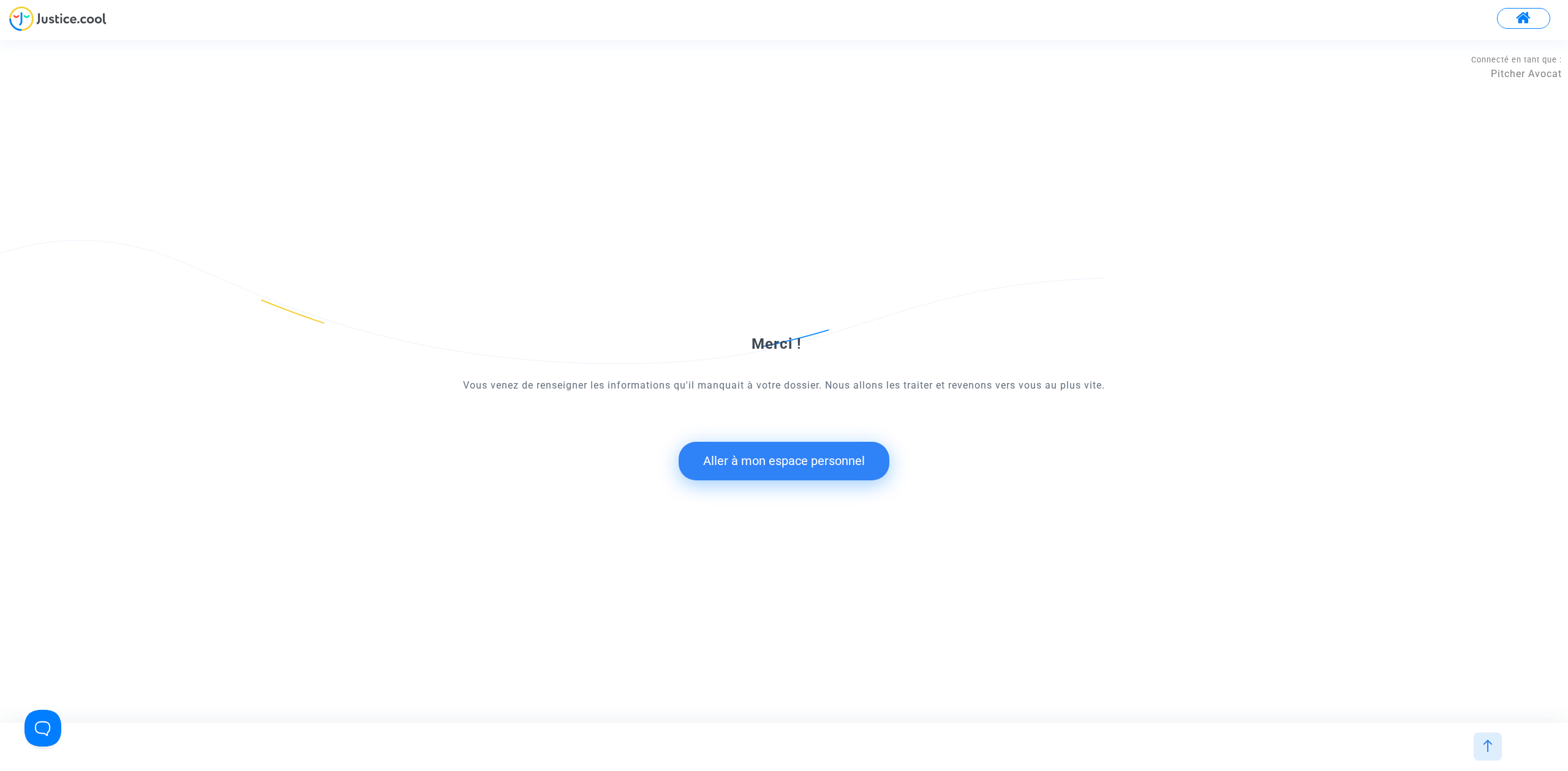
click at [723, 465] on button "Aller à mon espace personnel" at bounding box center [784, 460] width 211 height 38
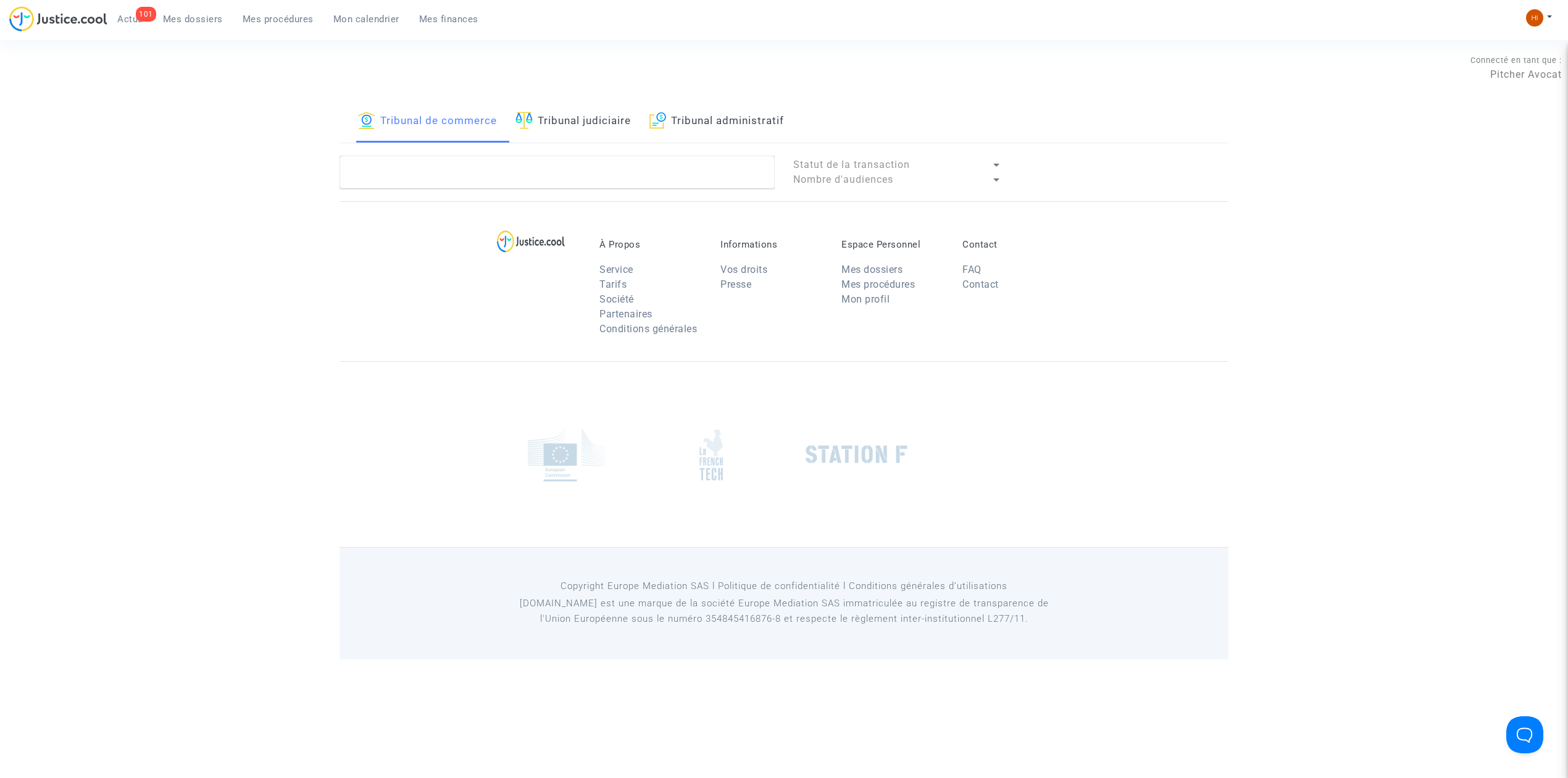
drag, startPoint x: 562, startPoint y: 128, endPoint x: 549, endPoint y: 188, distance: 61.4
click at [562, 128] on link "Tribunal judiciaire" at bounding box center [573, 122] width 116 height 42
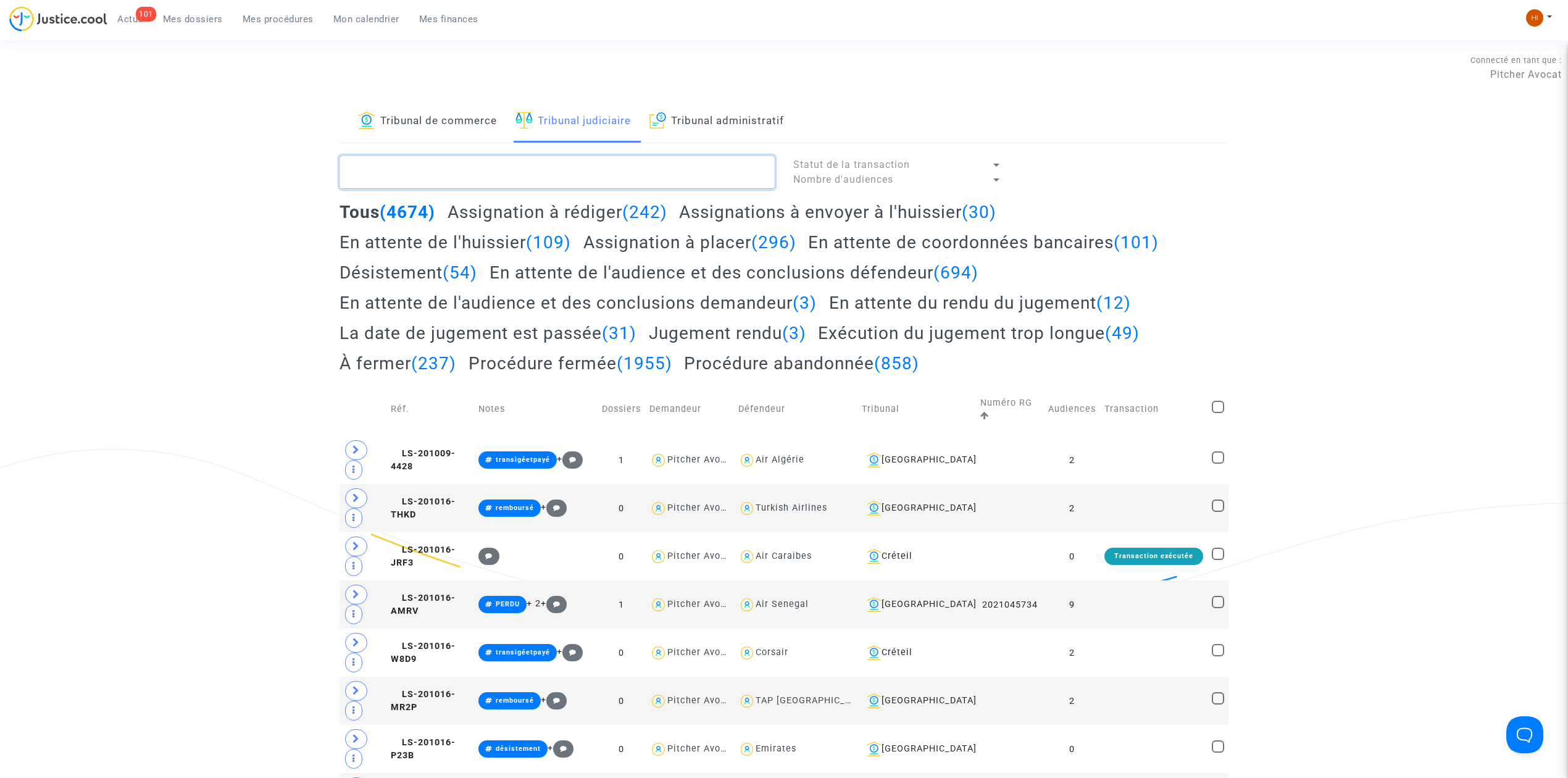
click at [547, 178] on textarea at bounding box center [558, 172] width 435 height 34
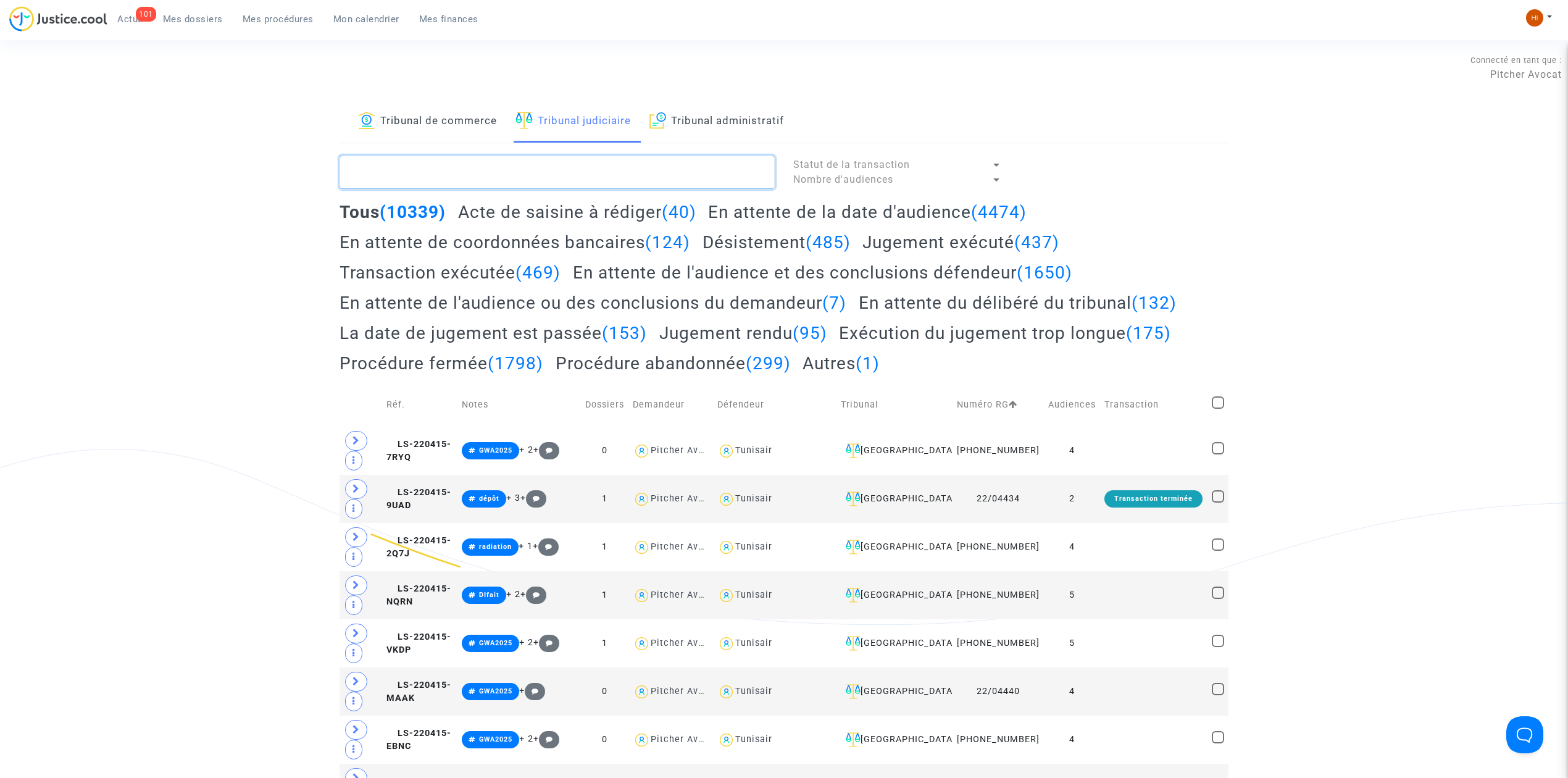
paste textarea "-BRHU"
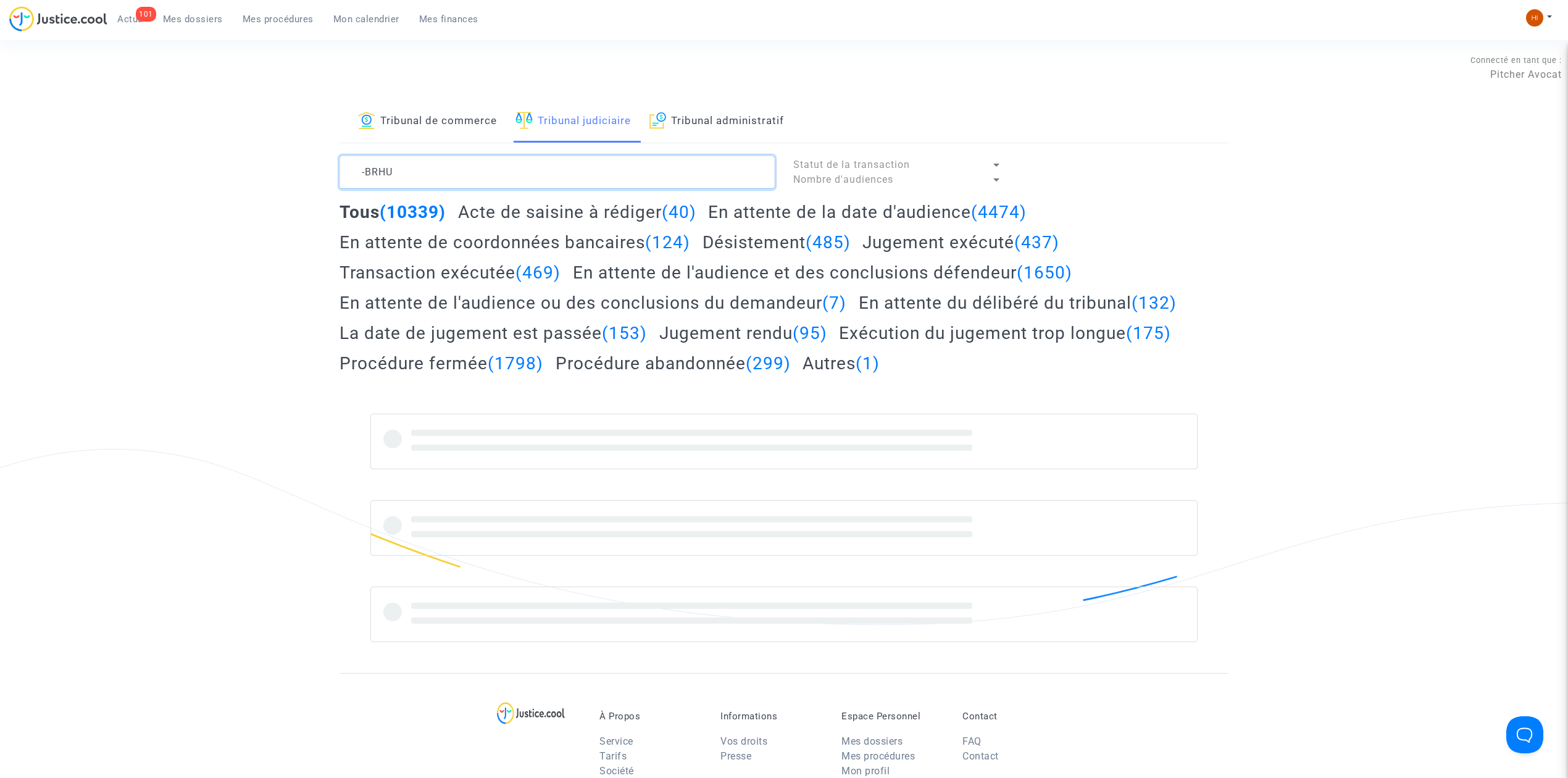
click at [364, 173] on textarea at bounding box center [558, 172] width 435 height 34
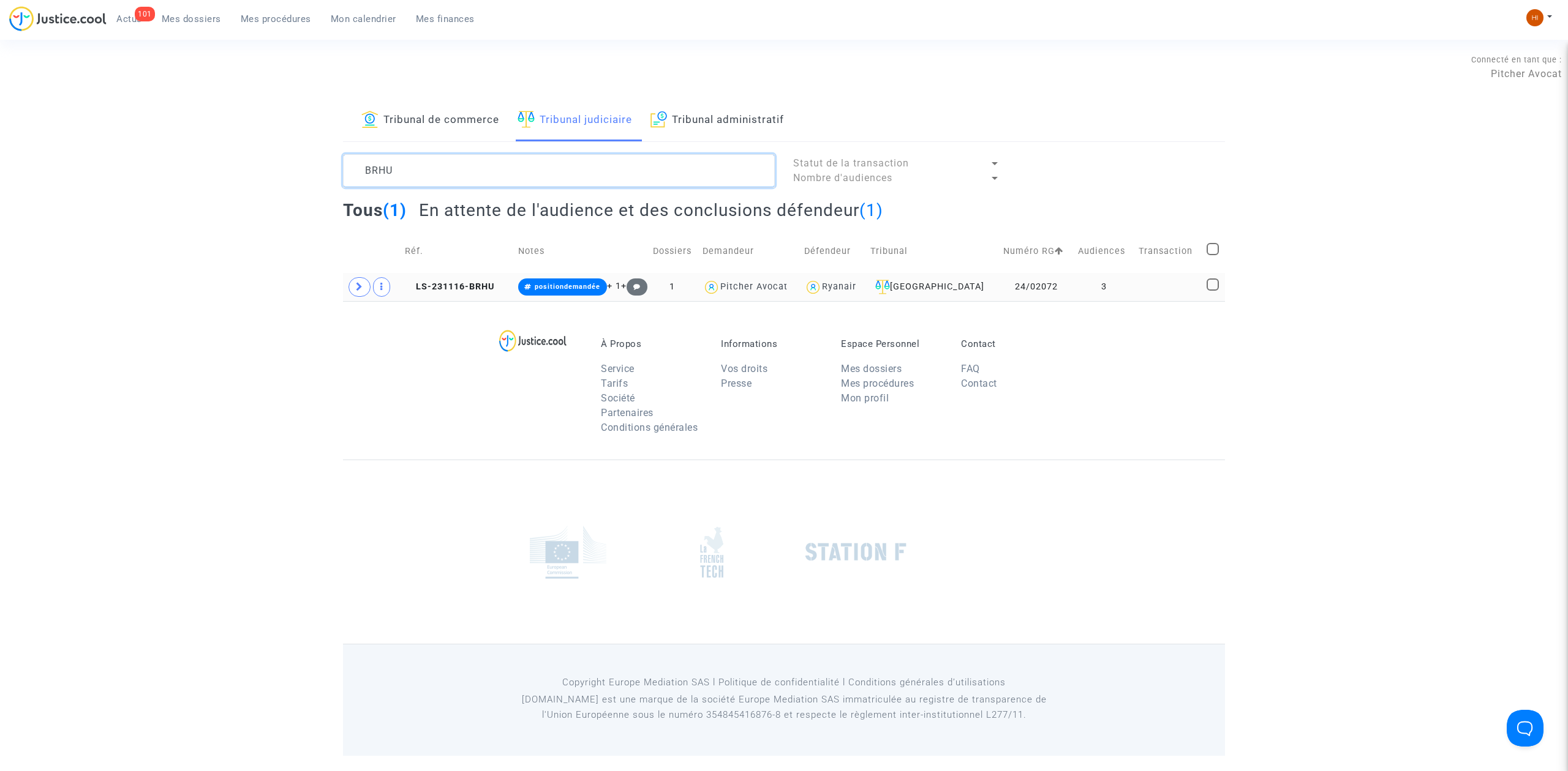
type textarea "BRHU"
click at [1169, 280] on td at bounding box center [1168, 287] width 68 height 28
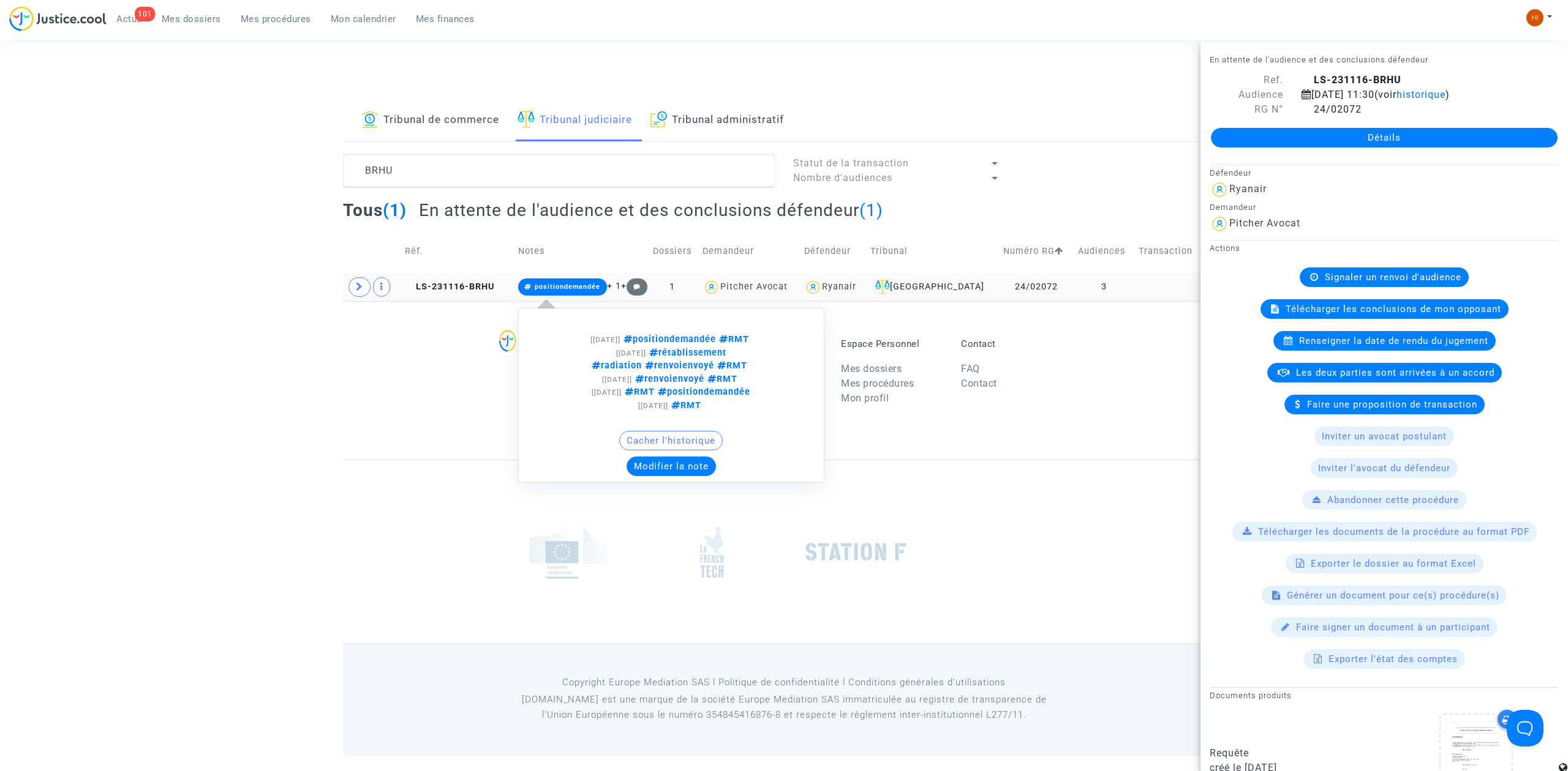
click at [542, 296] on div "[06/03/2025] positiondemandée RMT [22/10/2024] rétablissement radiation renvoie…" at bounding box center [671, 396] width 306 height 200
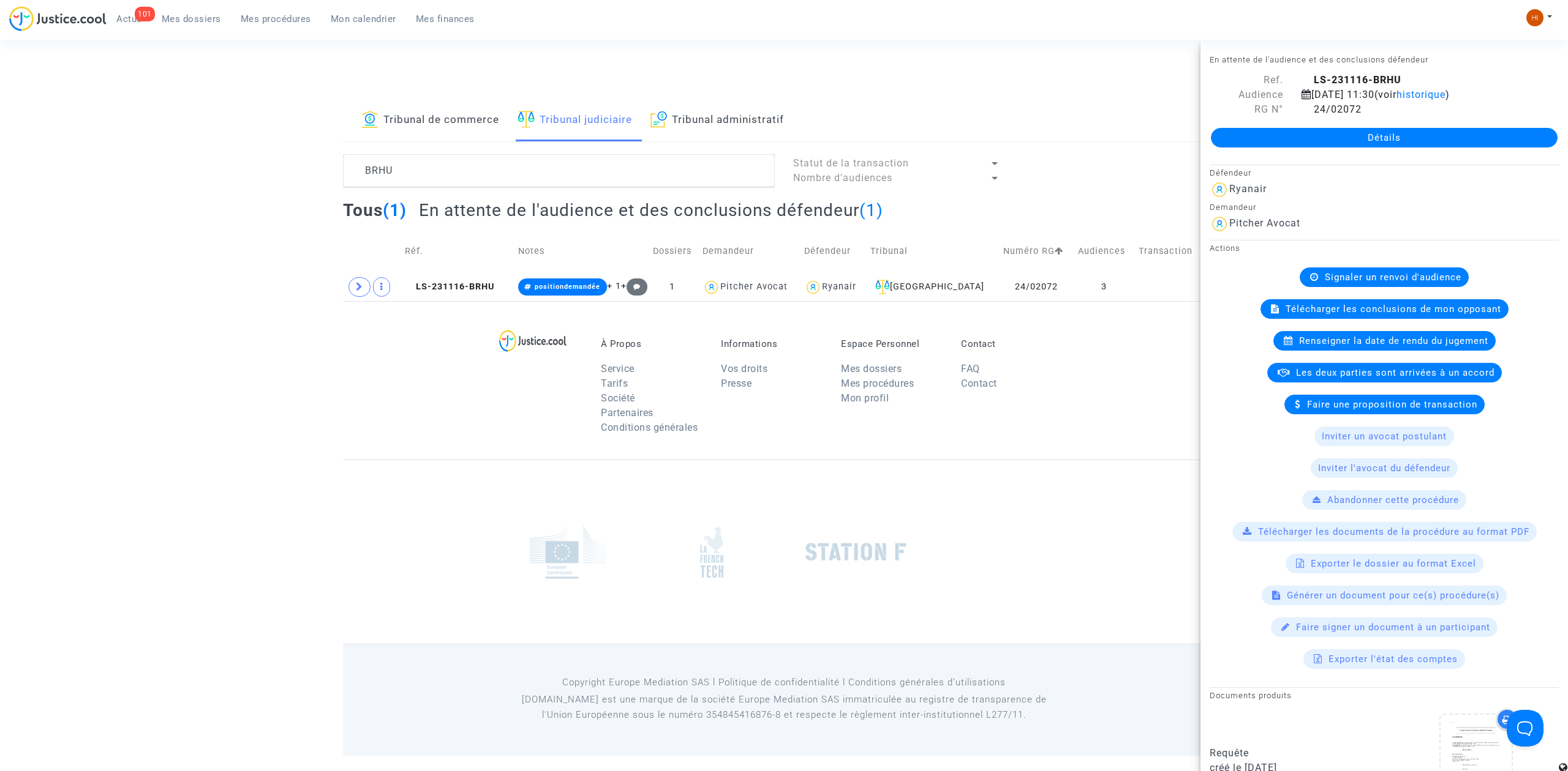
click at [1413, 134] on link "Détails" at bounding box center [1384, 137] width 346 height 19
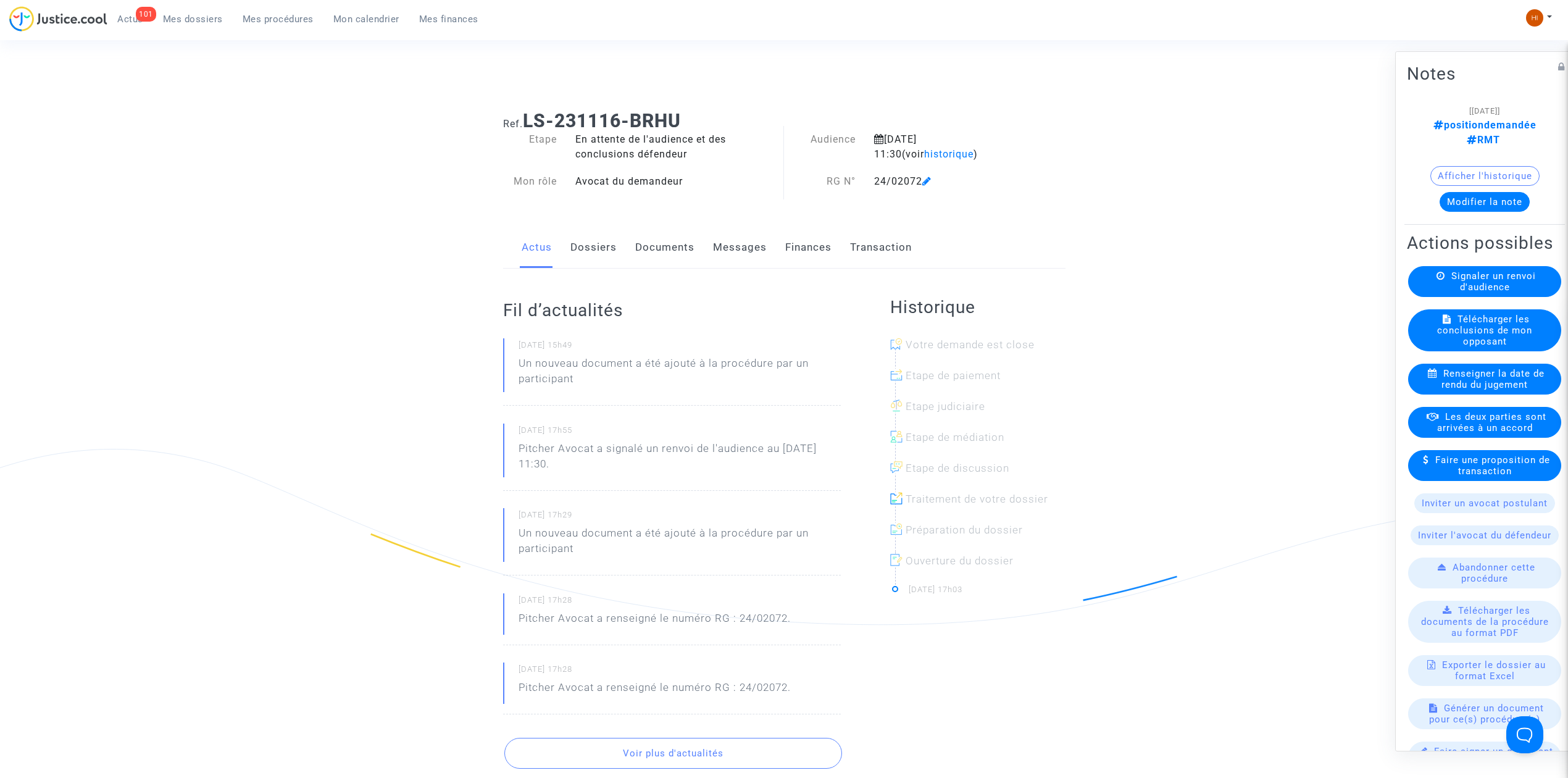
click at [642, 250] on link "Documents" at bounding box center [665, 247] width 59 height 41
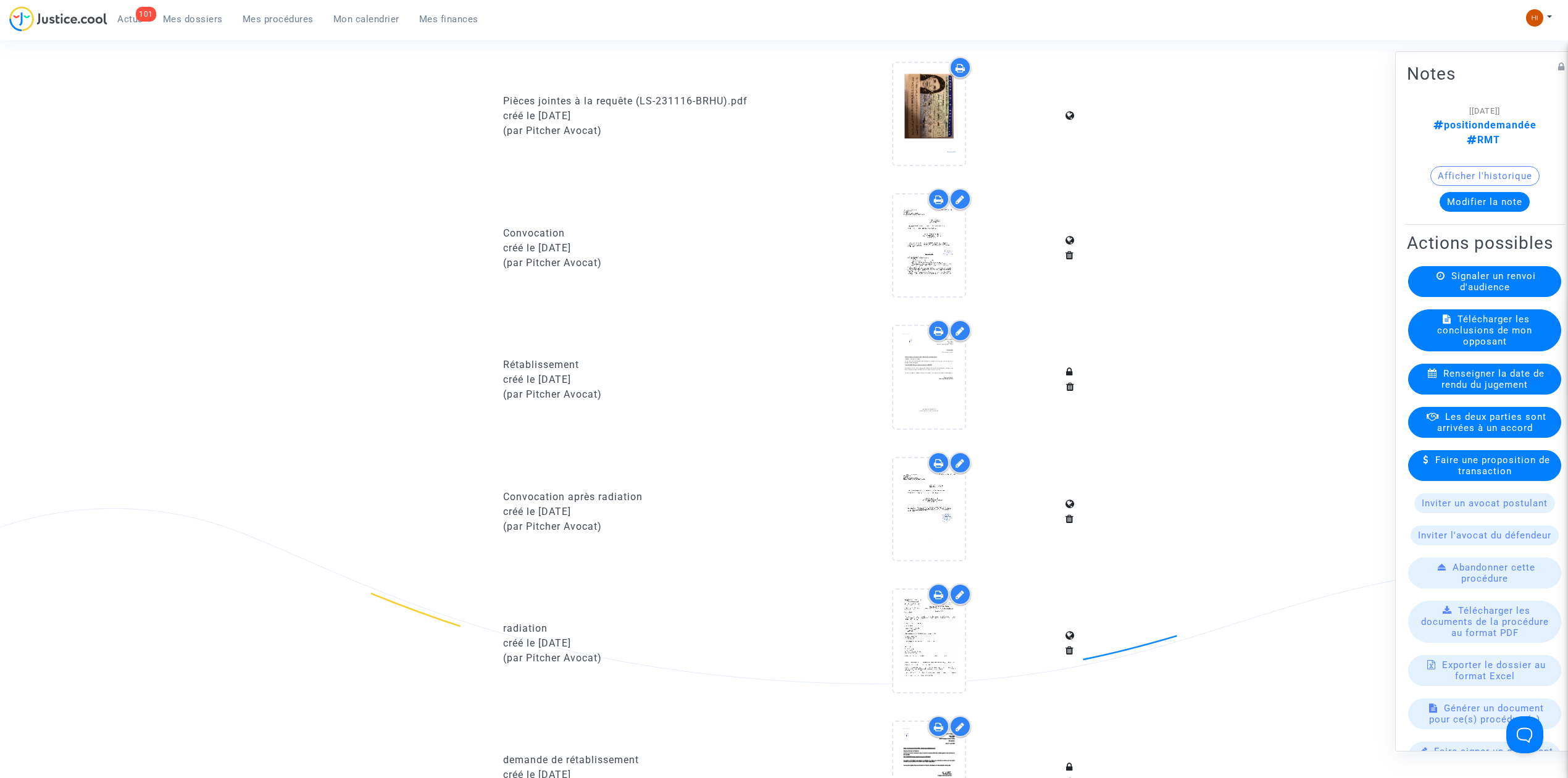
scroll to position [494, 0]
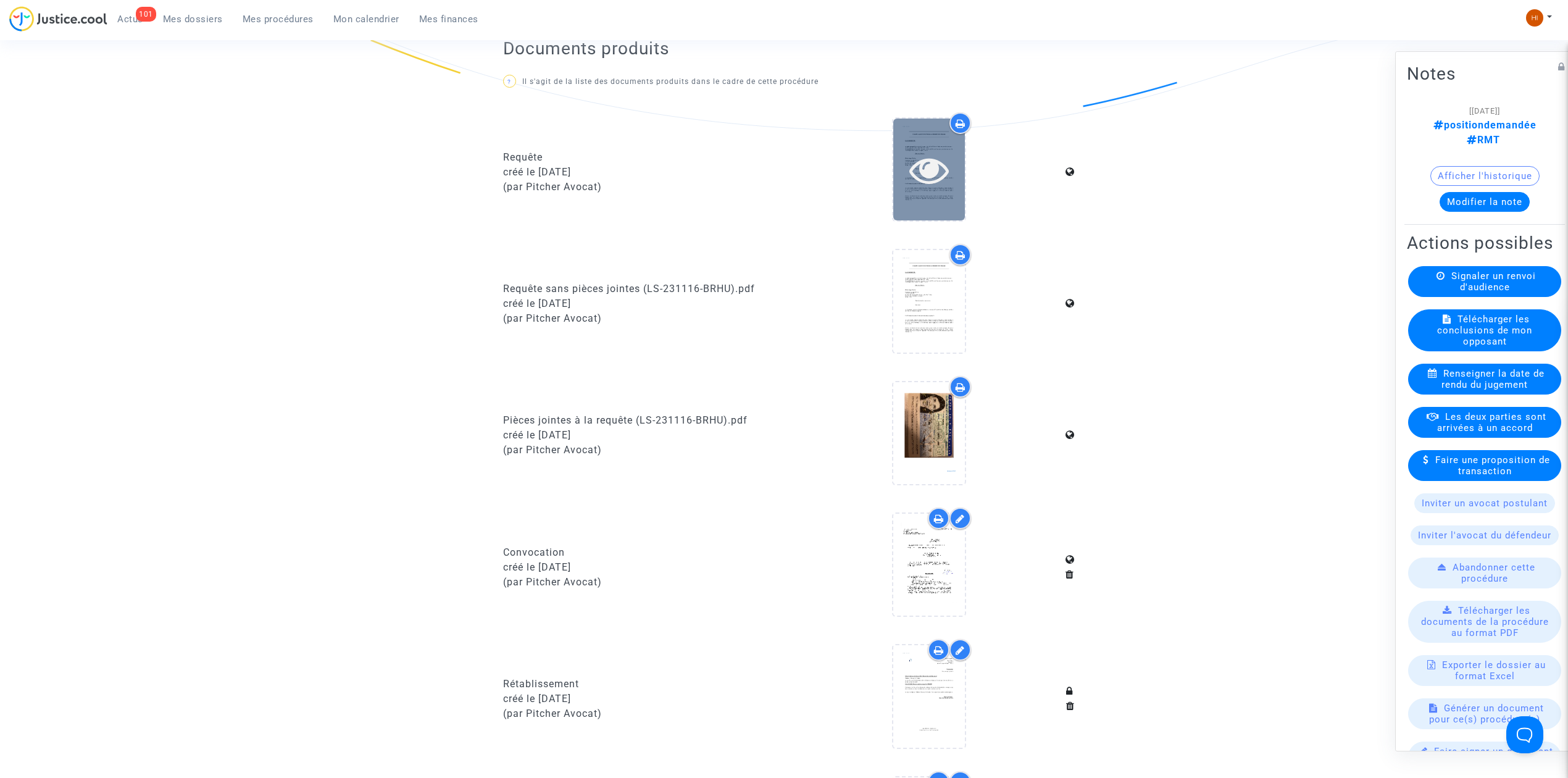
click at [931, 192] on div at bounding box center [929, 170] width 72 height 102
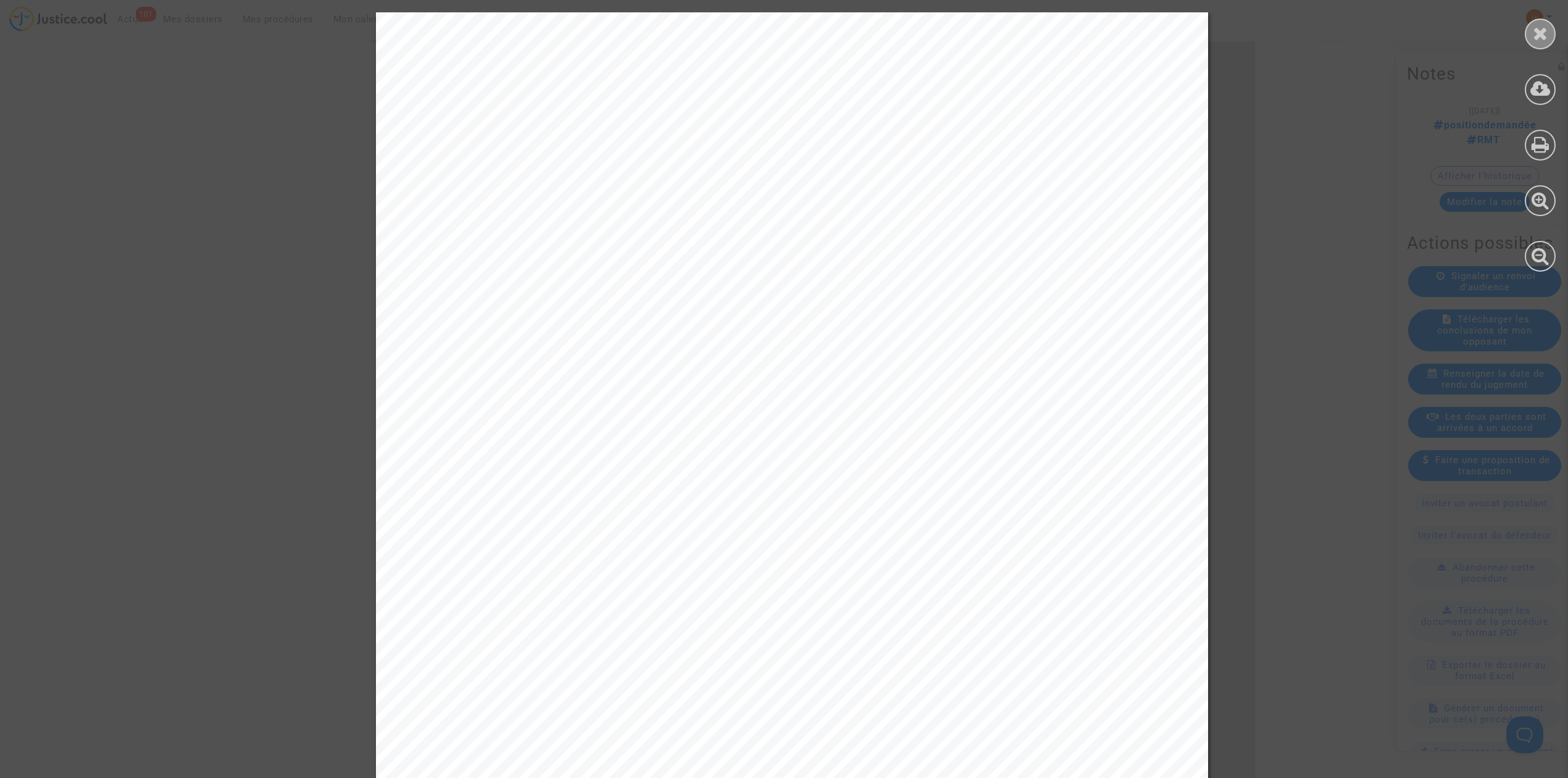
click at [1542, 19] on div at bounding box center [1540, 34] width 31 height 31
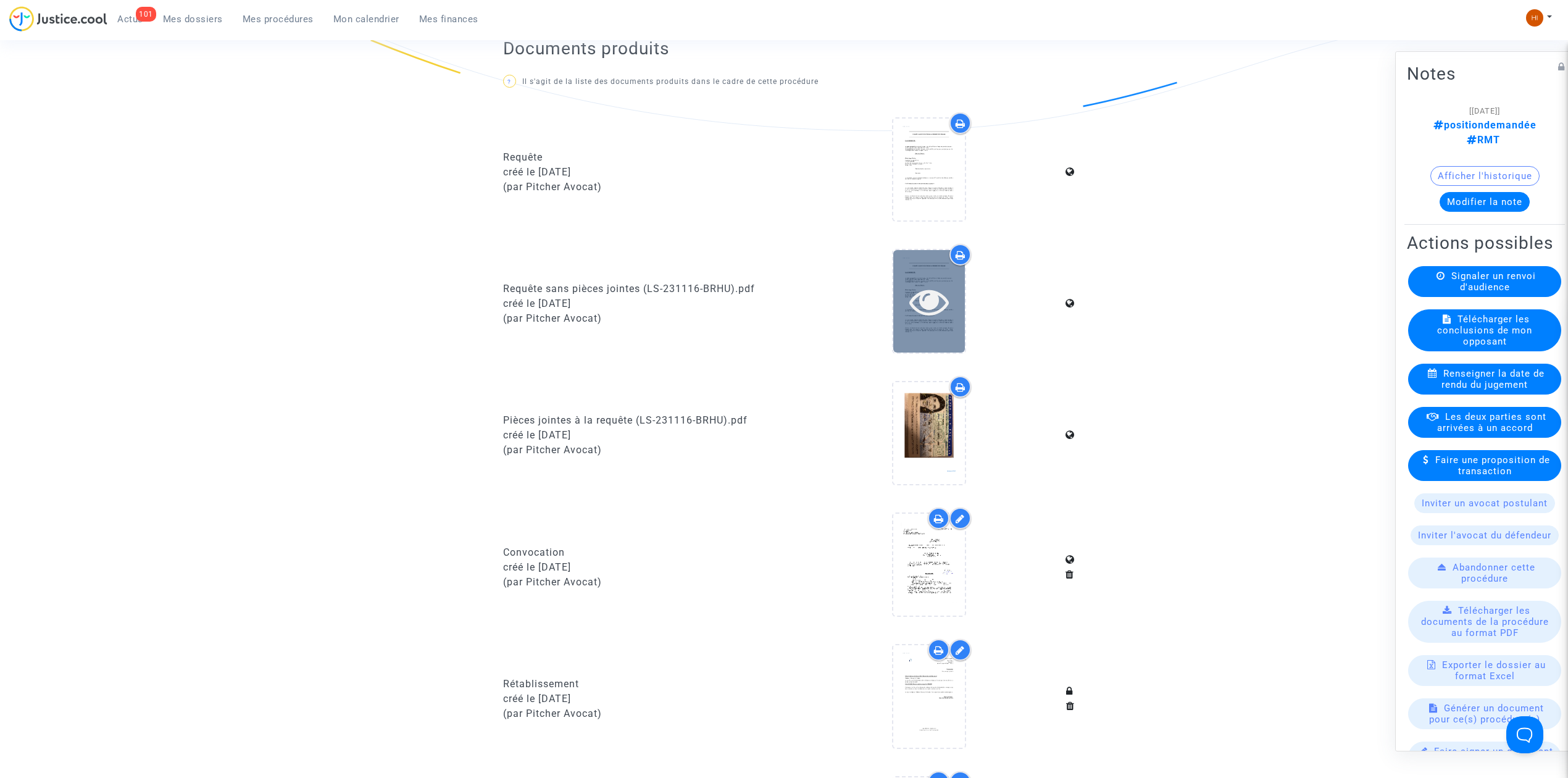
click at [947, 306] on icon at bounding box center [929, 301] width 40 height 40
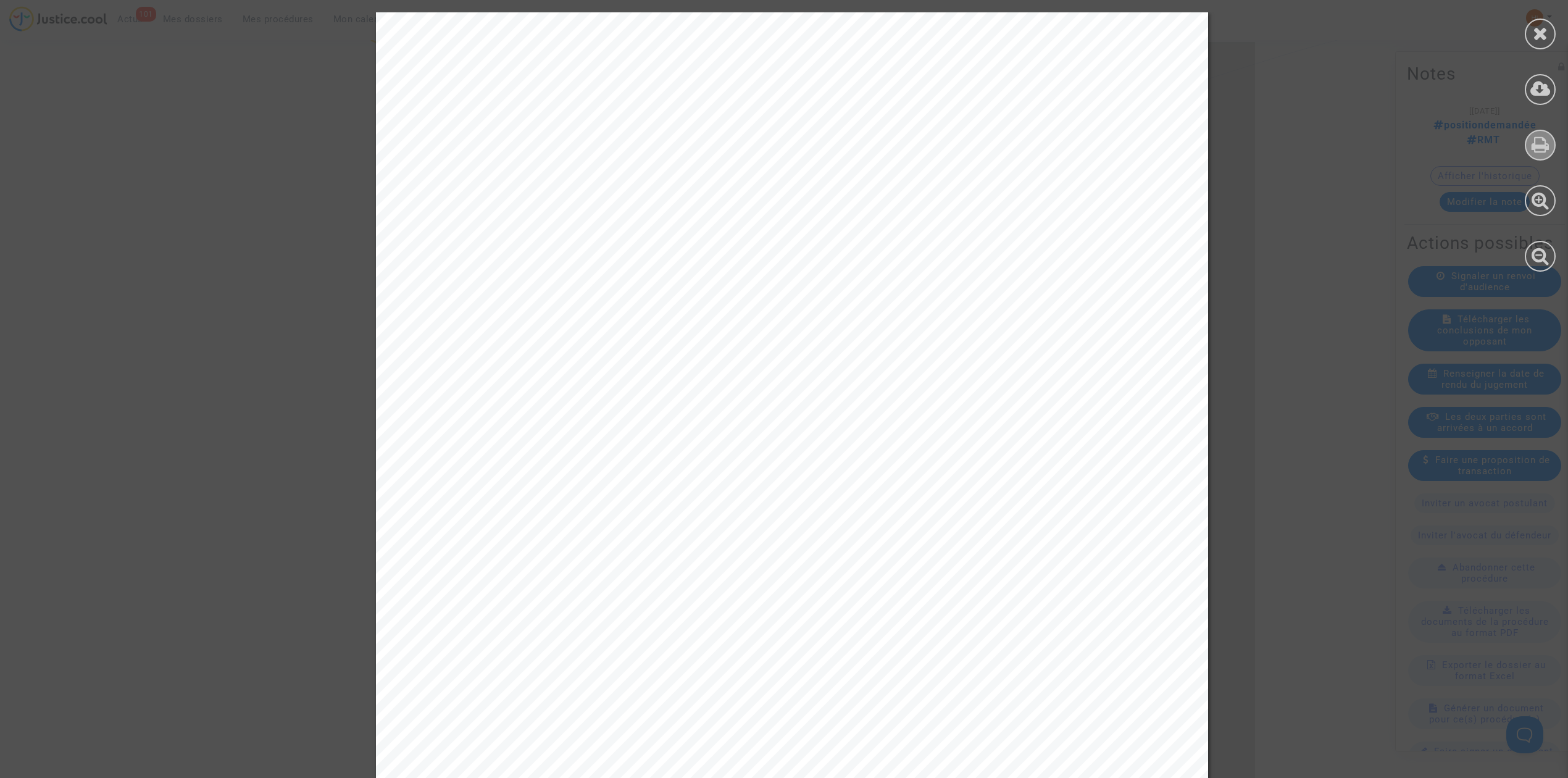
click at [1546, 154] on div at bounding box center [1540, 145] width 31 height 31
click at [1542, 37] on icon at bounding box center [1540, 34] width 15 height 19
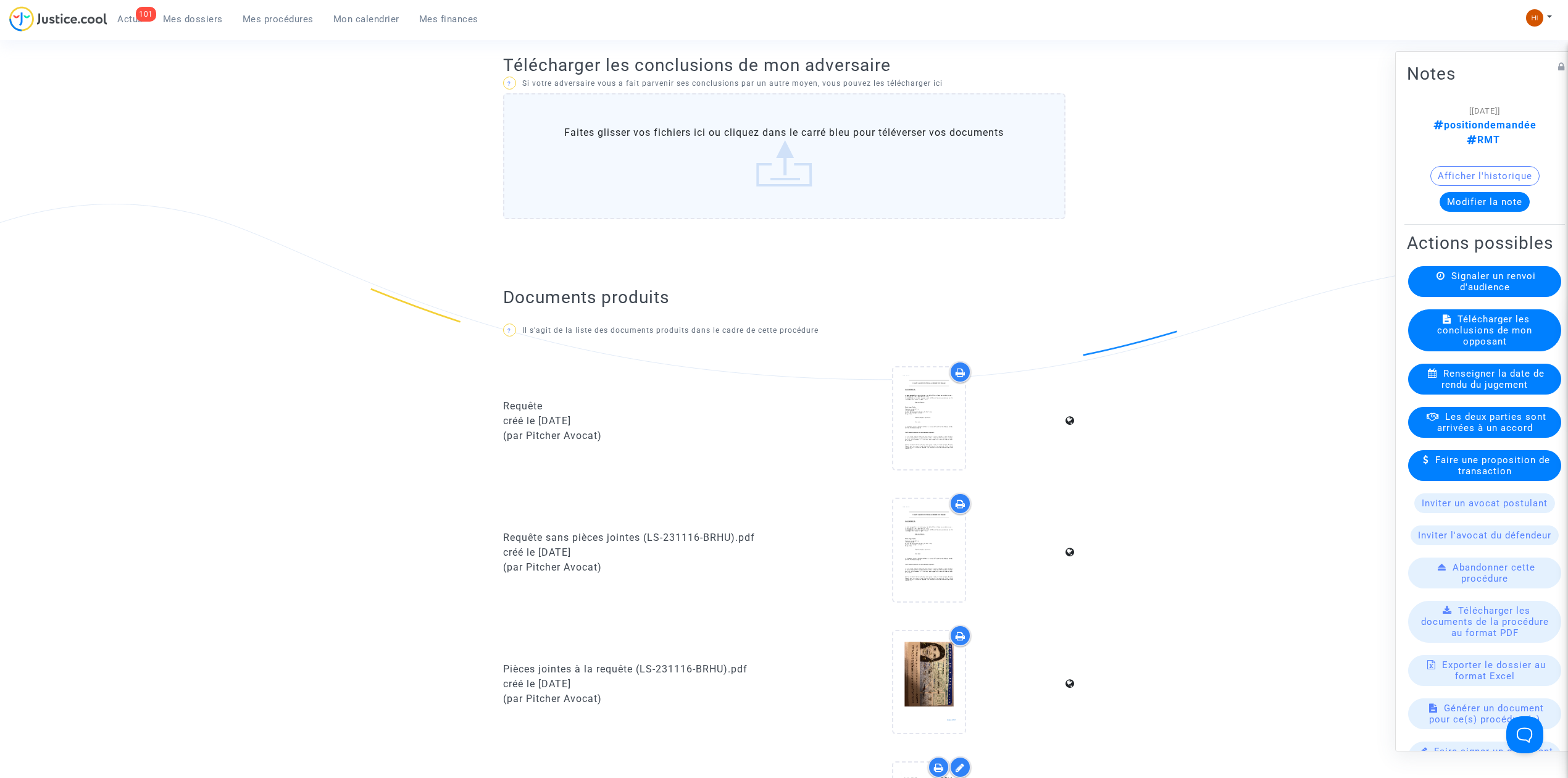
scroll to position [0, 0]
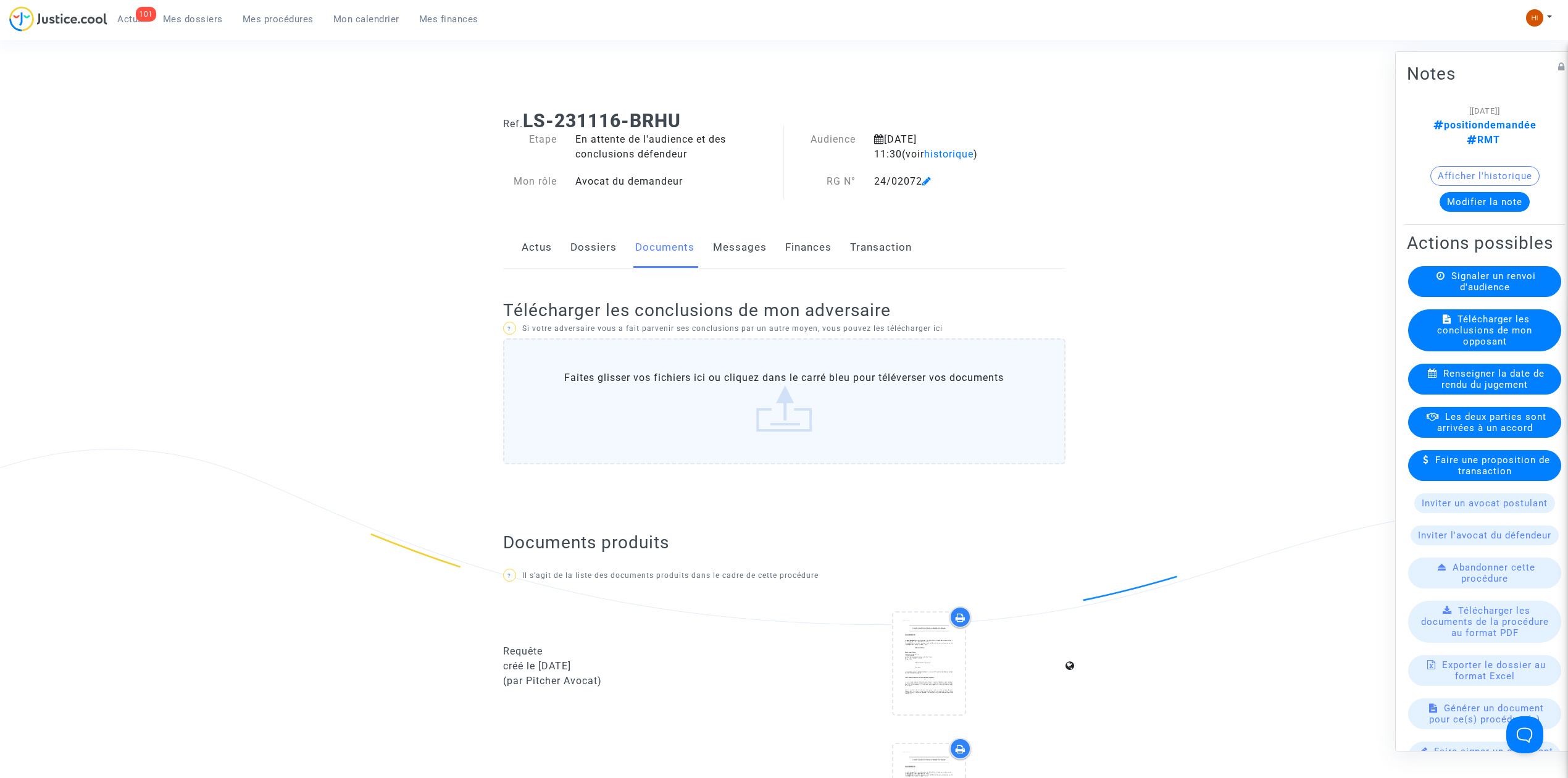
click at [574, 250] on link "Dossiers" at bounding box center [593, 247] width 46 height 41
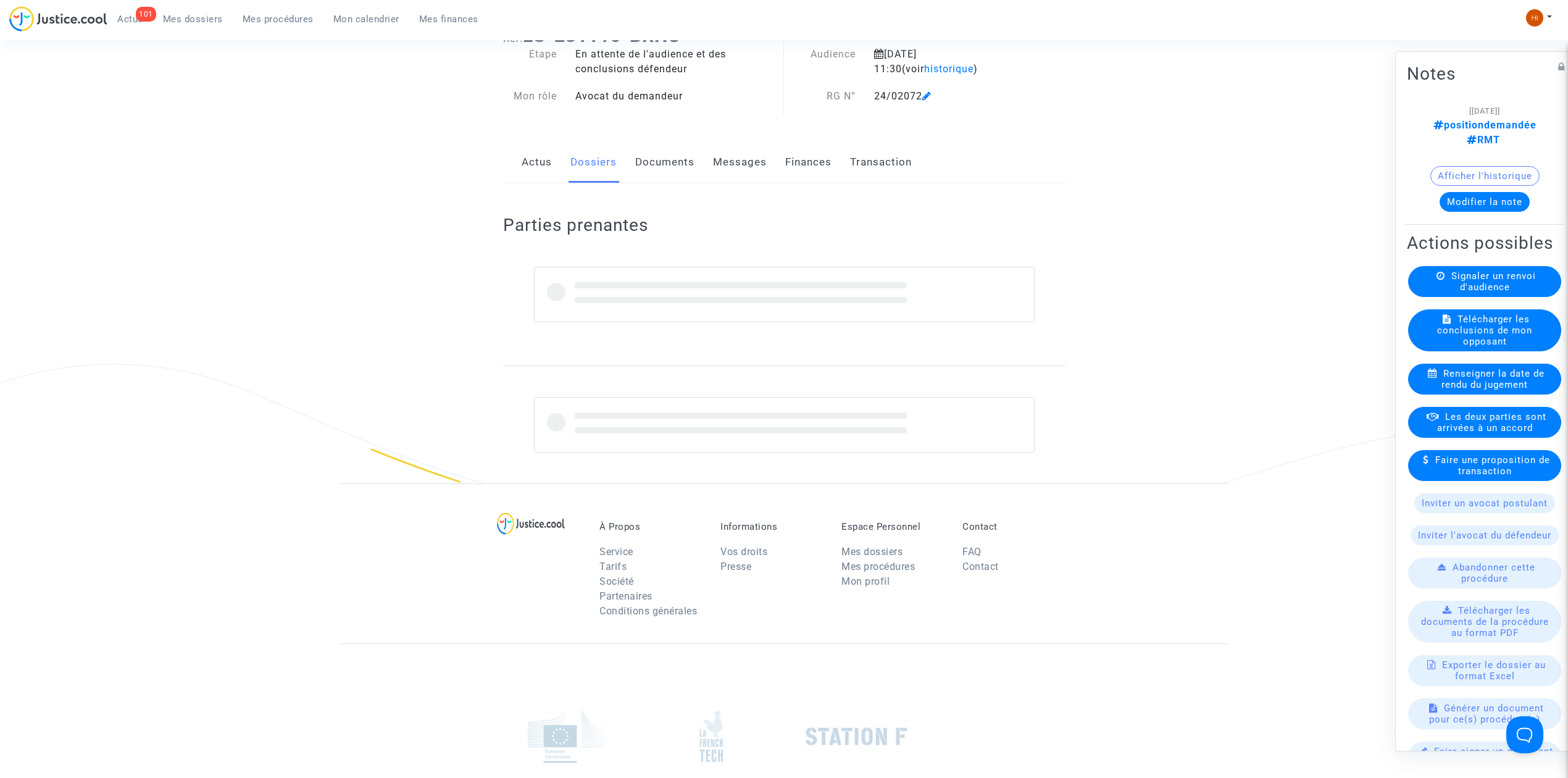
scroll to position [250, 0]
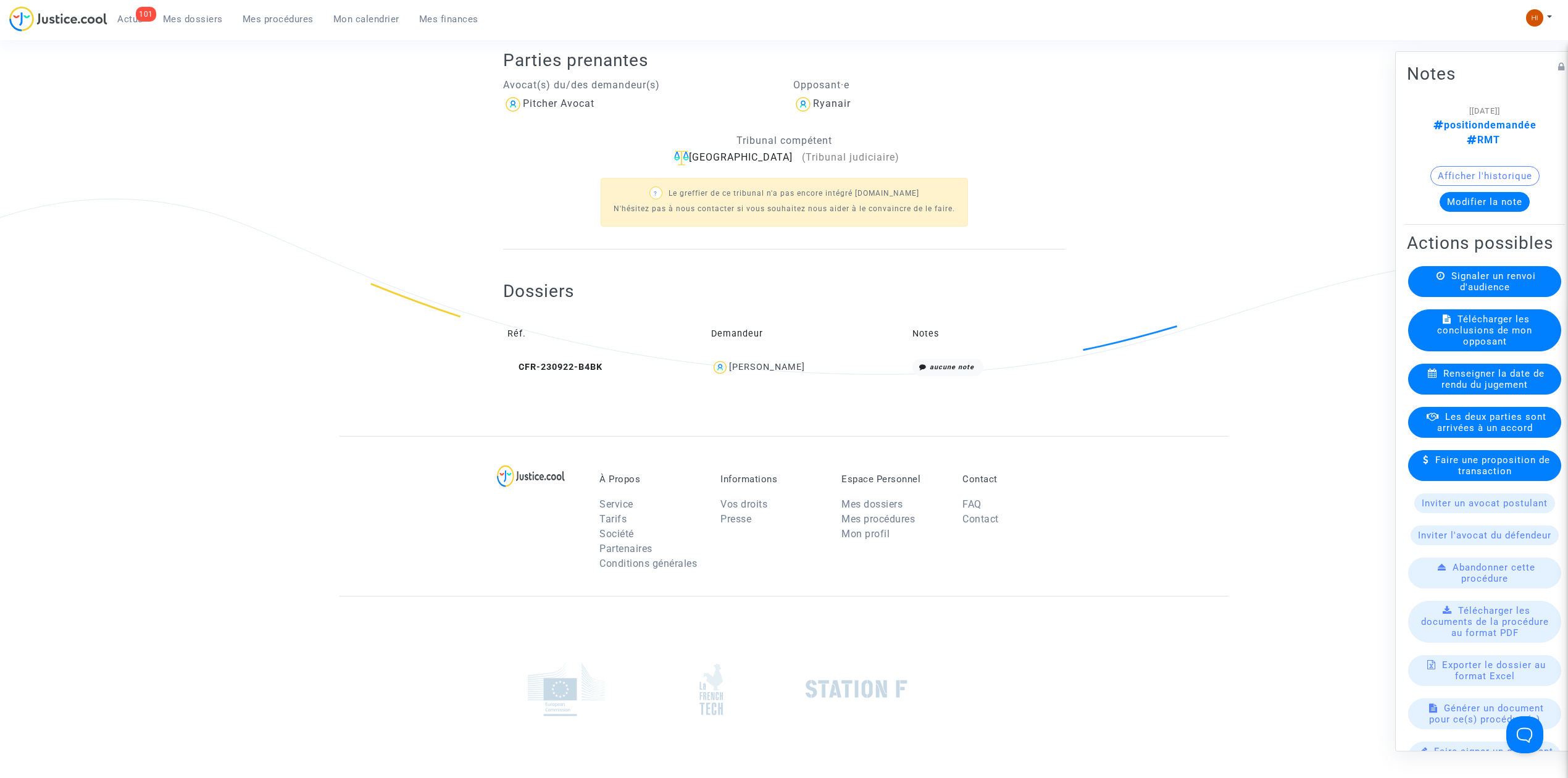
click at [545, 378] on td "CFR-230922-B4BK" at bounding box center [606, 367] width 204 height 26
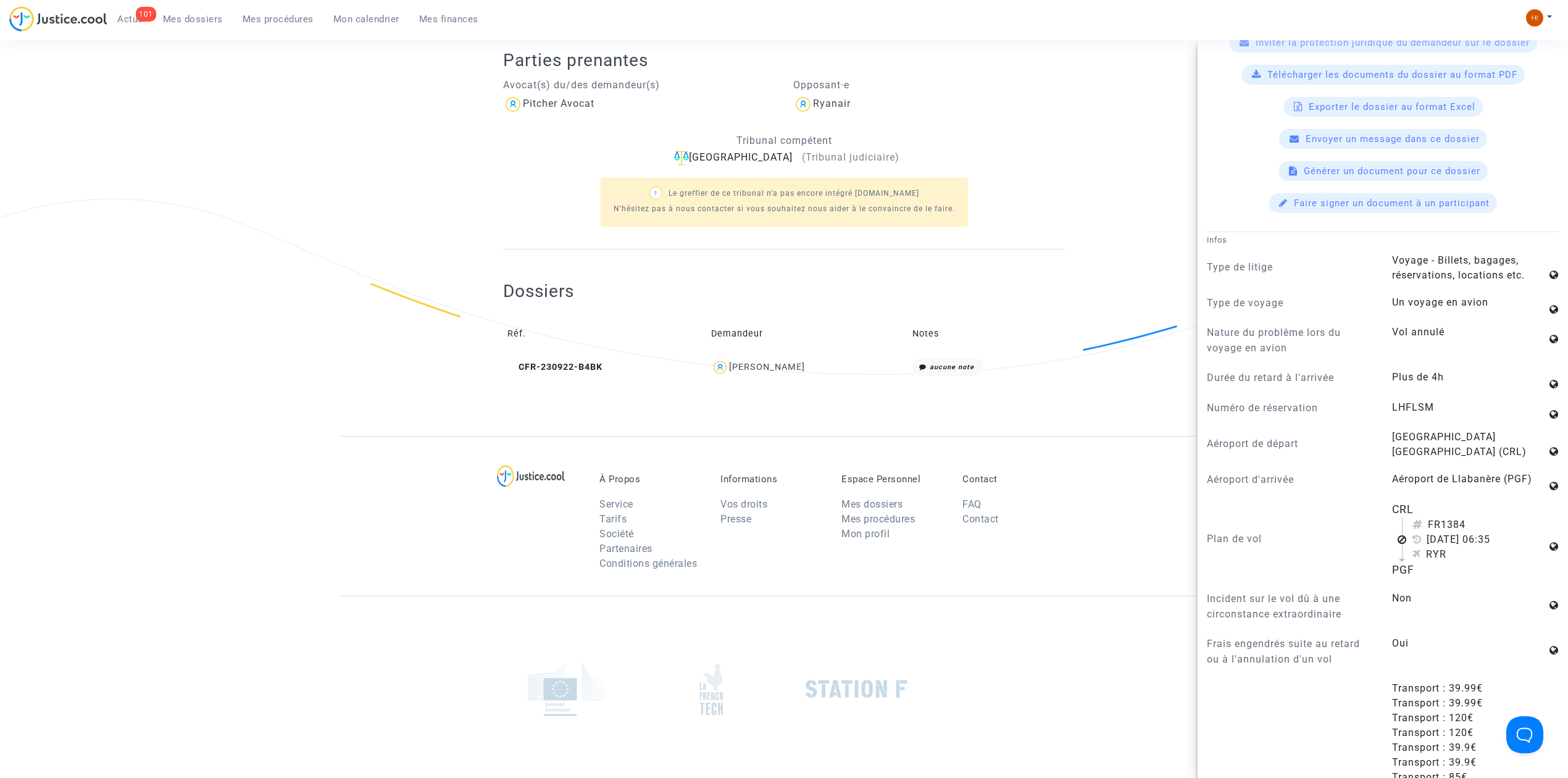
scroll to position [576, 0]
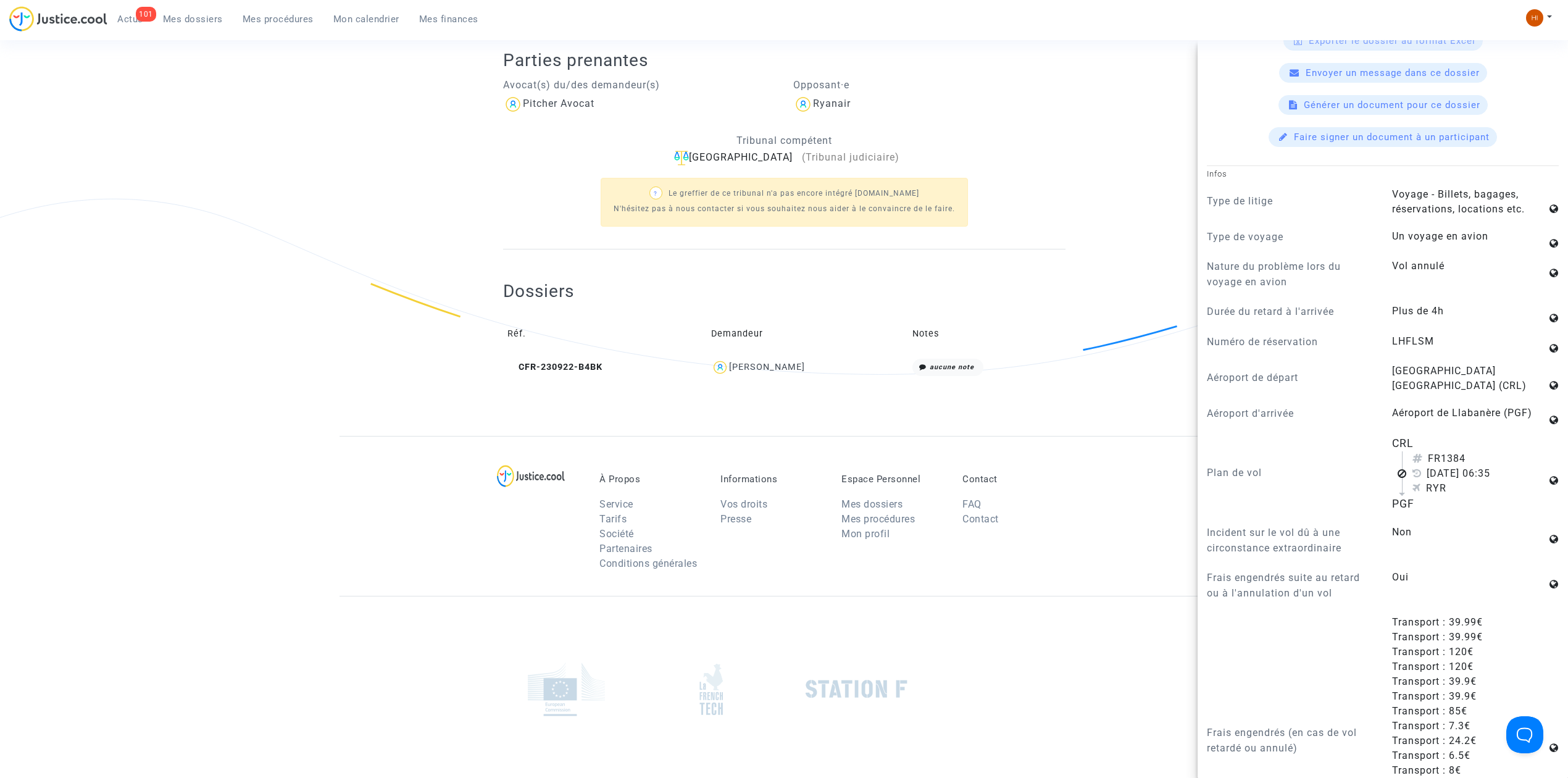
click at [1055, 69] on h2 "Parties prenantes" at bounding box center [784, 61] width 563 height 22
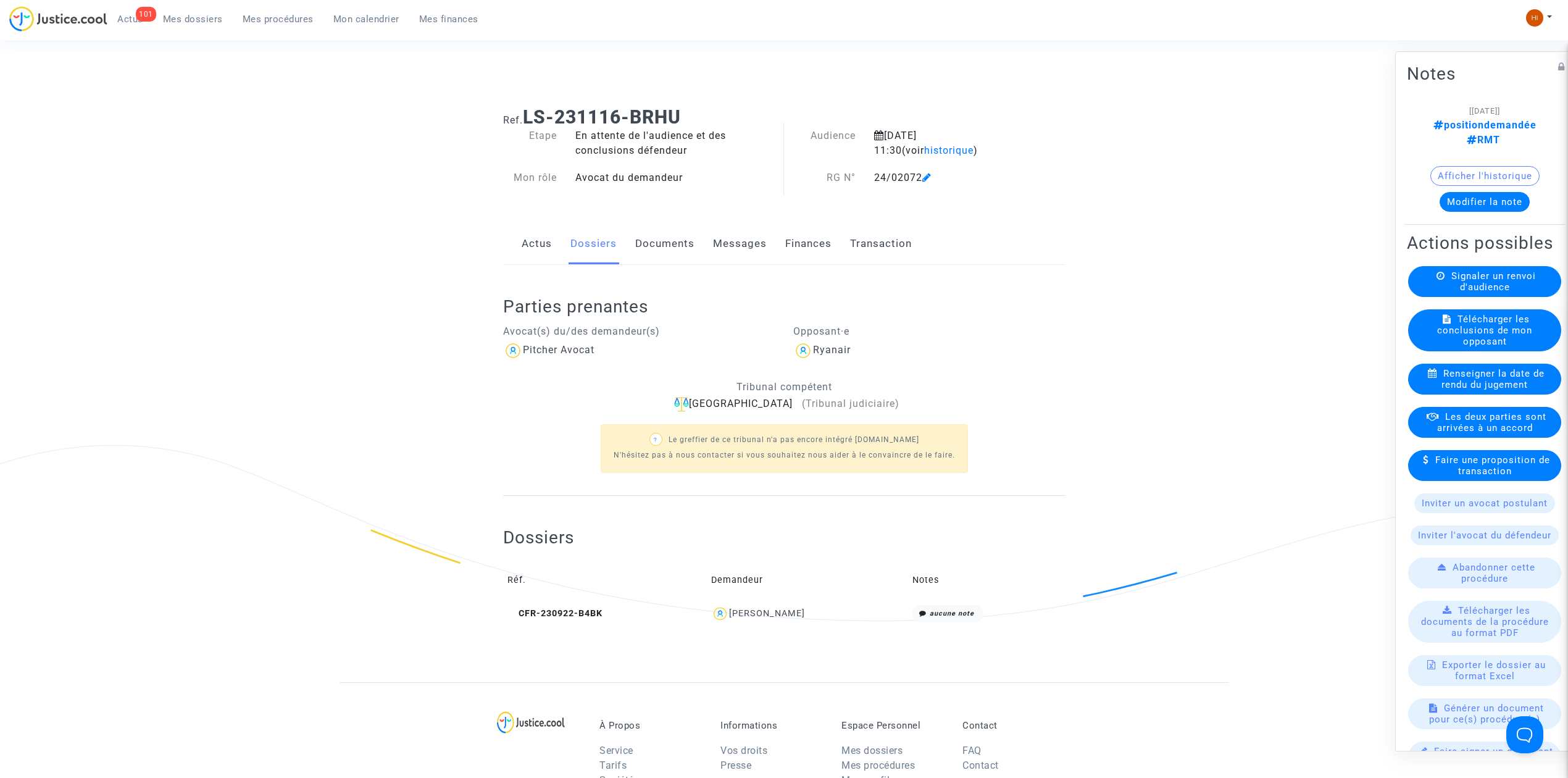
scroll to position [0, 0]
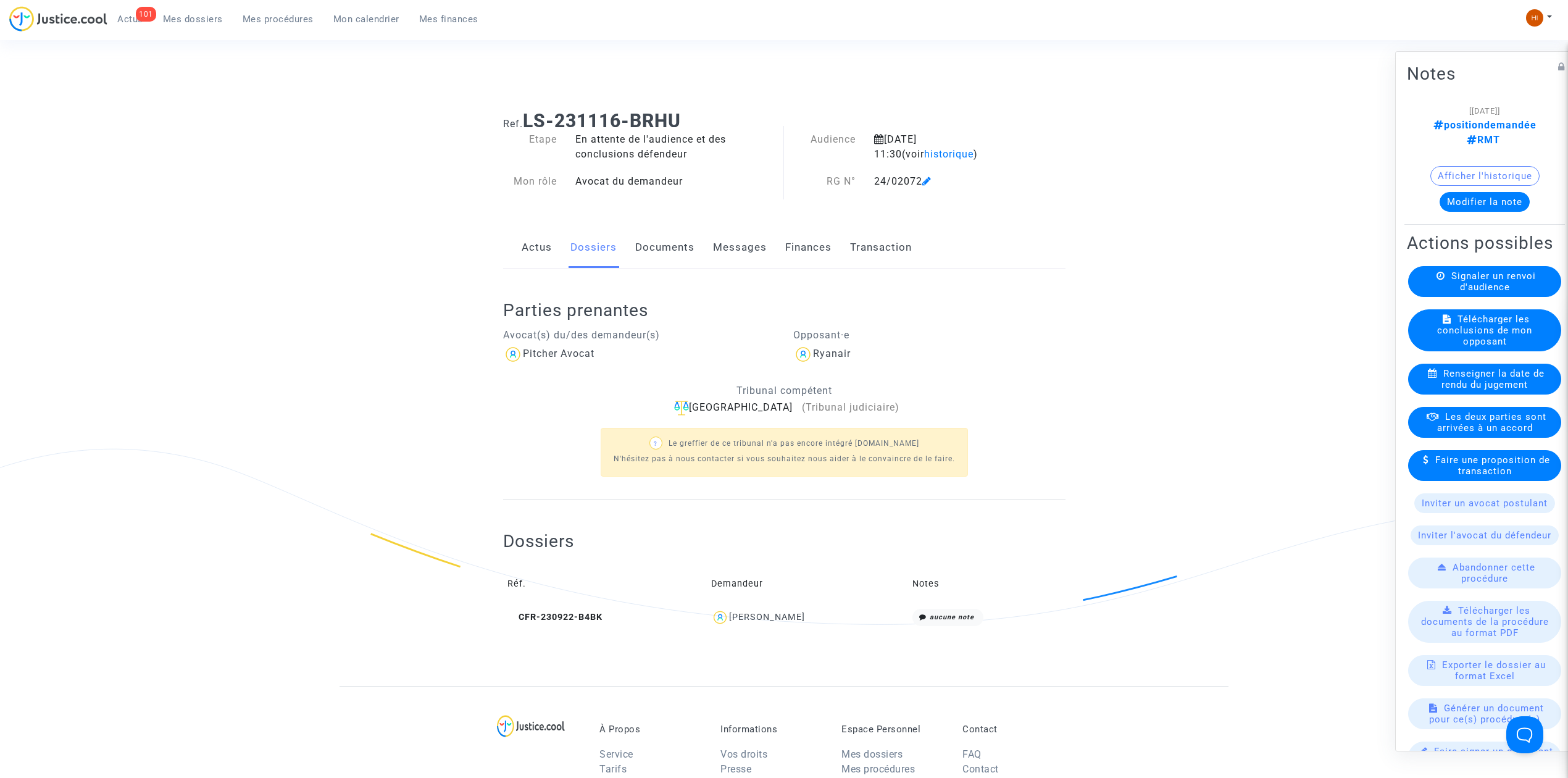
click at [684, 243] on link "Documents" at bounding box center [665, 247] width 59 height 41
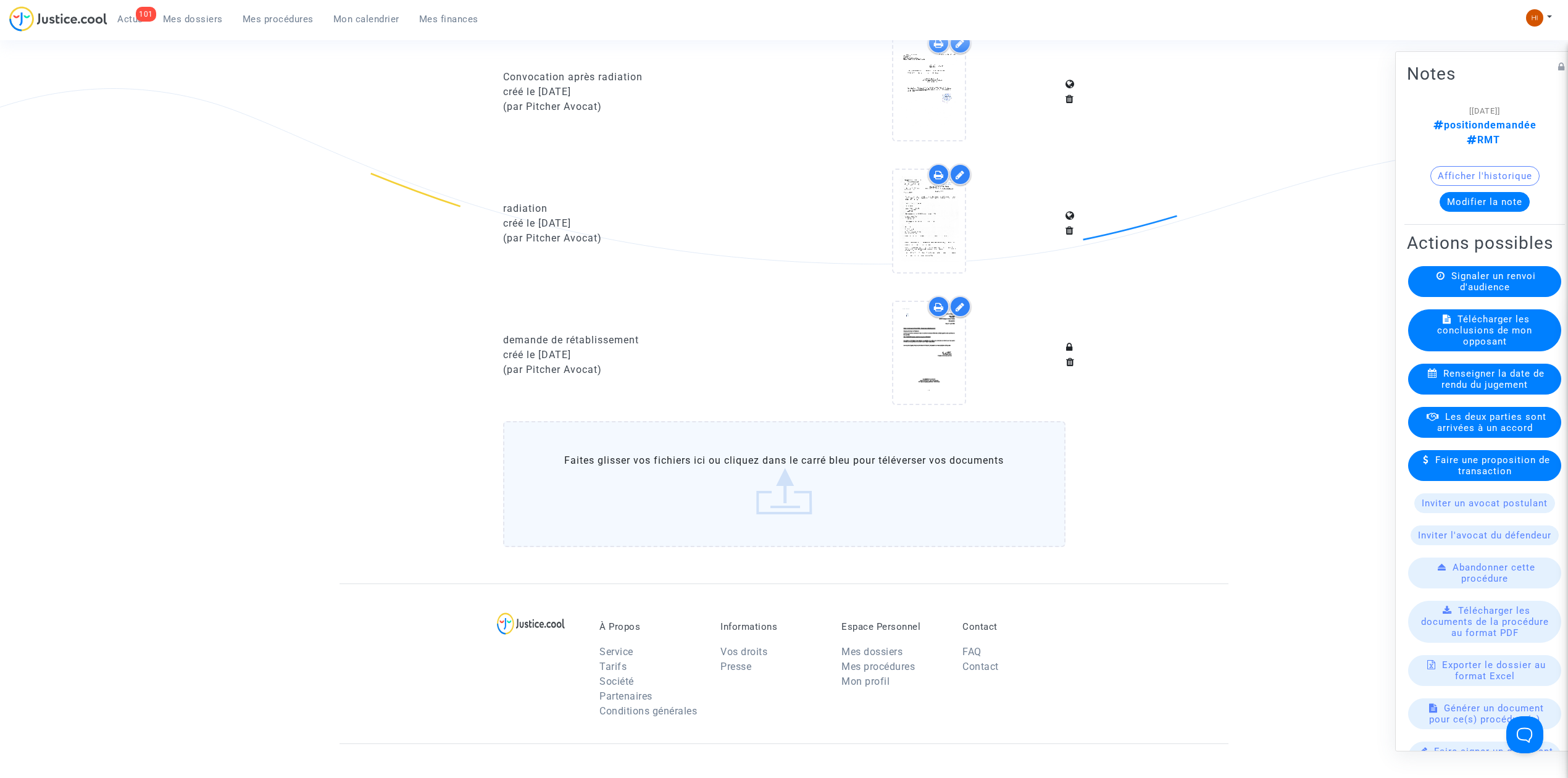
scroll to position [1235, 0]
click at [932, 362] on icon at bounding box center [929, 350] width 40 height 40
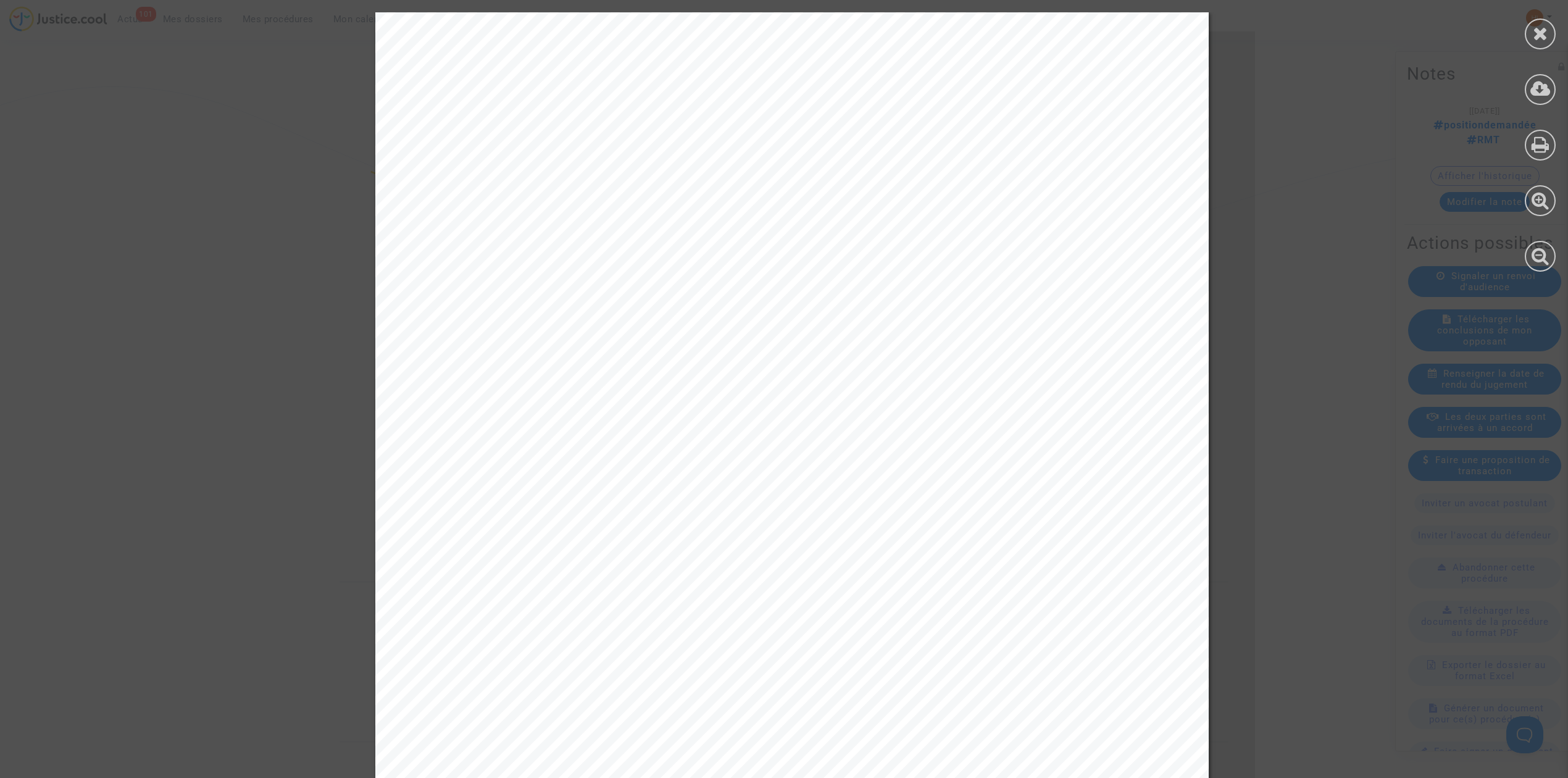
drag, startPoint x: 999, startPoint y: 99, endPoint x: 1033, endPoint y: 120, distance: 40.0
click at [999, 99] on span "Tribunal judiciaire de Perpignan" at bounding box center [1095, 103] width 315 height 15
click at [1004, 115] on div "Me Joyce Pitcher Avocat au Barreau de Paris Tribunal judiciaire de Perpignan pl…" at bounding box center [792, 602] width 833 height 1179
drag, startPoint x: 923, startPoint y: 106, endPoint x: 929, endPoint y: 103, distance: 6.7
click at [926, 105] on div "Me Joyce Pitcher Avocat au Barreau de Paris Tribunal judiciaire de Perpignan pl…" at bounding box center [792, 602] width 833 height 1179
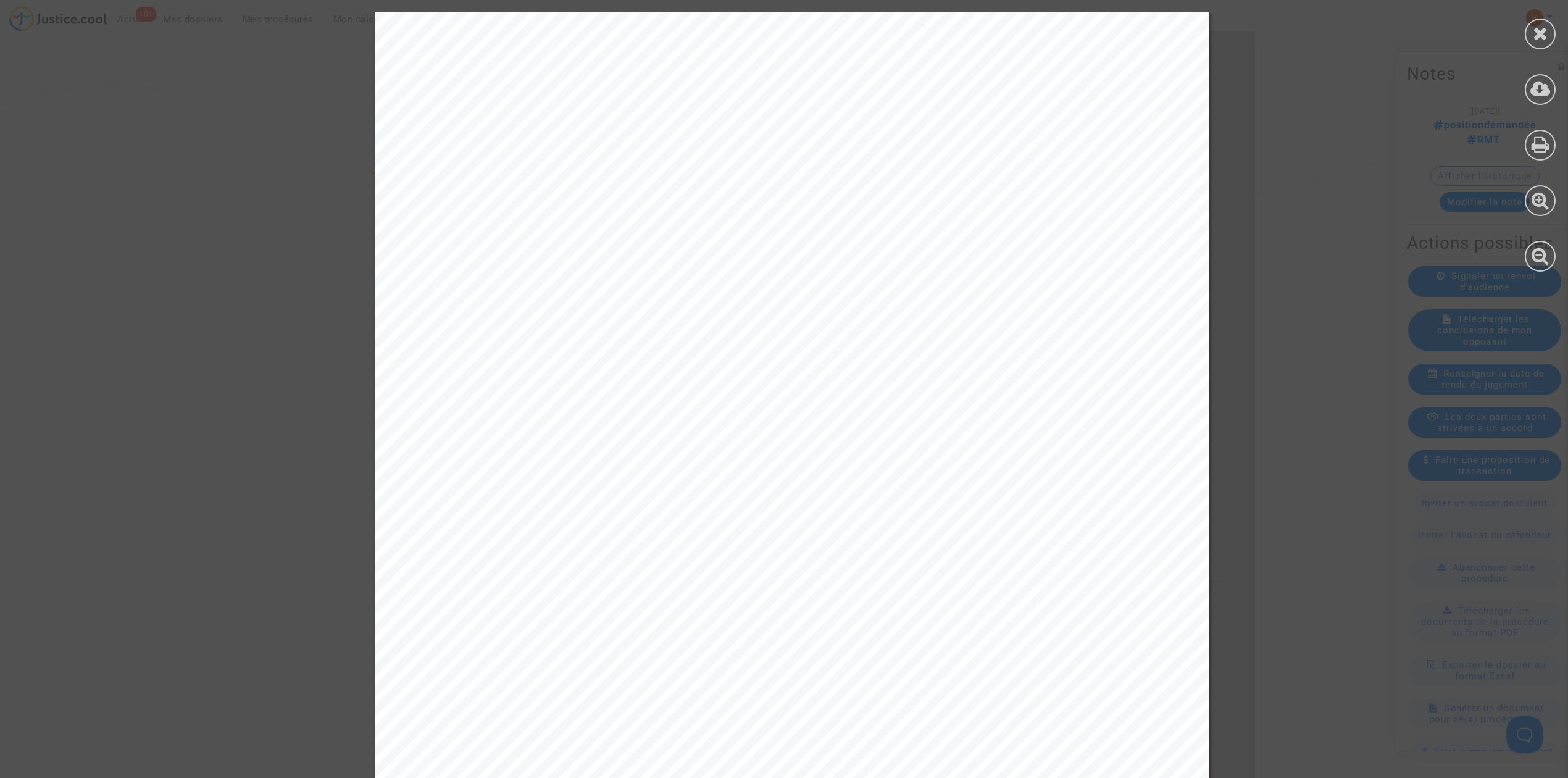
click at [921, 100] on div "Me Joyce Pitcher Avocat au Barreau de Paris Tribunal judiciaire de Perpignan pl…" at bounding box center [792, 602] width 833 height 1179
drag, startPoint x: 922, startPoint y: 99, endPoint x: 1107, endPoint y: 152, distance: 192.4
click at [1107, 151] on div "Me Joyce Pitcher Avocat au Barreau de Paris Tribunal judiciaire de Perpignan pl…" at bounding box center [792, 602] width 833 height 1179
click at [1129, 184] on div "Me Joyce Pitcher Avocat au Barreau de Paris Tribunal judiciaire de Perpignan pl…" at bounding box center [792, 602] width 833 height 1179
drag, startPoint x: 1132, startPoint y: 174, endPoint x: 1040, endPoint y: 151, distance: 94.8
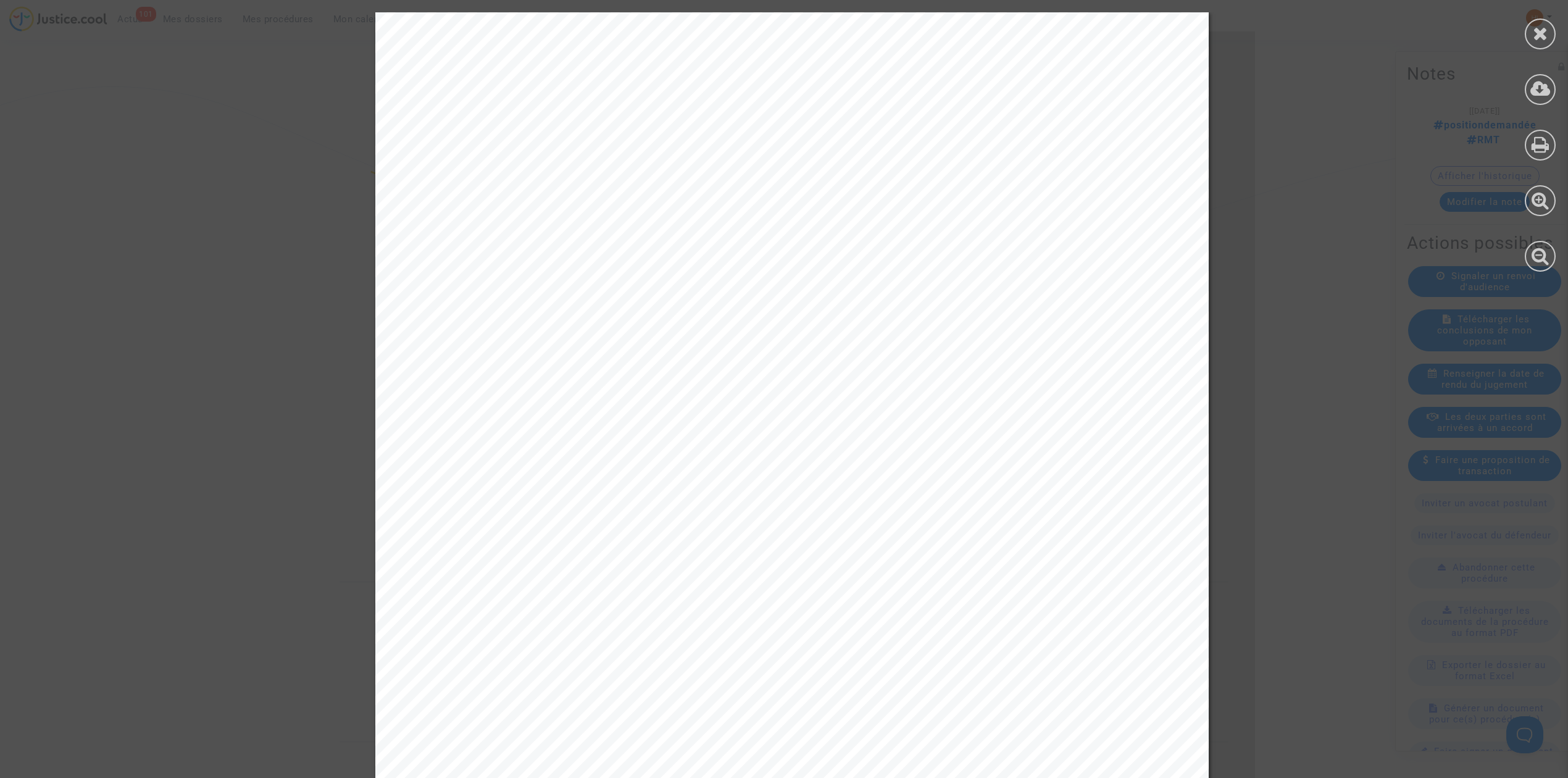
click at [1040, 151] on div "Me Joyce Pitcher Avocat au Barreau de Paris Tribunal judiciaire de Perpignan pl…" at bounding box center [792, 602] width 833 height 1179
click at [1089, 142] on span "place Arago" at bounding box center [1106, 136] width 84 height 15
drag, startPoint x: 941, startPoint y: 105, endPoint x: 1117, endPoint y: 176, distance: 189.8
click at [1117, 176] on div "Me Joyce Pitcher Avocat au Barreau de Paris Tribunal judiciaire de Perpignan pl…" at bounding box center [792, 602] width 833 height 1179
copy div "bunal judiciaire de Perpignan place Arago CS 90921 66020 Perpignan Cedex, Fr"
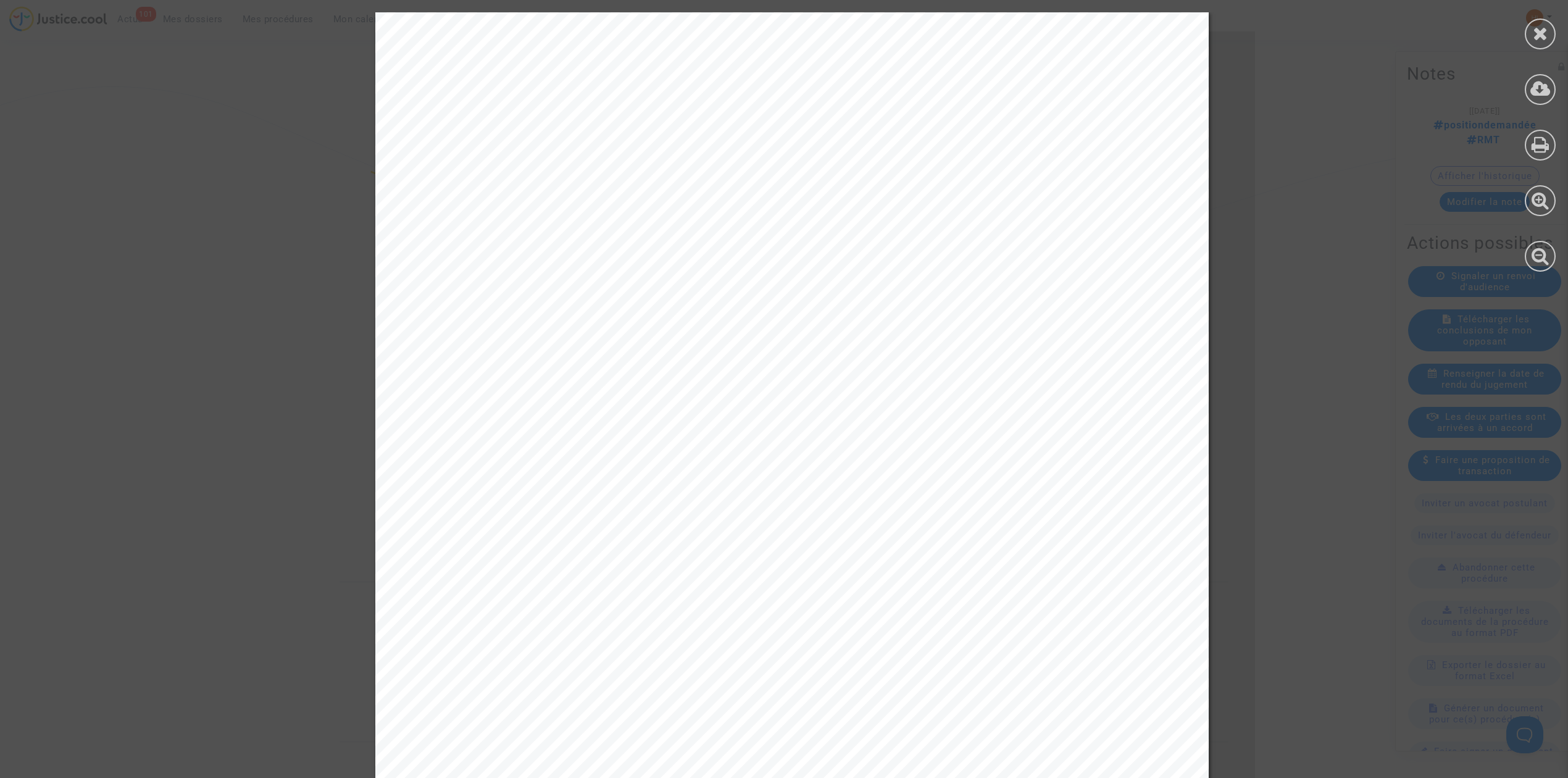
drag, startPoint x: 430, startPoint y: 424, endPoint x: 795, endPoint y: 424, distance: 365.0
click at [795, 424] on span "RG n°24/02072 Dossier cendrine margail c/ RYANAIR" at bounding box center [647, 421] width 410 height 15
copy span "RG n°24/02072 Dossier cendrine margail c/ RYAN"
drag, startPoint x: 1540, startPoint y: 27, endPoint x: 1517, endPoint y: 160, distance: 135.0
click at [1540, 27] on icon at bounding box center [1540, 34] width 15 height 19
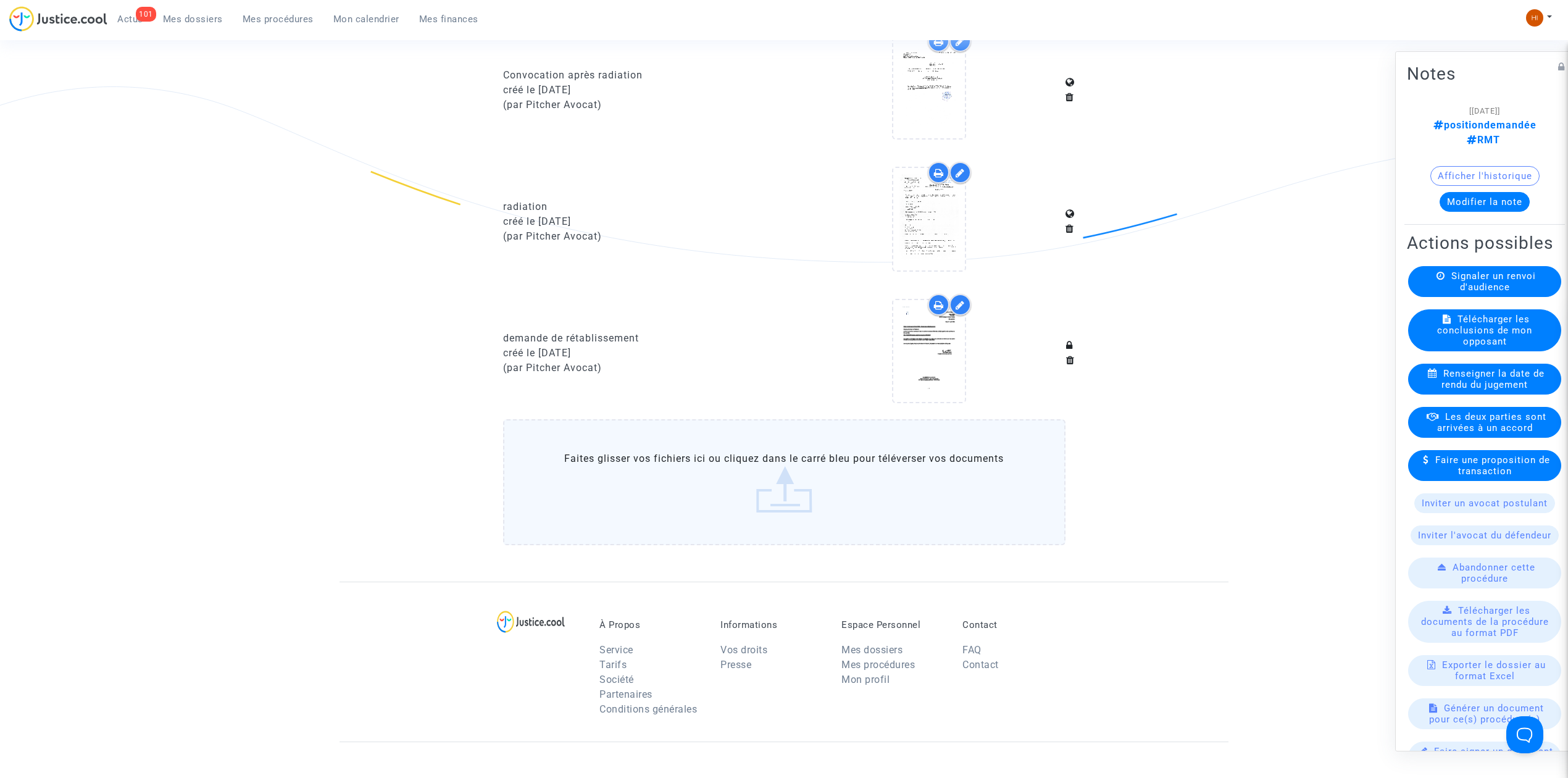
click at [1490, 192] on button "Modifier la note" at bounding box center [1484, 202] width 90 height 19
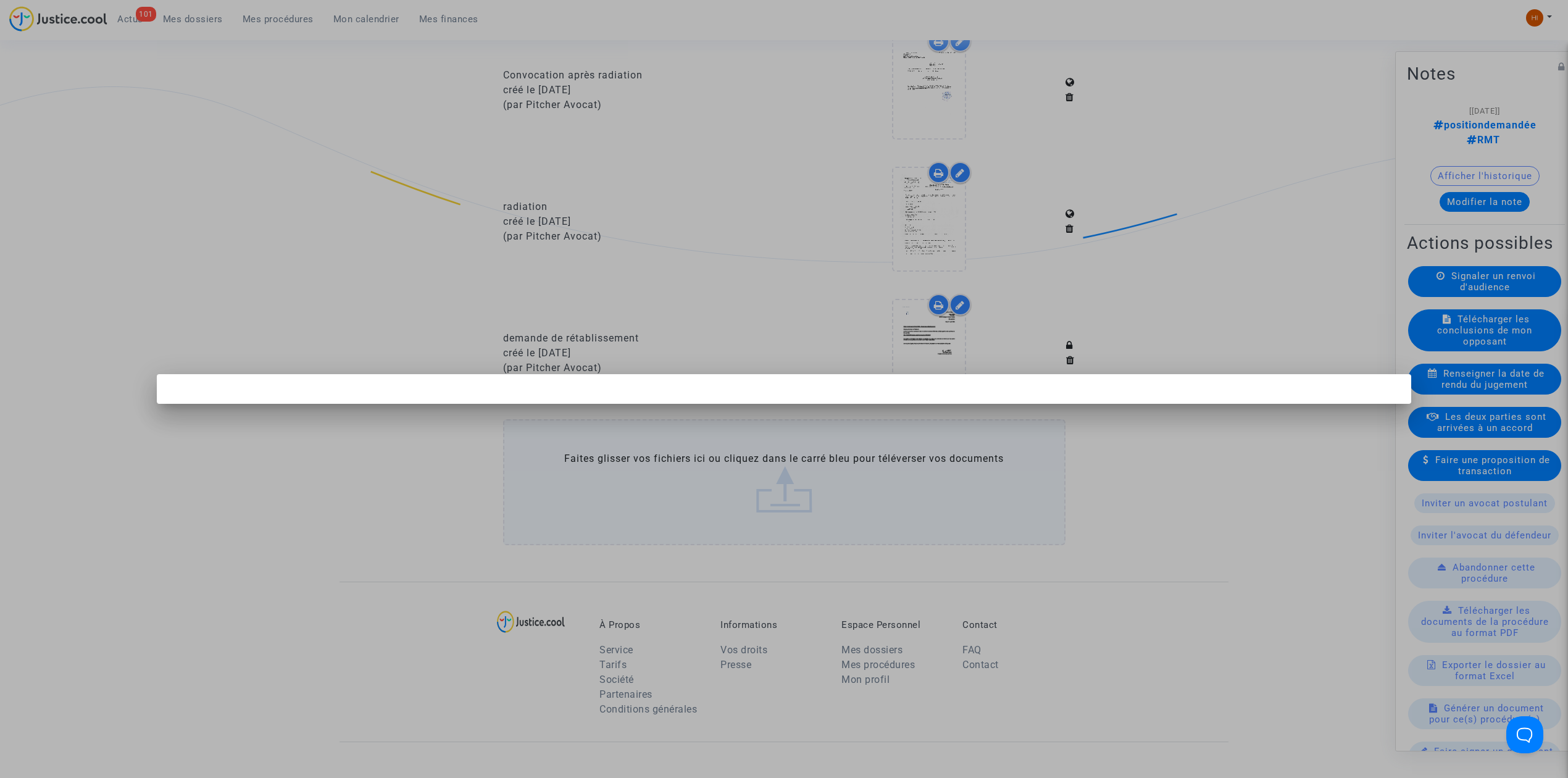
scroll to position [0, 0]
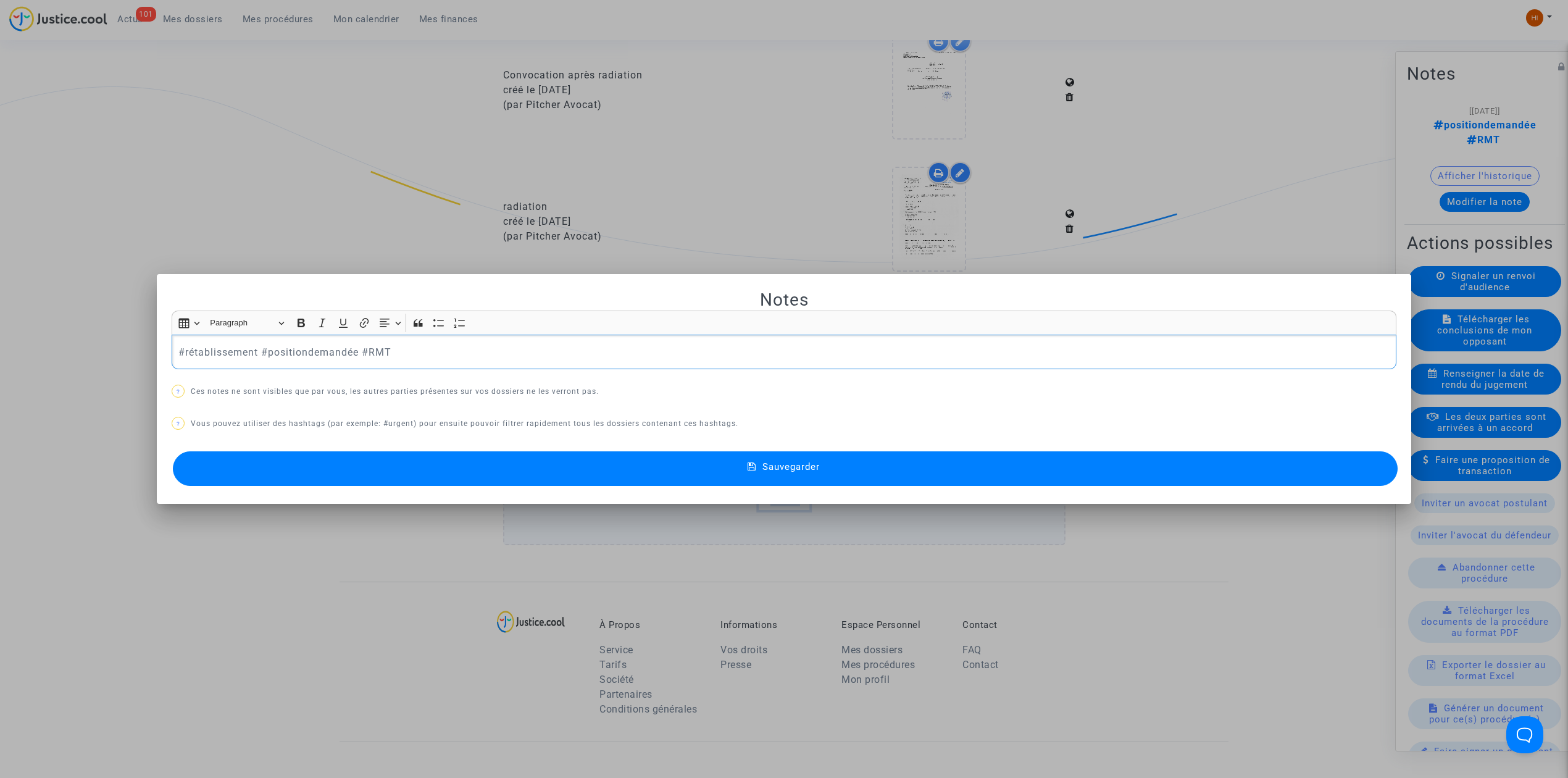
click at [256, 354] on p "#rétablissement #positiondemandée #RMT" at bounding box center [784, 352] width 1212 height 15
click at [357, 473] on button "Sauvegarder" at bounding box center [785, 468] width 1225 height 35
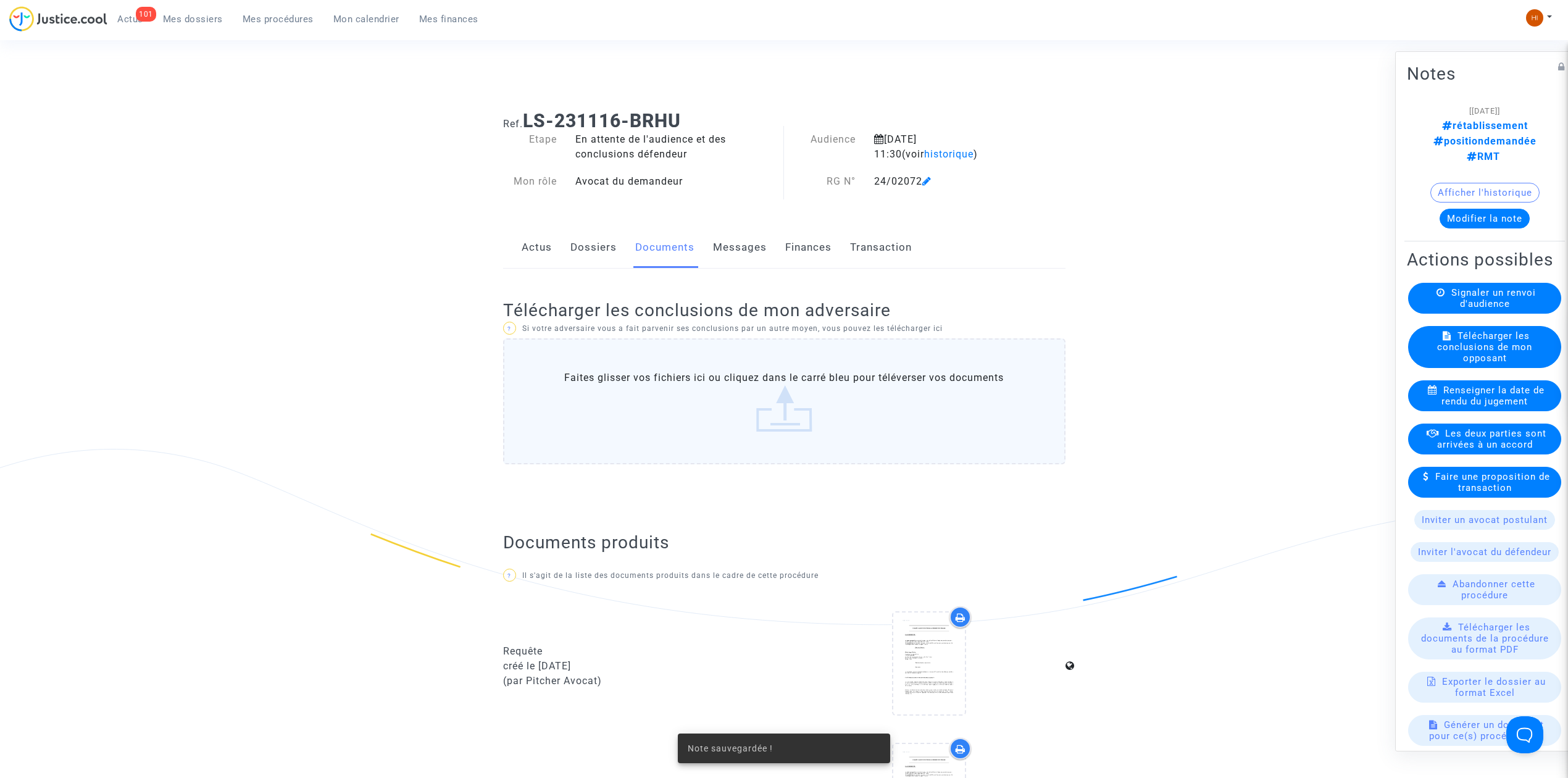
scroll to position [1235, 0]
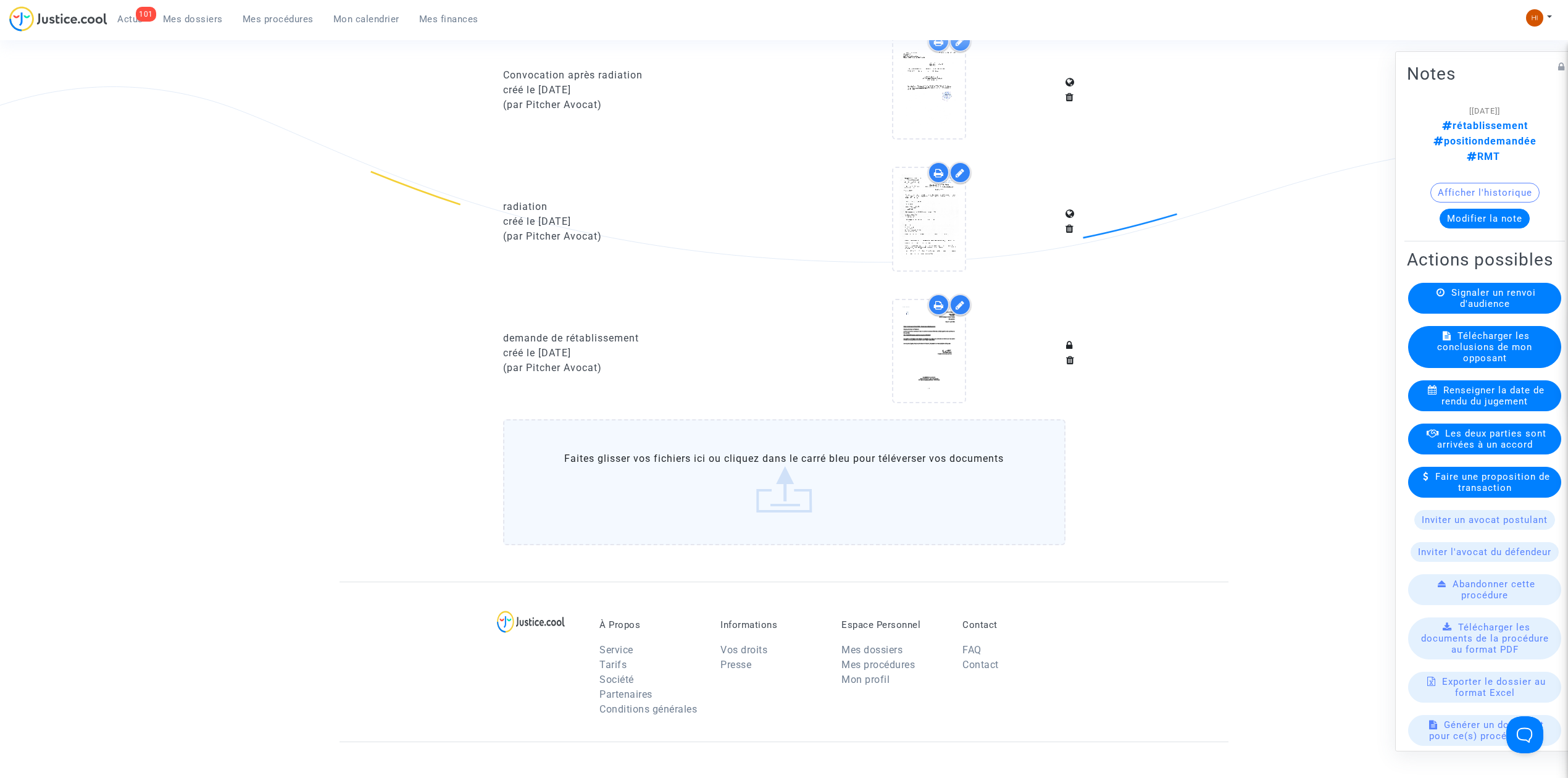
drag, startPoint x: 294, startPoint y: 22, endPoint x: 386, endPoint y: 22, distance: 92.0
click at [294, 22] on span "Mes procédures" at bounding box center [278, 19] width 71 height 11
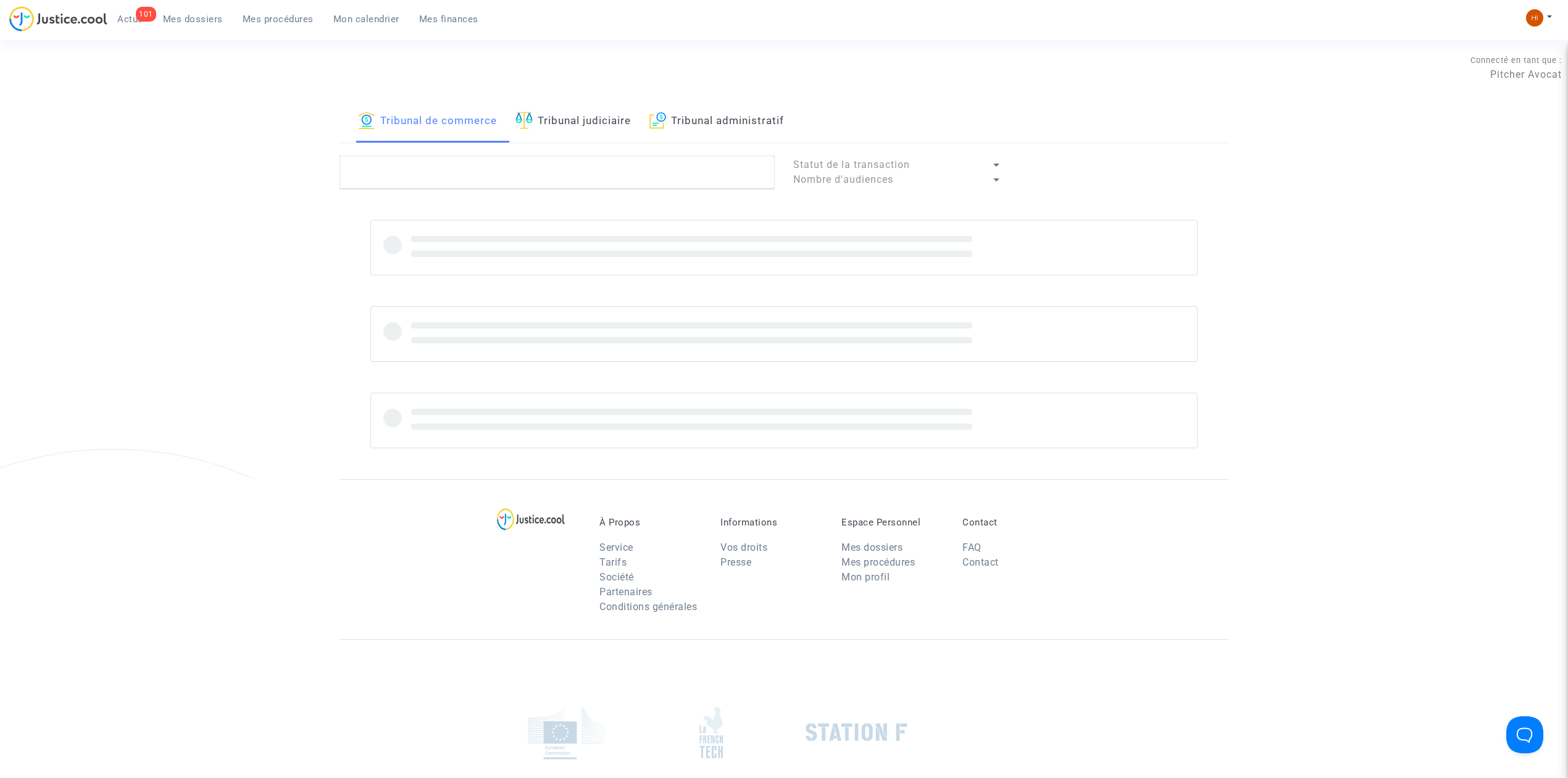
click at [580, 127] on link "Tribunal judiciaire" at bounding box center [573, 122] width 116 height 42
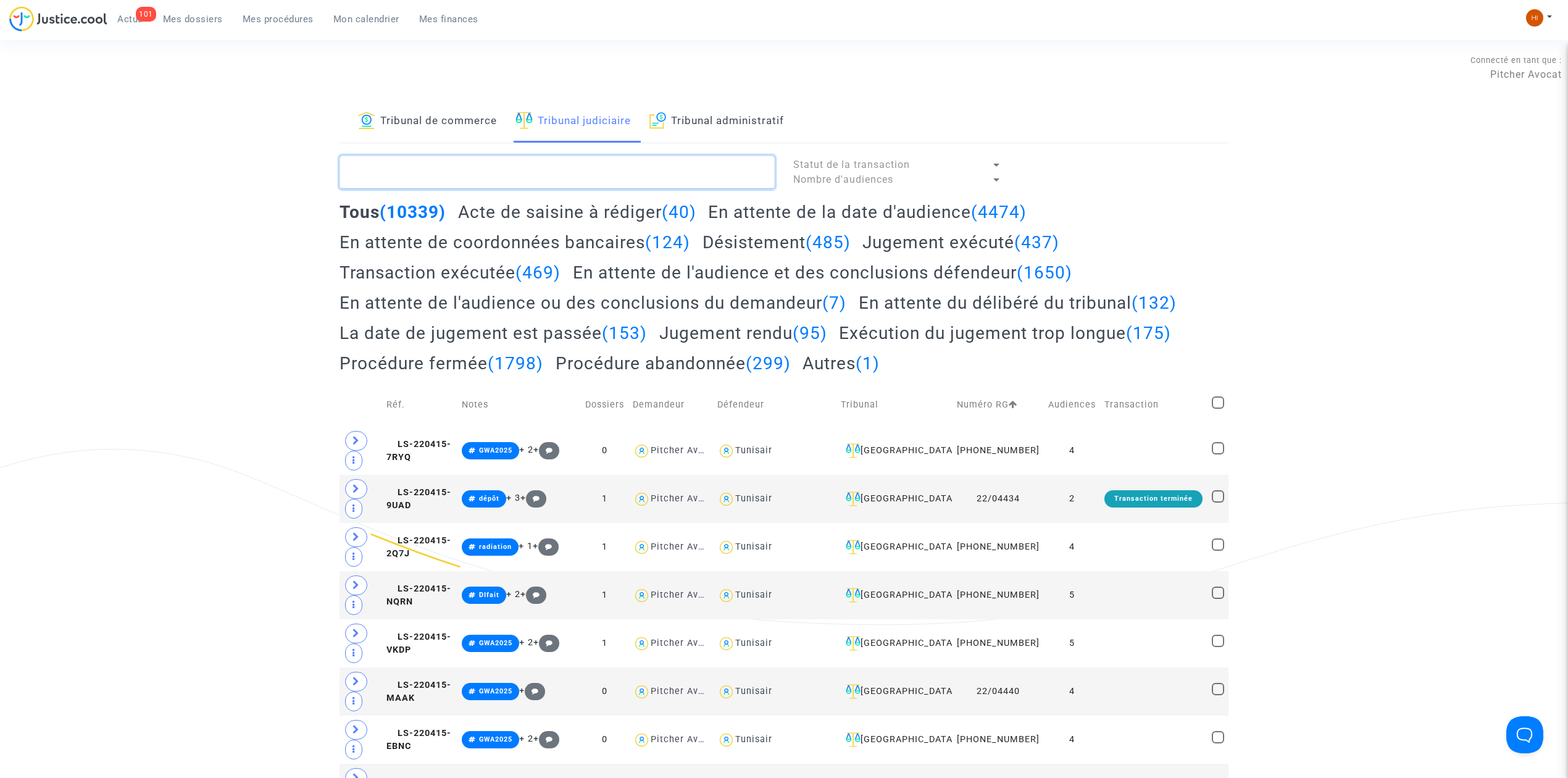
click at [605, 178] on textarea at bounding box center [558, 172] width 435 height 34
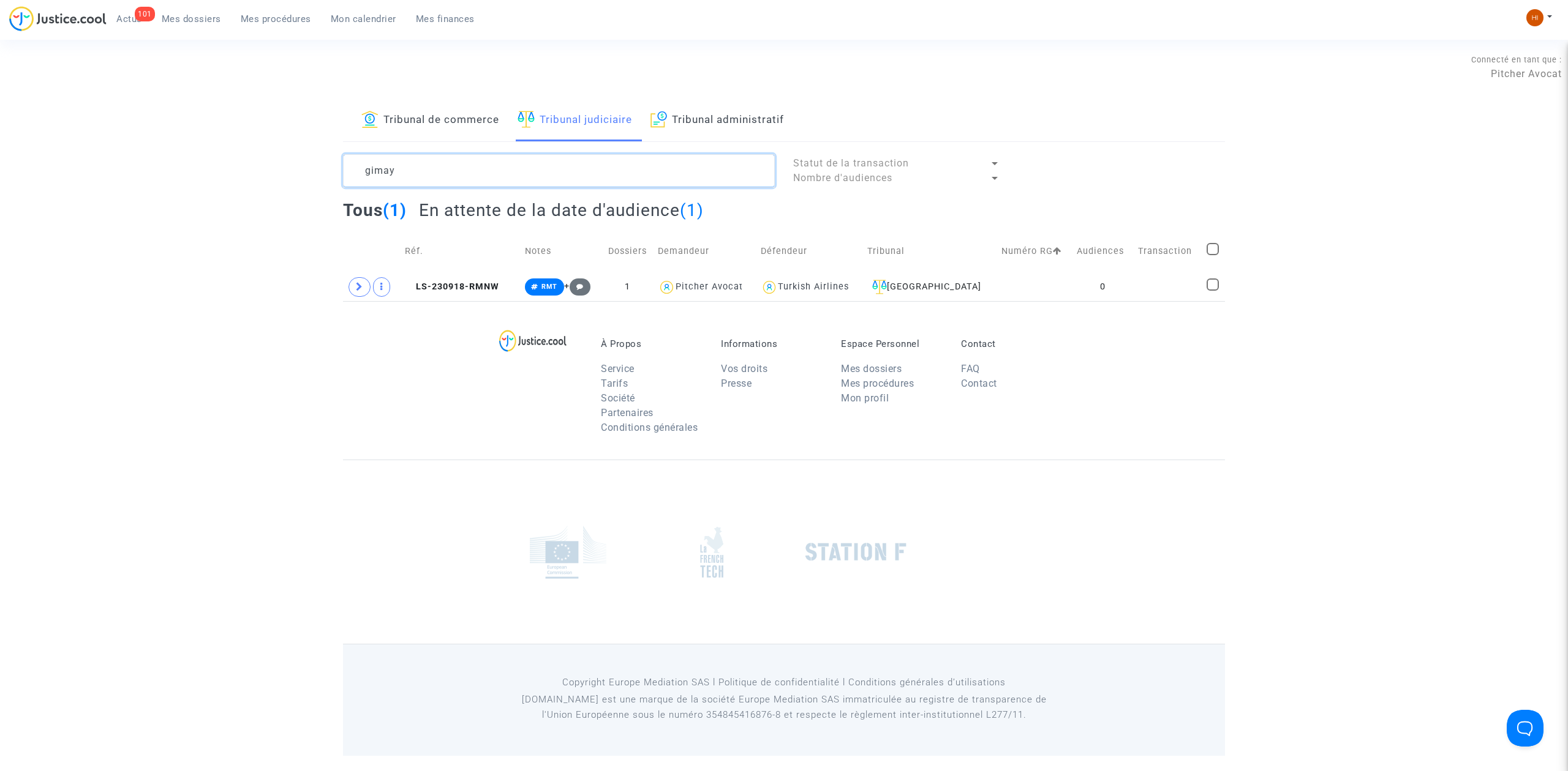
type textarea "gimay"
click at [1018, 267] on td "Numéro RG" at bounding box center [1035, 251] width 75 height 43
click at [1030, 297] on td at bounding box center [1035, 287] width 75 height 28
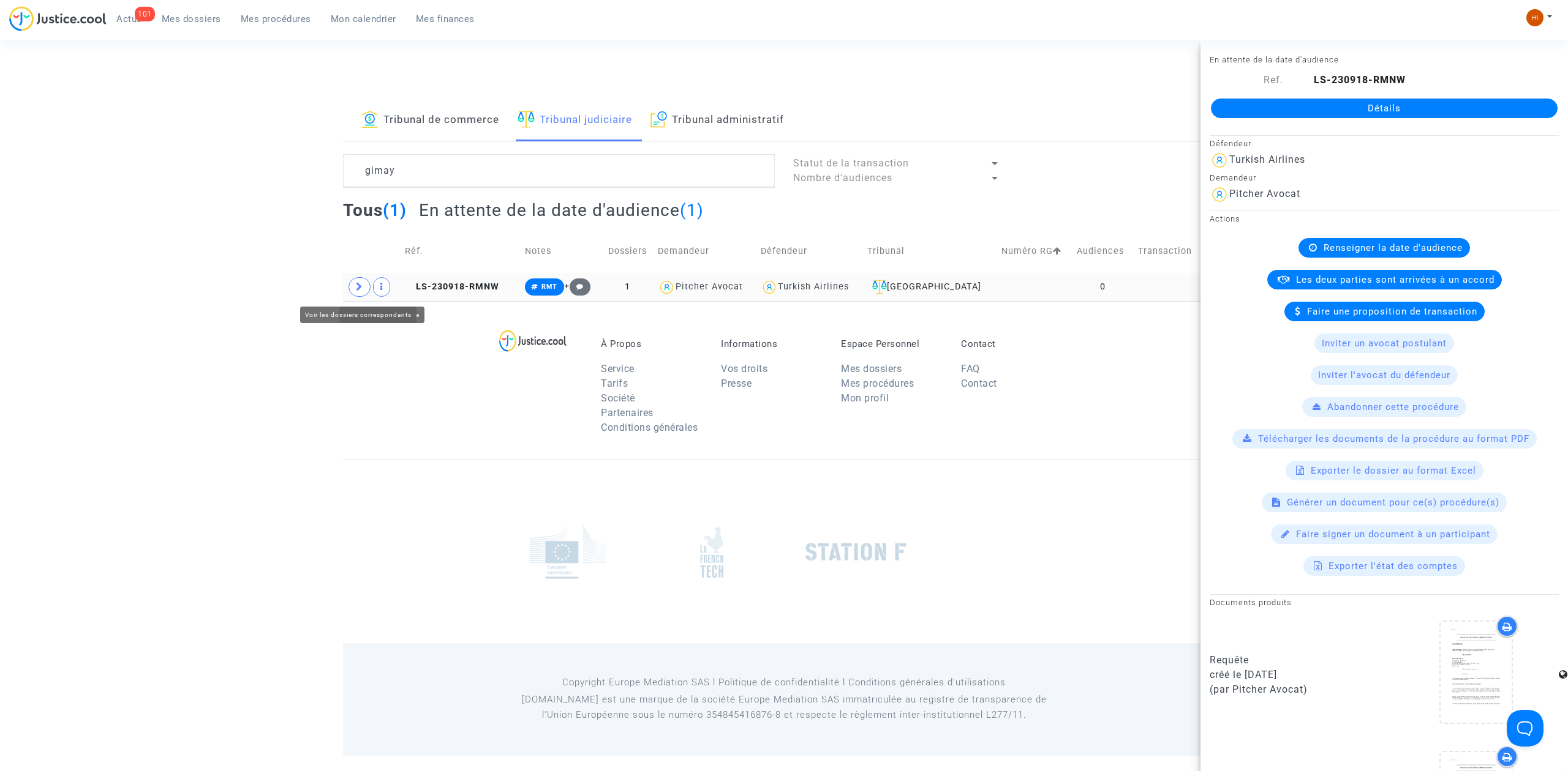
click at [361, 289] on icon at bounding box center [359, 286] width 8 height 9
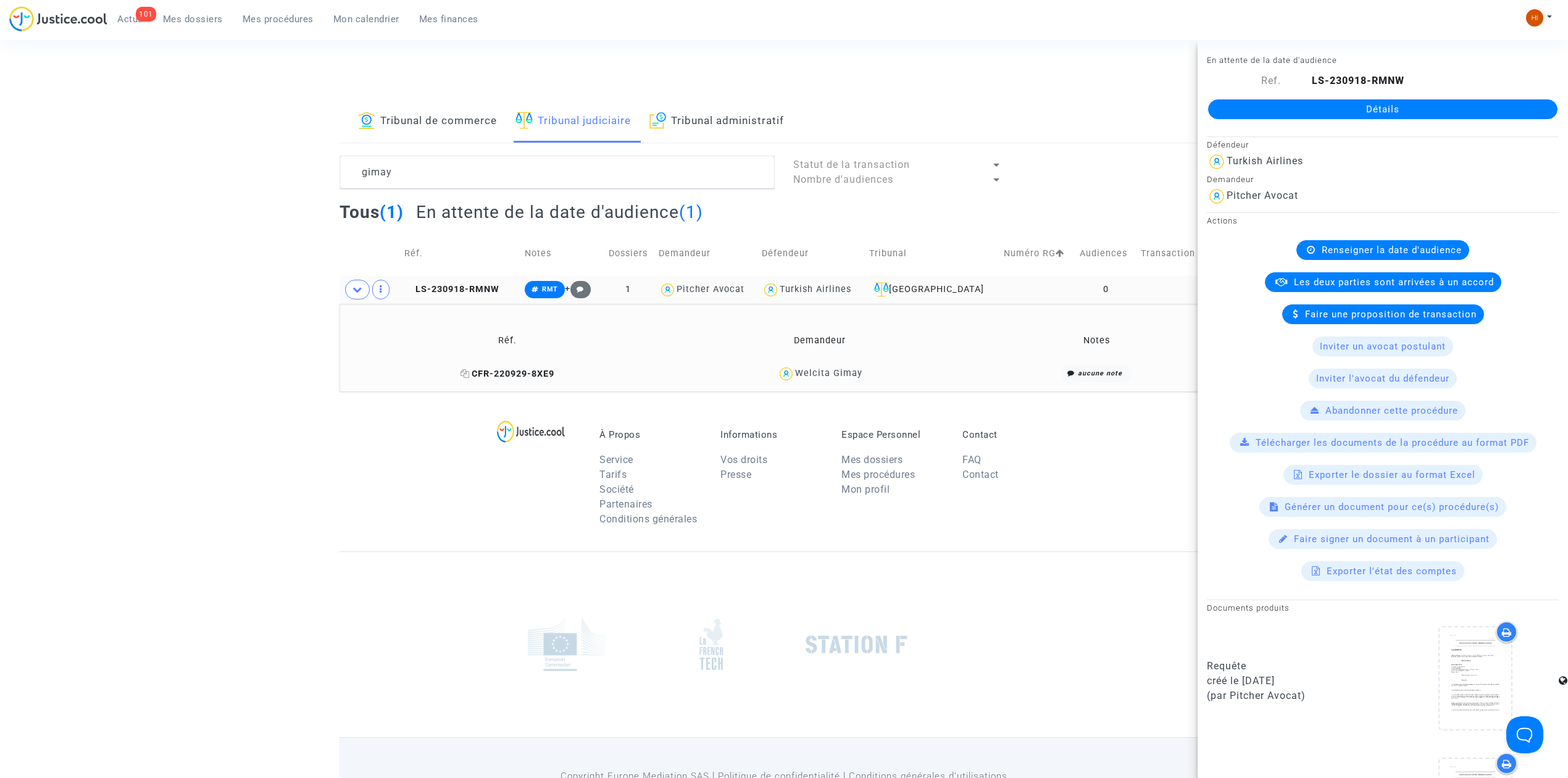
click at [469, 373] on icon at bounding box center [465, 374] width 9 height 8
drag, startPoint x: 470, startPoint y: 287, endPoint x: 706, endPoint y: 273, distance: 236.4
click at [470, 287] on span "LS-230918-RMNW" at bounding box center [451, 289] width 95 height 10
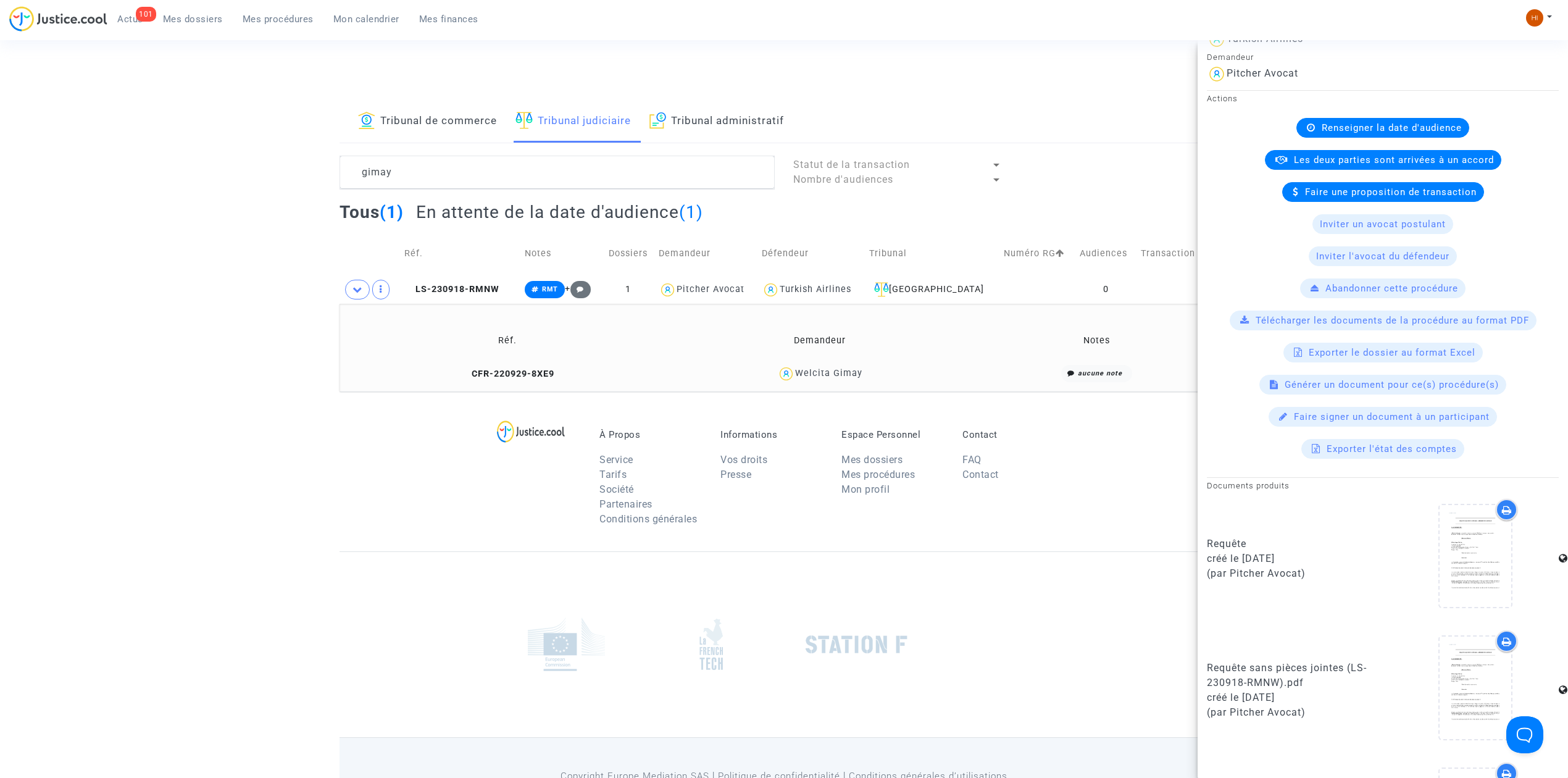
scroll to position [235, 0]
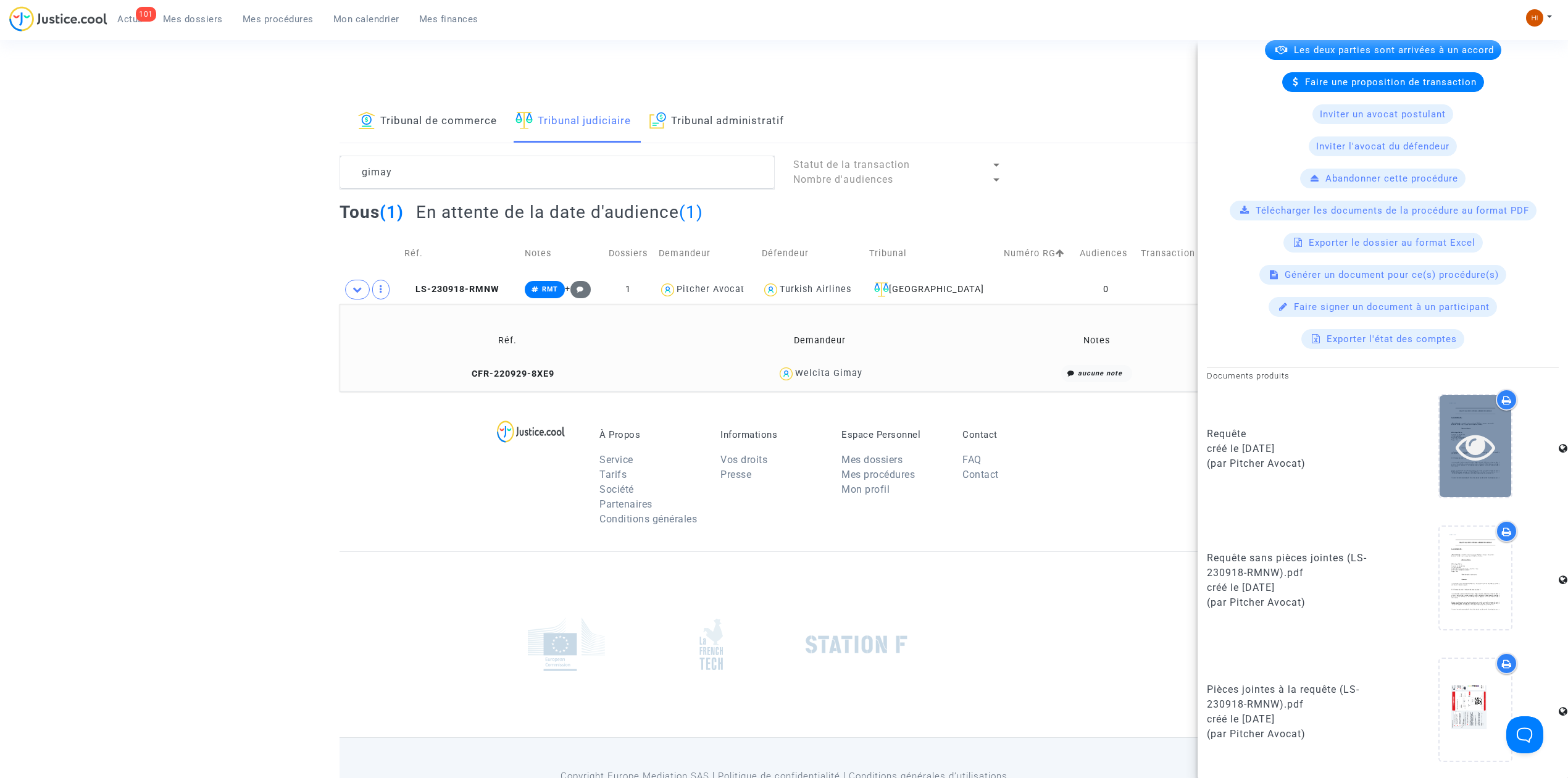
click at [1470, 444] on icon at bounding box center [1476, 446] width 40 height 40
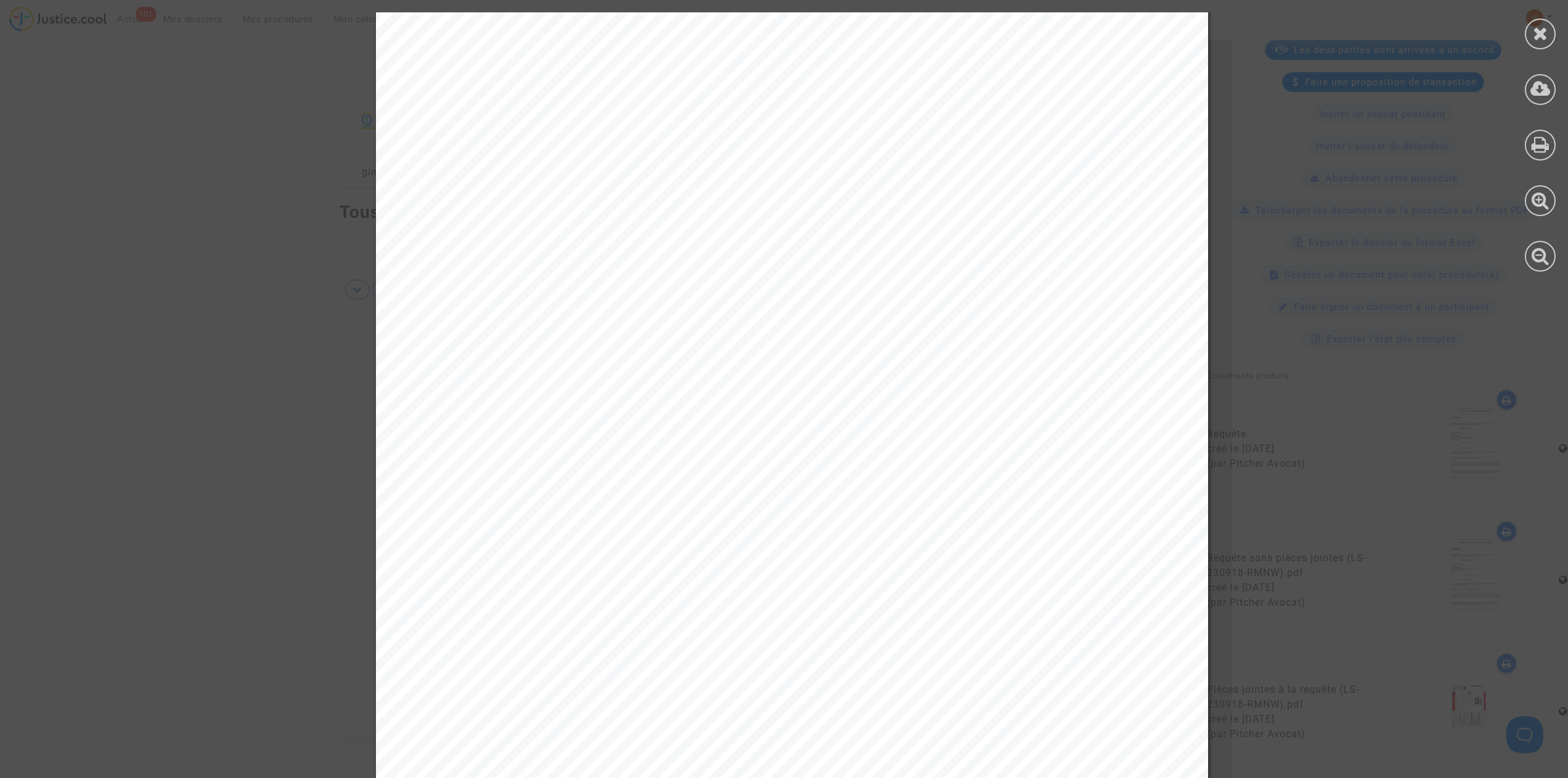
scroll to position [0, 0]
click at [1535, 31] on icon at bounding box center [1540, 34] width 15 height 19
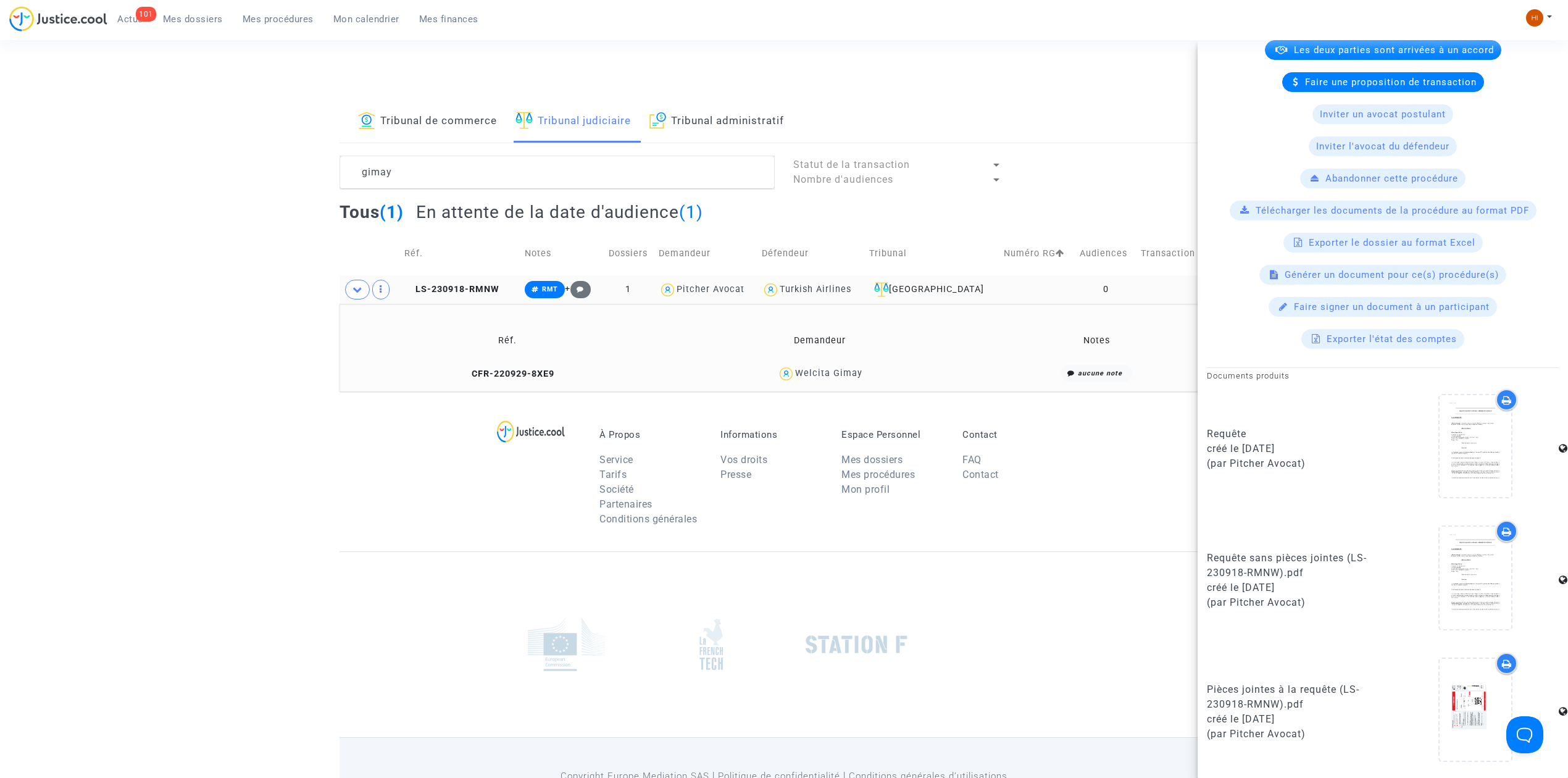
click at [471, 282] on td "LS-230918-RMNW" at bounding box center [460, 289] width 121 height 29
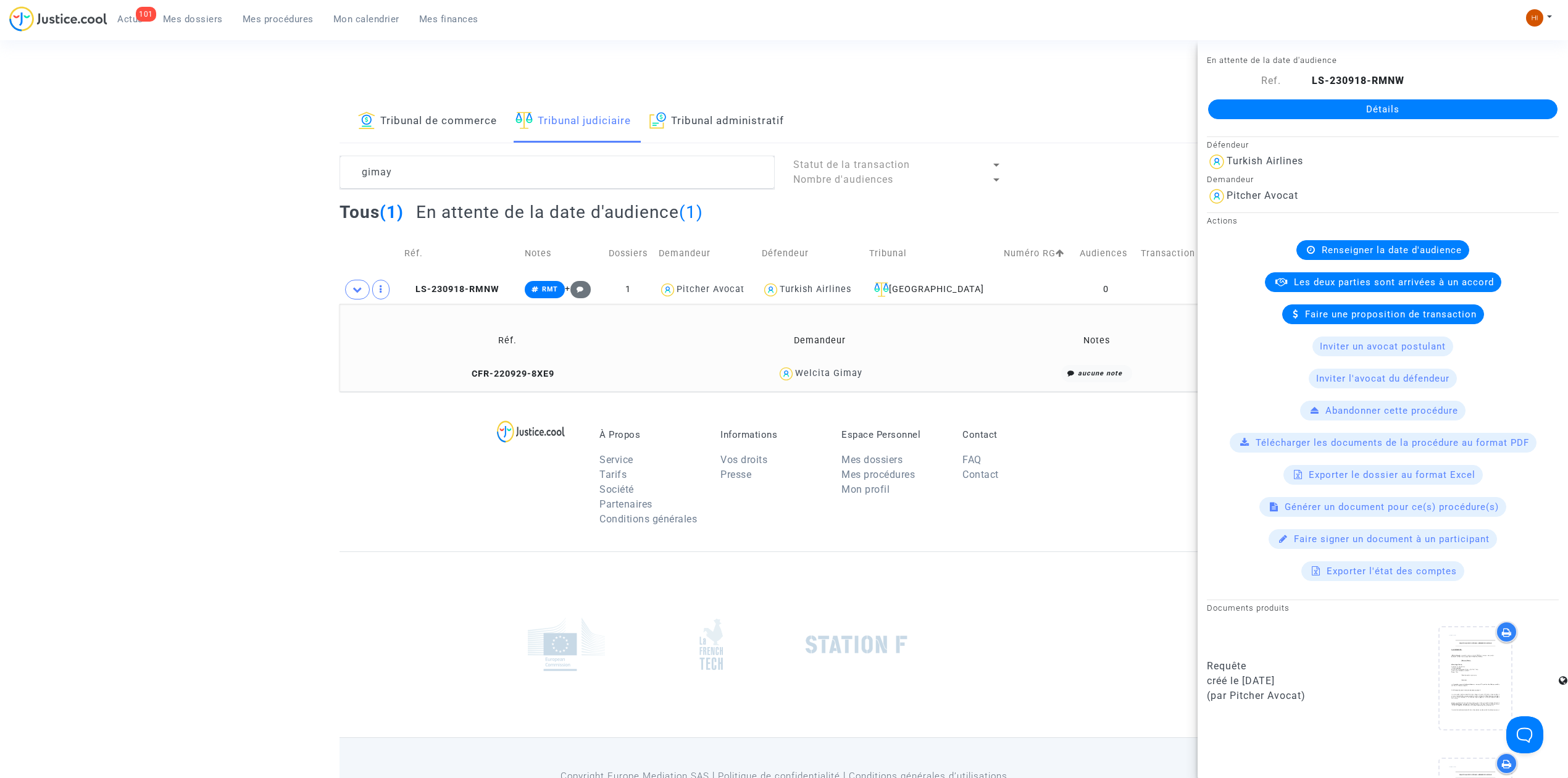
click at [1522, 110] on link "Détails" at bounding box center [1382, 109] width 349 height 19
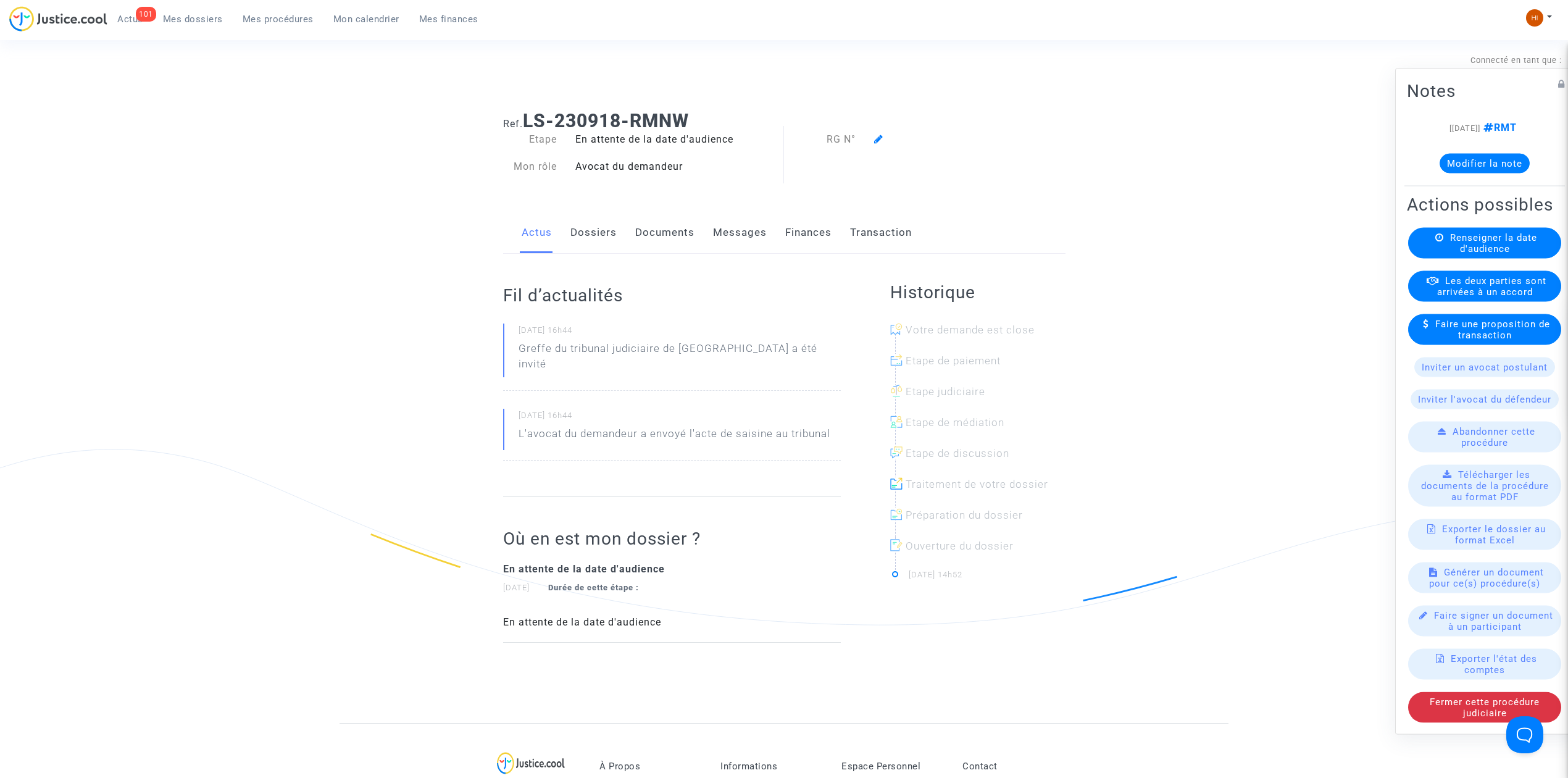
click at [1507, 154] on button "Modifier la note" at bounding box center [1484, 163] width 90 height 19
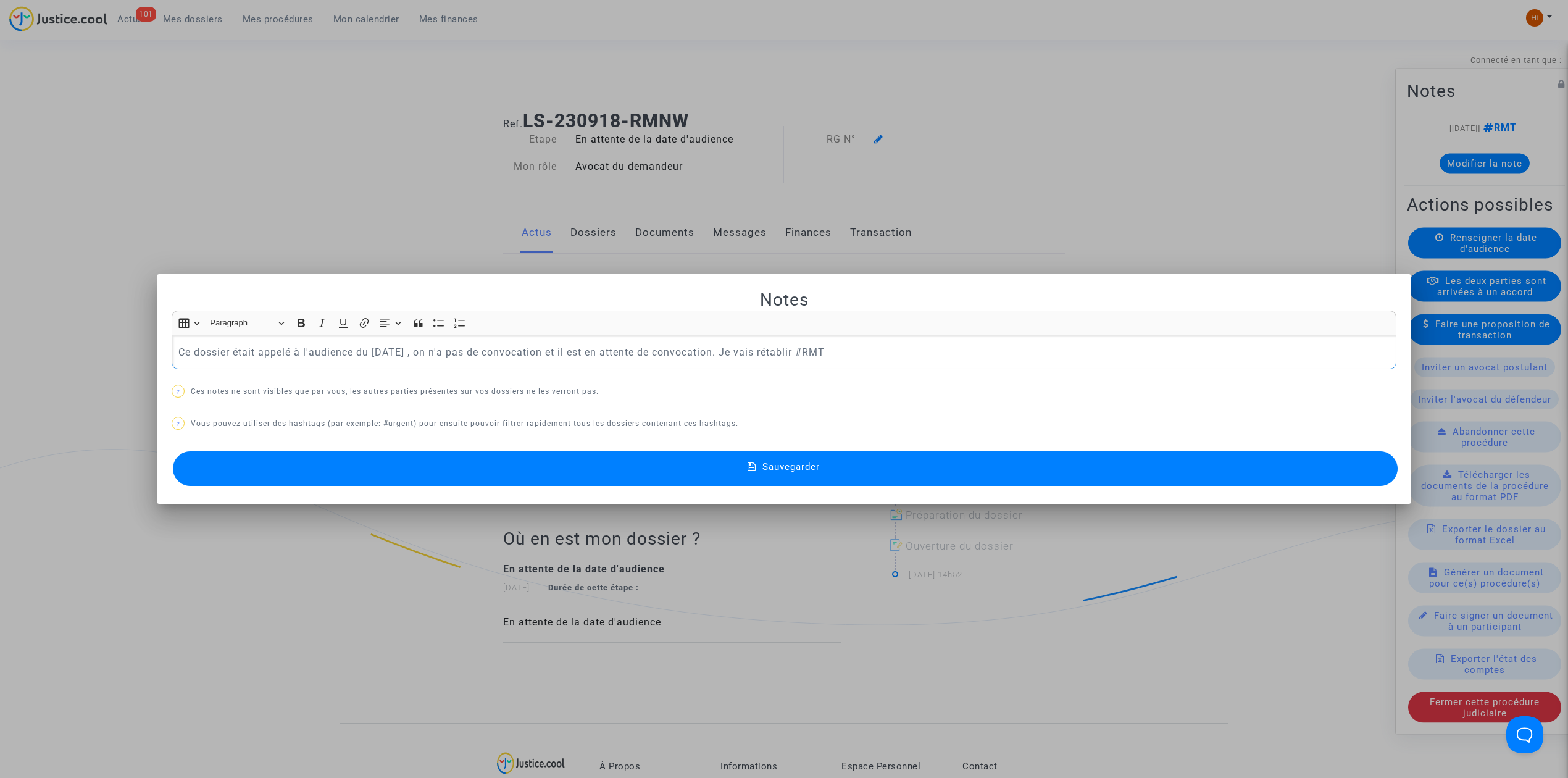
click at [794, 351] on p "Ce dossier était appelé à l'audience du 09/07/2025 , on n'a pas de convocation …" at bounding box center [784, 352] width 1212 height 15
click at [817, 349] on p "Ce dossier était appelé à l'audience du 09/07/2025 , on n'a pas de convocation …" at bounding box center [784, 352] width 1212 height 15
click at [872, 480] on button "Sauvegarder" at bounding box center [785, 468] width 1225 height 35
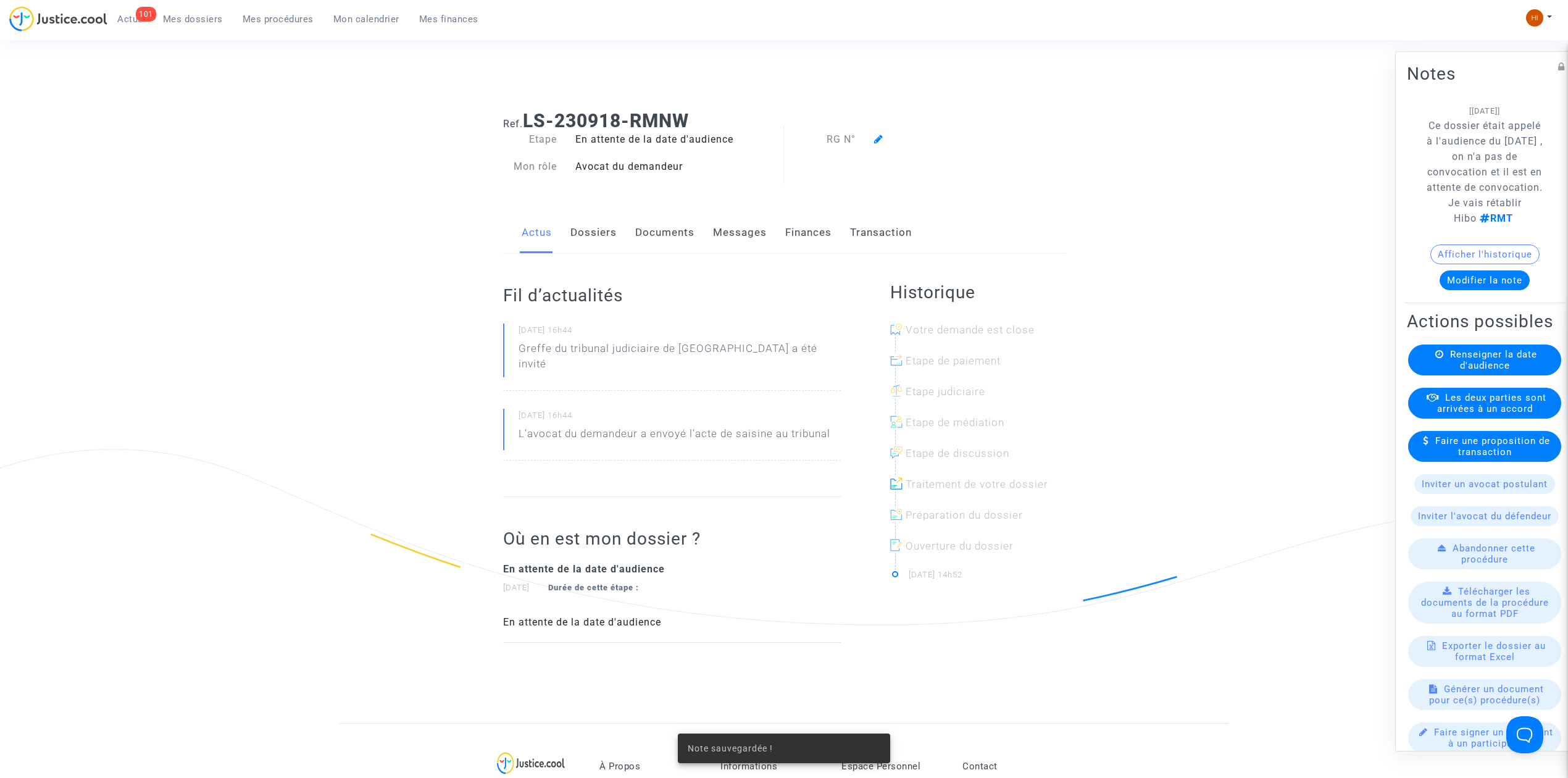
click at [655, 238] on link "Documents" at bounding box center [665, 233] width 59 height 41
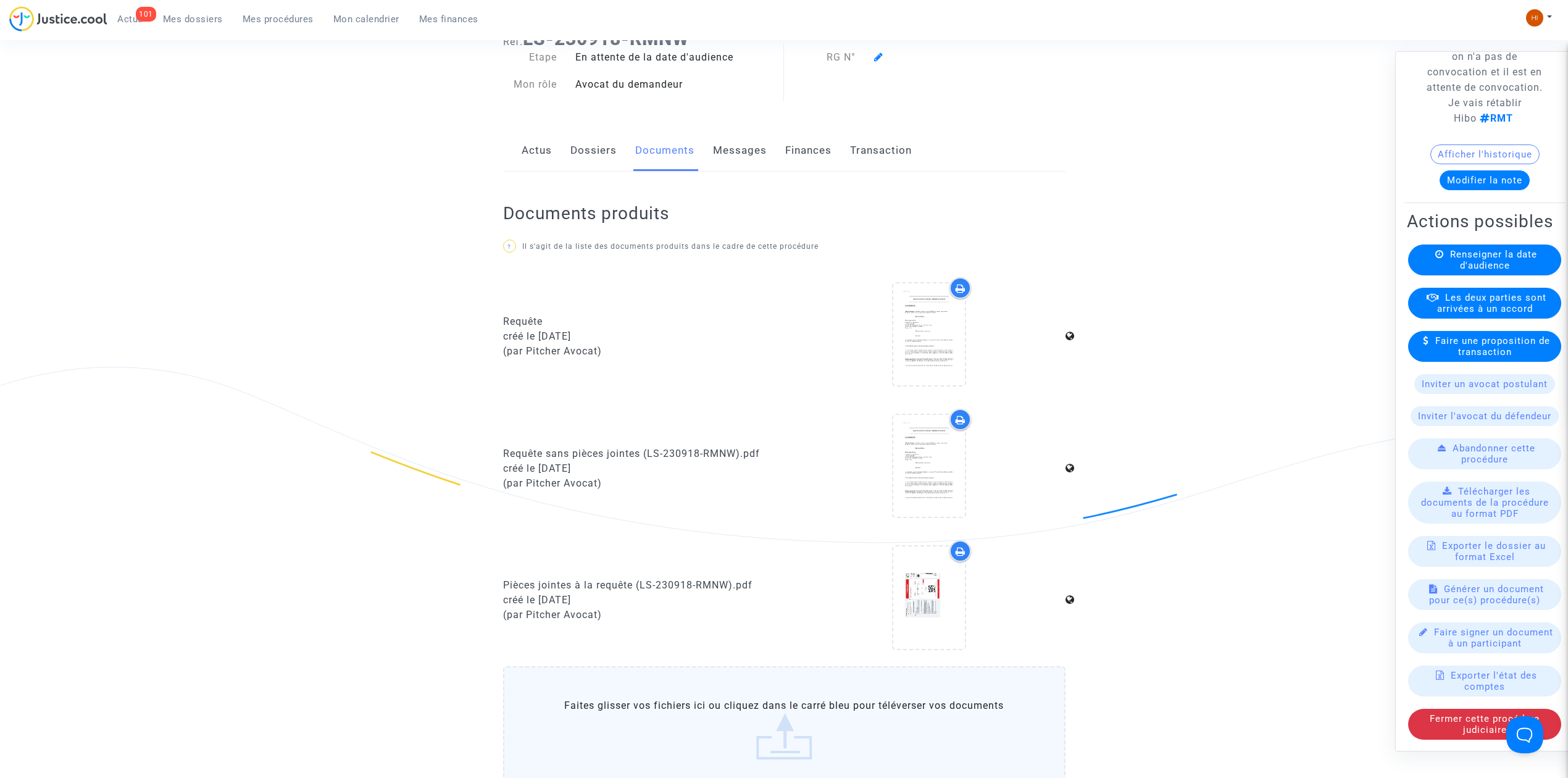
scroll to position [165, 0]
click at [594, 155] on link "Dossiers" at bounding box center [593, 150] width 46 height 41
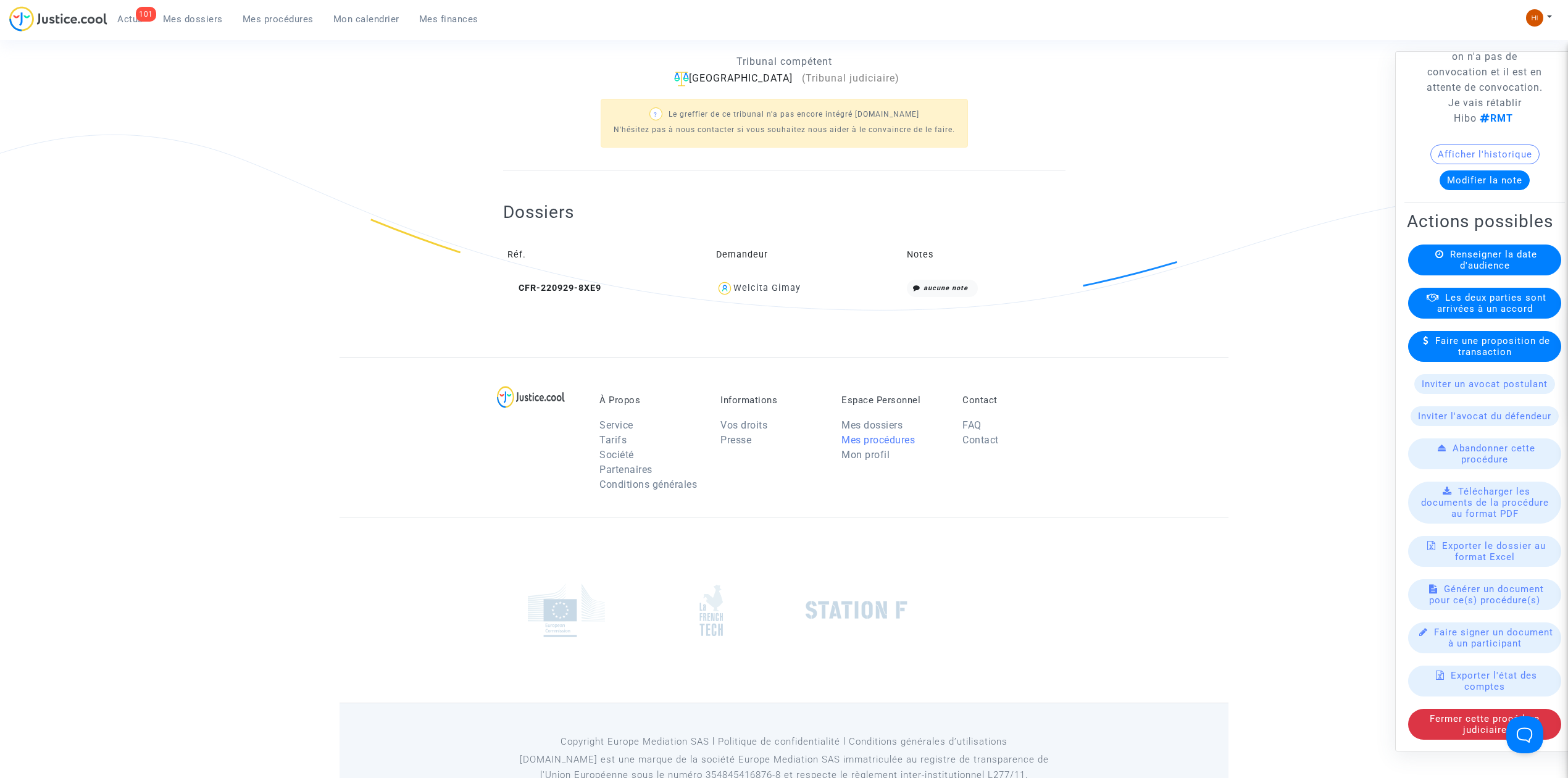
scroll to position [354, 0]
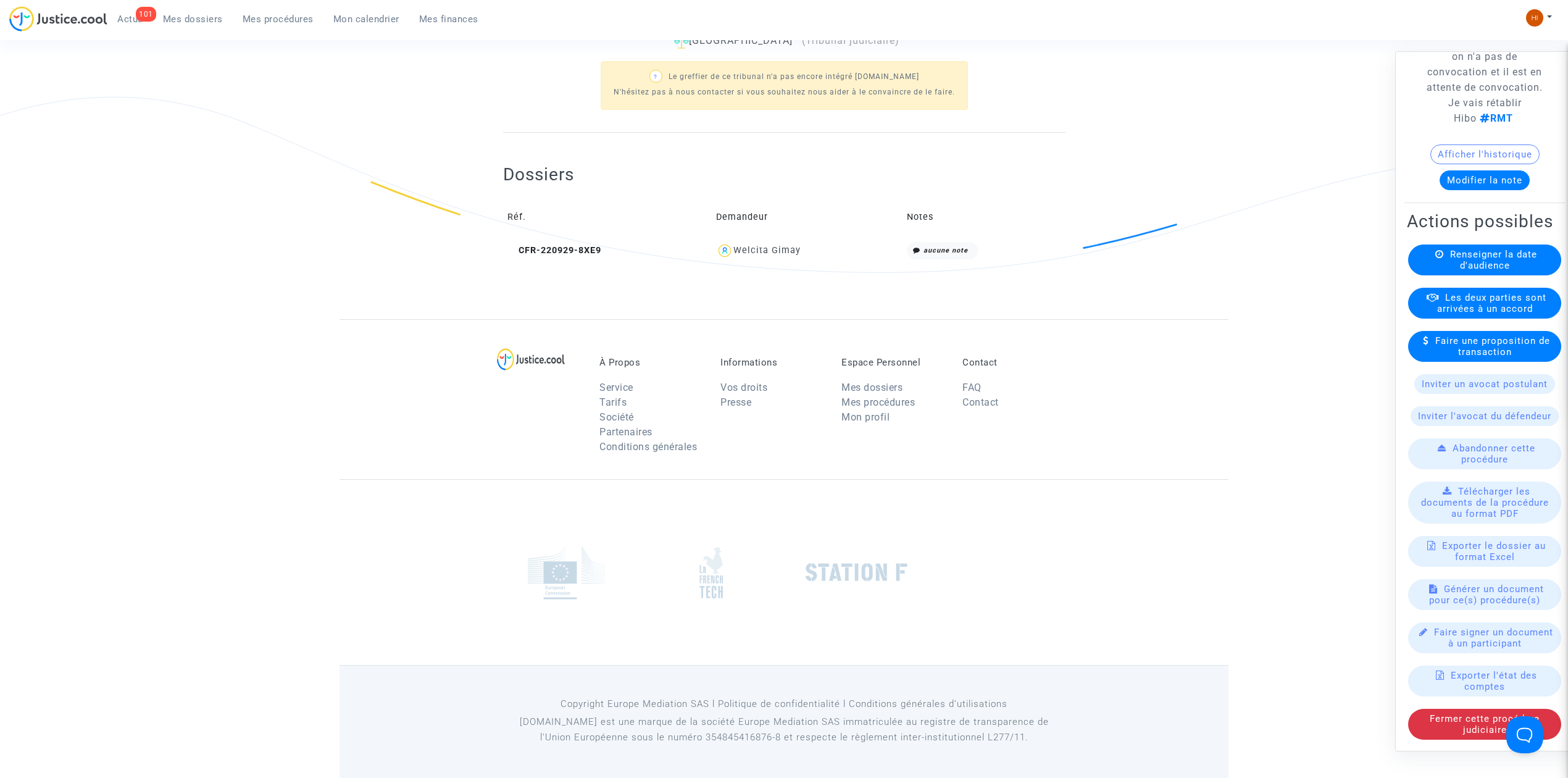
drag, startPoint x: 821, startPoint y: 250, endPoint x: 741, endPoint y: 255, distance: 80.2
click at [741, 255] on div "Welcita Gimay" at bounding box center [807, 251] width 182 height 18
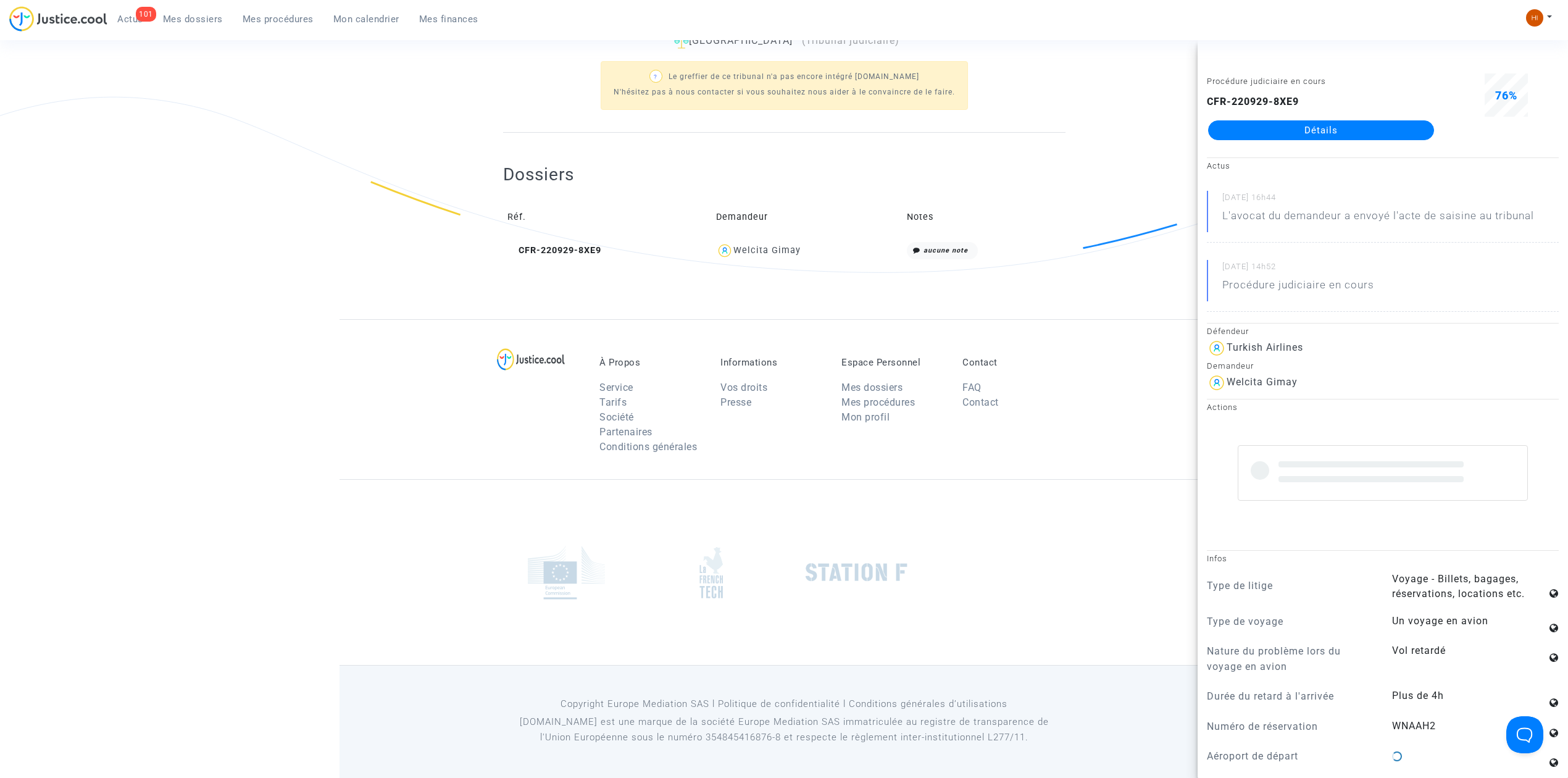
copy div "Welcita Gimay"
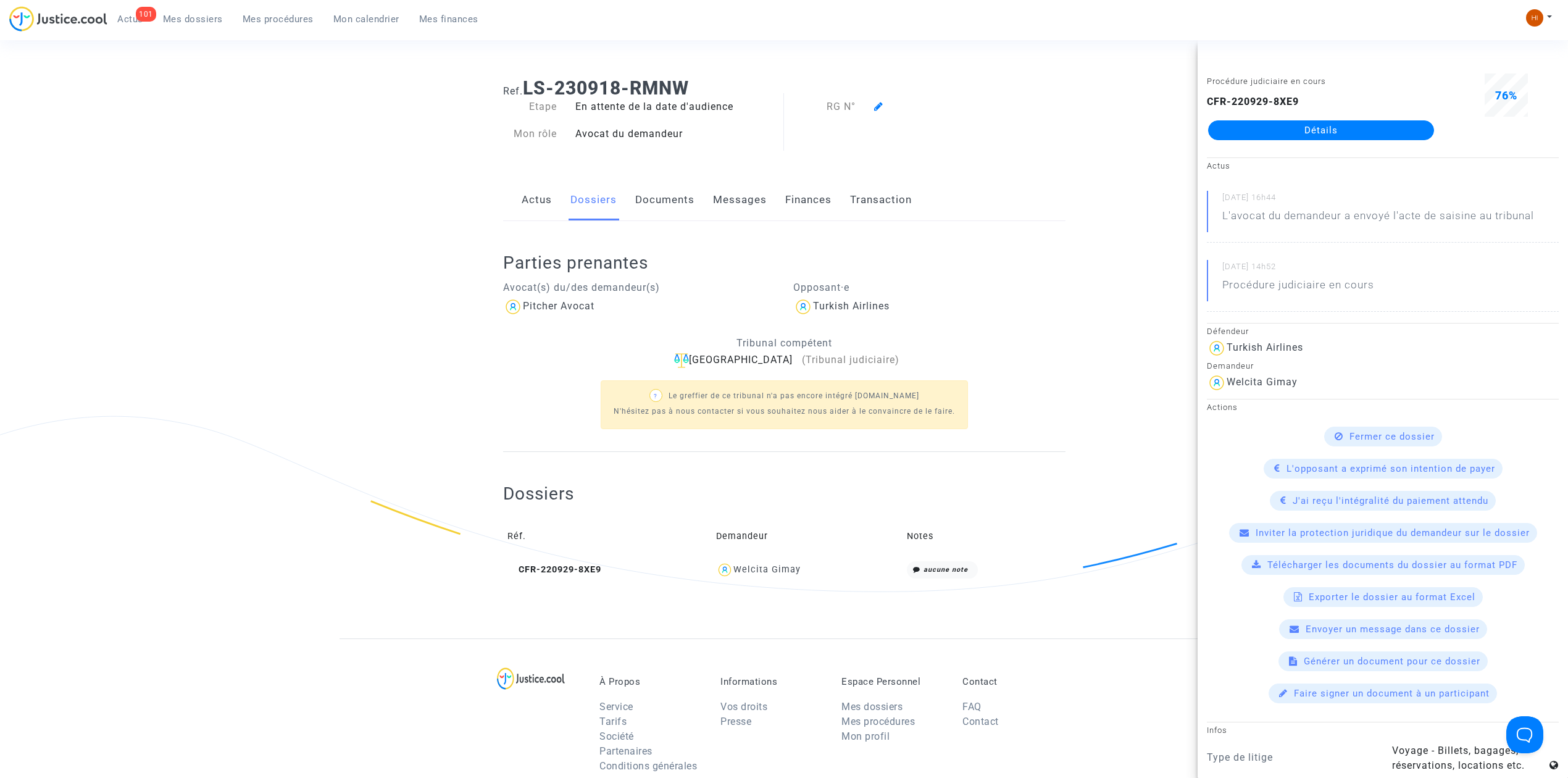
scroll to position [0, 0]
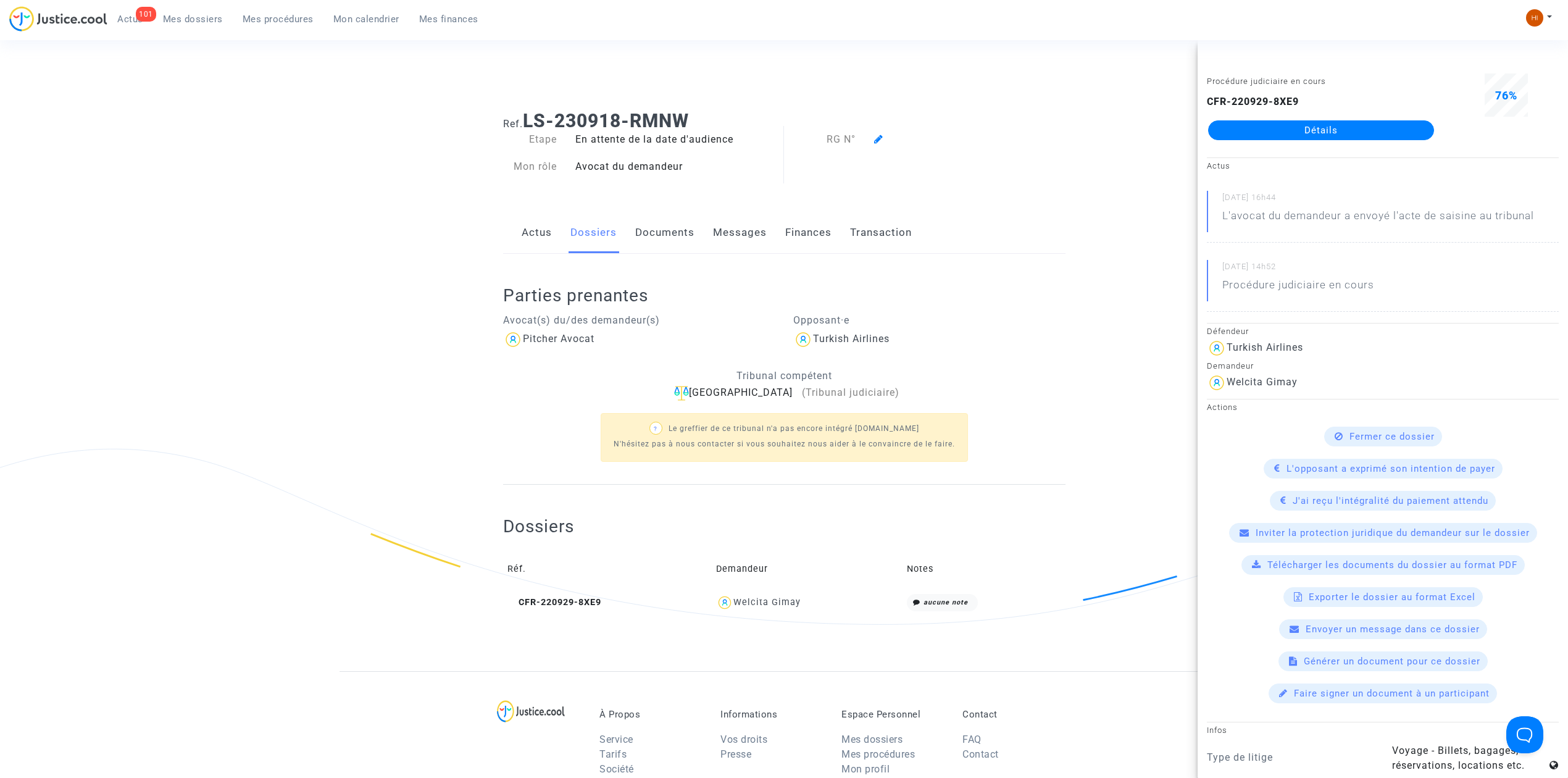
click at [668, 231] on link "Documents" at bounding box center [665, 233] width 59 height 41
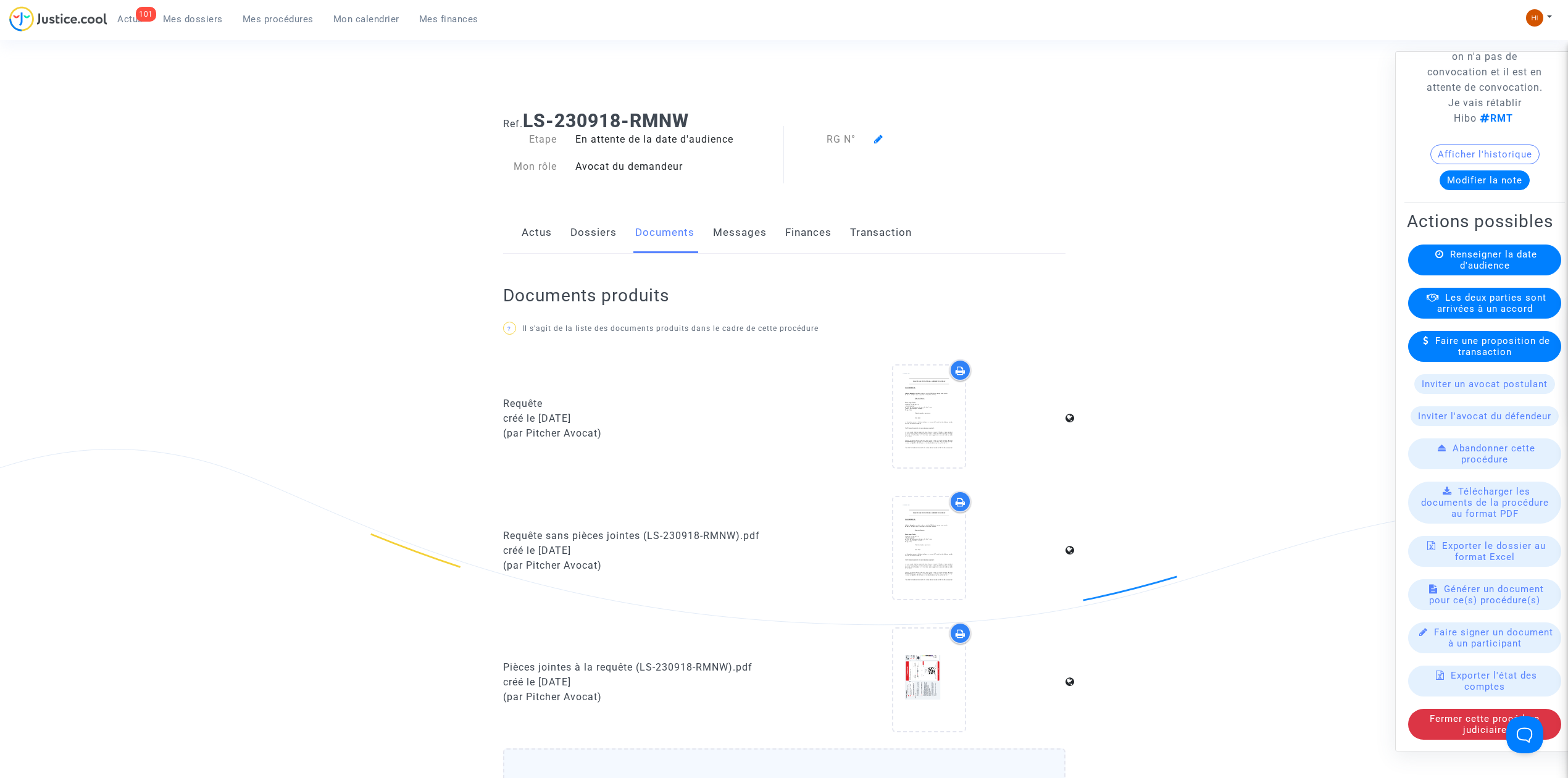
click at [983, 425] on div at bounding box center [929, 419] width 272 height 119
click at [913, 401] on icon at bounding box center [929, 416] width 40 height 40
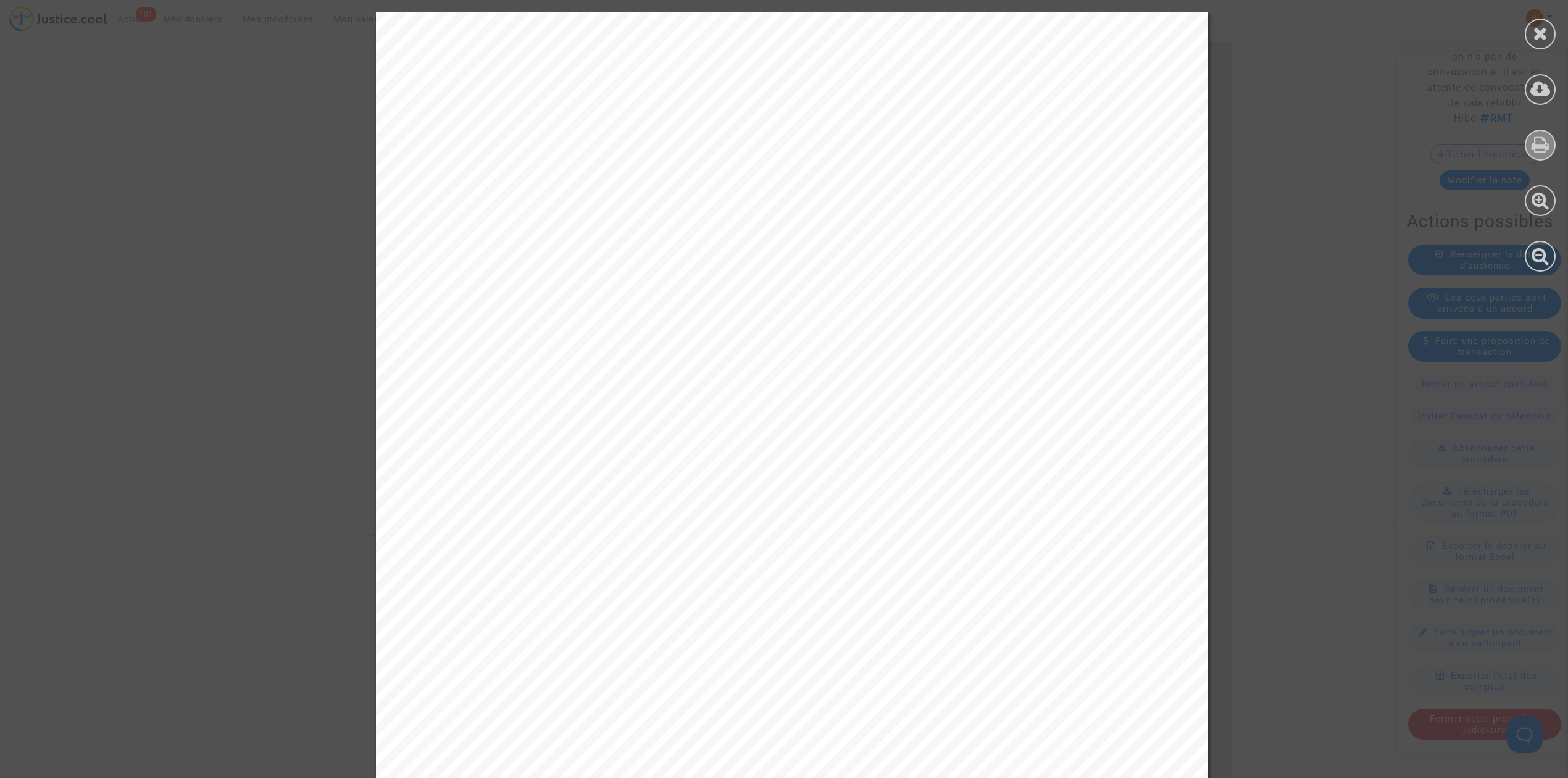
click at [1555, 141] on div at bounding box center [1540, 145] width 31 height 31
click at [1549, 28] on div at bounding box center [1540, 34] width 31 height 31
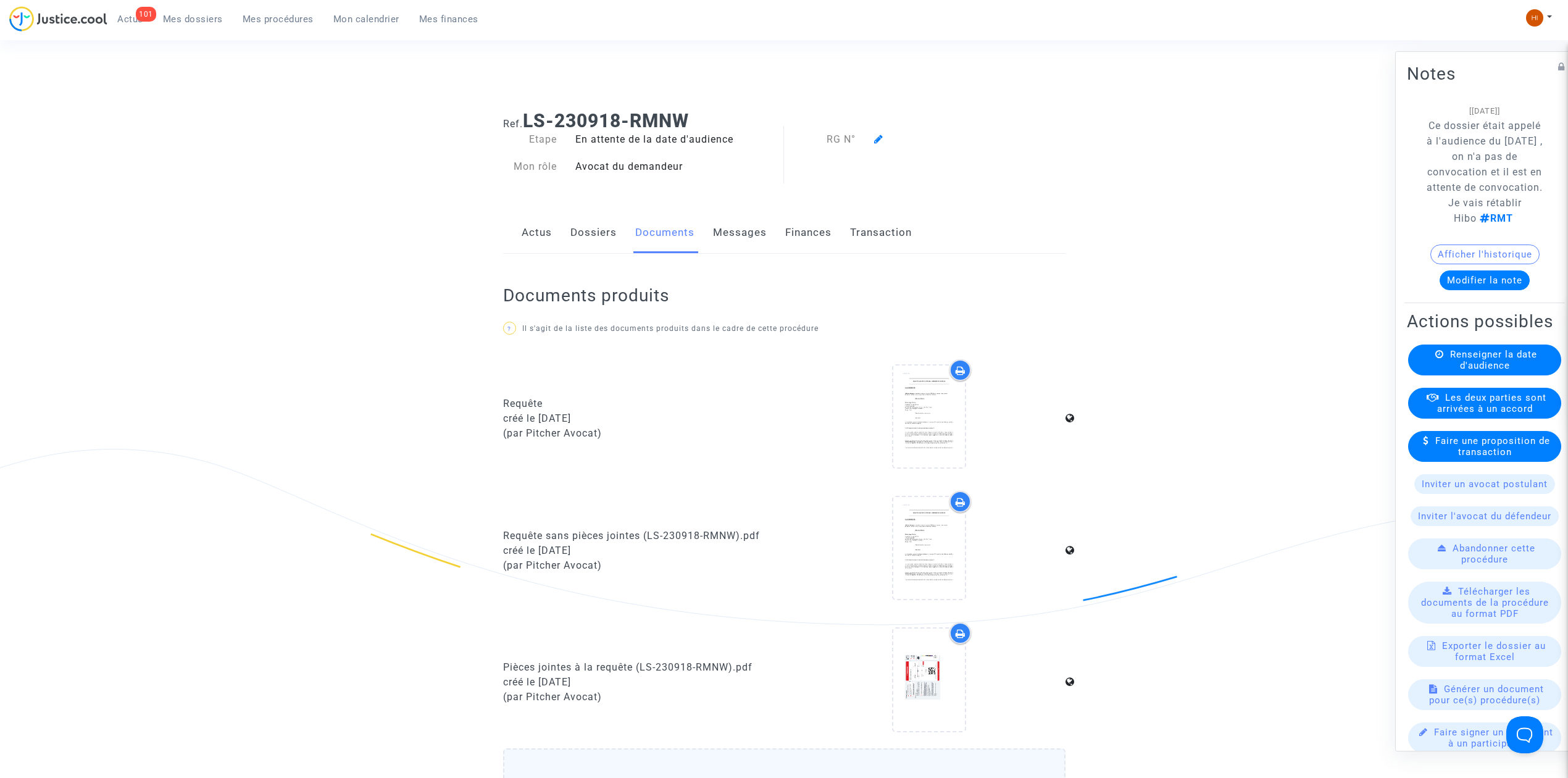
drag, startPoint x: 1435, startPoint y: 122, endPoint x: 1457, endPoint y: 232, distance: 112.2
click at [1458, 226] on p "Ce dossier était appelé à l'audience du 09/07/2025 , on n'a pas de convocation …" at bounding box center [1484, 172] width 119 height 108
copy span "Ce dossier était appelé à l'audience du 09/07/2025 , on n'a pas de convocation …"
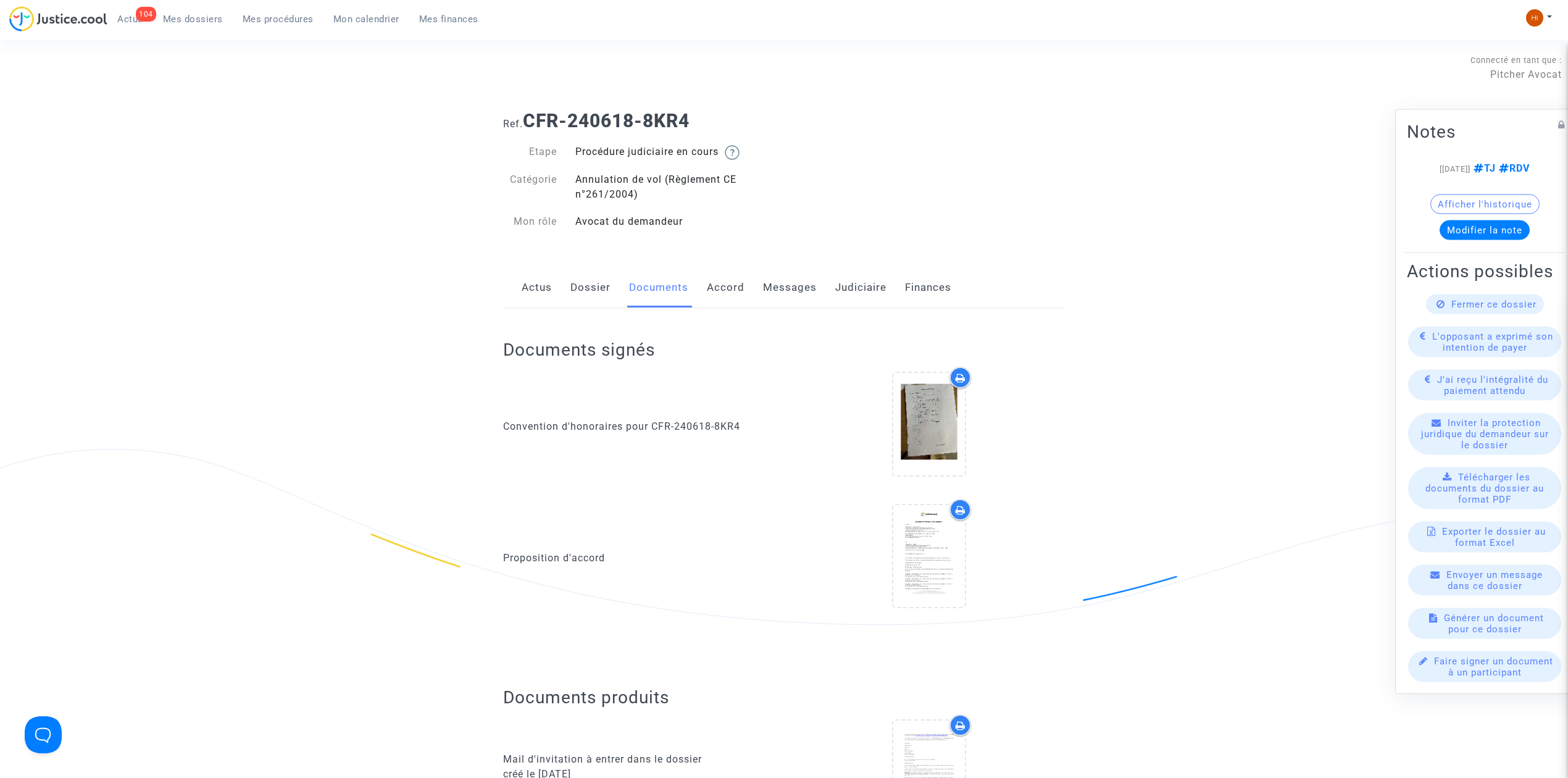
click at [200, 14] on span "Mes dossiers" at bounding box center [192, 19] width 60 height 11
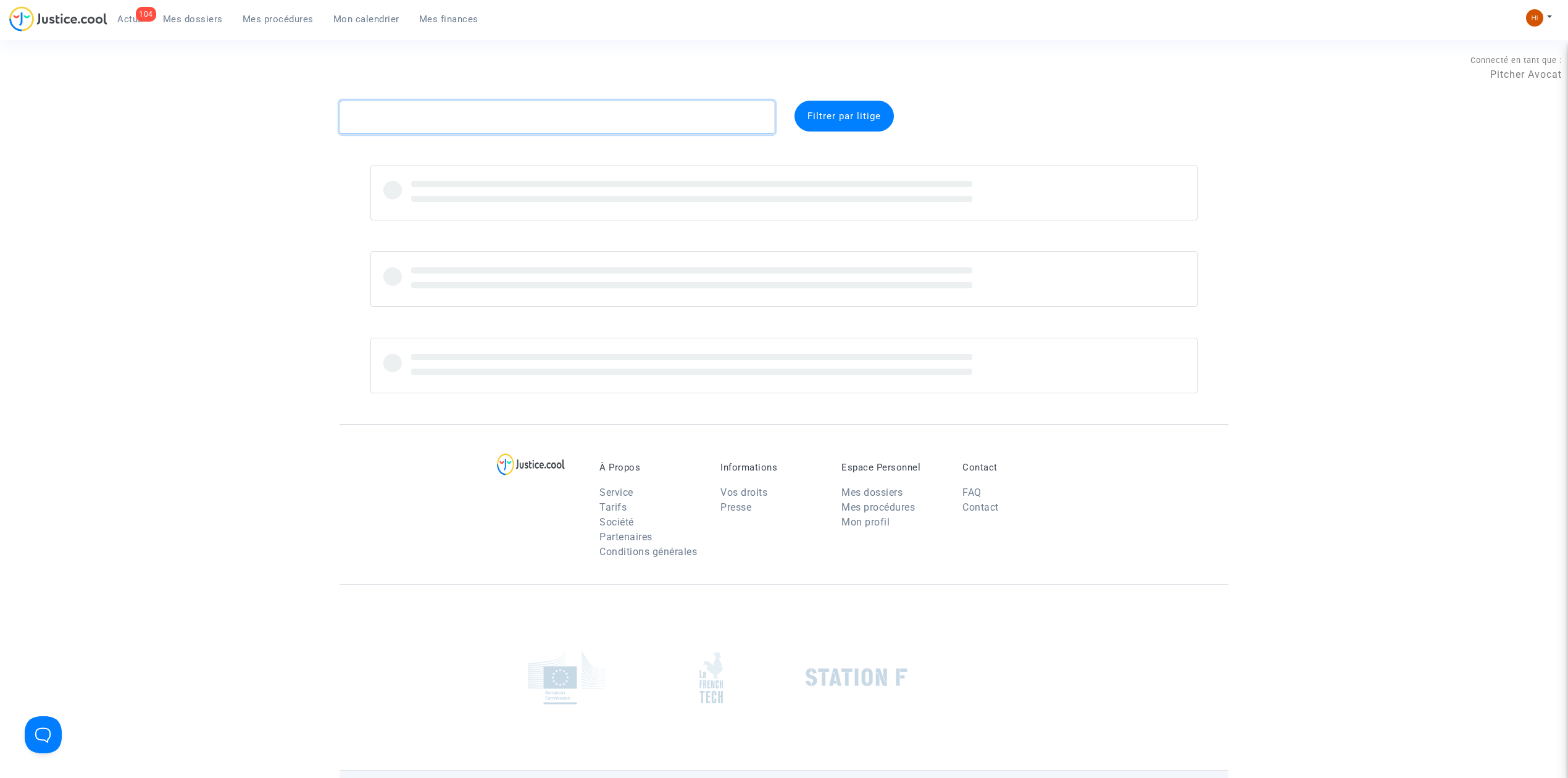
click at [527, 120] on textarea at bounding box center [558, 117] width 435 height 34
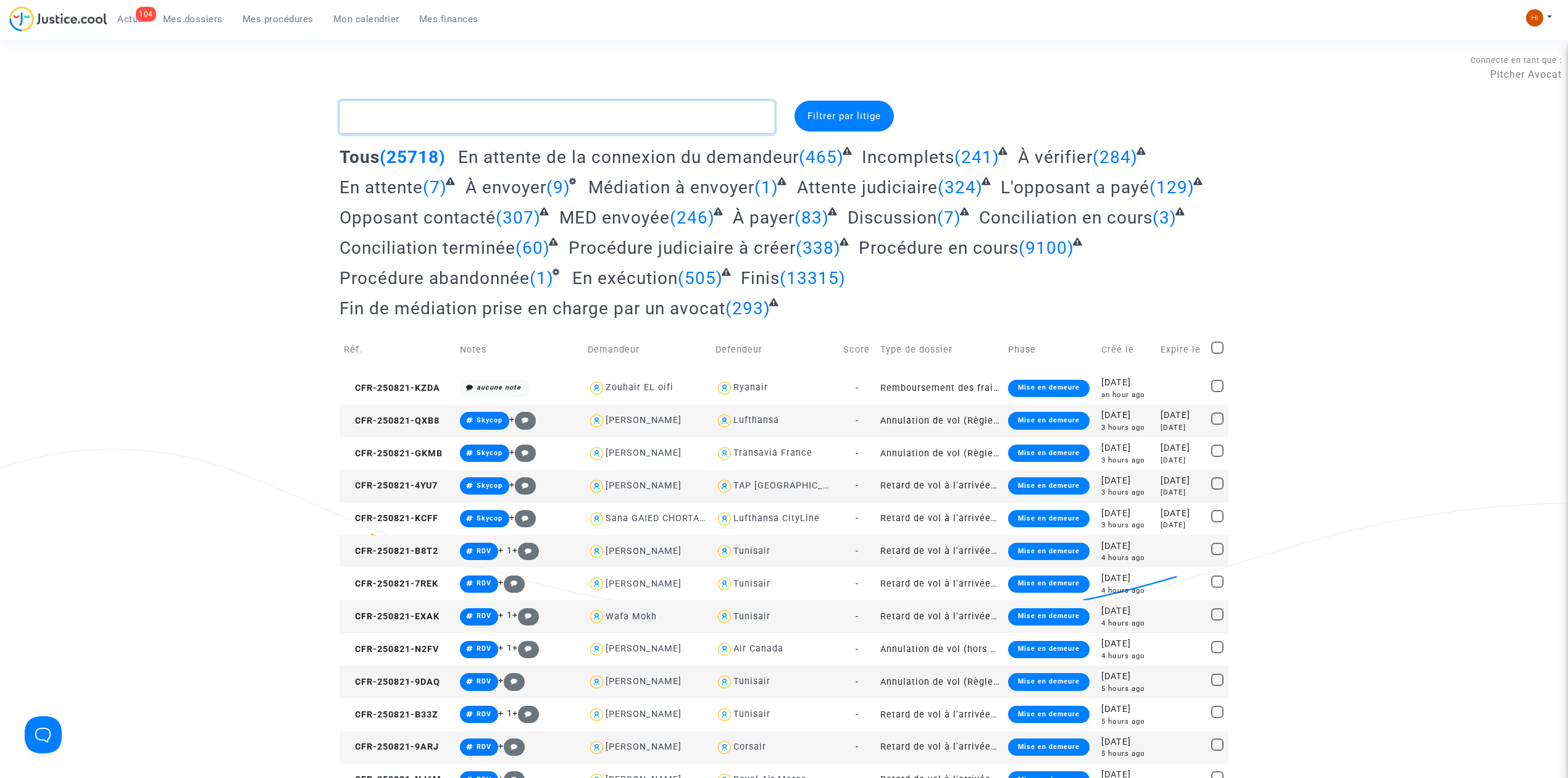
type textarea "j"
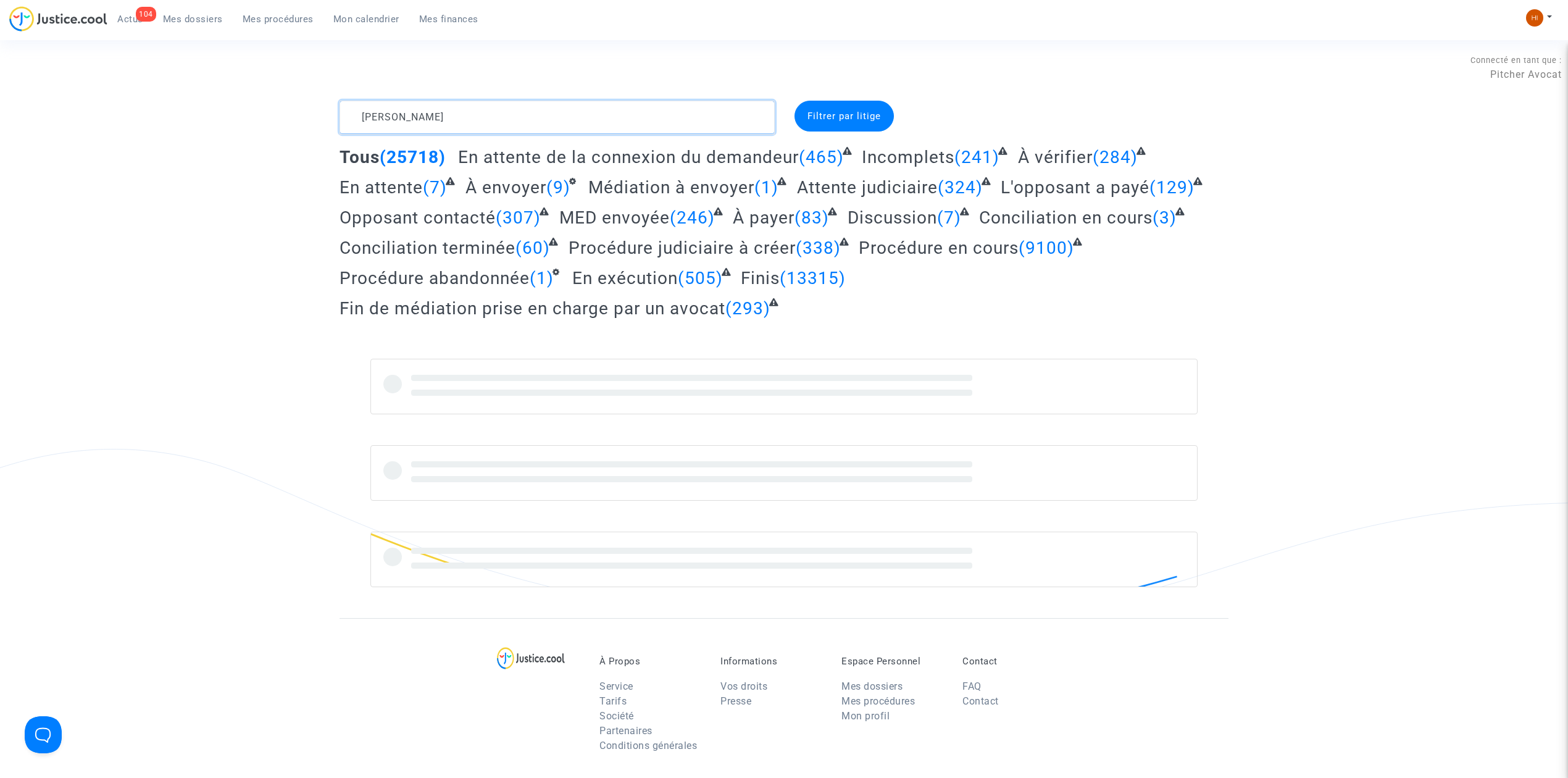
drag, startPoint x: 344, startPoint y: 121, endPoint x: 321, endPoint y: 137, distance: 28.0
click at [306, 126] on div "ABELA TERENCE Filtrer par litige Tous (25718) En attente de la connexion du dem…" at bounding box center [784, 343] width 1568 height 487
click at [590, 107] on textarea at bounding box center [558, 117] width 435 height 34
click at [589, 107] on textarea at bounding box center [558, 117] width 435 height 34
type textarea "ABELA TERENCE"
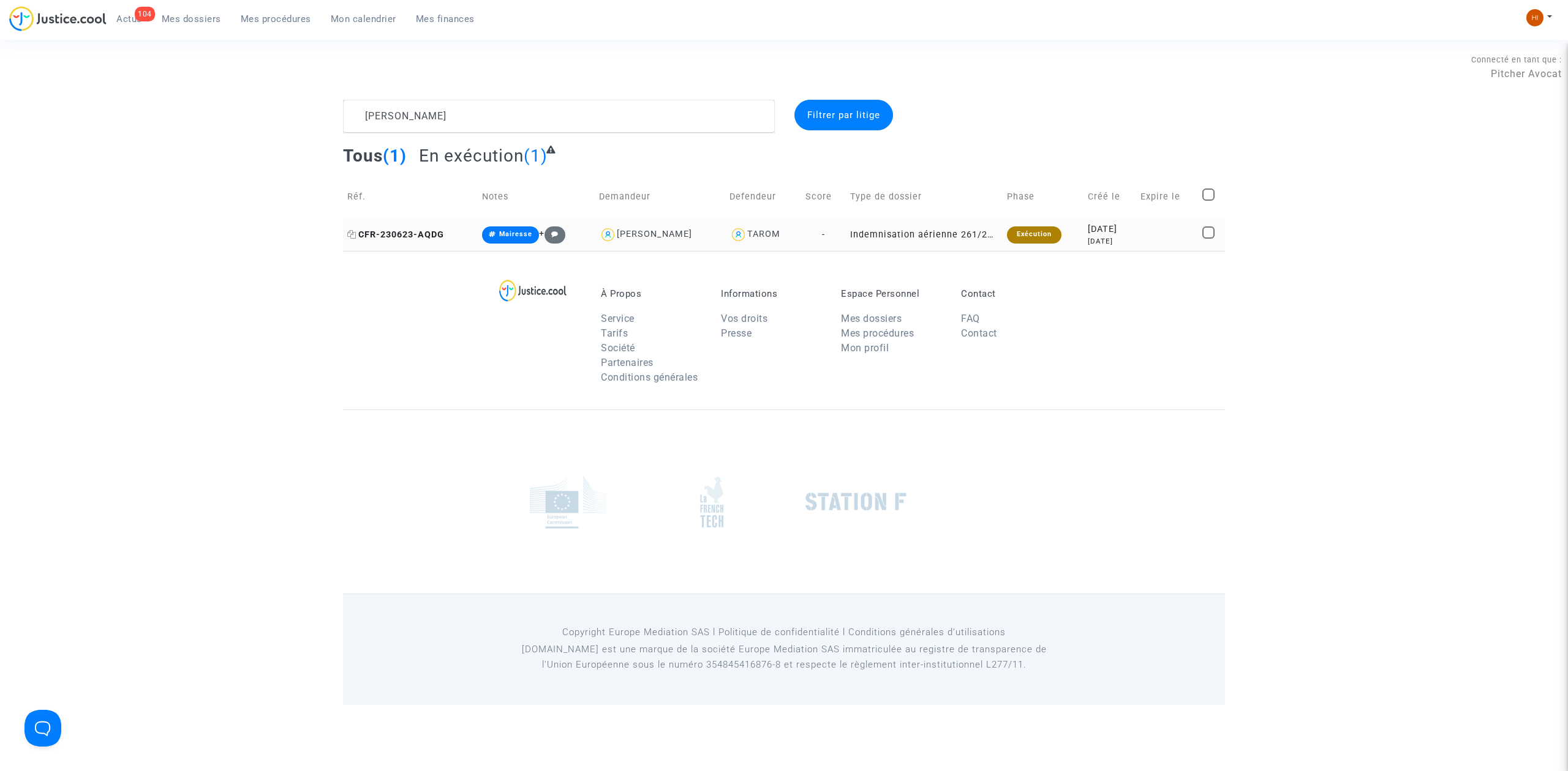
click at [417, 230] on span "CFR-230623-AQDG" at bounding box center [396, 234] width 97 height 10
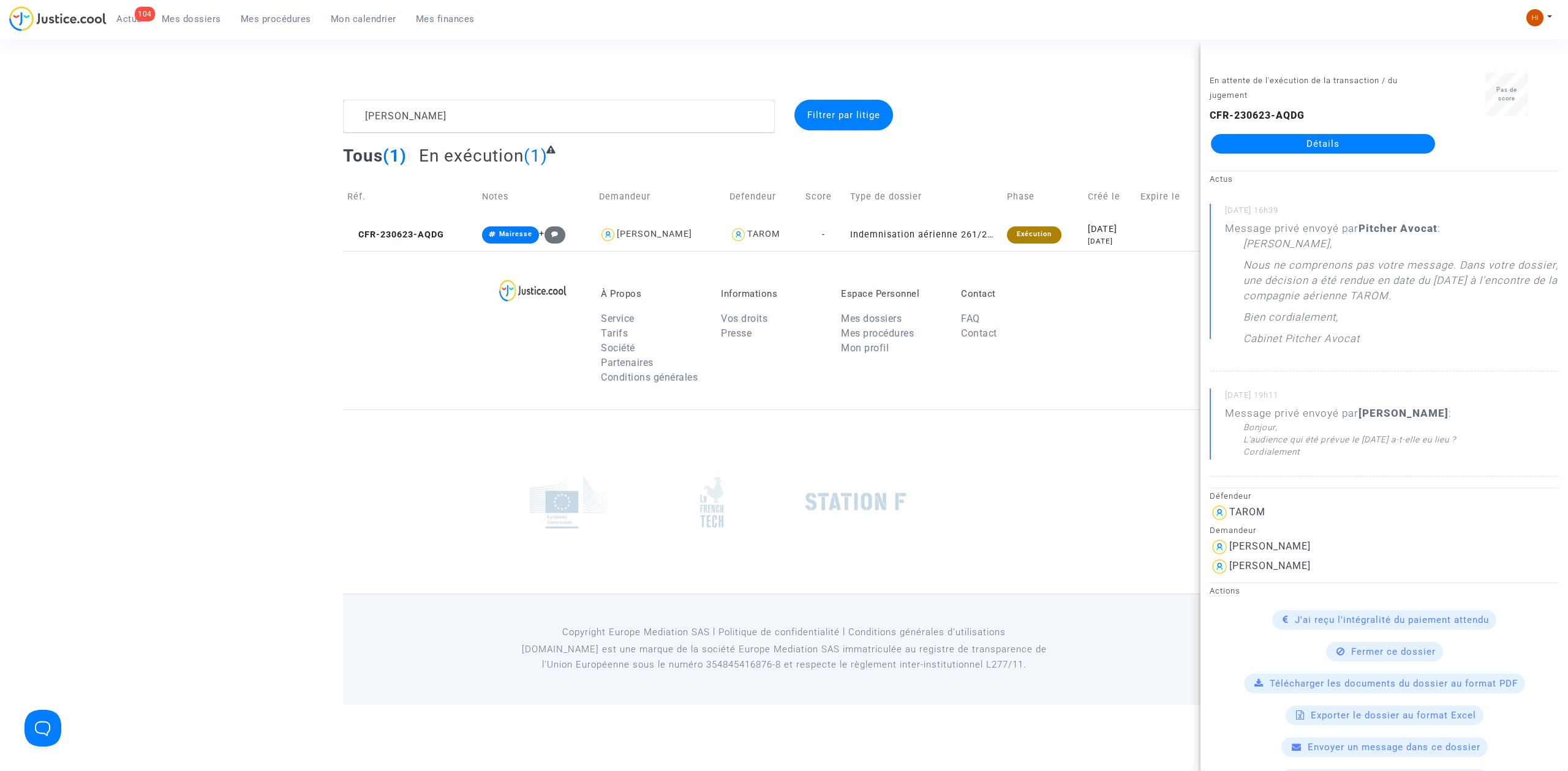
click at [1334, 152] on link "Détails" at bounding box center [1323, 143] width 224 height 19
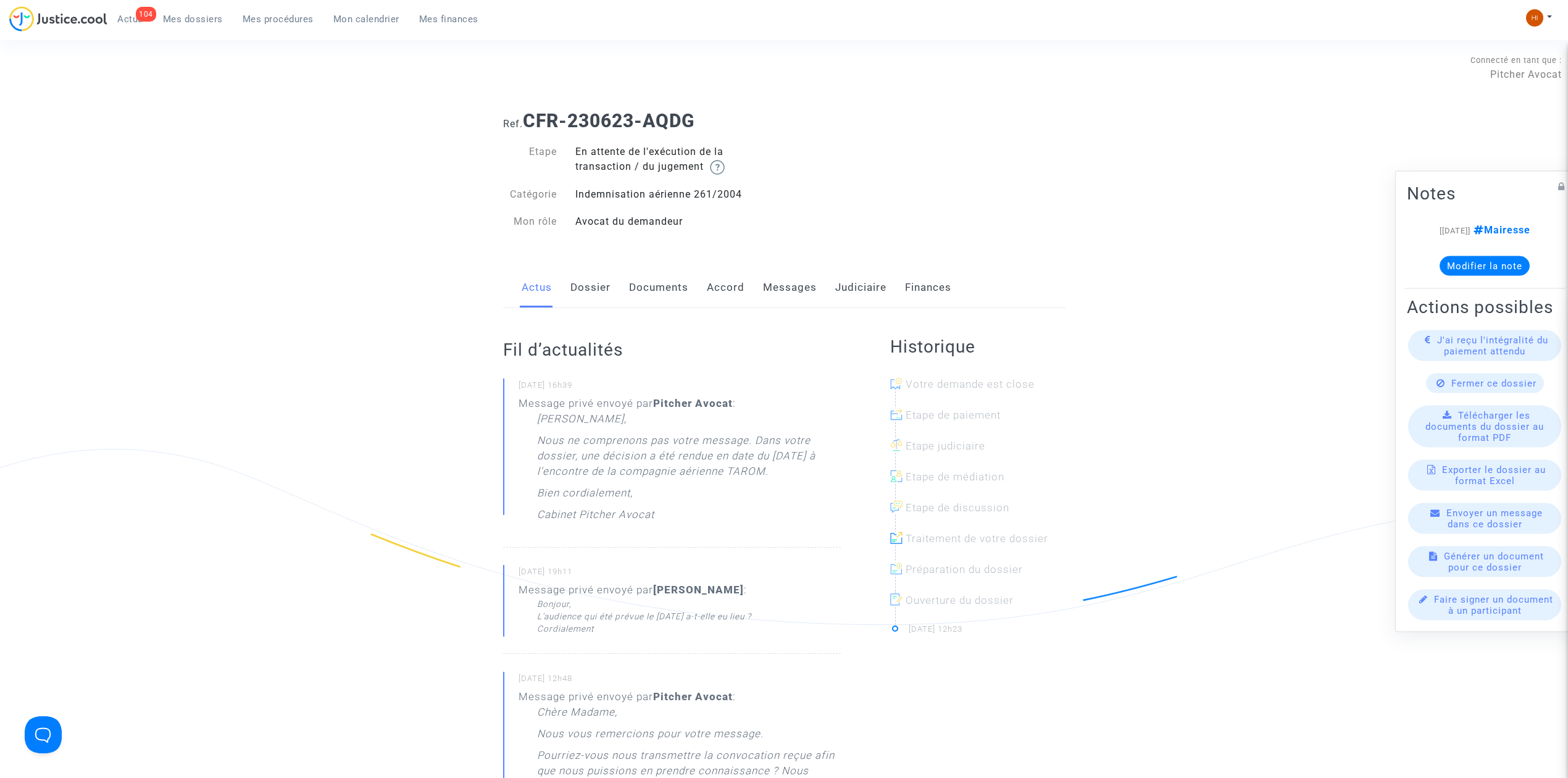
click at [865, 293] on link "Judiciaire" at bounding box center [860, 288] width 51 height 41
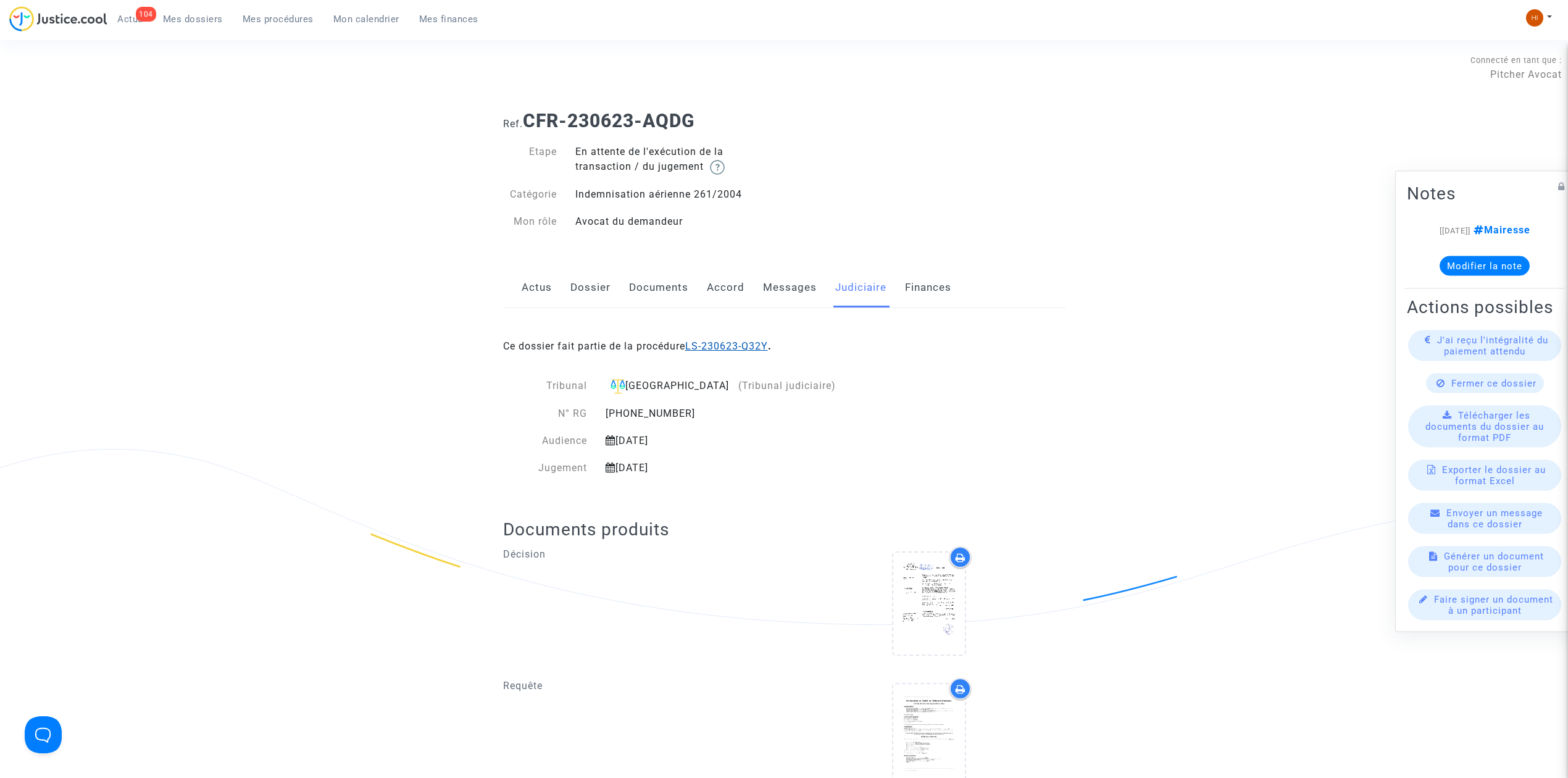
click at [751, 347] on link "LS-230623-Q32Y" at bounding box center [726, 346] width 83 height 12
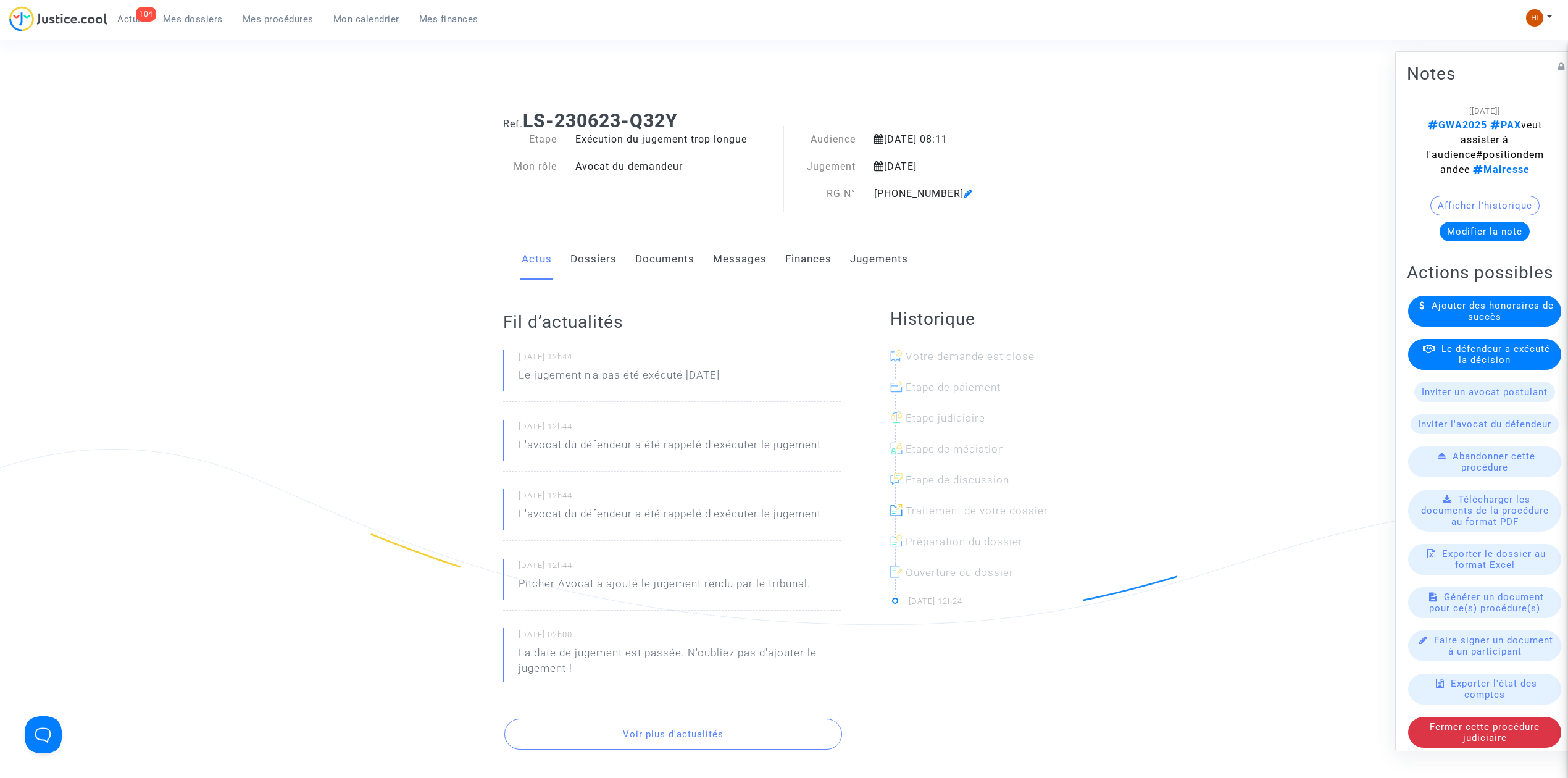
click at [593, 265] on link "Dossiers" at bounding box center [593, 259] width 46 height 41
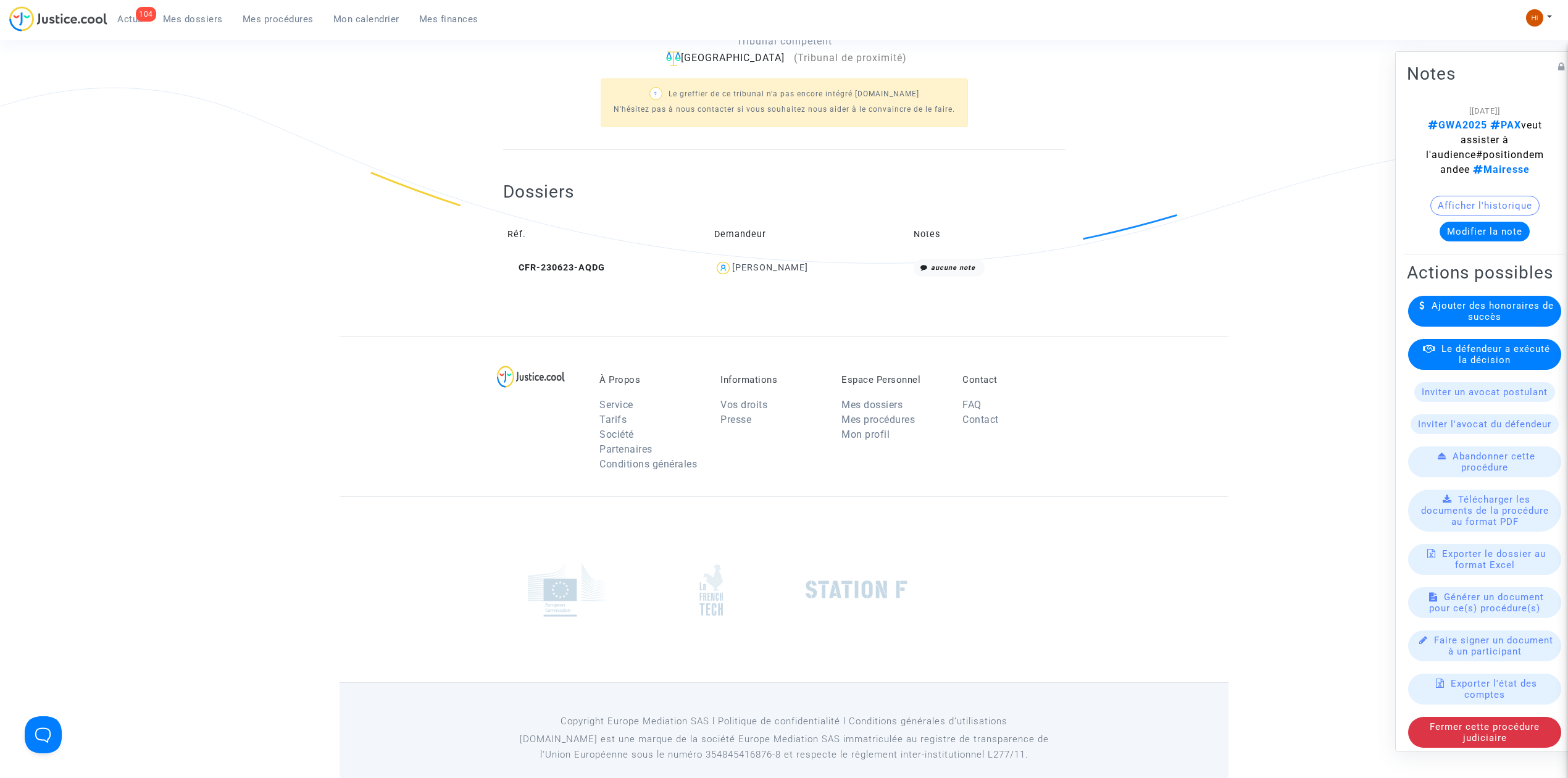
scroll to position [381, 0]
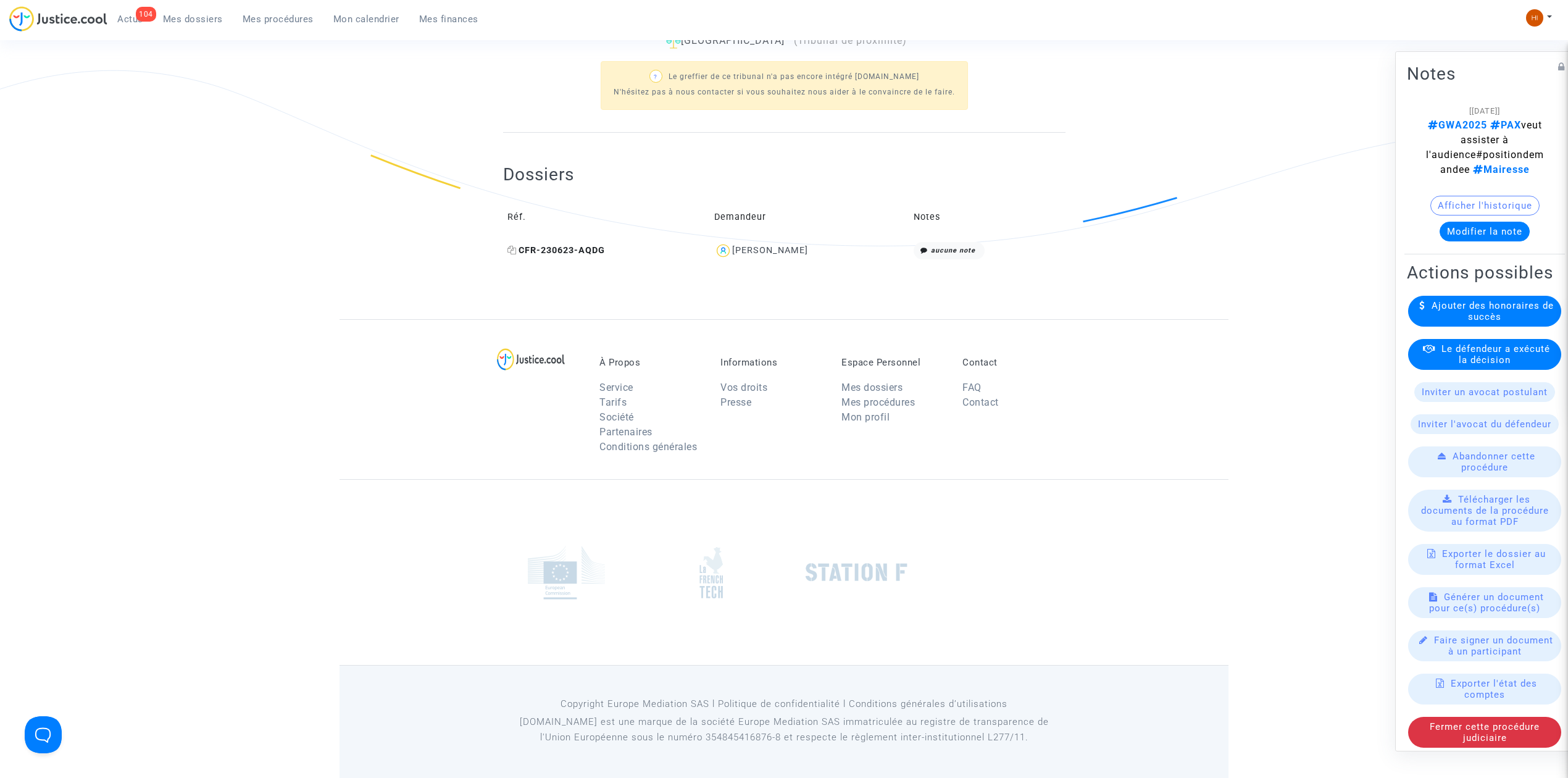
click at [572, 248] on span "CFR-230623-AQDG" at bounding box center [557, 251] width 98 height 10
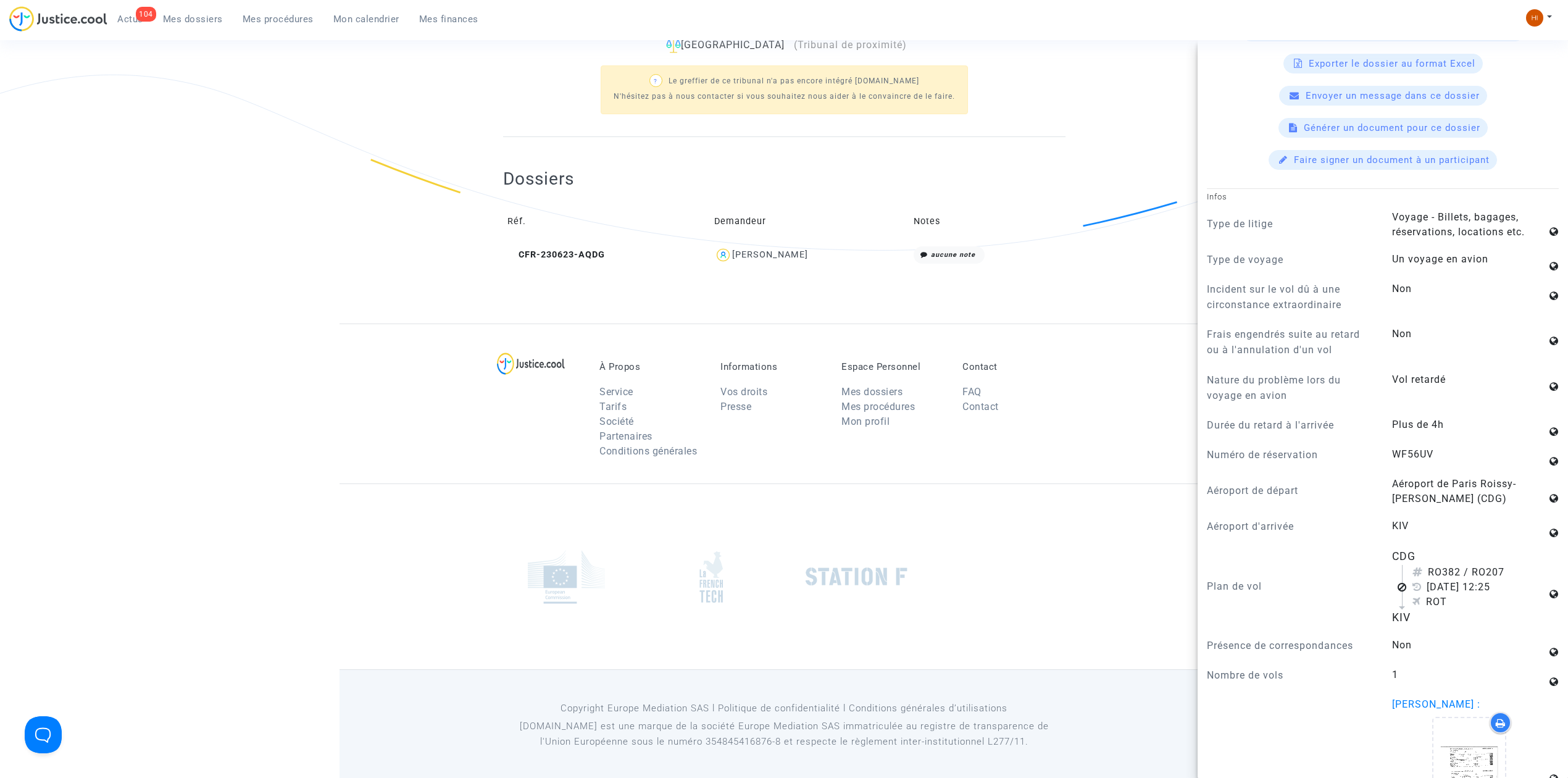
scroll to position [0, 0]
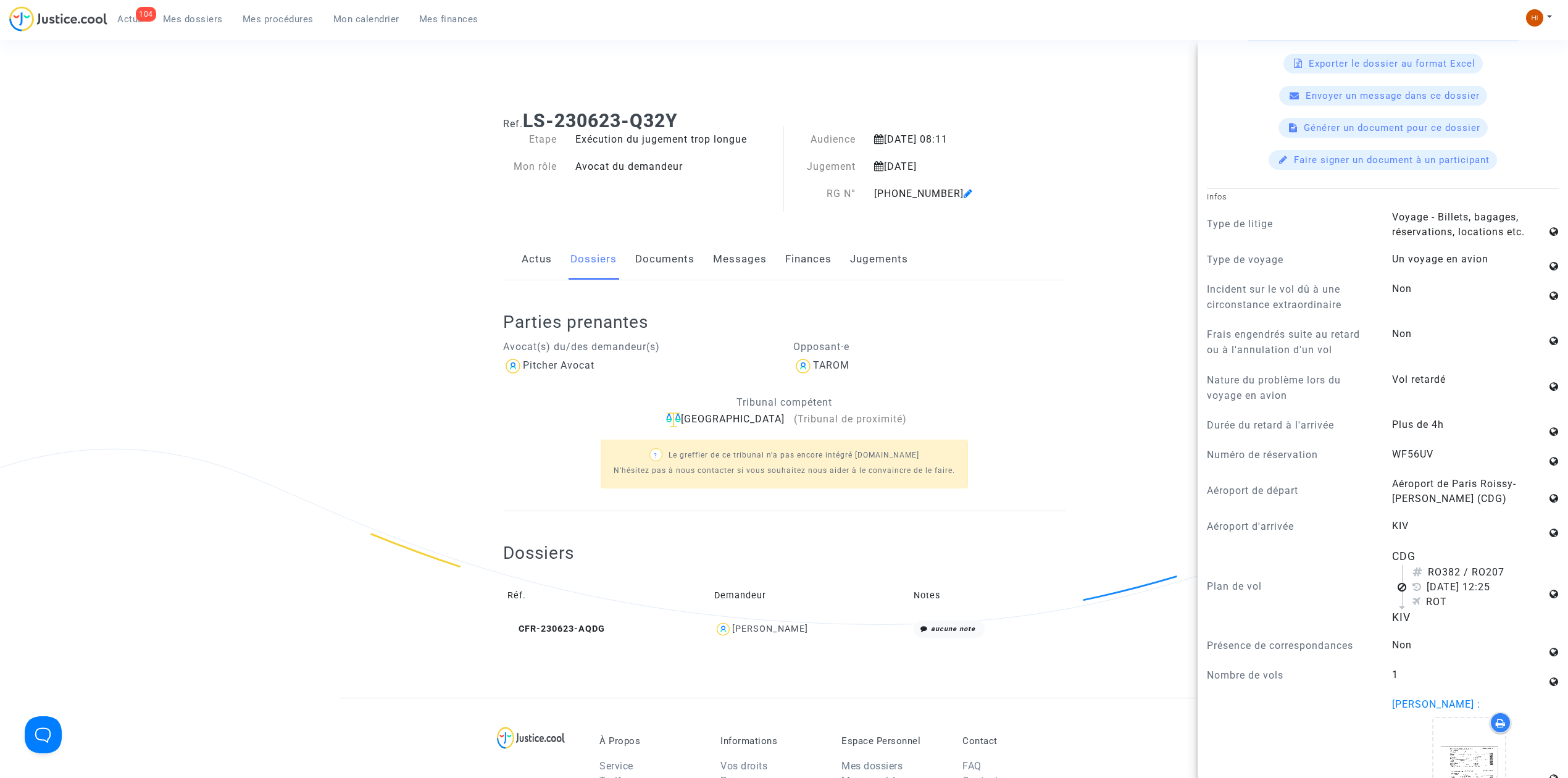
click at [685, 195] on div "Etape Exécution du jugement trop longue Mon rôle Avocat du demandeur" at bounding box center [639, 173] width 291 height 82
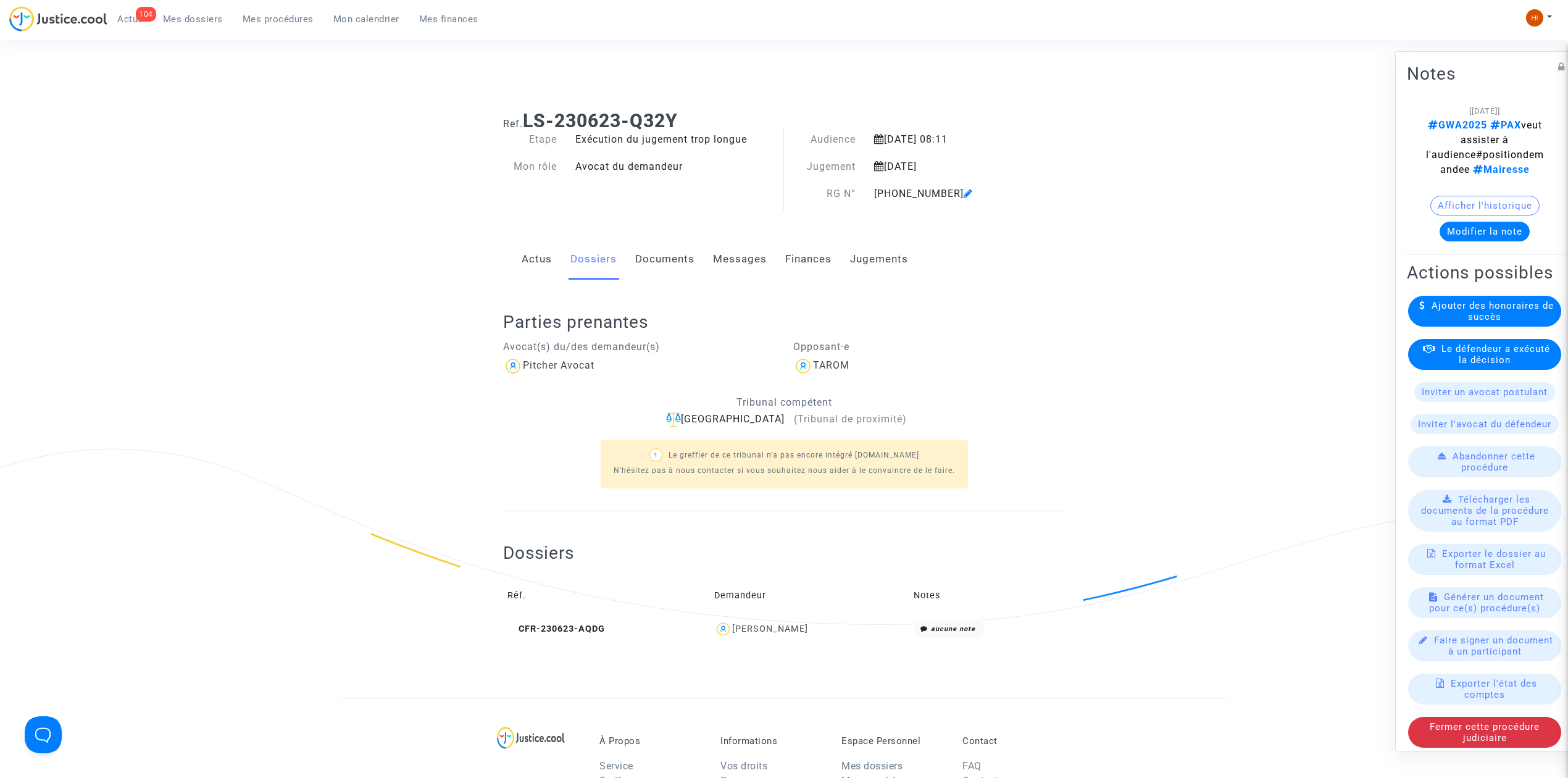
click at [1462, 206] on button "Afficher l'historique" at bounding box center [1485, 205] width 110 height 19
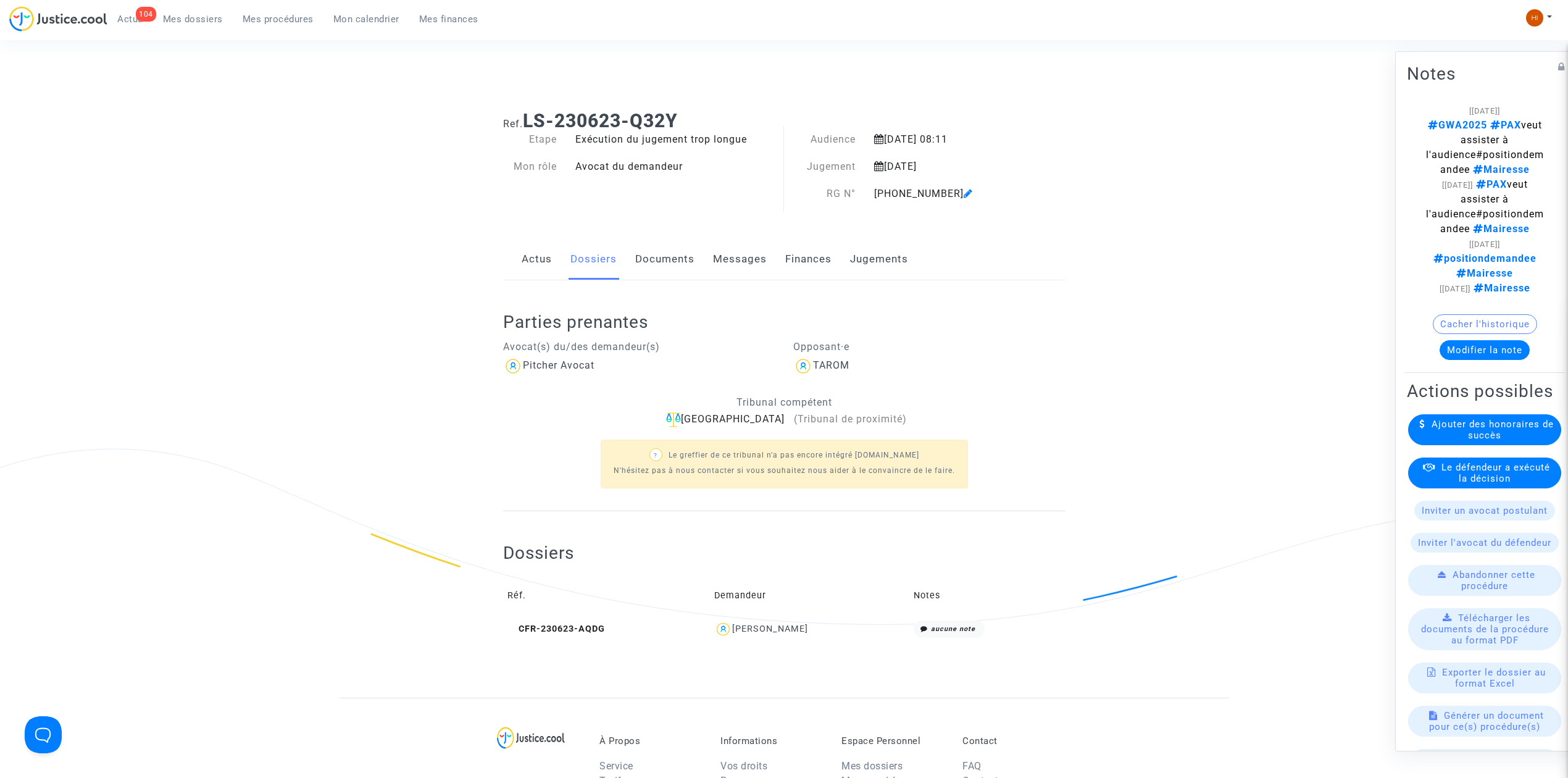
click at [900, 258] on link "Jugements" at bounding box center [879, 259] width 58 height 41
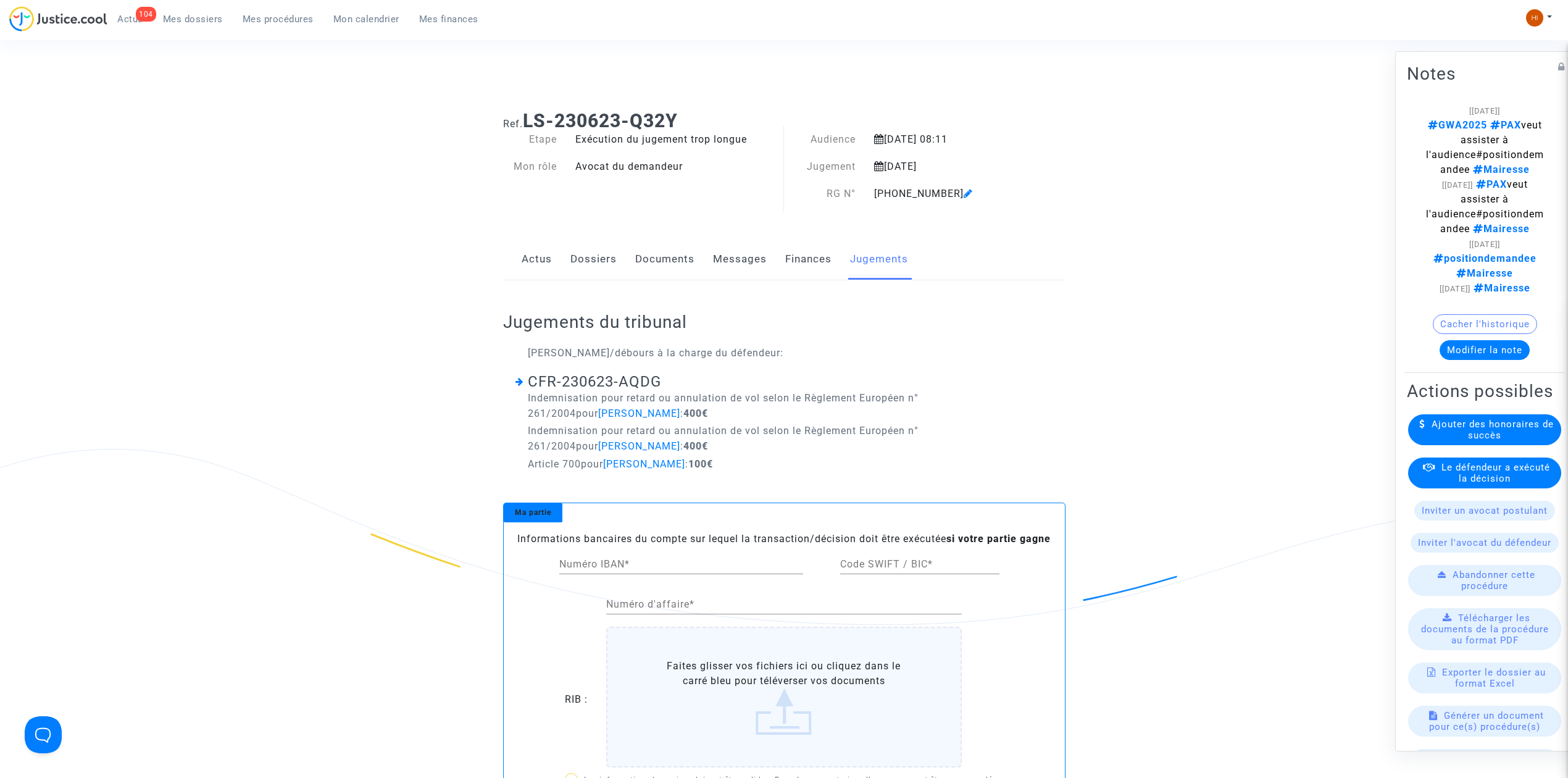
click at [665, 263] on link "Documents" at bounding box center [665, 259] width 59 height 41
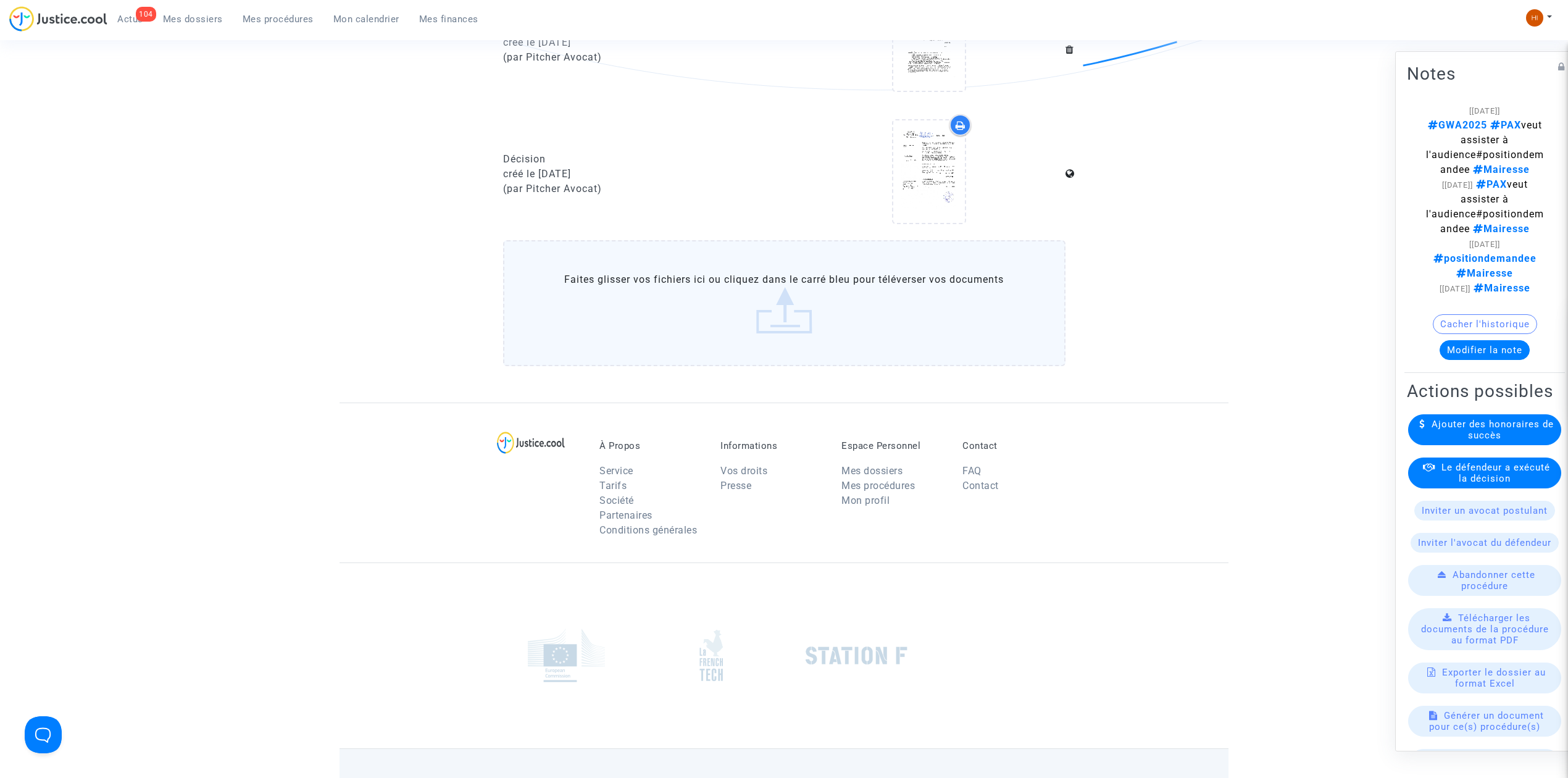
scroll to position [329, 0]
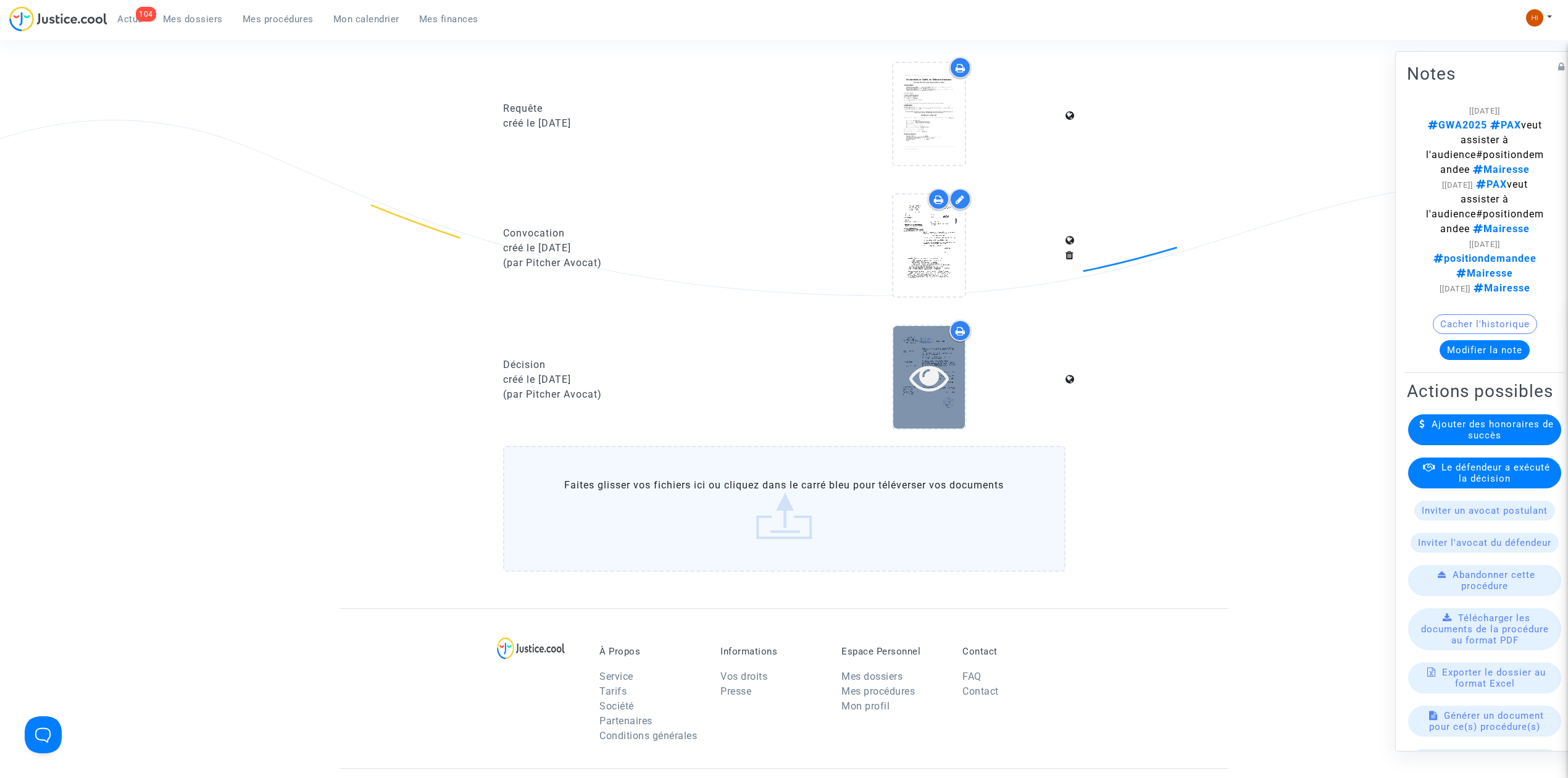
click at [953, 364] on div at bounding box center [929, 377] width 72 height 40
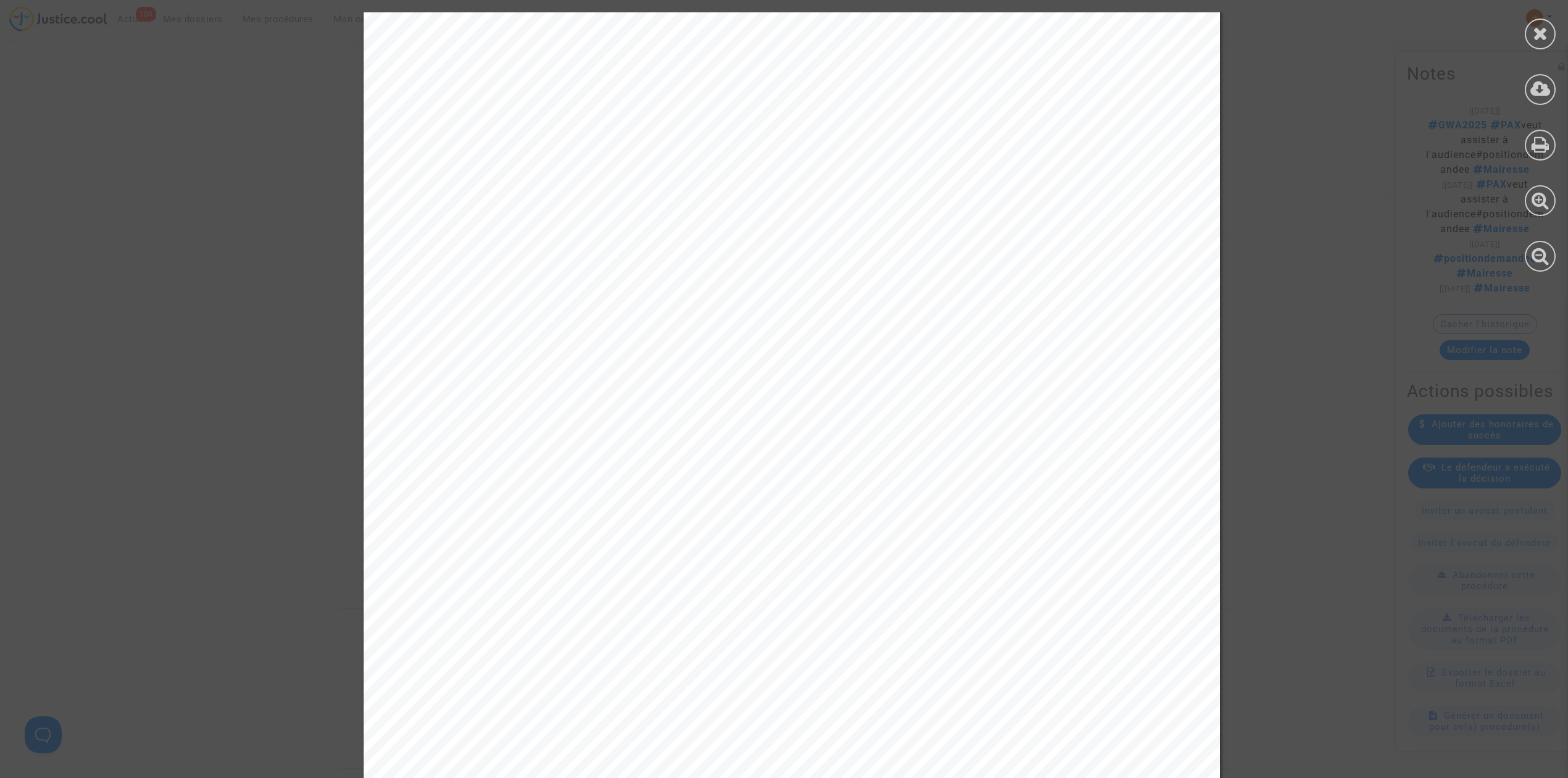
scroll to position [5606, 0]
click at [1544, 20] on div at bounding box center [1540, 34] width 31 height 31
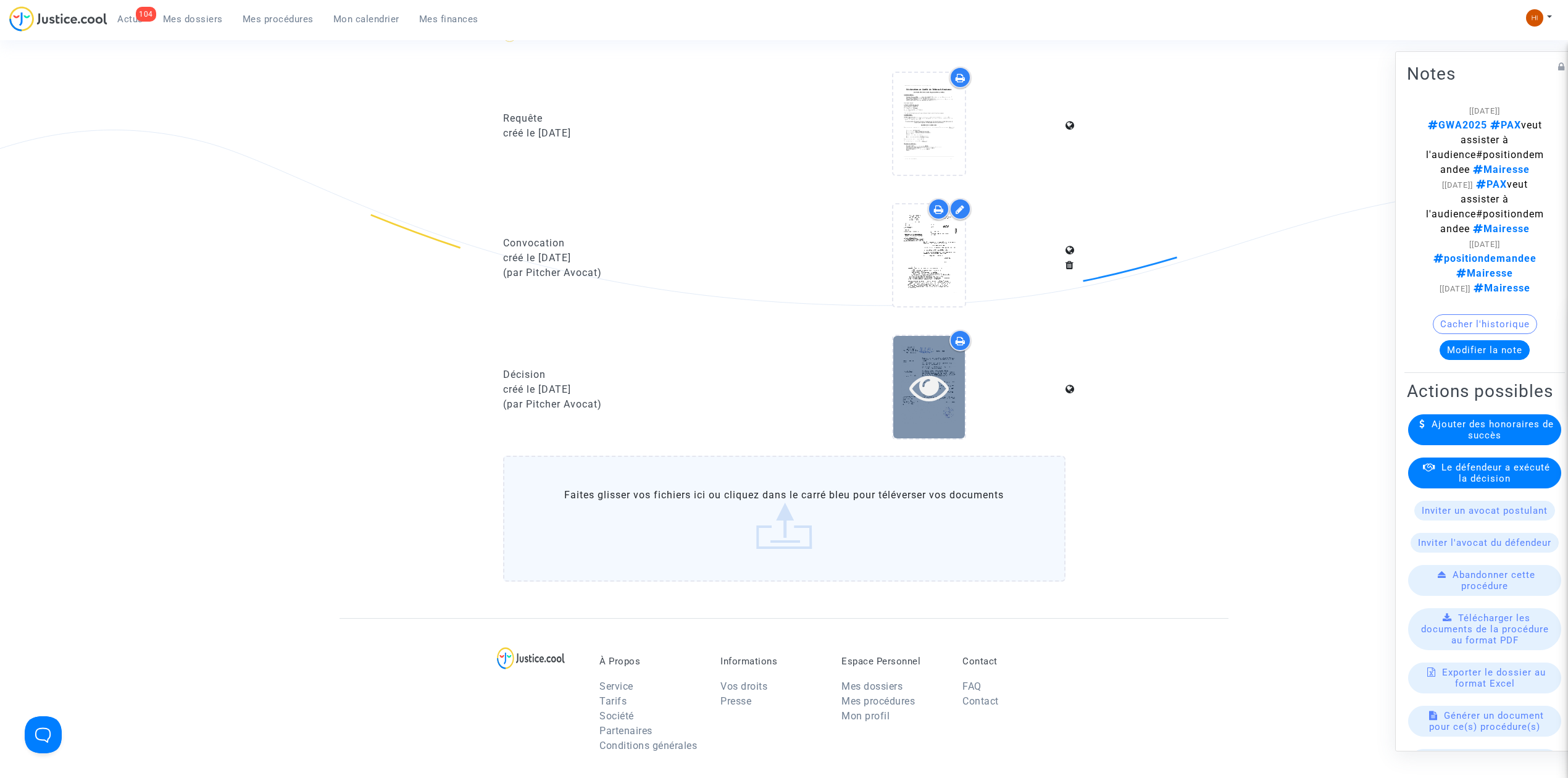
scroll to position [82, 0]
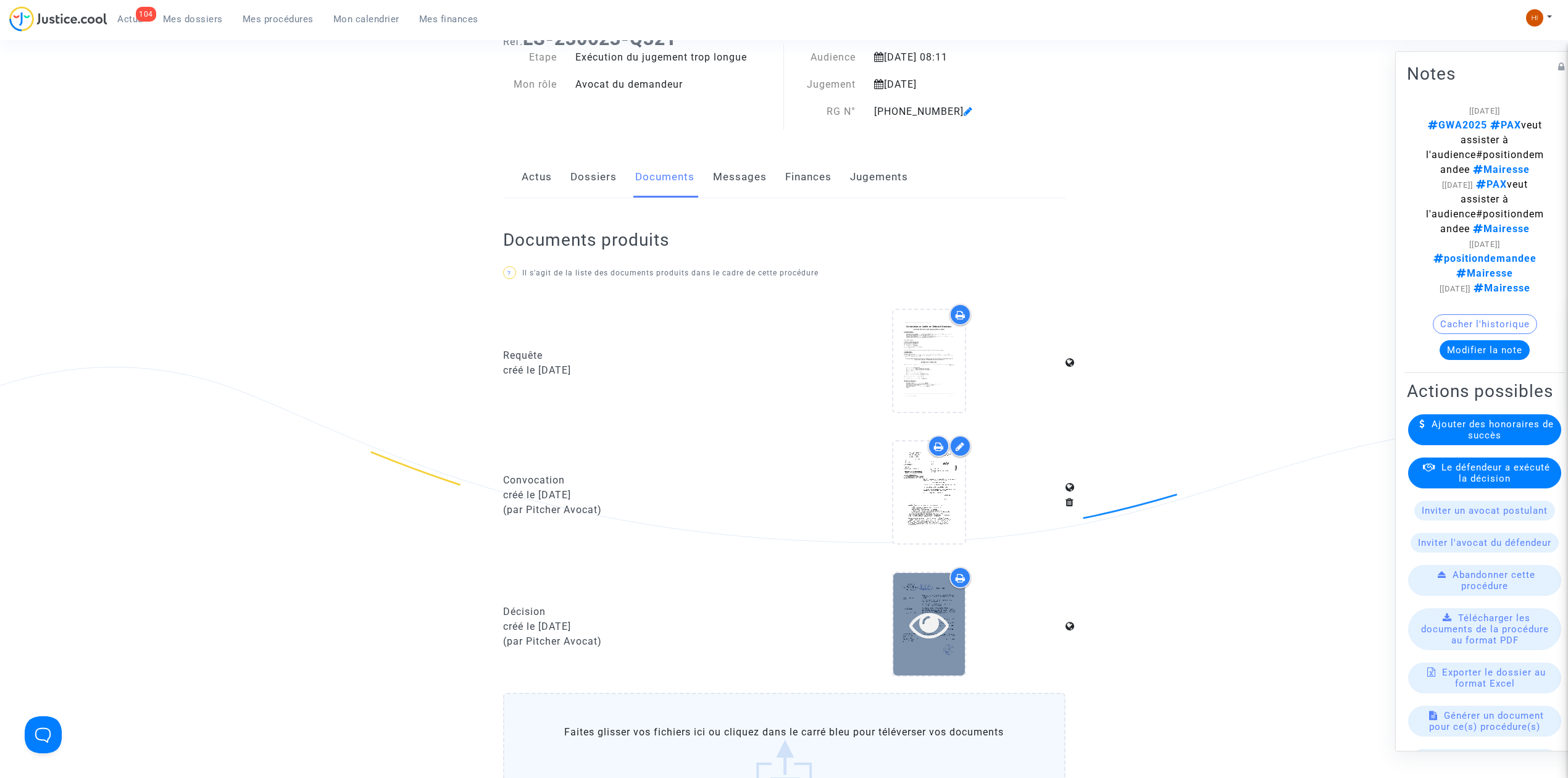
click at [910, 631] on icon at bounding box center [929, 624] width 40 height 40
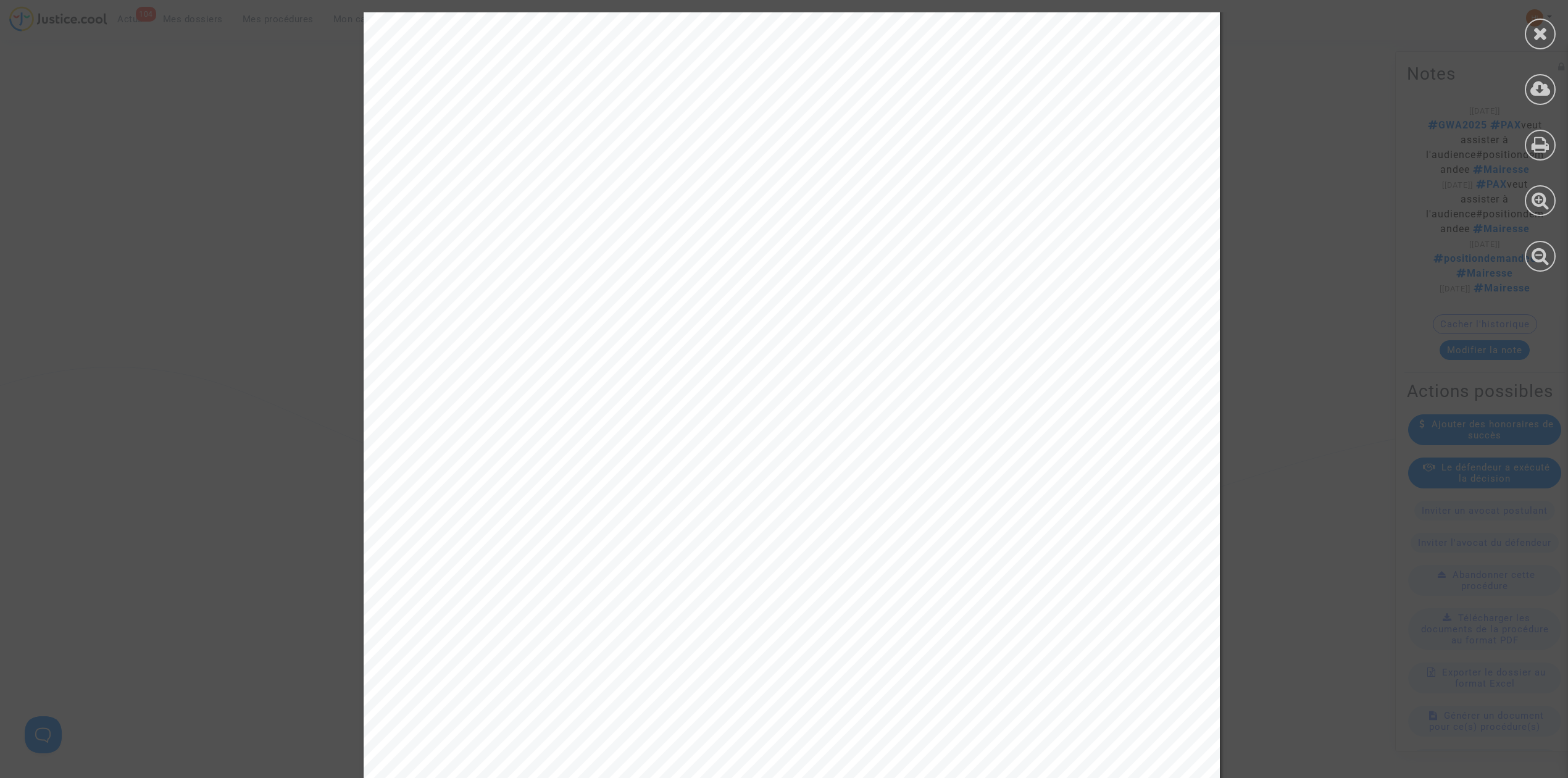
scroll to position [5606, 0]
click at [1537, 46] on div at bounding box center [1540, 34] width 31 height 31
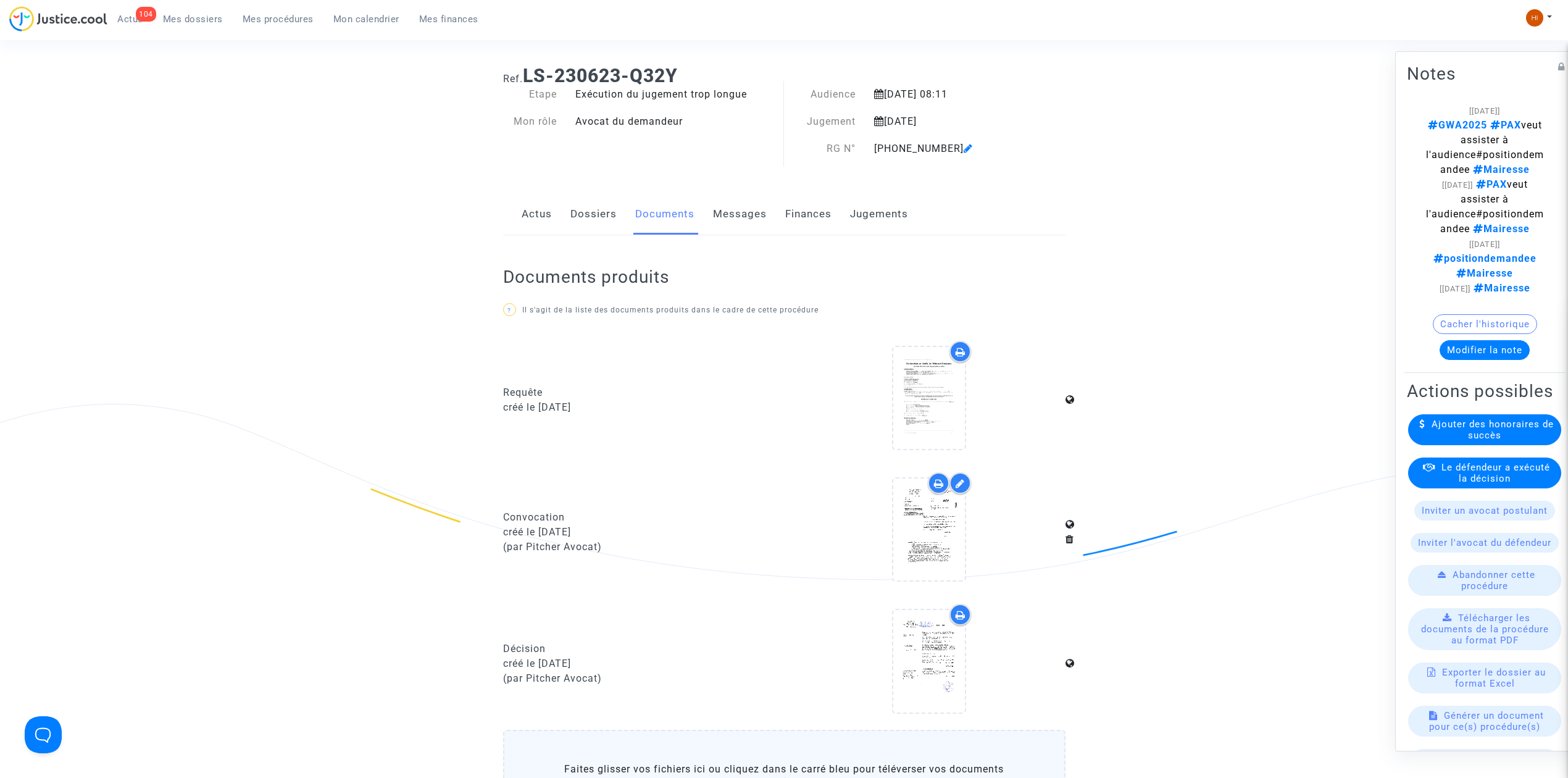
scroll to position [0, 0]
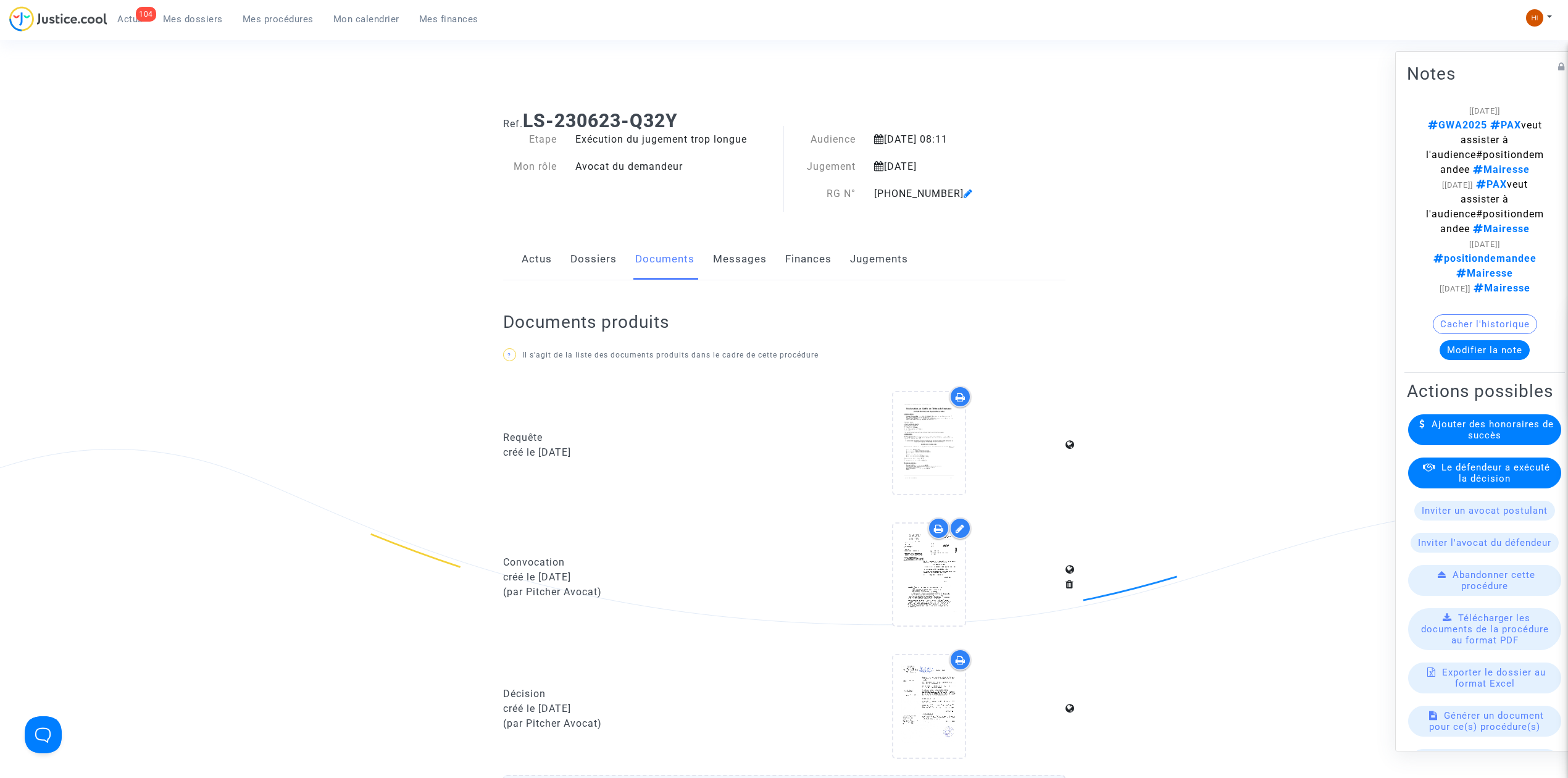
click at [584, 267] on link "Dossiers" at bounding box center [593, 259] width 46 height 41
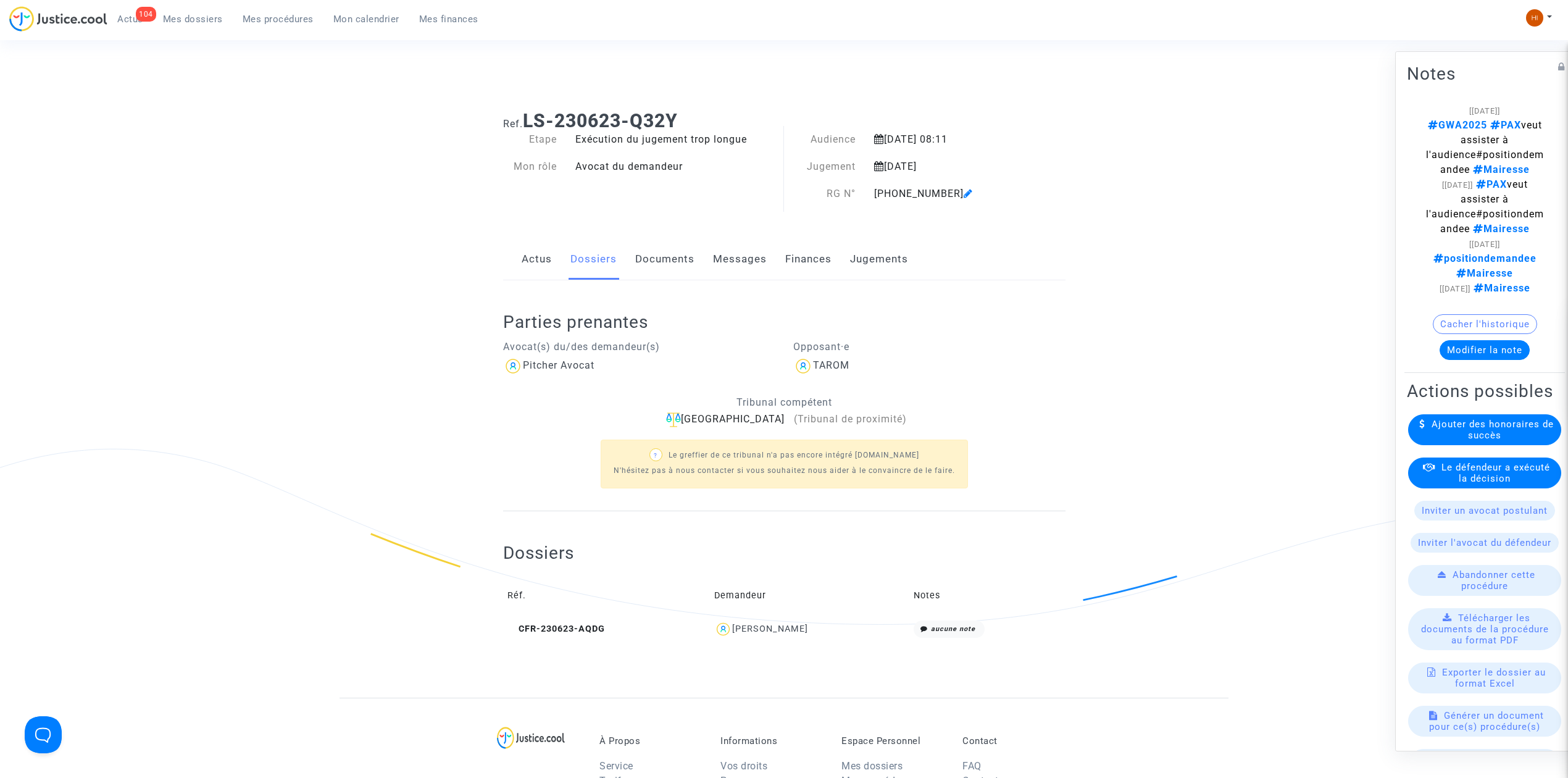
click at [752, 657] on div "Dossiers Réf. Demandeur Notes CFR-230623-AQDG Terence ABELA aucune note" at bounding box center [784, 605] width 563 height 187
click at [815, 662] on div at bounding box center [784, 676] width 563 height 43
drag, startPoint x: 789, startPoint y: 640, endPoint x: 762, endPoint y: 641, distance: 27.0
click at [763, 641] on td "Terence ABELA" at bounding box center [810, 629] width 199 height 26
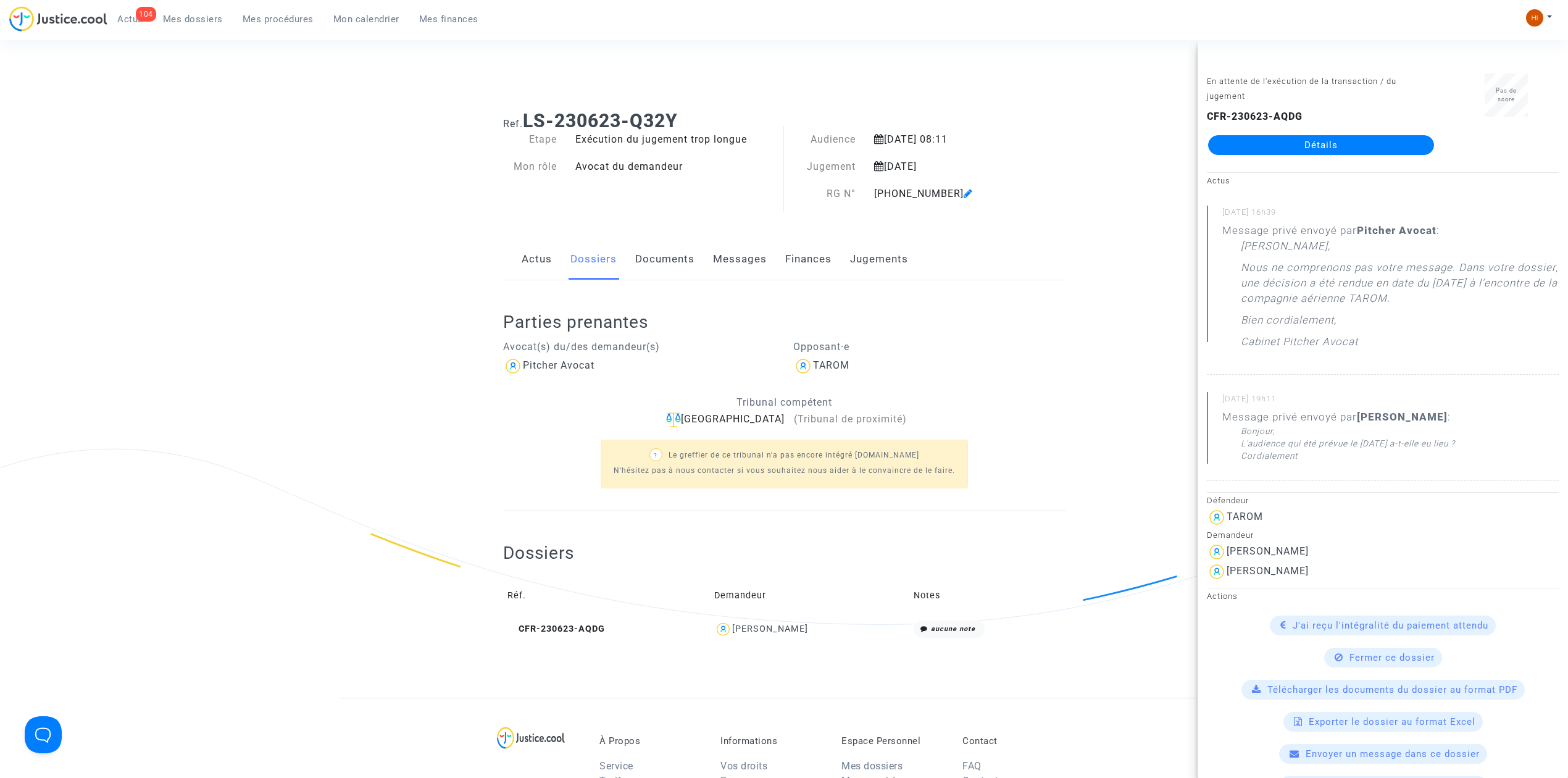
click at [820, 628] on div "Terence ABELA" at bounding box center [810, 629] width 191 height 18
drag, startPoint x: 812, startPoint y: 630, endPoint x: 737, endPoint y: 624, distance: 75.2
click at [737, 624] on div "Terence ABELA" at bounding box center [810, 629] width 191 height 18
copy div "Terence ABELA"
click at [660, 260] on link "Documents" at bounding box center [665, 259] width 59 height 41
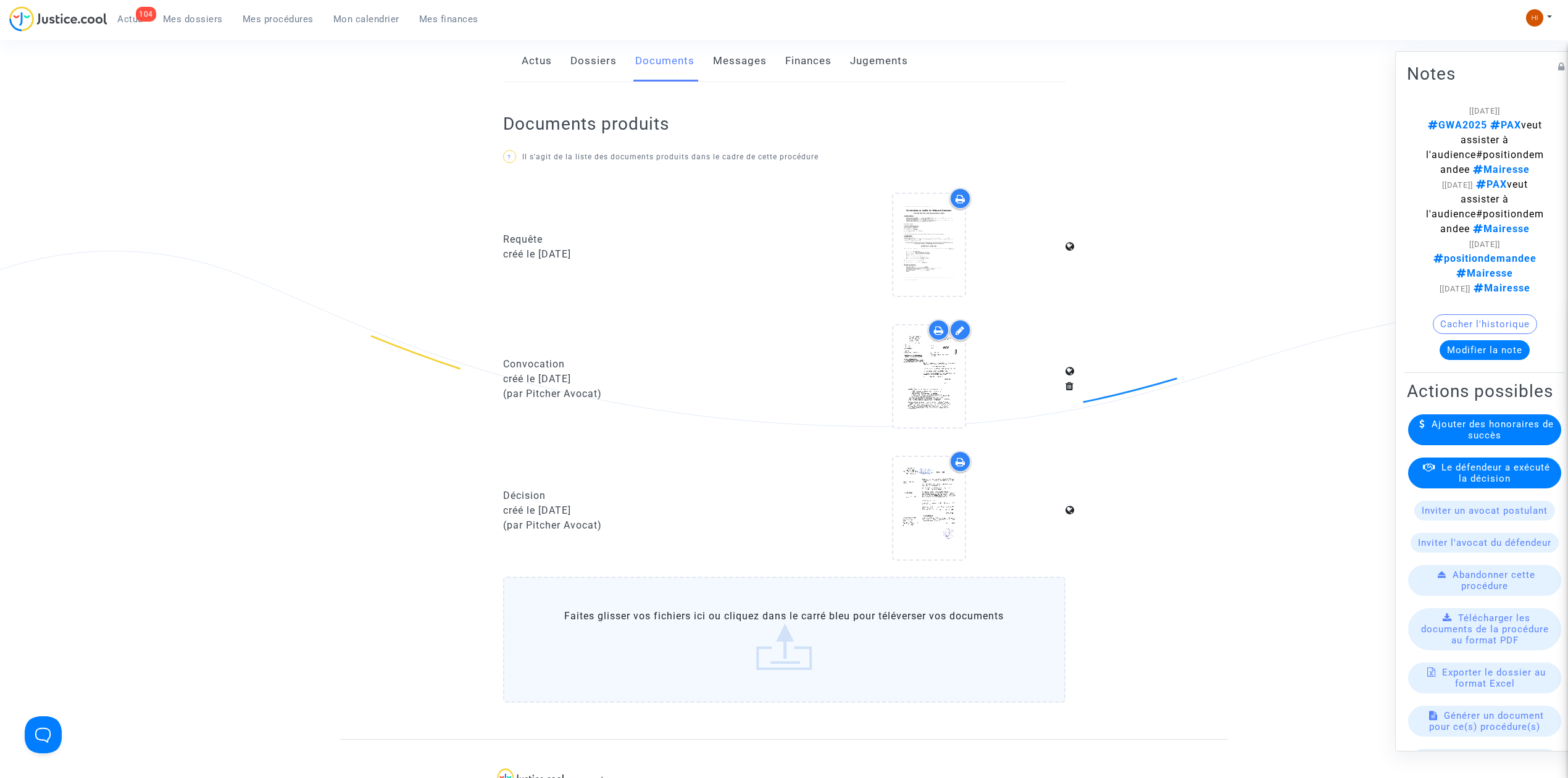
scroll to position [411, 0]
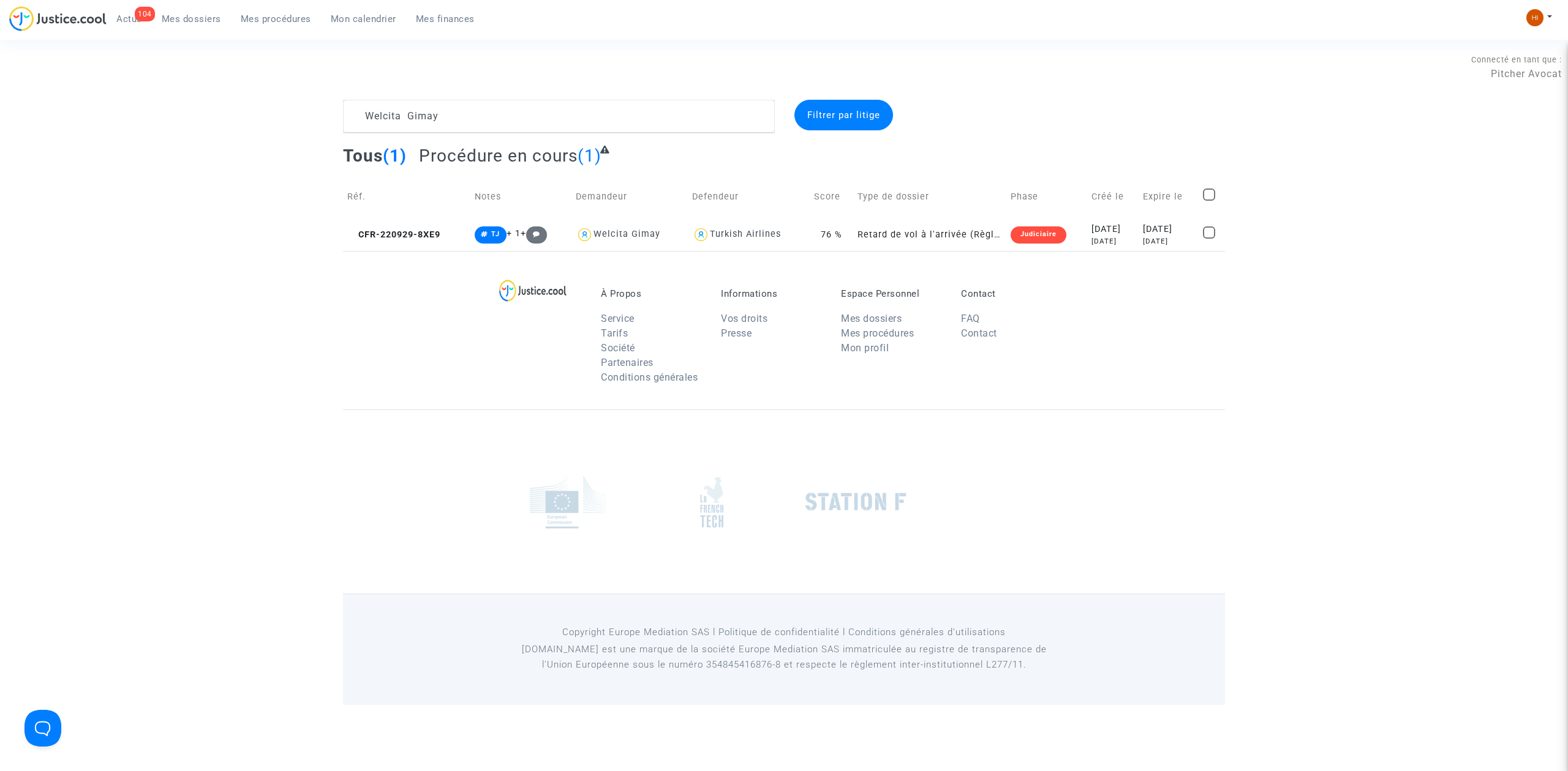
click at [268, 19] on span "Mes procédures" at bounding box center [276, 18] width 70 height 11
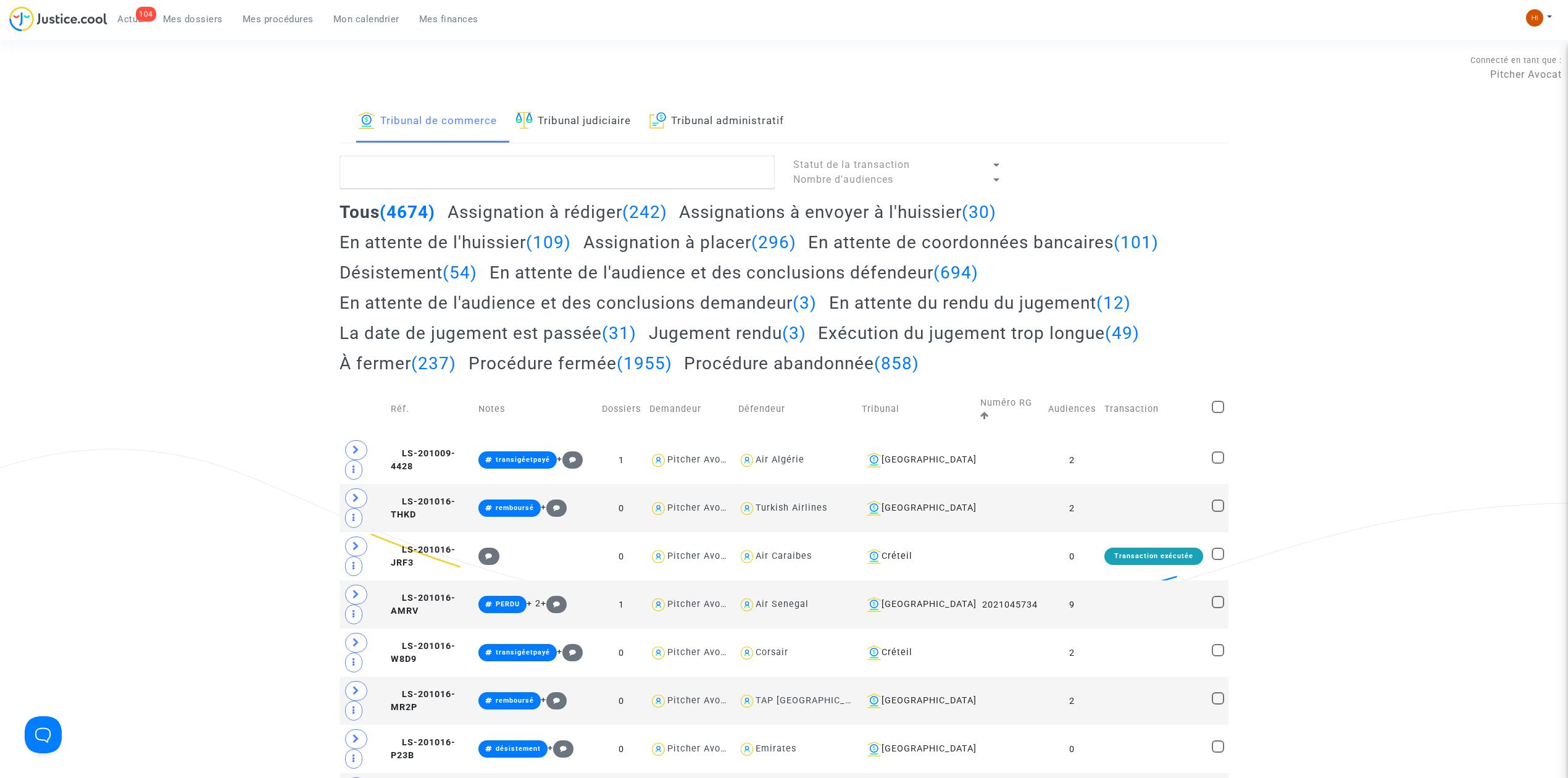
click at [588, 127] on link "Tribunal judiciaire" at bounding box center [573, 122] width 116 height 42
click at [581, 173] on textarea at bounding box center [558, 172] width 435 height 34
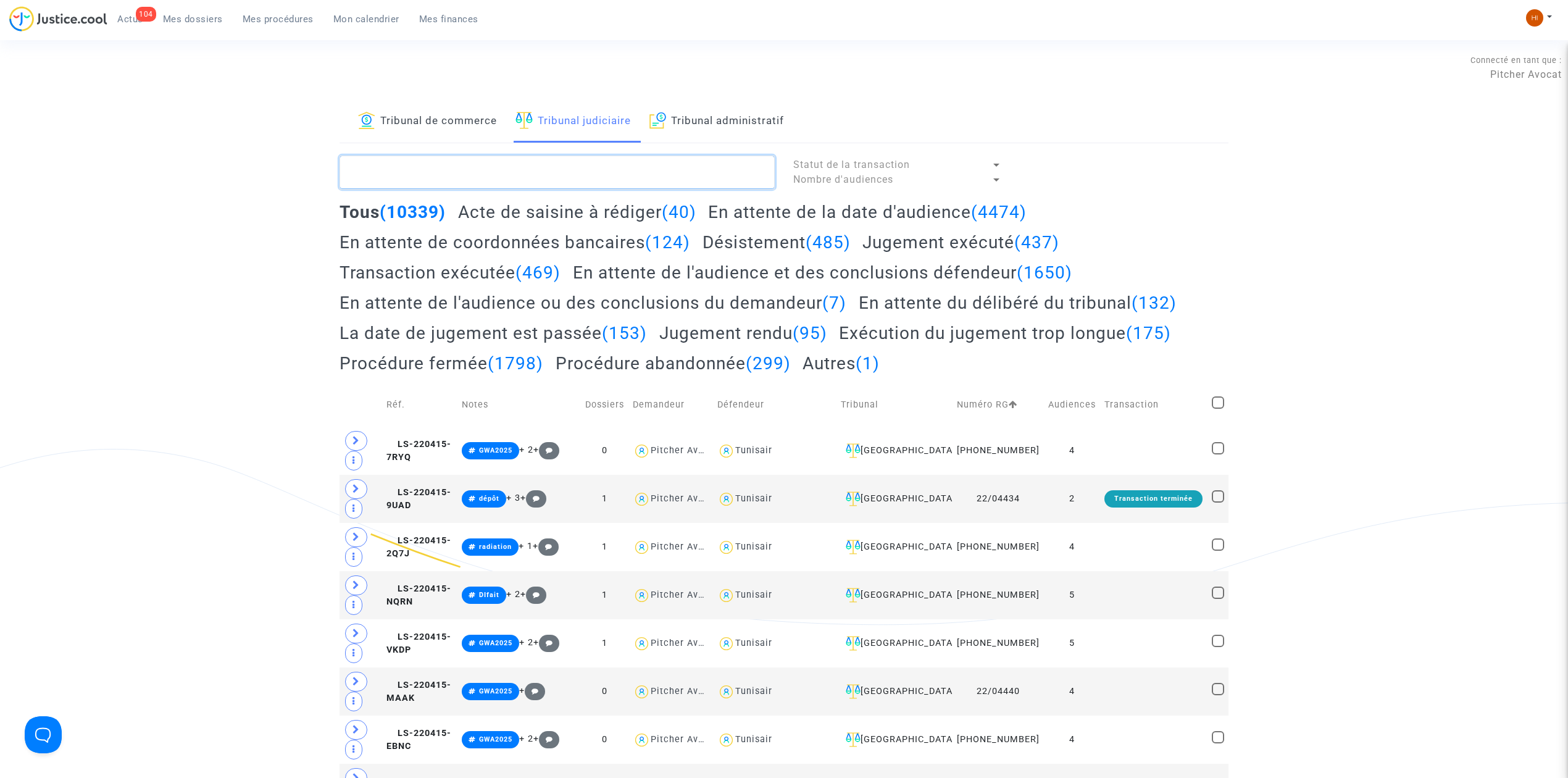
paste textarea "[PERSON_NAME]"
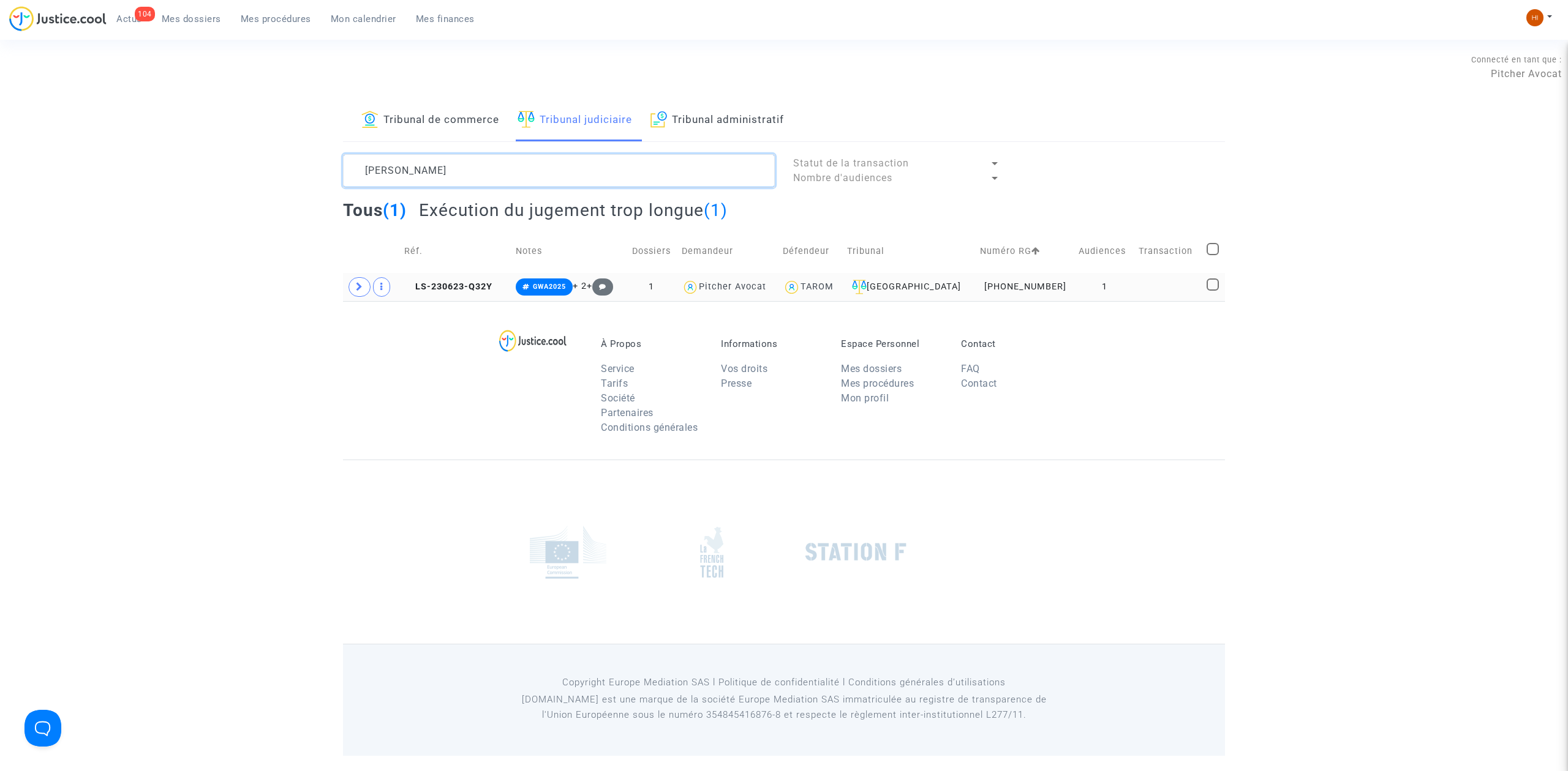
type textarea "[PERSON_NAME]"
click at [1160, 288] on td at bounding box center [1168, 287] width 68 height 28
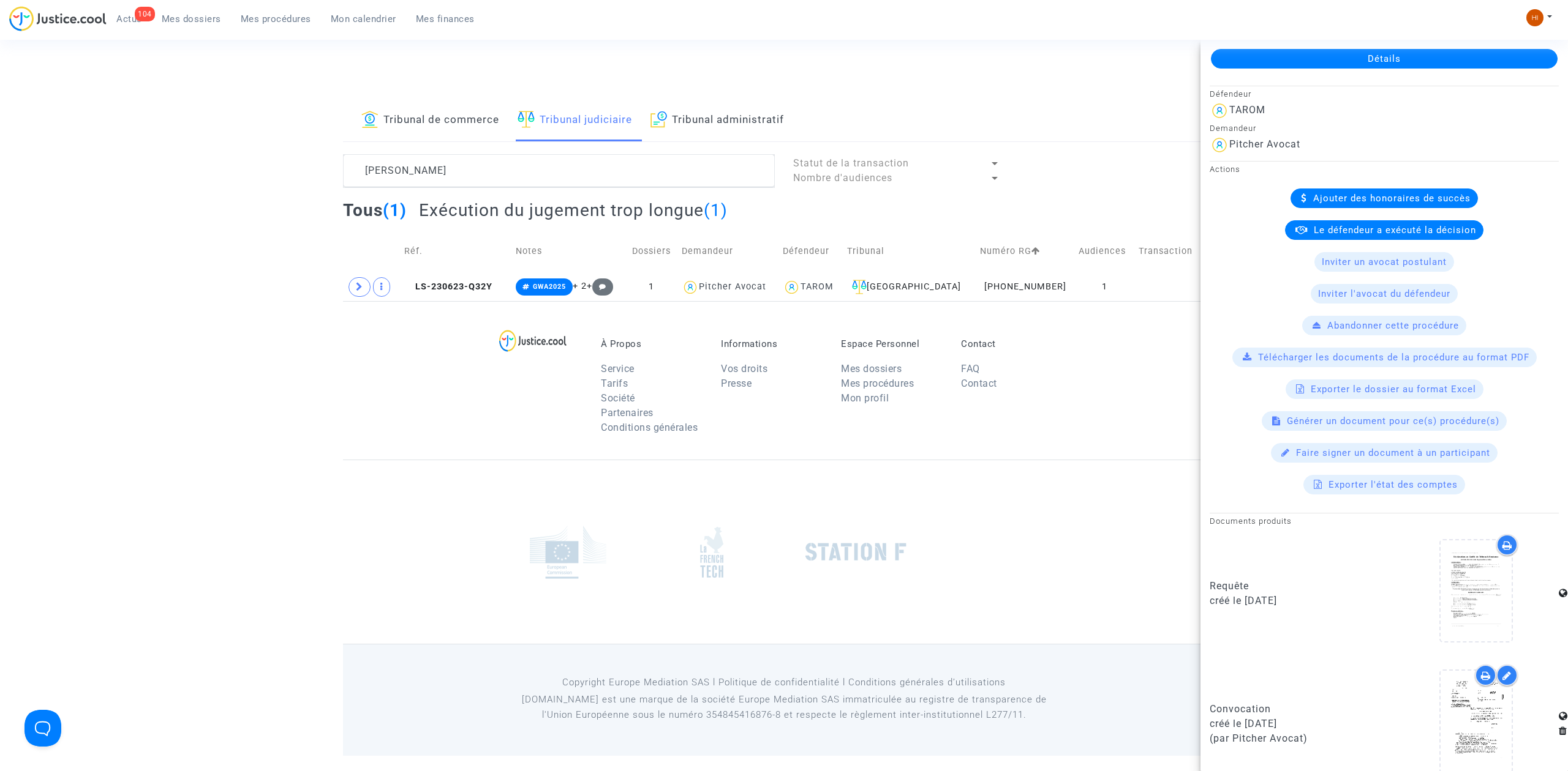
scroll to position [245, 0]
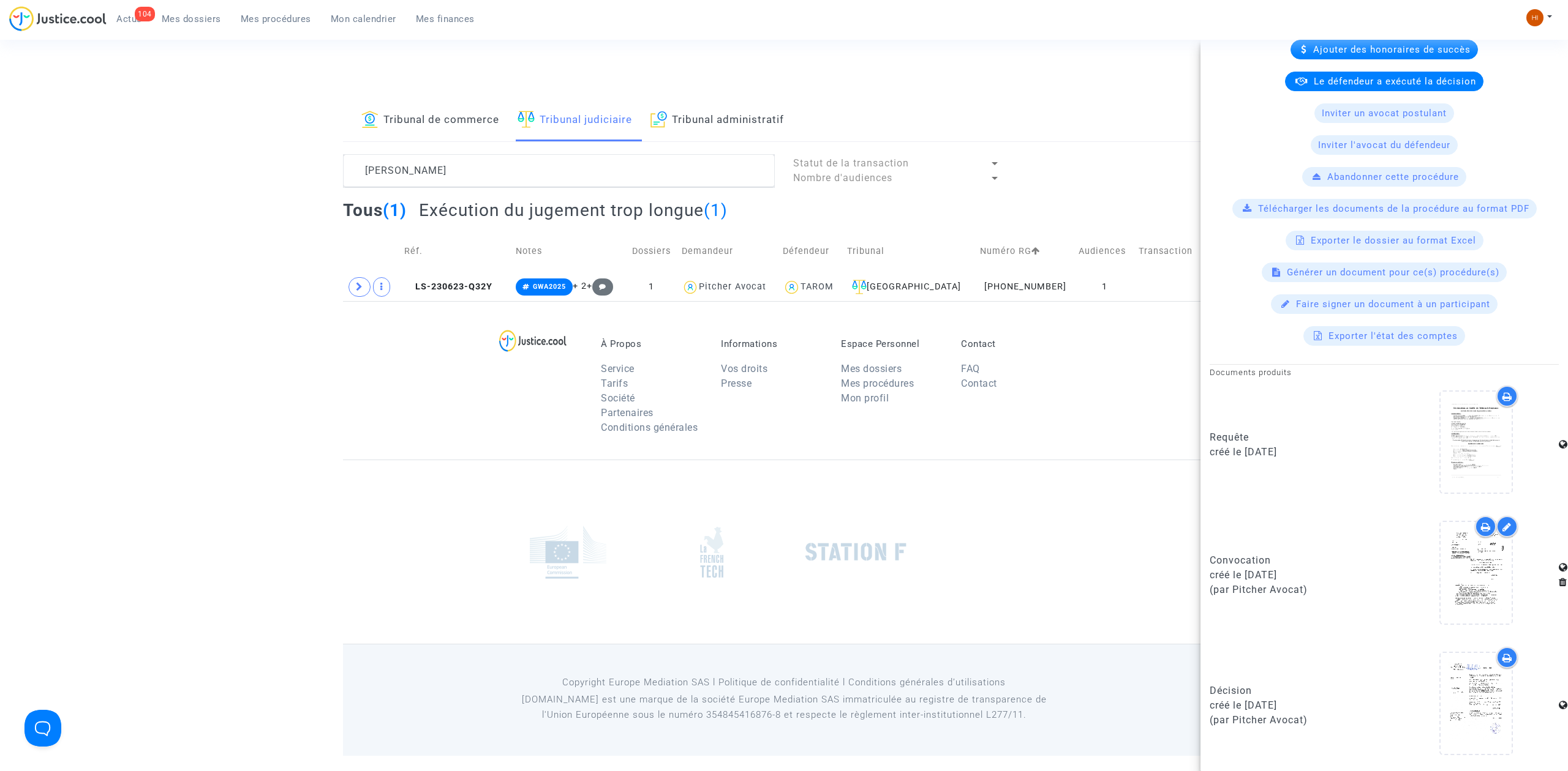
click at [273, 431] on footerbar "À Propos Service Tarifs Société Partenaires Conditions générales Informations V…" at bounding box center [784, 528] width 1568 height 454
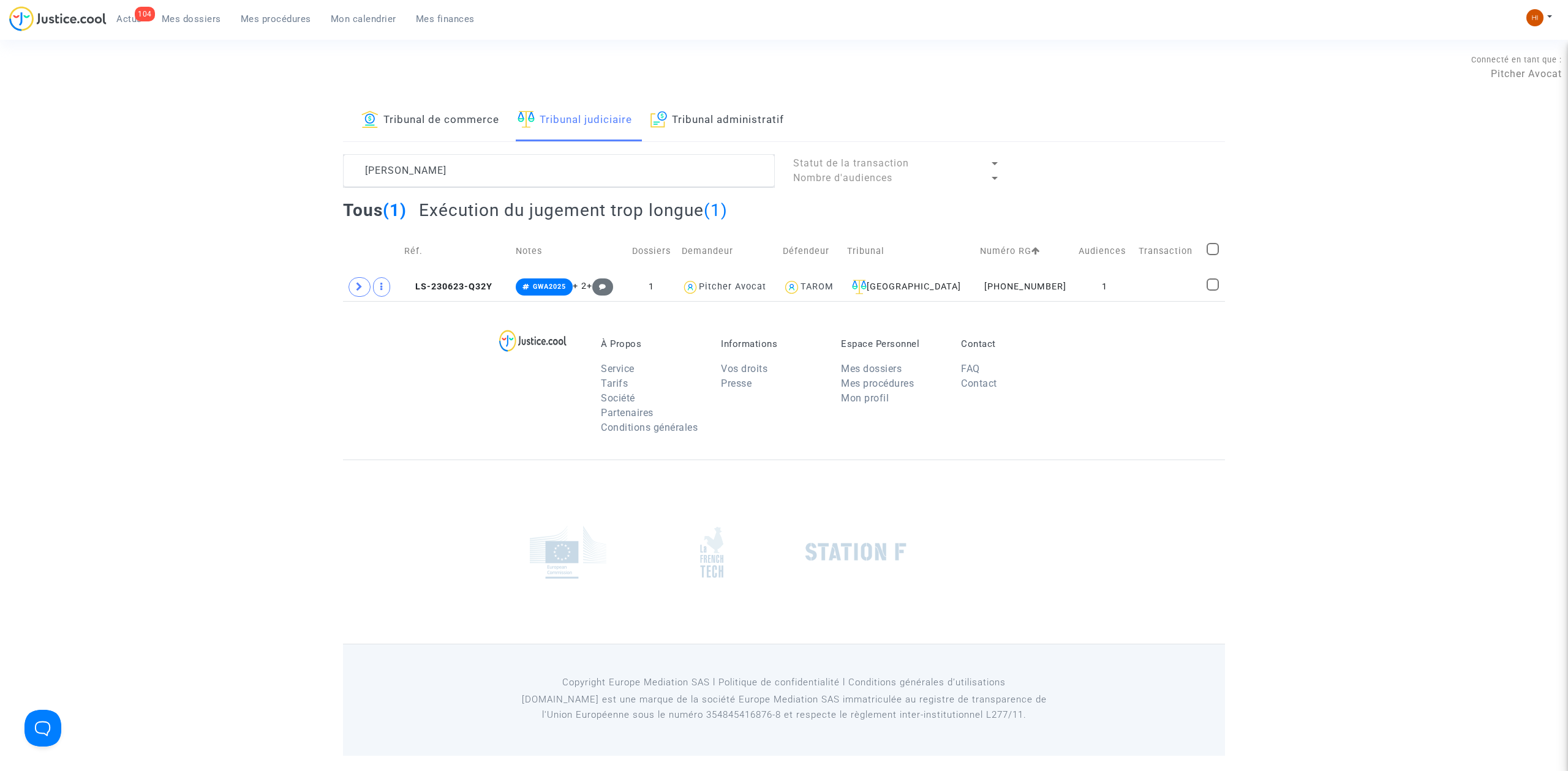
scroll to position [0, 0]
click at [454, 272] on td "Réf." at bounding box center [455, 251] width 111 height 43
click at [456, 284] on span "LS-230623-Q32Y" at bounding box center [448, 287] width 88 height 10
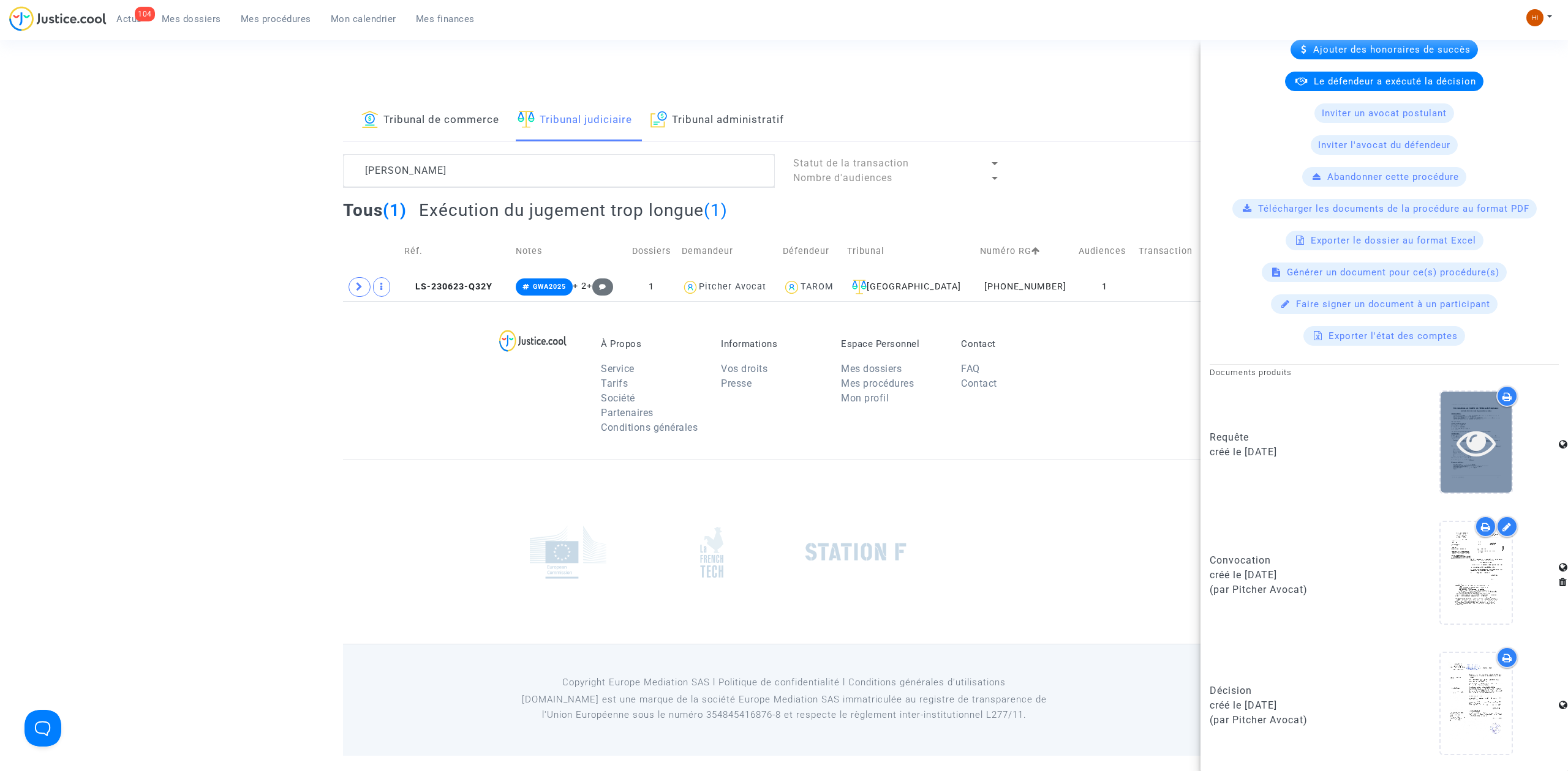
scroll to position [245, 0]
click at [1471, 462] on icon at bounding box center [1477, 442] width 40 height 39
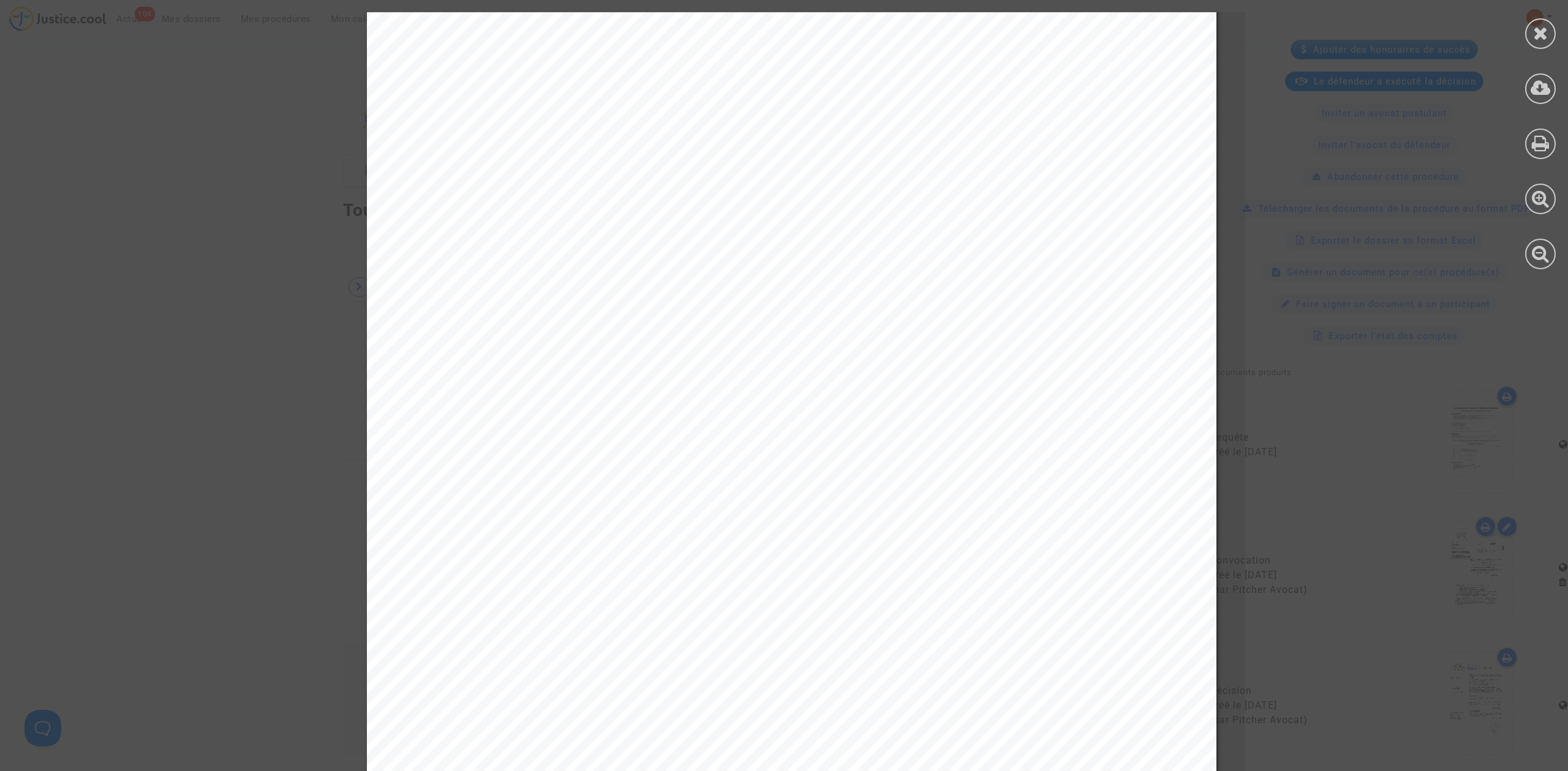
scroll to position [163, 0]
click at [1545, 22] on div at bounding box center [1540, 33] width 31 height 31
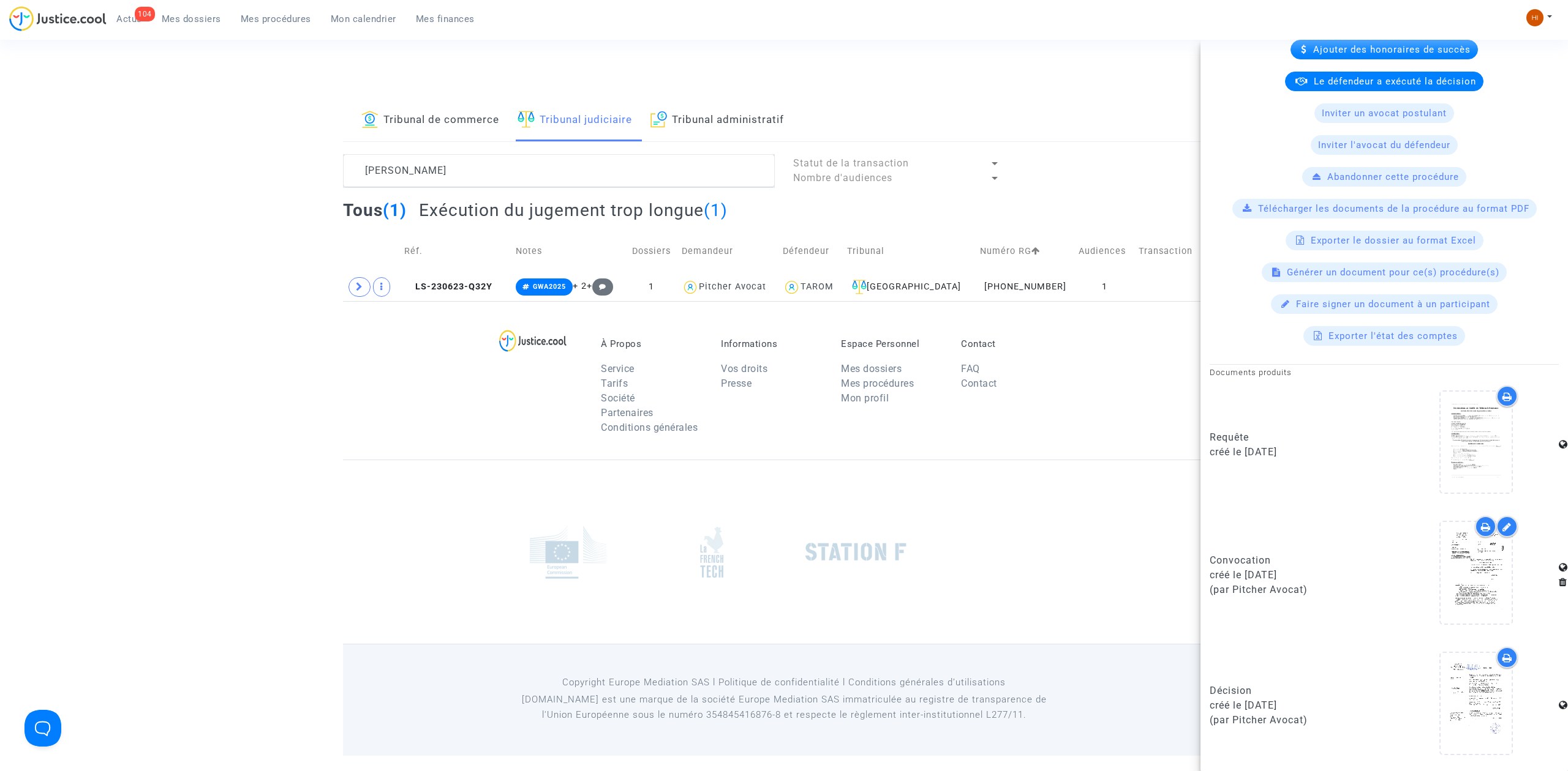
click at [339, 371] on footerbar "À Propos Service Tarifs Société Partenaires Conditions générales Informations V…" at bounding box center [784, 528] width 1568 height 454
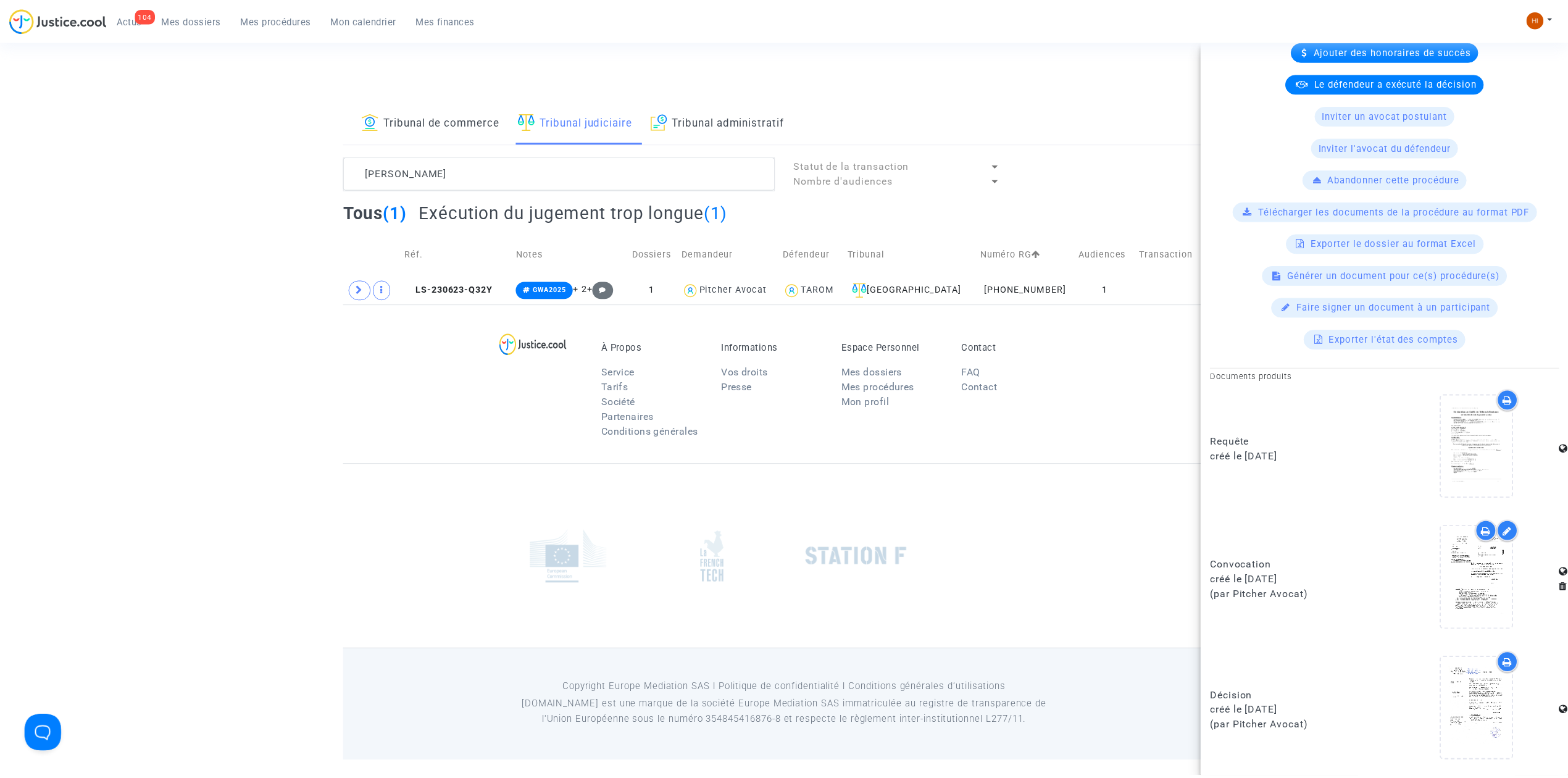
scroll to position [0, 0]
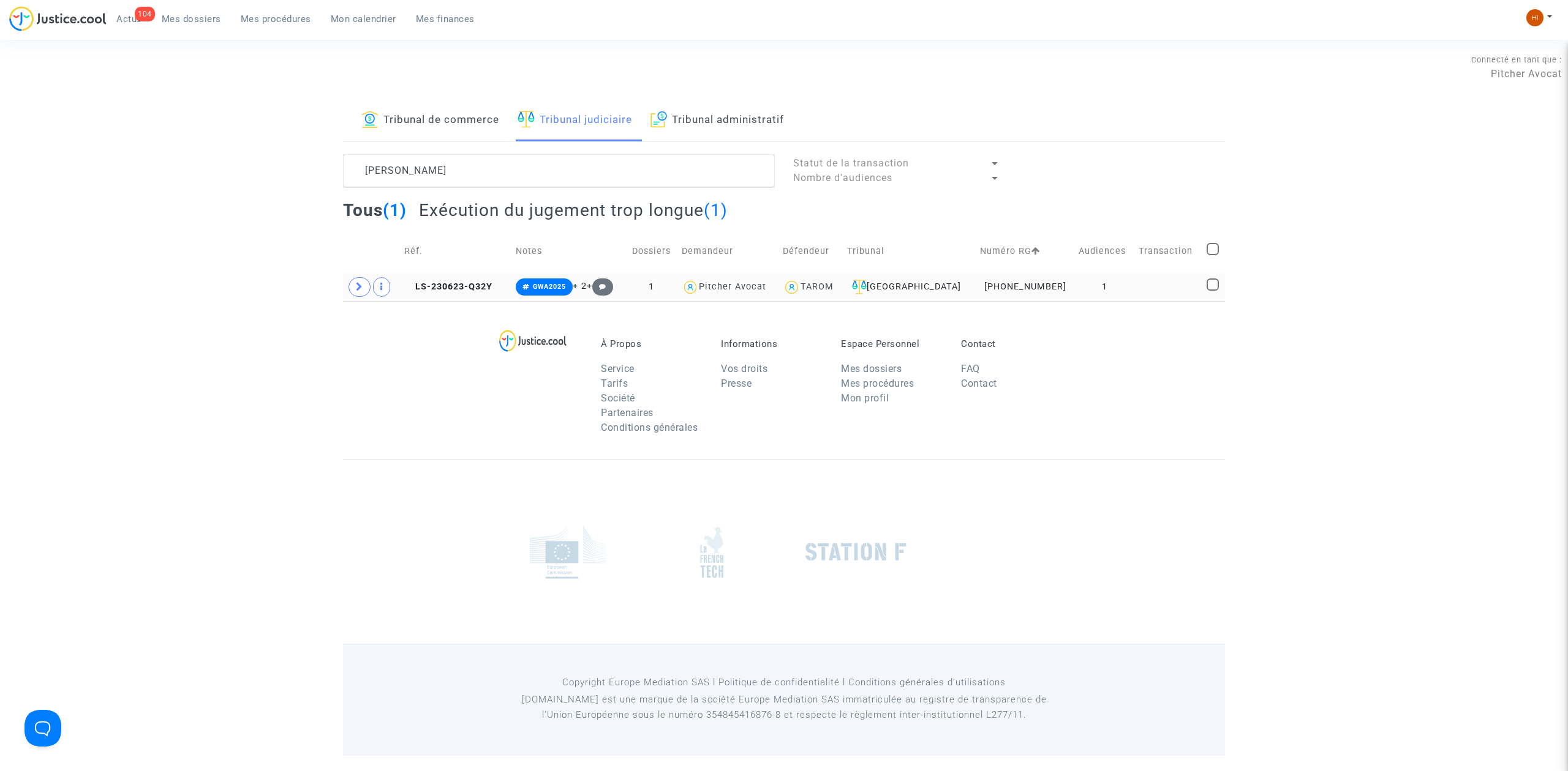
click at [484, 293] on td "LS-230623-Q32Y" at bounding box center [455, 287] width 111 height 28
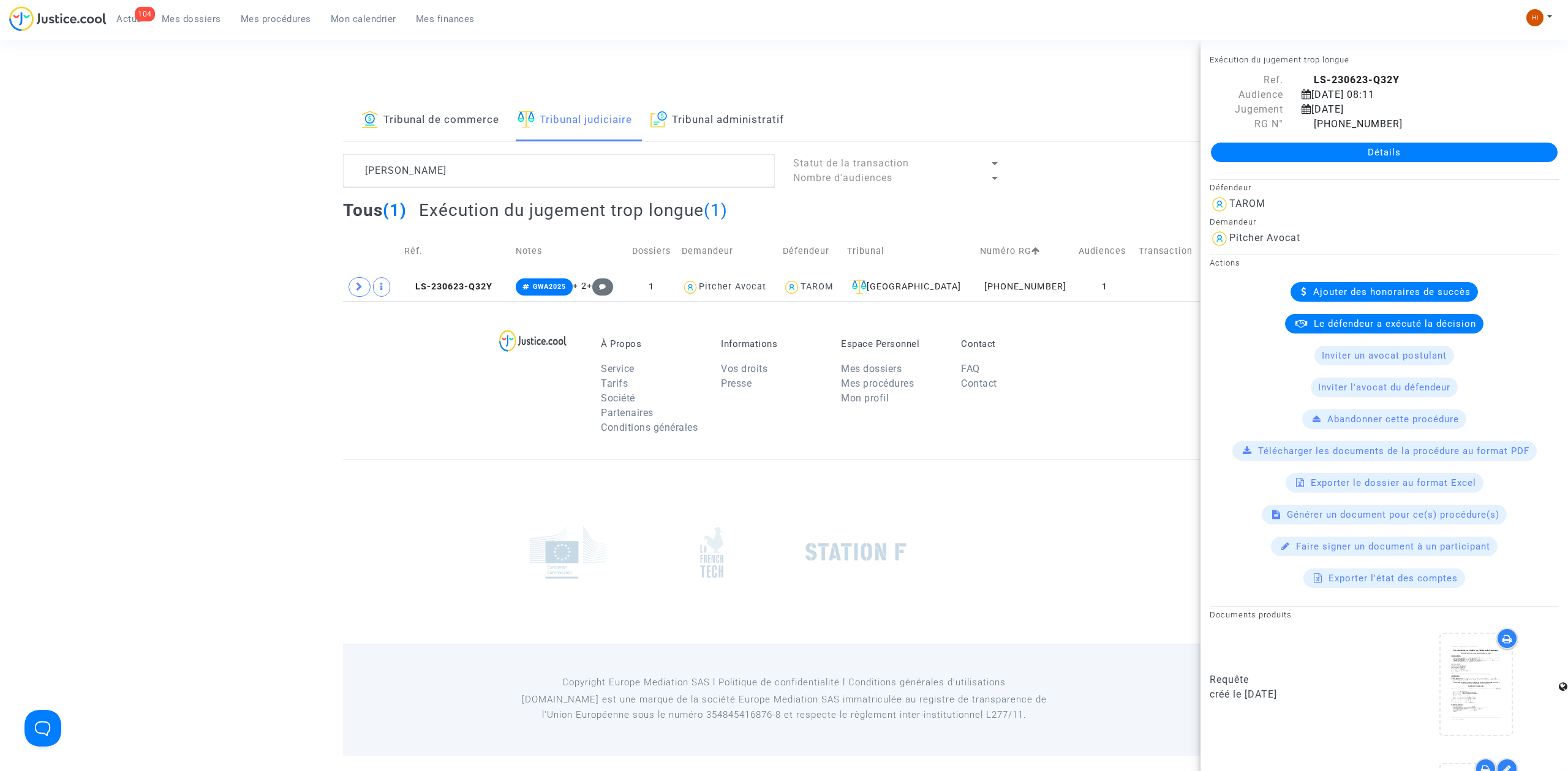
click at [1418, 160] on link "Détails" at bounding box center [1384, 152] width 346 height 19
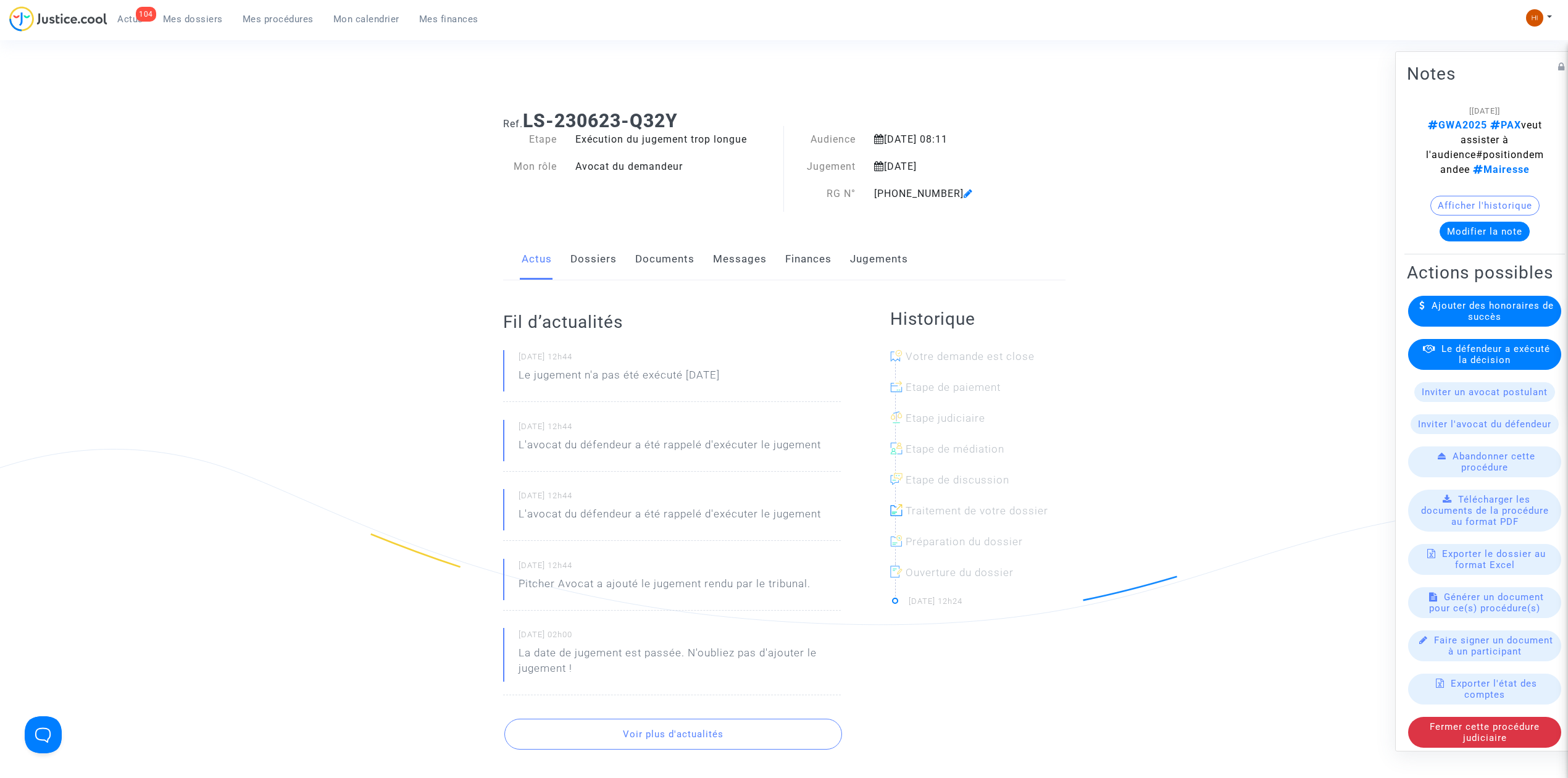
click at [582, 258] on link "Dossiers" at bounding box center [593, 259] width 46 height 41
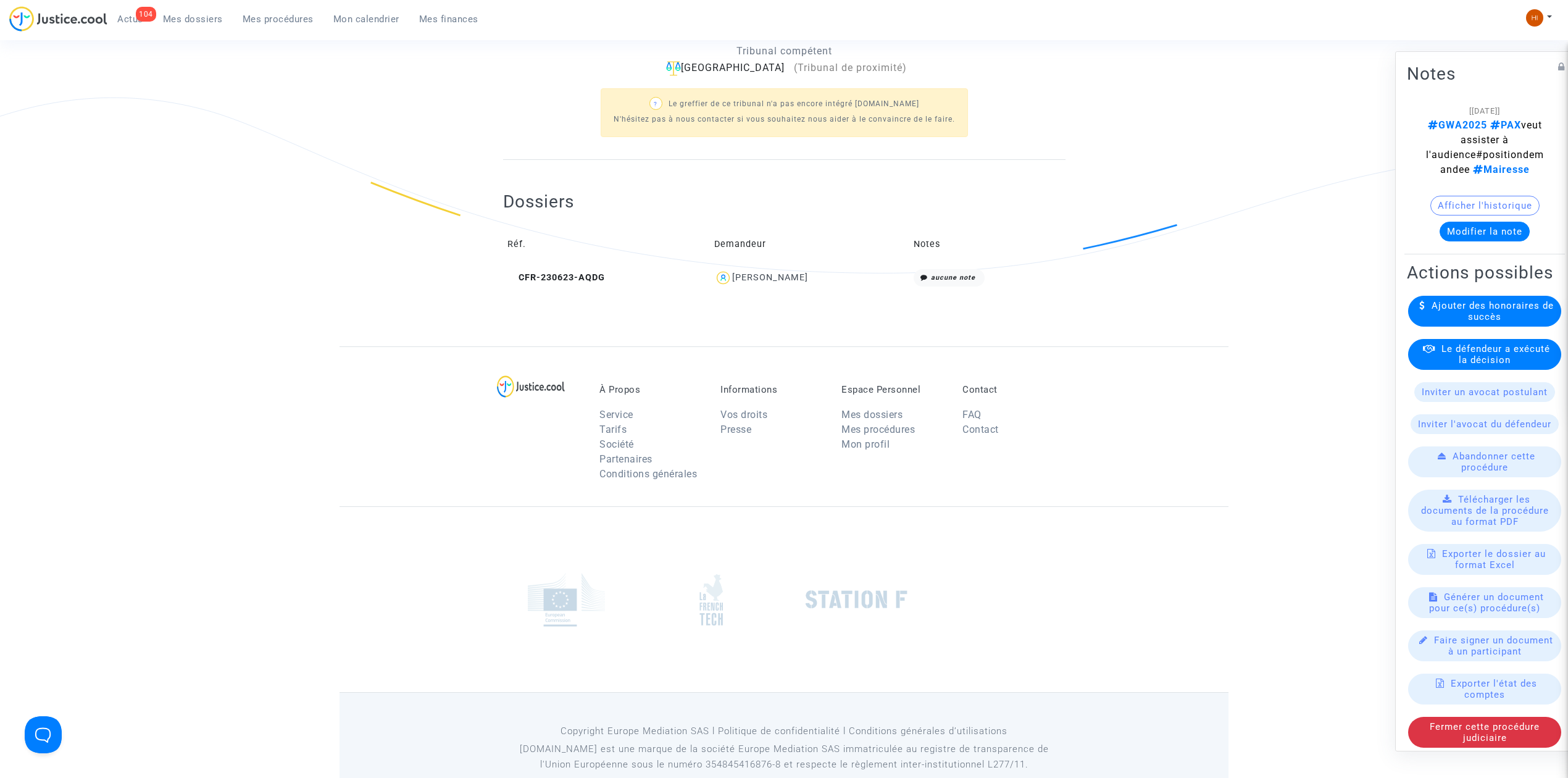
scroll to position [381, 0]
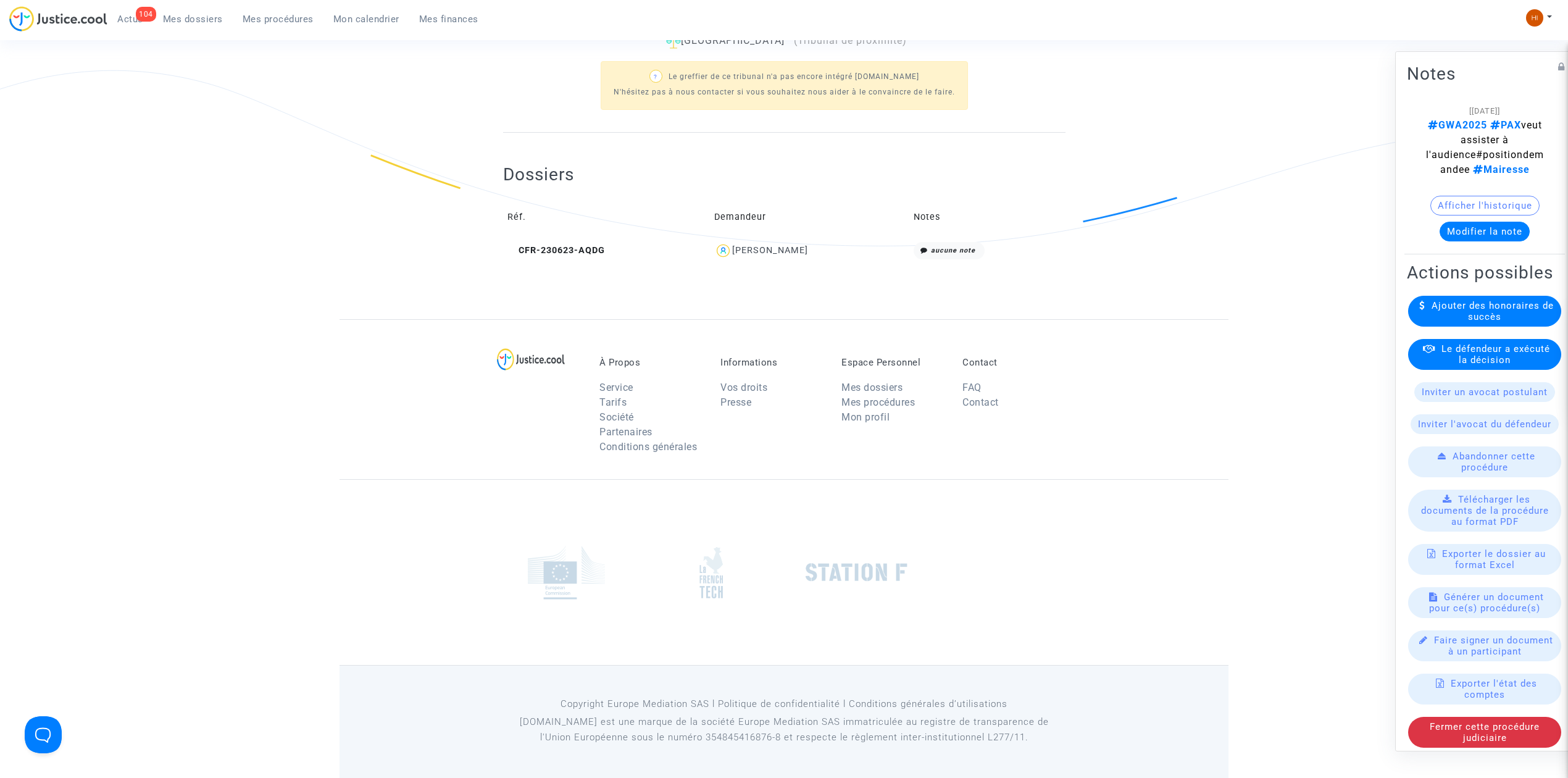
drag, startPoint x: 777, startPoint y: 252, endPoint x: 819, endPoint y: 237, distance: 44.6
click at [775, 253] on div "[PERSON_NAME]" at bounding box center [770, 251] width 76 height 10
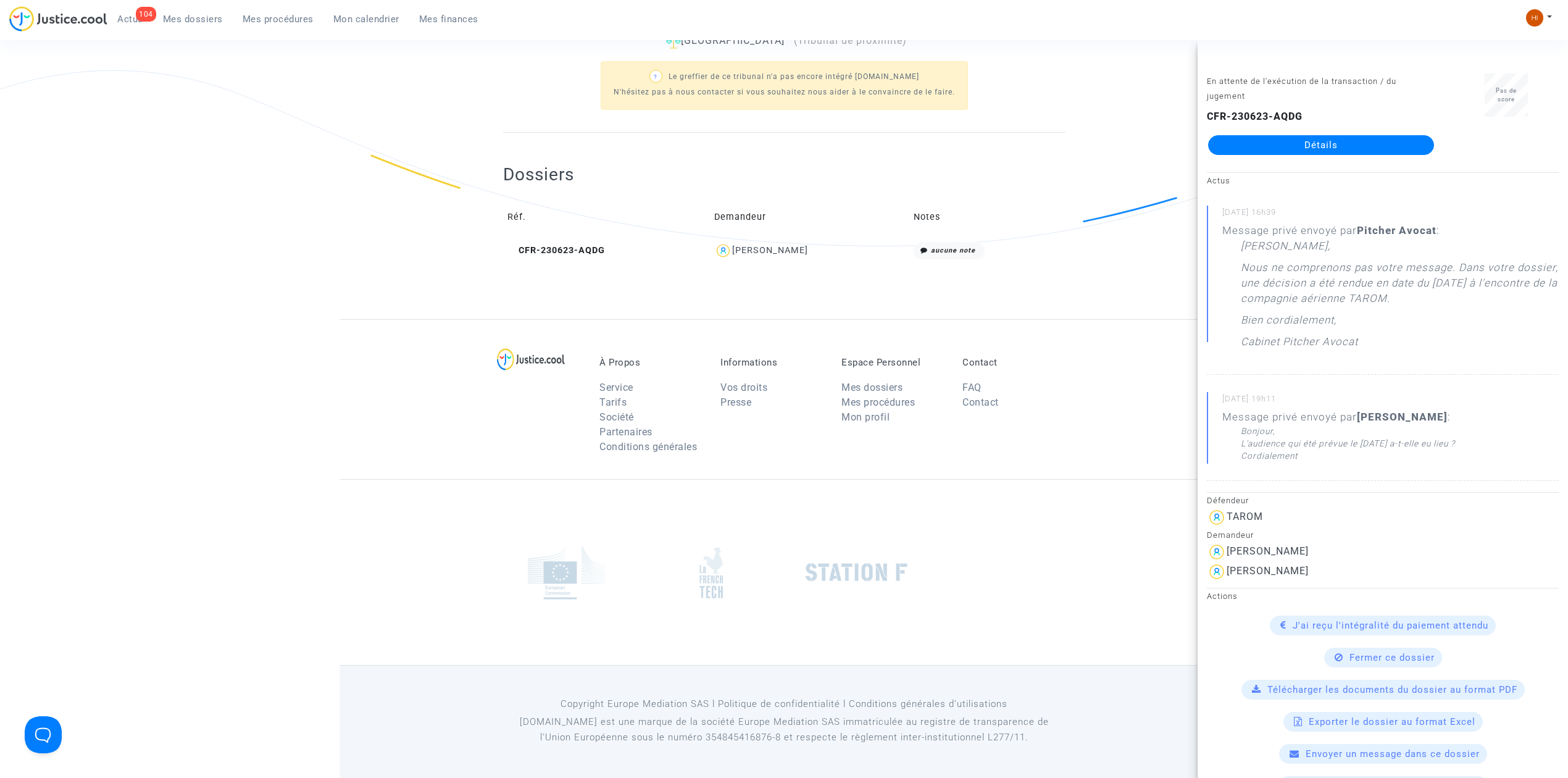
click at [1321, 152] on link "Détails" at bounding box center [1321, 144] width 226 height 19
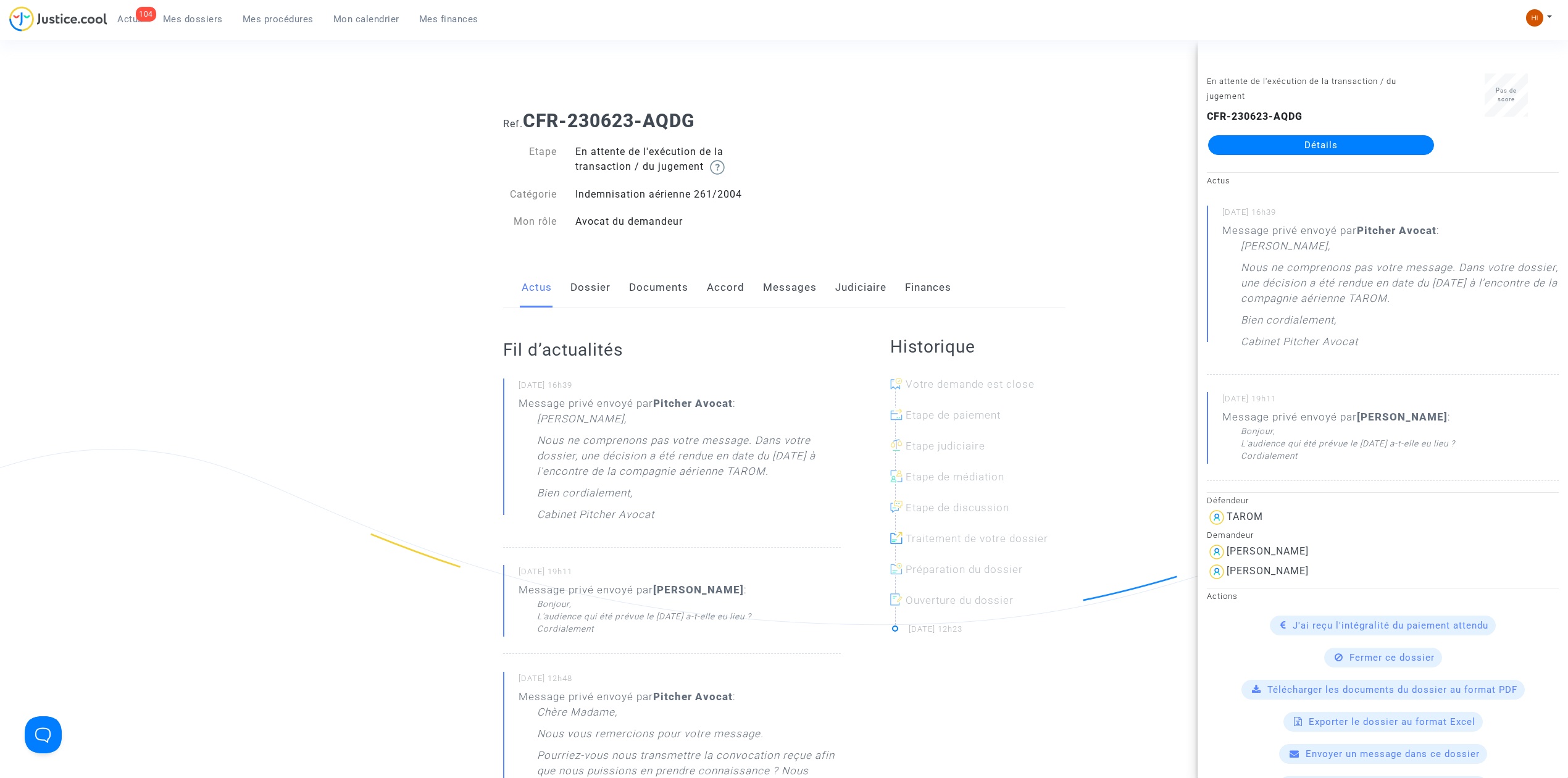
click at [606, 284] on link "Dossier" at bounding box center [590, 288] width 40 height 41
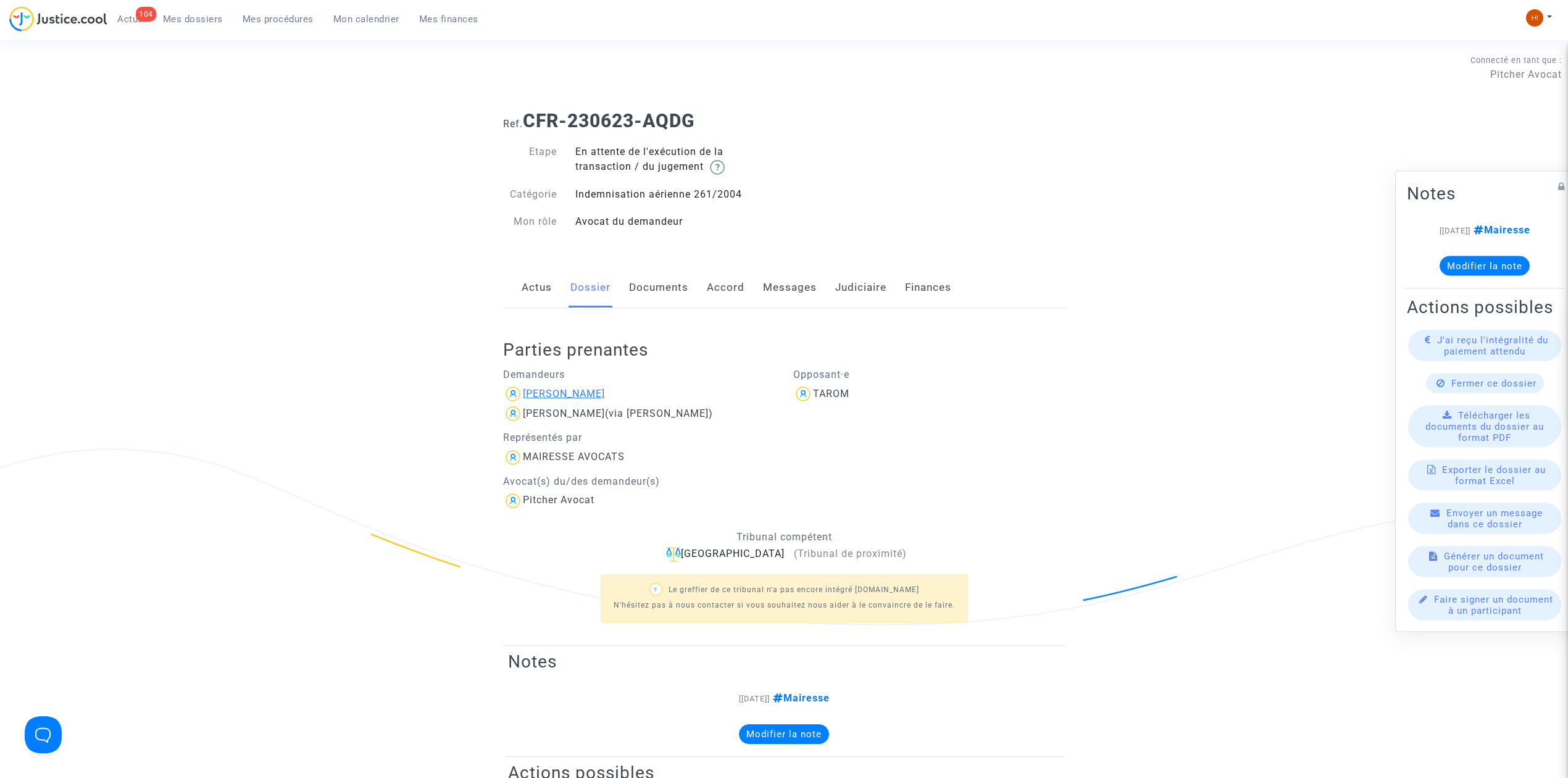
click at [589, 397] on div "[PERSON_NAME]" at bounding box center [563, 394] width 82 height 12
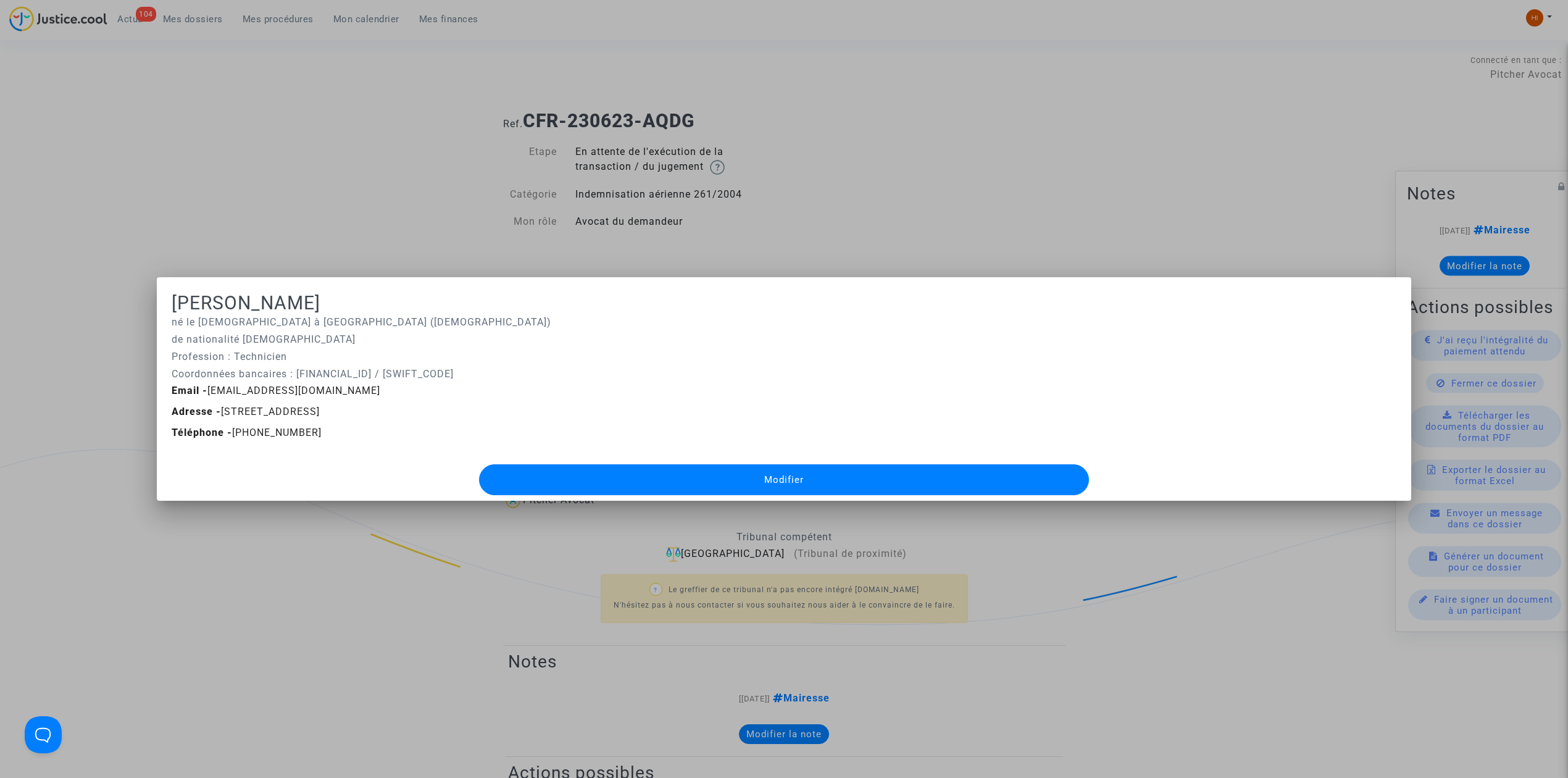
click at [272, 142] on div at bounding box center [784, 389] width 1568 height 778
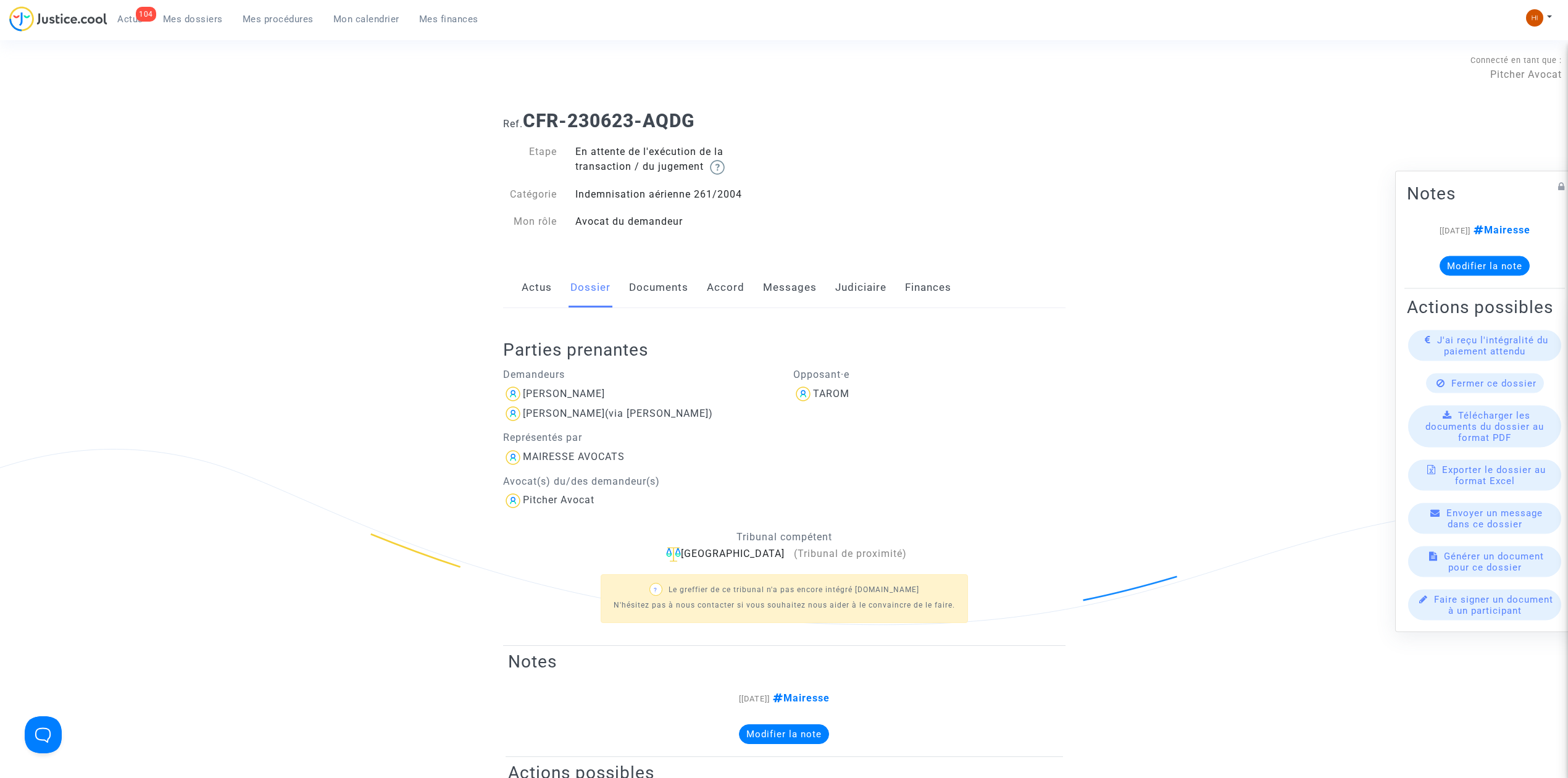
click at [265, 15] on span "Mes procédures" at bounding box center [278, 19] width 71 height 11
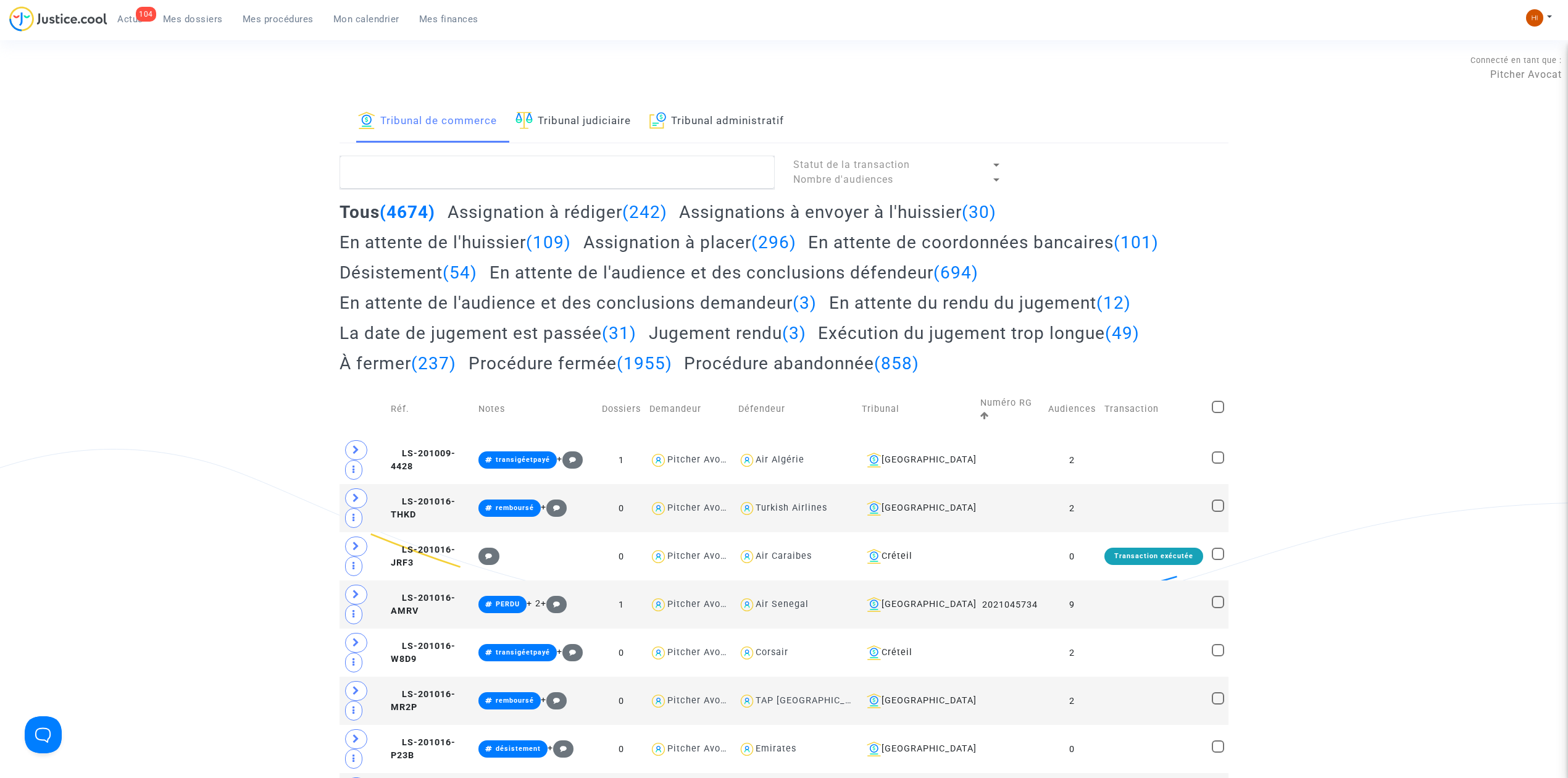
click at [607, 105] on link "Tribunal judiciaire" at bounding box center [573, 122] width 116 height 42
click at [628, 183] on textarea at bounding box center [558, 172] width 435 height 34
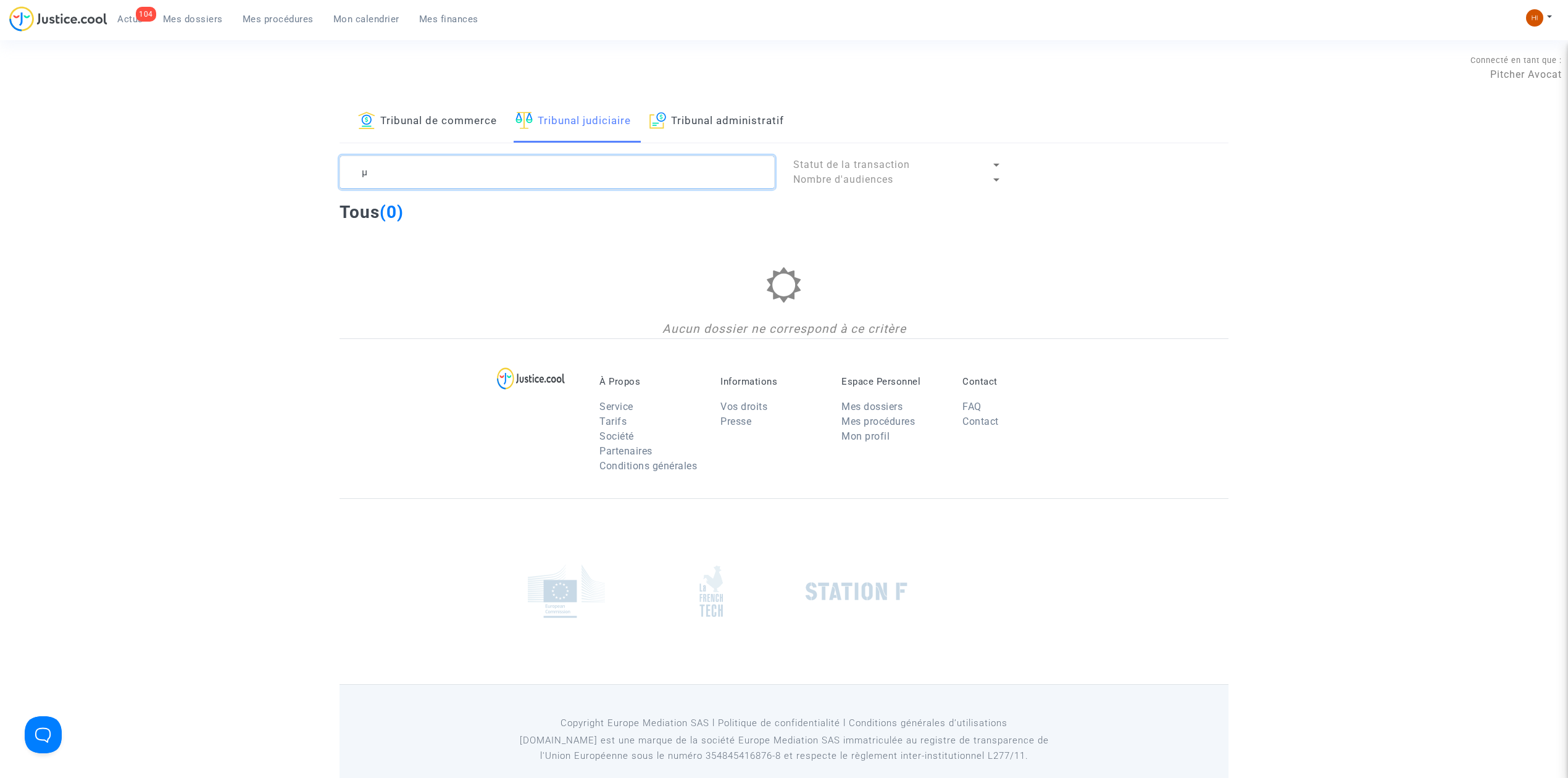
type textarea "µ"
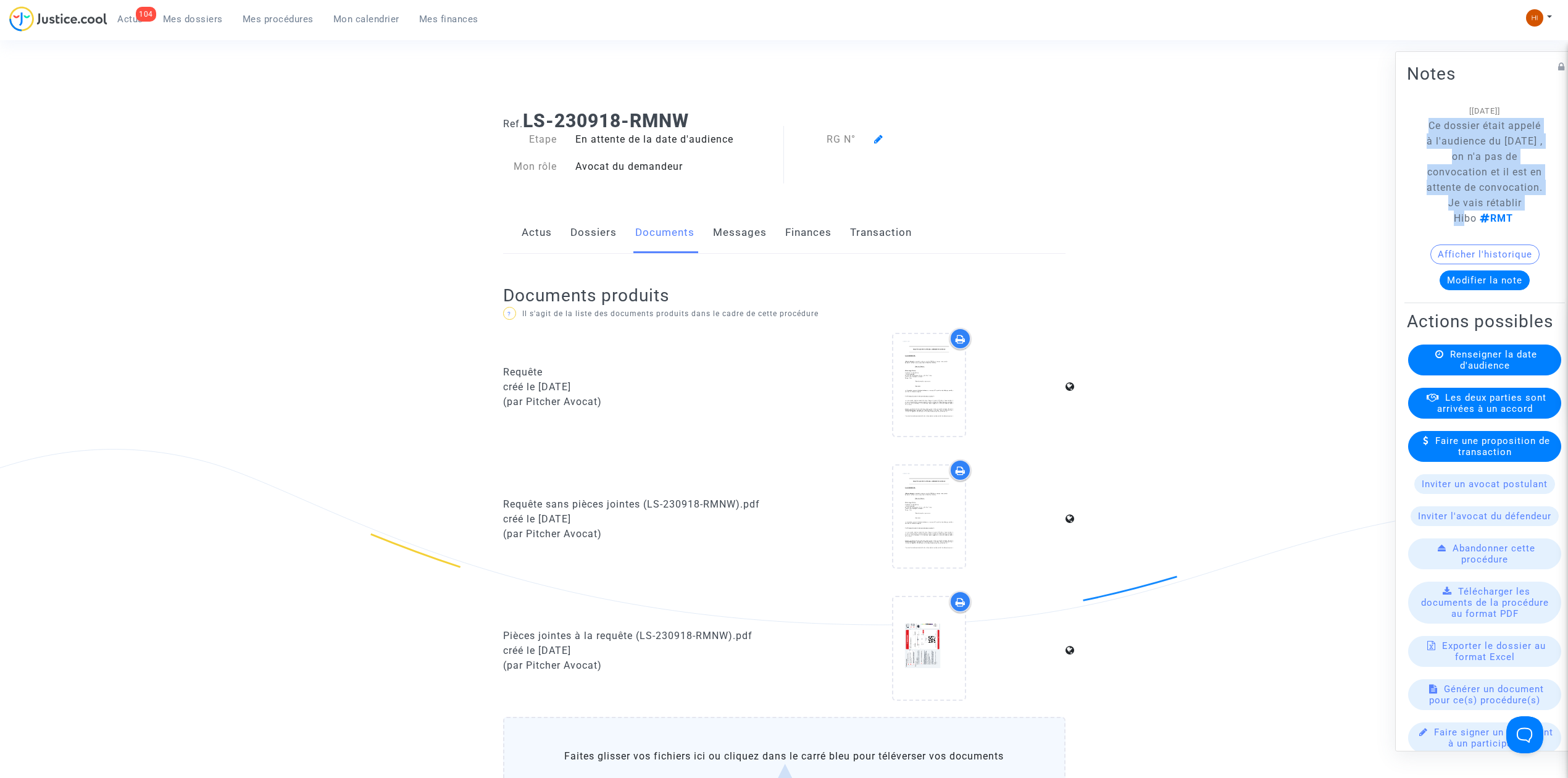
click at [263, 15] on span "Mes procédures" at bounding box center [278, 19] width 71 height 11
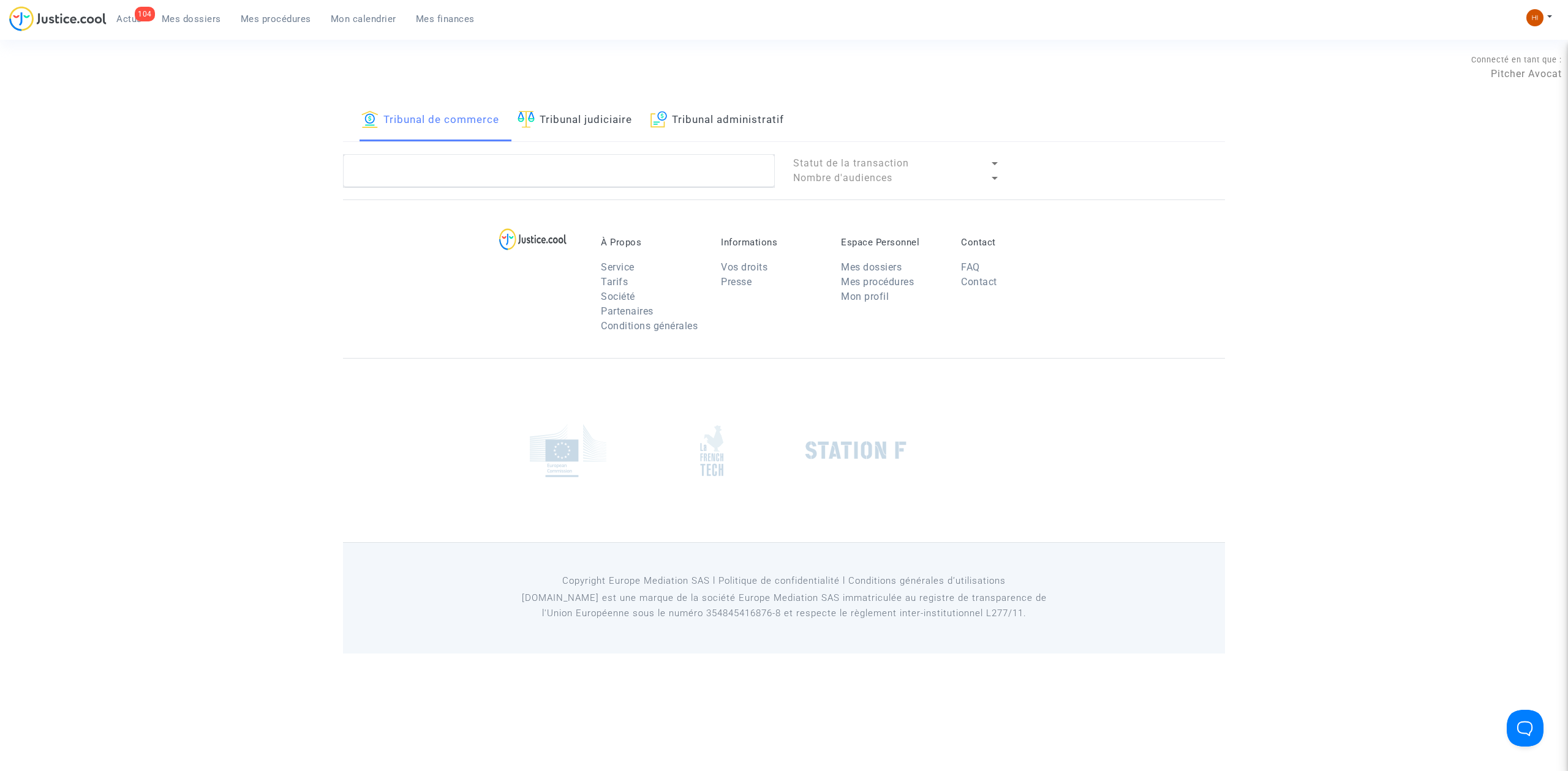
click at [197, 18] on span "Mes dossiers" at bounding box center [191, 18] width 59 height 11
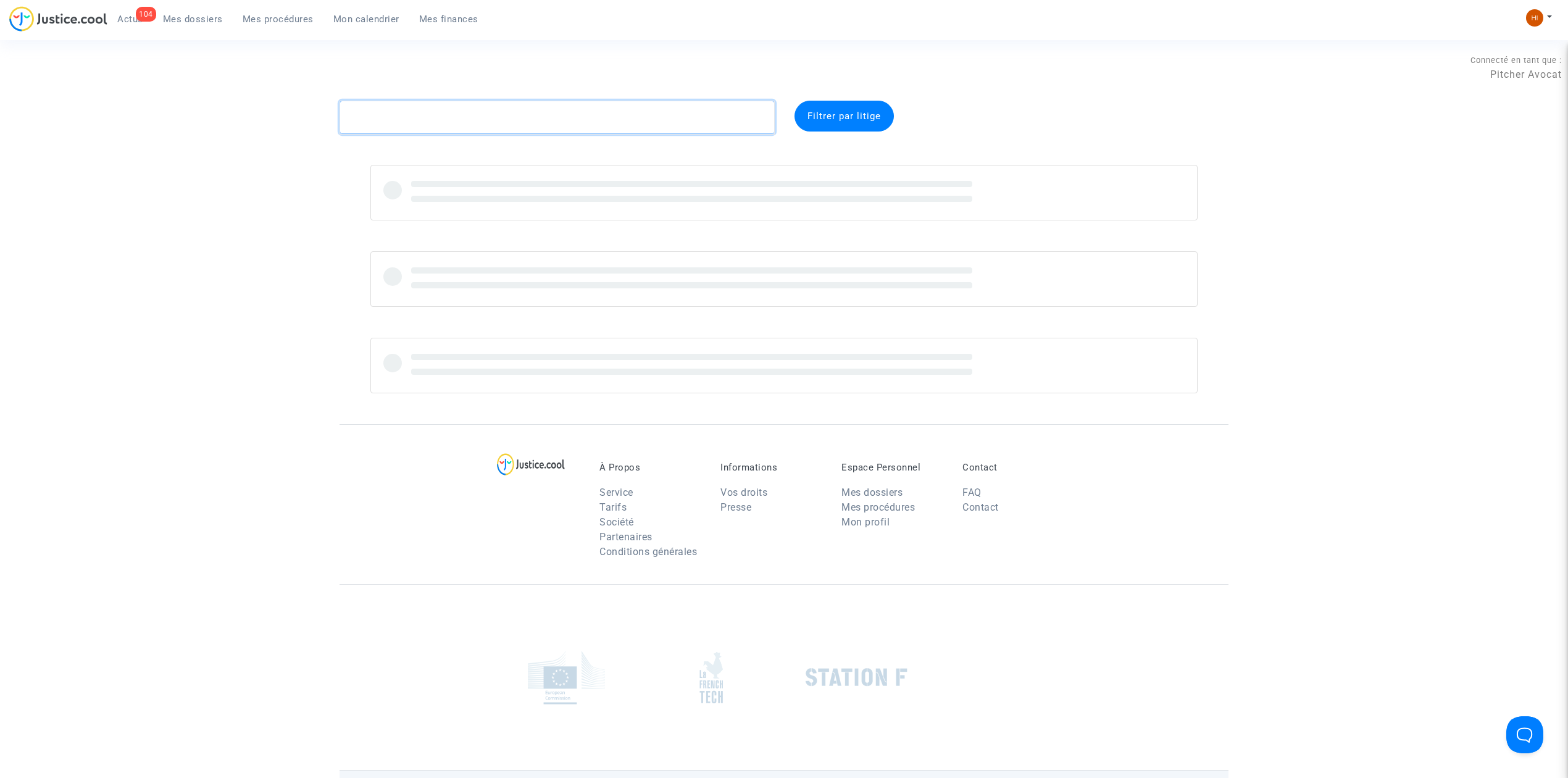
click at [384, 115] on textarea at bounding box center [558, 117] width 435 height 34
paste textarea "J4A8"
type textarea "J4A8"
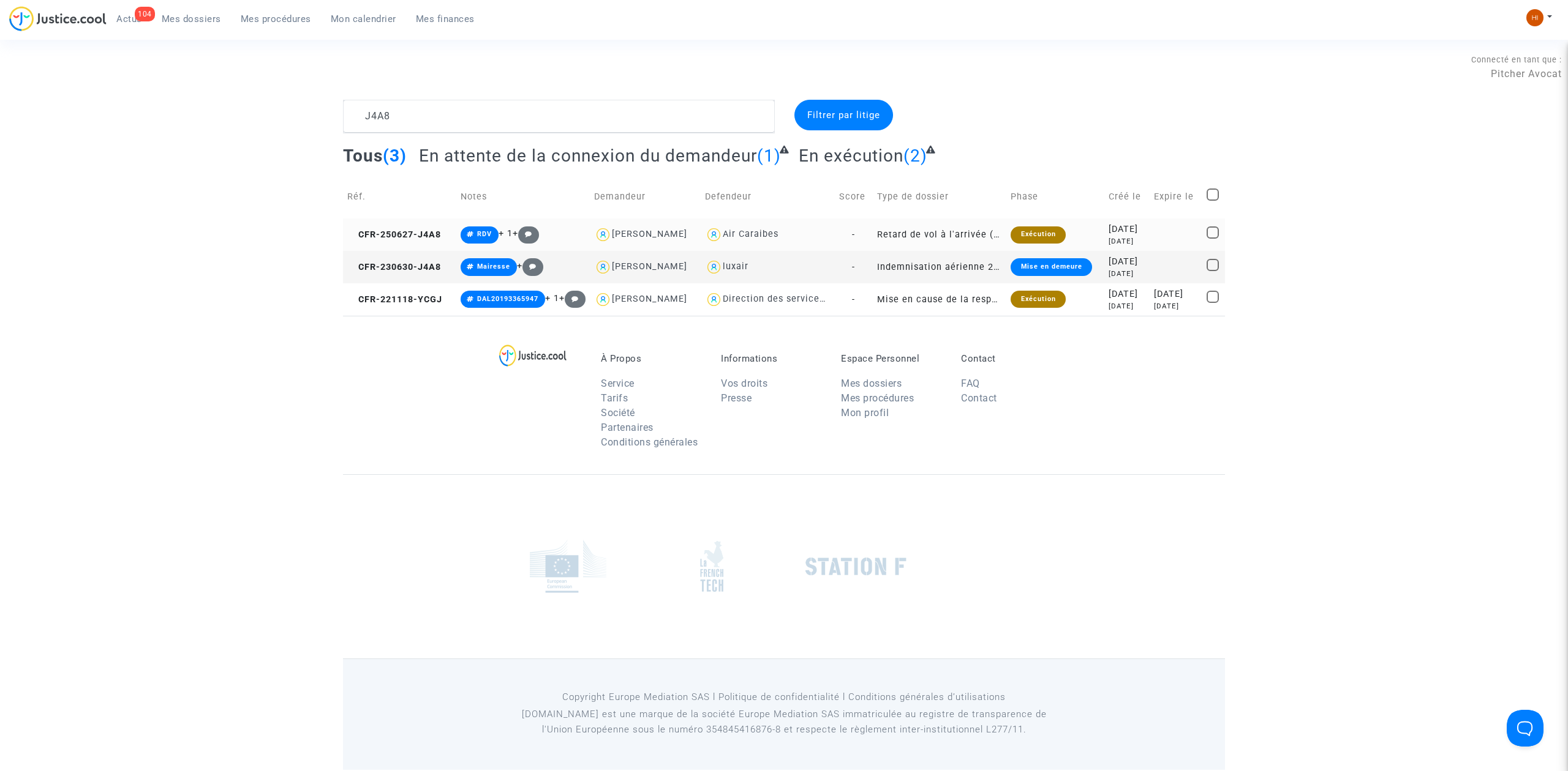
click at [407, 243] on td "CFR-250627-J4A8" at bounding box center [399, 234] width 113 height 33
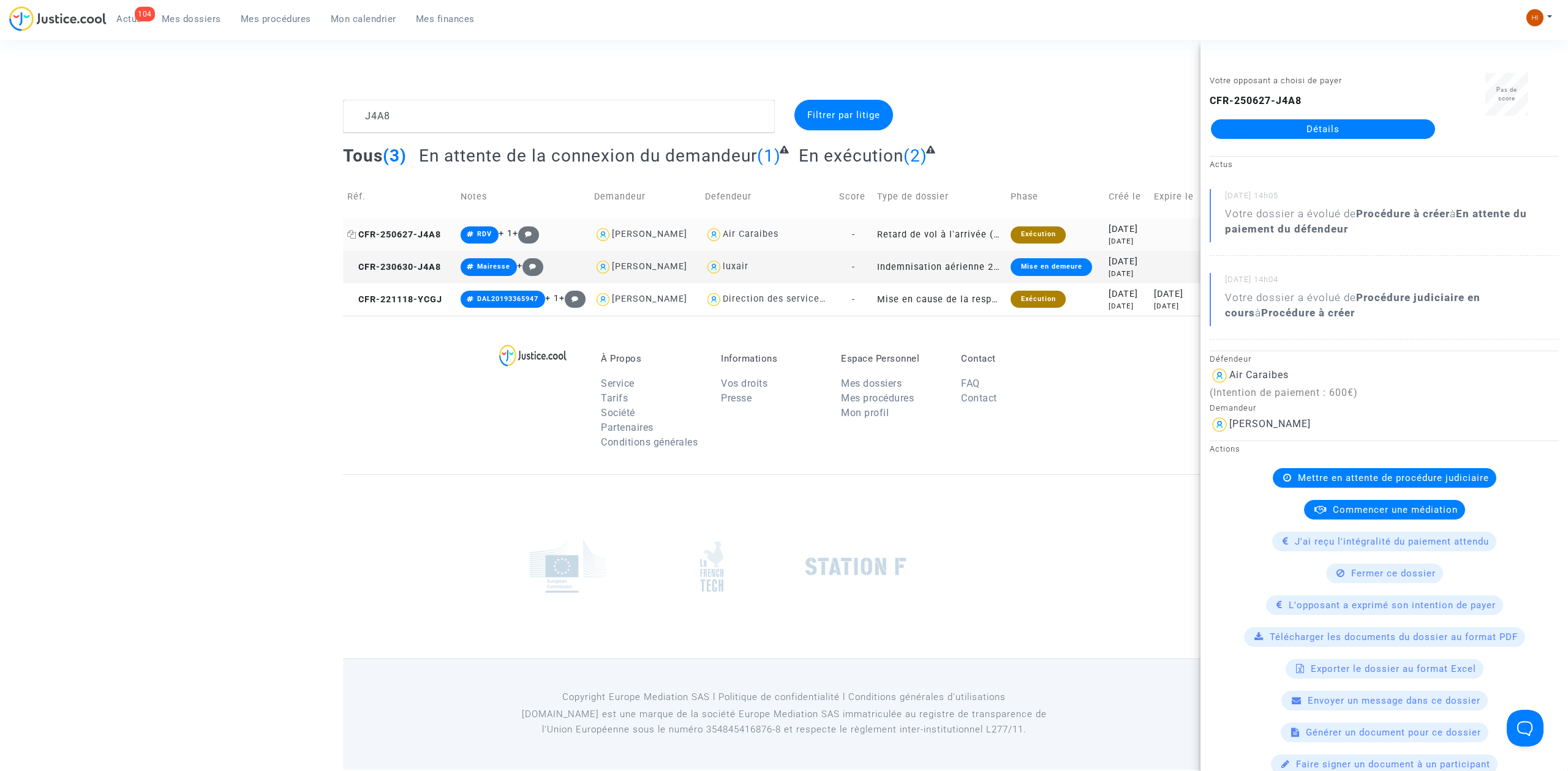
click at [403, 233] on span "CFR-250627-J4A8" at bounding box center [394, 234] width 94 height 10
click at [431, 234] on span "CFR-250627-J4A8" at bounding box center [394, 234] width 94 height 10
drag, startPoint x: 1235, startPoint y: 125, endPoint x: 1095, endPoint y: 207, distance: 162.2
click at [1236, 125] on link "Détails" at bounding box center [1323, 129] width 224 height 19
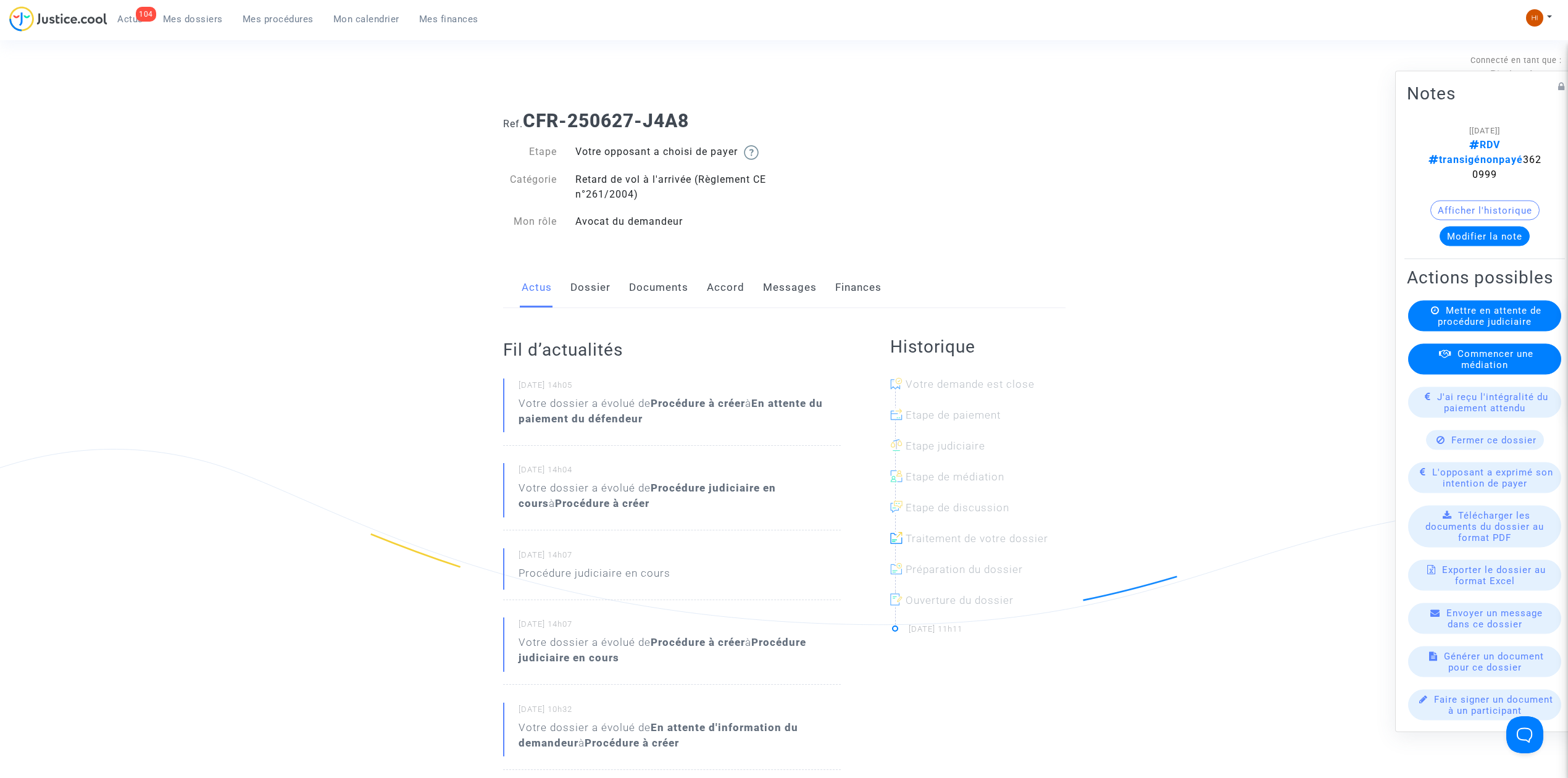
click at [181, 25] on link "Mes dossiers" at bounding box center [193, 19] width 79 height 19
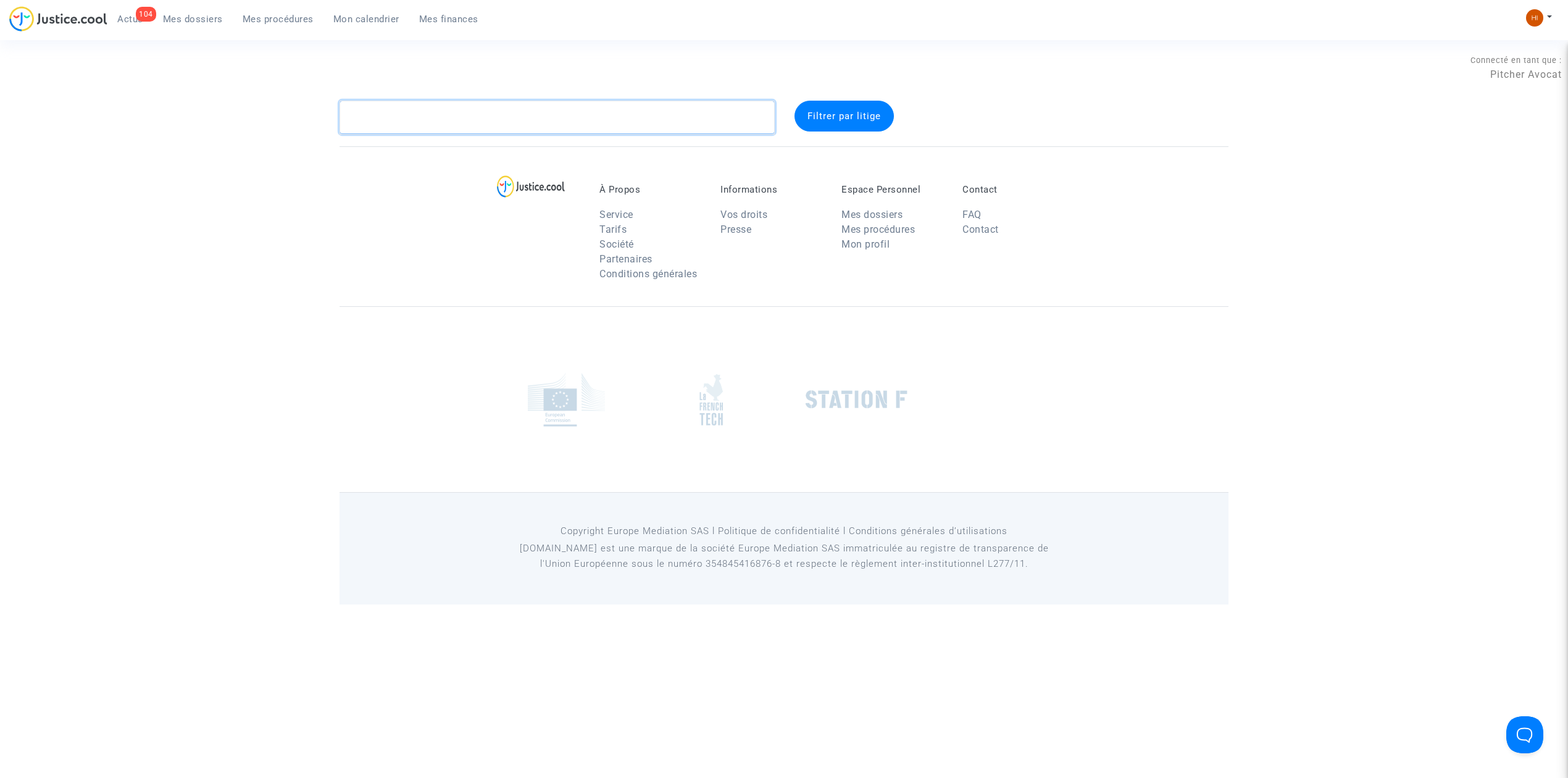
click at [415, 110] on textarea at bounding box center [558, 117] width 435 height 34
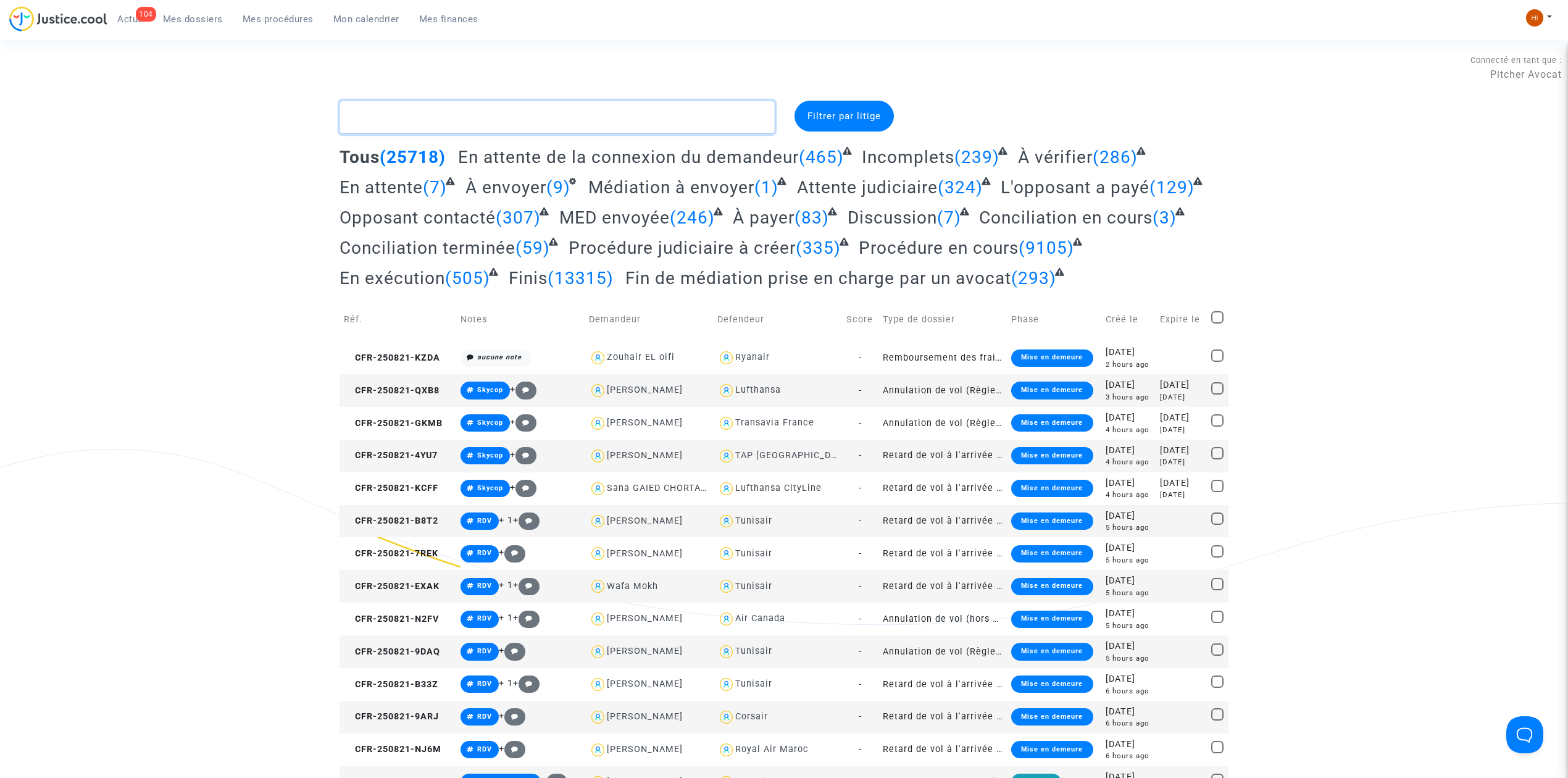
paste textarea "CFR-250715-VD3N"
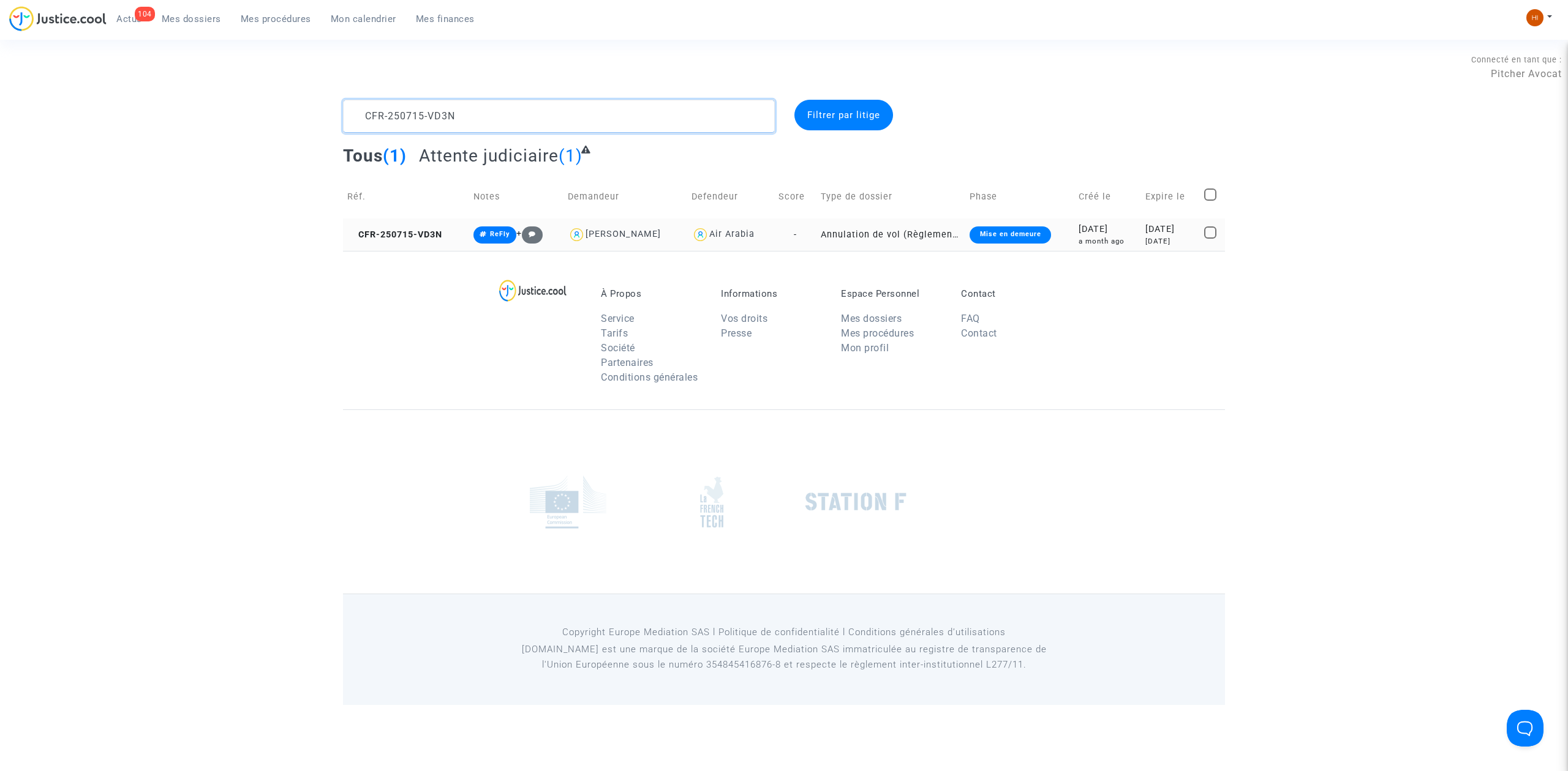
type textarea "CFR-250715-VD3N"
click at [417, 224] on td "CFR-250715-VD3N" at bounding box center [406, 234] width 126 height 33
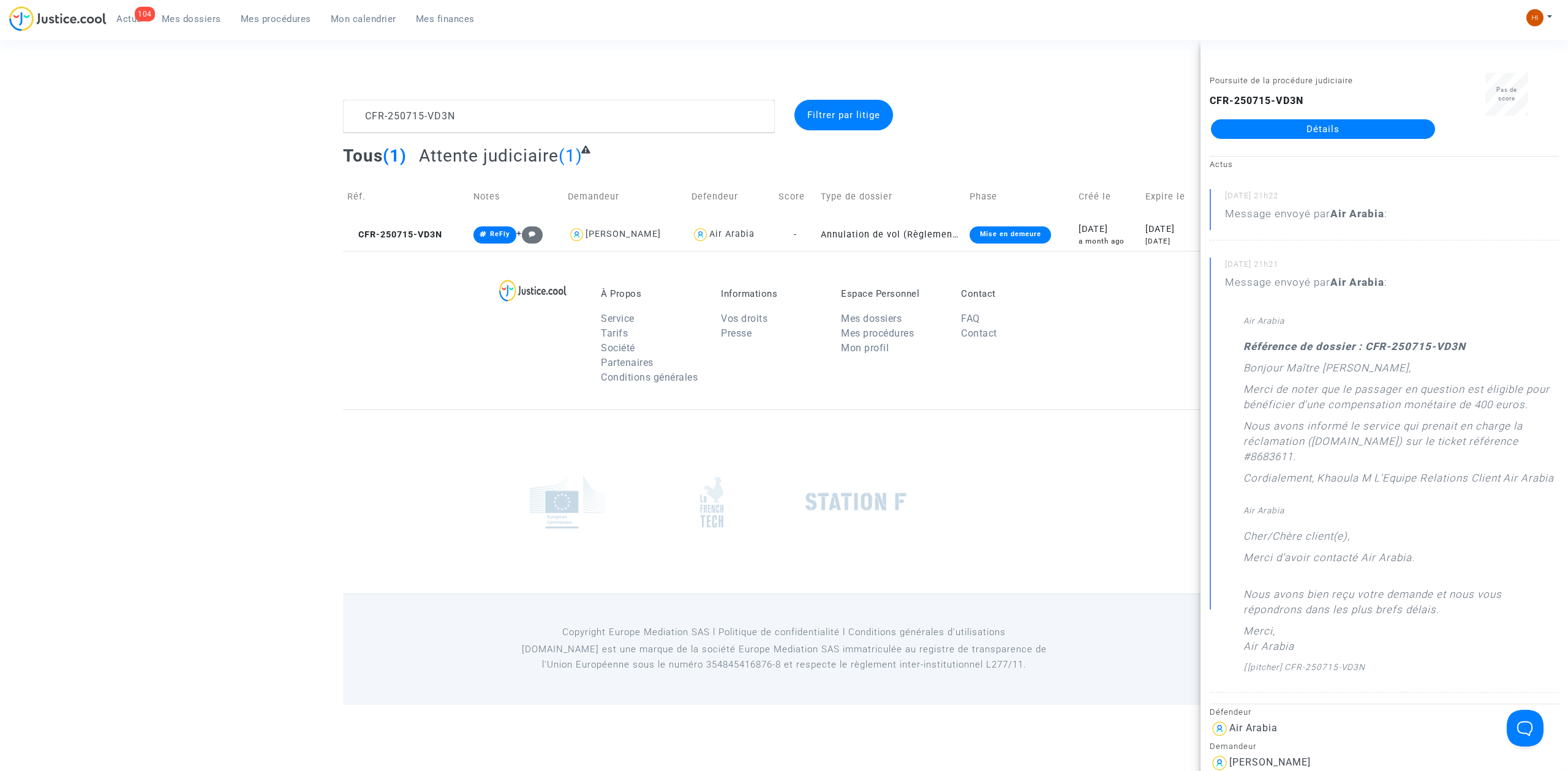
click at [1356, 126] on link "Détails" at bounding box center [1323, 129] width 224 height 19
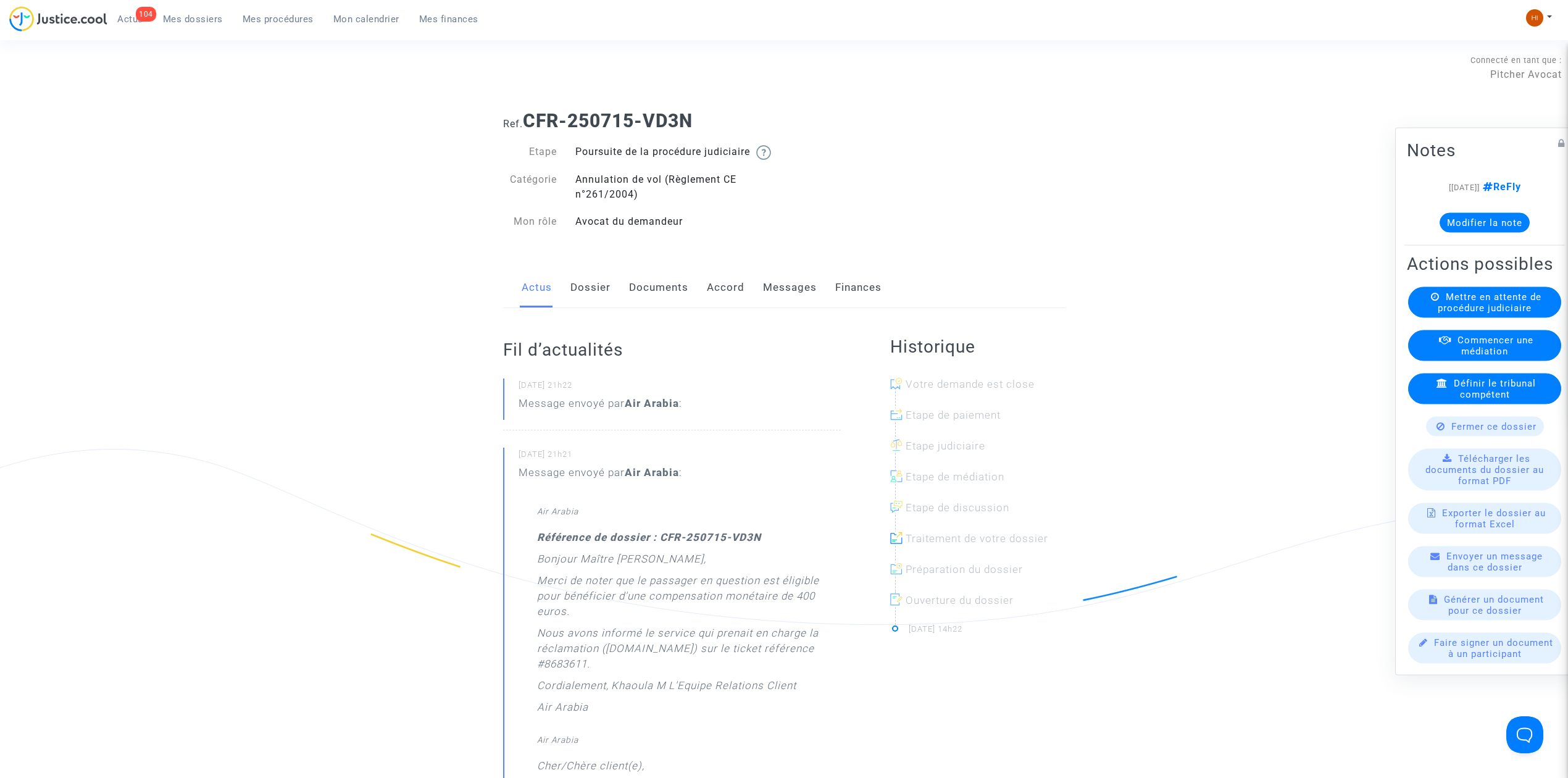
click at [660, 306] on link "Documents" at bounding box center [659, 288] width 59 height 41
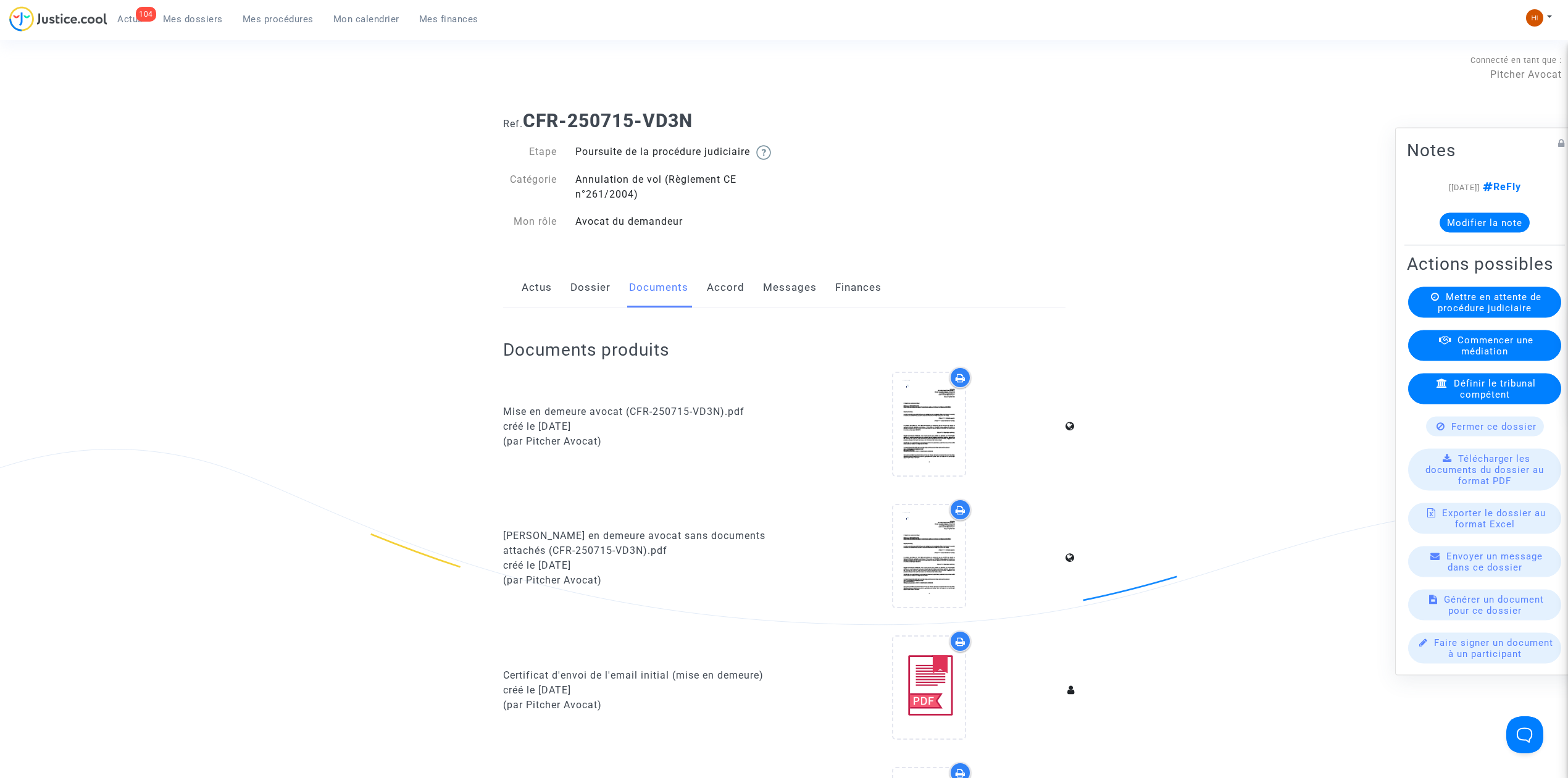
click at [787, 305] on link "Messages" at bounding box center [790, 288] width 54 height 41
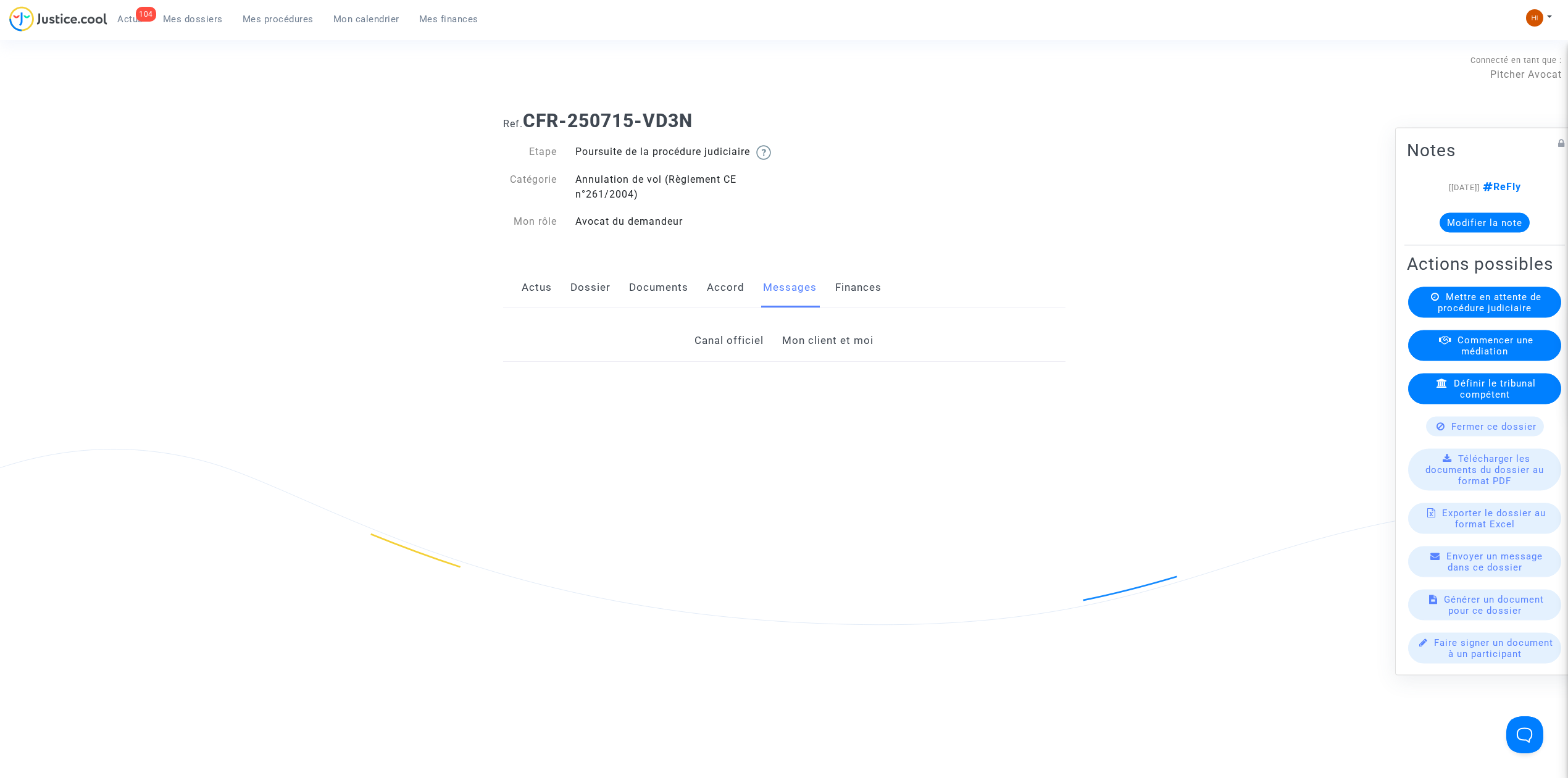
click at [192, 8] on ul "104 Actus Mes dossiers Mes procédures Mon calendrier Mes finances" at bounding box center [298, 17] width 381 height 22
click at [206, 14] on span "Mes dossiers" at bounding box center [192, 19] width 60 height 11
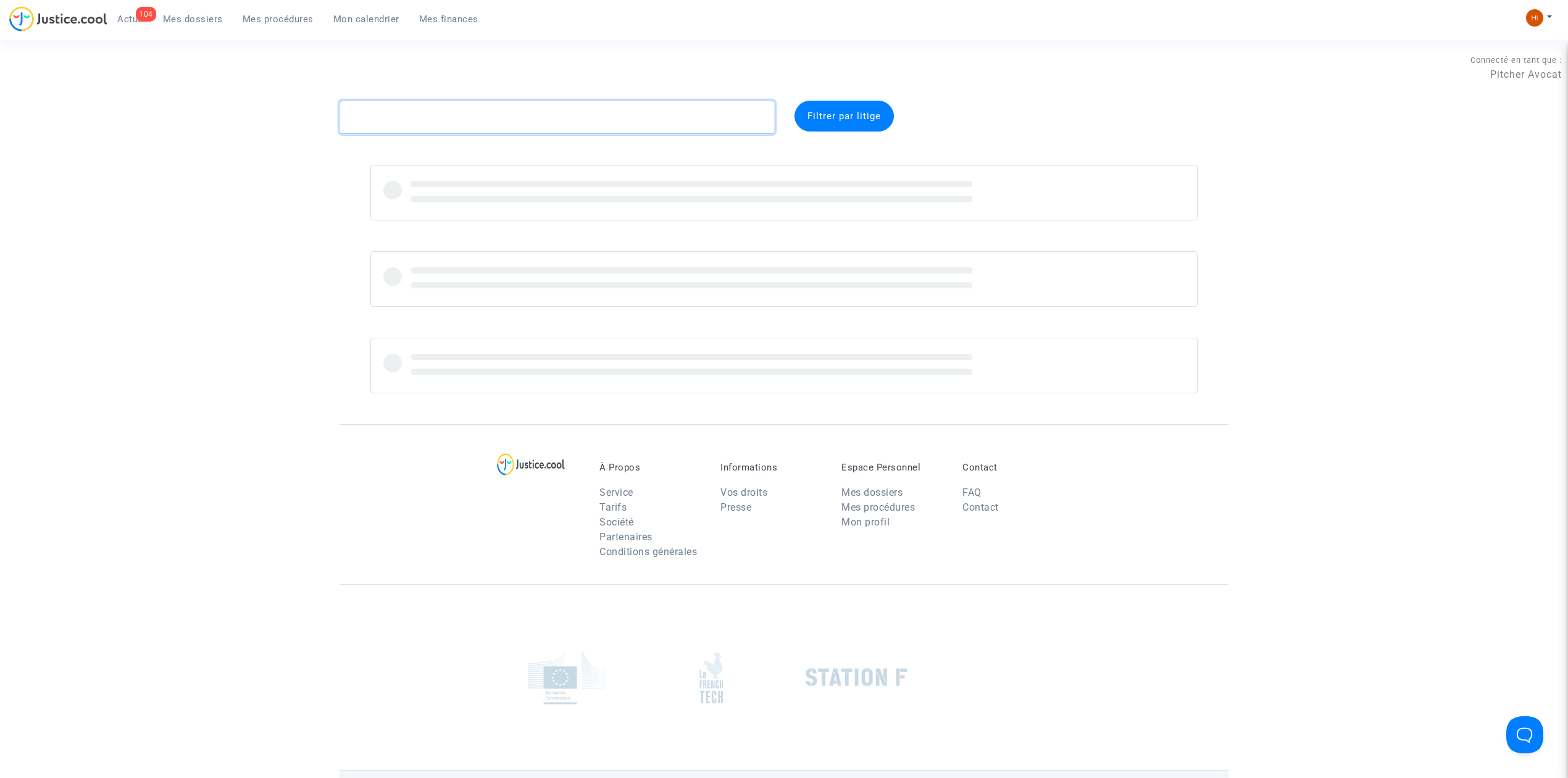
click at [496, 127] on textarea at bounding box center [558, 117] width 435 height 34
paste textarea "Skycop CFR-250721-GDGP [PERSON_NAME]"
drag, startPoint x: 612, startPoint y: 119, endPoint x: 502, endPoint y: 117, distance: 110.0
click at [502, 117] on textarea at bounding box center [558, 117] width 435 height 34
drag, startPoint x: 396, startPoint y: 125, endPoint x: 202, endPoint y: 115, distance: 194.3
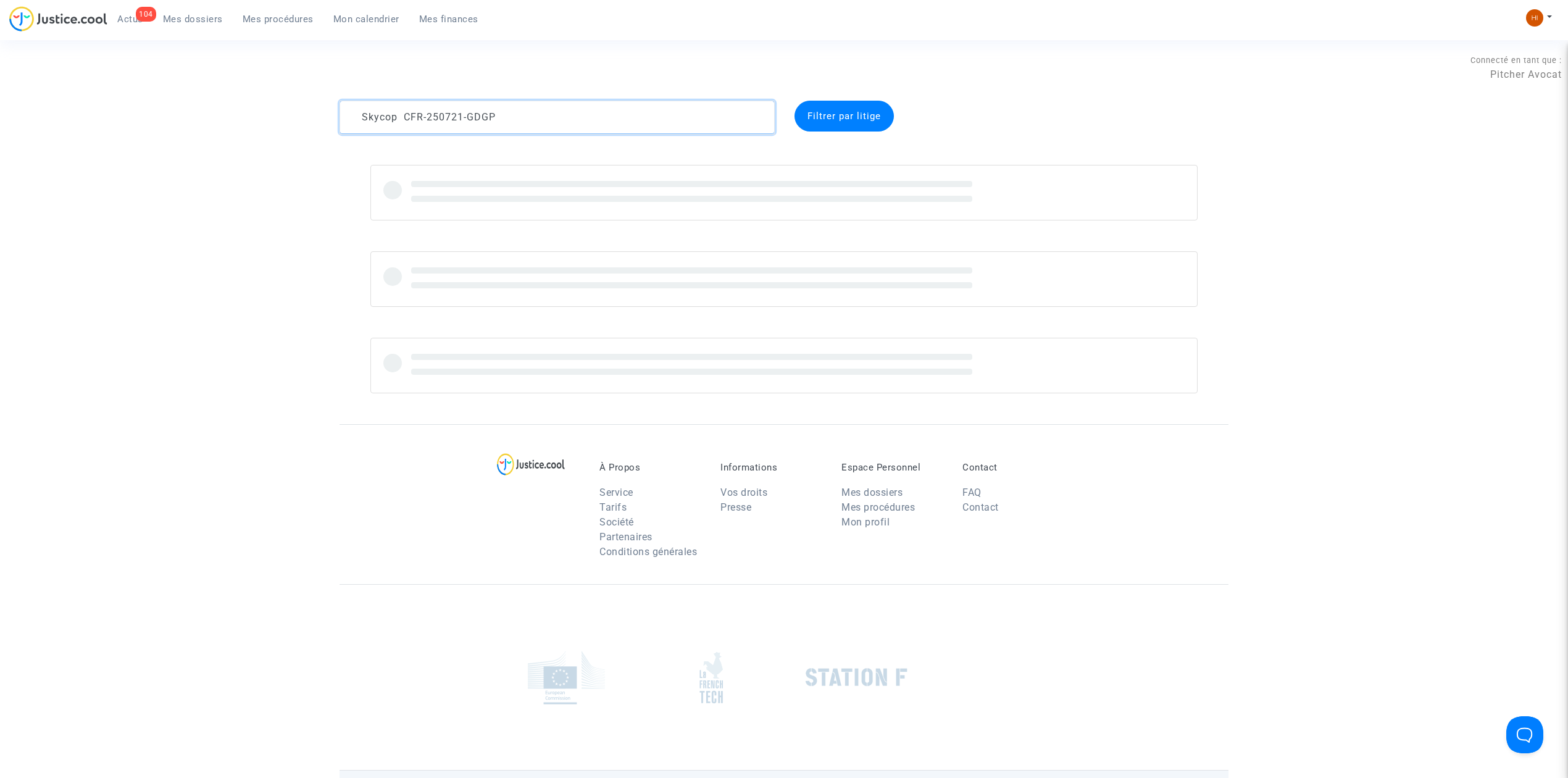
click at [202, 115] on div "Skycop CFR-250721-GDGP Filtrer par litige" at bounding box center [784, 246] width 1568 height 293
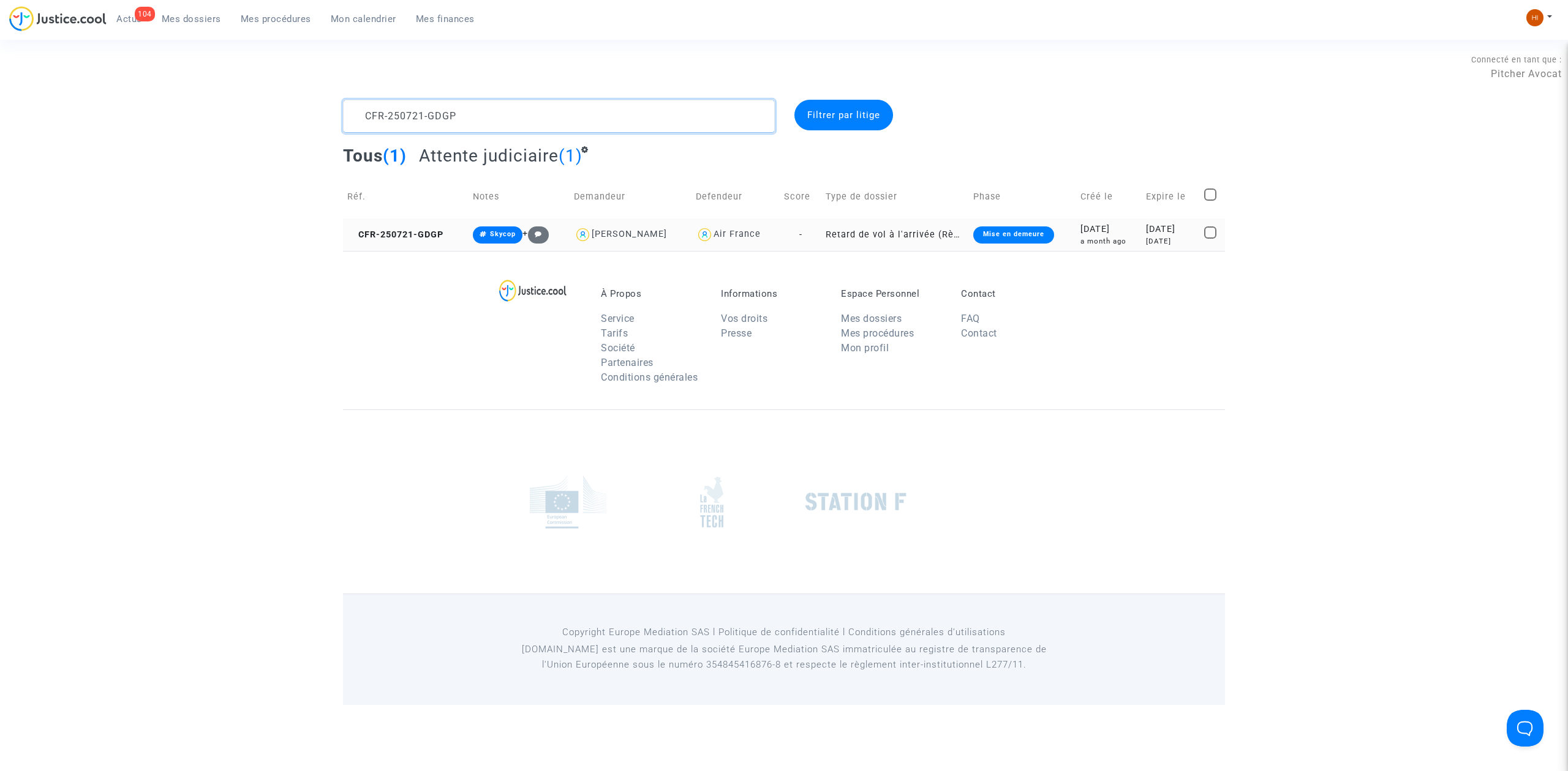
type textarea "CFR-250721-GDGP"
click at [365, 227] on td "CFR-250721-GDGP" at bounding box center [406, 234] width 126 height 33
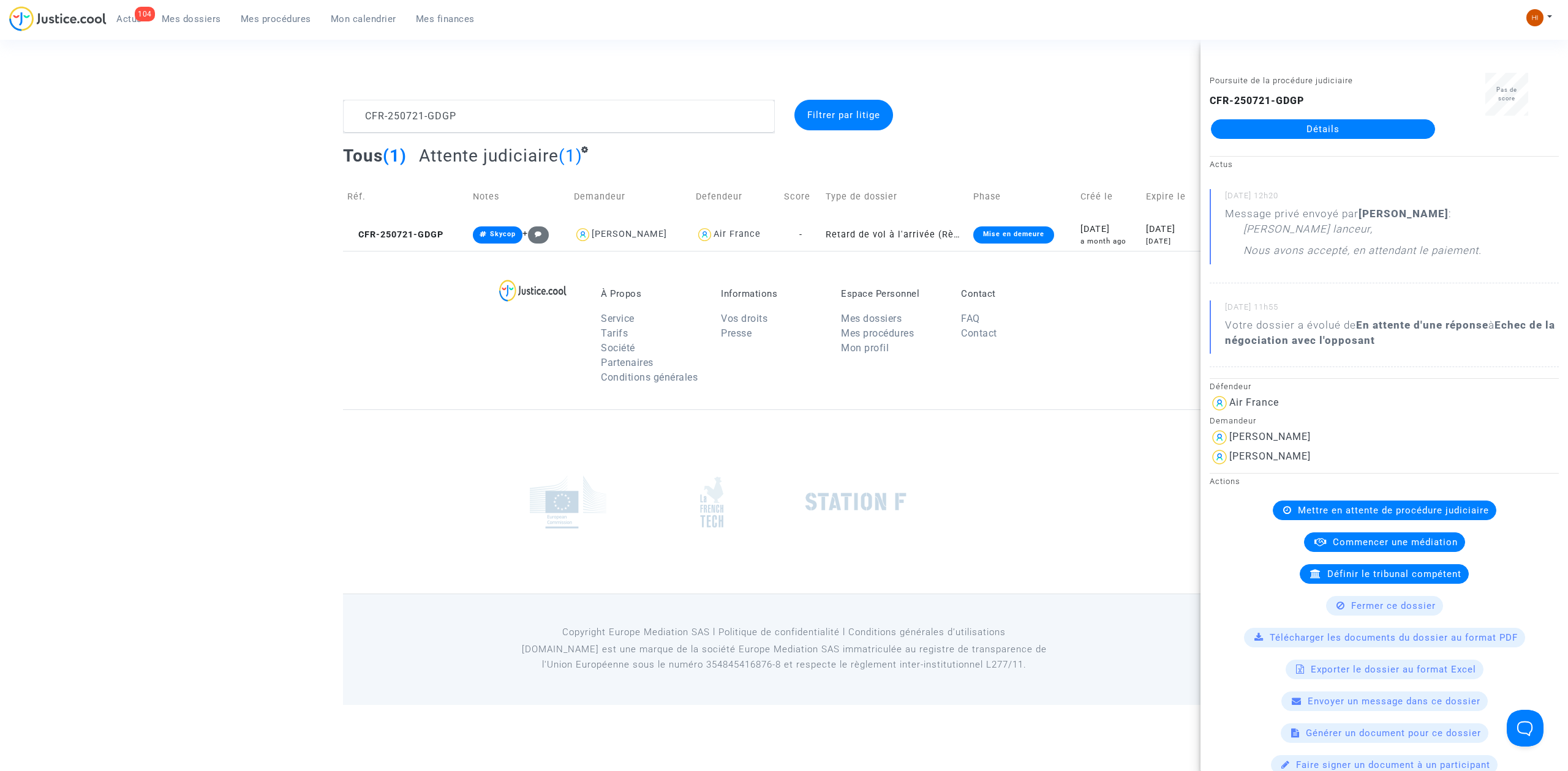
click at [1352, 140] on div "Poursuite de la procédure judiciaire CFR-250721-GDGP Détails" at bounding box center [1323, 111] width 245 height 77
click at [1366, 129] on link "Détails" at bounding box center [1323, 129] width 224 height 19
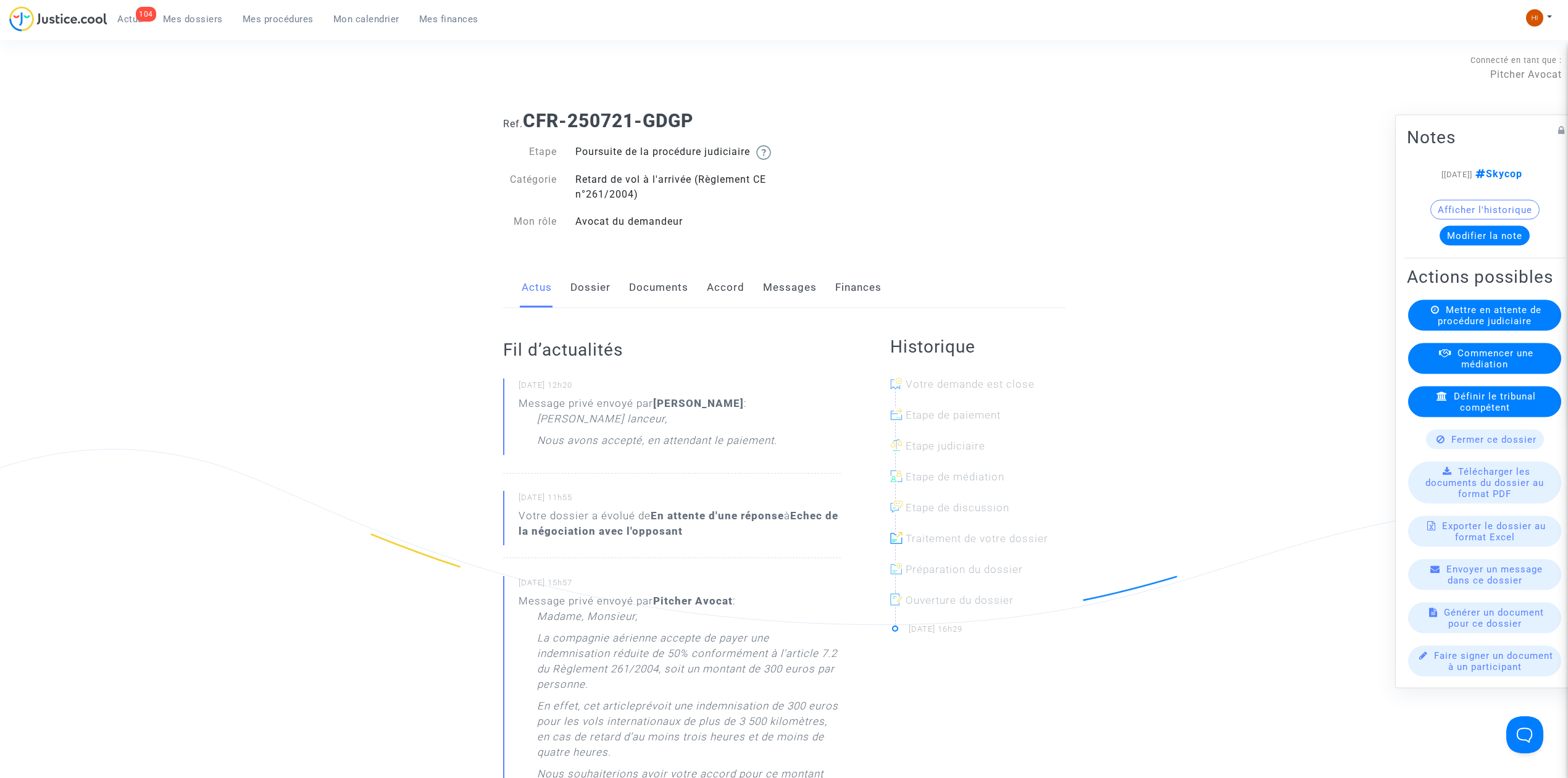
click at [583, 308] on link "Dossier" at bounding box center [590, 288] width 40 height 41
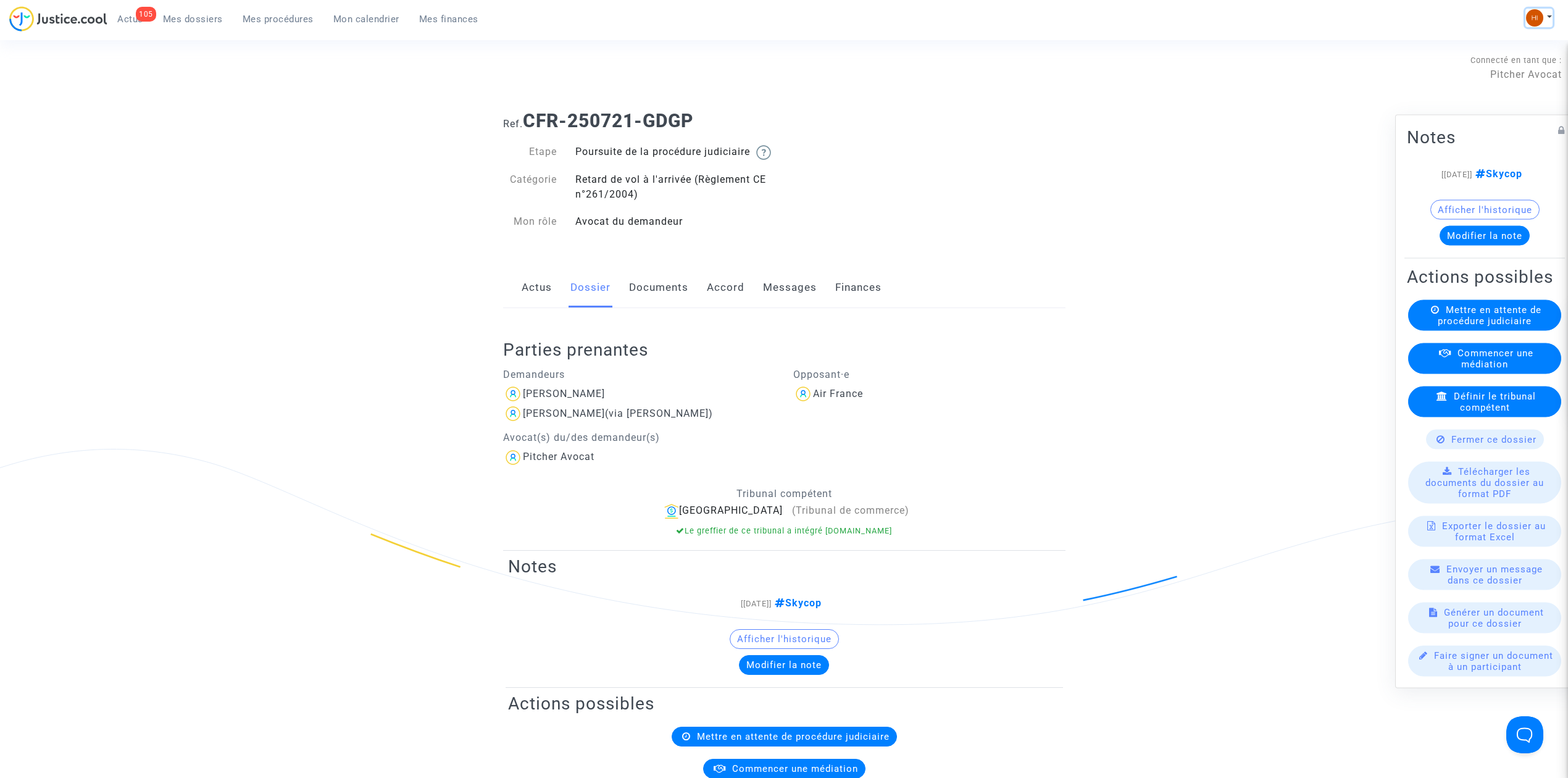
drag, startPoint x: 1536, startPoint y: 13, endPoint x: 1530, endPoint y: 17, distance: 7.2
click at [1536, 13] on img at bounding box center [1534, 18] width 17 height 17
click at [1519, 59] on link "Changer de compte" at bounding box center [1490, 63] width 125 height 19
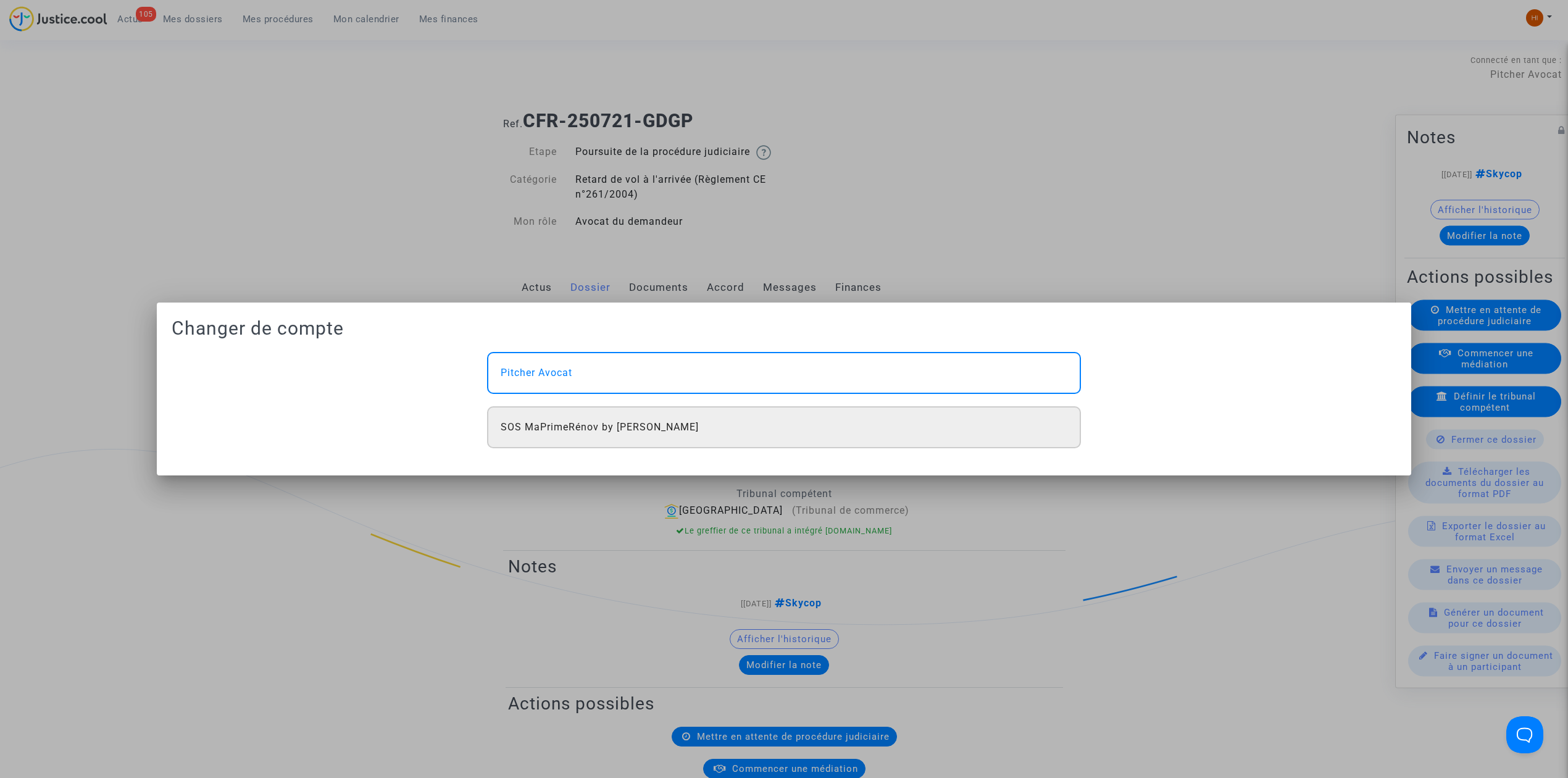
click at [570, 439] on div "SOS MaPrimeRénov by [PERSON_NAME]" at bounding box center [784, 428] width 594 height 42
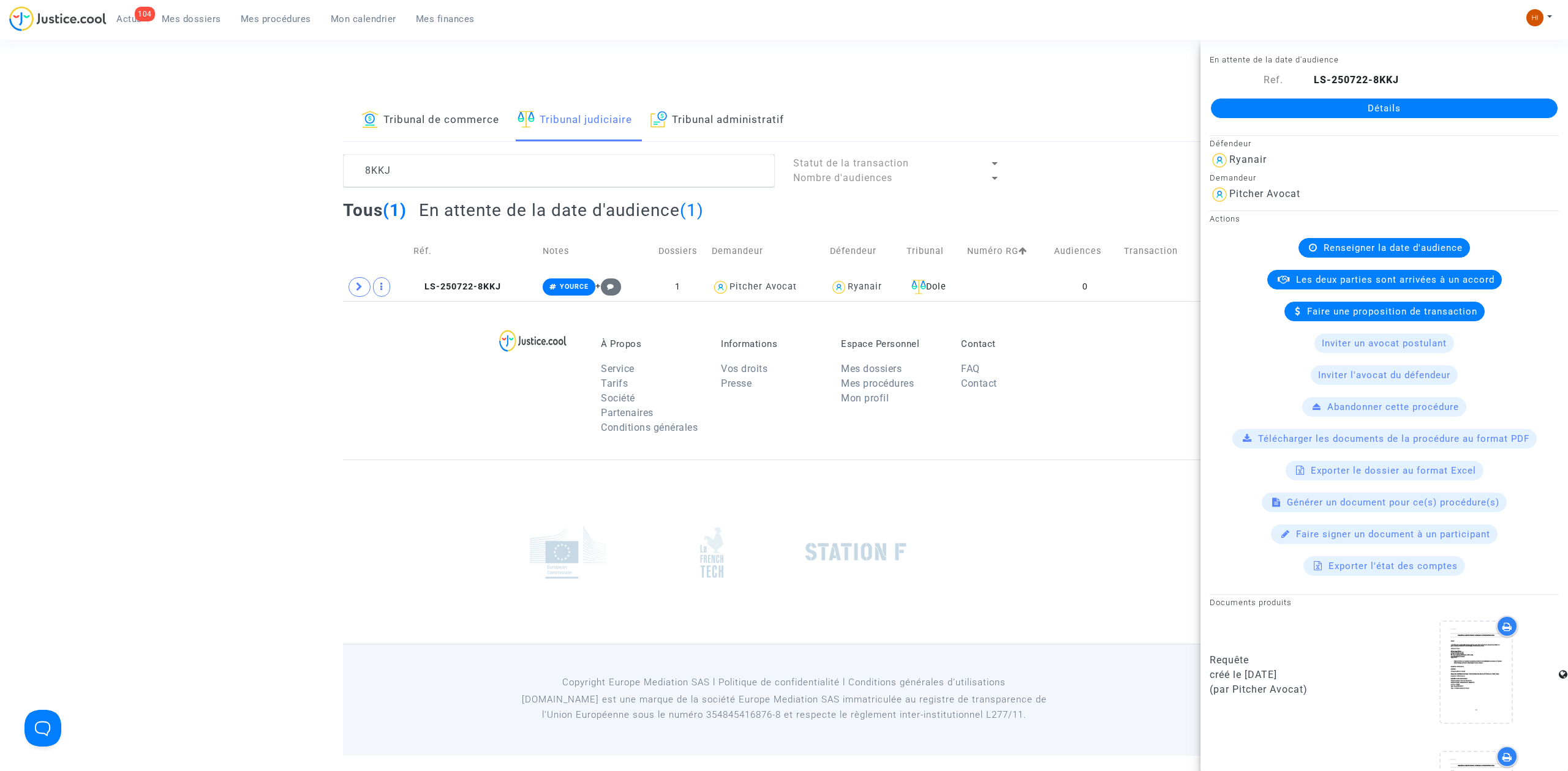
scroll to position [233, 0]
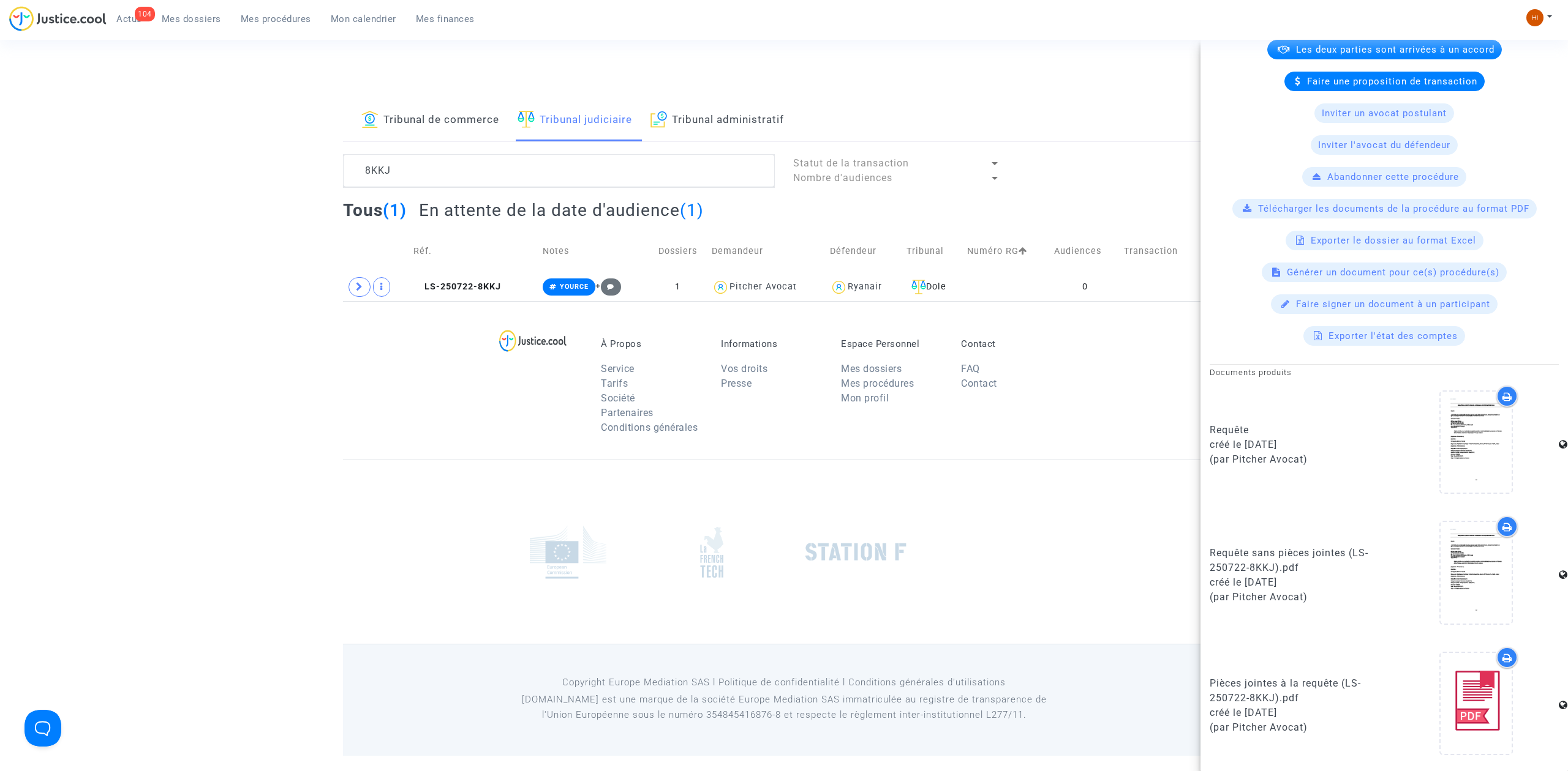
drag, startPoint x: 0, startPoint y: 0, endPoint x: 227, endPoint y: 35, distance: 229.7
click at [207, 23] on span "Mes dossiers" at bounding box center [191, 18] width 59 height 11
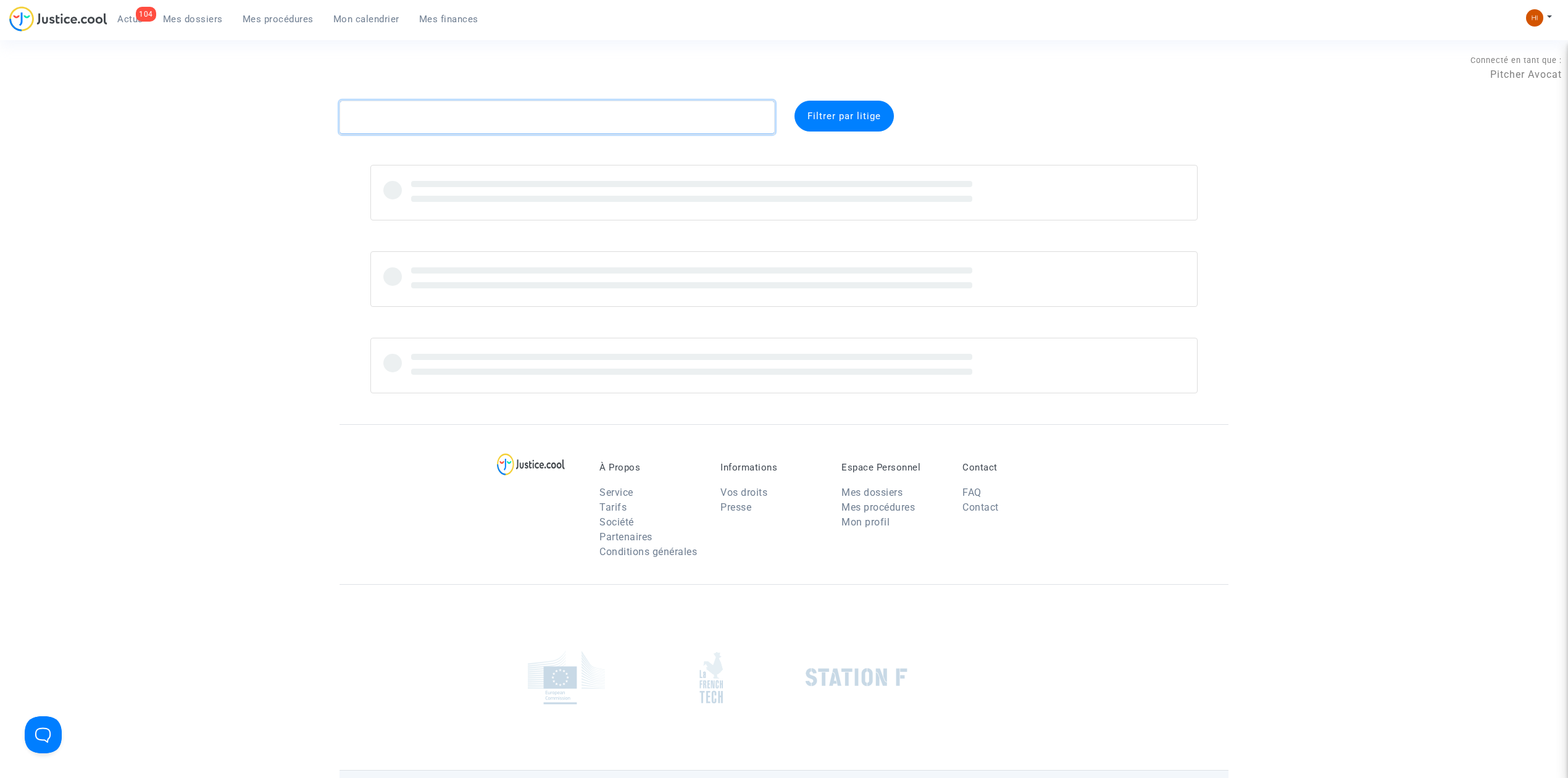
click at [425, 110] on textarea at bounding box center [558, 117] width 435 height 34
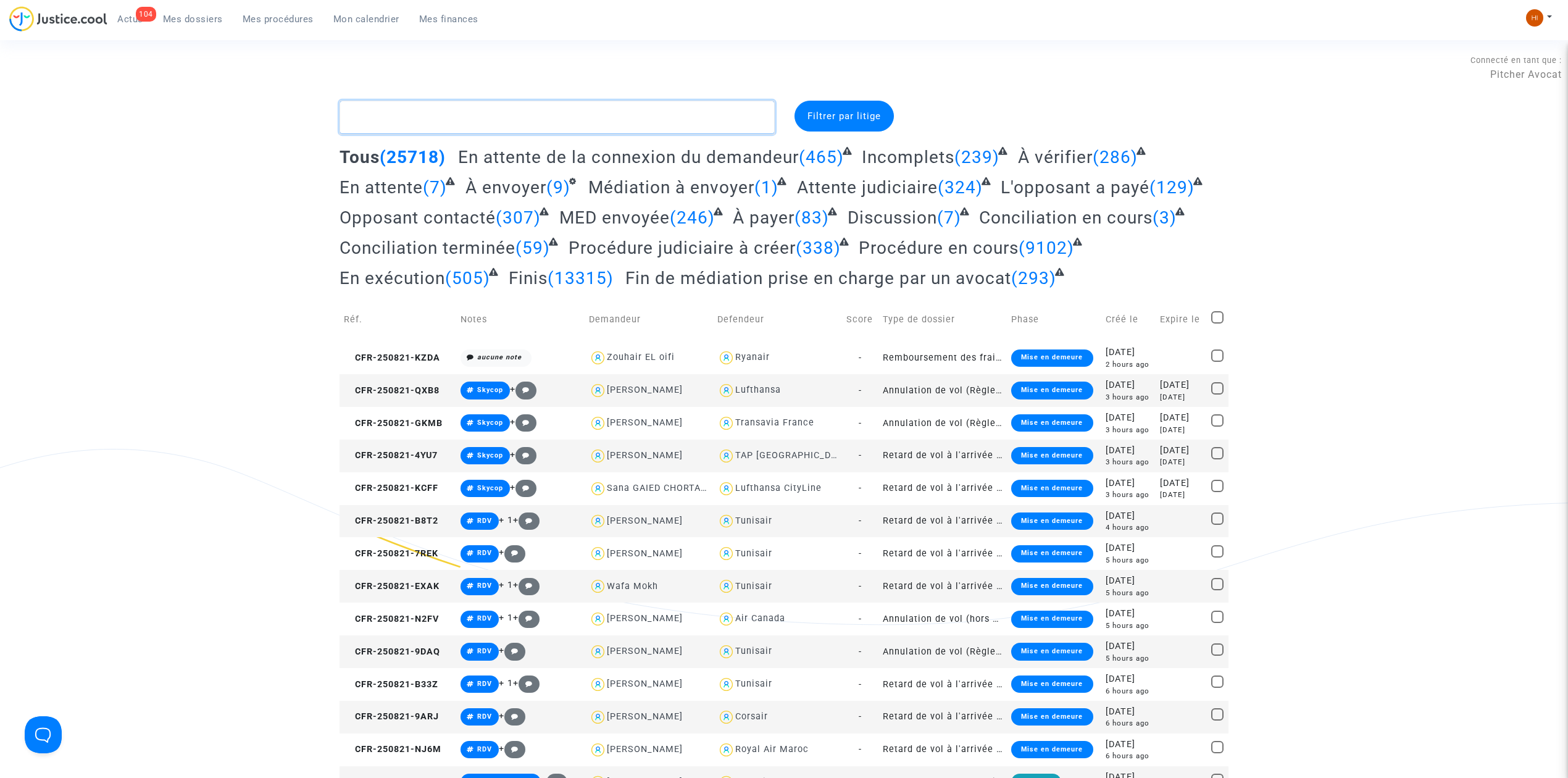
type textarea "J"
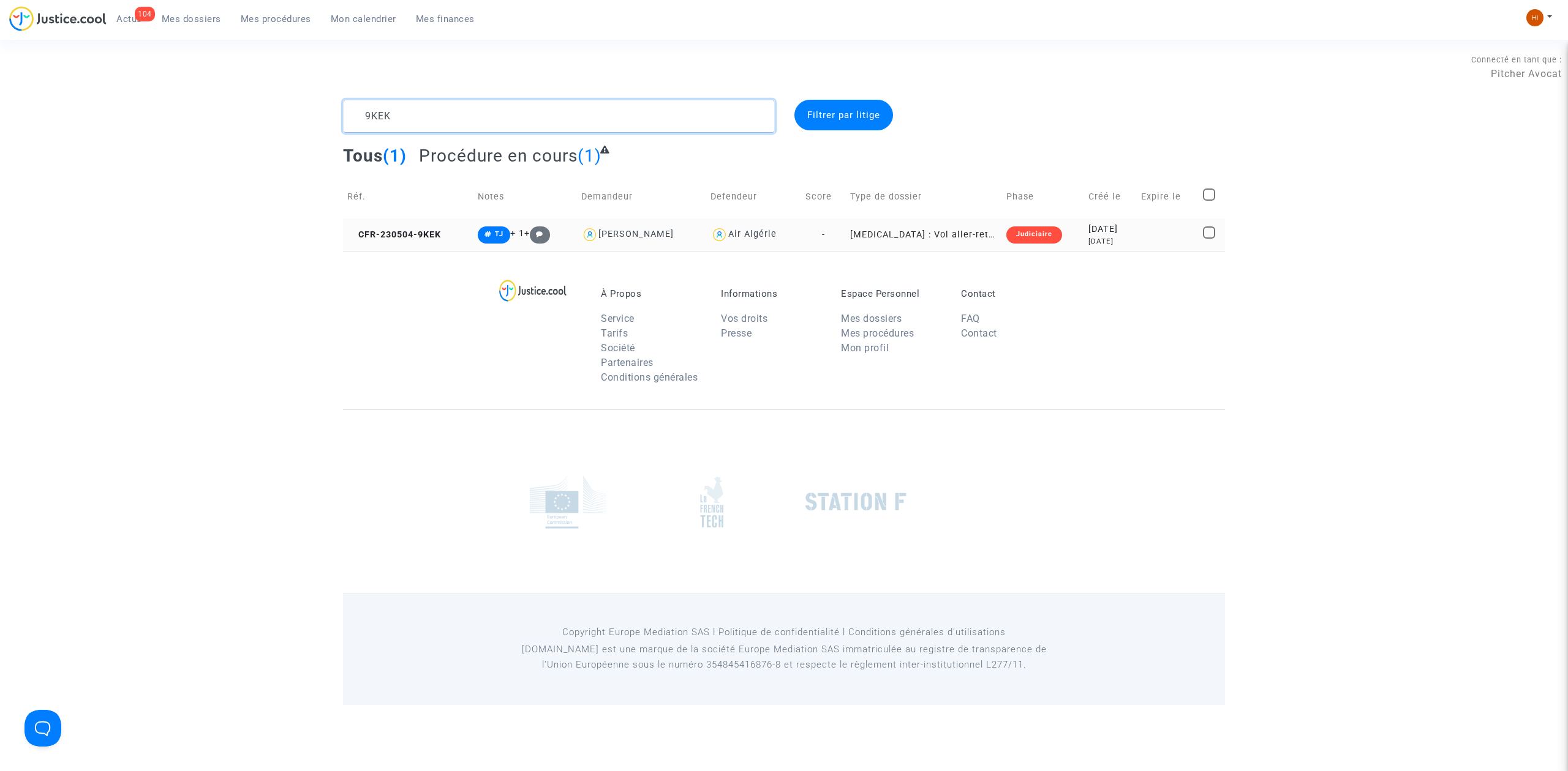
type textarea "9KEK"
click at [438, 226] on td "CFR-230504-9KEK" at bounding box center [408, 234] width 131 height 33
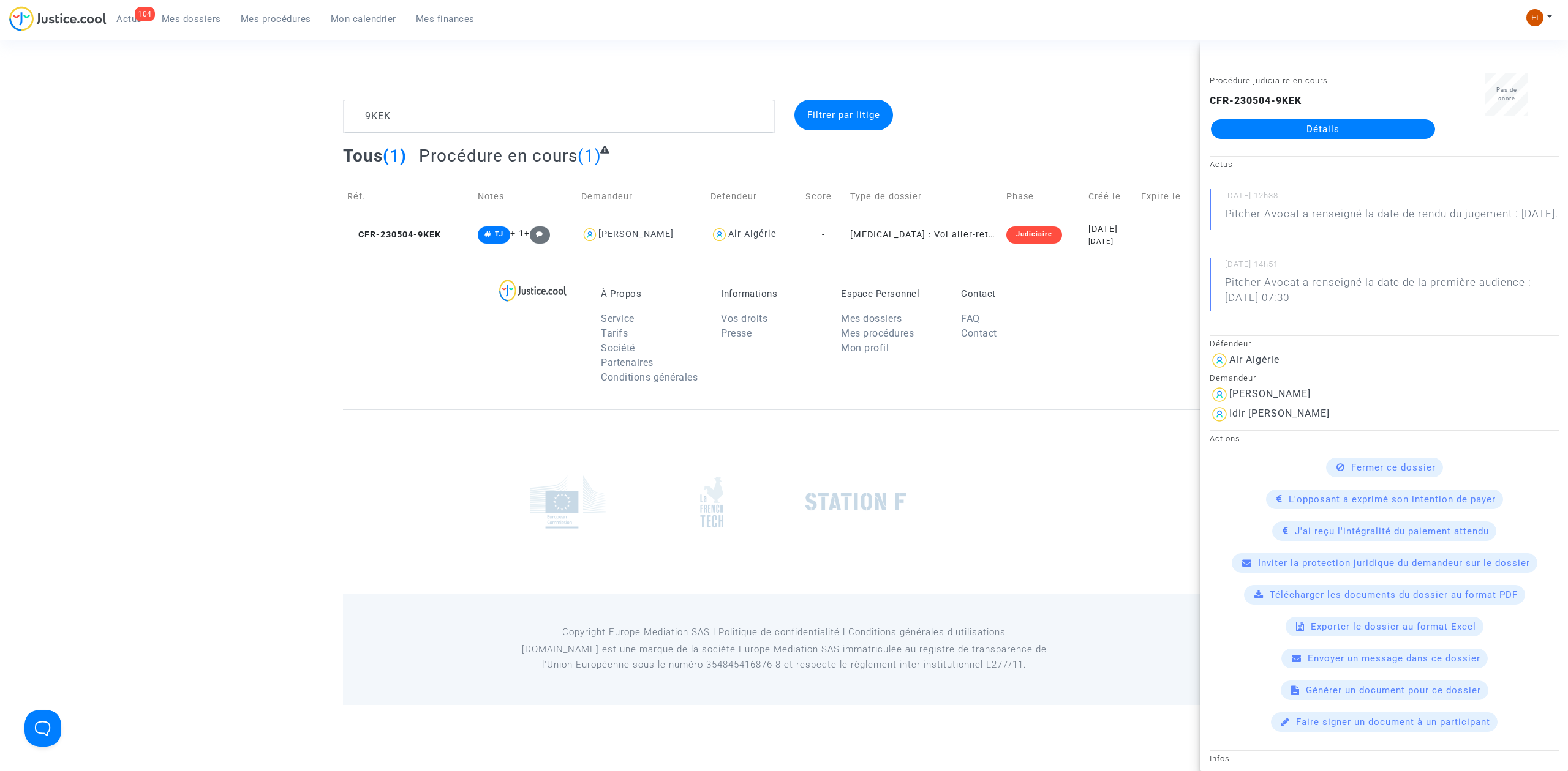
click at [1407, 128] on link "Détails" at bounding box center [1323, 129] width 224 height 19
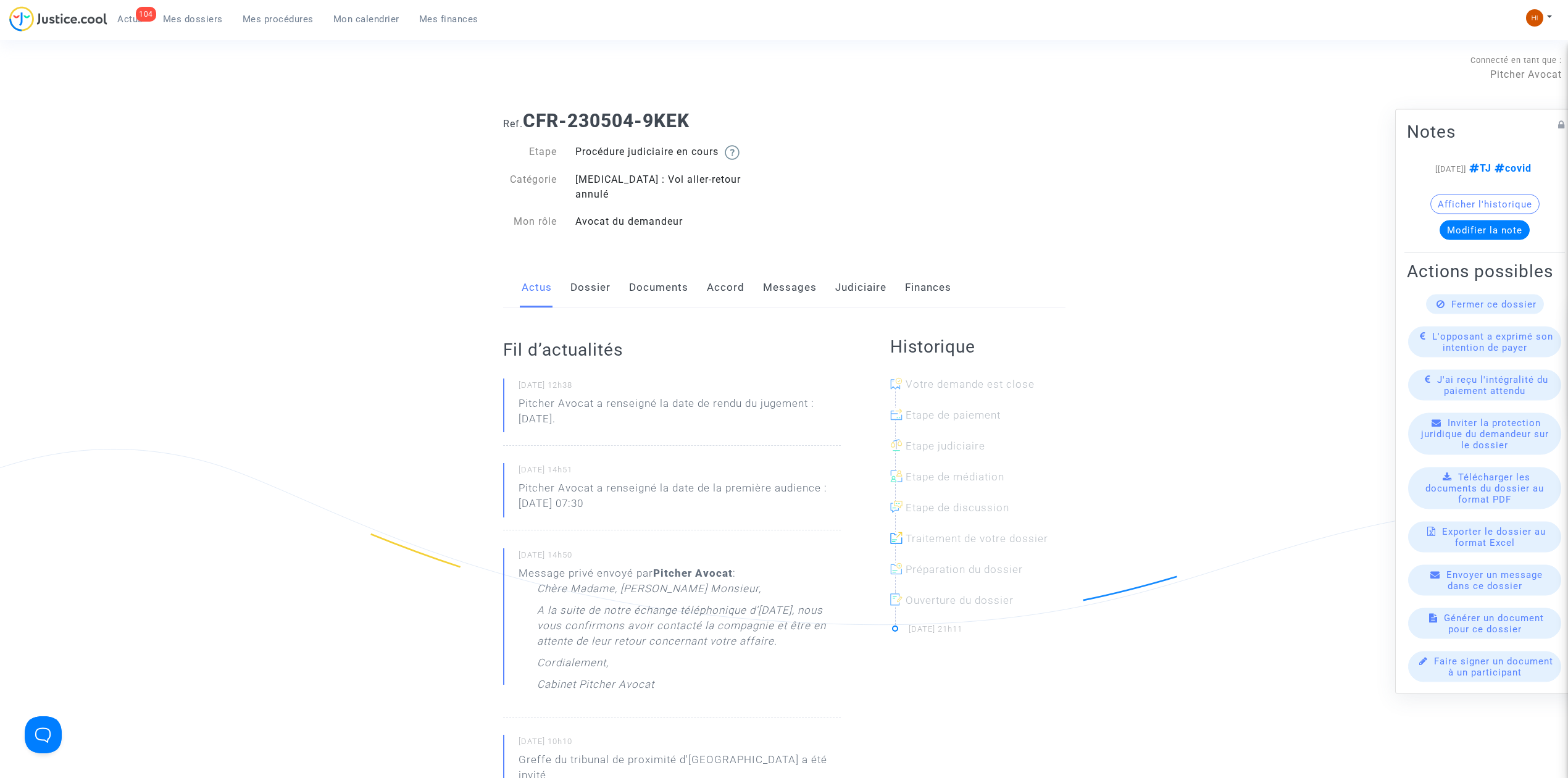
click at [855, 267] on link "Judiciaire" at bounding box center [860, 288] width 51 height 41
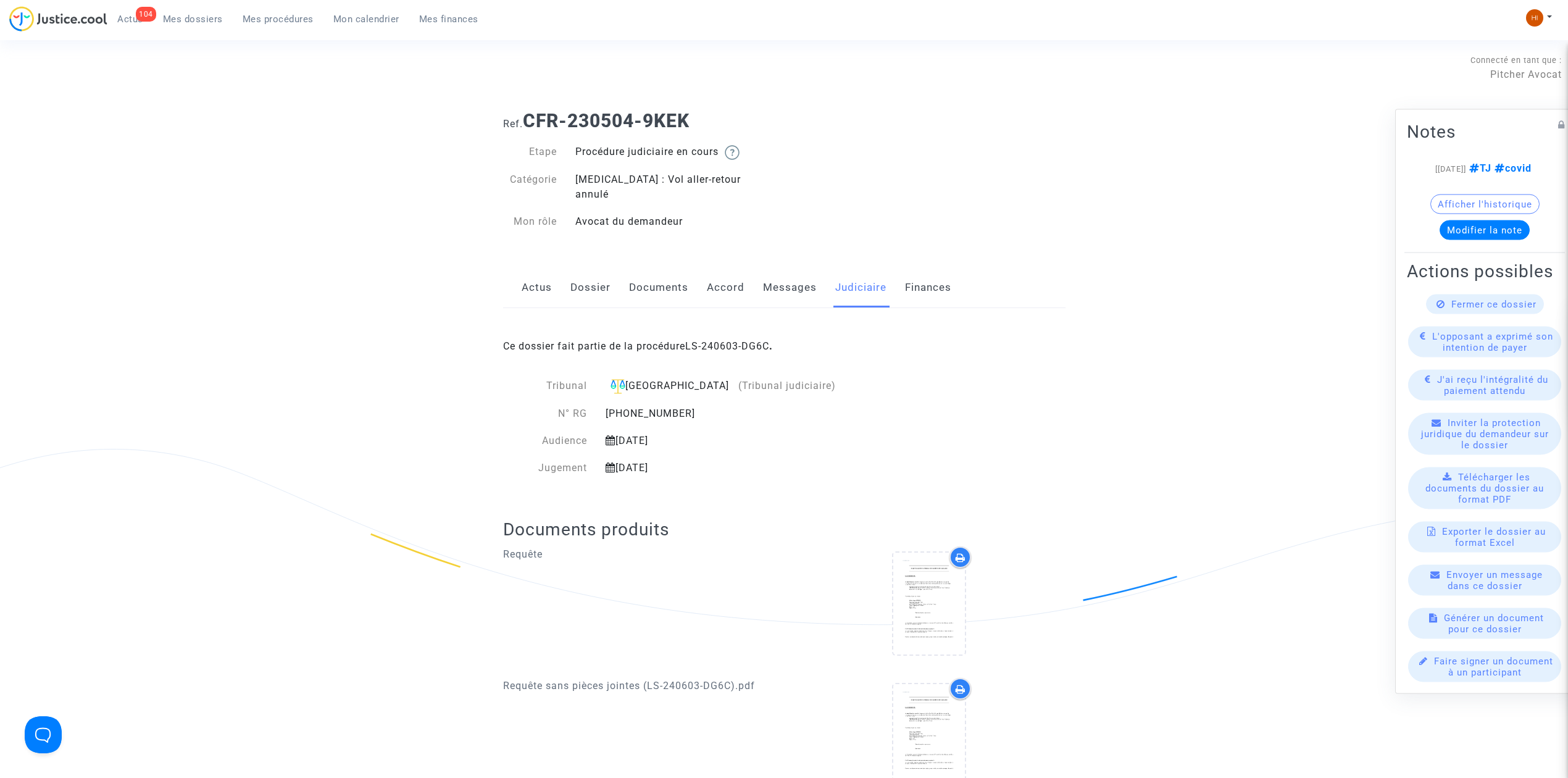
click at [585, 283] on link "Dossier" at bounding box center [590, 288] width 40 height 41
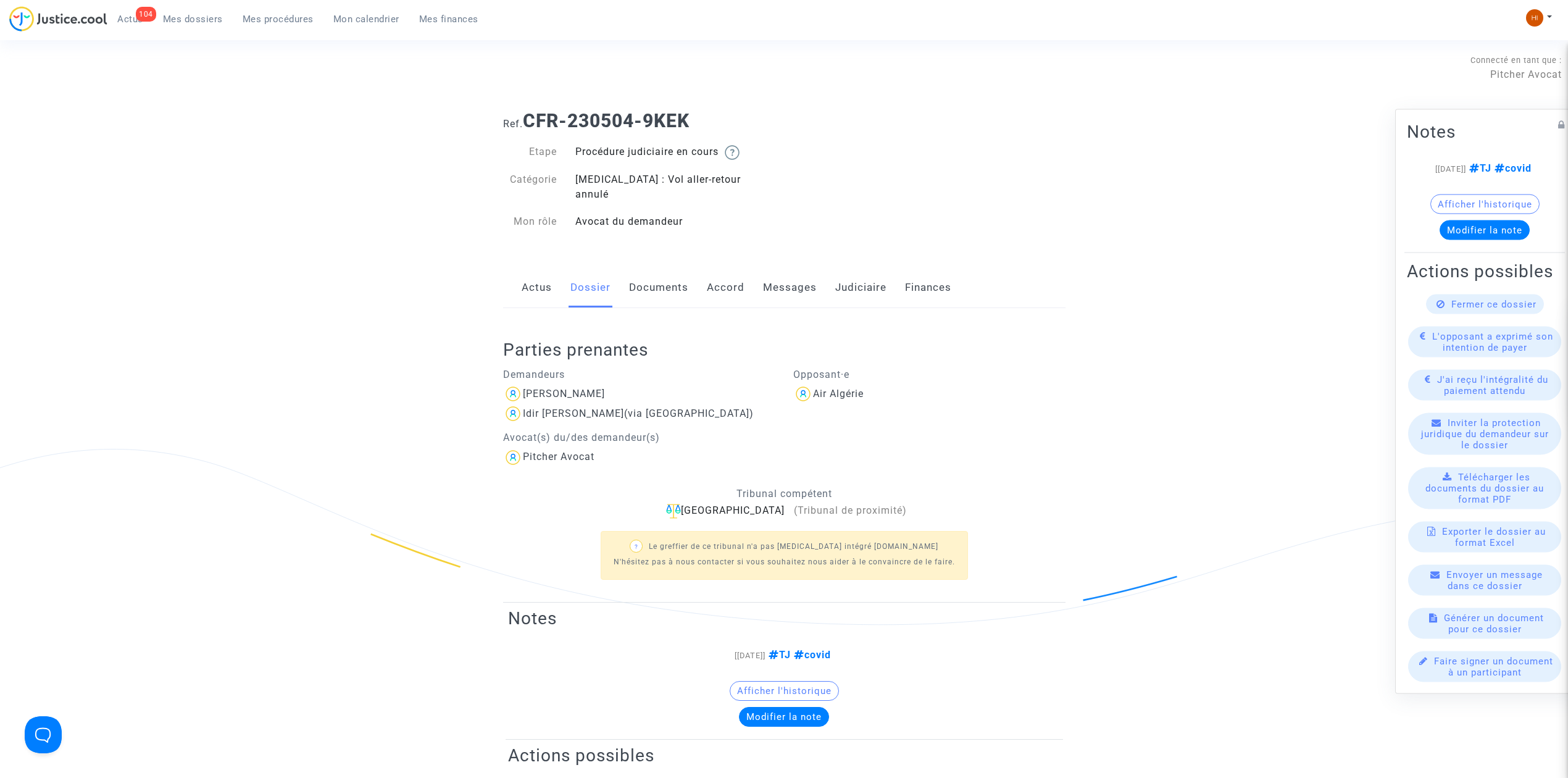
click at [862, 267] on link "Judiciaire" at bounding box center [860, 288] width 51 height 41
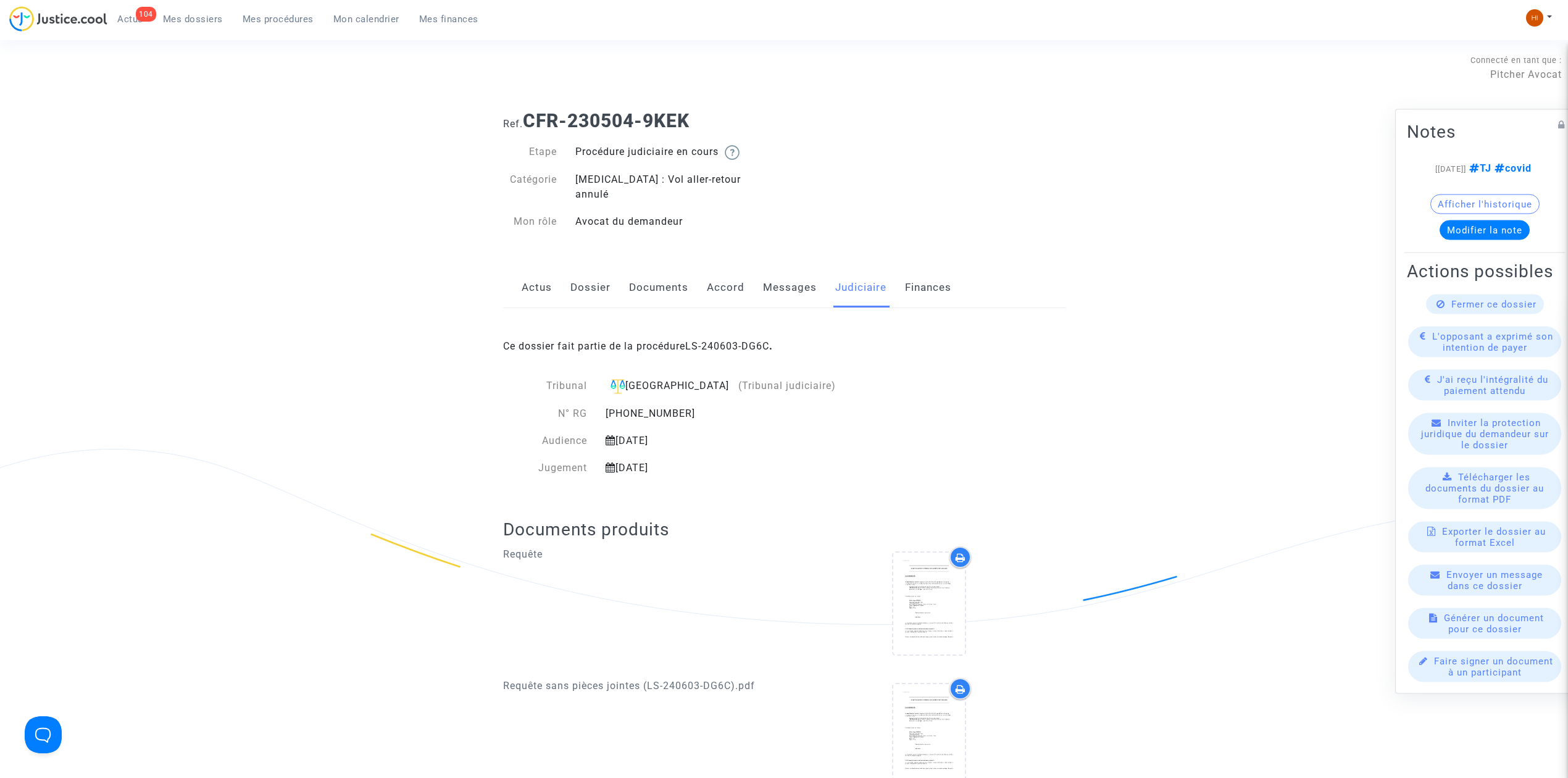
click at [590, 278] on link "Dossier" at bounding box center [590, 288] width 40 height 41
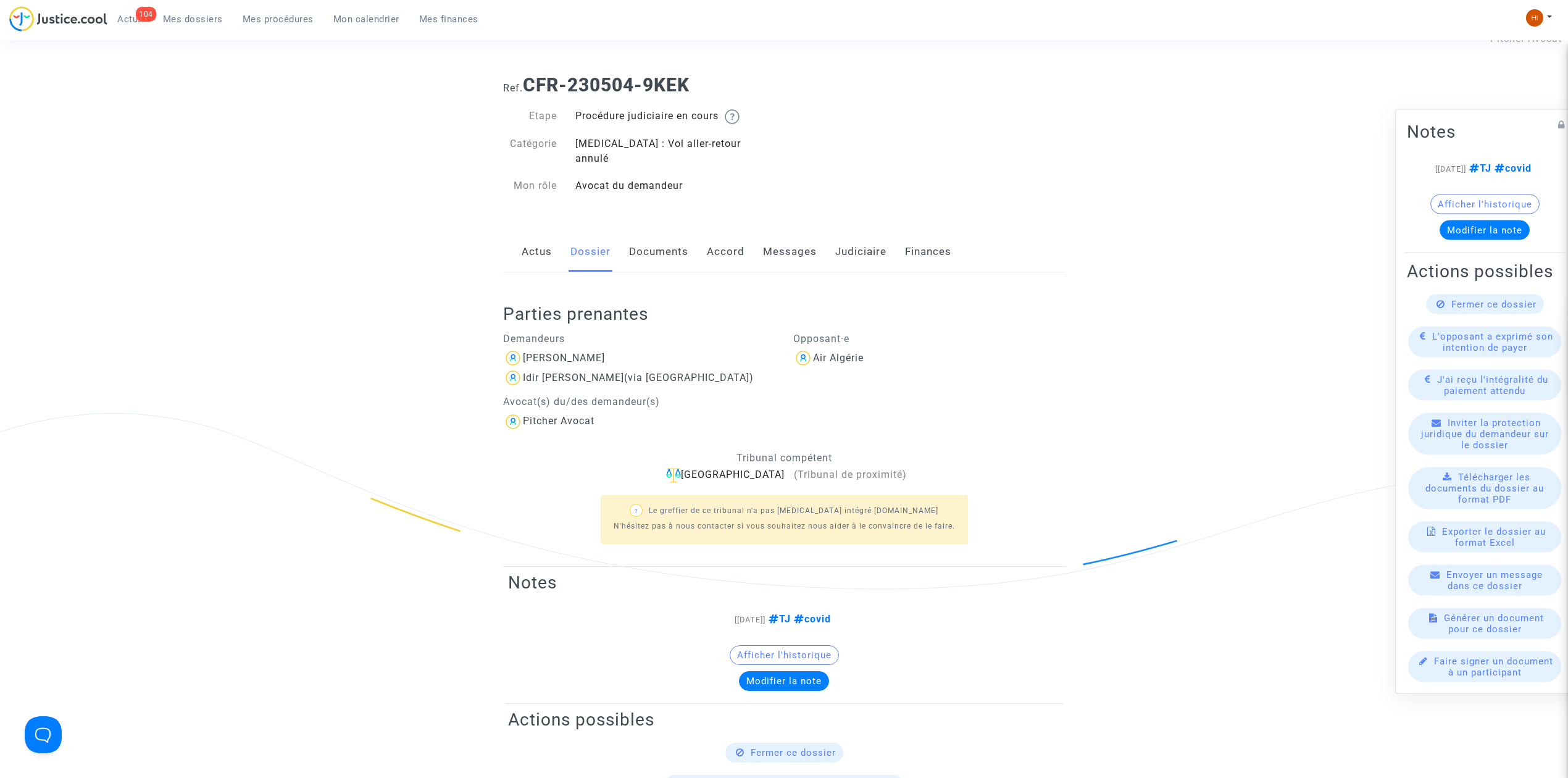
scroll to position [82, 0]
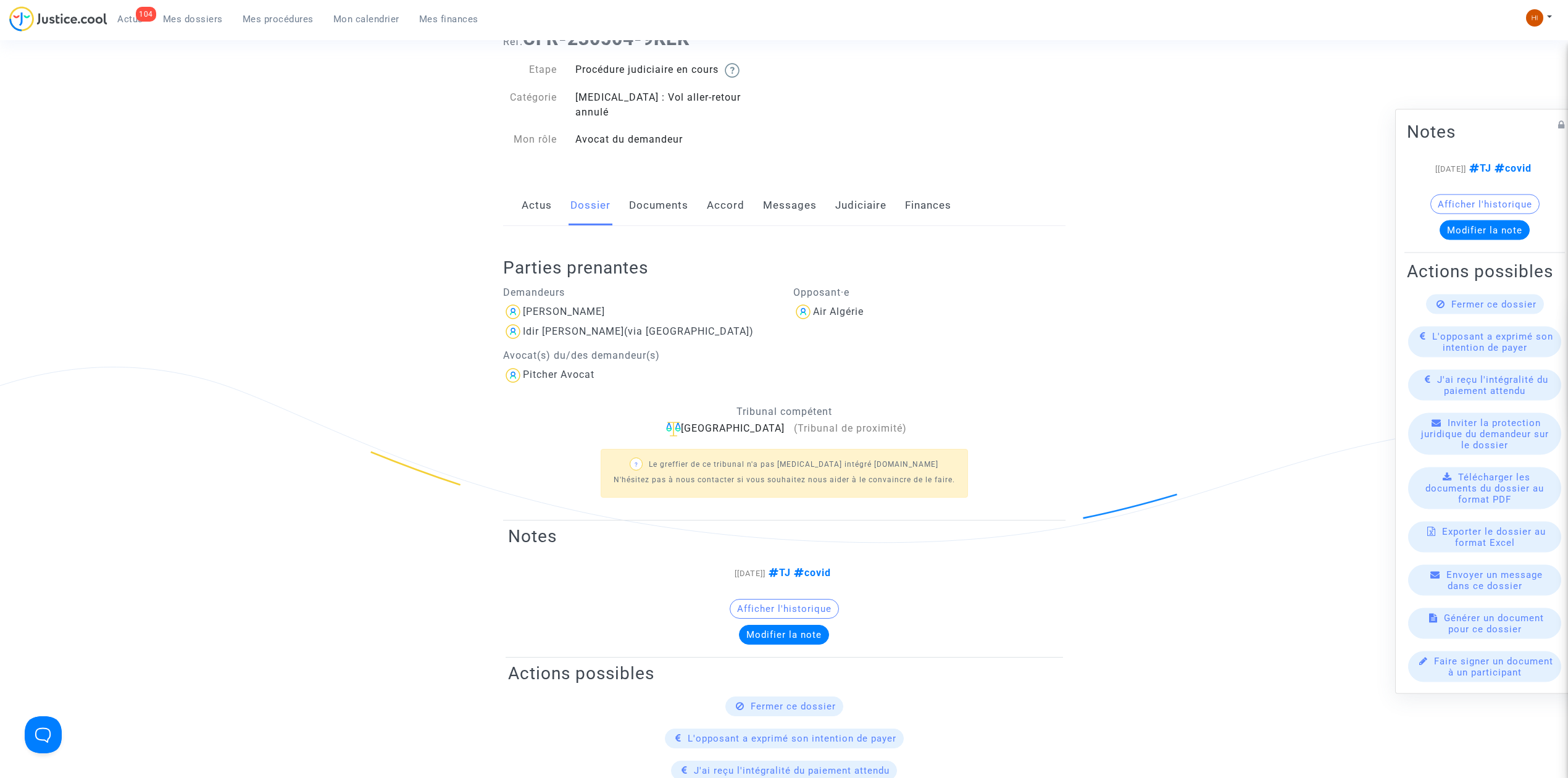
click at [835, 196] on link "Judiciaire" at bounding box center [860, 206] width 51 height 41
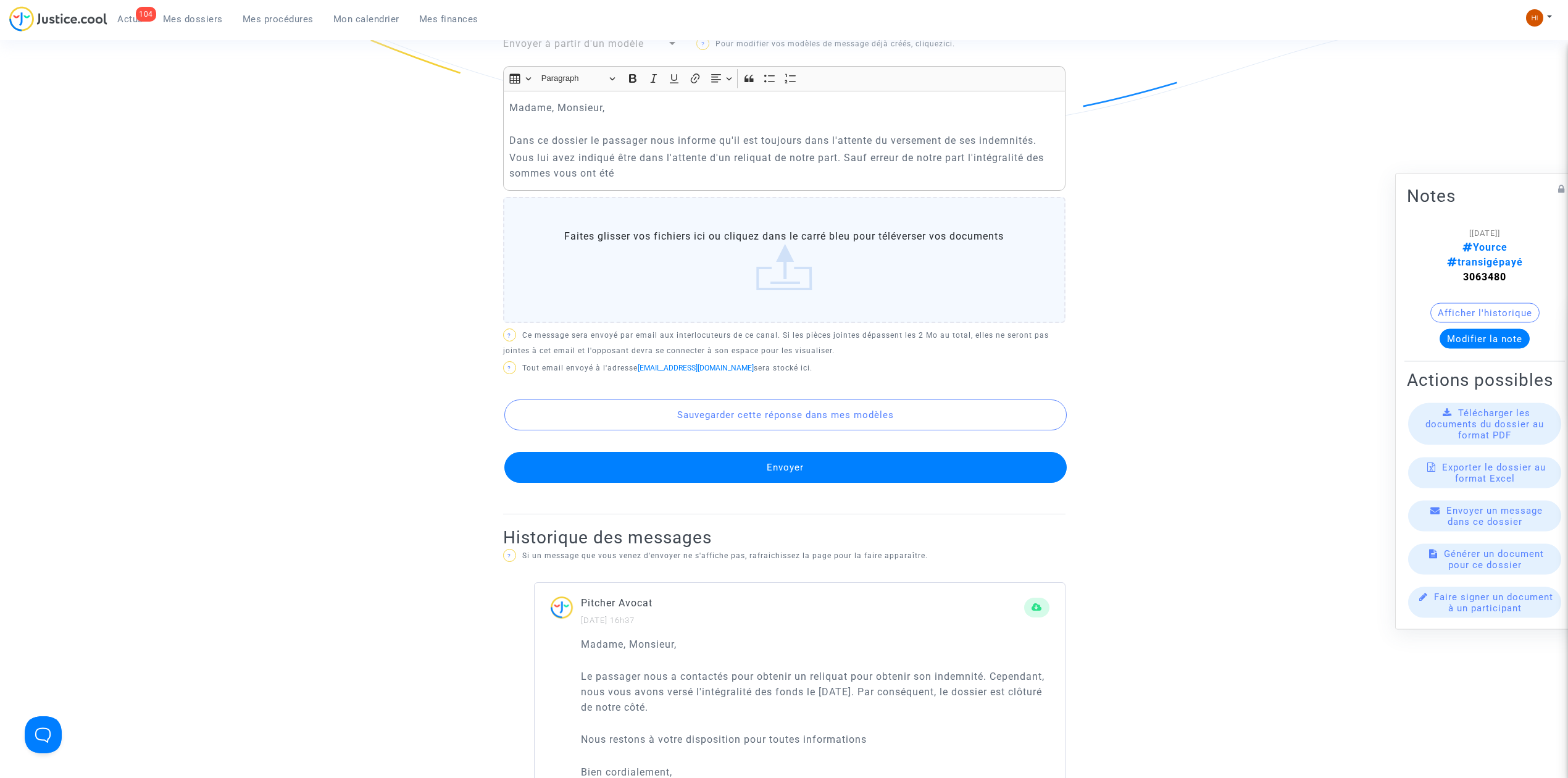
click at [175, 15] on span "Mes dossiers" at bounding box center [192, 19] width 60 height 11
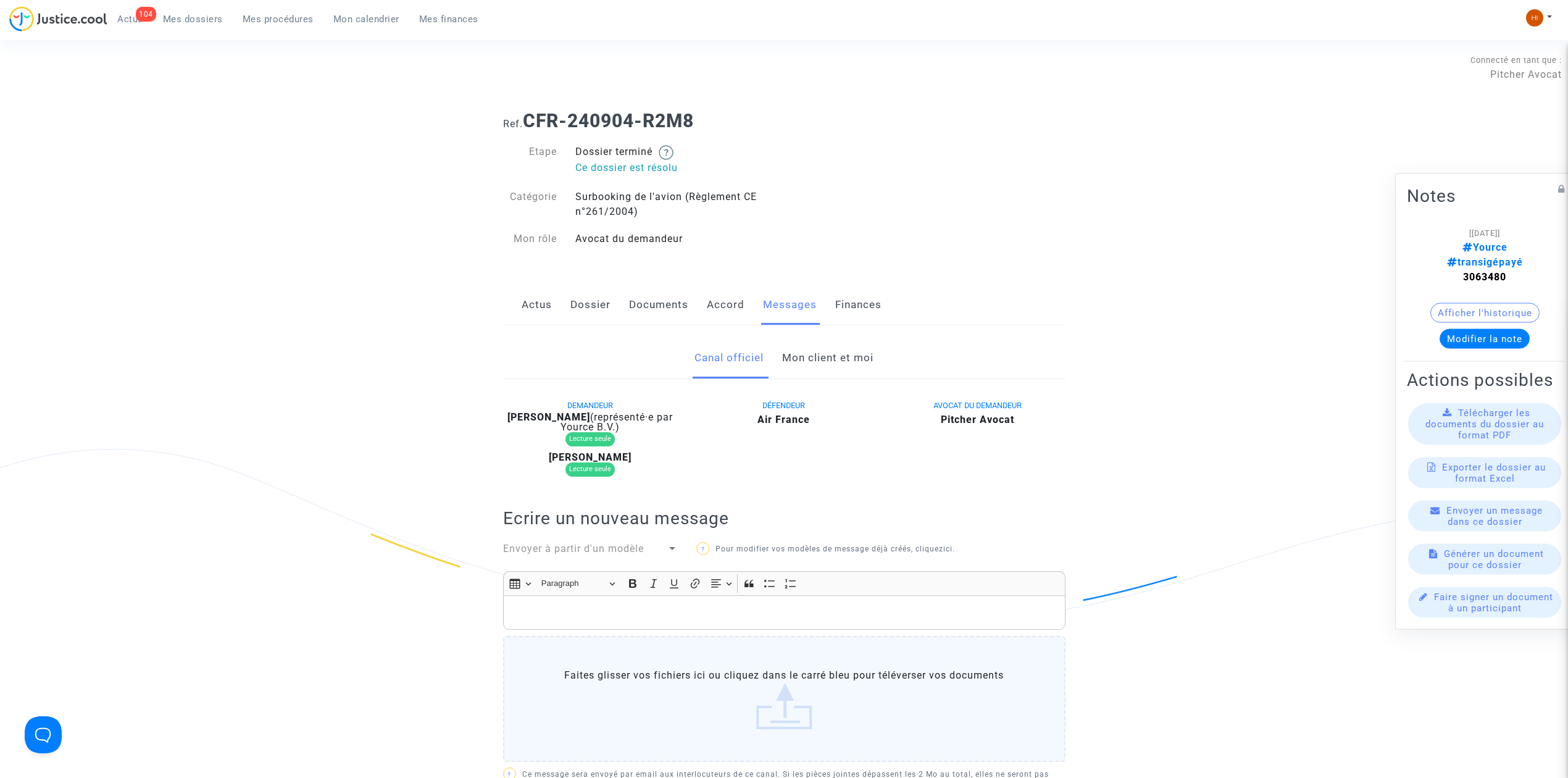
click at [859, 362] on link "Mon client et moi" at bounding box center [827, 358] width 91 height 41
